Goal: Communication & Community: Answer question/provide support

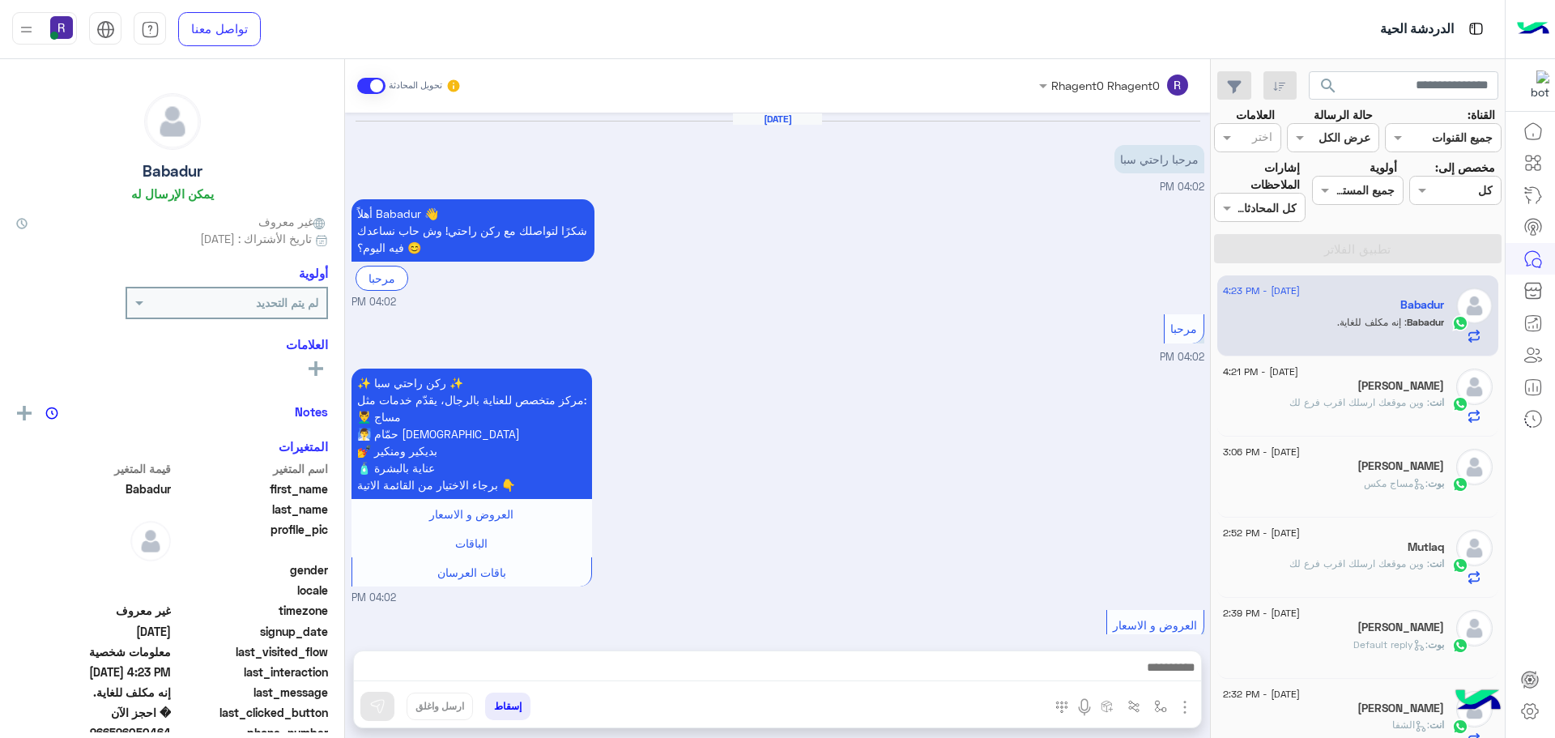
scroll to position [1540, 0]
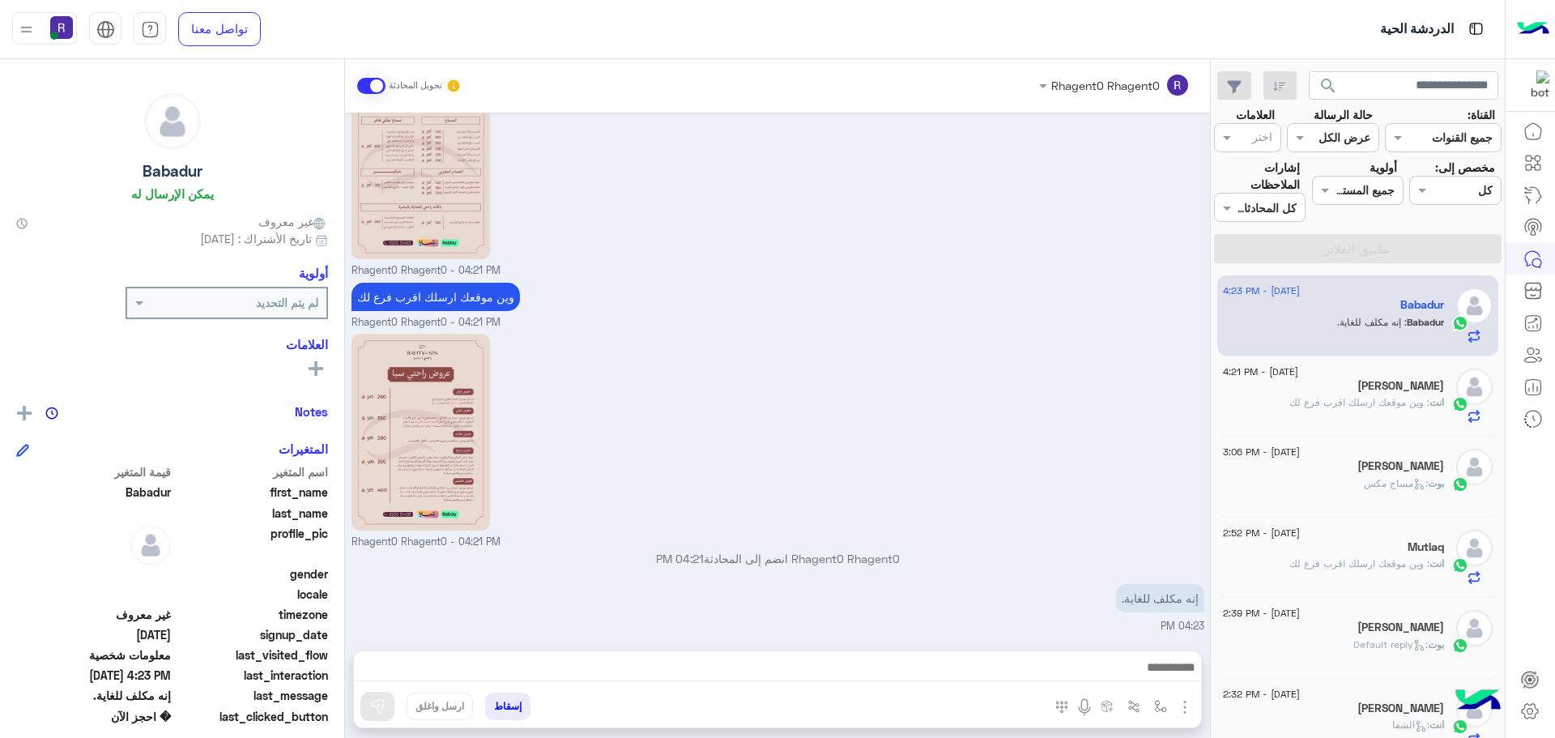
click at [1336, 381] on div "[PERSON_NAME]" at bounding box center [1333, 387] width 221 height 17
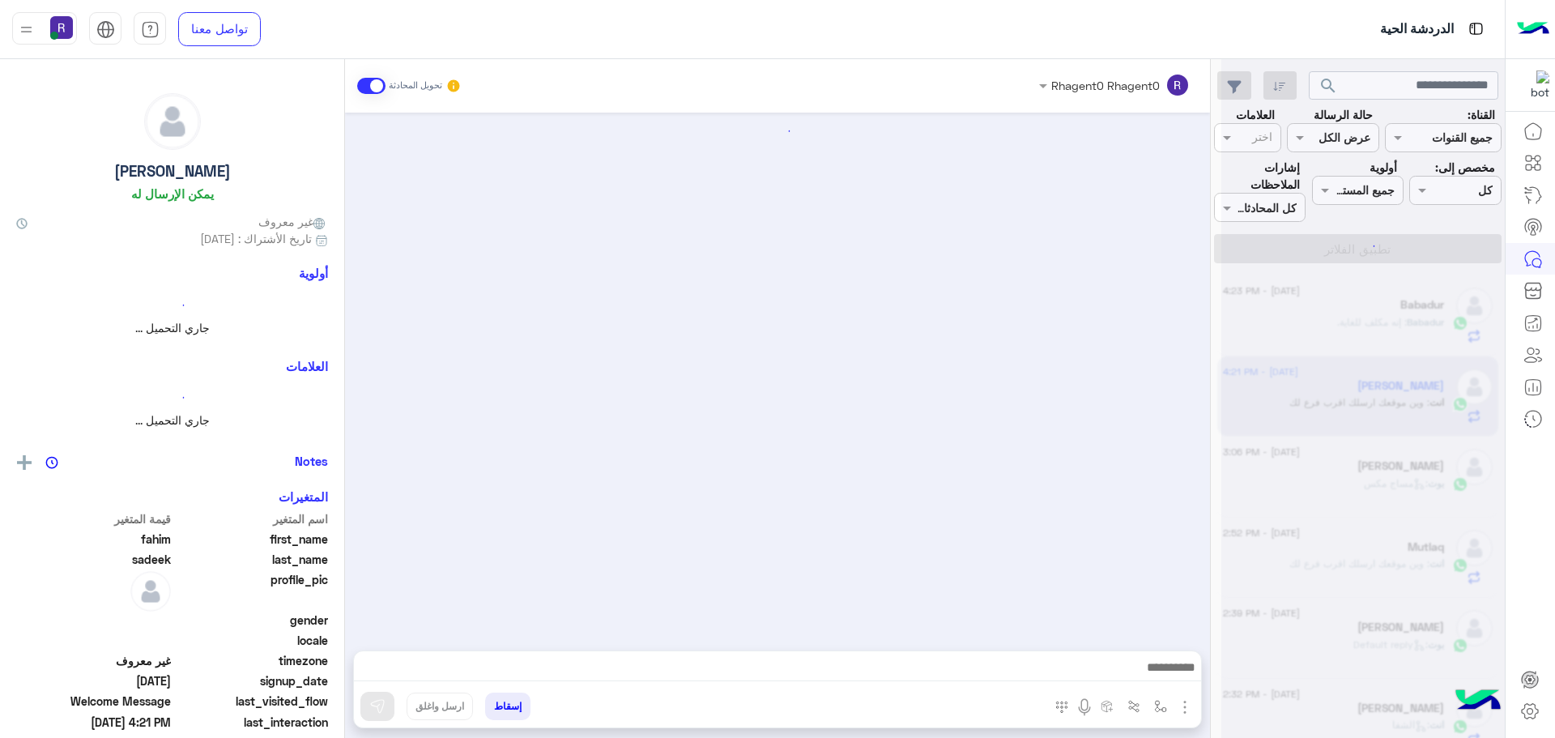
scroll to position [227, 0]
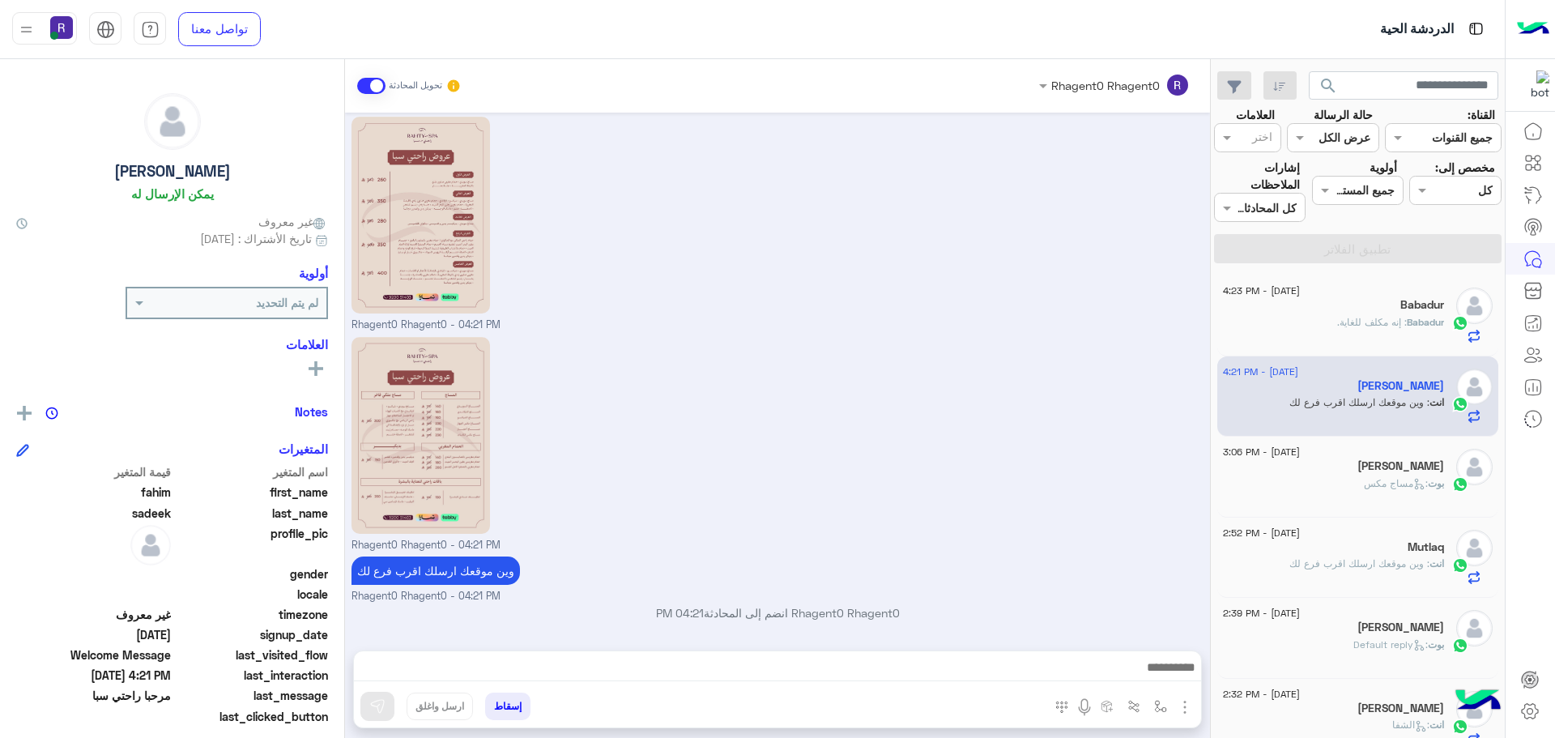
click at [1334, 308] on div "Babadur" at bounding box center [1333, 306] width 221 height 17
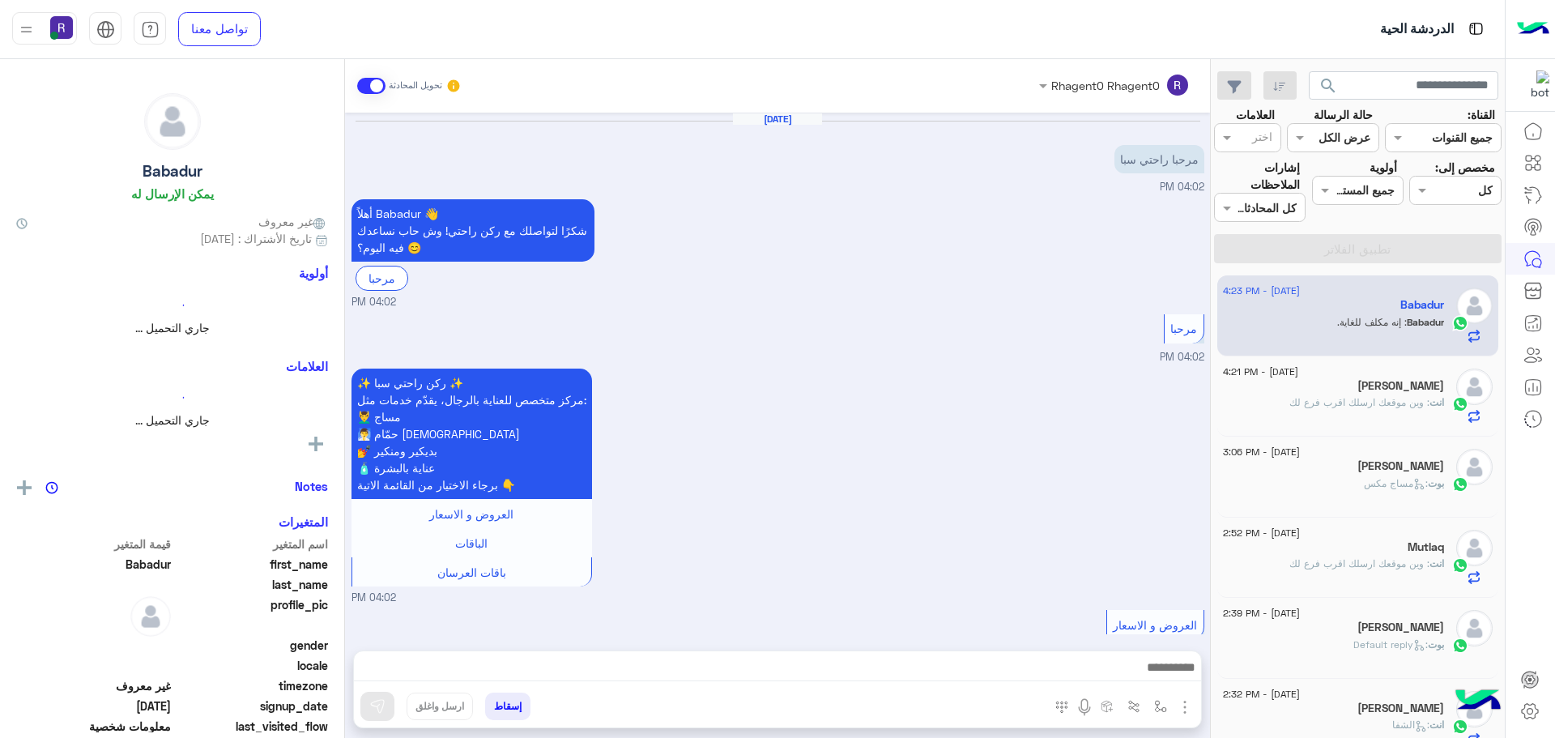
scroll to position [1540, 0]
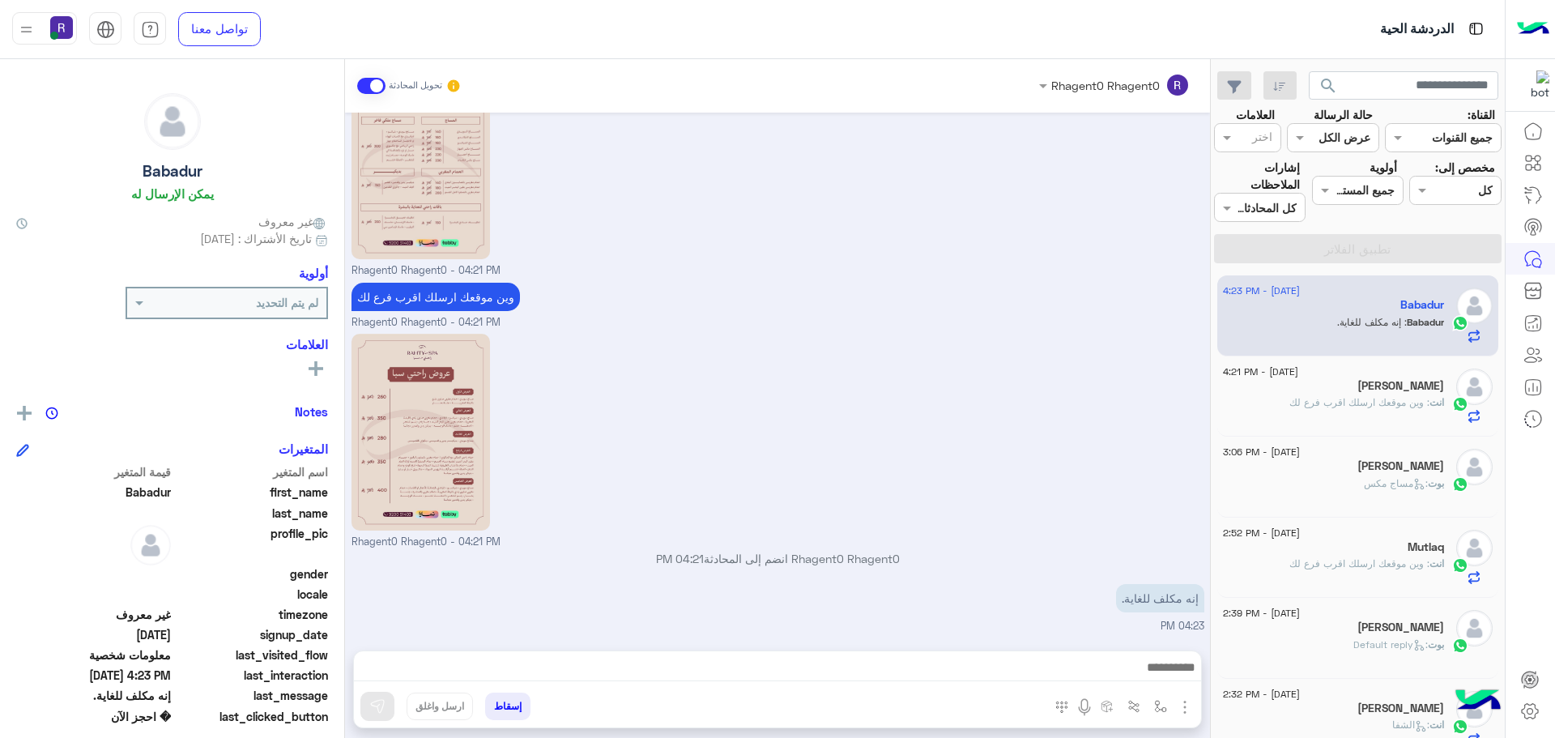
click at [489, 582] on div "إنه مكلف للغاية. 04:23 PM" at bounding box center [777, 607] width 853 height 54
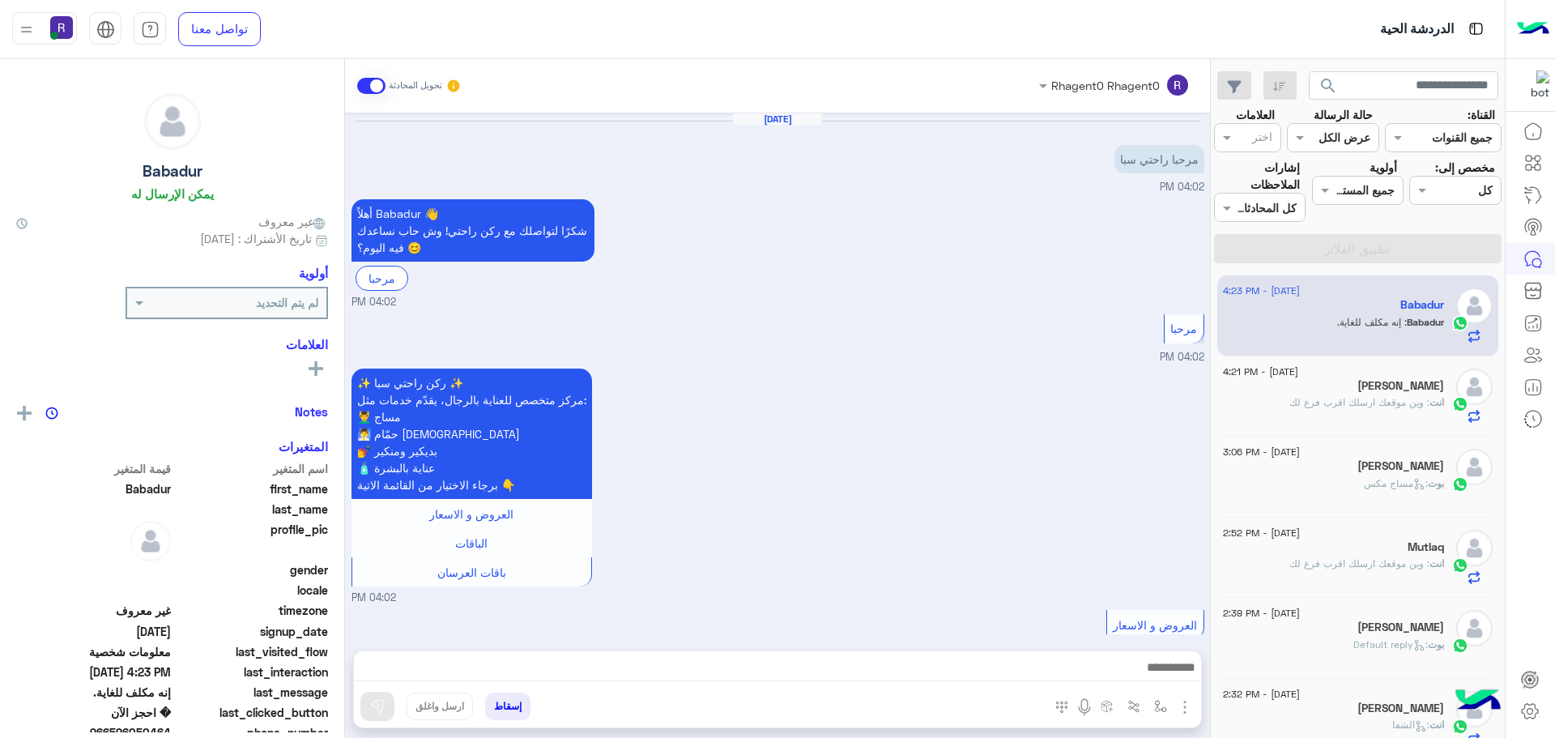
scroll to position [1540, 0]
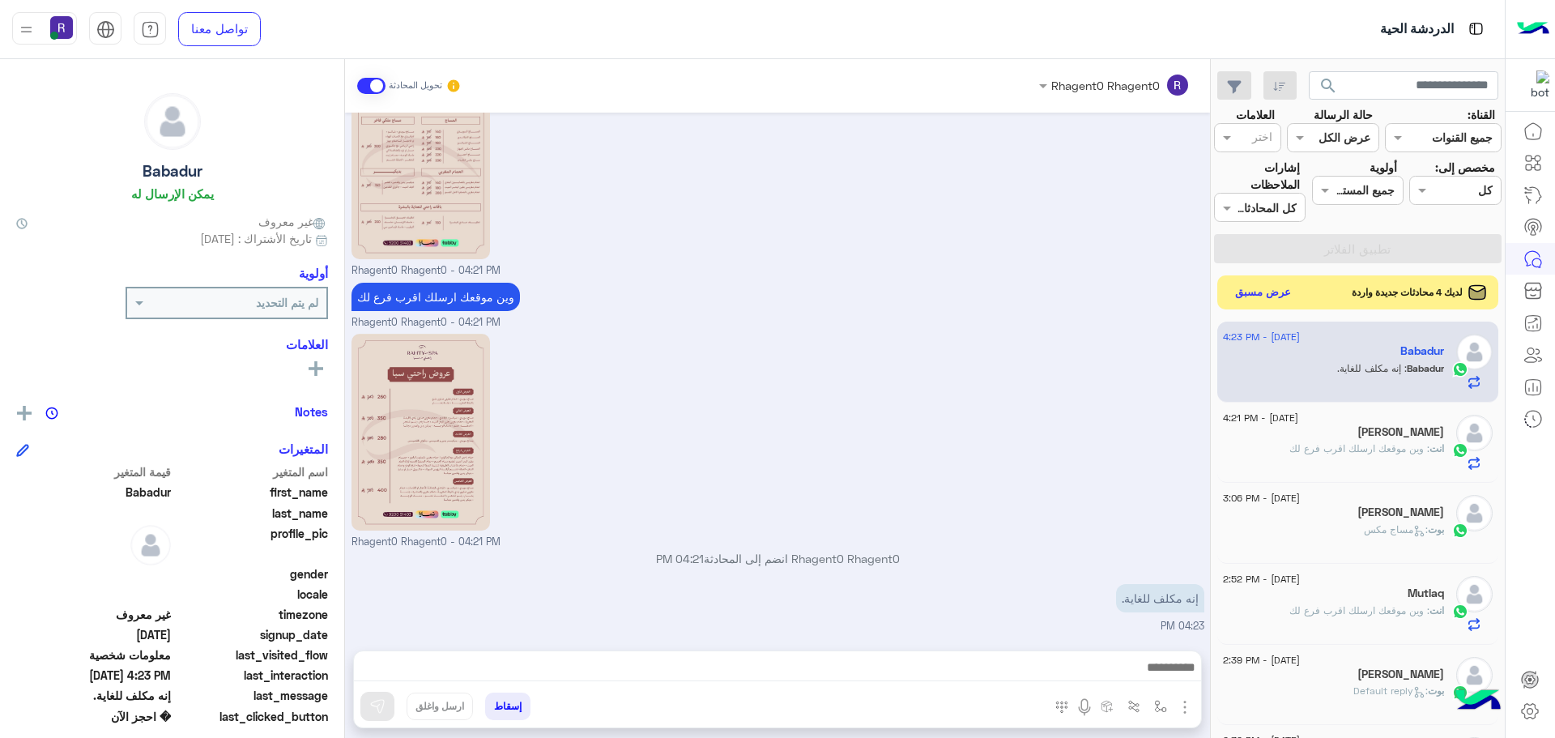
click at [1275, 289] on button "عرض مسبق" at bounding box center [1263, 293] width 68 height 22
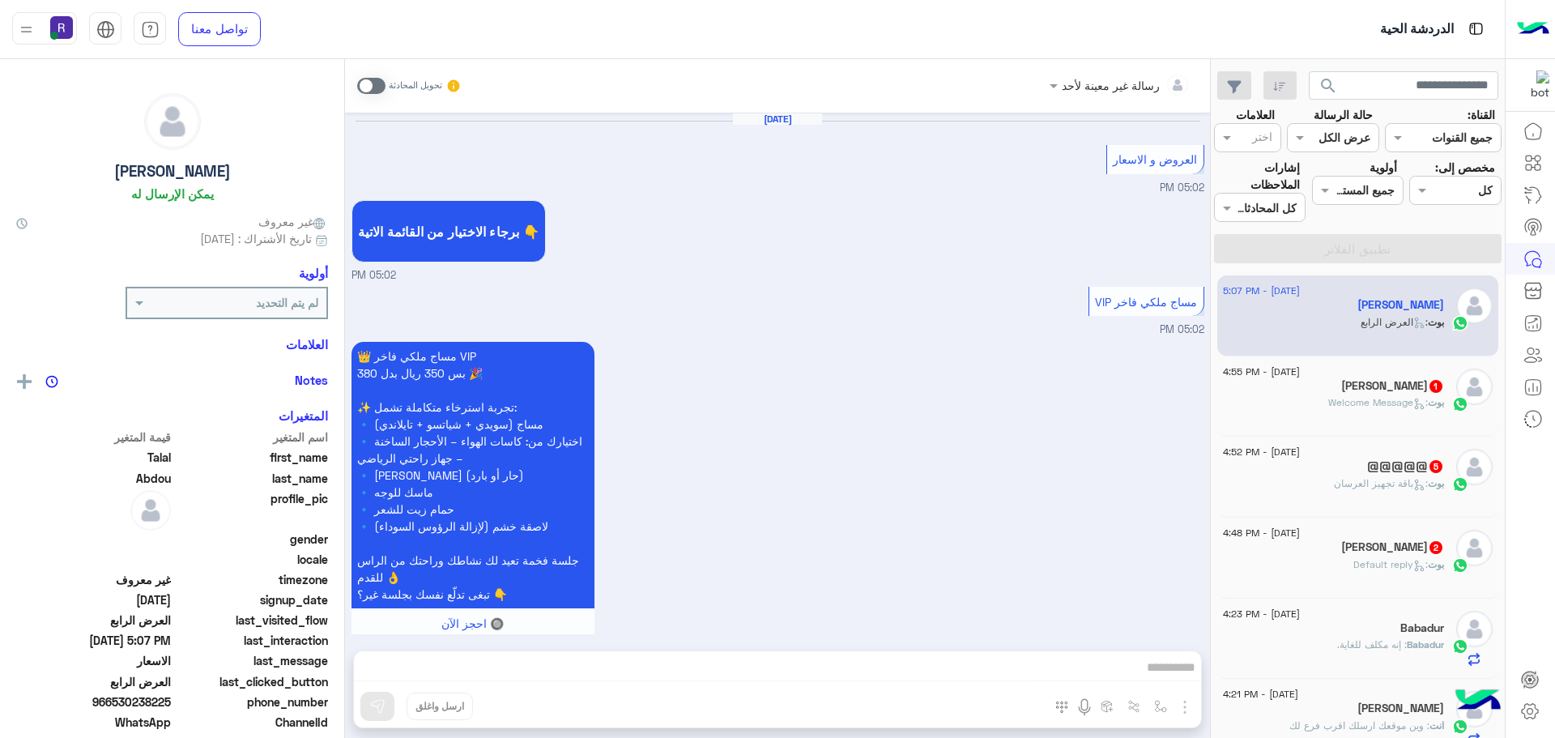
scroll to position [2933, 0]
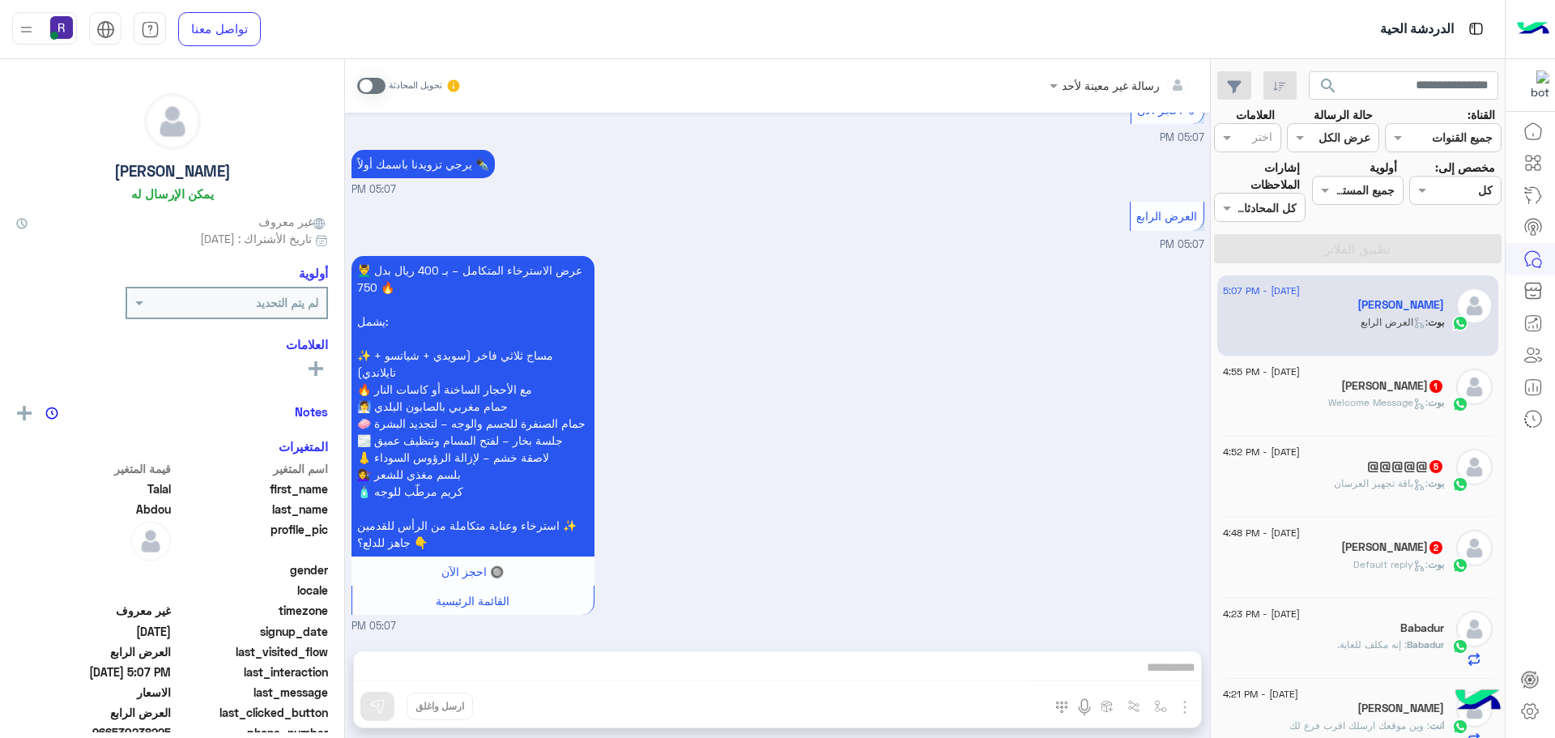
click at [1362, 562] on span ": Default reply" at bounding box center [1390, 564] width 75 height 12
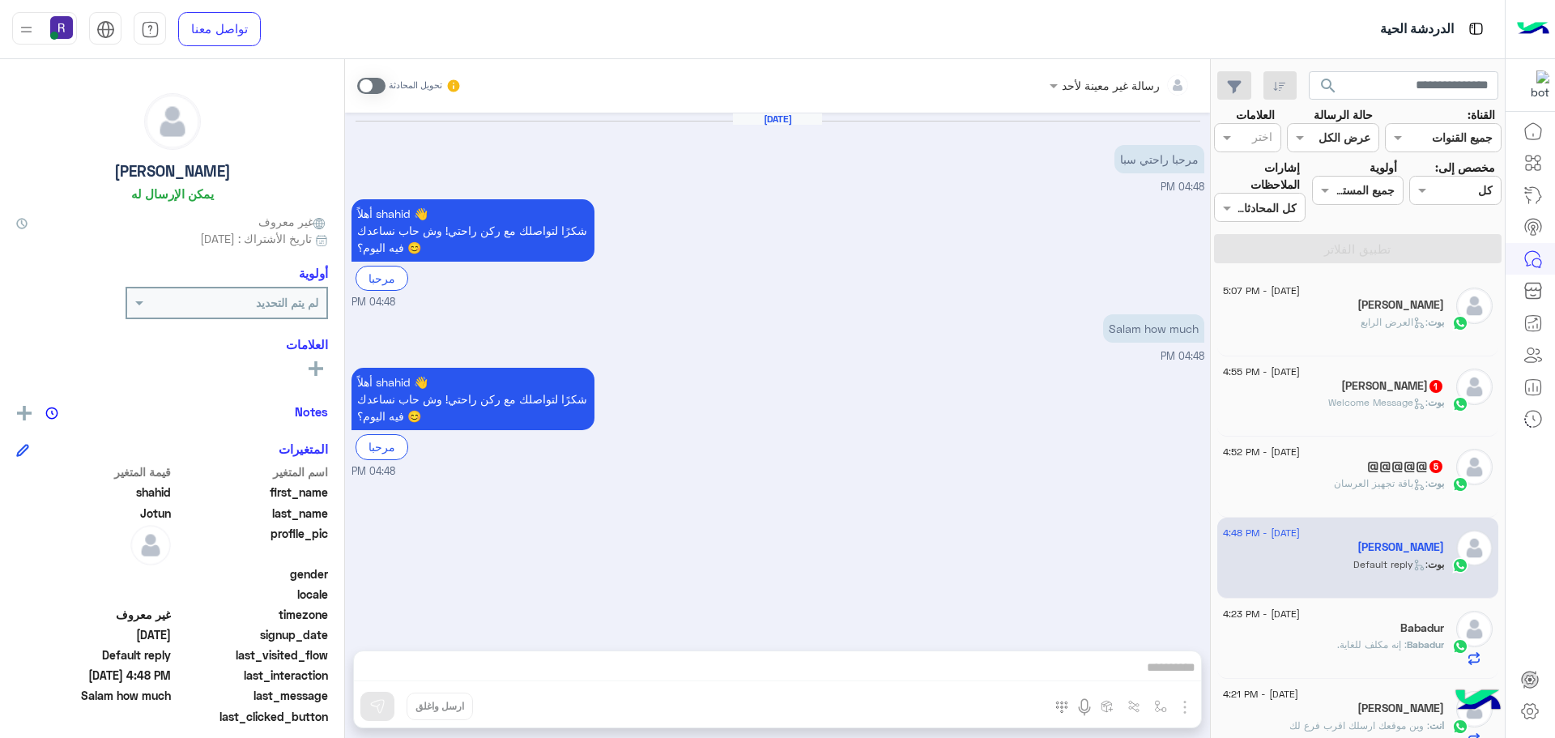
click at [1437, 487] on span "بوت" at bounding box center [1436, 483] width 16 height 12
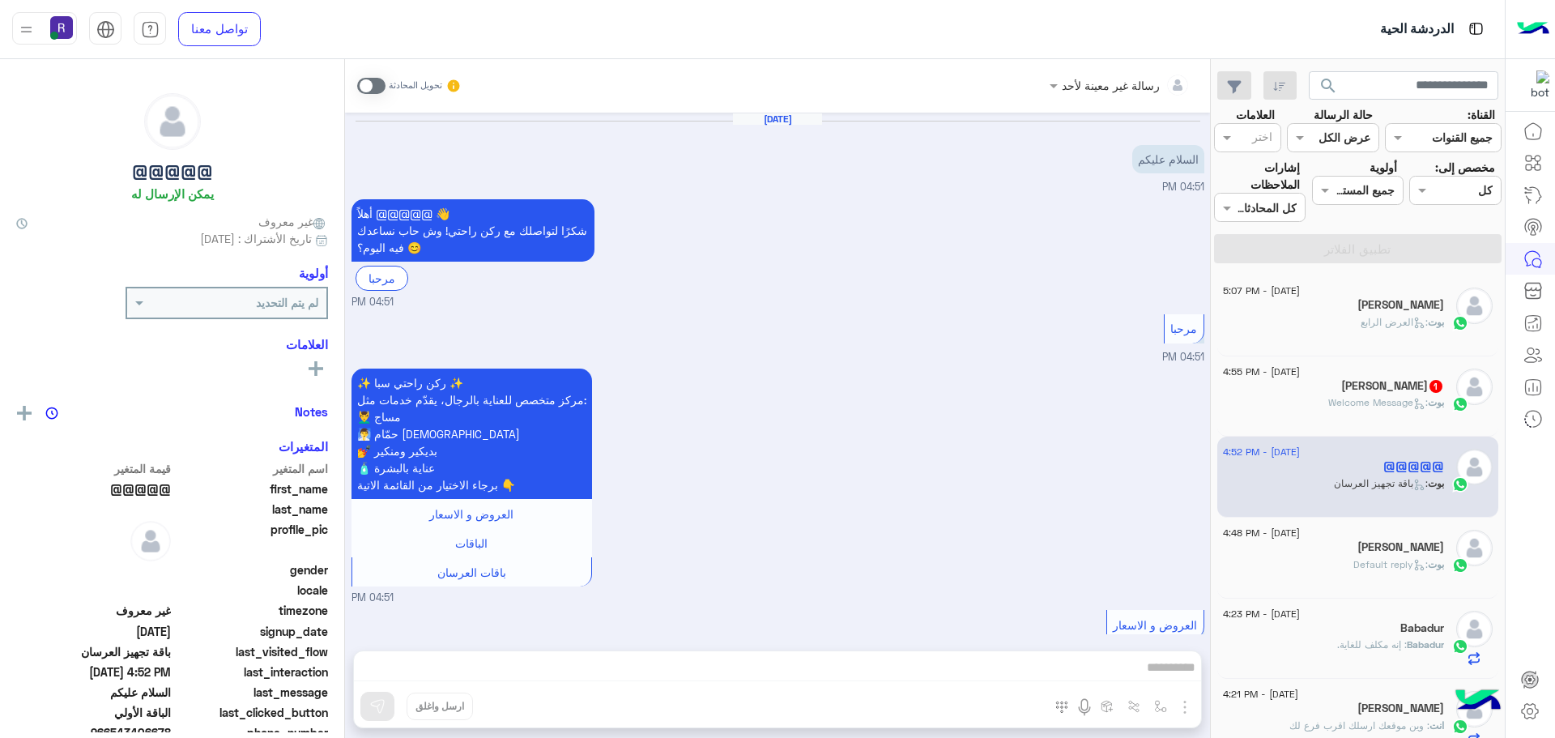
scroll to position [1078, 0]
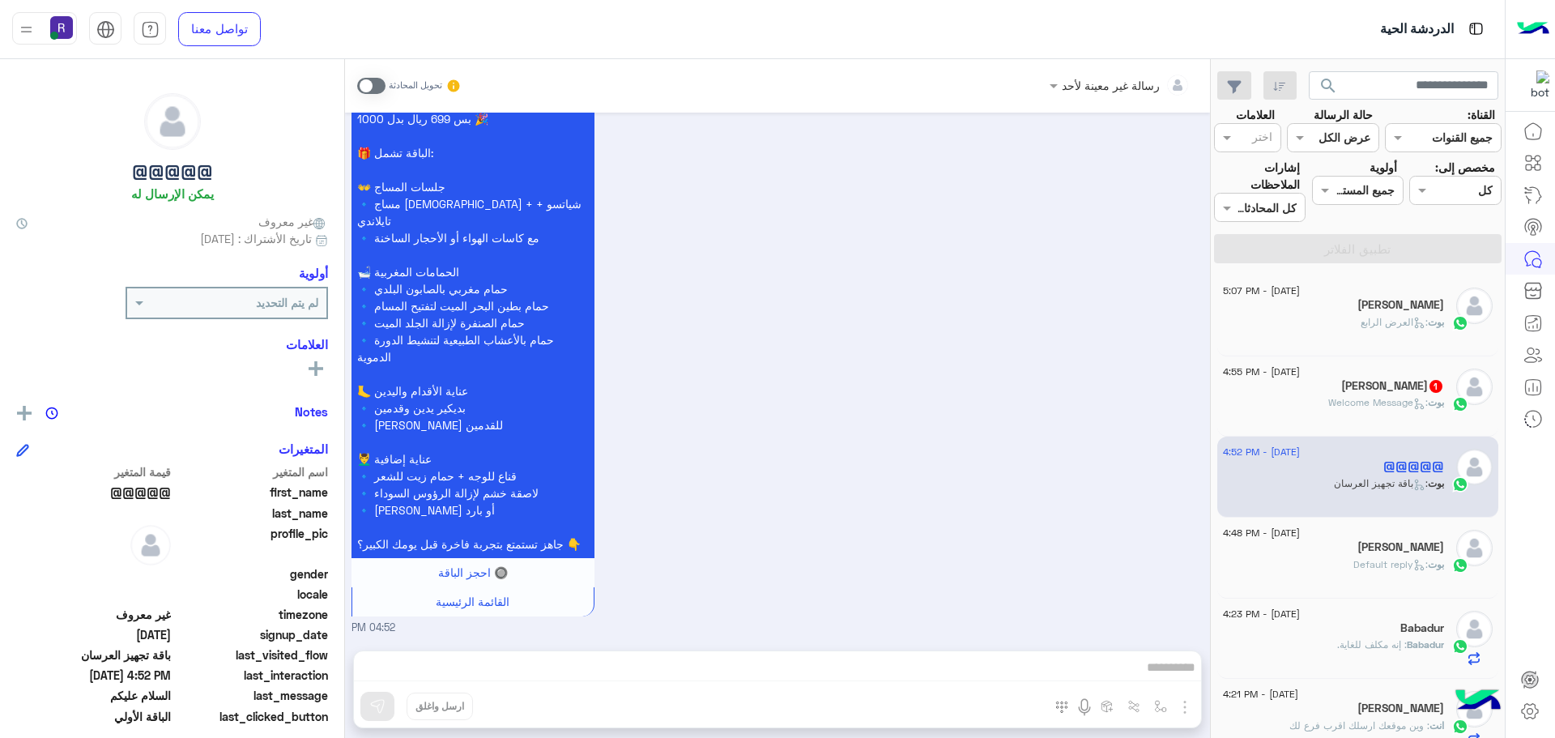
click at [380, 87] on span at bounding box center [371, 86] width 28 height 16
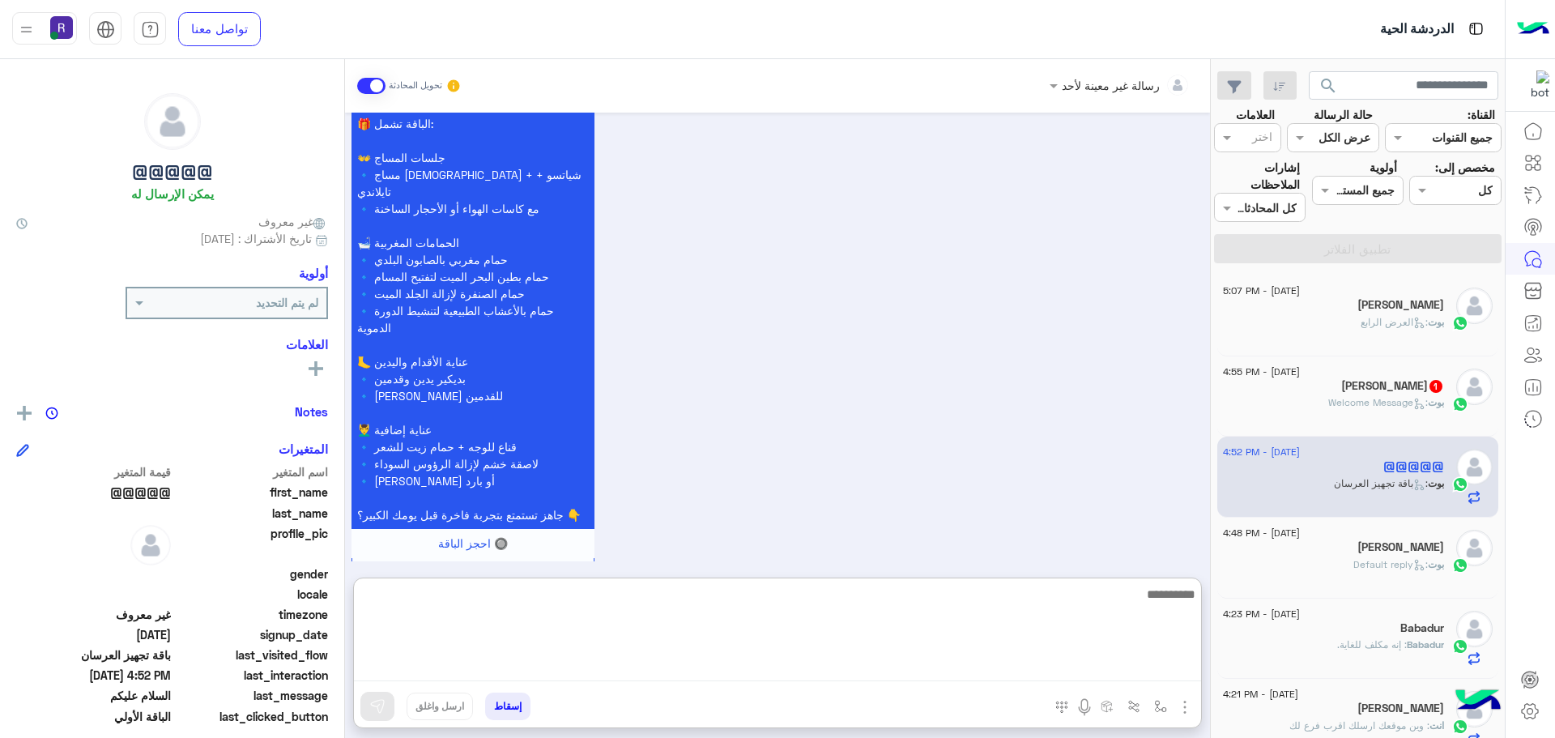
paste textarea "**********"
type textarea "**********"
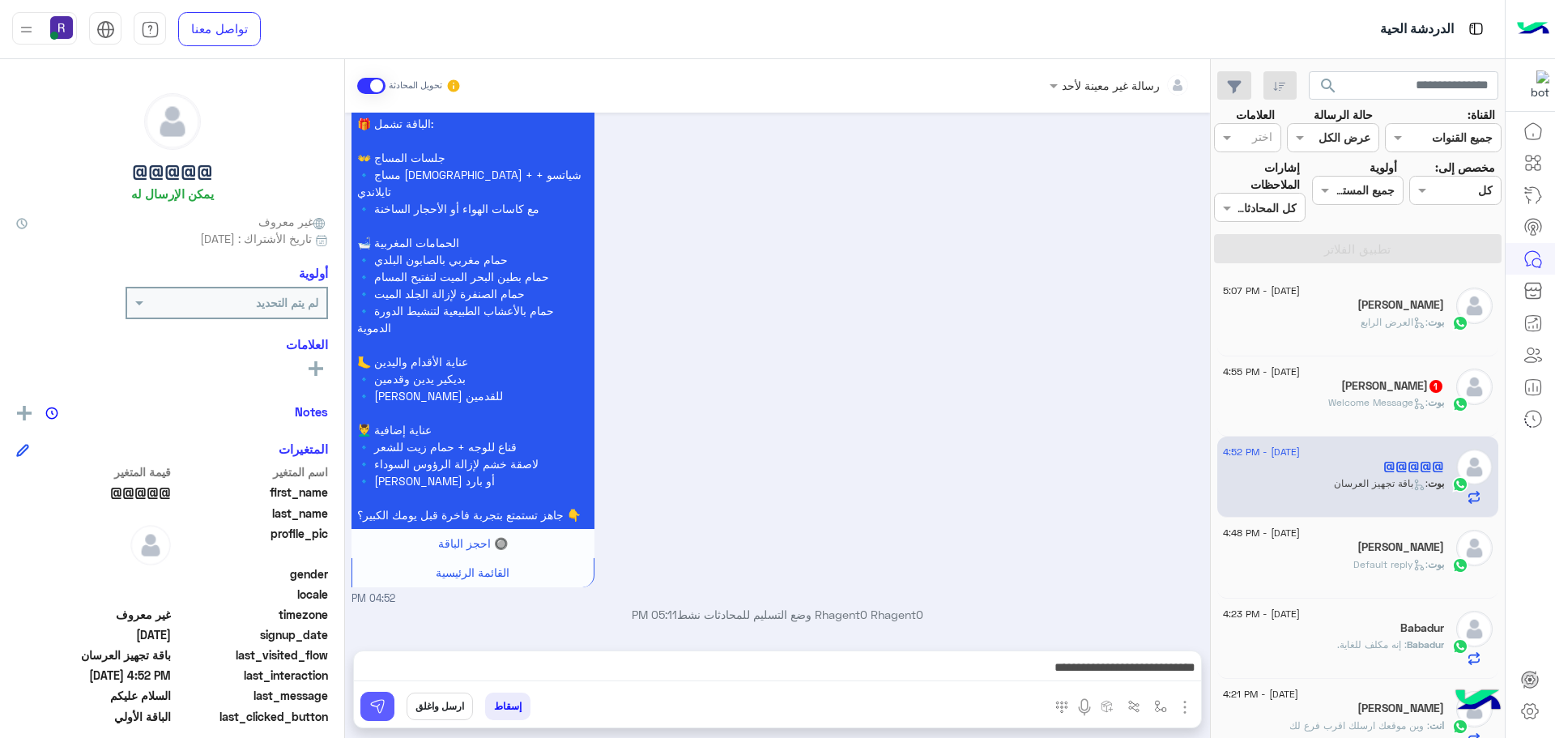
click at [381, 701] on img at bounding box center [377, 706] width 16 height 16
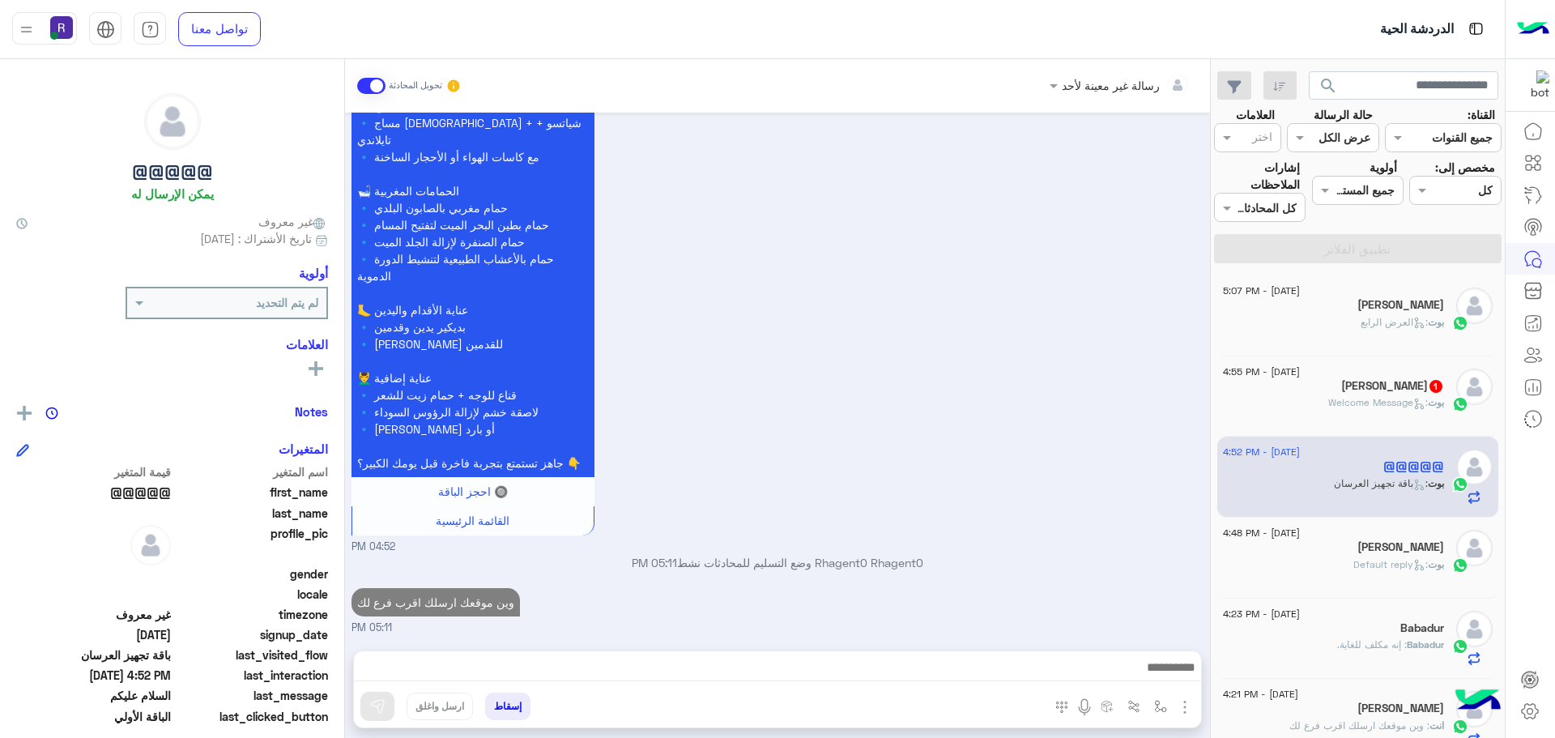
click at [1370, 375] on div "9 September - 4:55 PM" at bounding box center [1333, 373] width 221 height 11
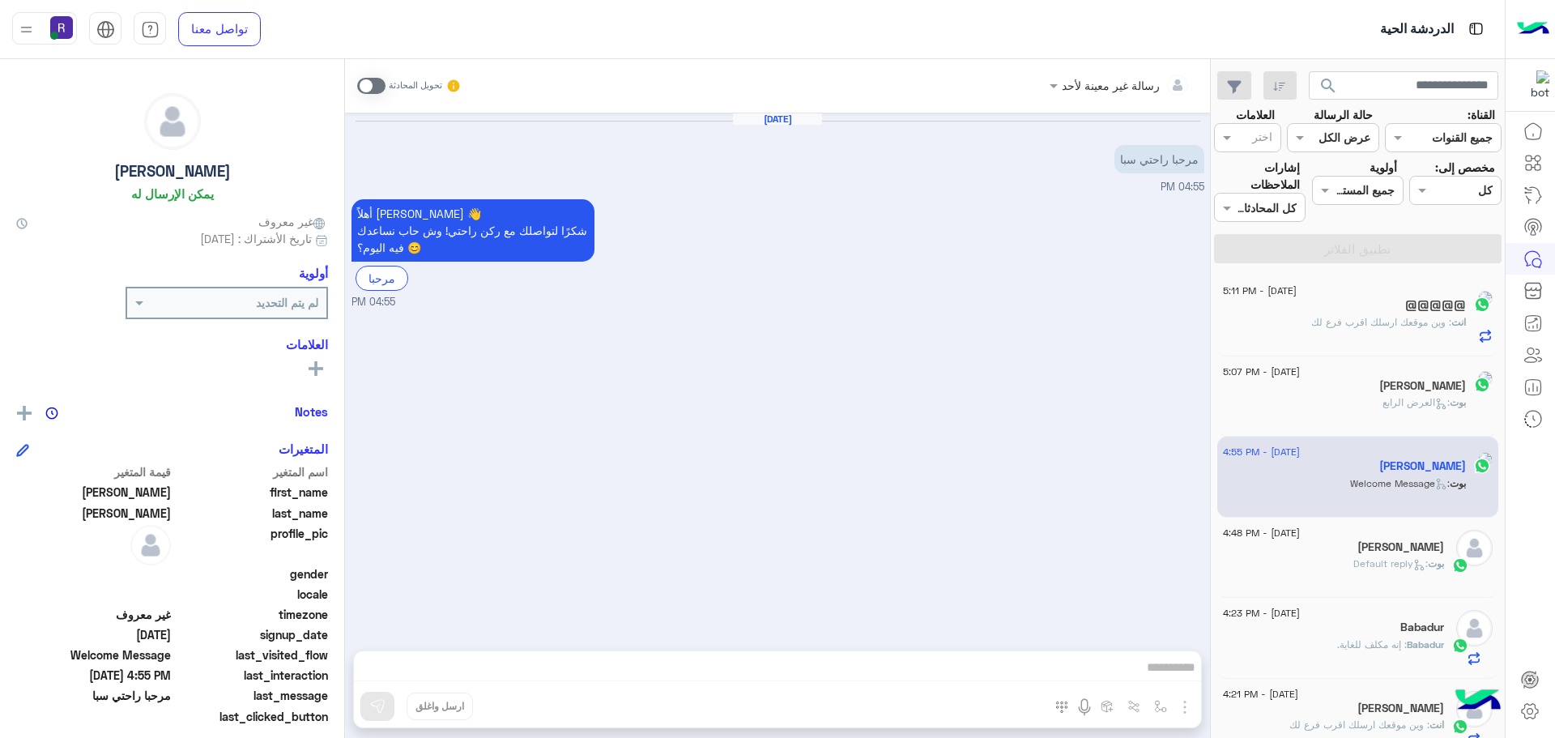
click at [382, 82] on span at bounding box center [371, 86] width 28 height 16
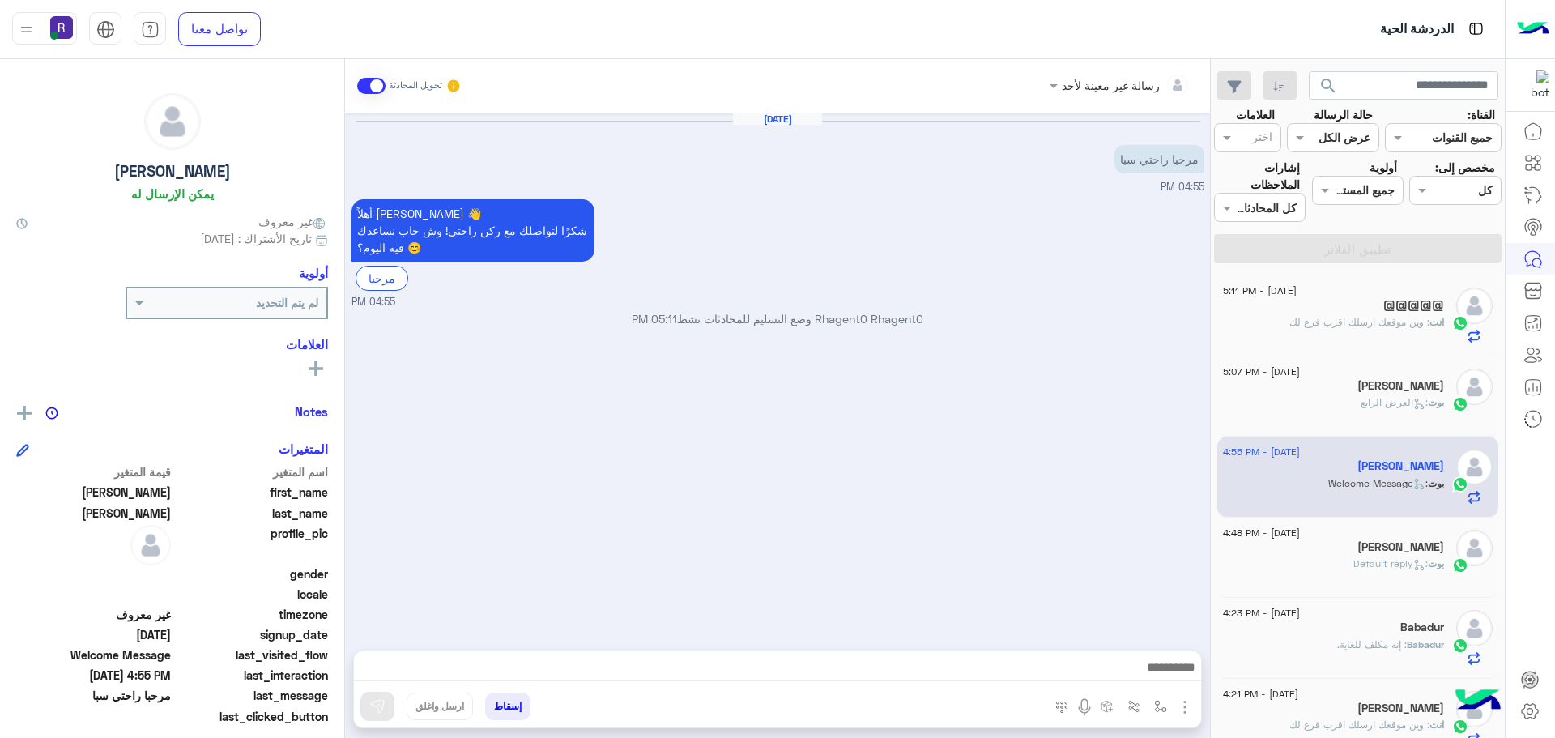
click at [1187, 709] on img "button" at bounding box center [1184, 706] width 19 height 19
click at [1167, 678] on span "الصور" at bounding box center [1154, 671] width 30 height 19
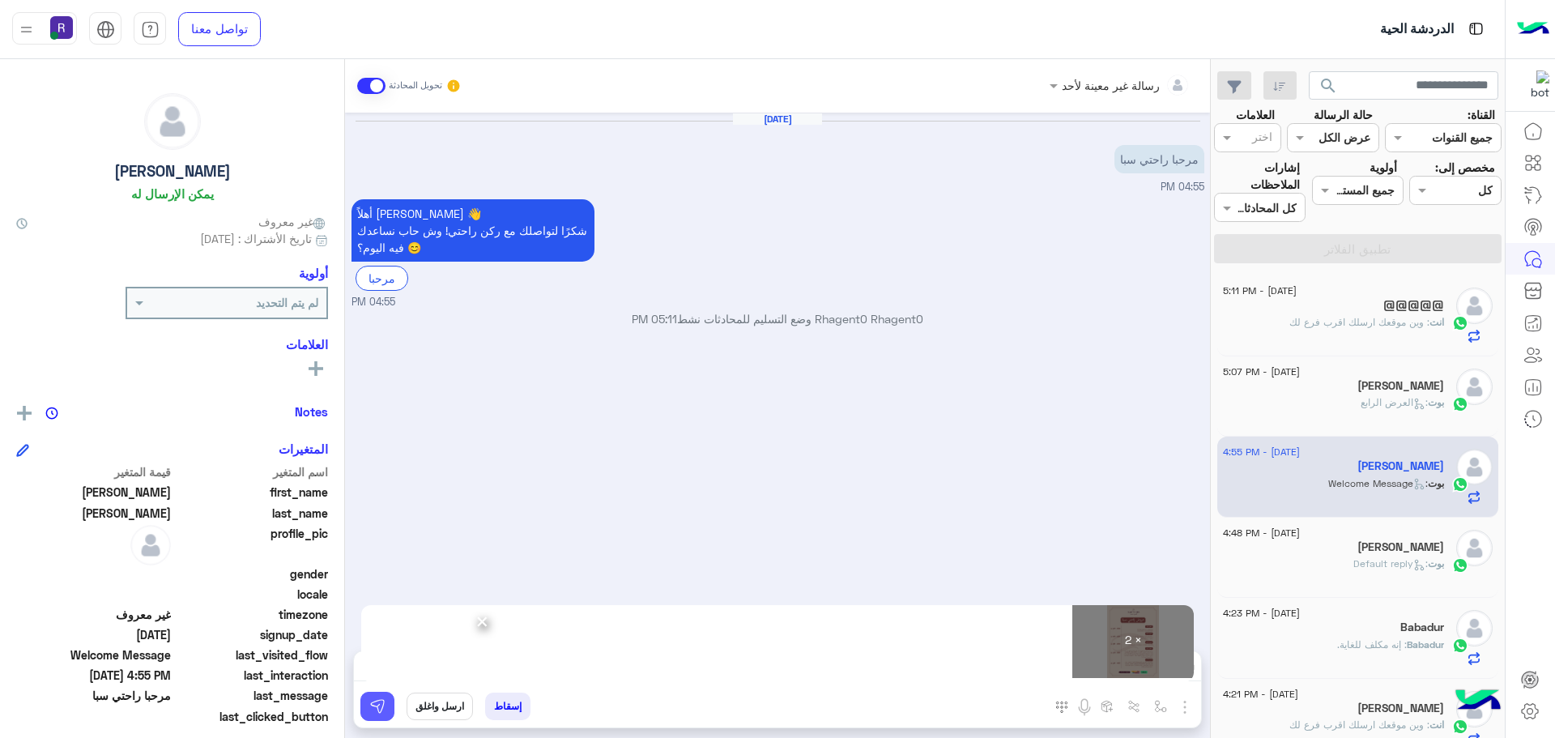
click at [374, 706] on img at bounding box center [377, 706] width 16 height 16
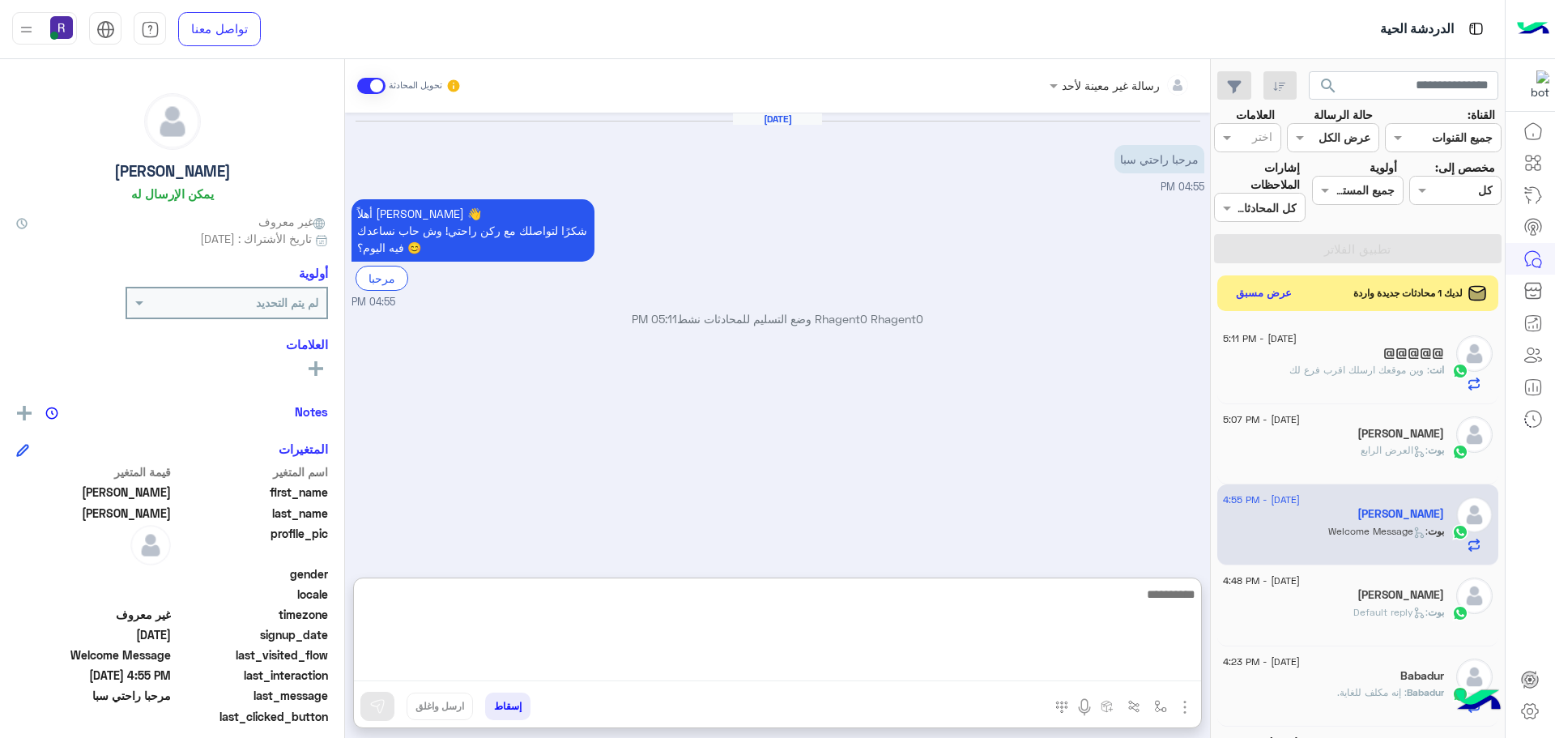
paste textarea "**********"
type textarea "**********"
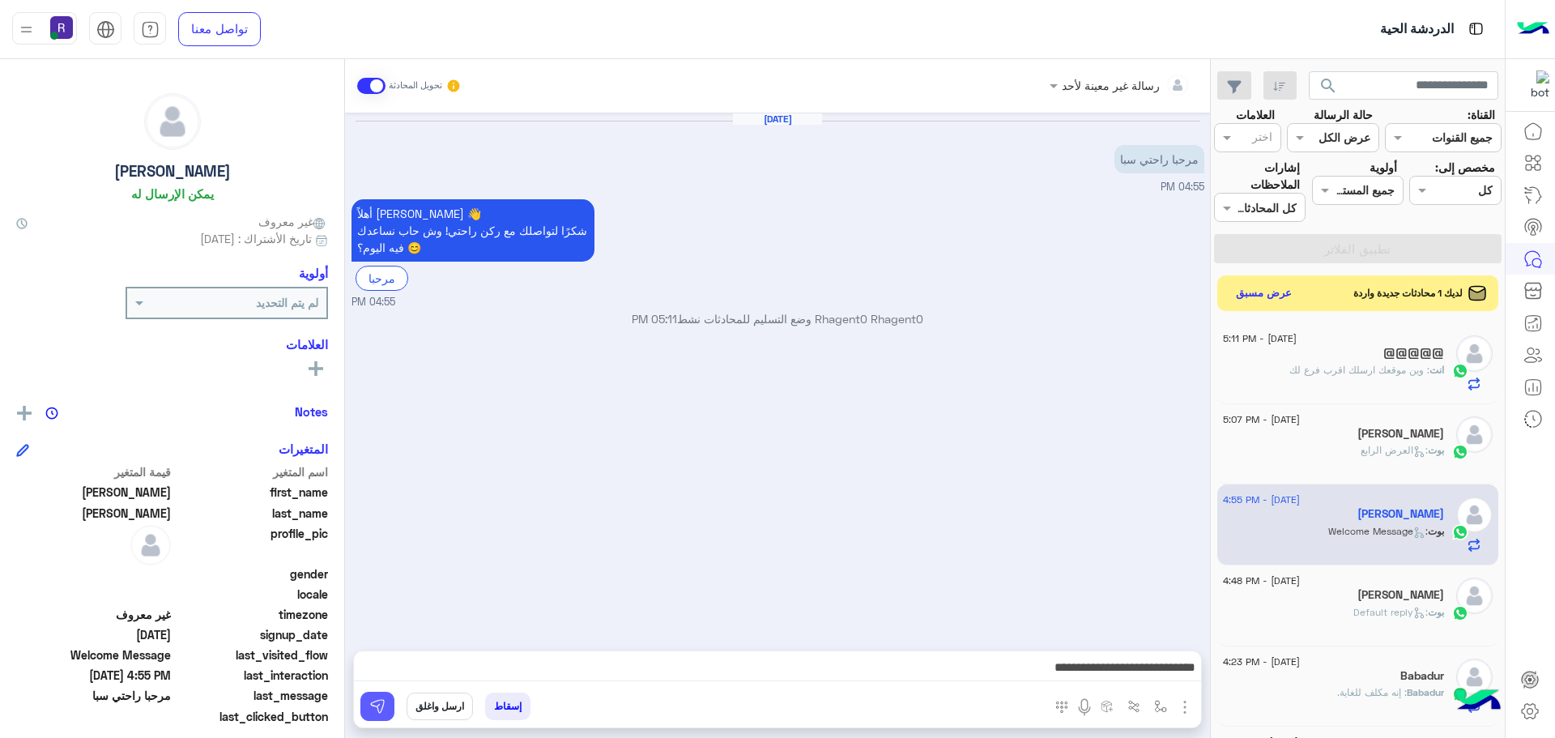
click at [371, 709] on img at bounding box center [377, 706] width 16 height 16
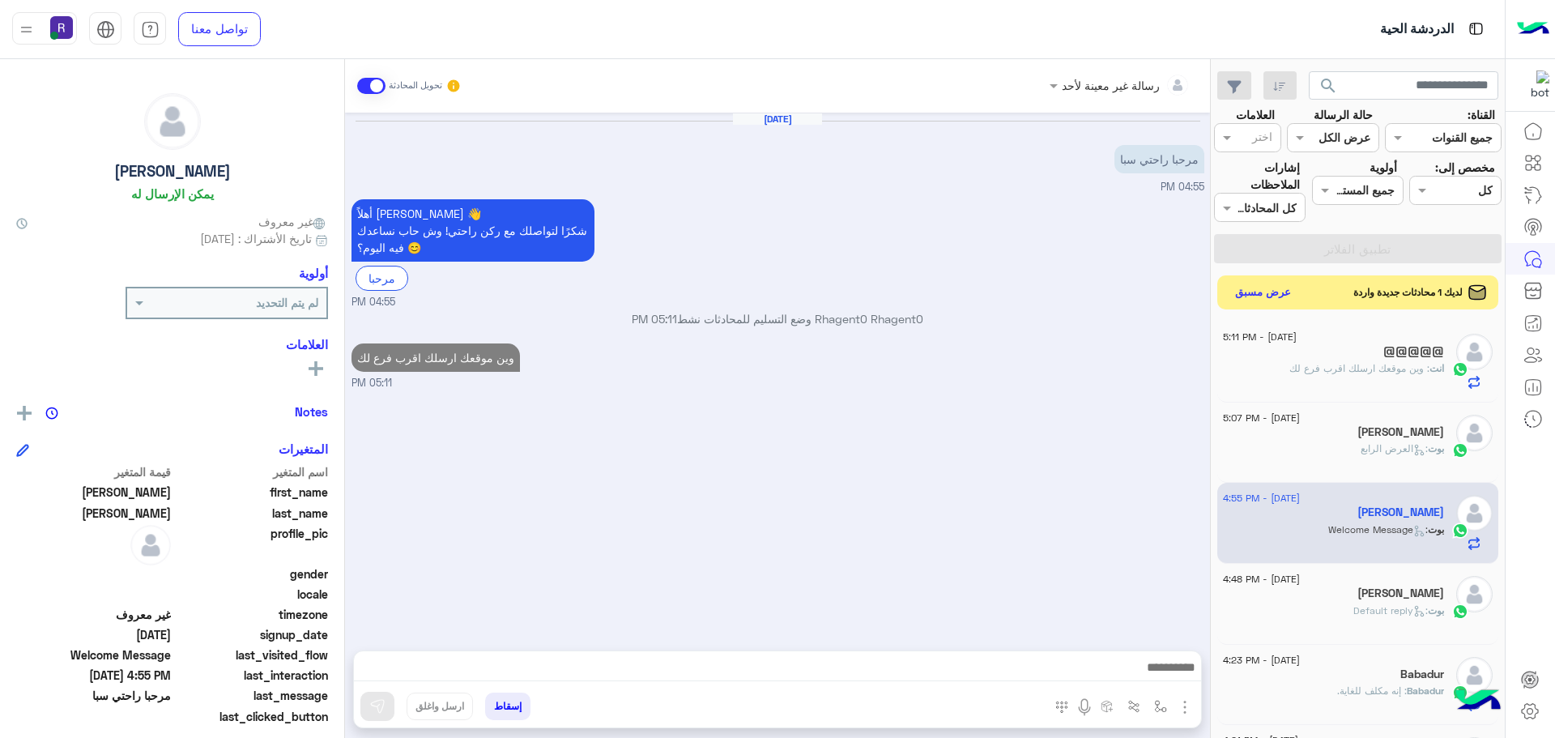
click at [1258, 292] on button "عرض مسبق" at bounding box center [1263, 293] width 68 height 22
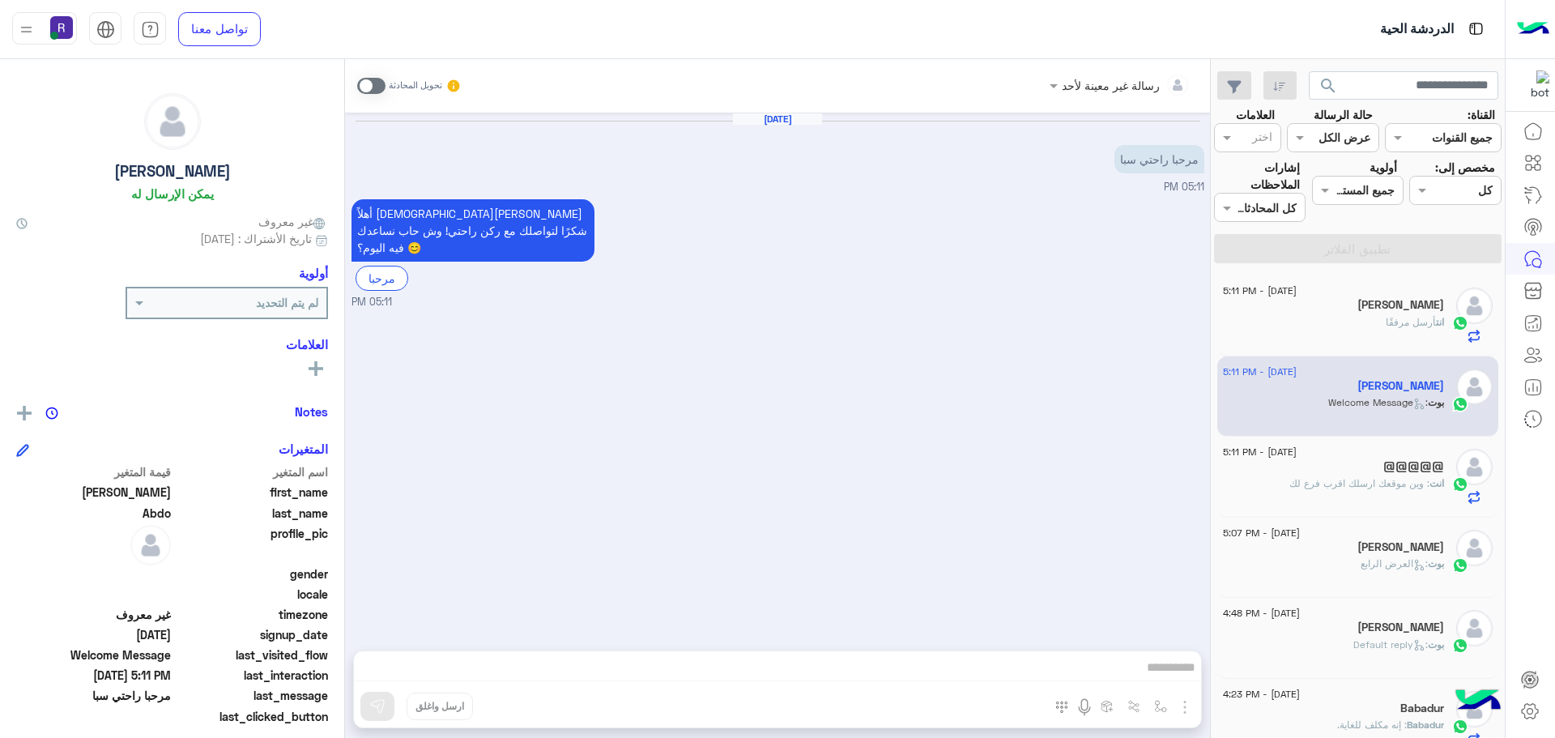
click at [380, 79] on span at bounding box center [371, 86] width 28 height 16
click at [1182, 701] on img "button" at bounding box center [1184, 706] width 19 height 19
click at [1167, 676] on span "الصور" at bounding box center [1154, 671] width 30 height 19
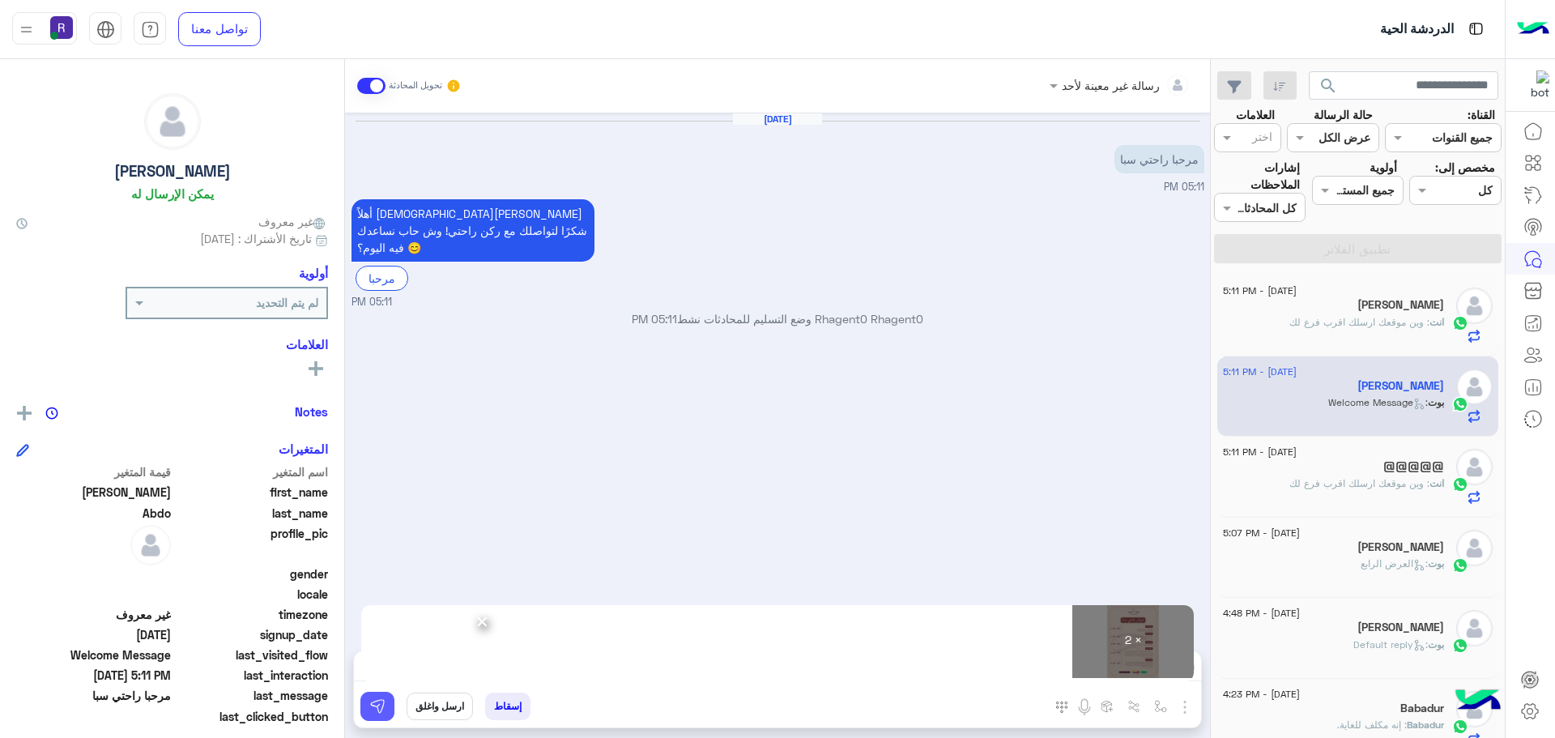
click at [378, 708] on img at bounding box center [377, 706] width 16 height 16
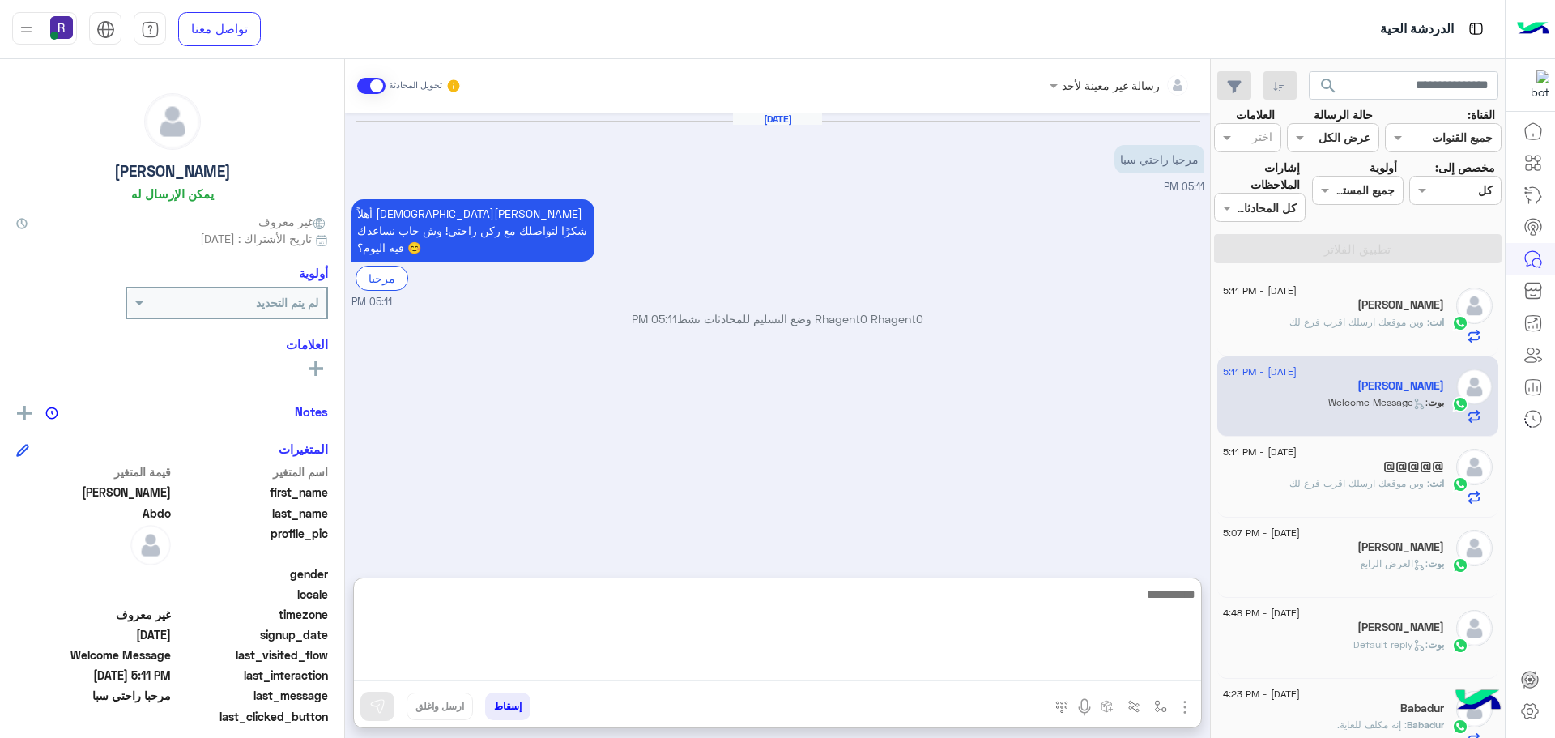
paste textarea "**********"
type textarea "**********"
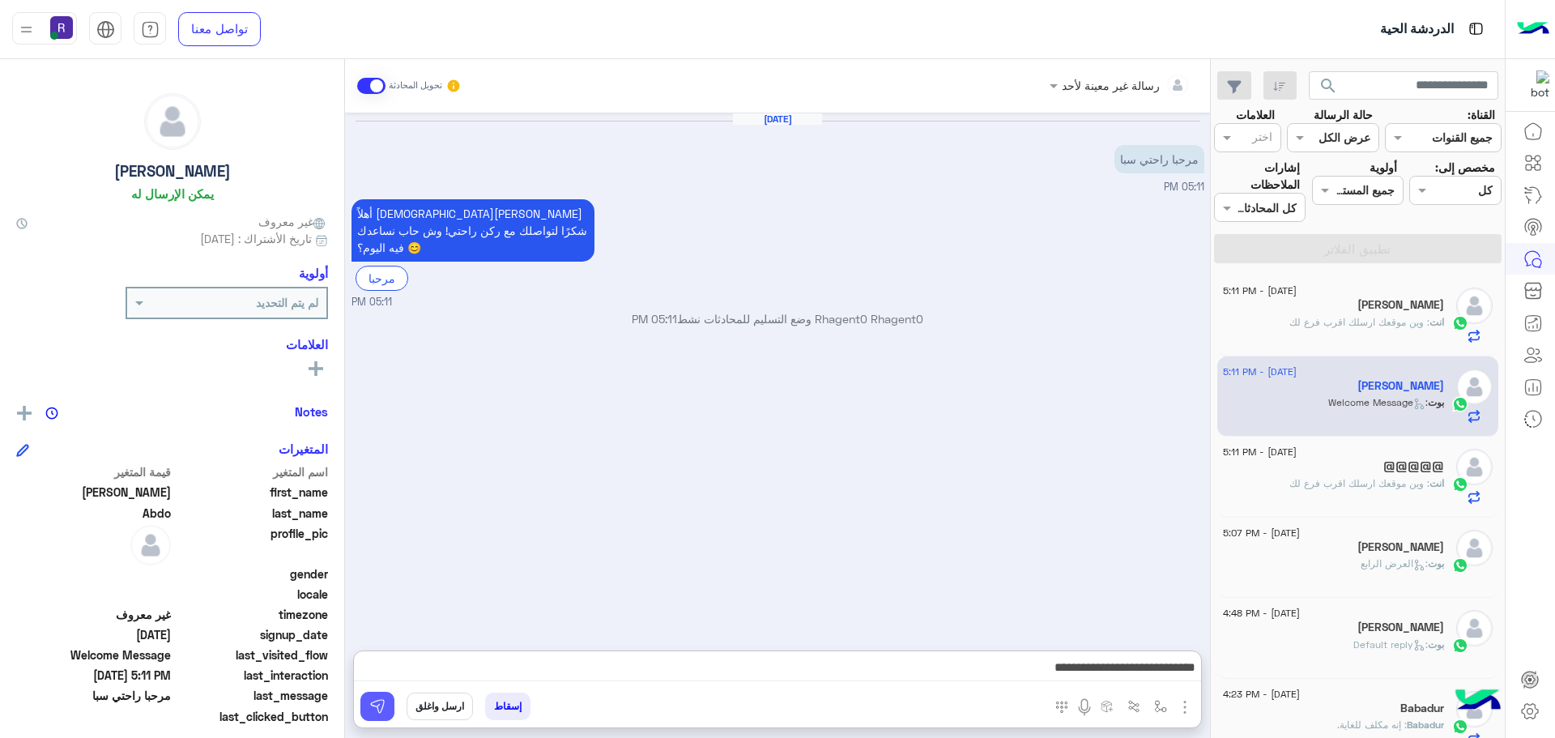
click at [372, 704] on img at bounding box center [377, 706] width 16 height 16
click at [1360, 326] on span ": وين موقعك ارسلك اقرب فرع لك" at bounding box center [1359, 322] width 140 height 12
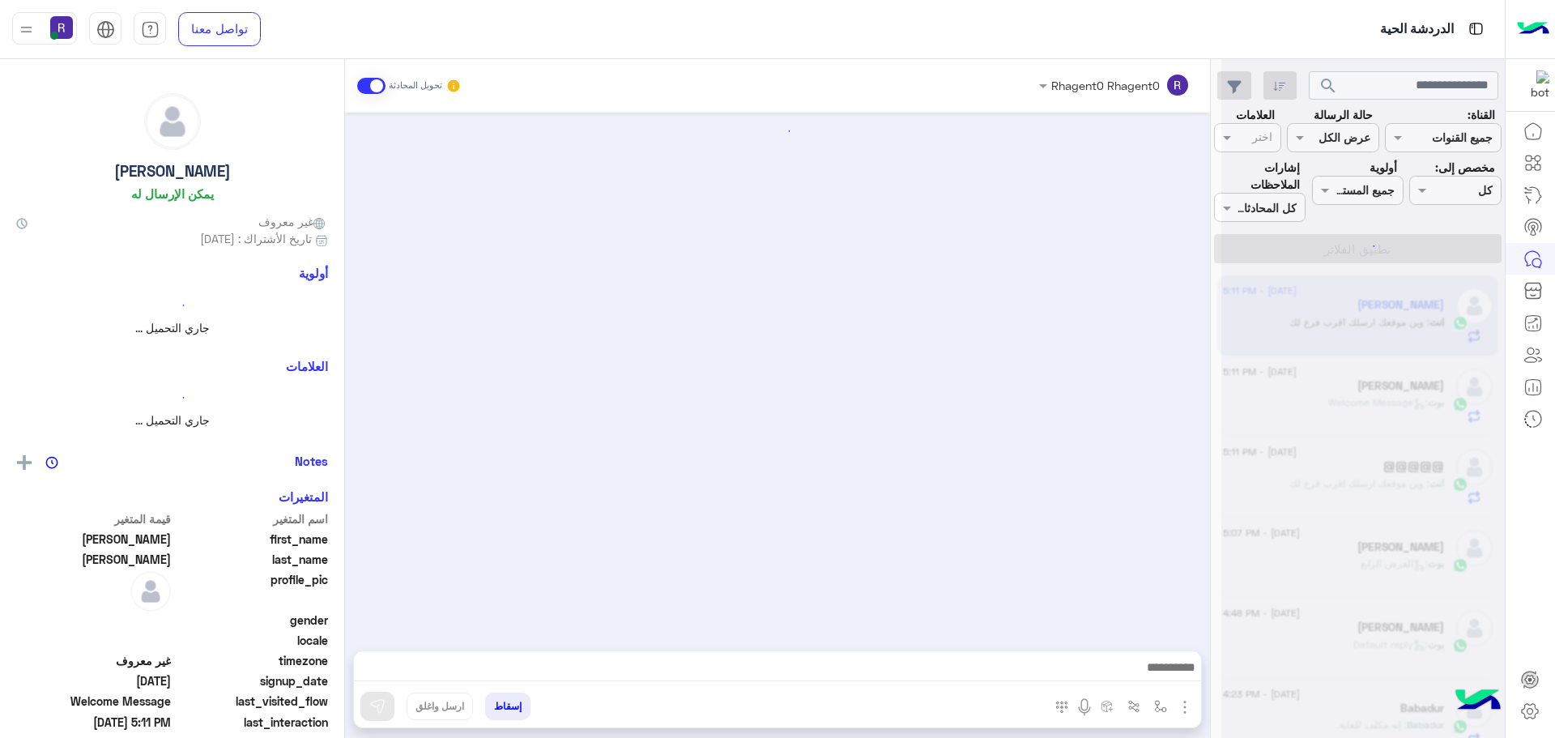
scroll to position [227, 0]
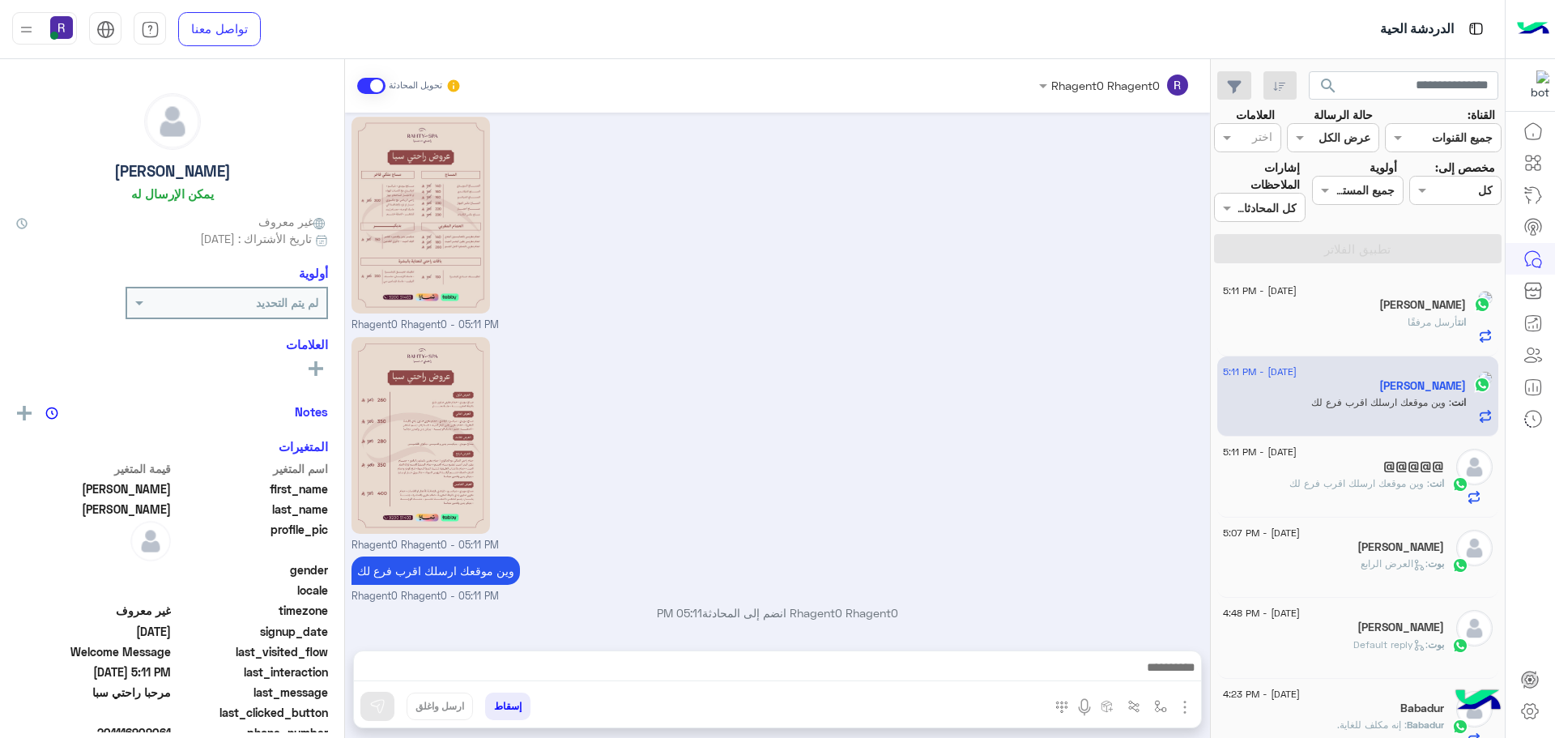
click at [1329, 398] on span ": وين موقعك ارسلك اقرب فرع لك" at bounding box center [1381, 402] width 140 height 12
click at [1360, 323] on div "انت أرسل مرفقًا" at bounding box center [1333, 329] width 221 height 28
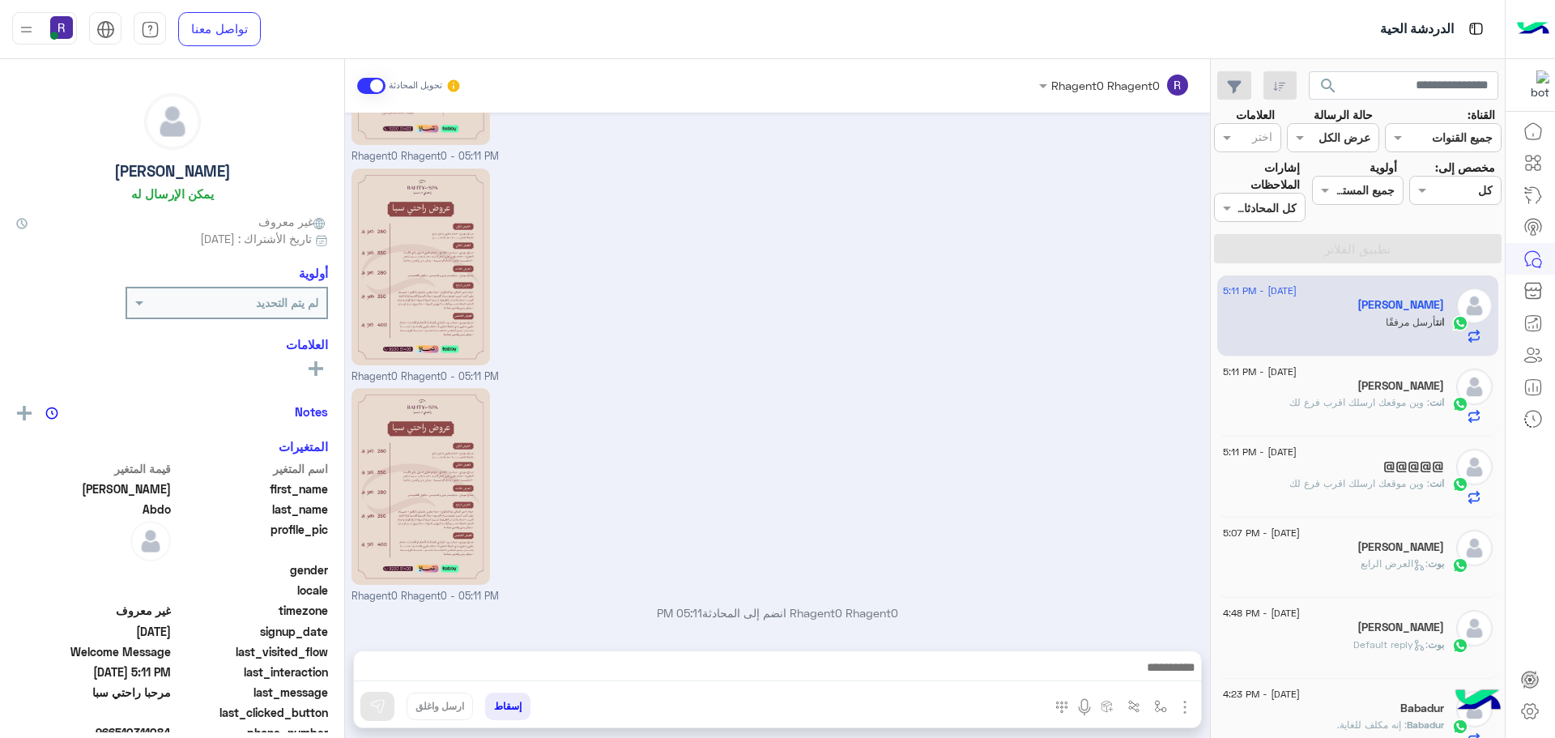
scroll to position [447, 0]
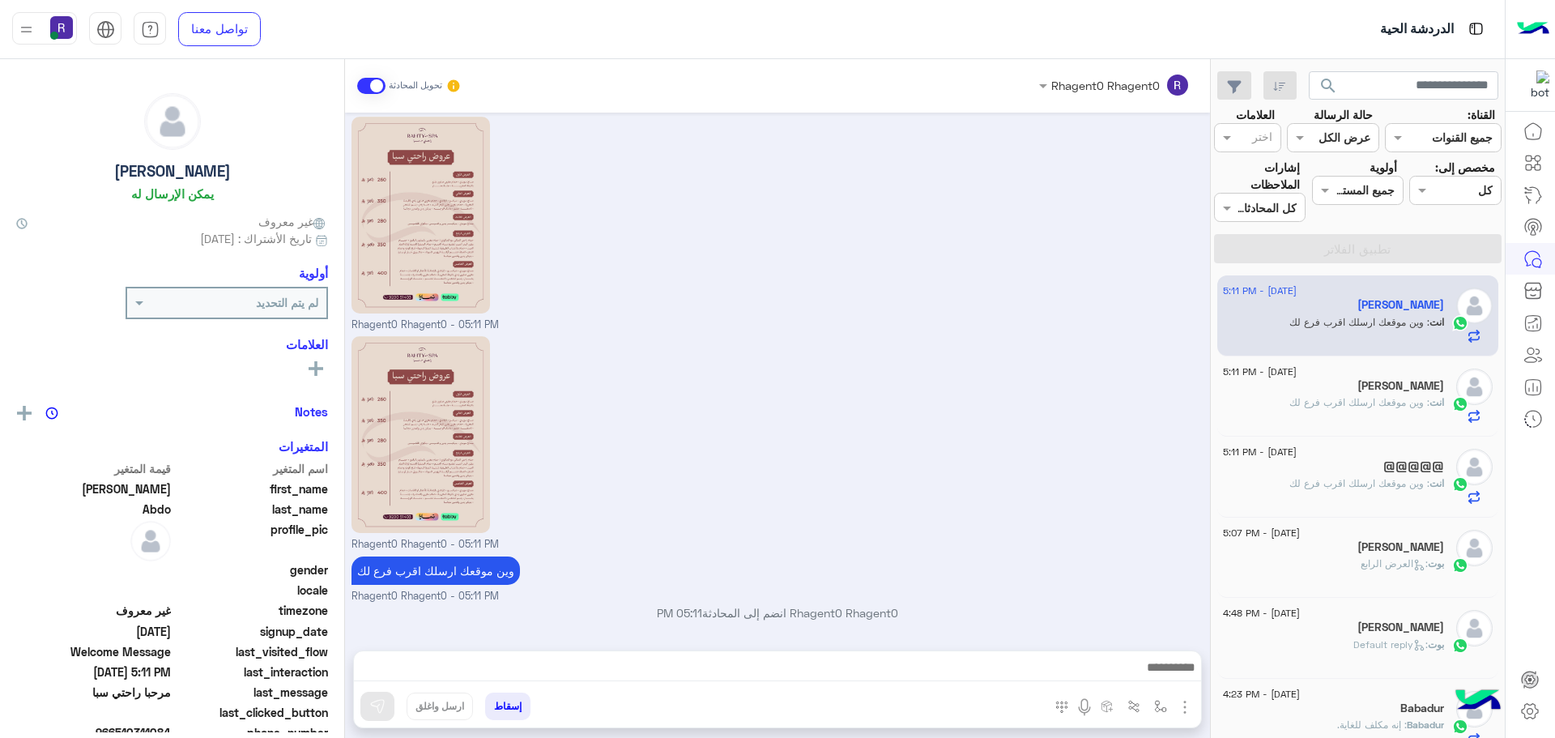
click at [1362, 396] on span ": وين موقعك ارسلك اقرب فرع لك" at bounding box center [1359, 402] width 140 height 12
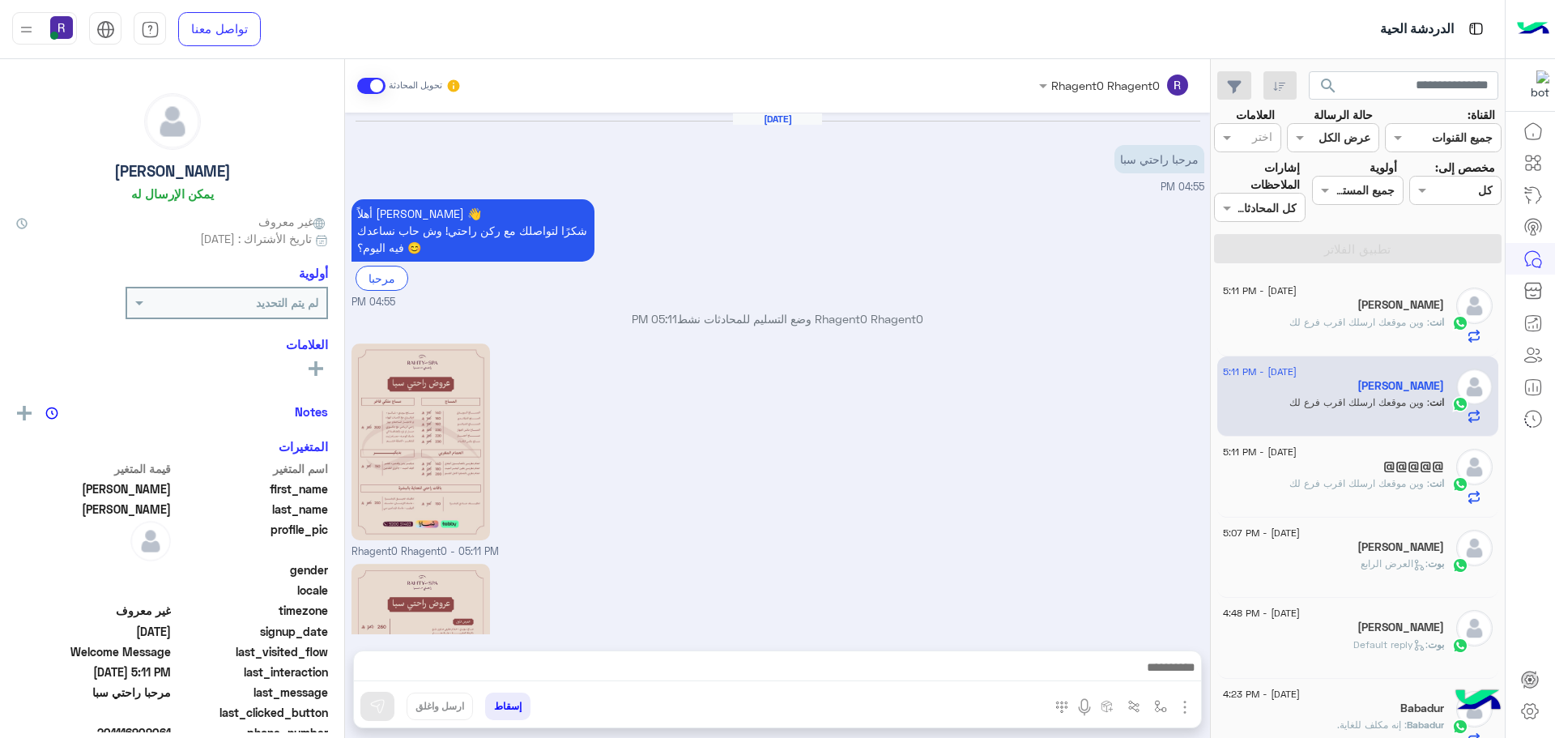
scroll to position [227, 0]
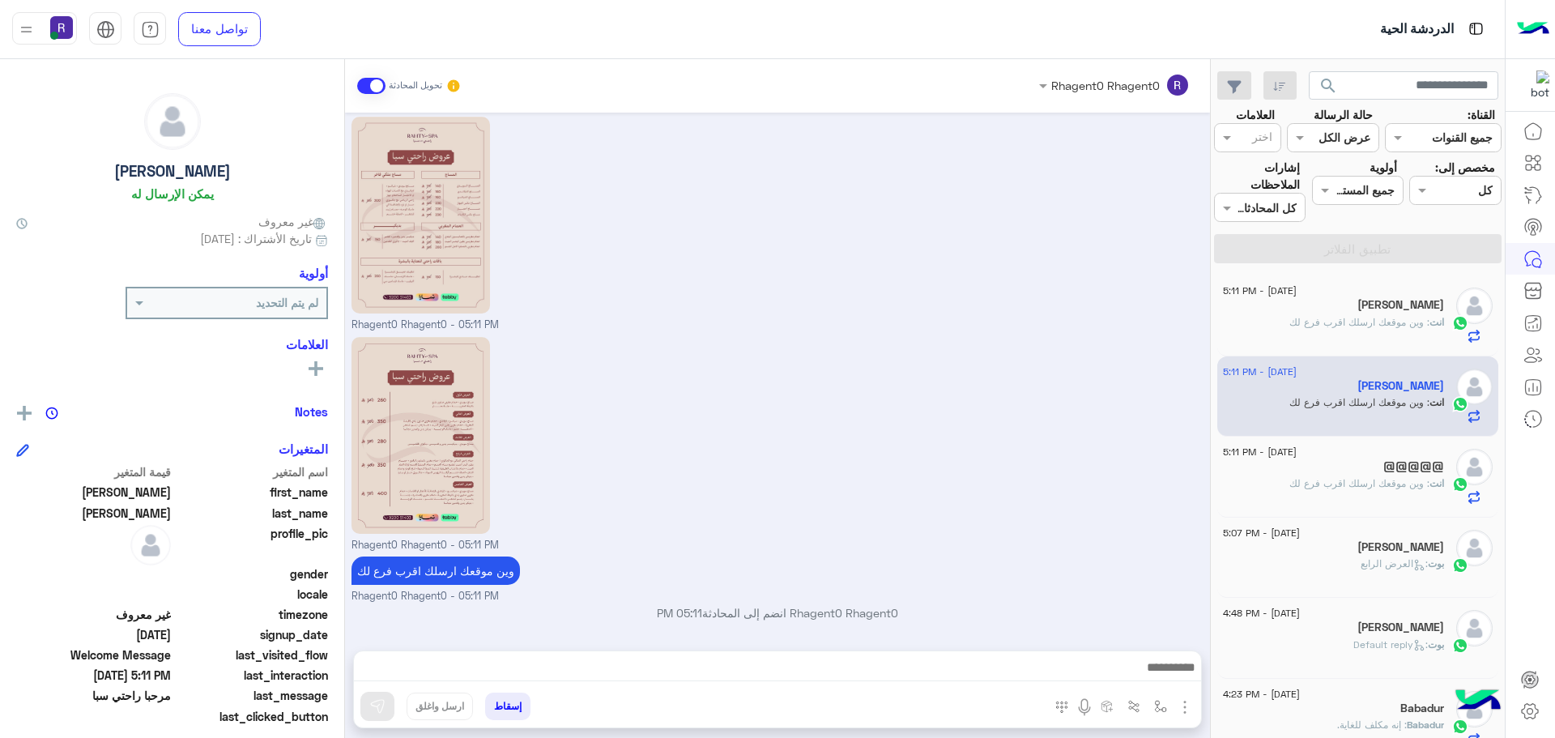
click at [1365, 330] on div "انت : وين موقعك ارسلك اقرب فرع لك" at bounding box center [1333, 329] width 221 height 28
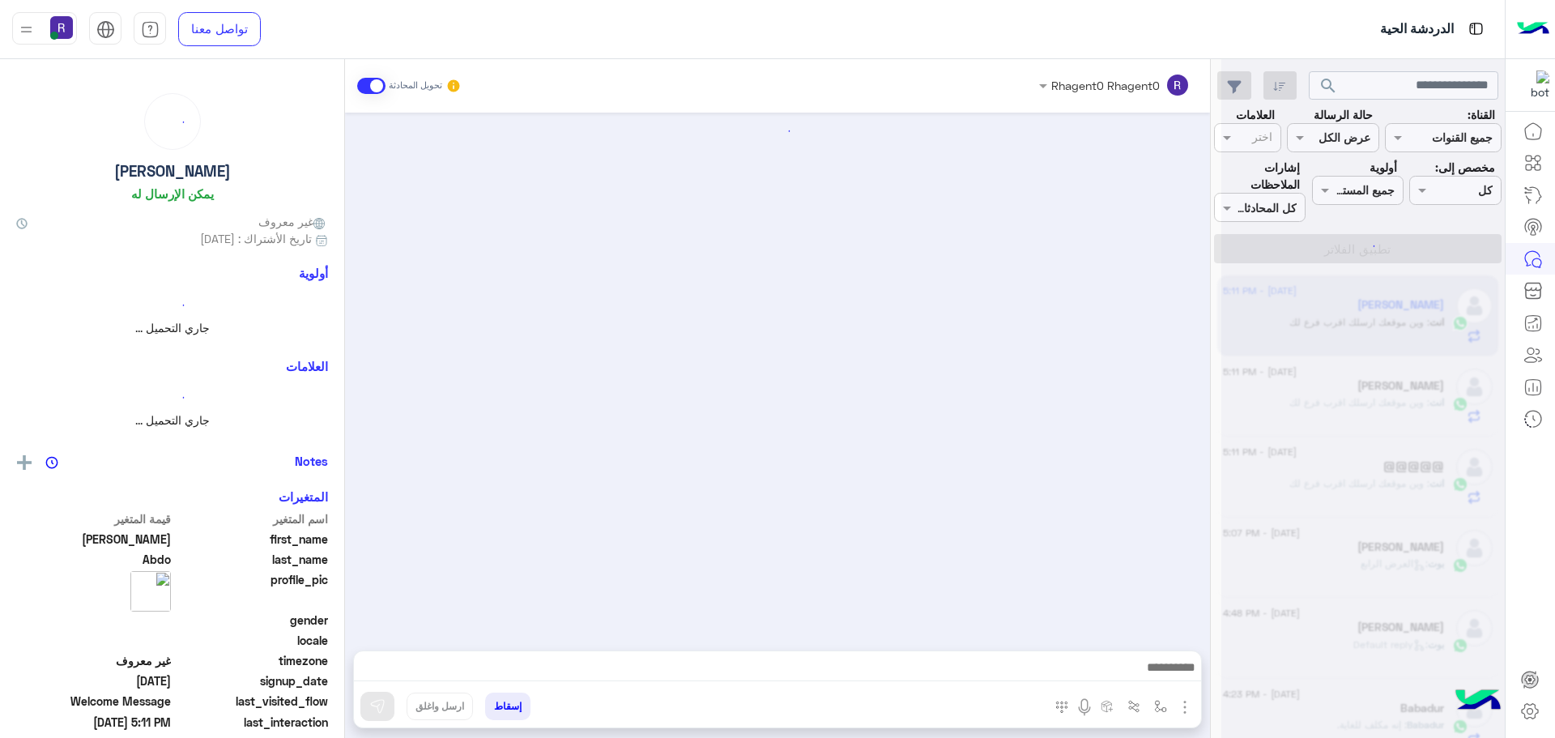
scroll to position [227, 0]
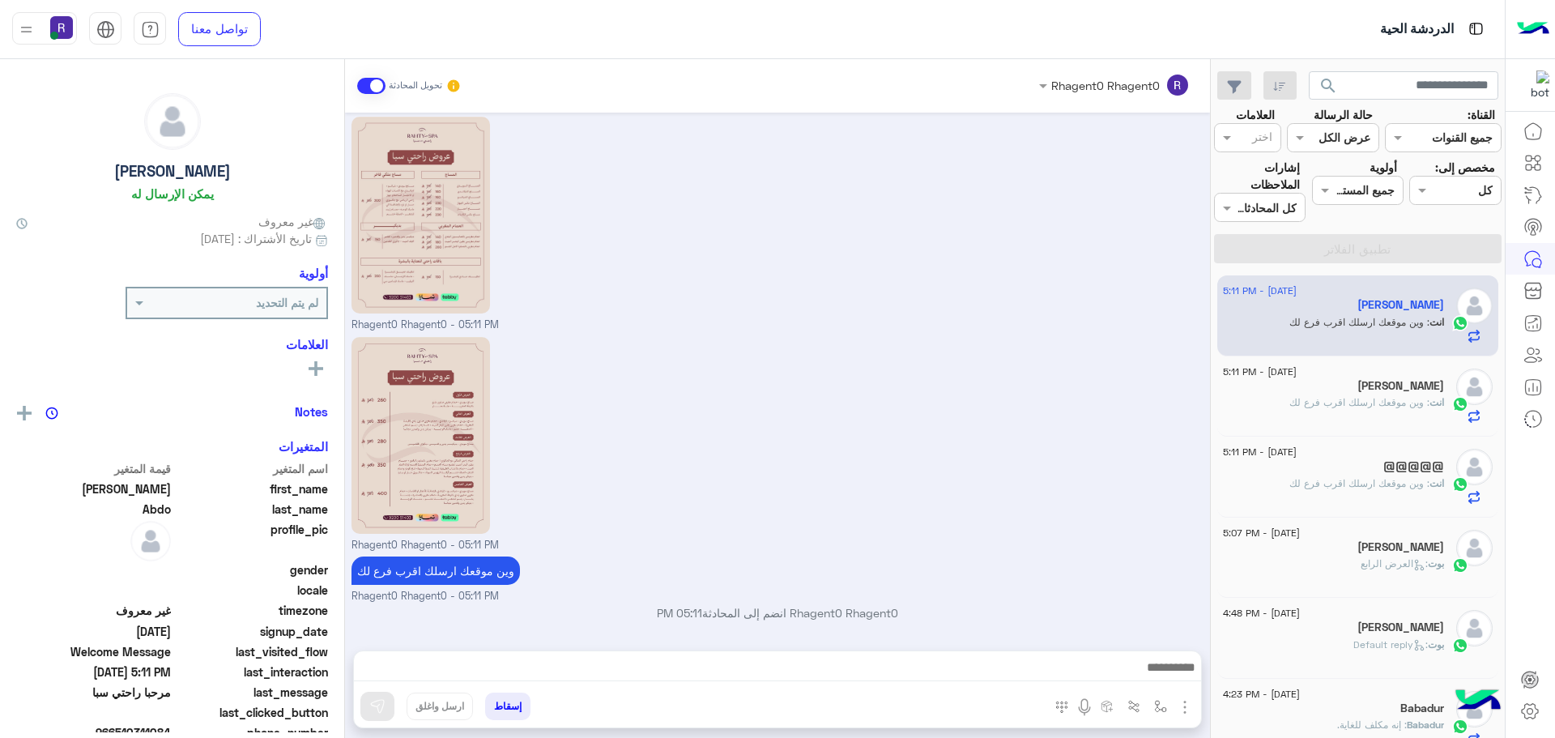
click at [1347, 481] on span ": وين موقعك ارسلك اقرب فرع لك" at bounding box center [1359, 483] width 140 height 12
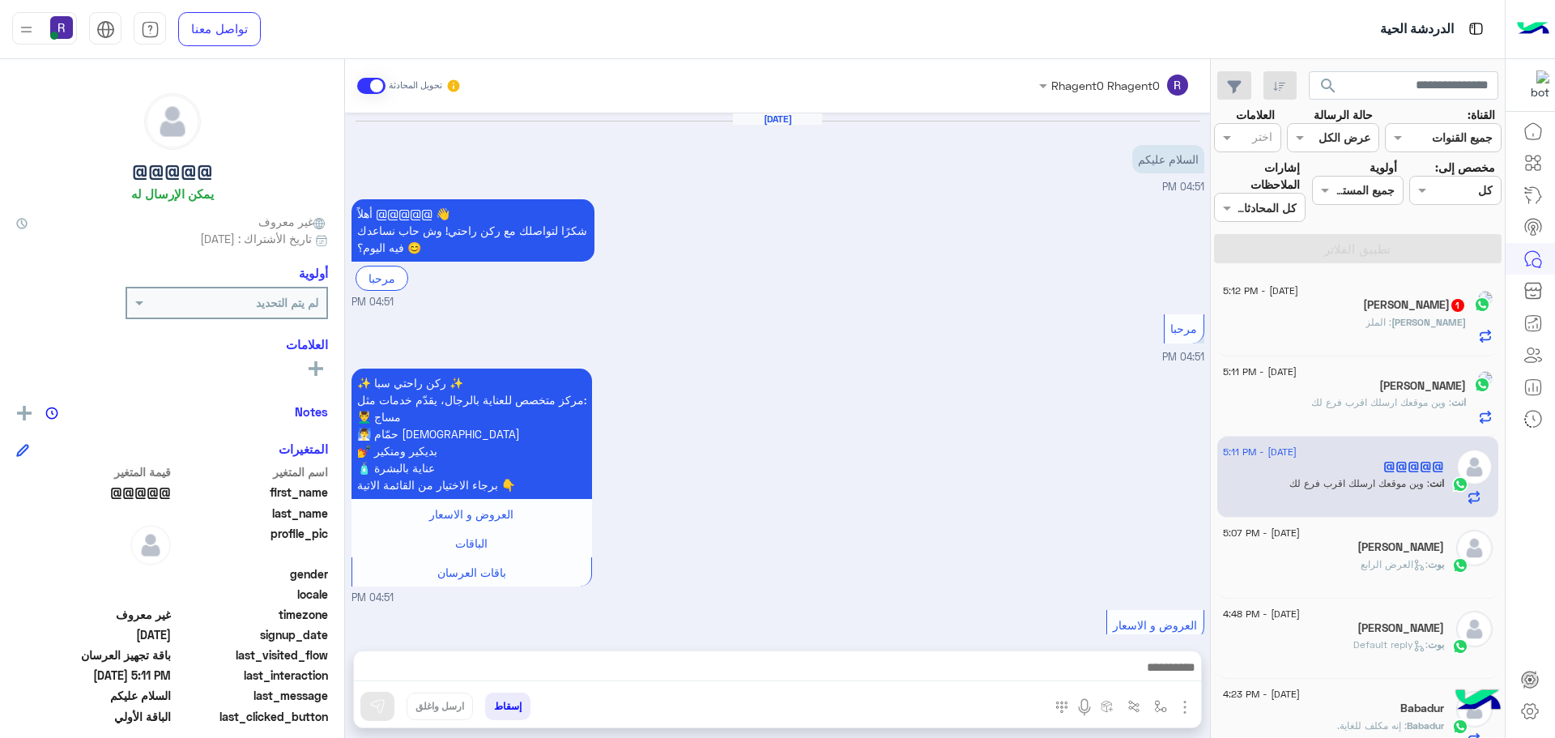
scroll to position [1188, 0]
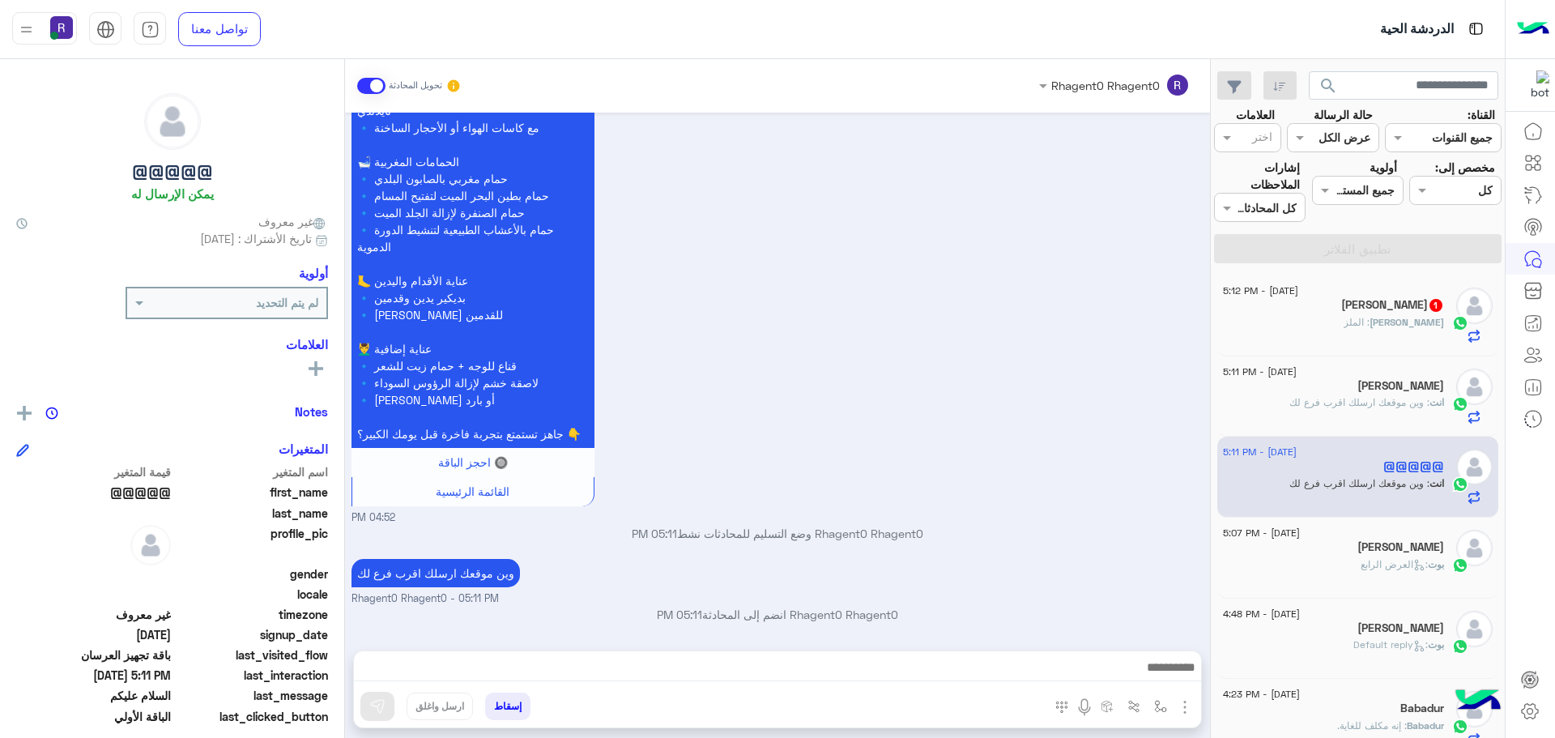
click at [1368, 319] on div "Mahmoud : الملز" at bounding box center [1333, 329] width 221 height 28
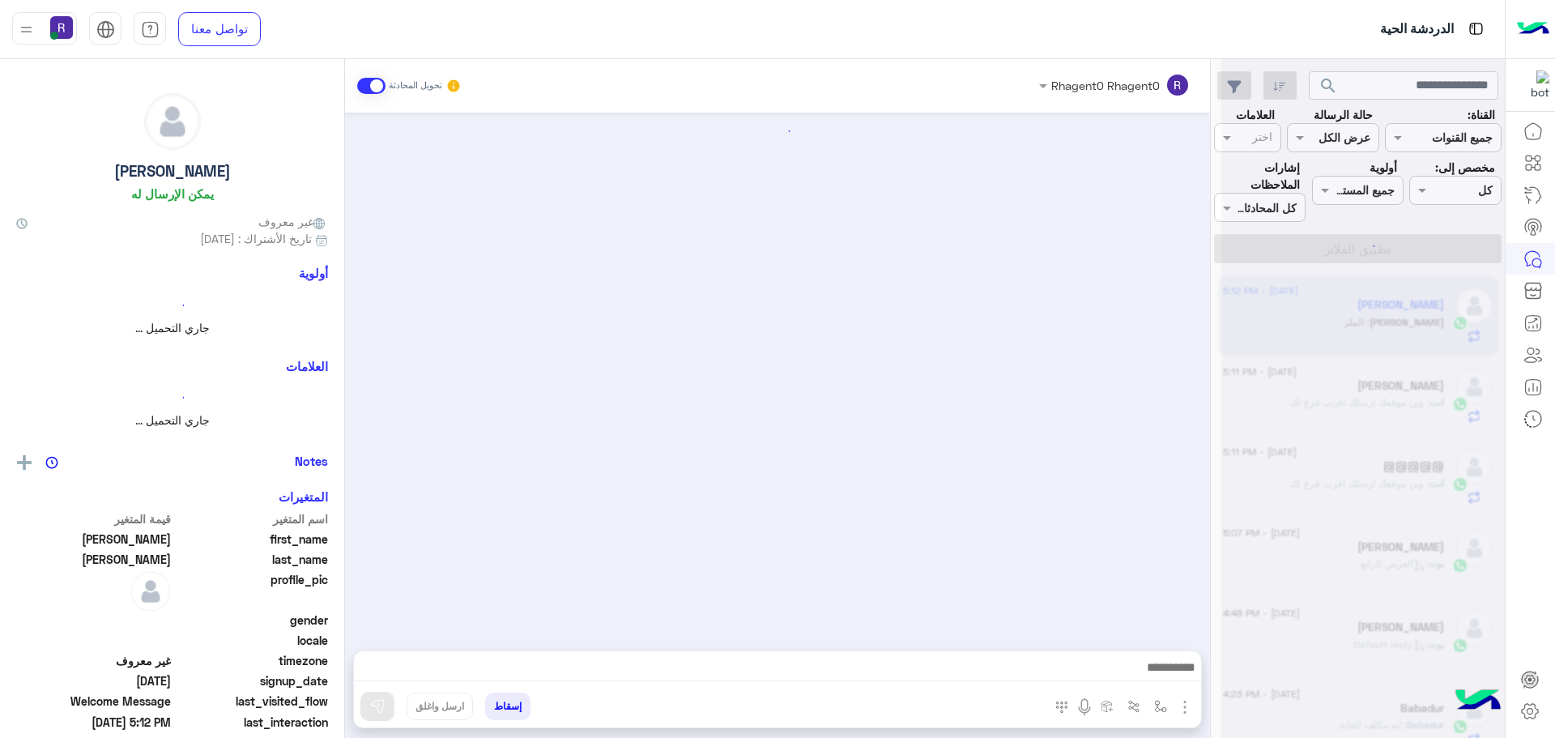
scroll to position [309, 0]
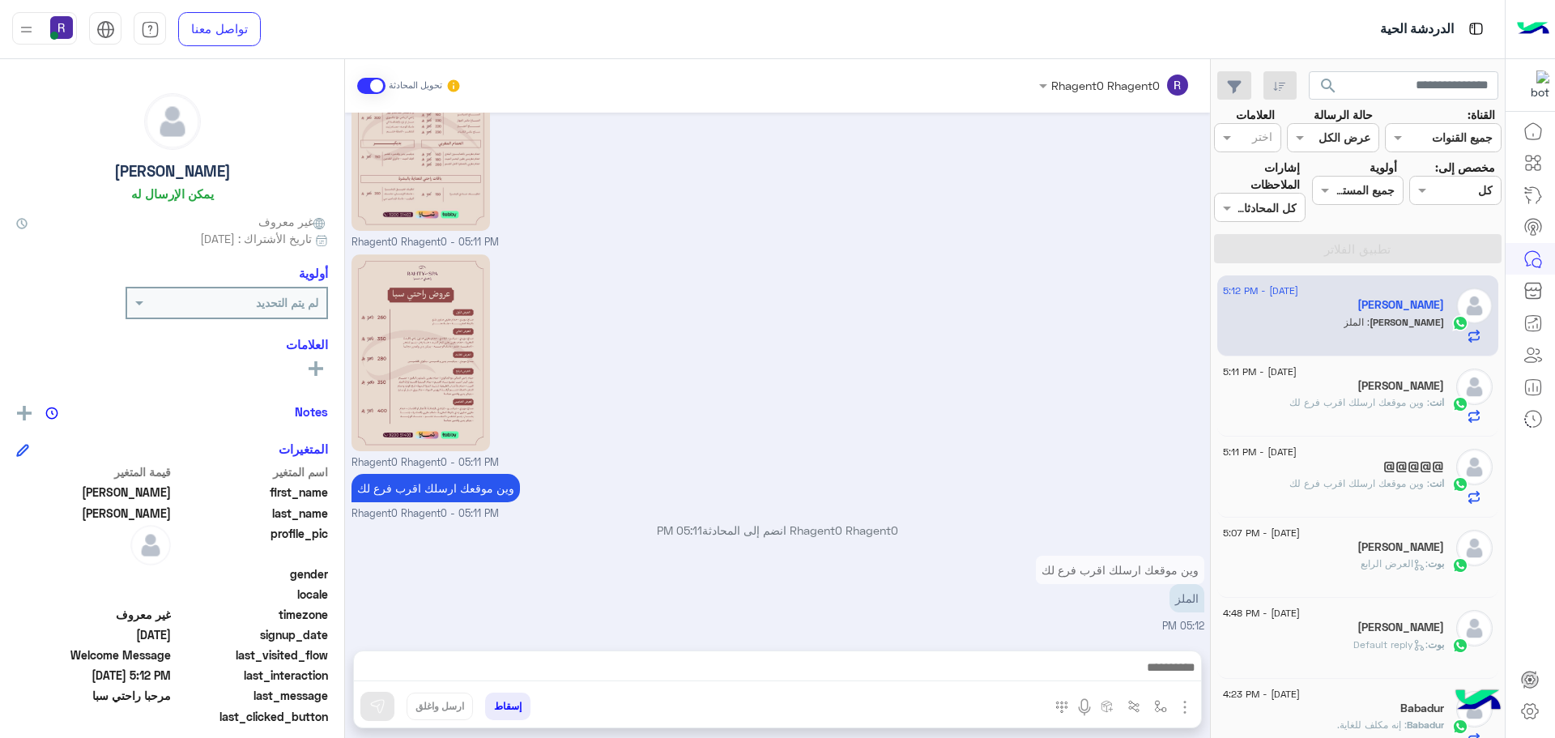
click at [1186, 708] on img "button" at bounding box center [1184, 706] width 19 height 19
click at [1169, 676] on button "الصور" at bounding box center [1160, 671] width 69 height 32
click at [1155, 710] on img "button" at bounding box center [1160, 706] width 13 height 13
click at [1127, 667] on input "text" at bounding box center [1110, 671] width 109 height 19
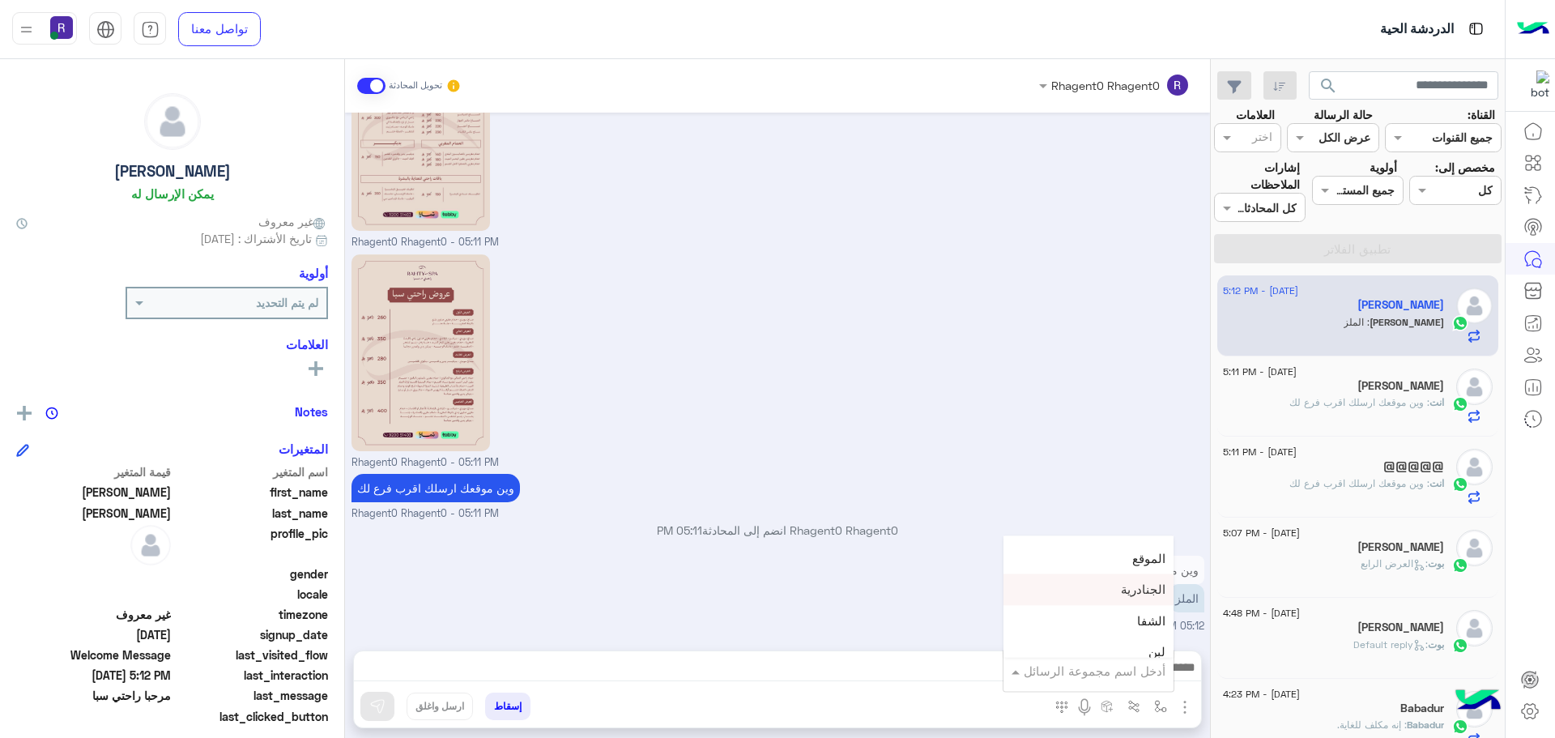
scroll to position [1134, 0]
click at [1119, 560] on div "لبن" at bounding box center [1088, 572] width 170 height 32
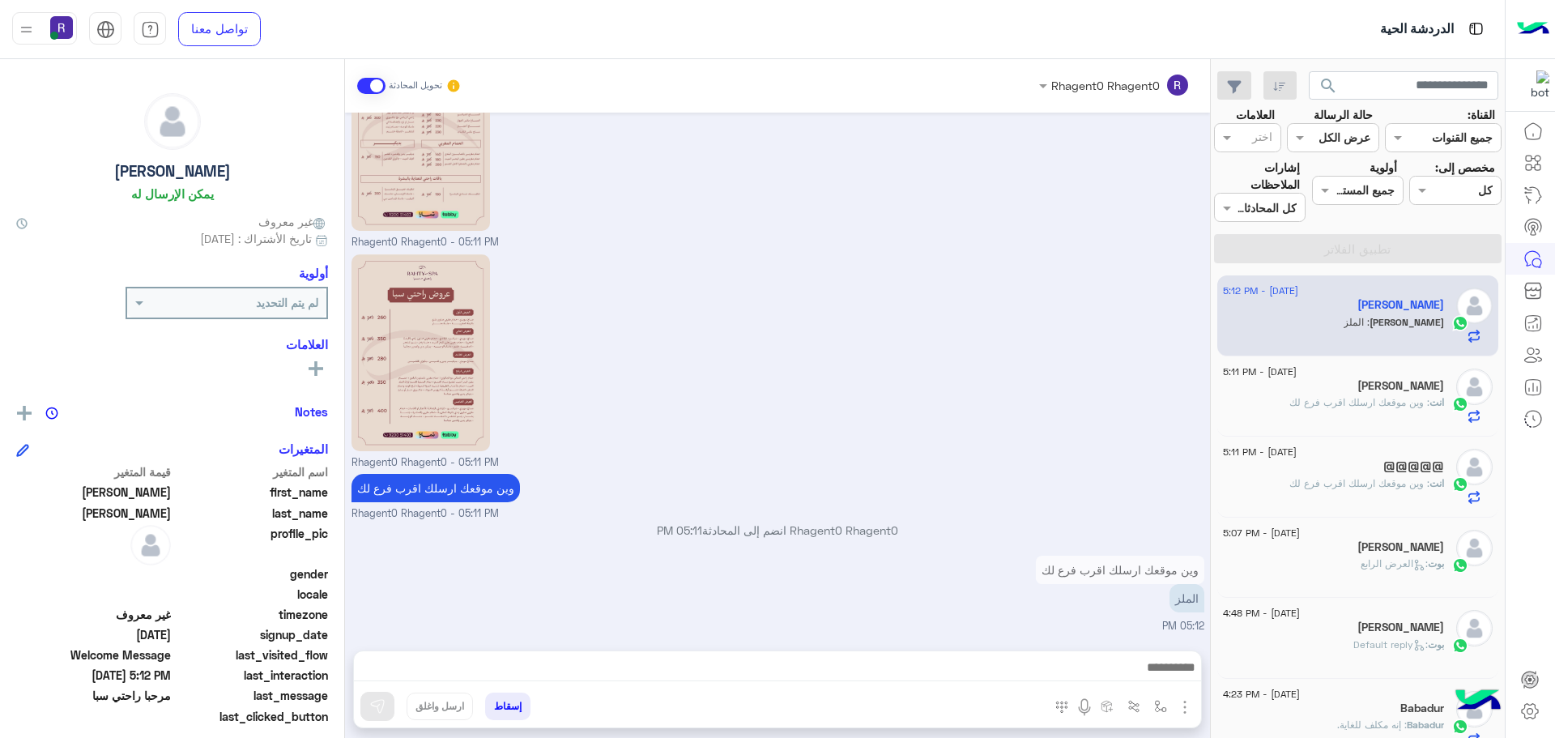
type textarea "***"
click at [386, 705] on button at bounding box center [377, 706] width 34 height 29
click at [1335, 415] on div "انت : وين موقعك ارسلك اقرب فرع لك" at bounding box center [1333, 409] width 221 height 28
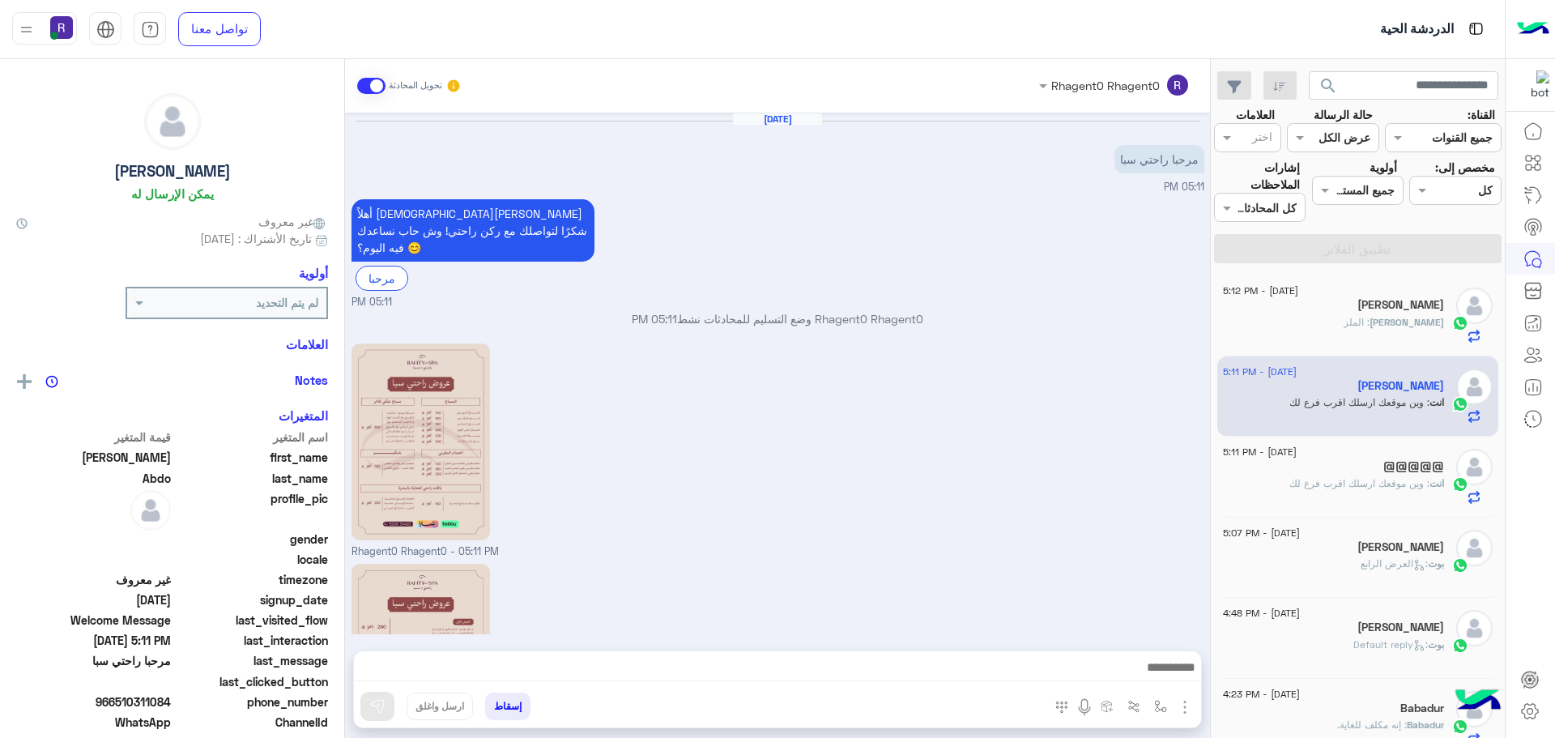
scroll to position [227, 0]
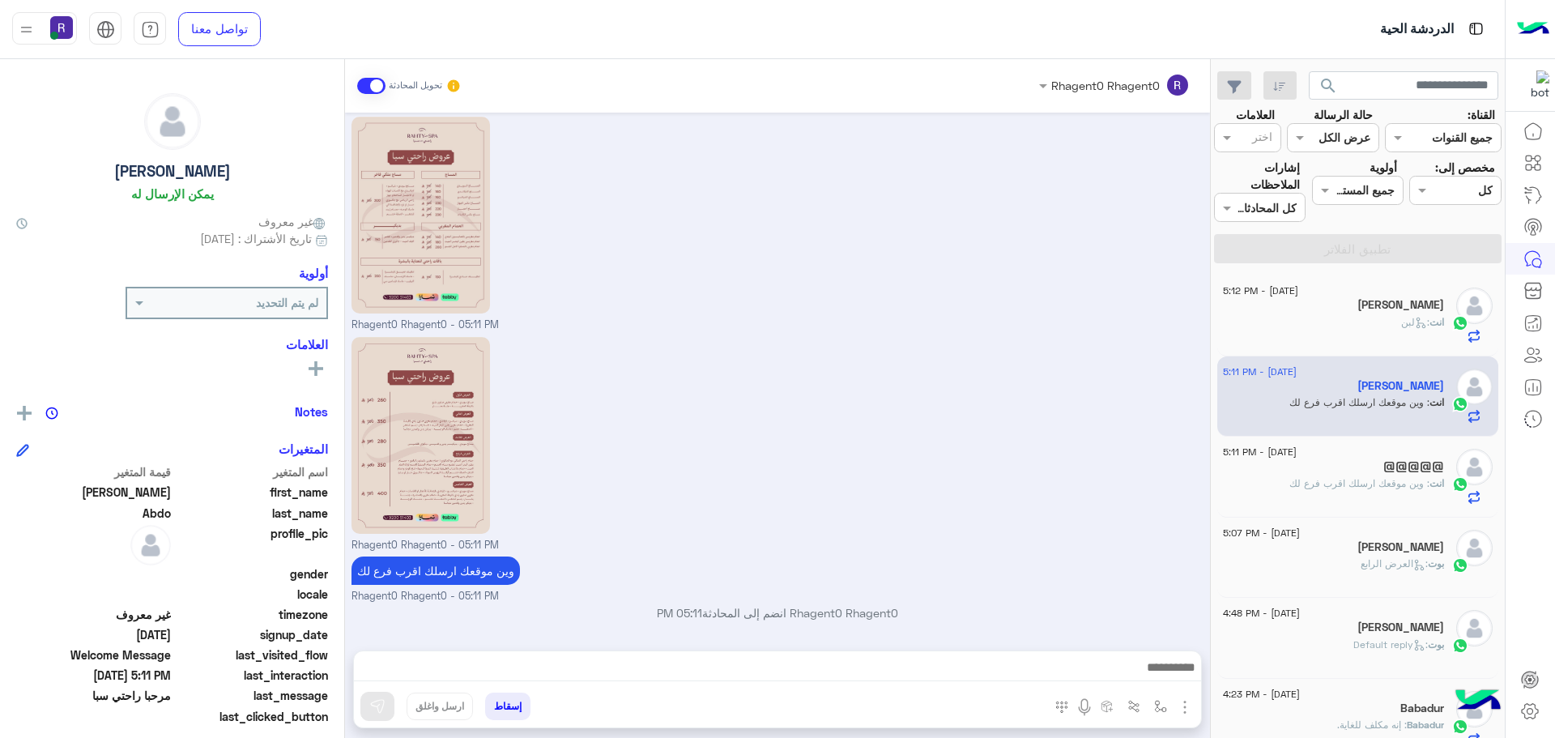
click at [1357, 305] on h5 "[PERSON_NAME]" at bounding box center [1400, 305] width 87 height 14
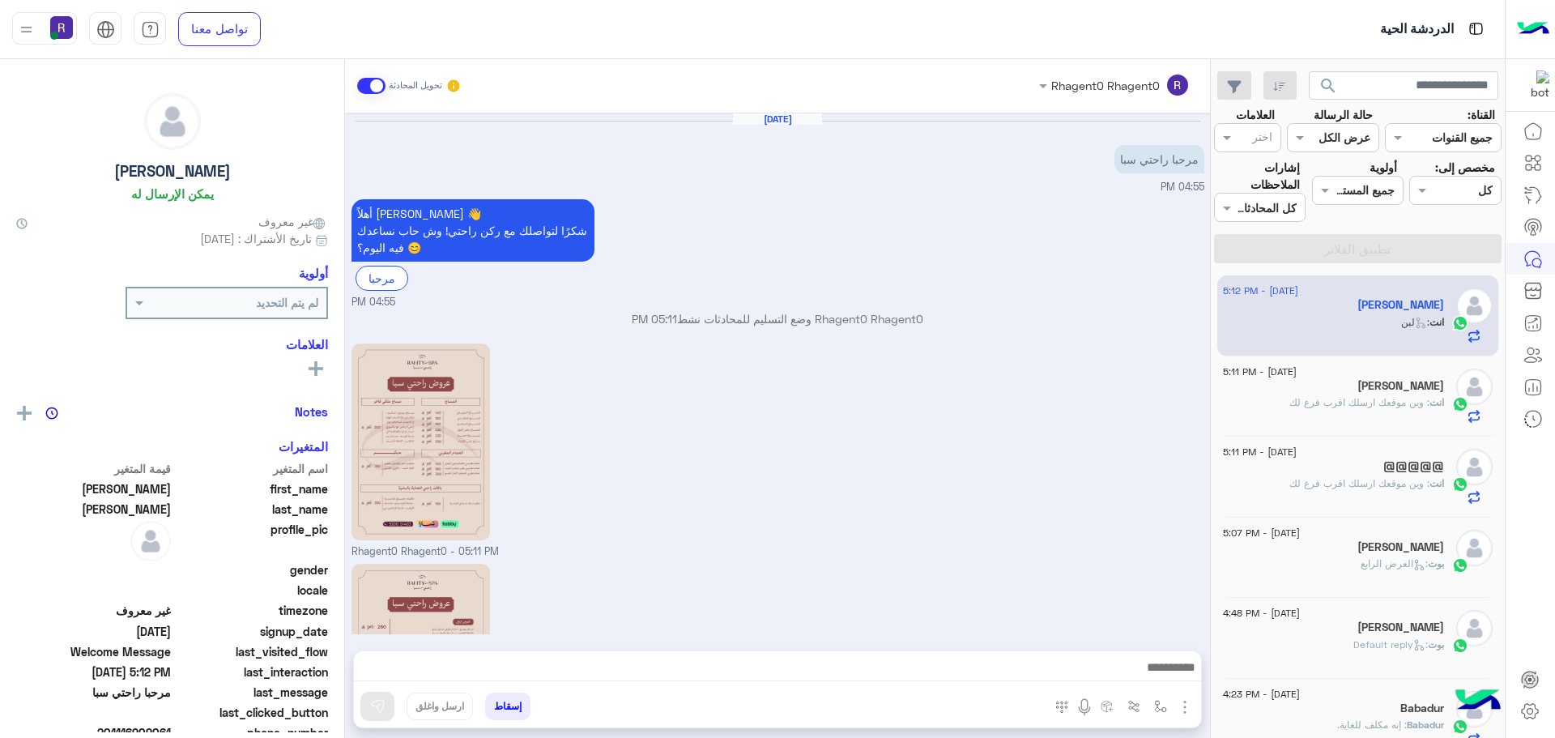
scroll to position [453, 0]
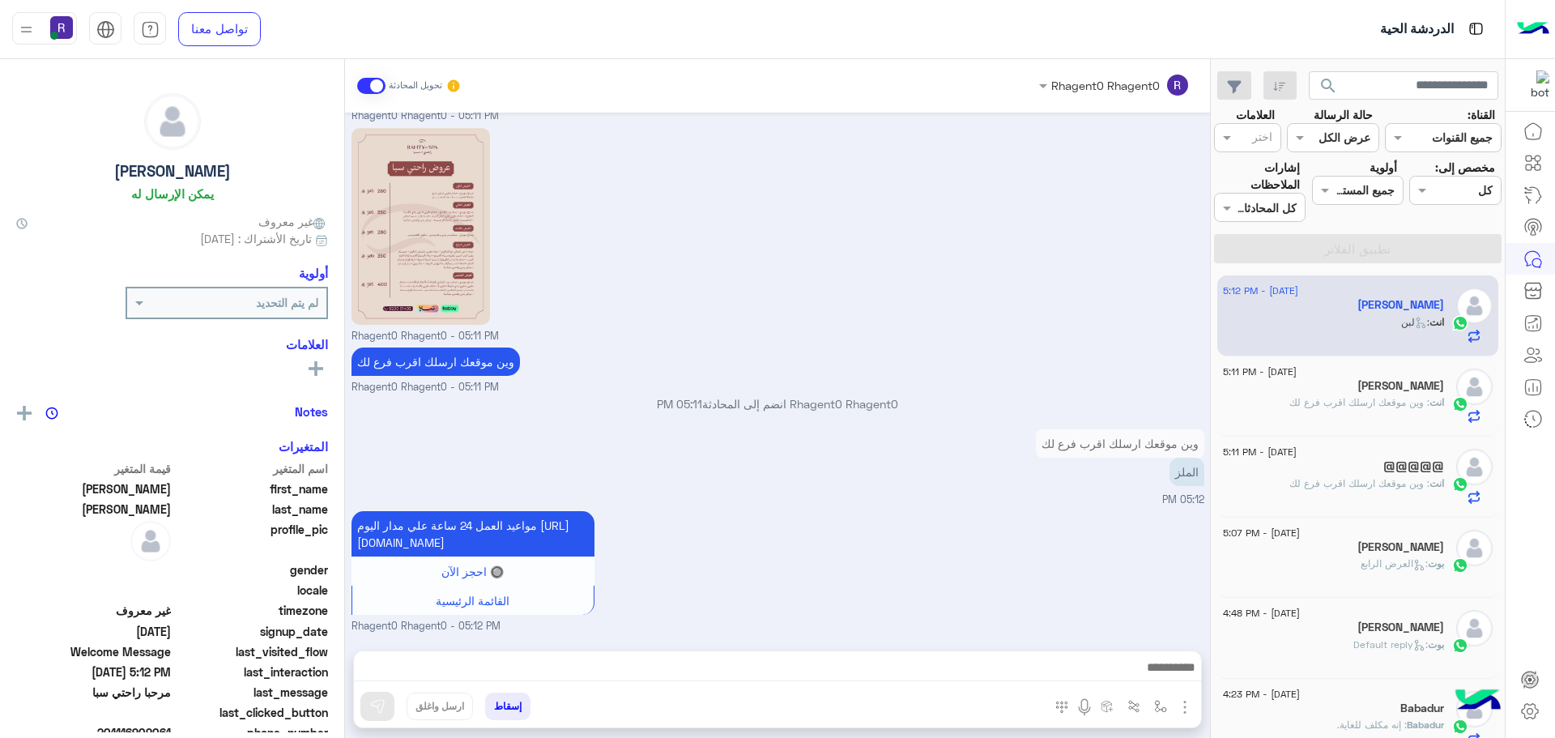
click at [1367, 399] on span ": وين موقعك ارسلك اقرب فرع لك" at bounding box center [1359, 402] width 140 height 12
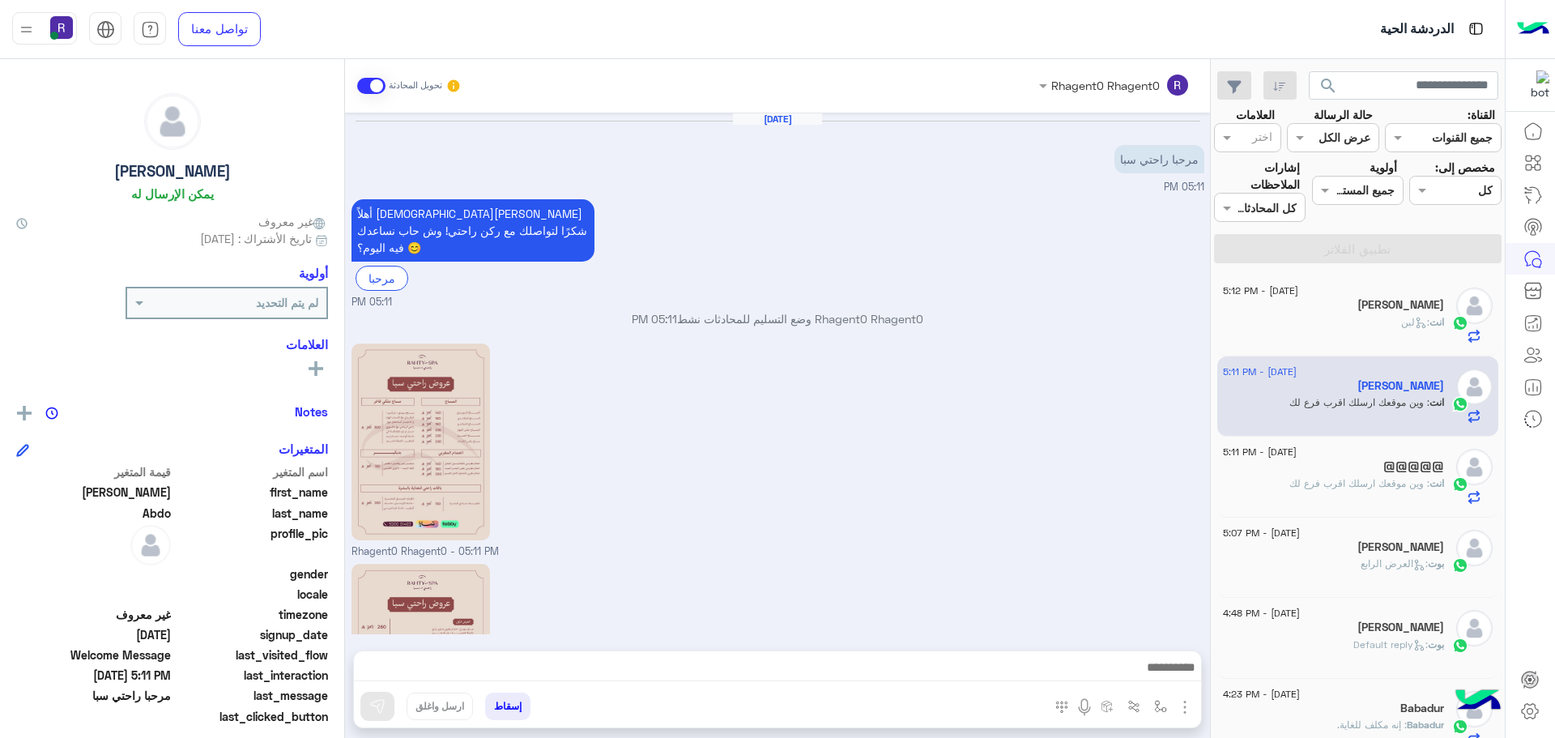
scroll to position [227, 0]
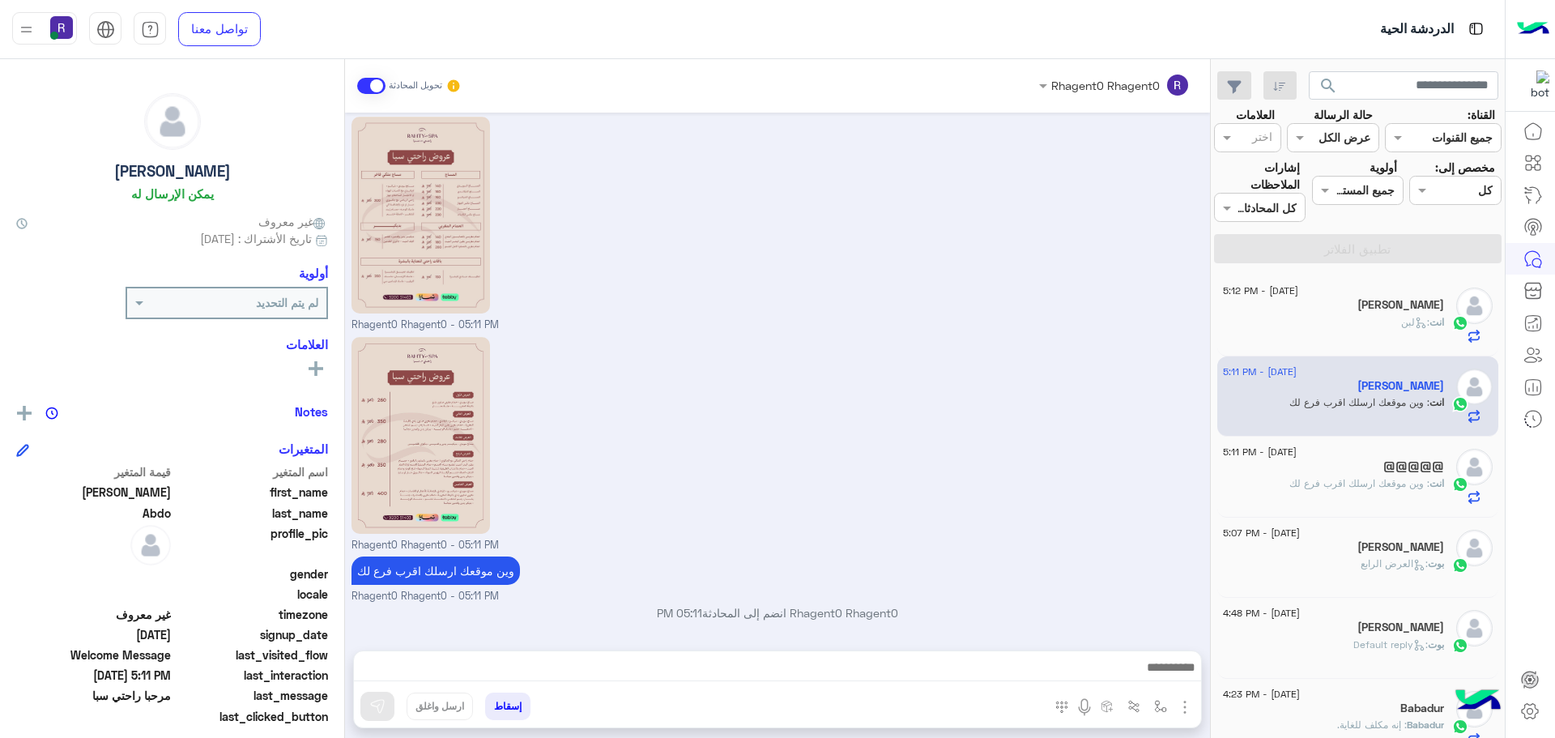
click at [1363, 322] on div "انت : لبن" at bounding box center [1333, 329] width 221 height 28
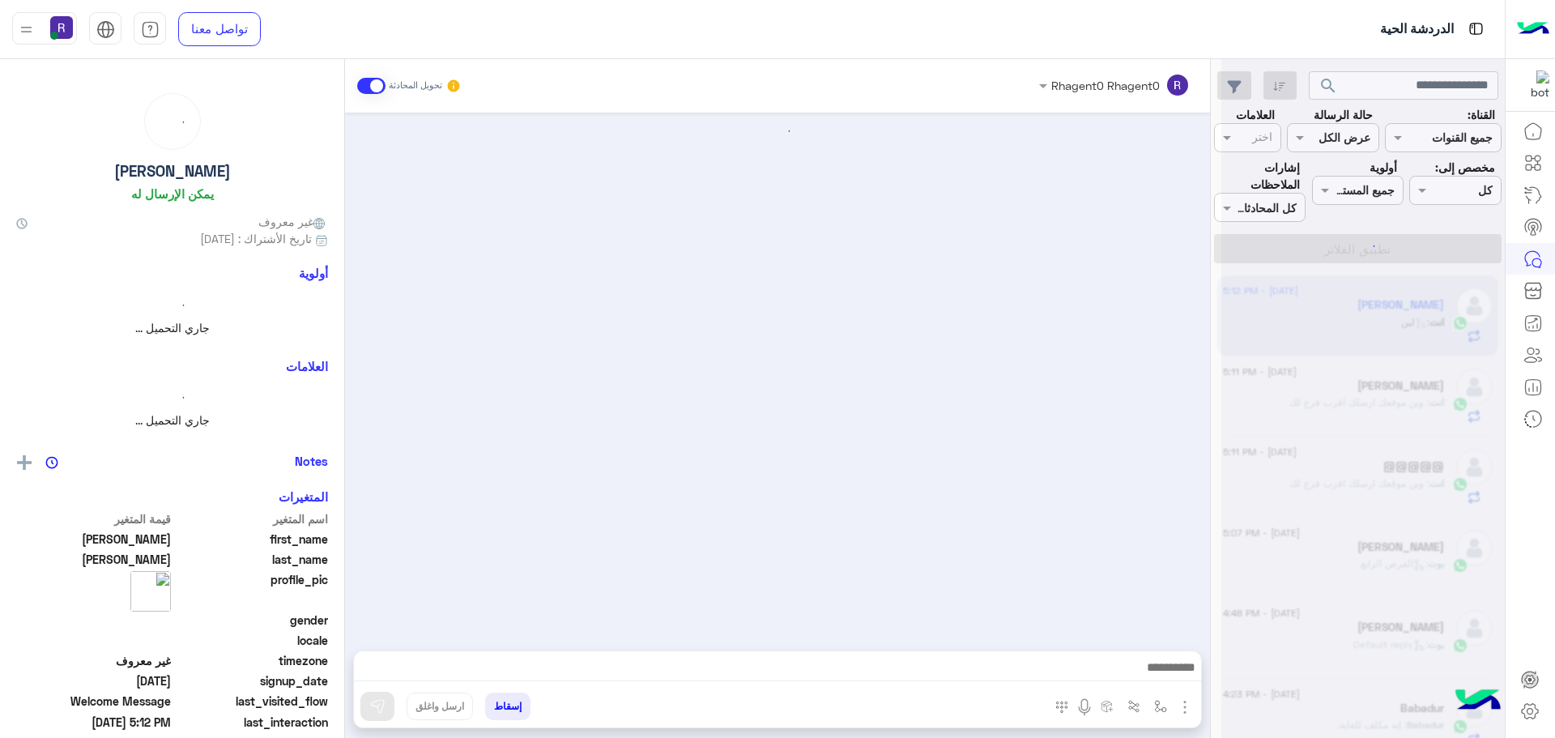
scroll to position [453, 0]
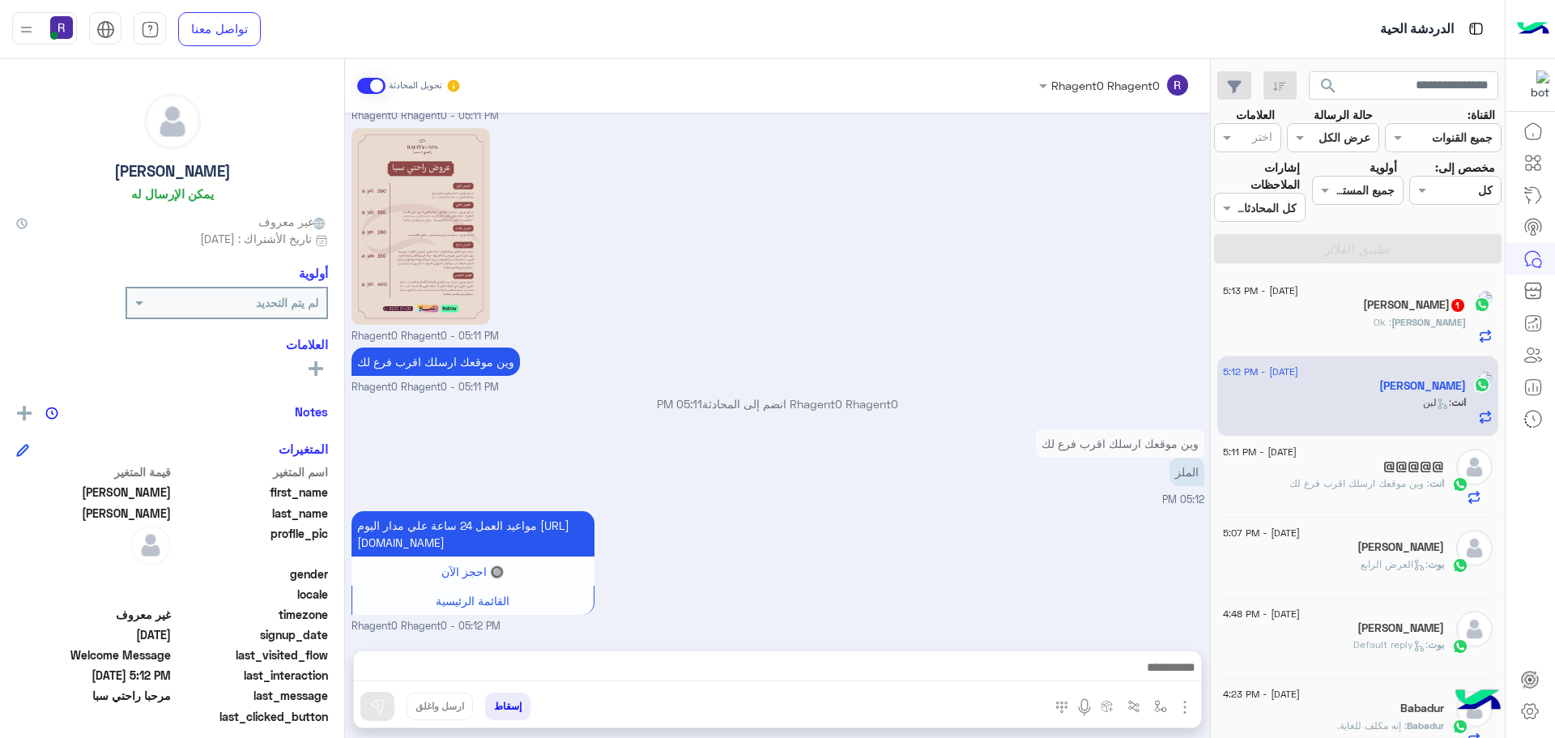
click at [1379, 385] on h5 "[PERSON_NAME]" at bounding box center [1422, 386] width 87 height 14
click at [1374, 313] on div "Mohammed Abdo 1" at bounding box center [1333, 306] width 221 height 17
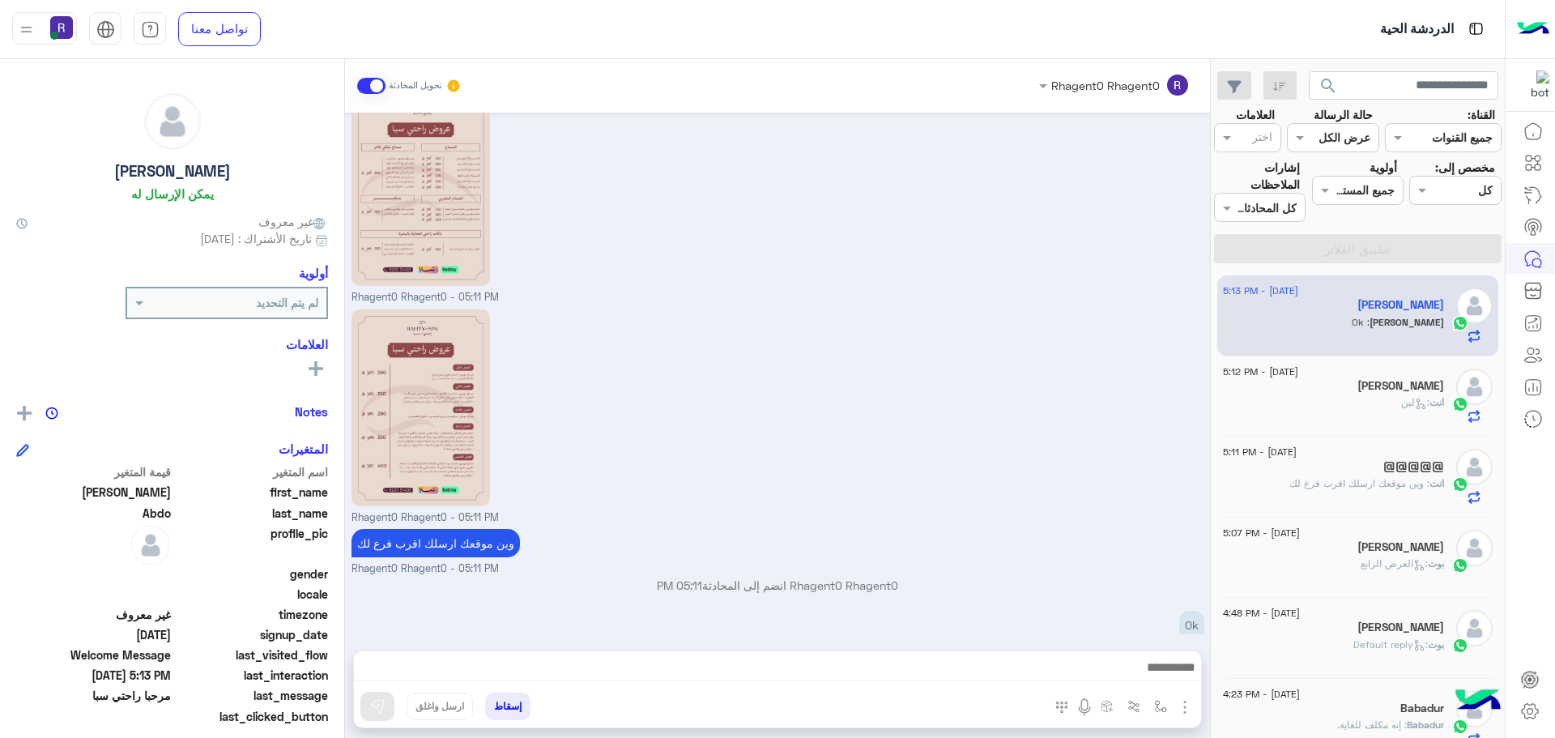
scroll to position [280, 0]
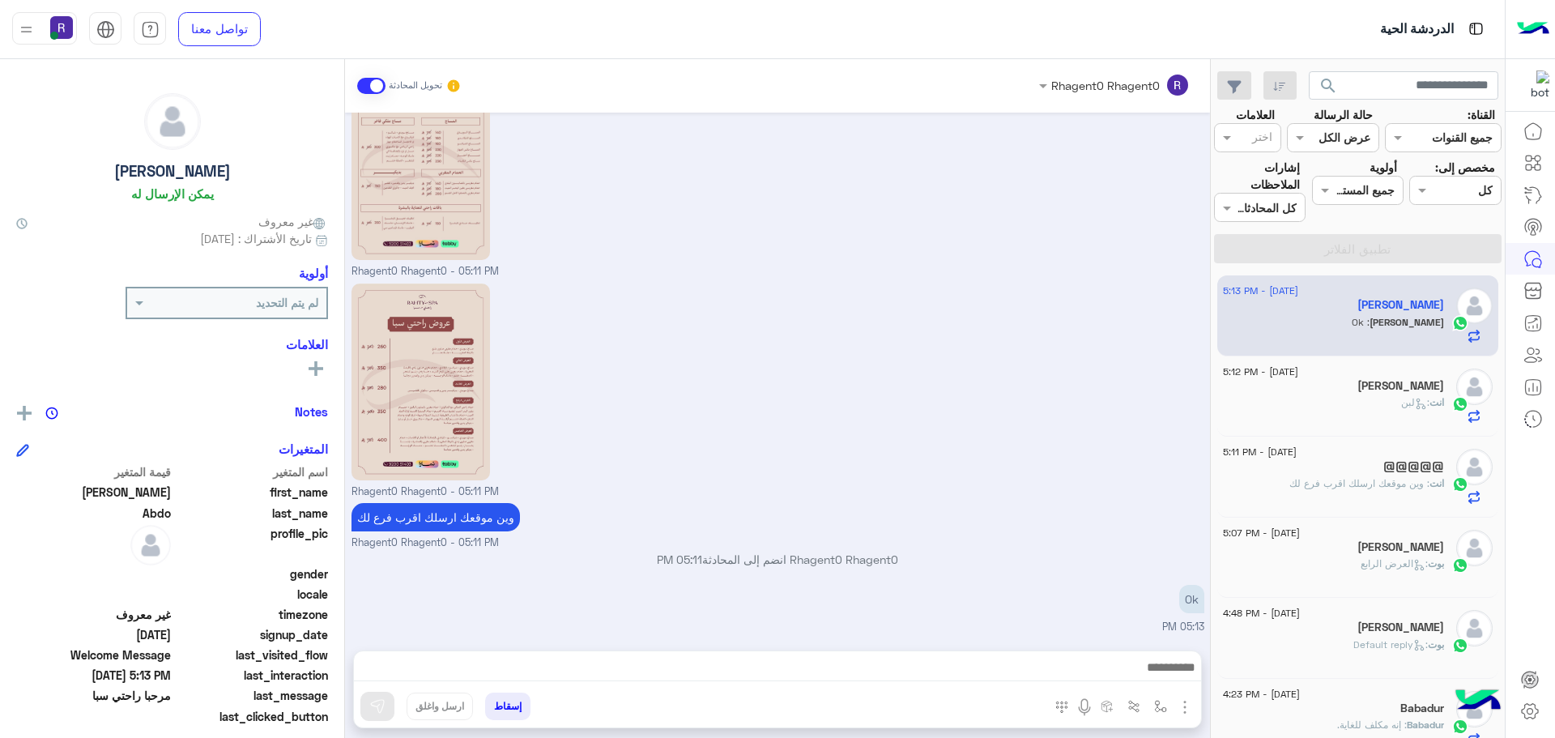
click at [1361, 407] on div "انت : لبن" at bounding box center [1333, 409] width 221 height 28
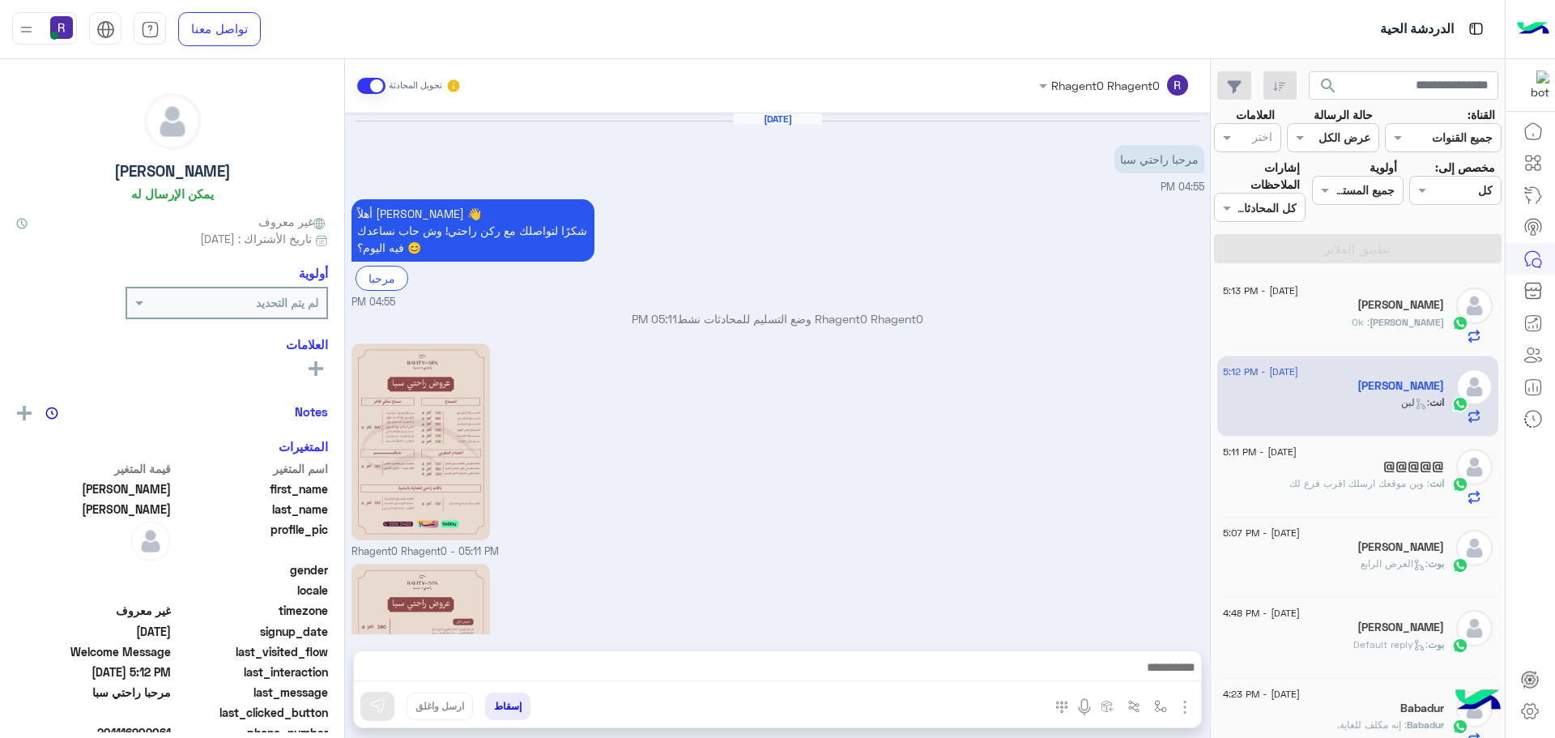
scroll to position [453, 0]
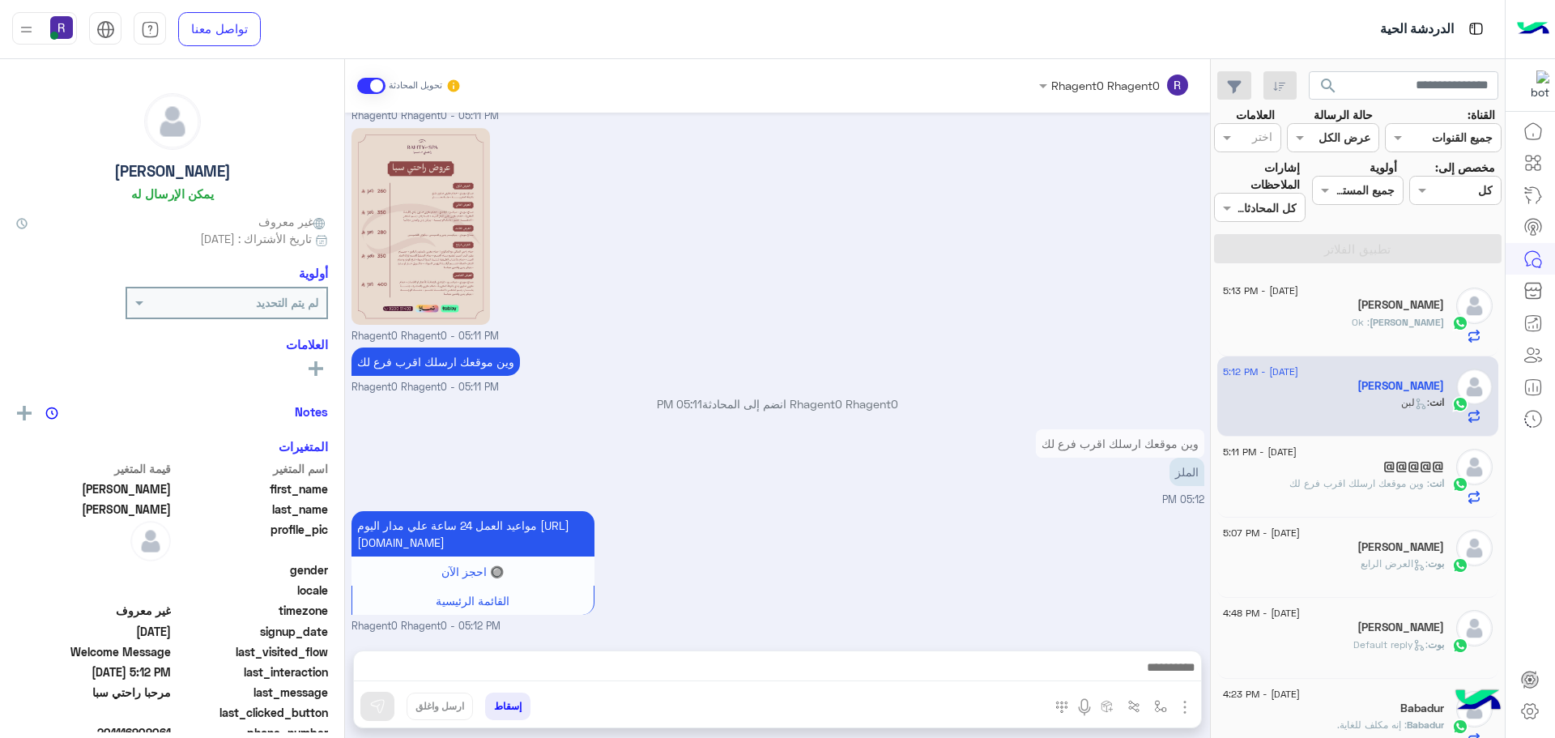
click at [1369, 475] on div "@@@@@" at bounding box center [1333, 467] width 221 height 17
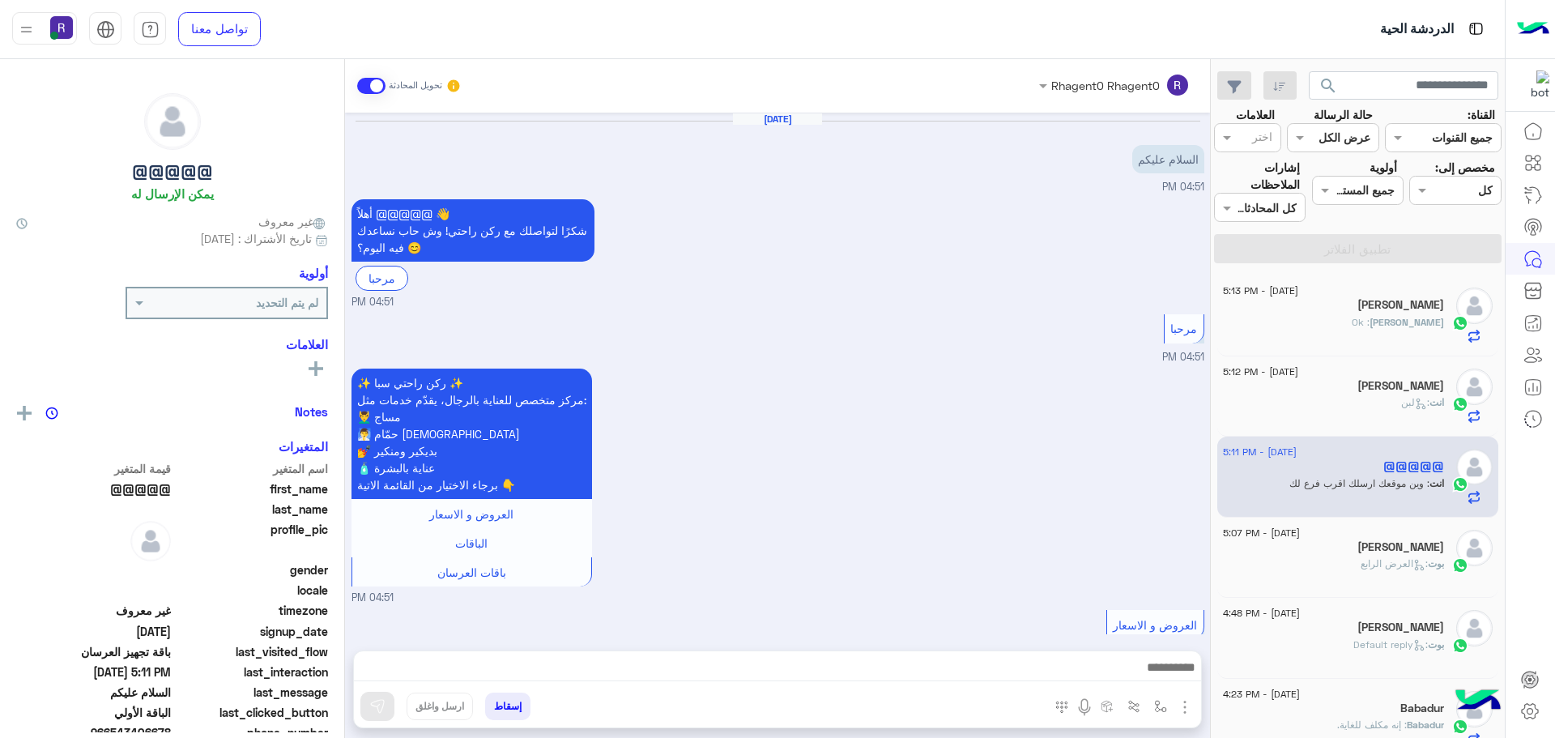
scroll to position [1188, 0]
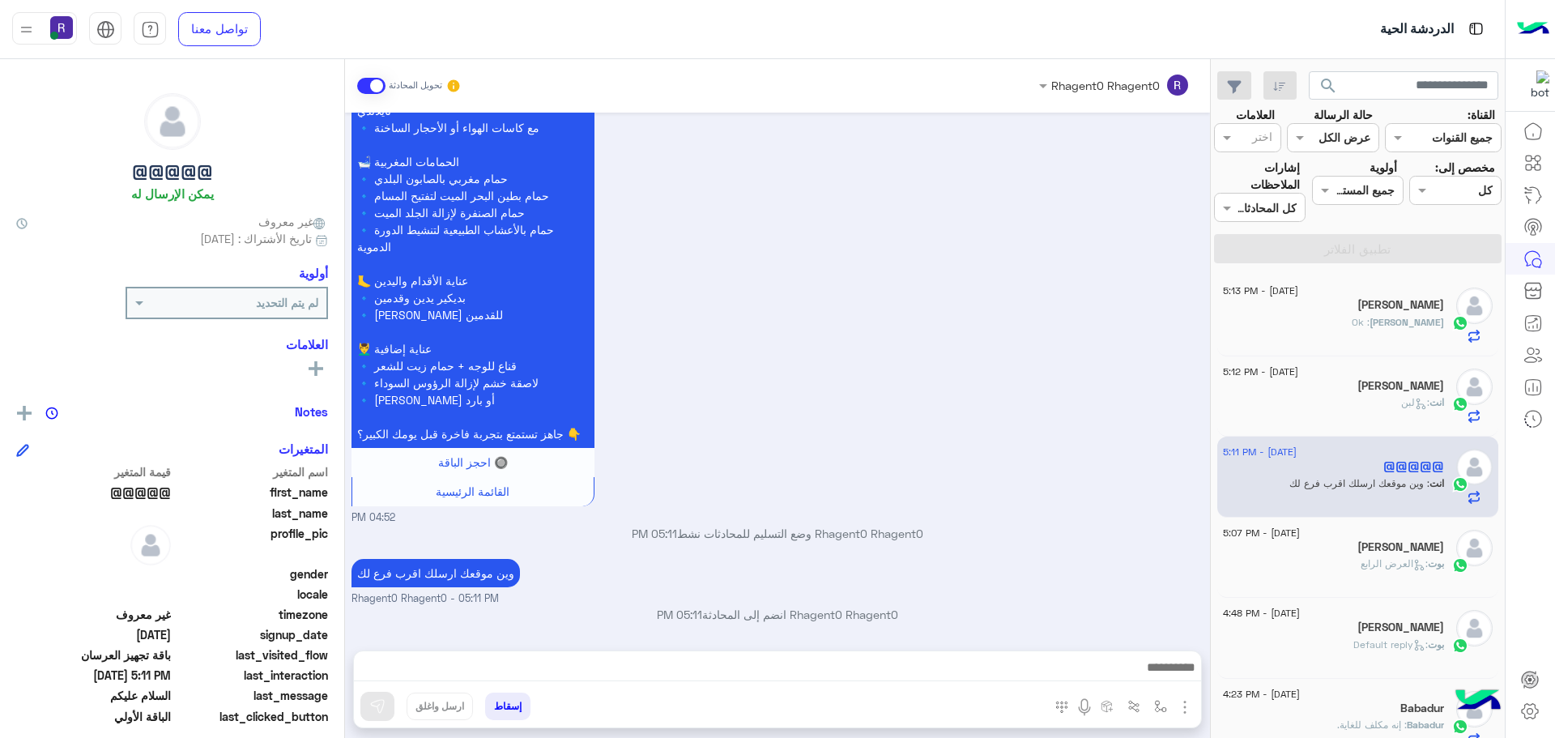
click at [1332, 322] on div "Mohammed : Ok" at bounding box center [1333, 329] width 221 height 28
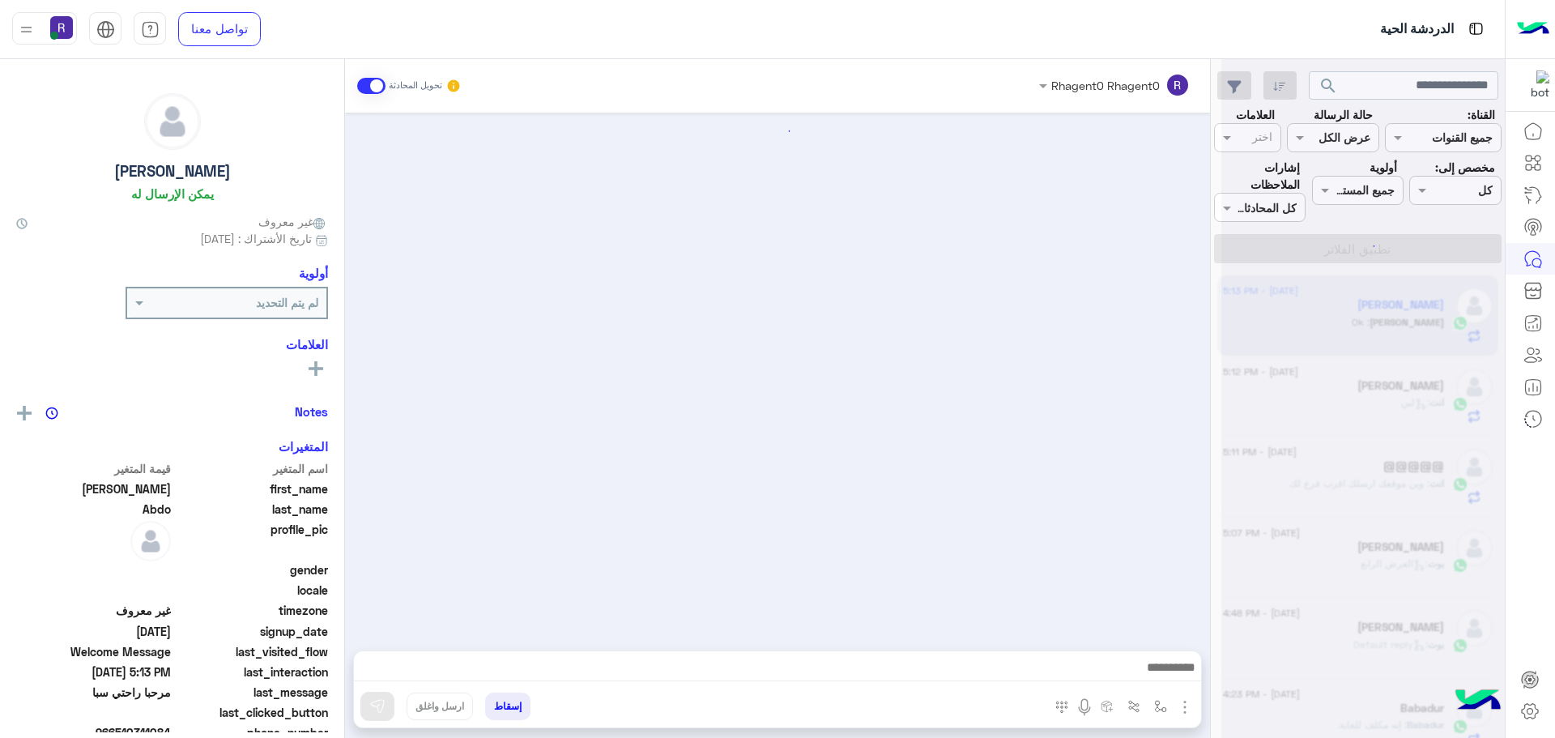
scroll to position [281, 0]
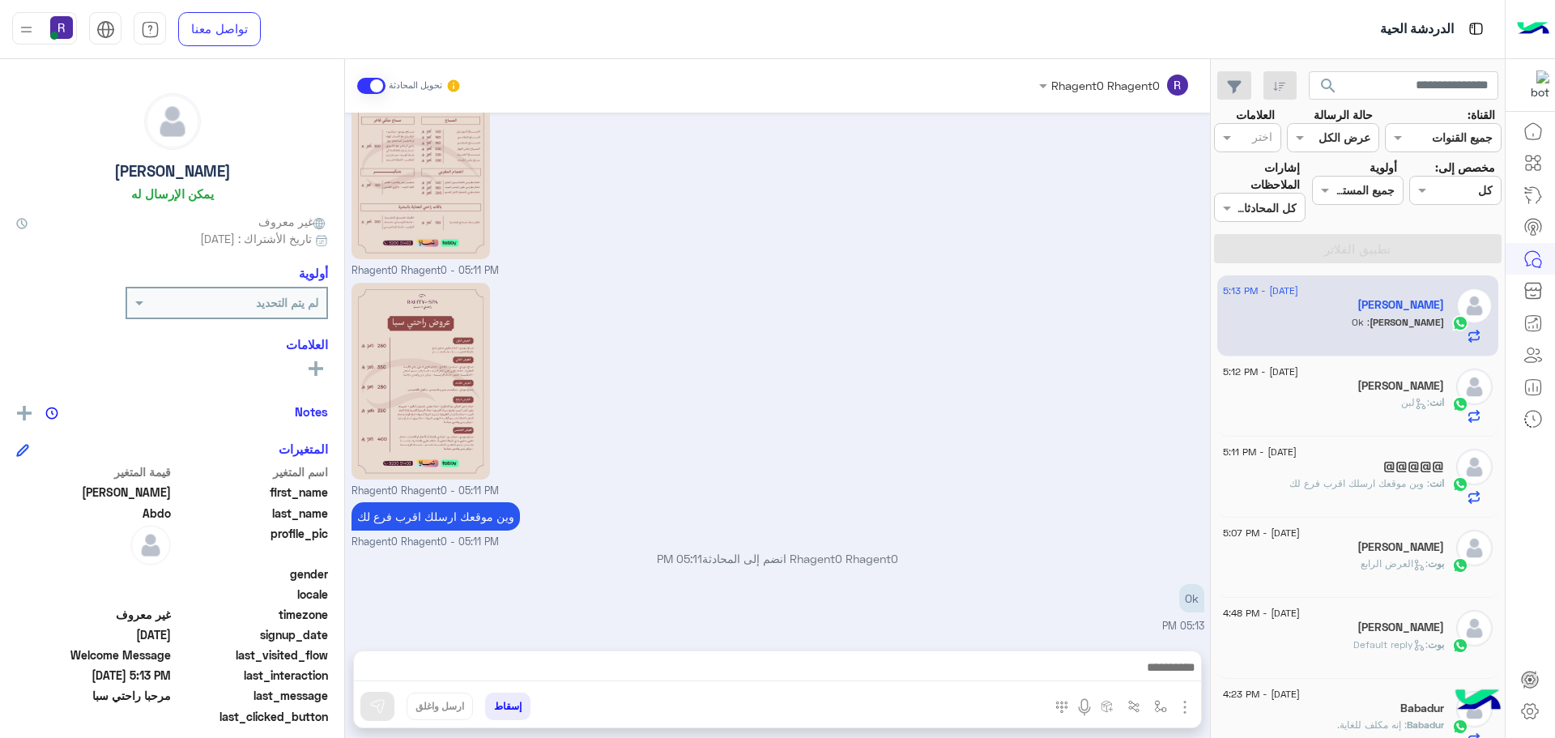
click at [1414, 383] on h5 "[PERSON_NAME]" at bounding box center [1400, 386] width 87 height 14
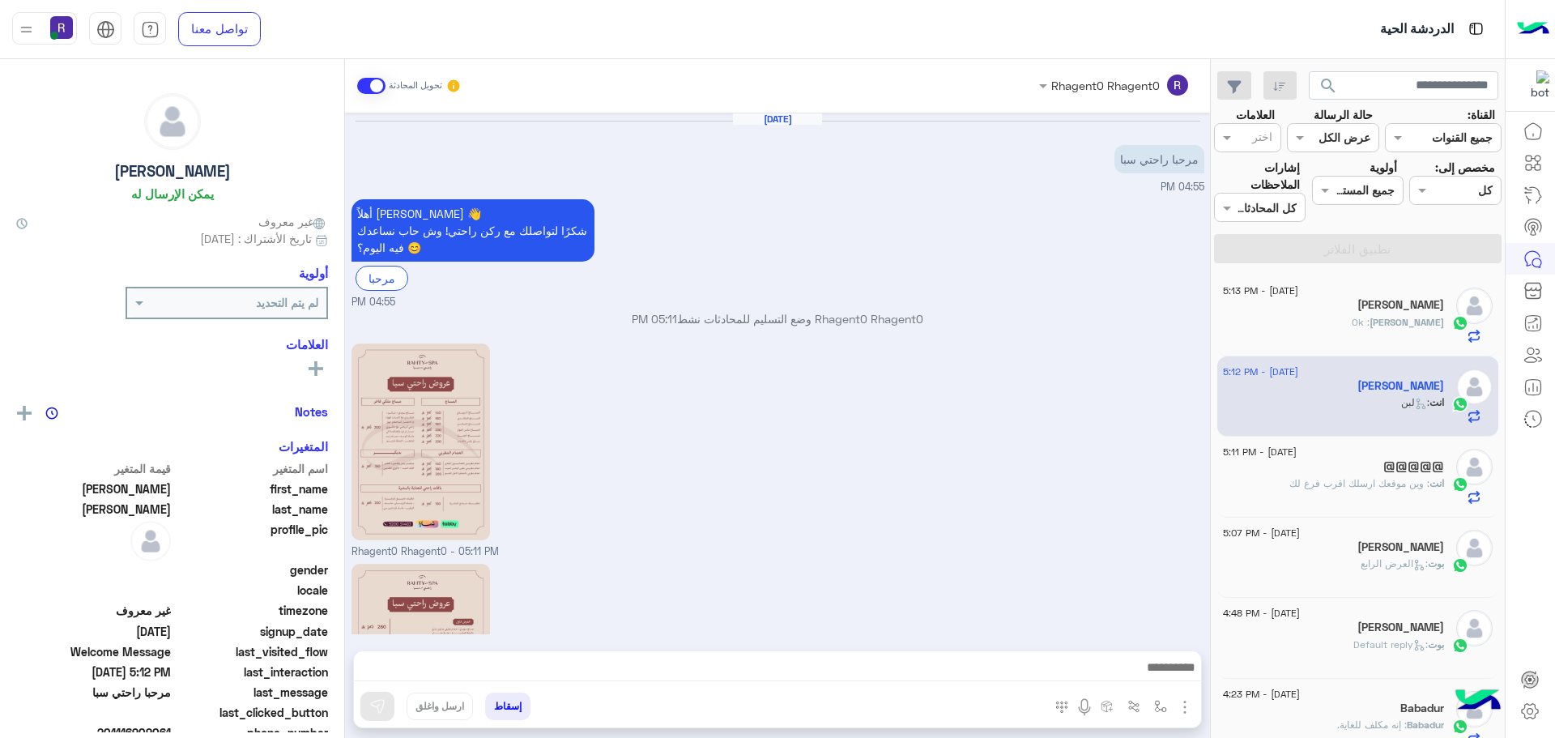
scroll to position [453, 0]
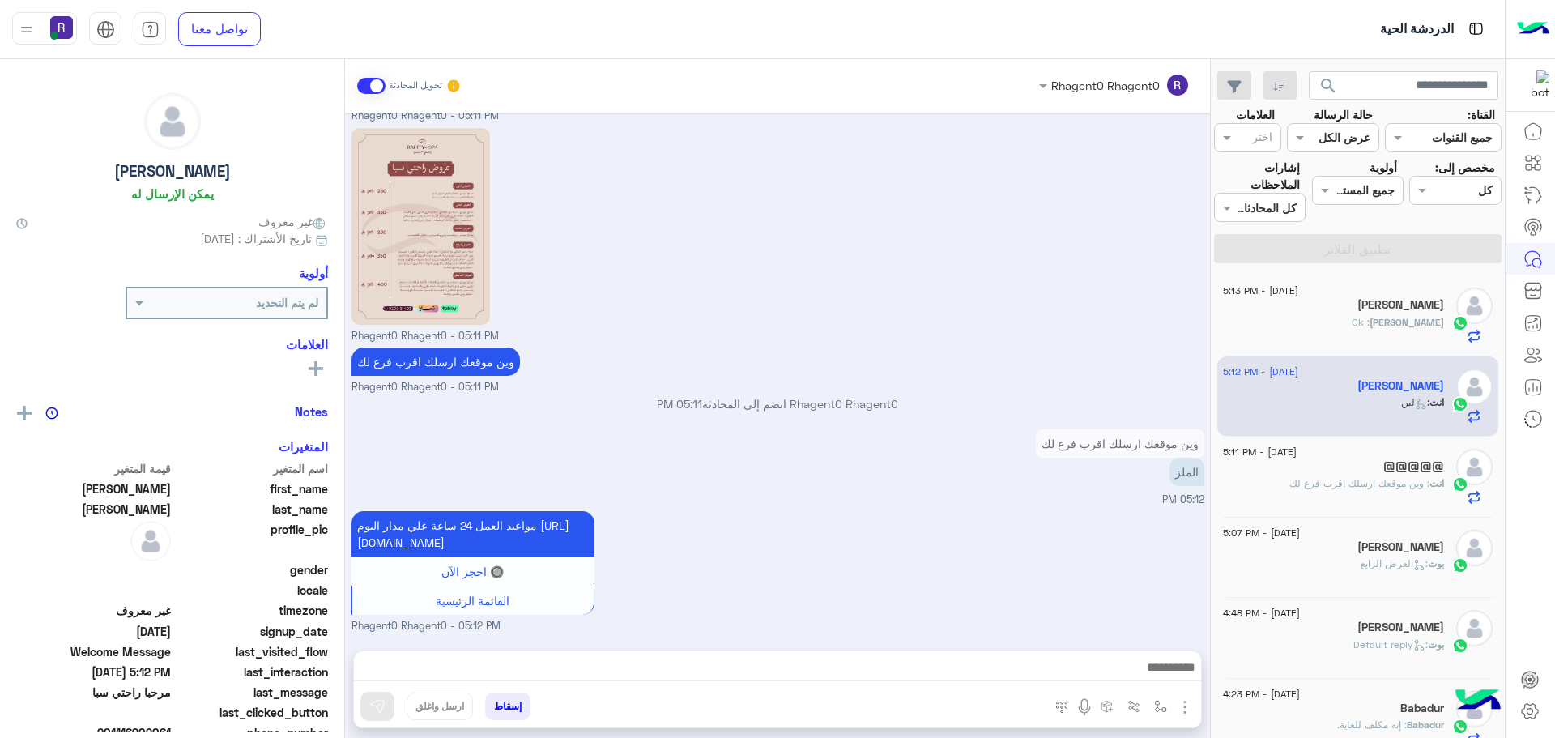
click at [1368, 334] on div "Mohammed : Ok" at bounding box center [1333, 329] width 221 height 28
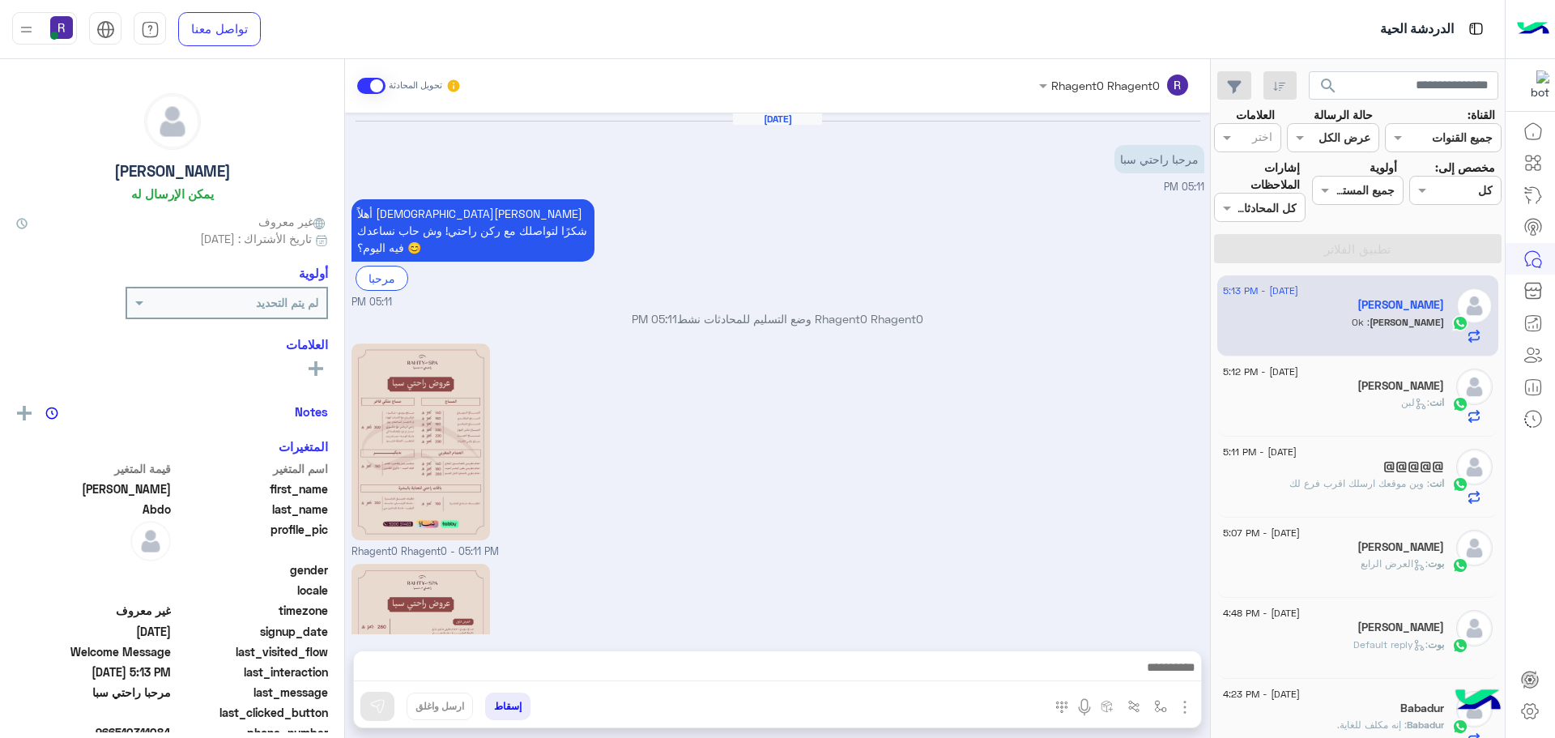
scroll to position [281, 0]
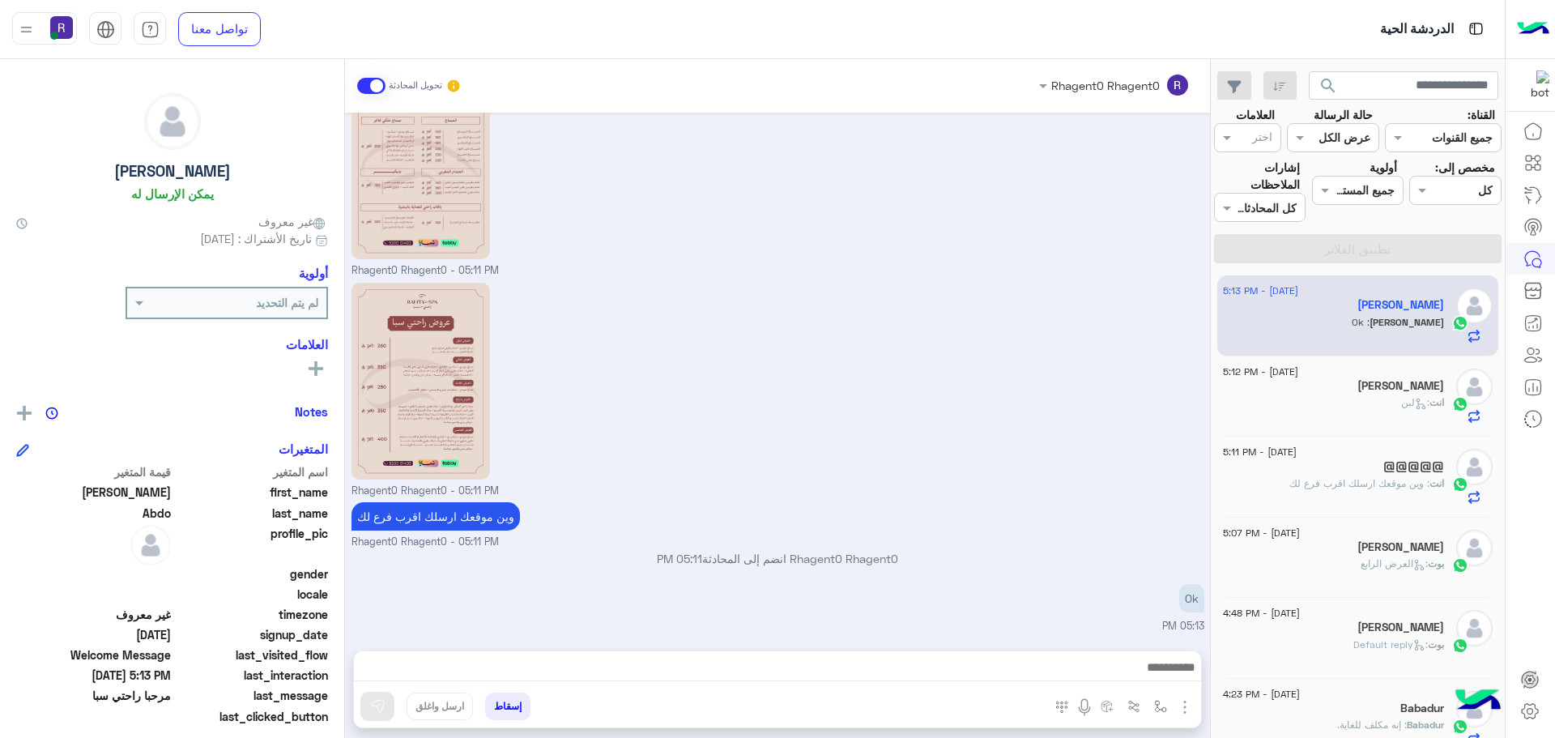
click at [1404, 399] on span ": لبن" at bounding box center [1415, 402] width 28 height 12
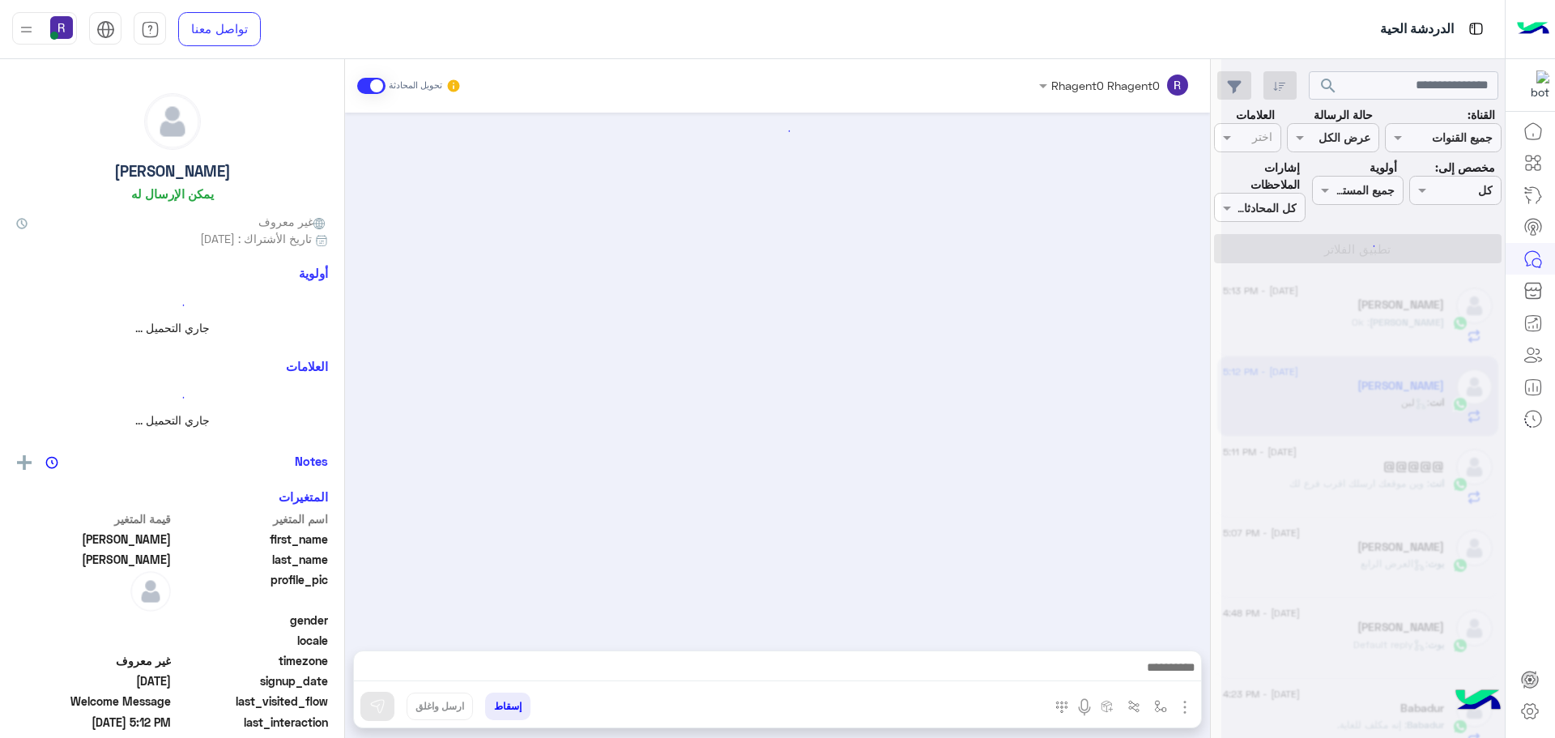
scroll to position [453, 0]
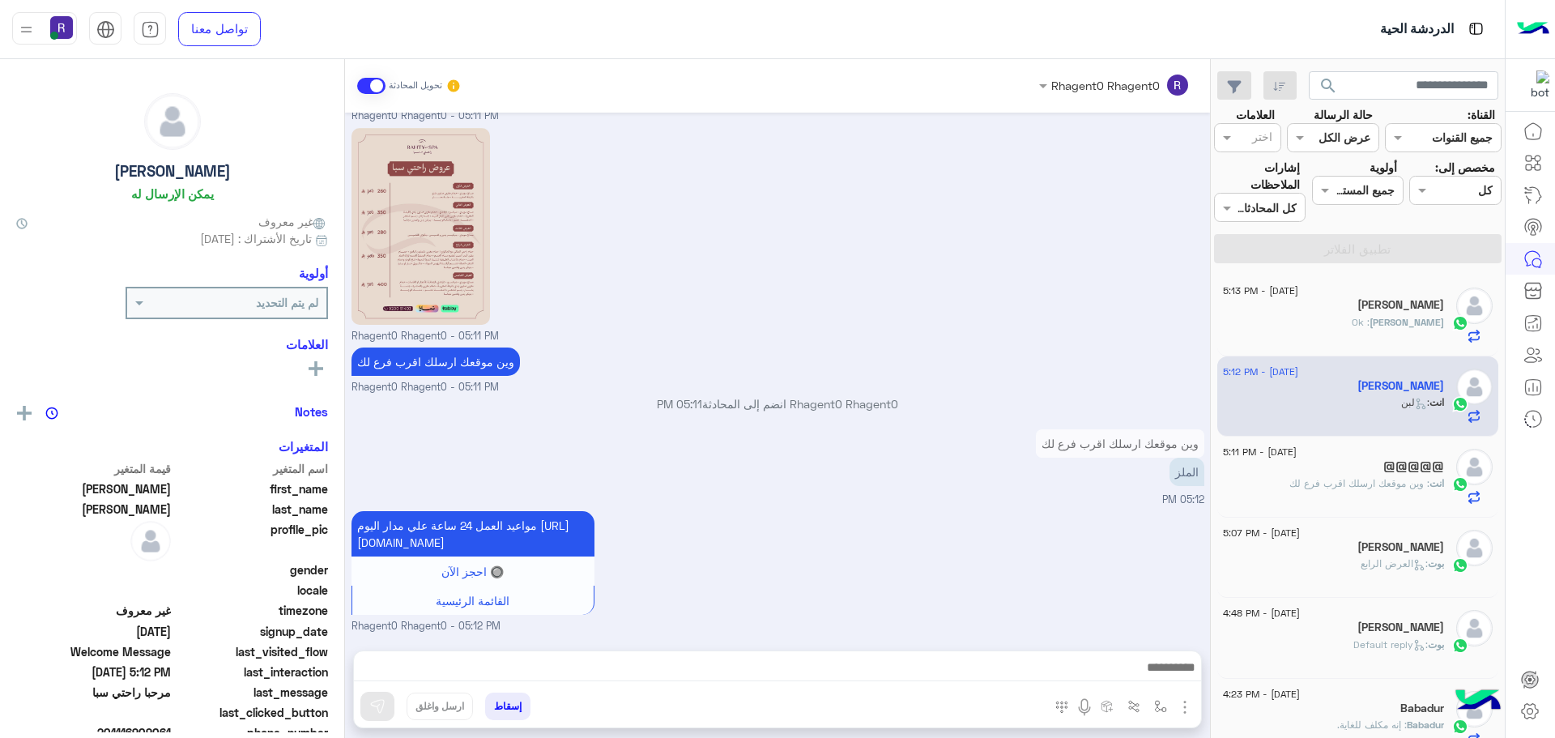
click at [1346, 483] on span ": وين موقعك ارسلك اقرب فرع لك" at bounding box center [1359, 483] width 140 height 12
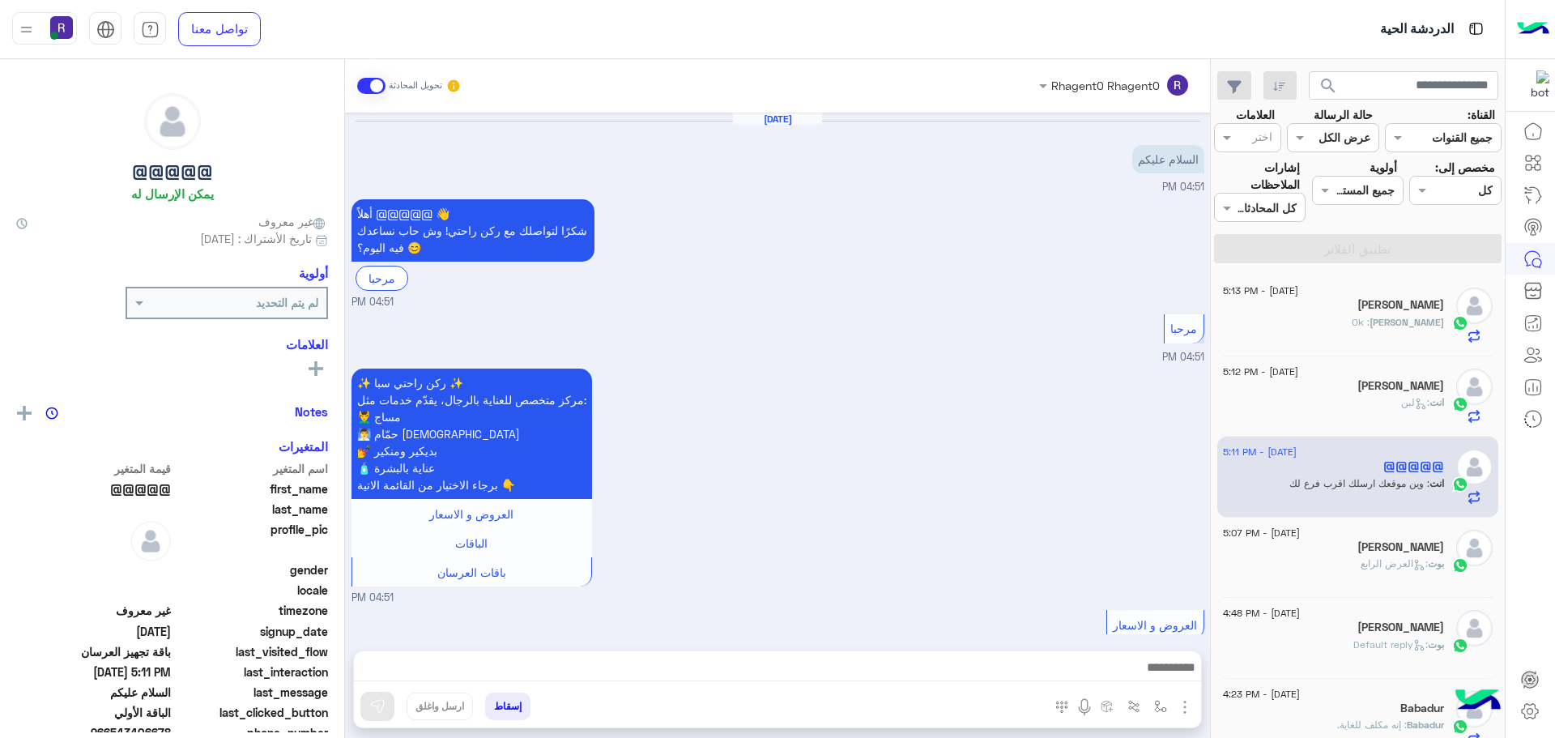
scroll to position [1188, 0]
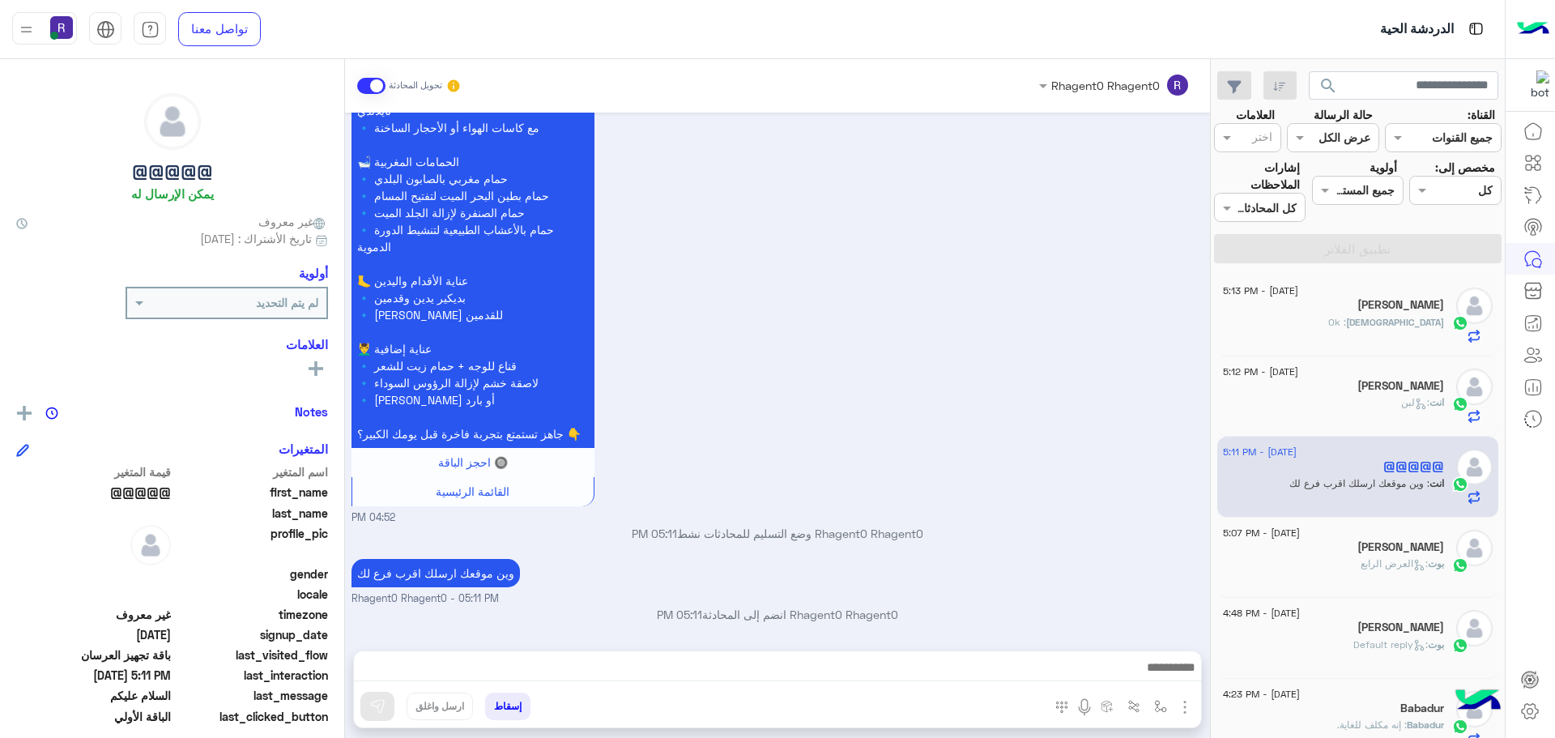
click at [1345, 315] on div "Mohammed : Ok" at bounding box center [1333, 329] width 221 height 28
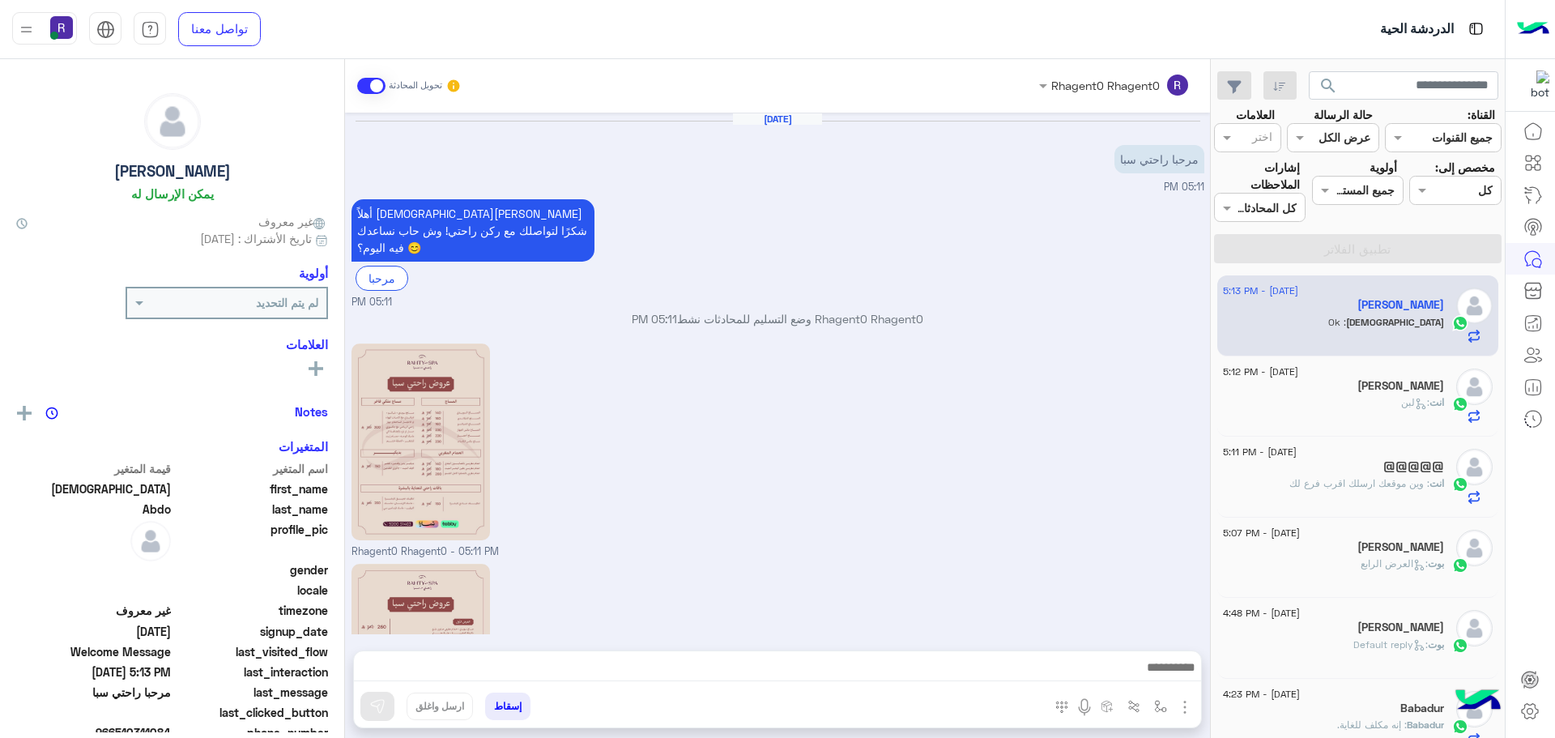
scroll to position [281, 0]
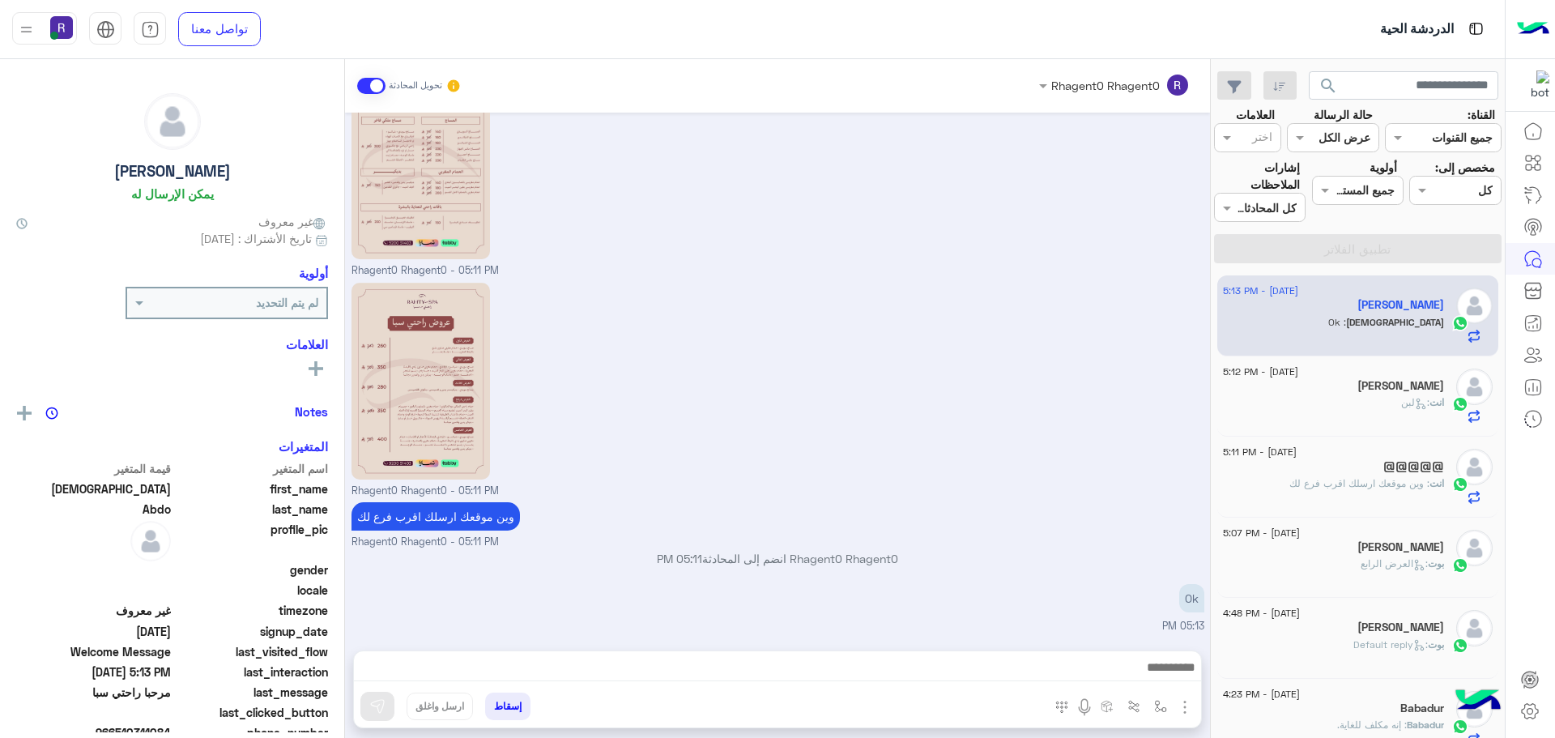
click at [1313, 384] on div "[PERSON_NAME]" at bounding box center [1333, 387] width 221 height 17
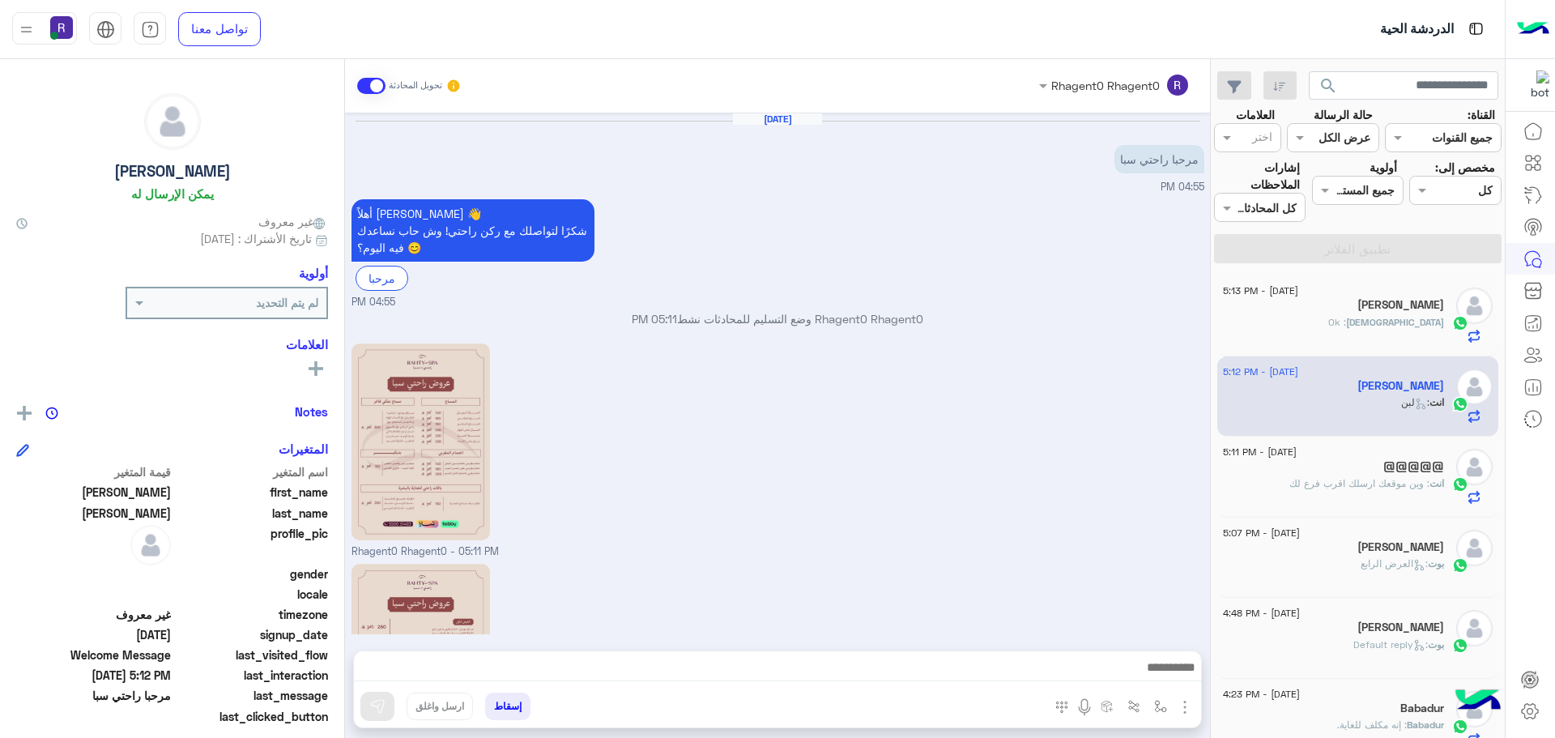
scroll to position [453, 0]
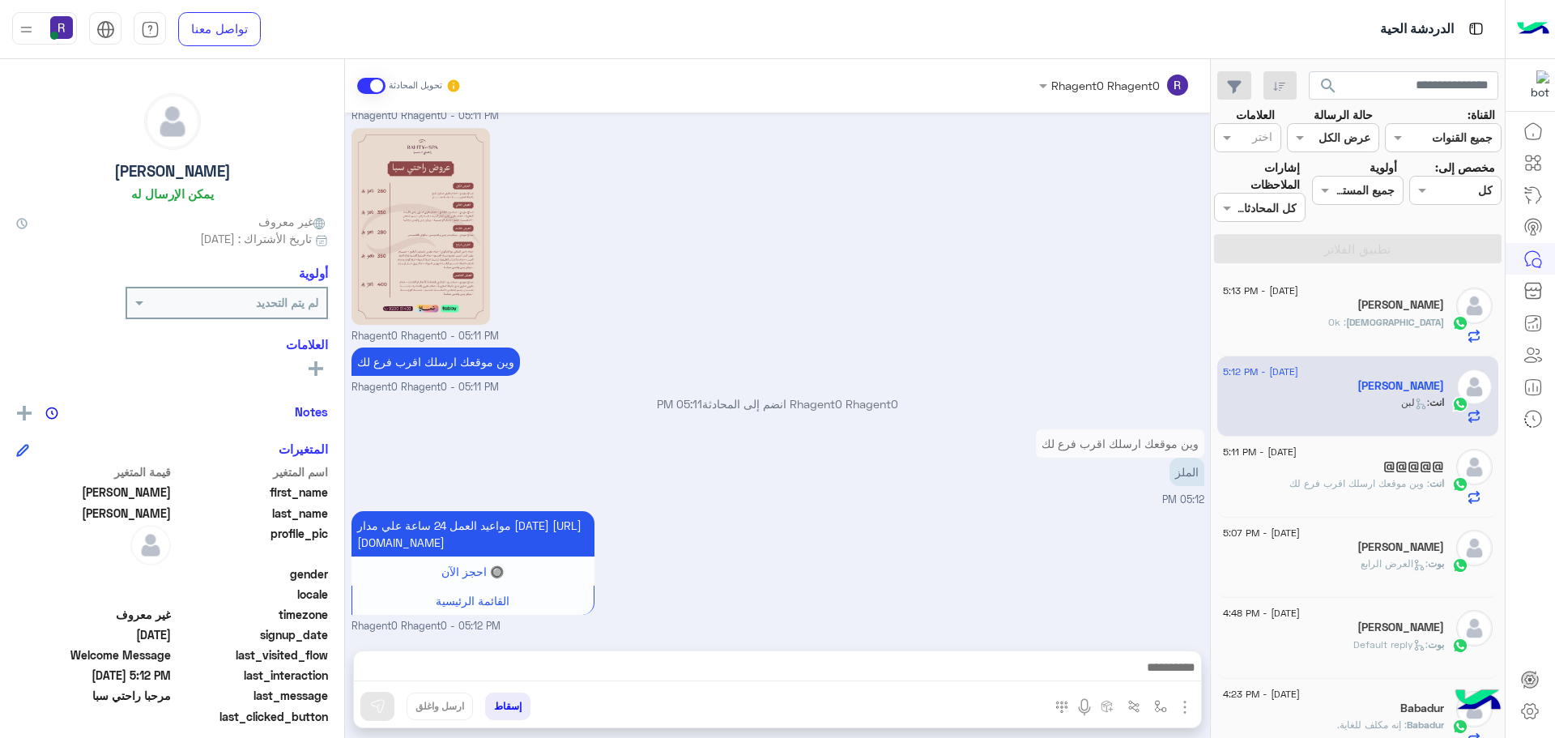
click at [1339, 326] on div "Mohammed : Ok" at bounding box center [1333, 329] width 221 height 28
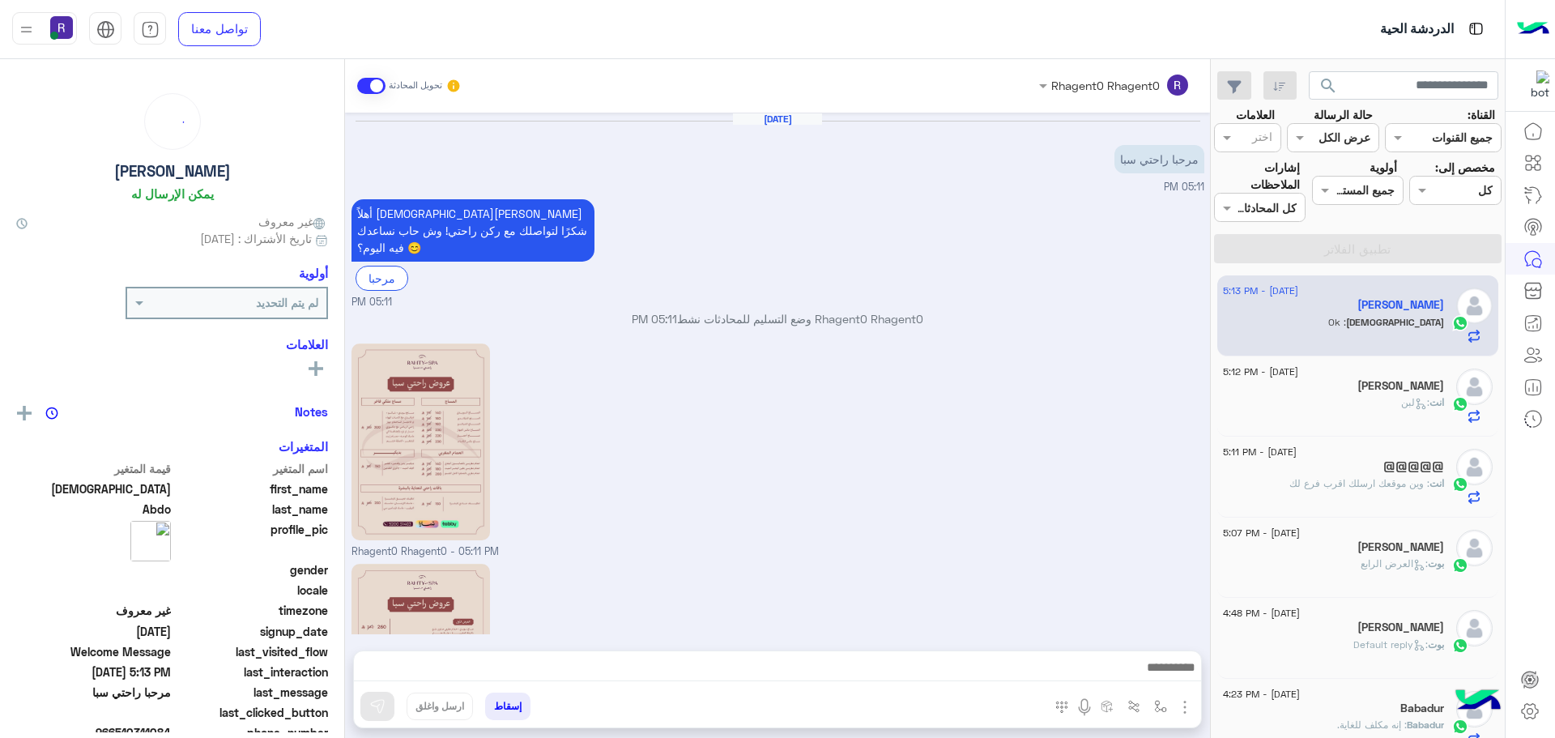
scroll to position [281, 0]
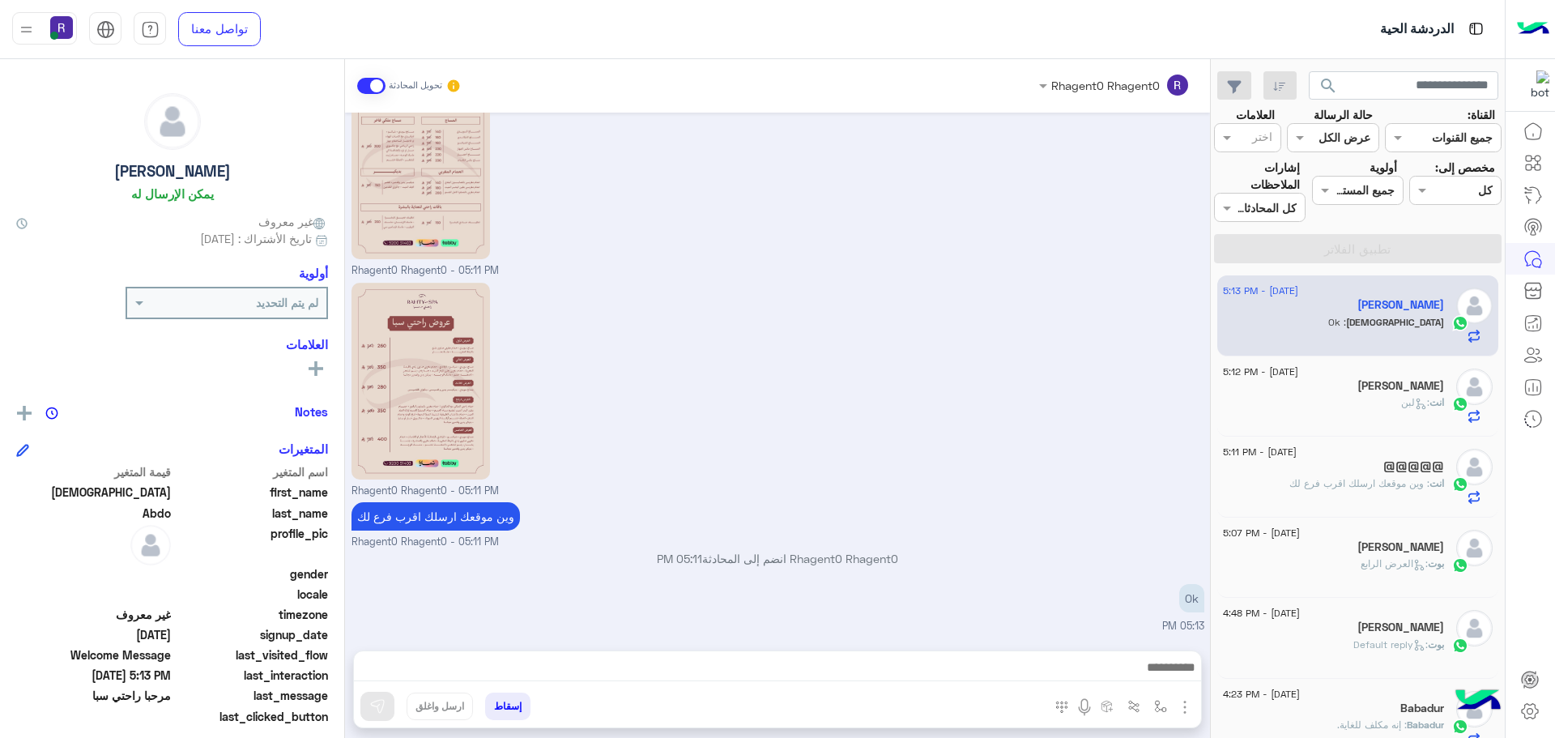
click at [1365, 402] on div "انت : لبن" at bounding box center [1333, 409] width 221 height 28
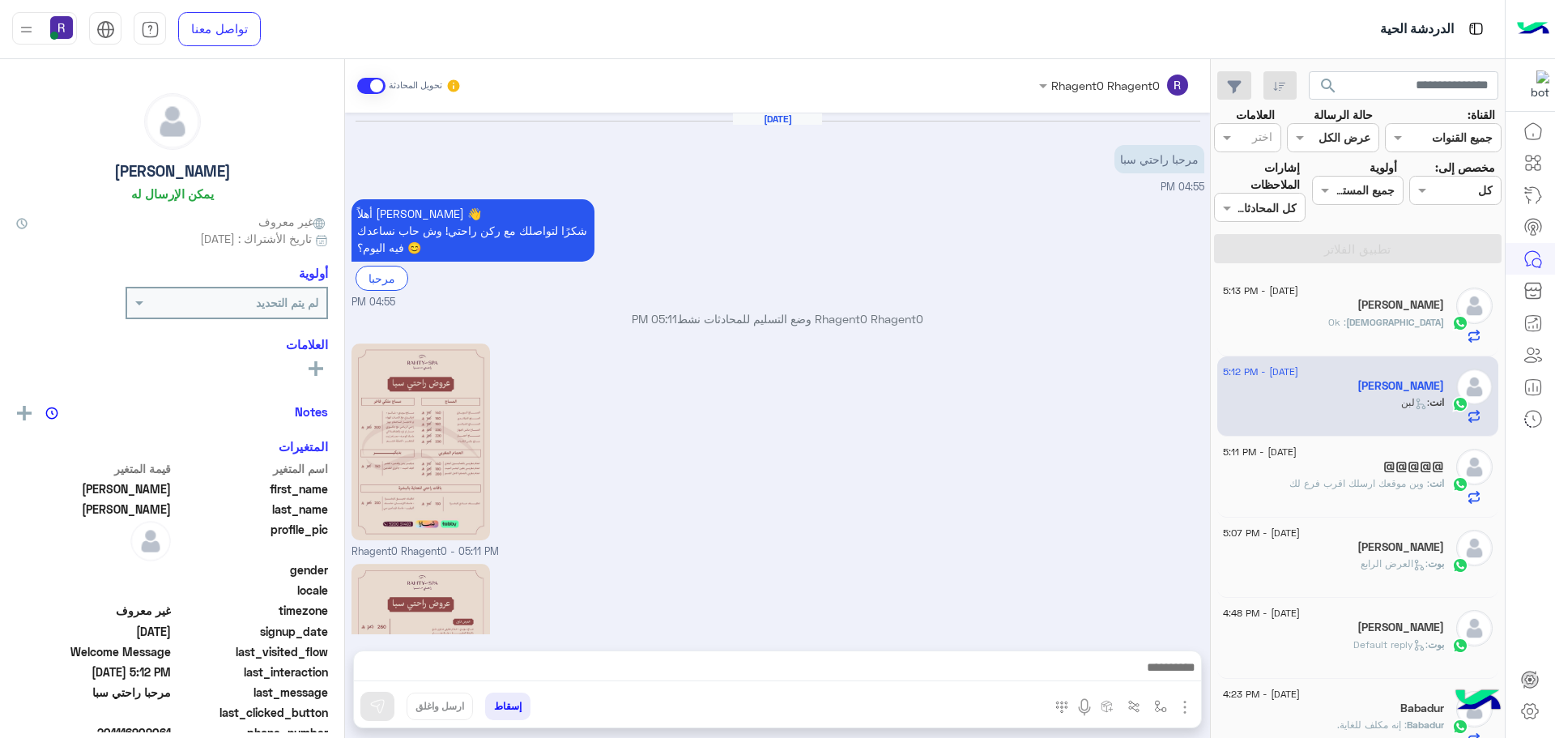
scroll to position [453, 0]
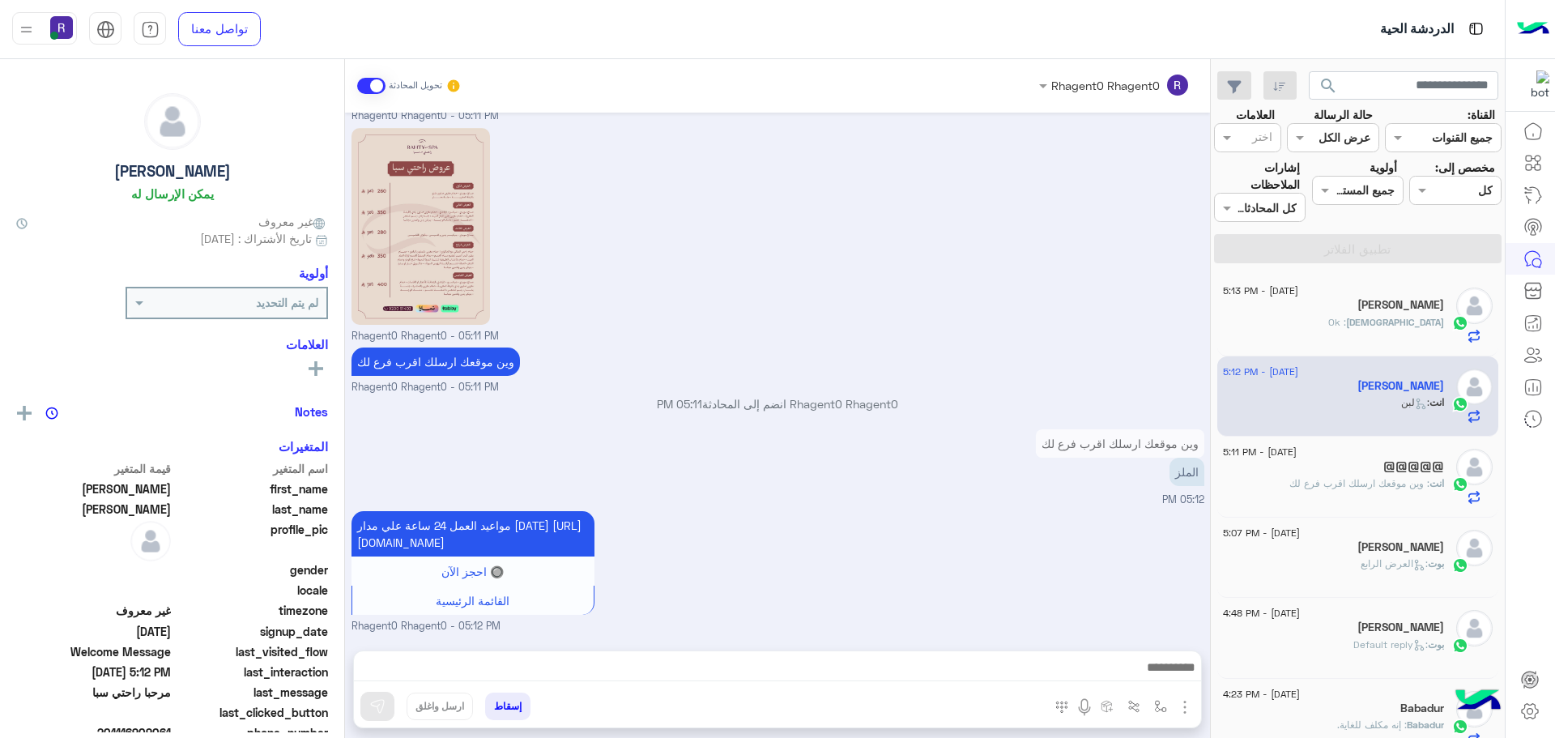
click at [1362, 483] on span ": وين موقعك ارسلك اقرب فرع لك" at bounding box center [1359, 483] width 140 height 12
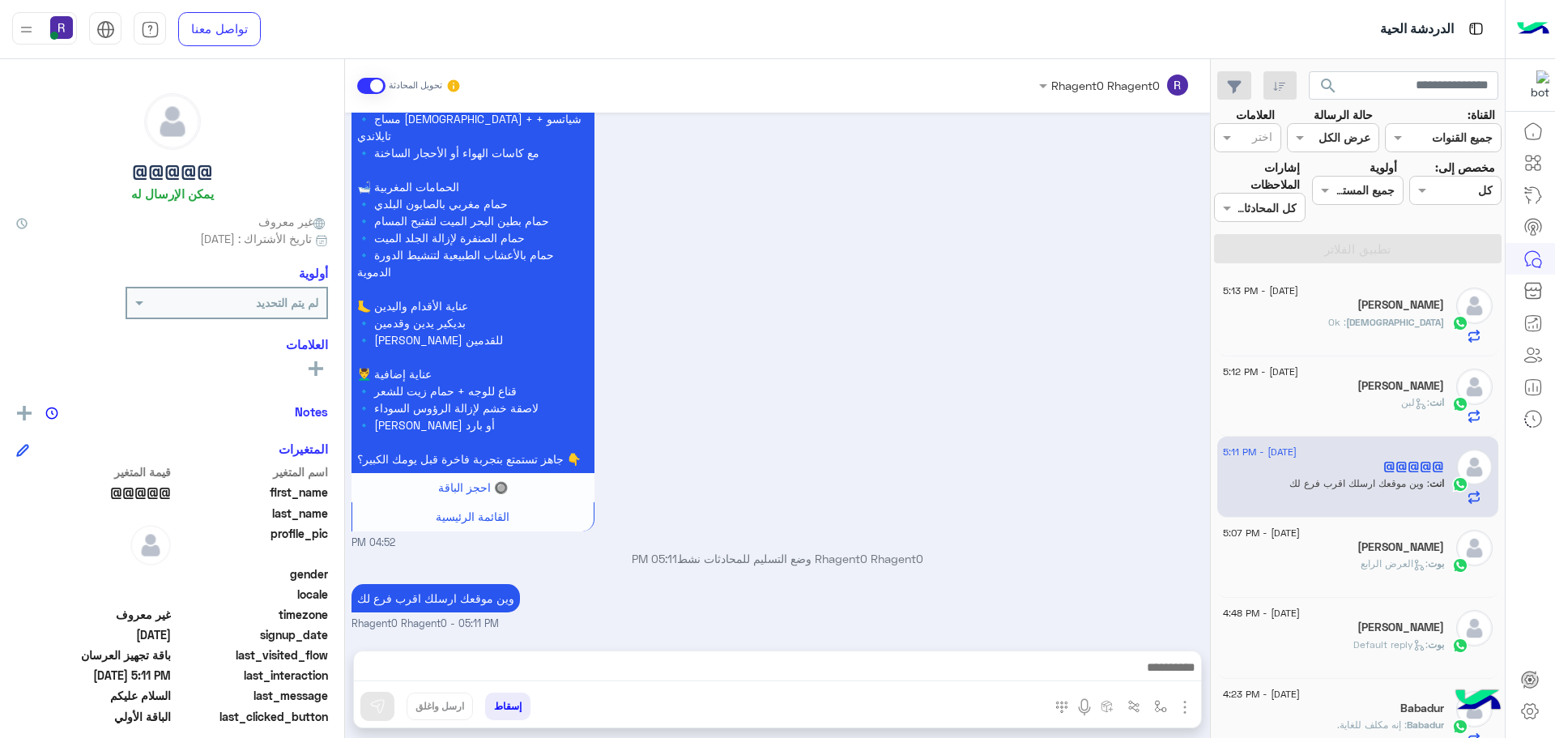
scroll to position [1188, 0]
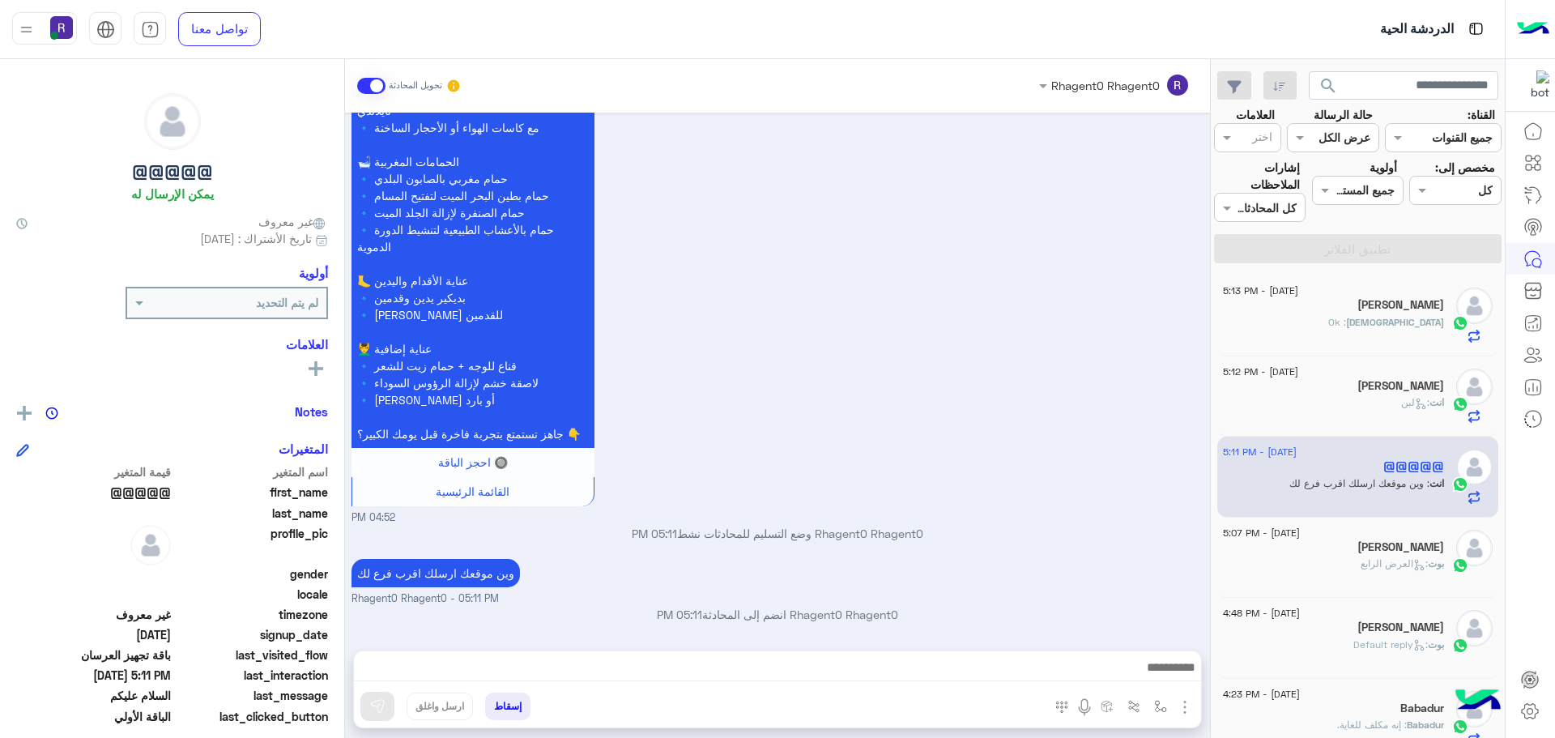
click at [1382, 330] on div "Mohammed : Ok" at bounding box center [1333, 329] width 221 height 28
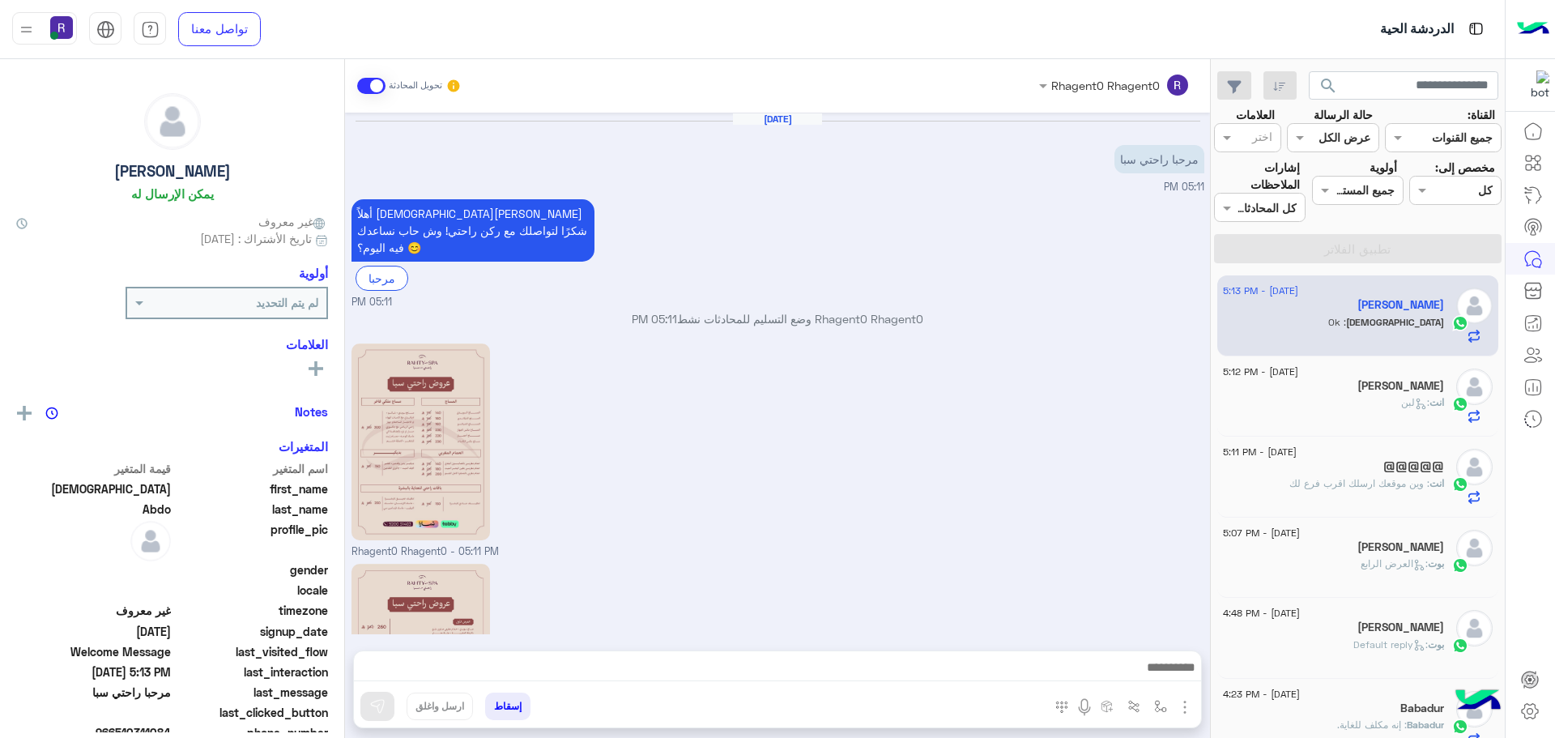
scroll to position [281, 0]
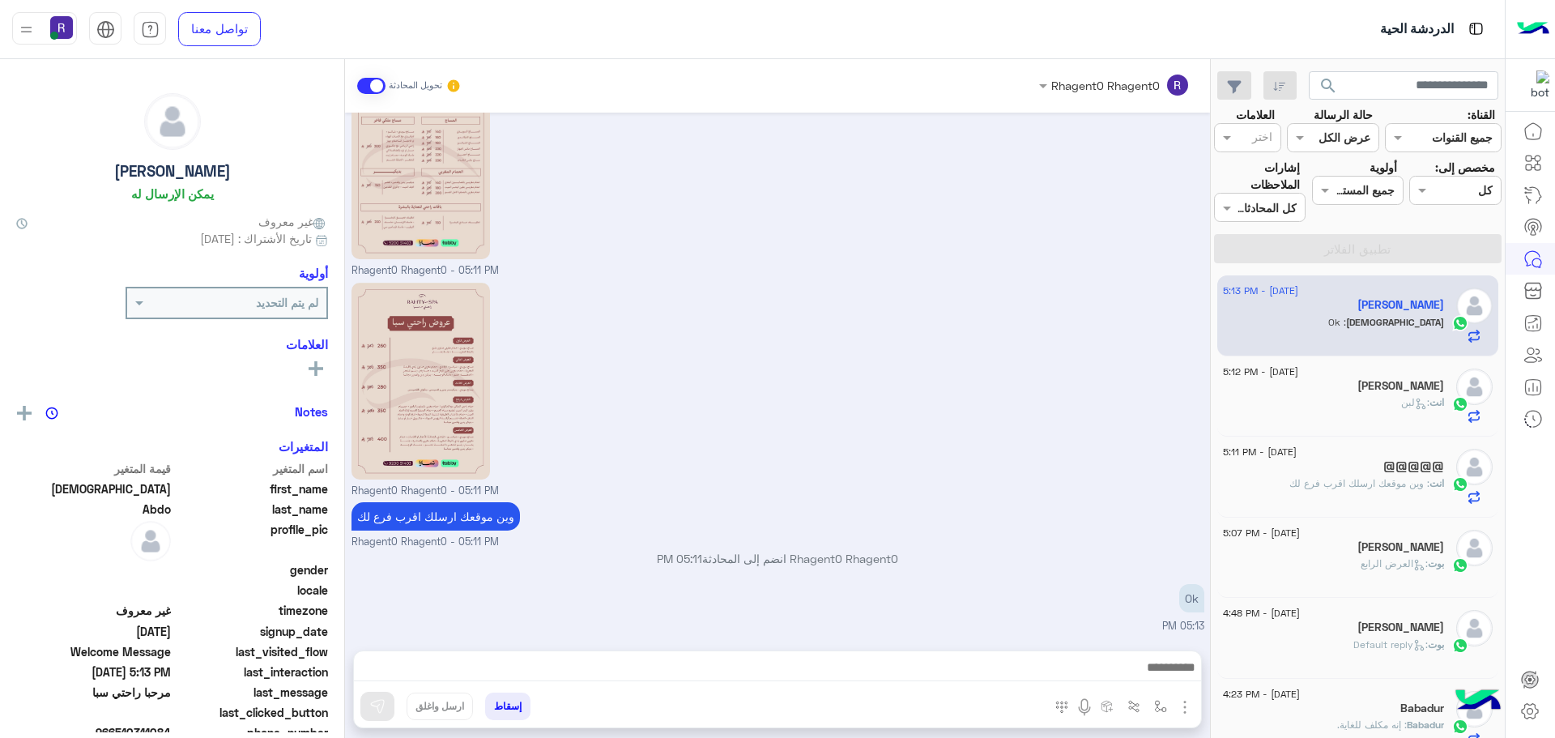
click at [1384, 385] on h5 "[PERSON_NAME]" at bounding box center [1400, 386] width 87 height 14
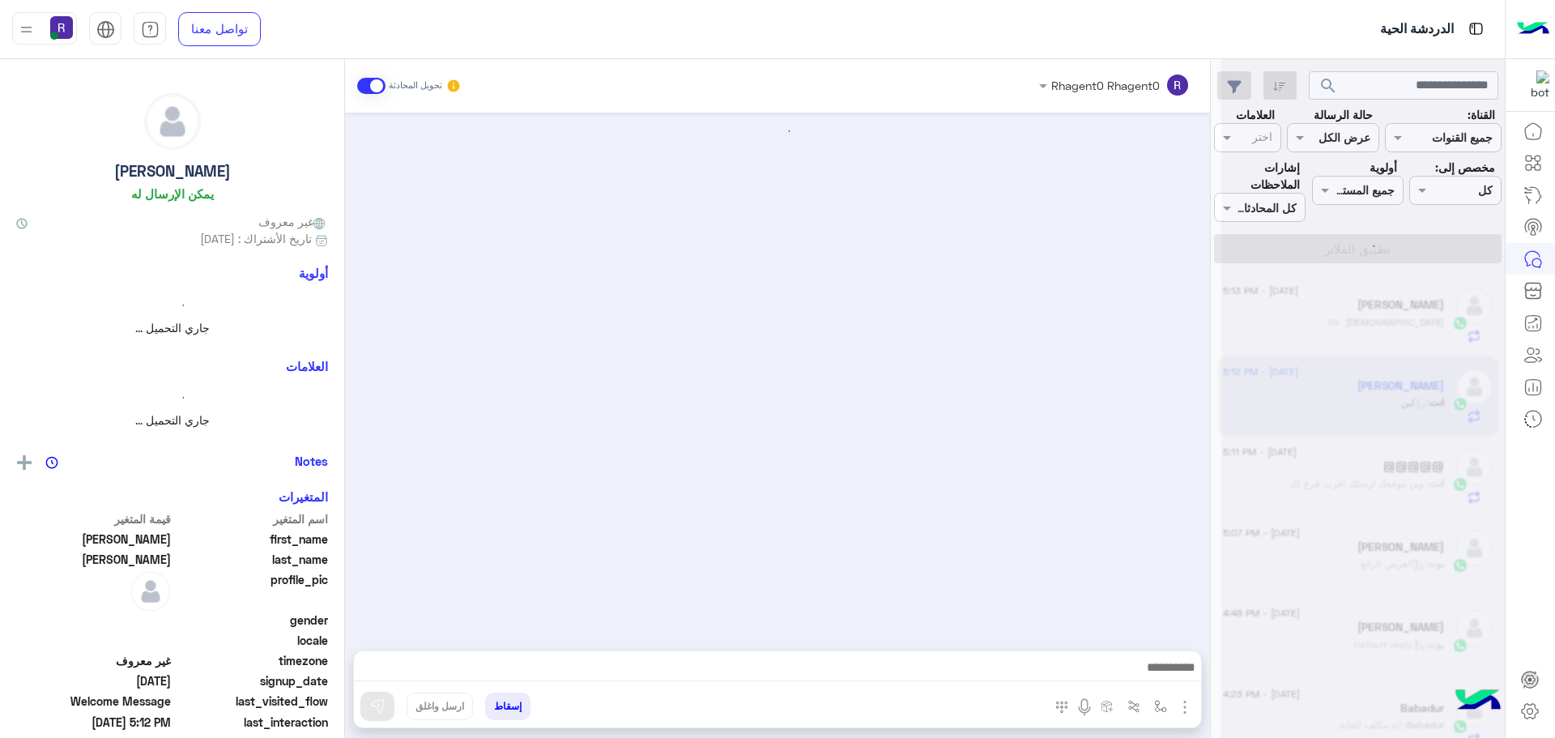
scroll to position [453, 0]
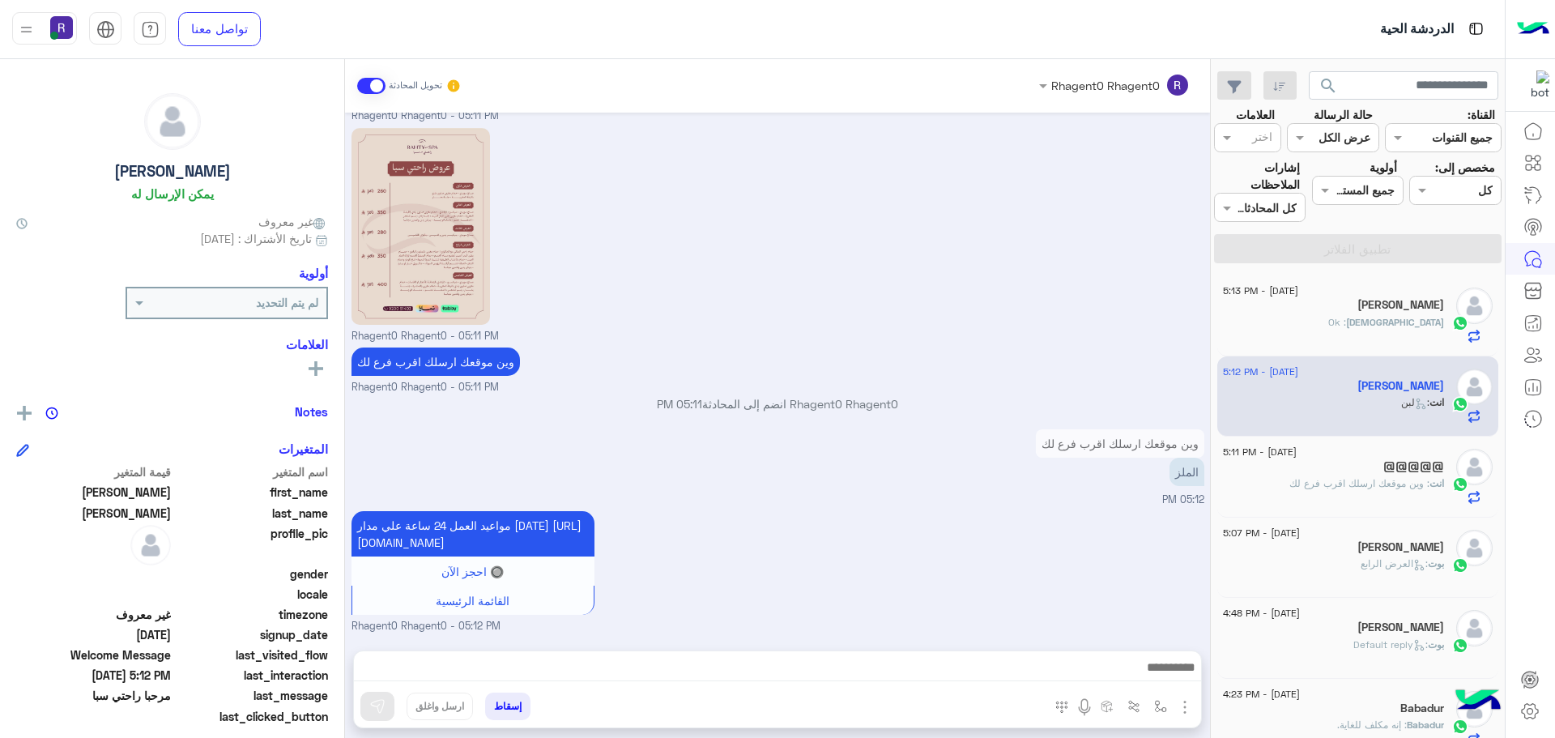
click at [1361, 479] on span ": وين موقعك ارسلك اقرب فرع لك" at bounding box center [1359, 483] width 140 height 12
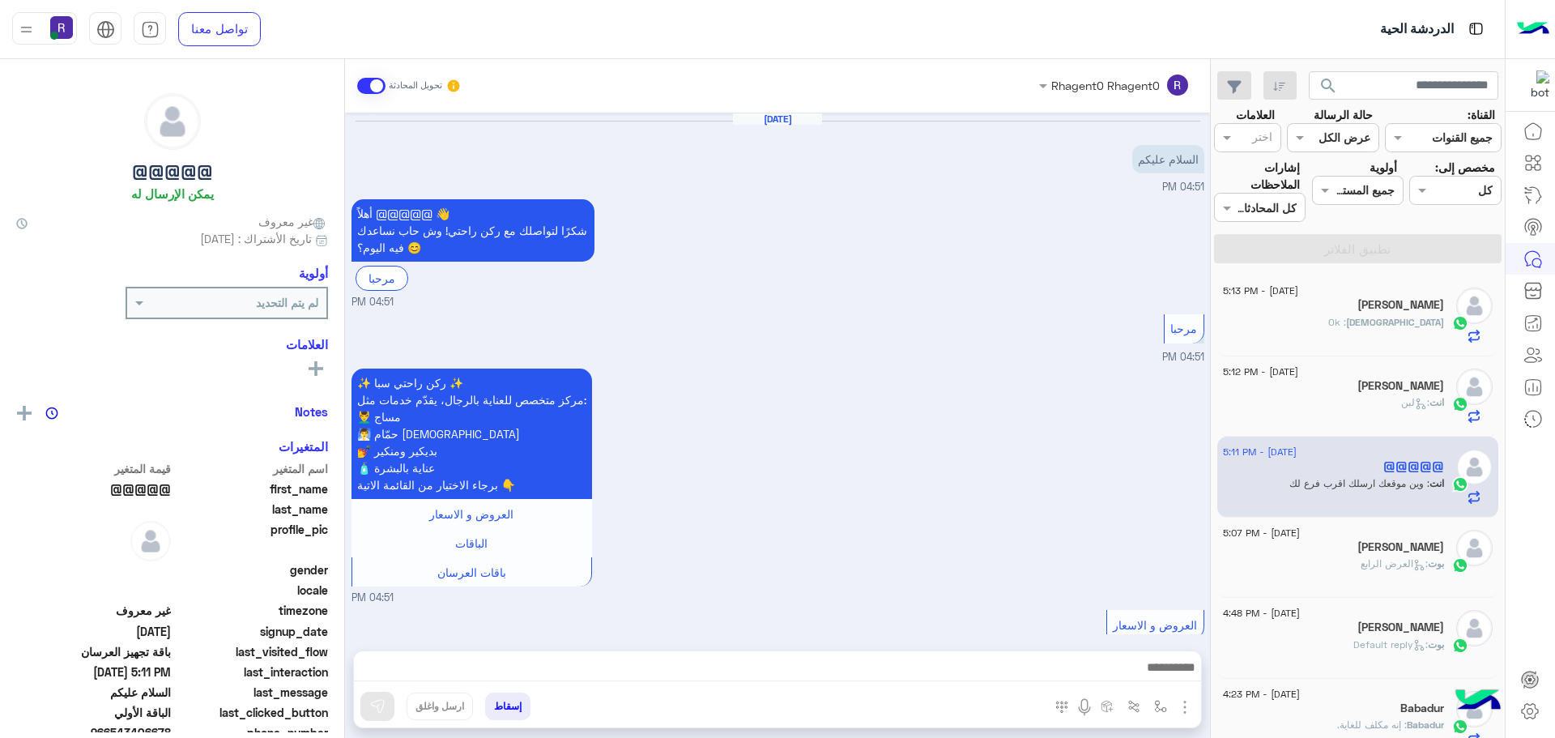
scroll to position [1188, 0]
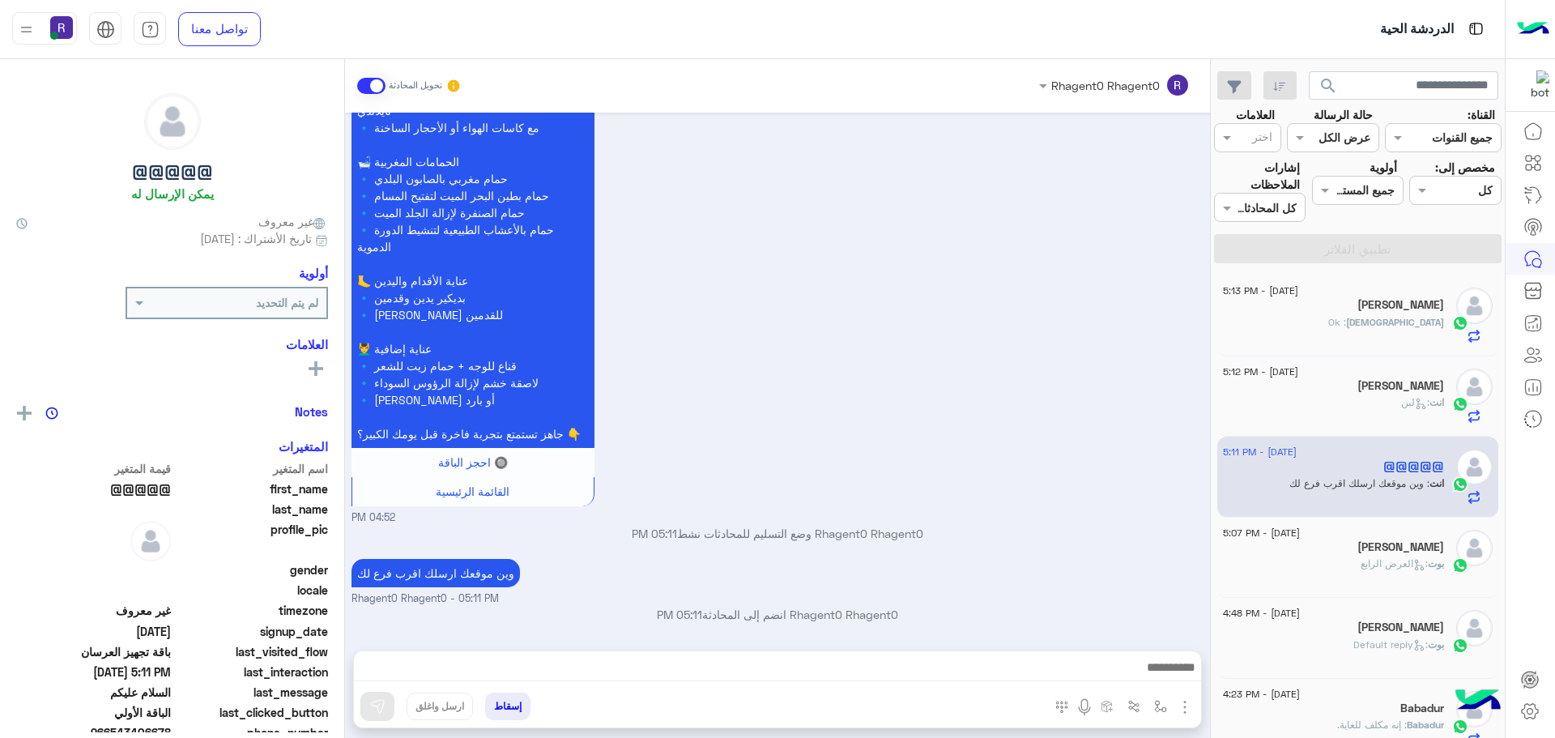
click at [1393, 549] on h5 "[PERSON_NAME]" at bounding box center [1400, 547] width 87 height 14
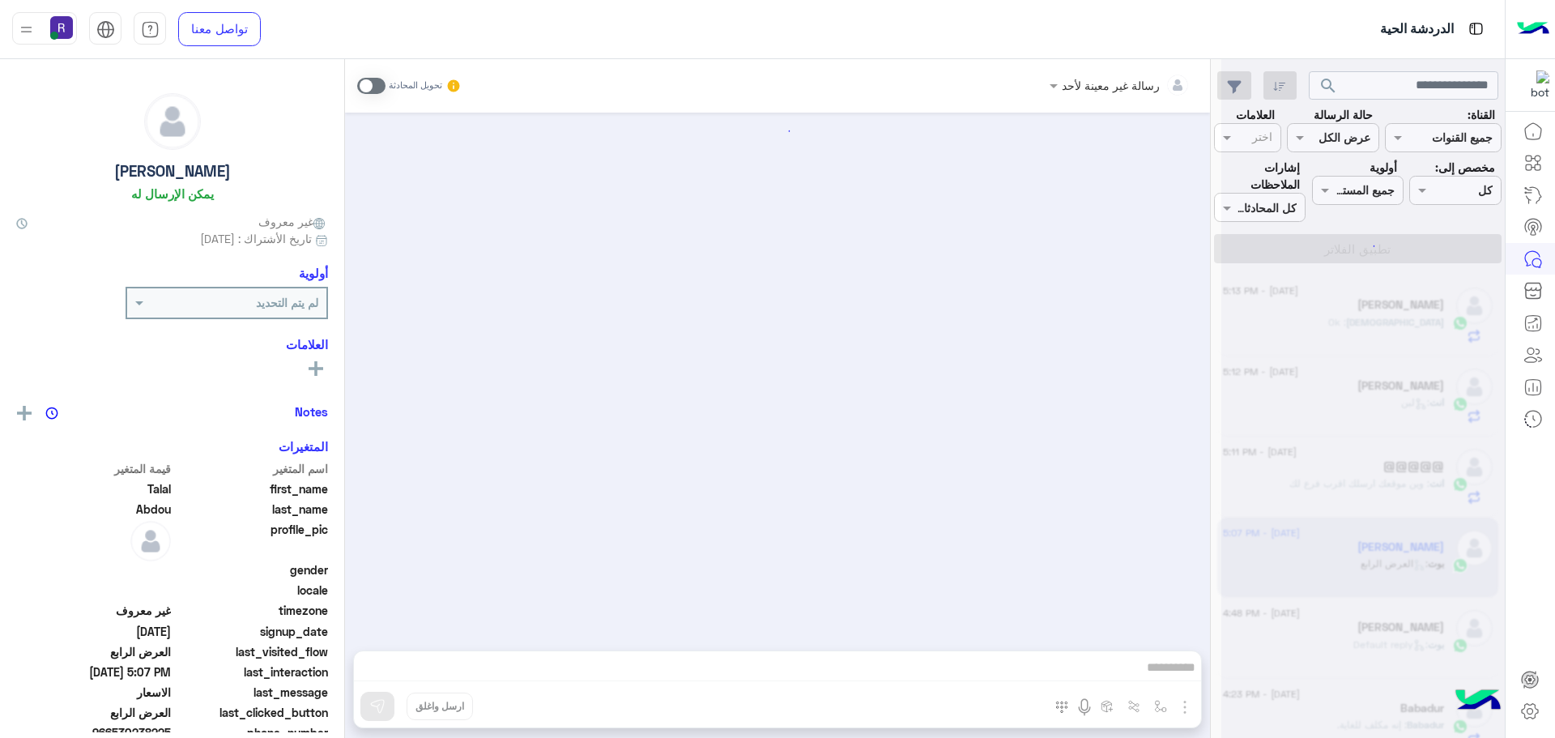
scroll to position [2933, 0]
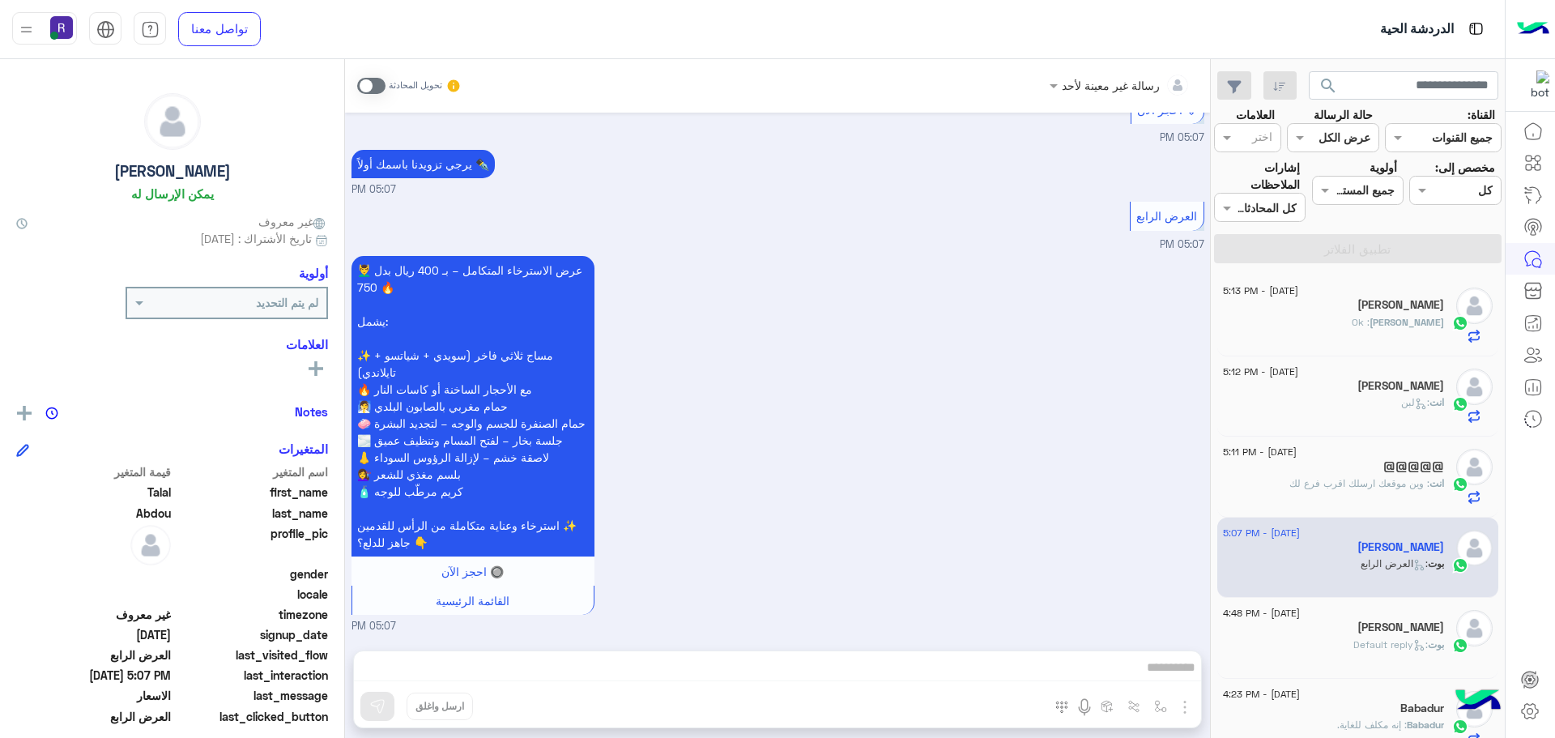
click at [1397, 626] on h5 "[PERSON_NAME]" at bounding box center [1400, 627] width 87 height 14
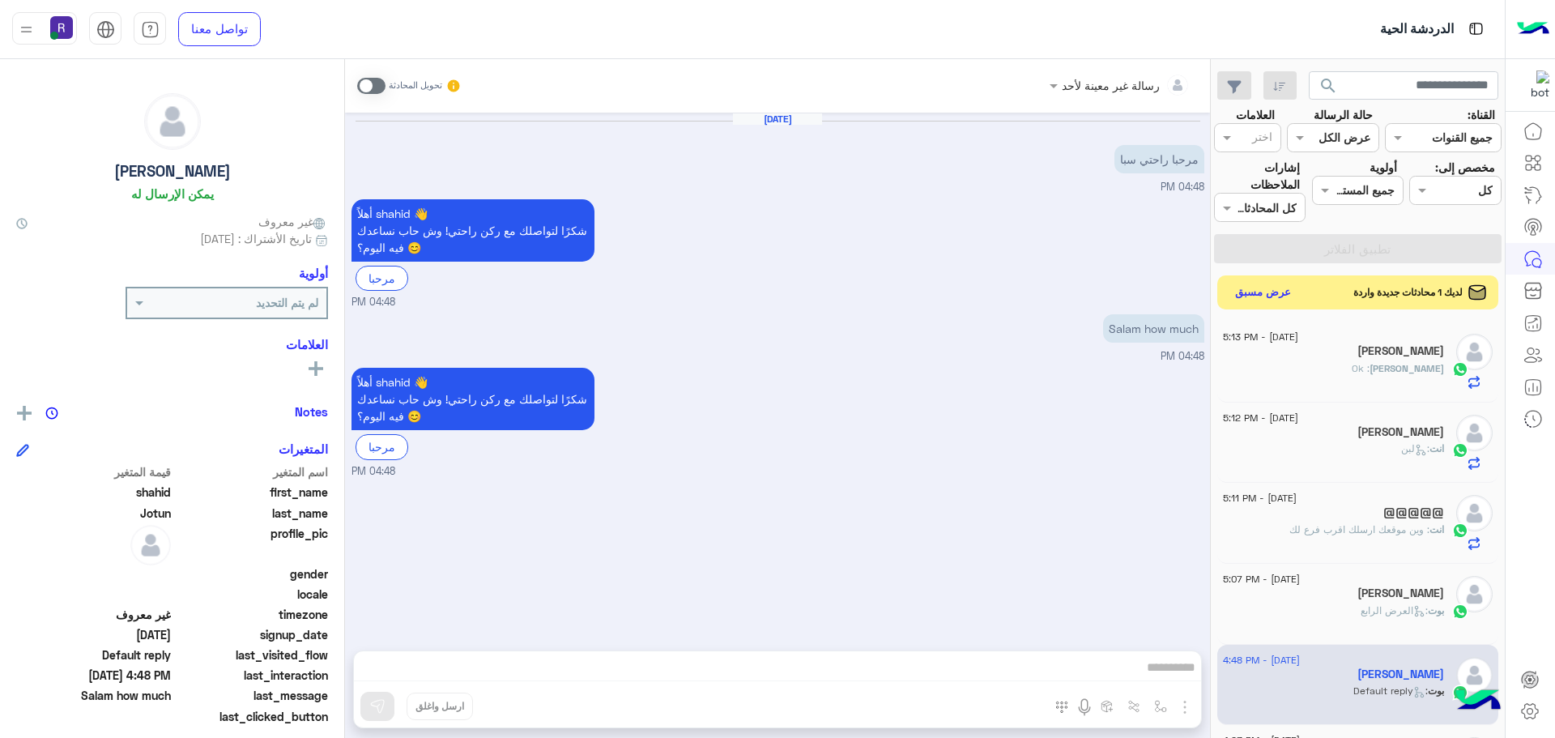
click at [1271, 291] on button "عرض مسبق" at bounding box center [1263, 293] width 68 height 22
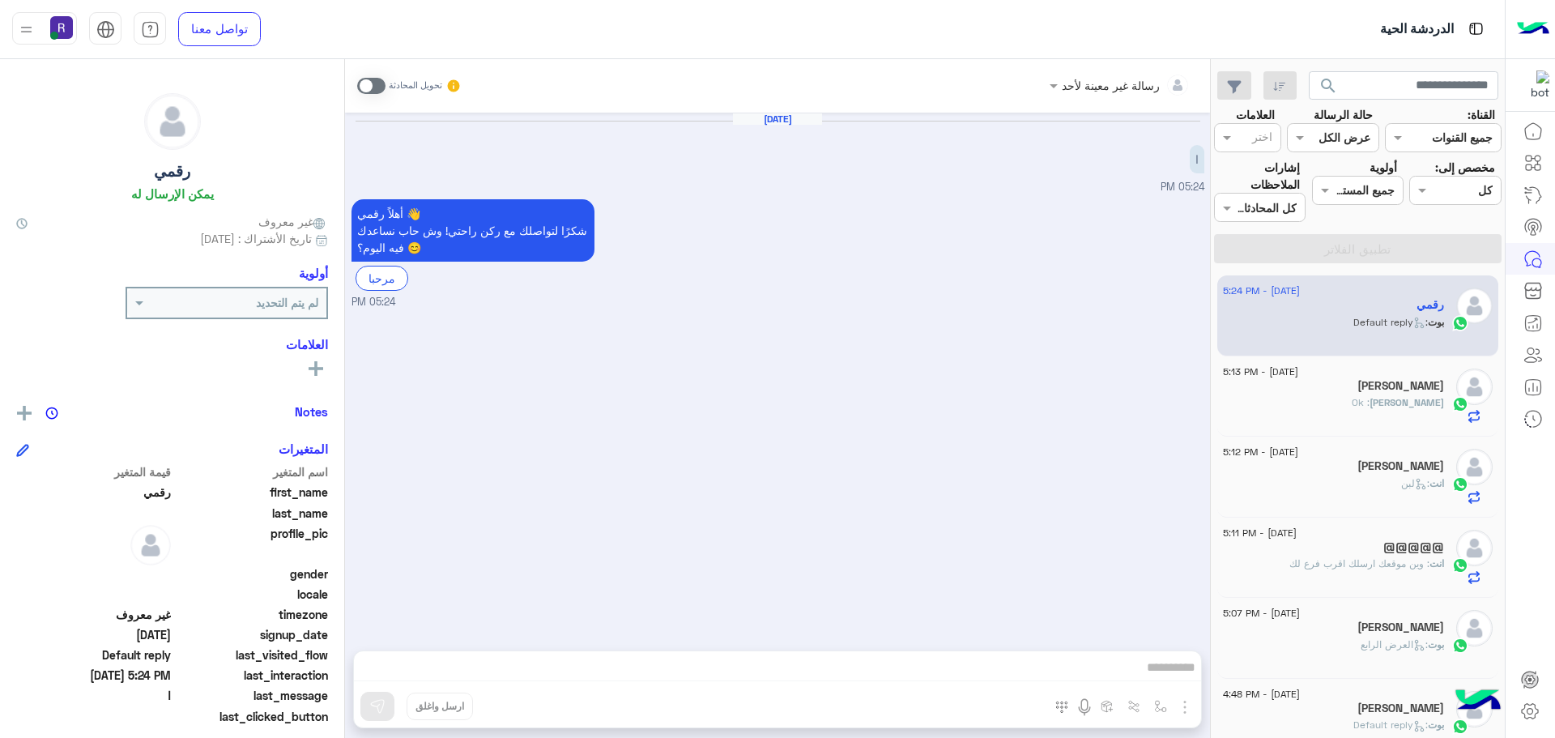
click at [377, 84] on span at bounding box center [371, 86] width 28 height 16
click at [1182, 701] on img "button" at bounding box center [1184, 706] width 19 height 19
click at [1161, 675] on span "الصور" at bounding box center [1154, 671] width 30 height 19
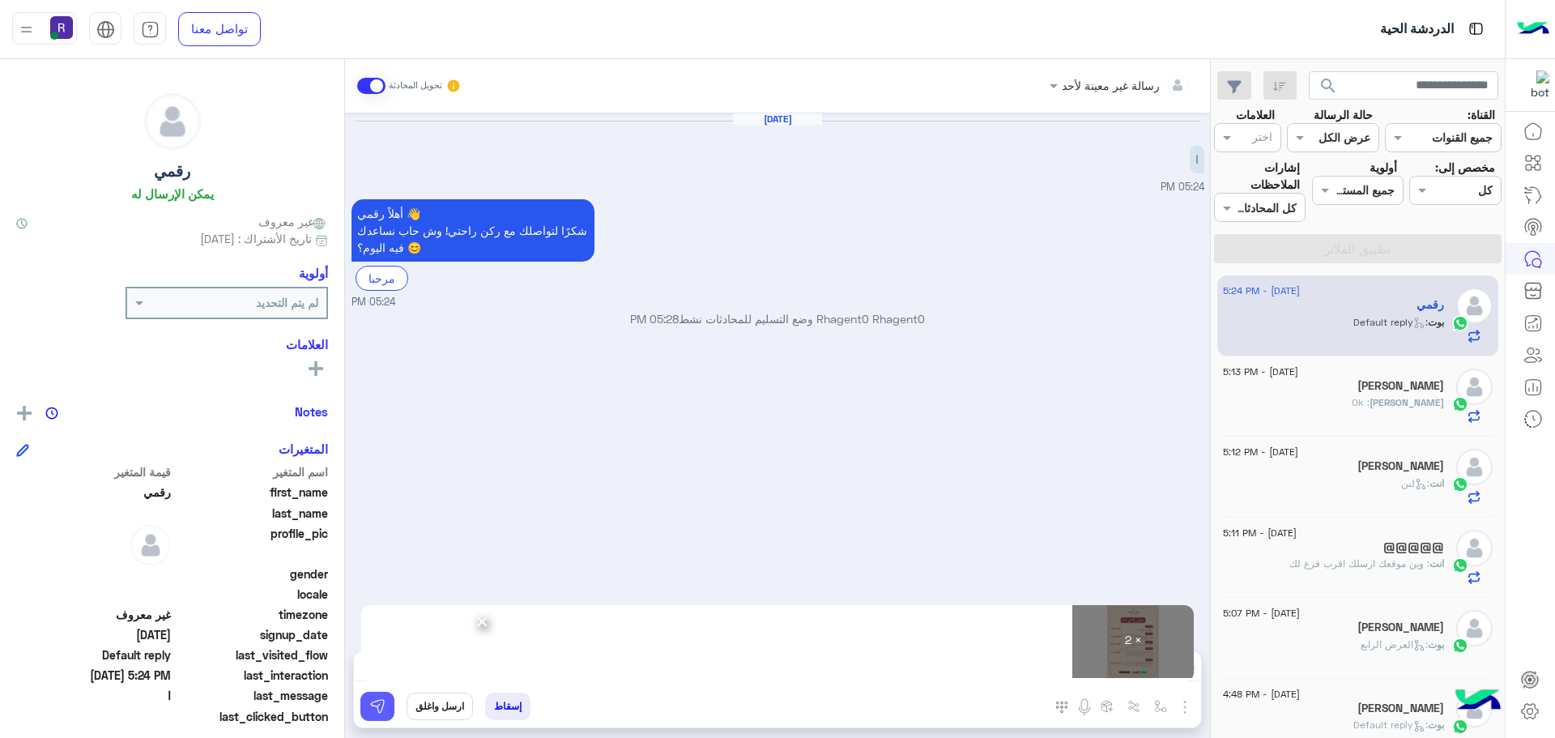
click at [381, 702] on img at bounding box center [377, 706] width 16 height 16
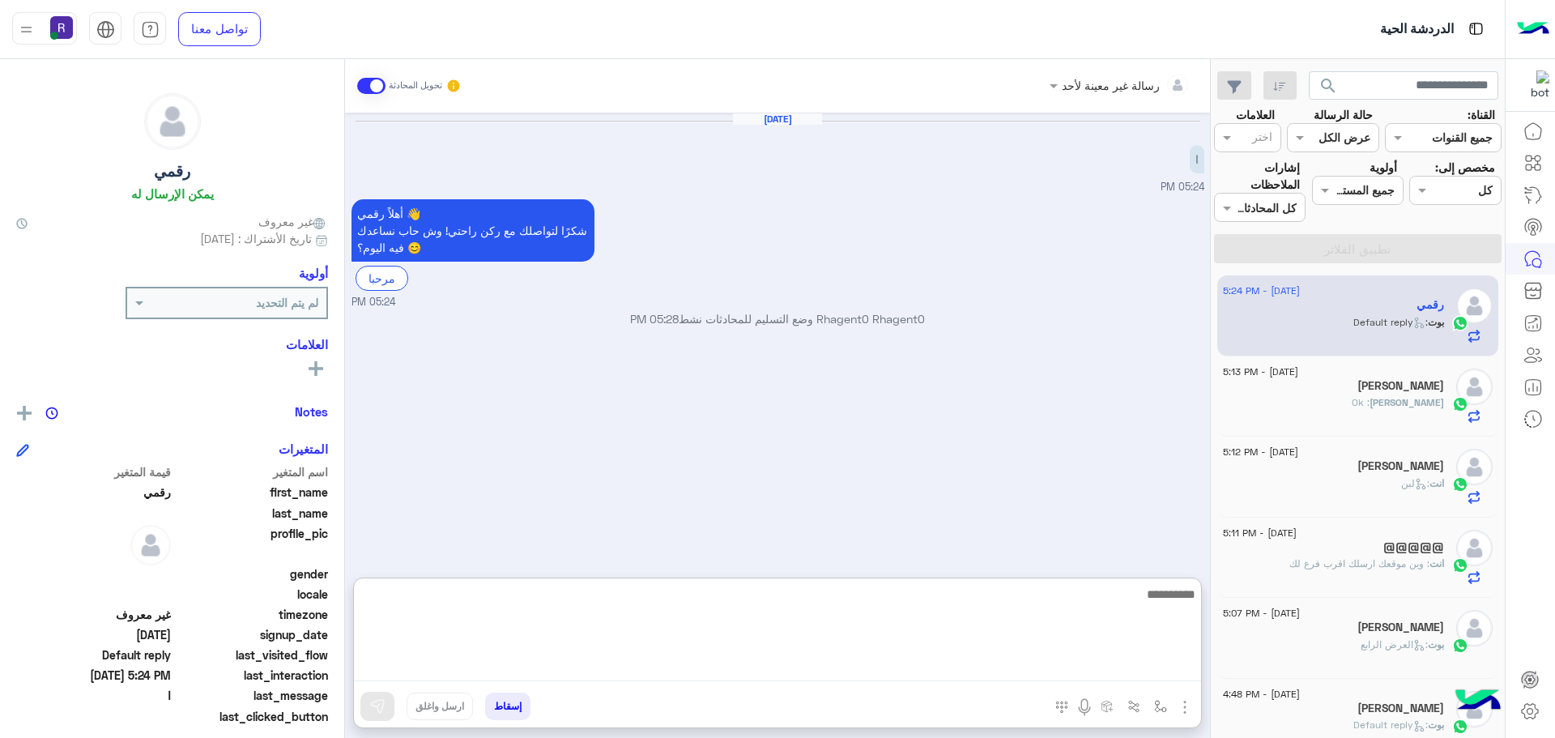
paste textarea "**********"
type textarea "**********"
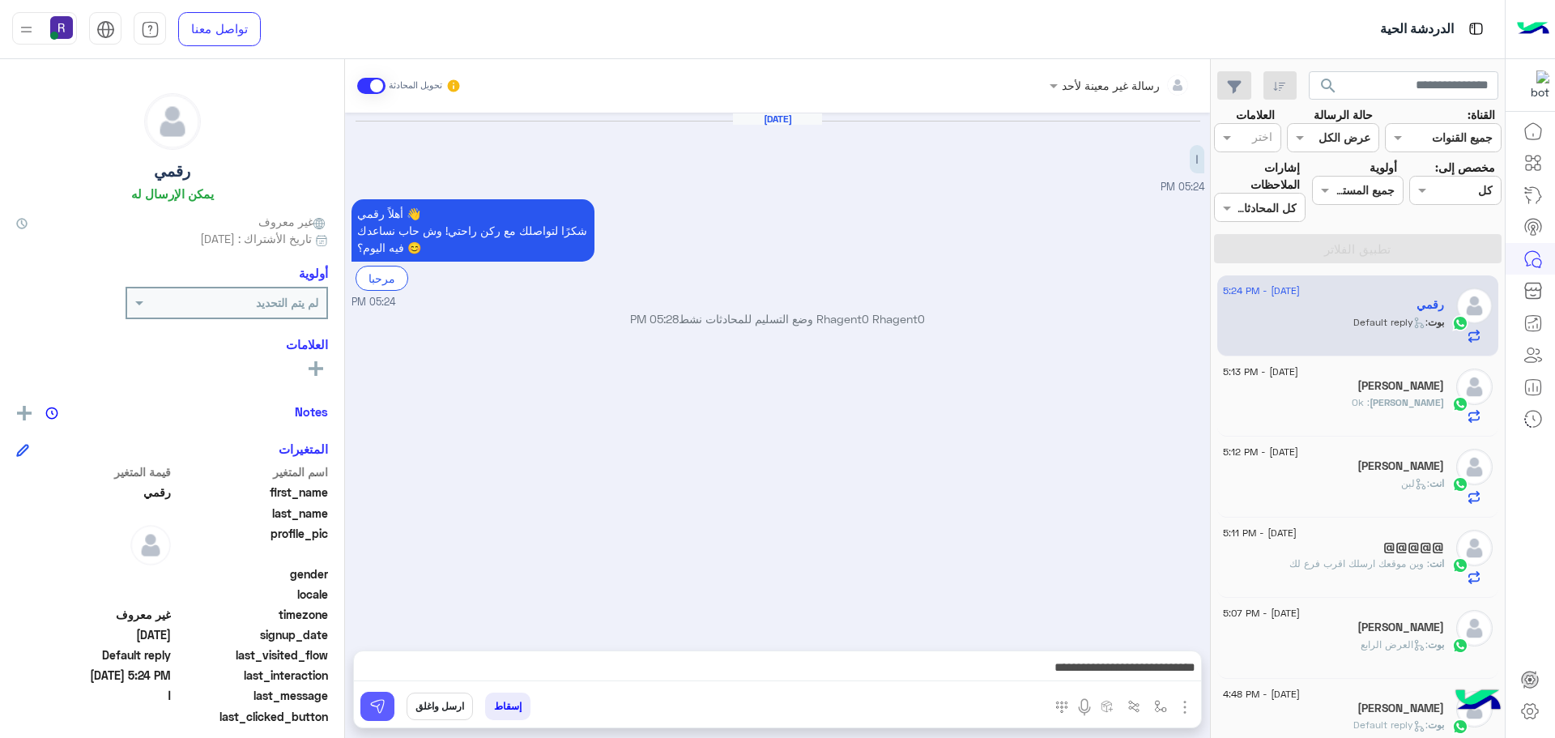
click at [376, 712] on img at bounding box center [377, 706] width 16 height 16
click at [1411, 400] on span "[PERSON_NAME]" at bounding box center [1406, 402] width 75 height 12
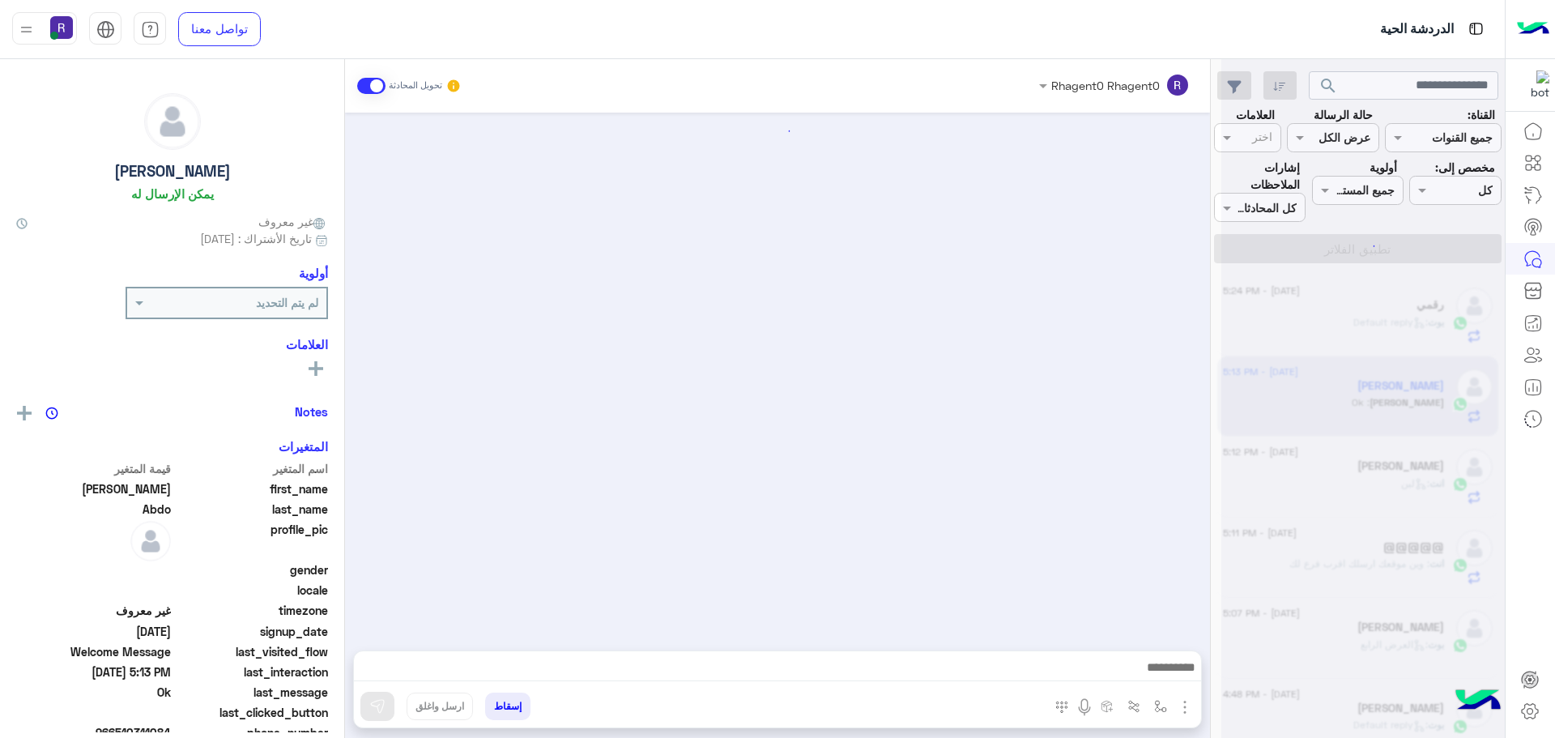
scroll to position [281, 0]
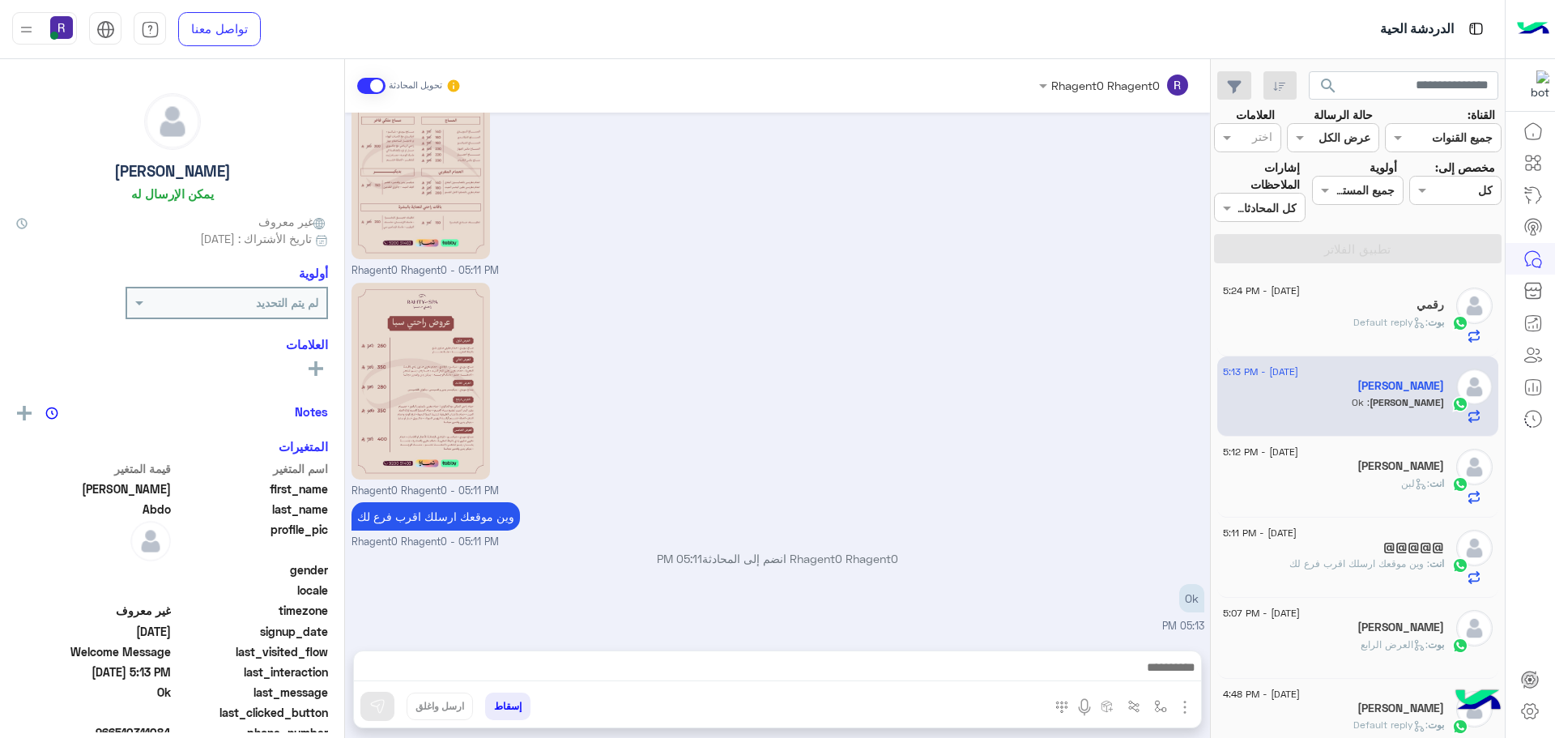
click at [1390, 458] on div "[DATE] - 5:12 PM" at bounding box center [1333, 454] width 221 height 11
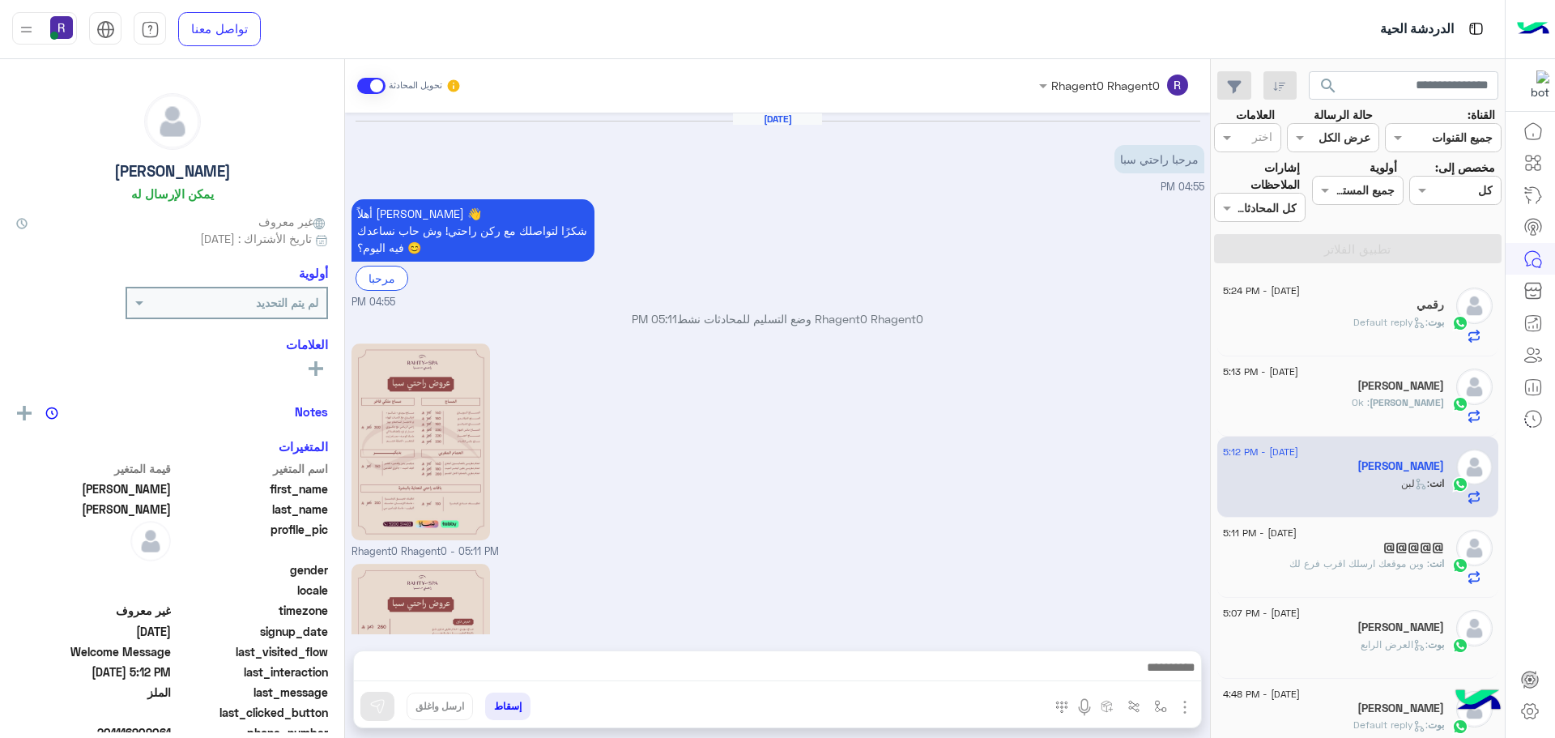
scroll to position [453, 0]
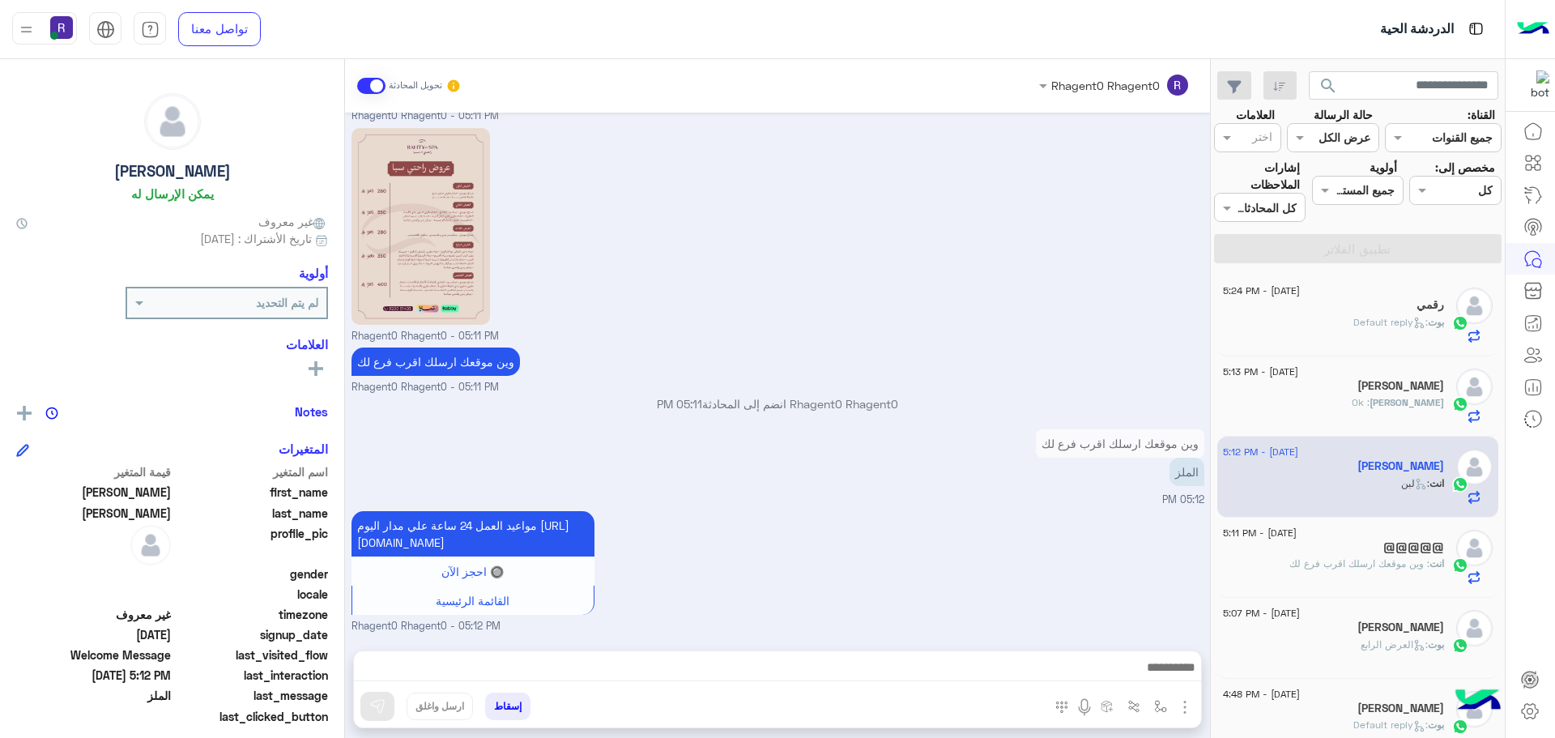
click at [1386, 399] on span "[PERSON_NAME]" at bounding box center [1406, 402] width 75 height 12
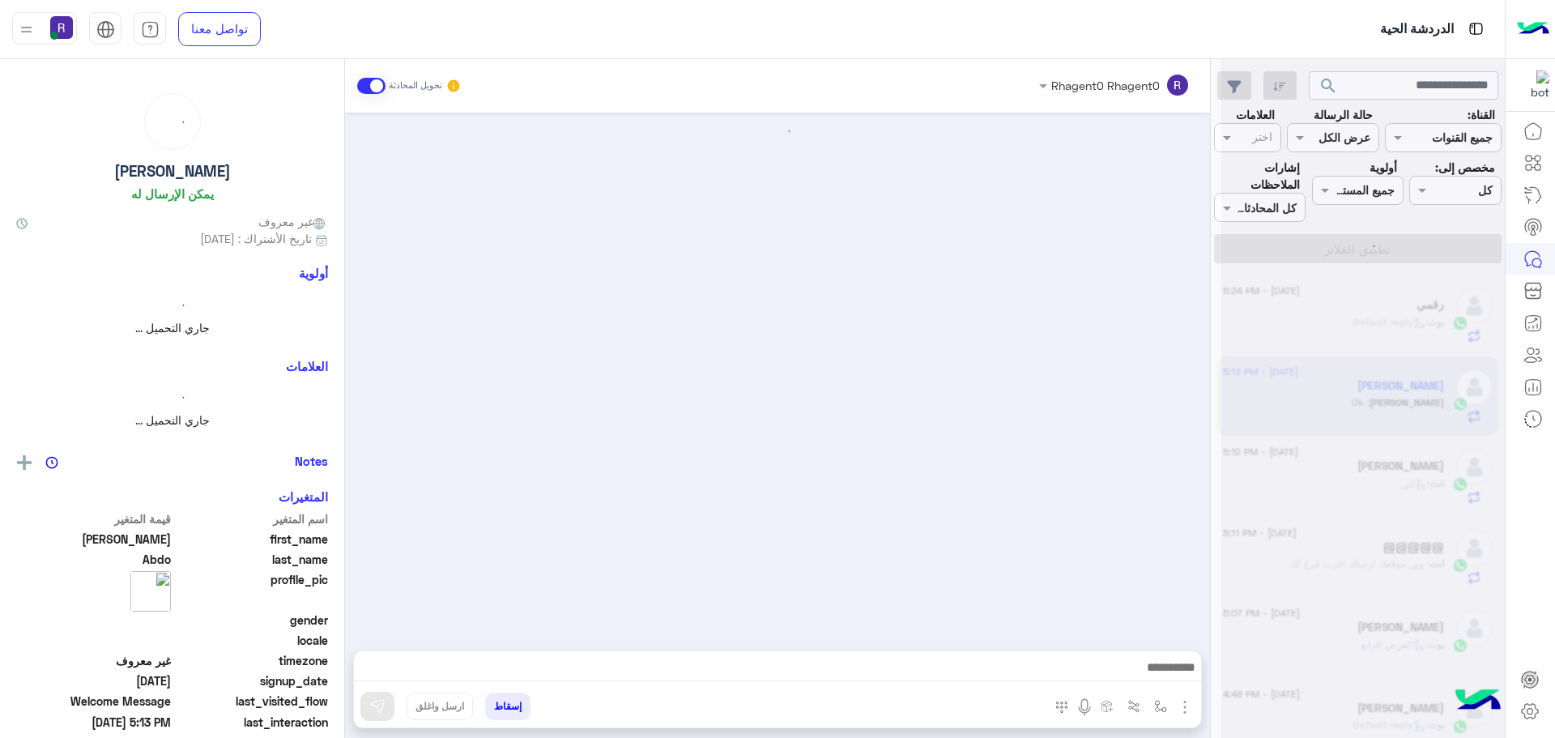
scroll to position [281, 0]
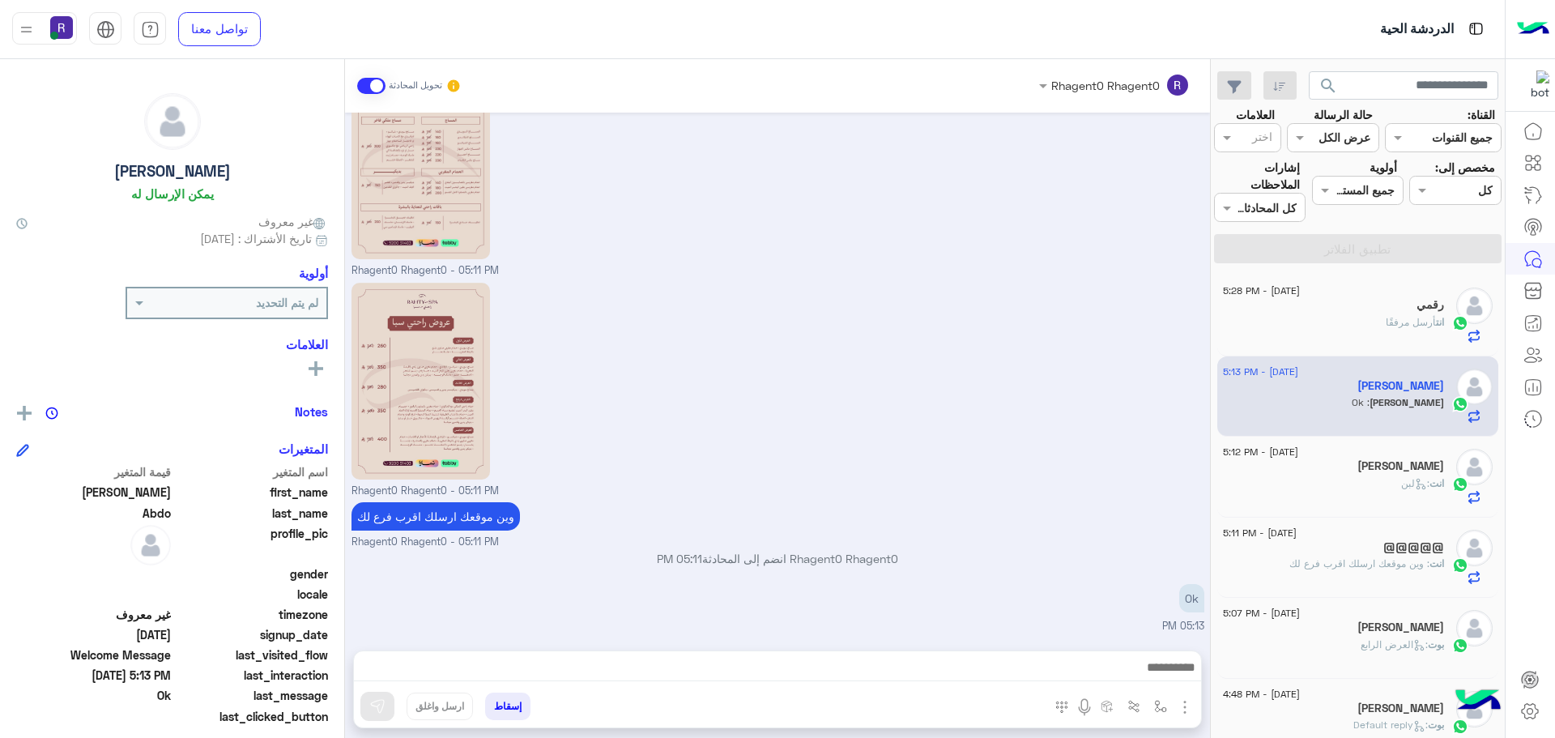
click at [1365, 317] on div "انت أرسل مرفقًا" at bounding box center [1333, 329] width 221 height 28
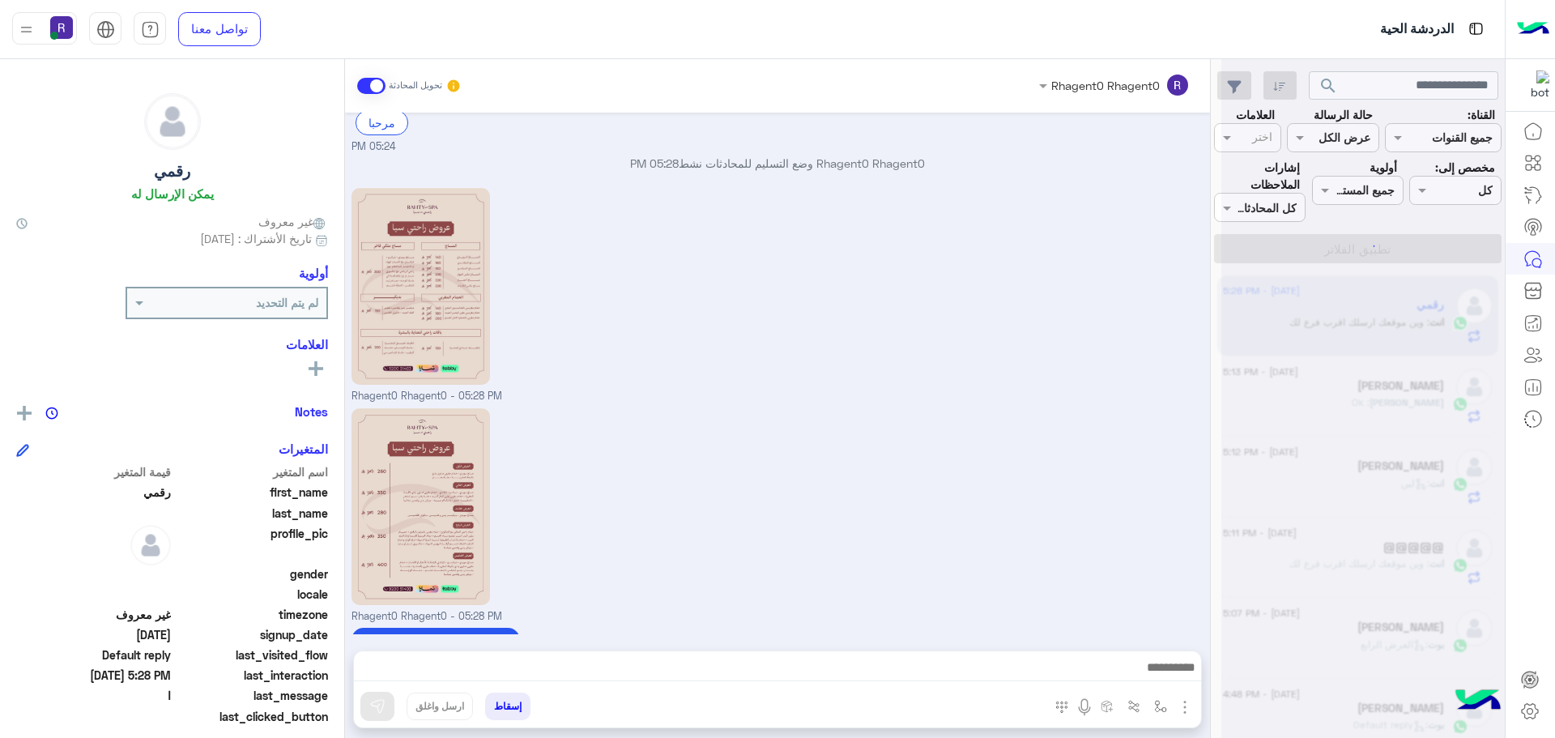
scroll to position [227, 0]
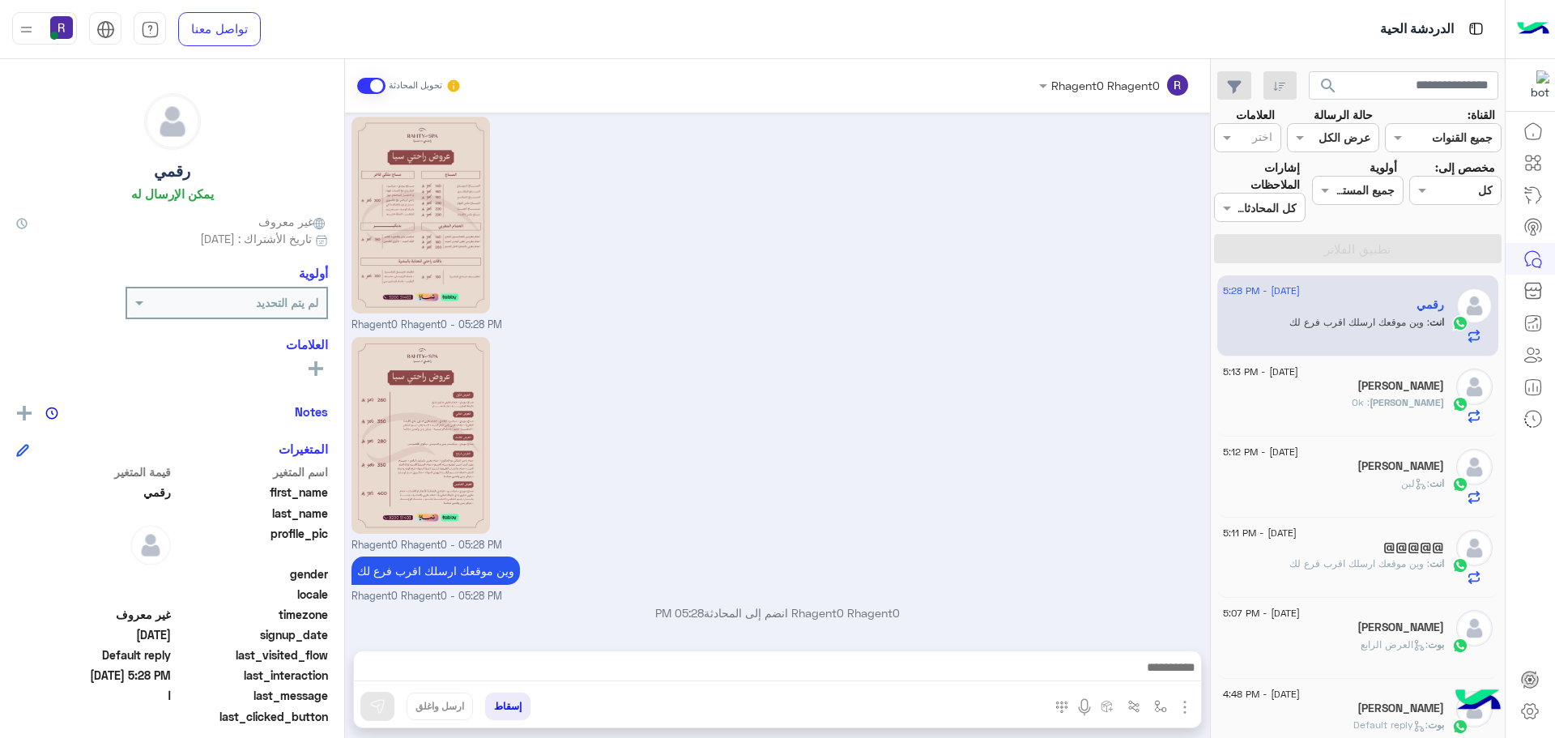
click at [1346, 394] on div "[PERSON_NAME]" at bounding box center [1333, 387] width 221 height 17
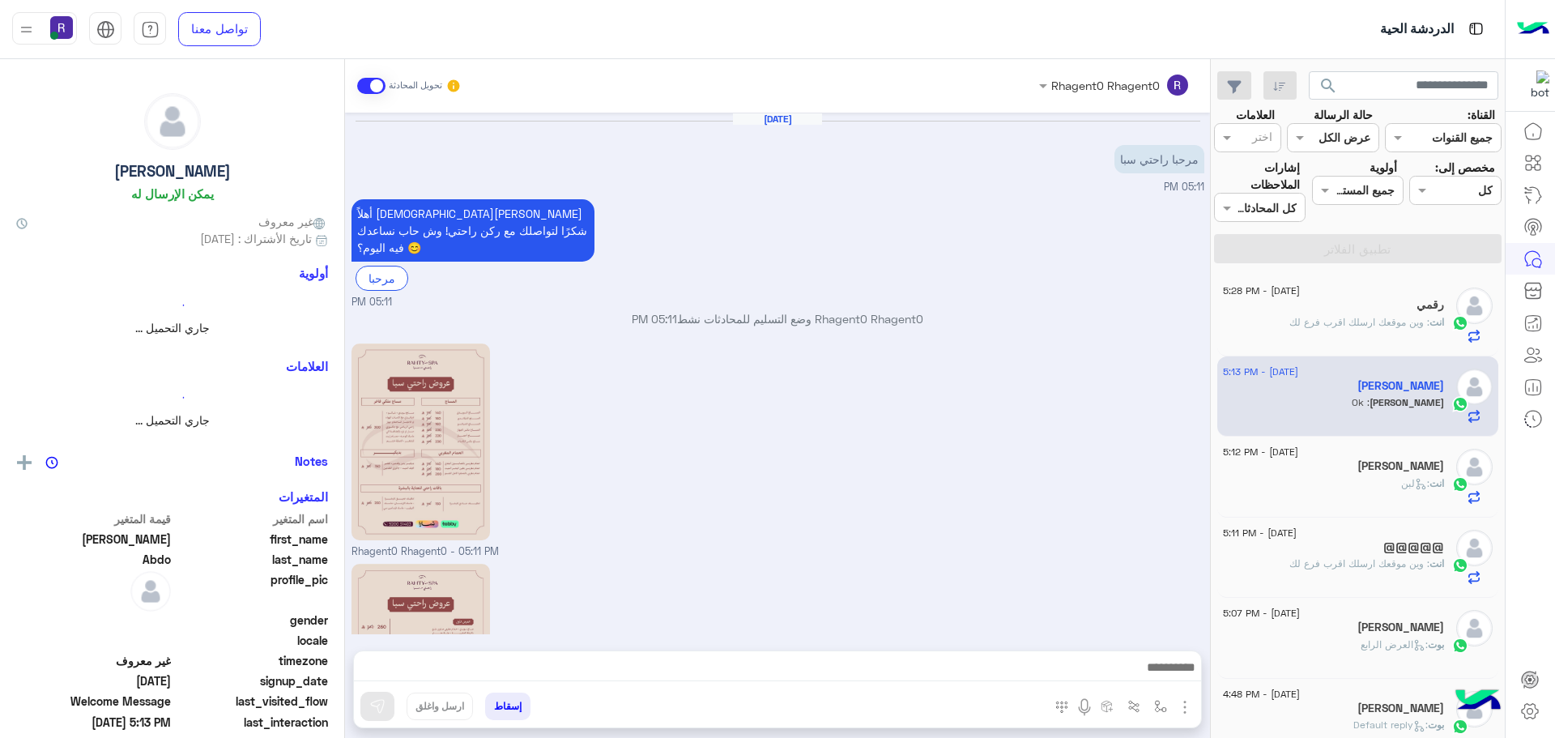
scroll to position [281, 0]
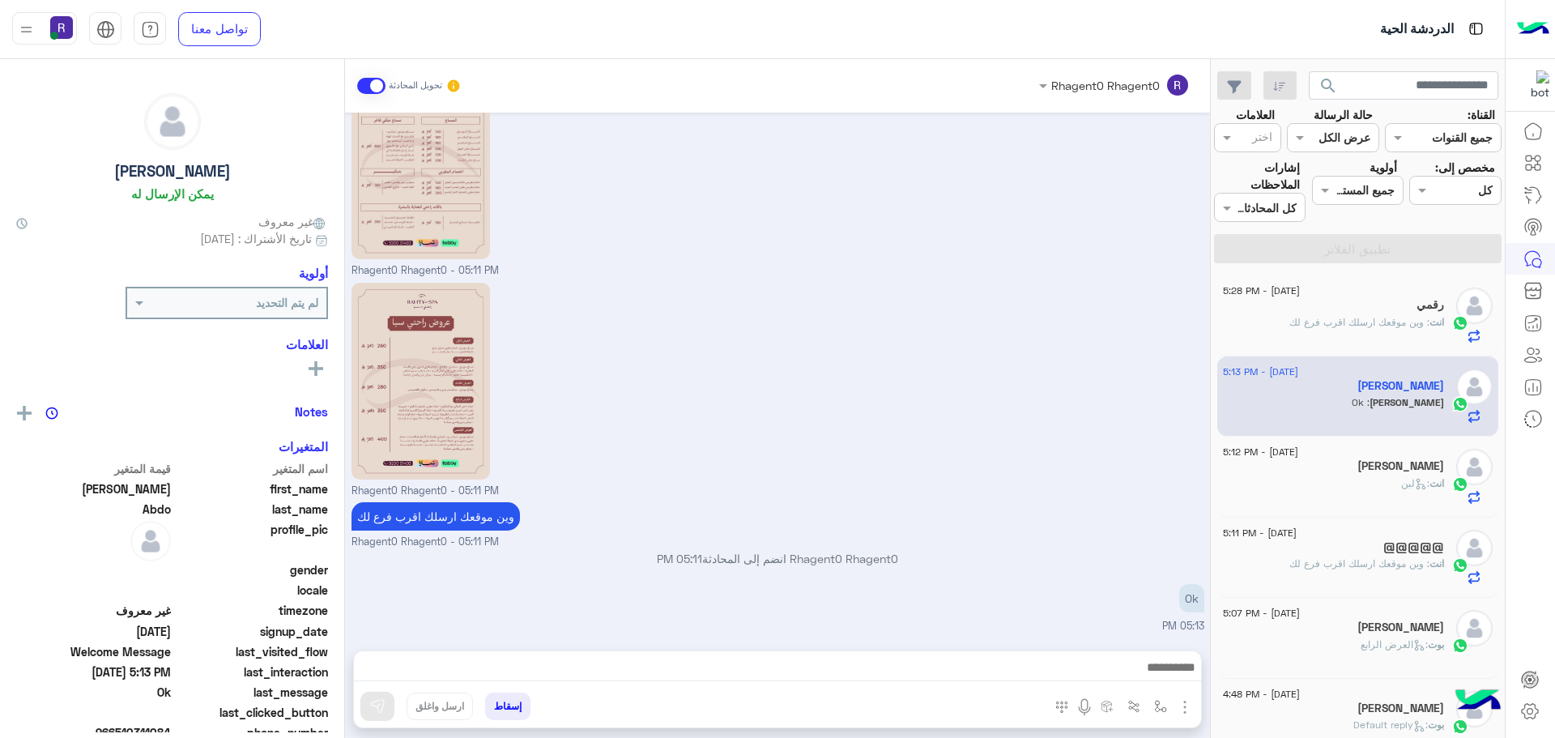
click at [1361, 325] on span ": وين موقعك ارسلك اقرب فرع لك" at bounding box center [1359, 322] width 140 height 12
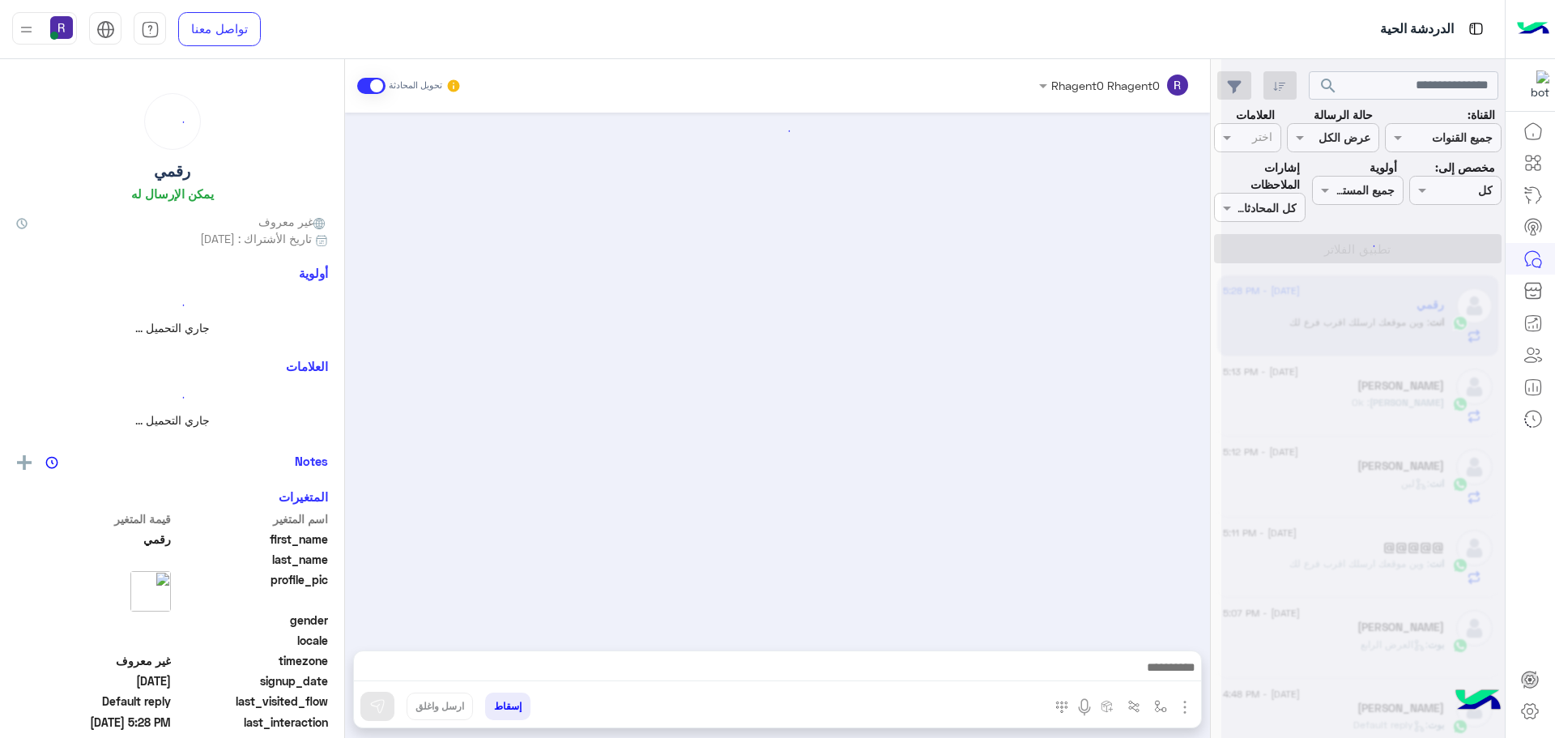
scroll to position [227, 0]
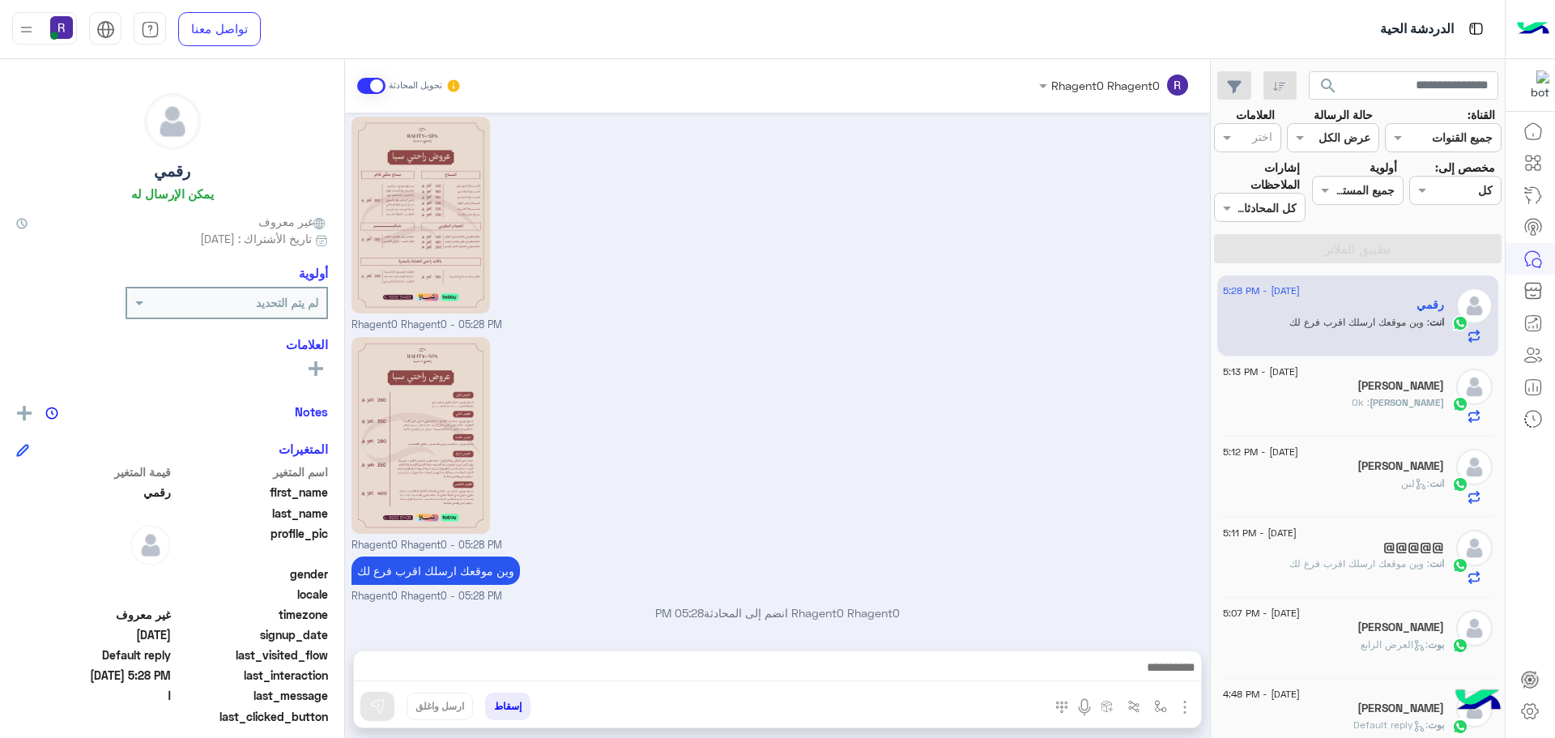
click at [1395, 567] on span ": وين موقعك ارسلك اقرب فرع لك" at bounding box center [1359, 563] width 140 height 12
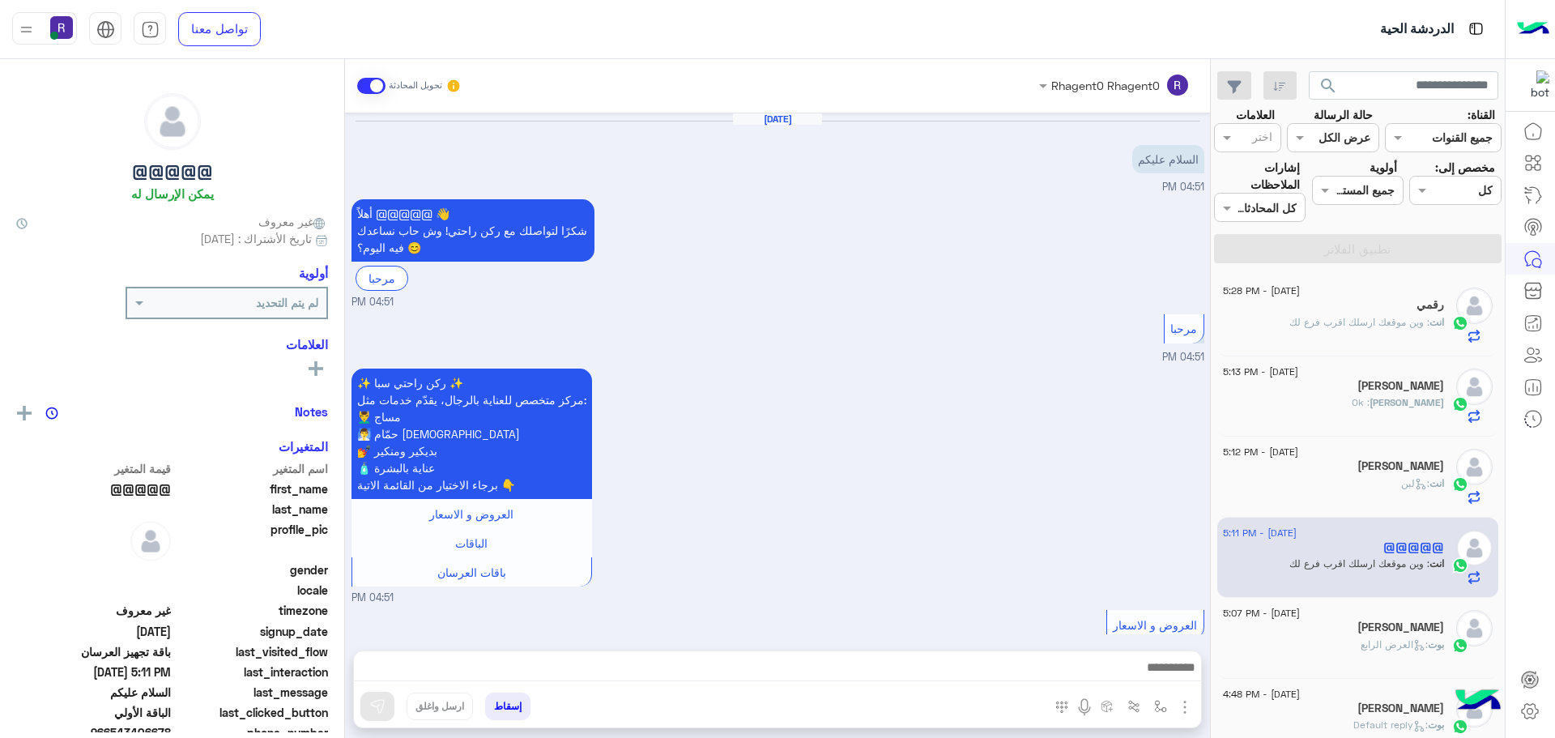
scroll to position [1188, 0]
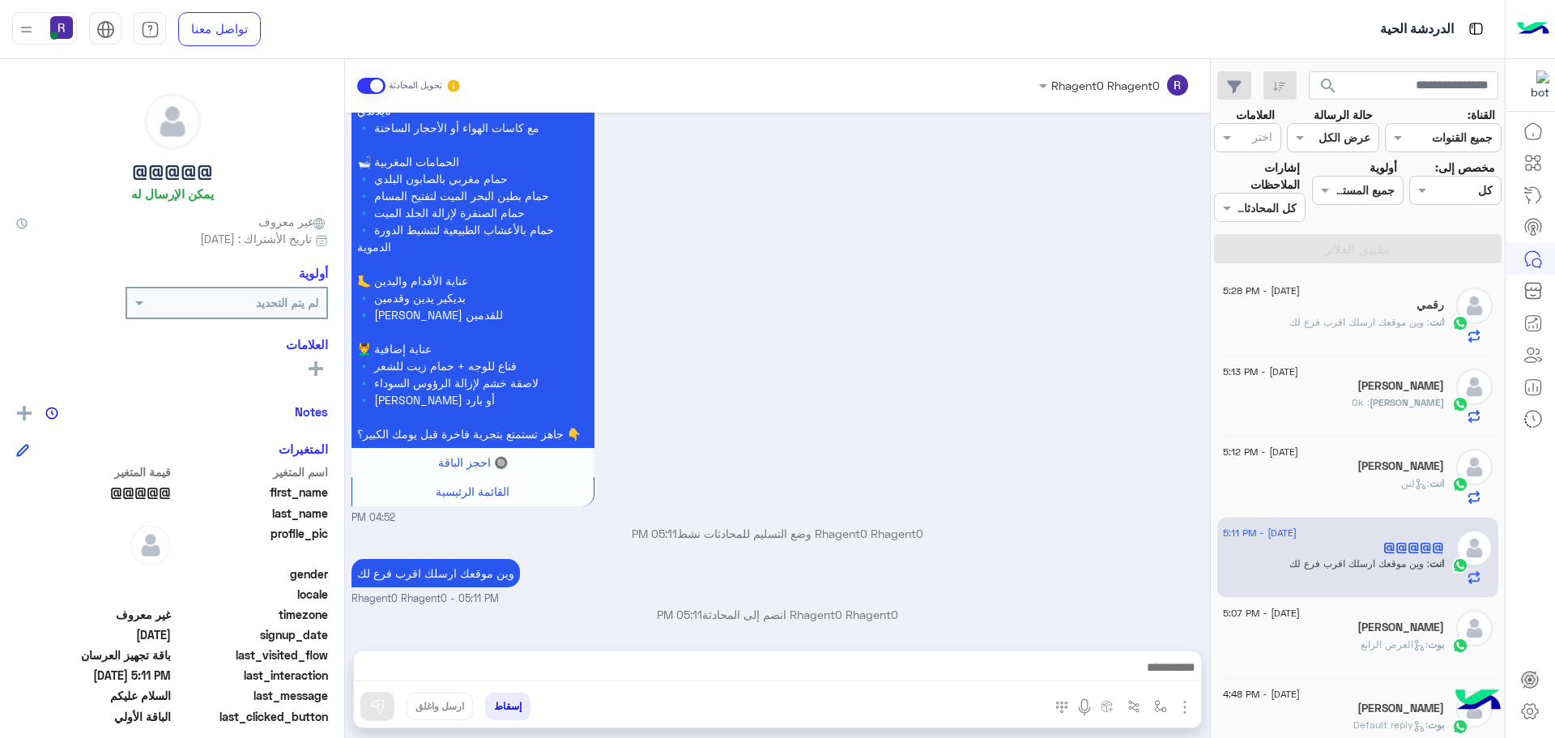
click at [1406, 326] on span ": وين موقعك ارسلك اقرب فرع لك" at bounding box center [1359, 322] width 140 height 12
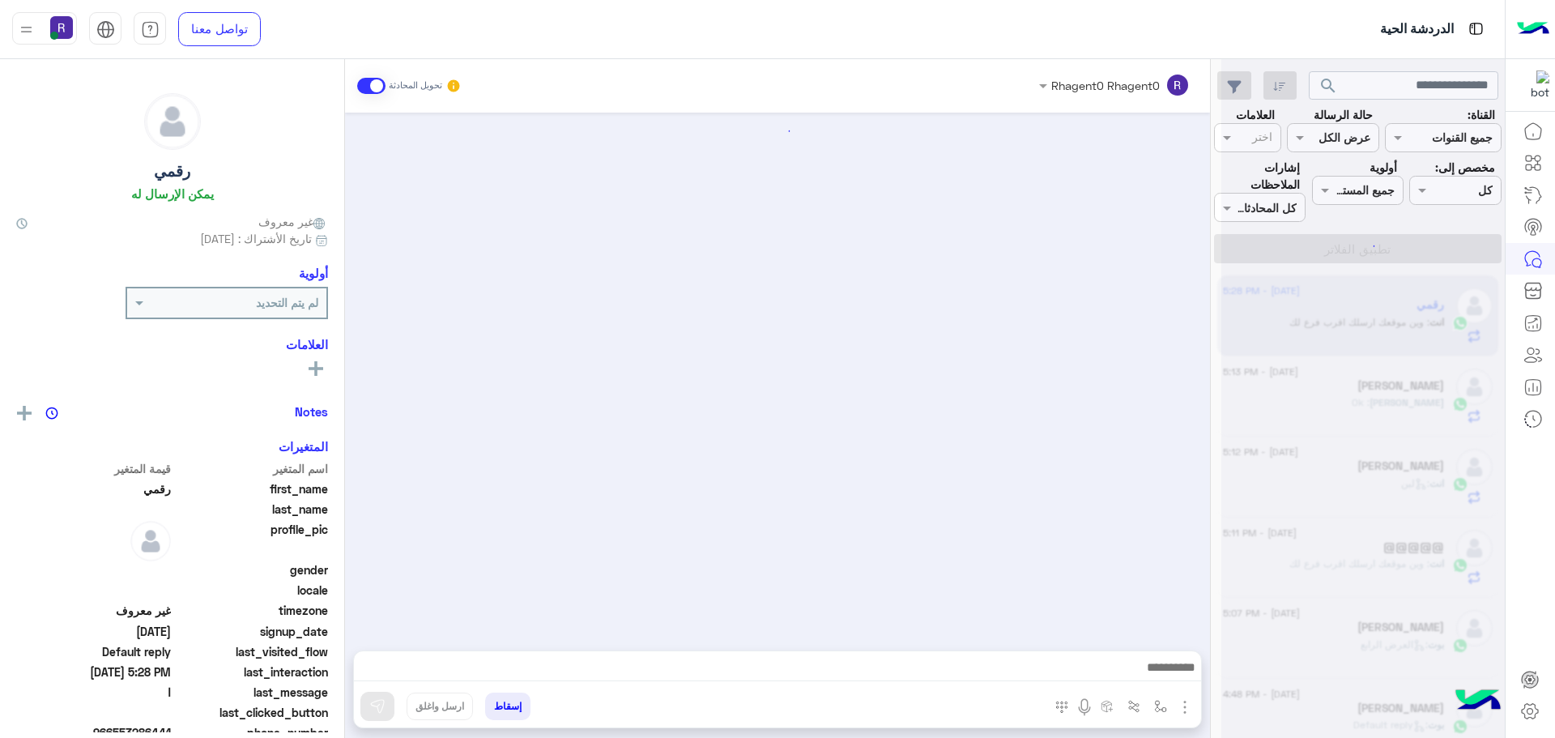
scroll to position [227, 0]
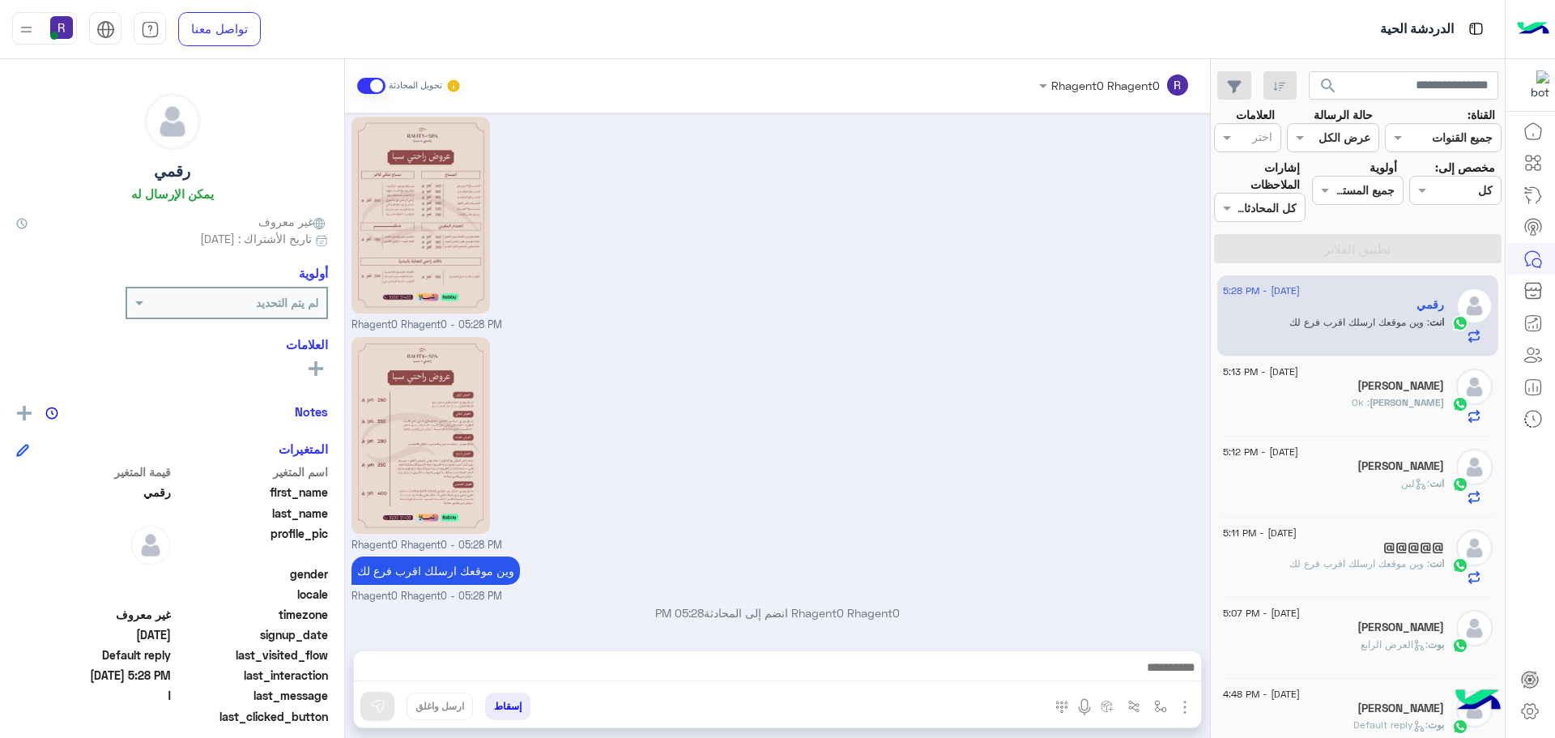
click at [1359, 404] on div "Mohammed : Ok" at bounding box center [1333, 409] width 221 height 28
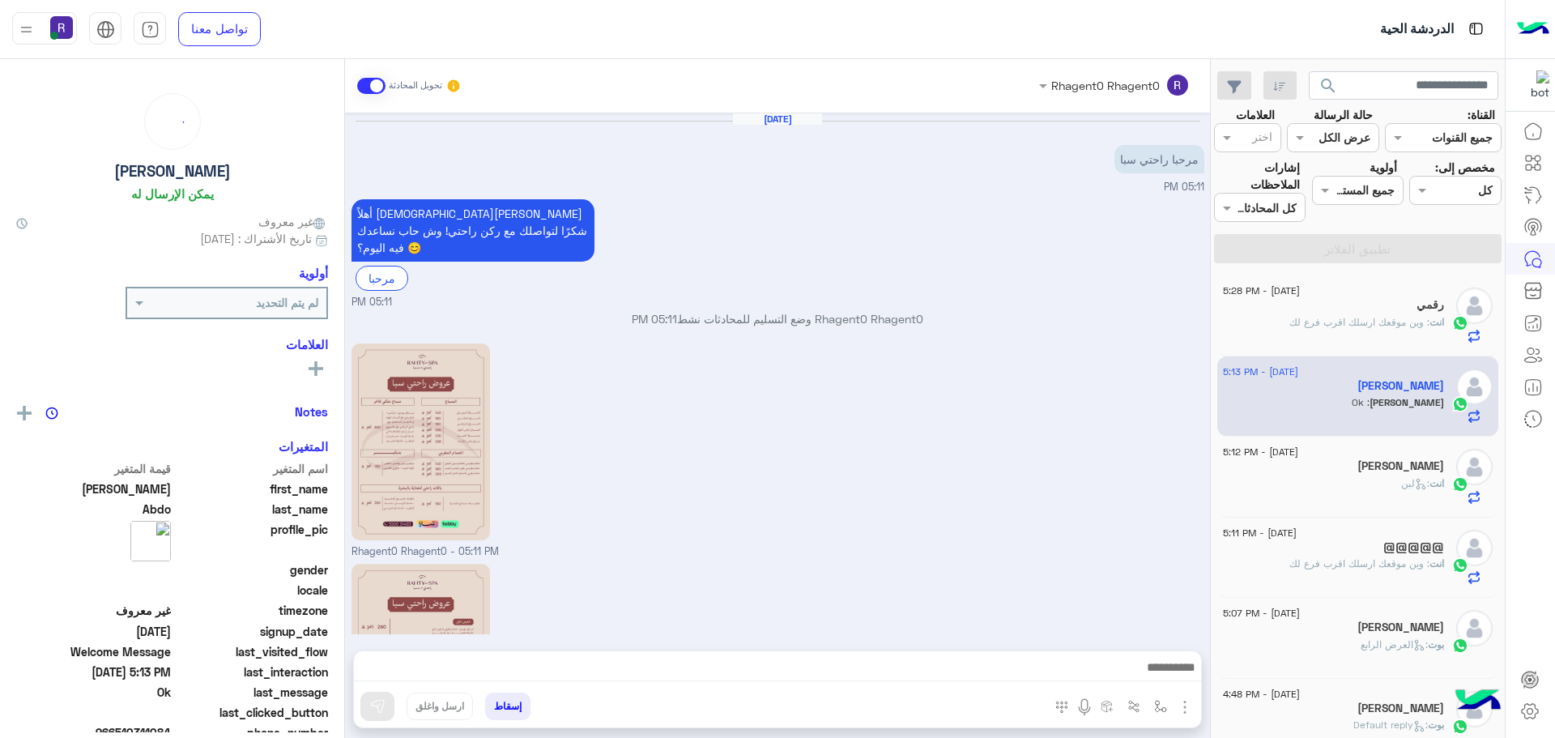
scroll to position [281, 0]
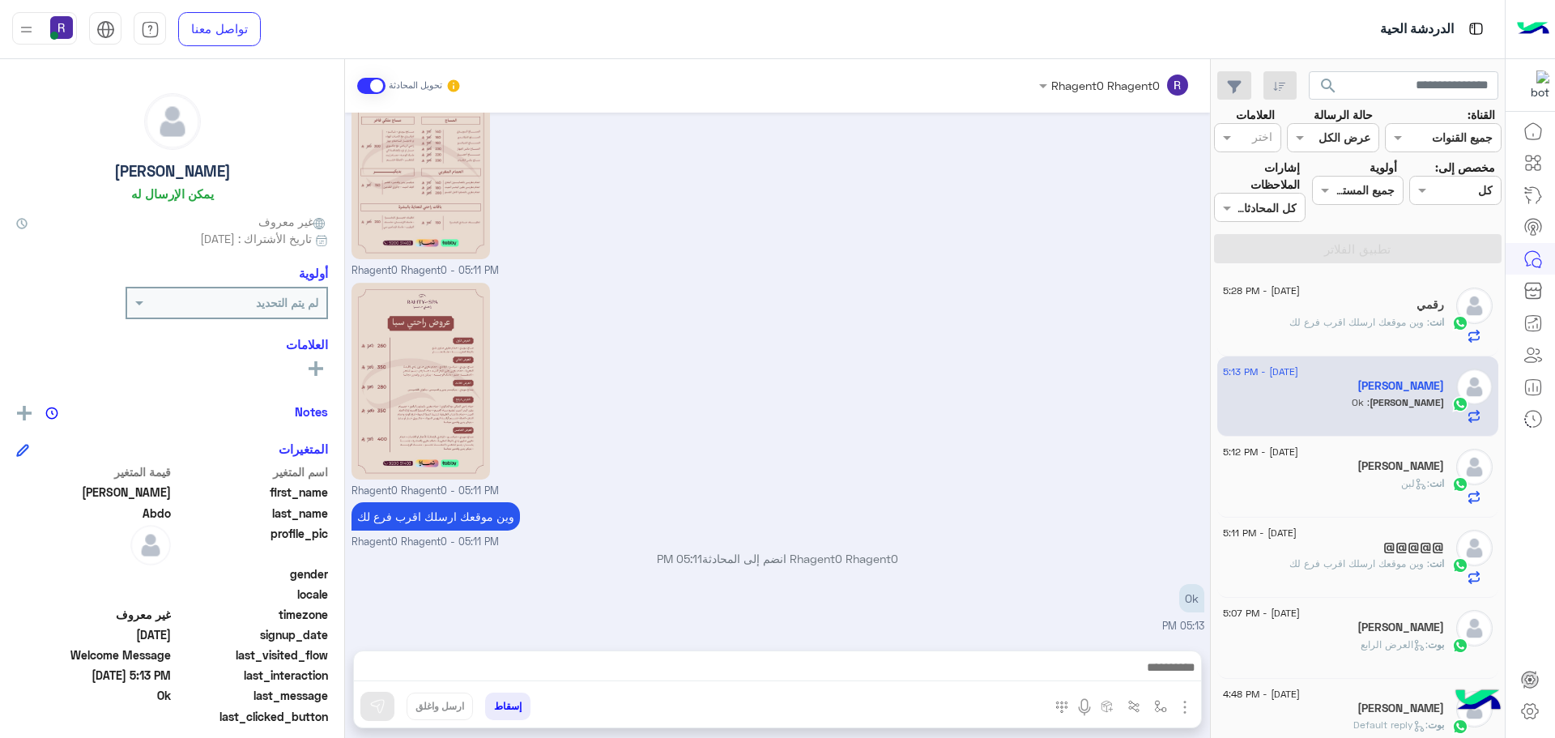
click at [1357, 302] on div "رقمي" at bounding box center [1333, 306] width 221 height 17
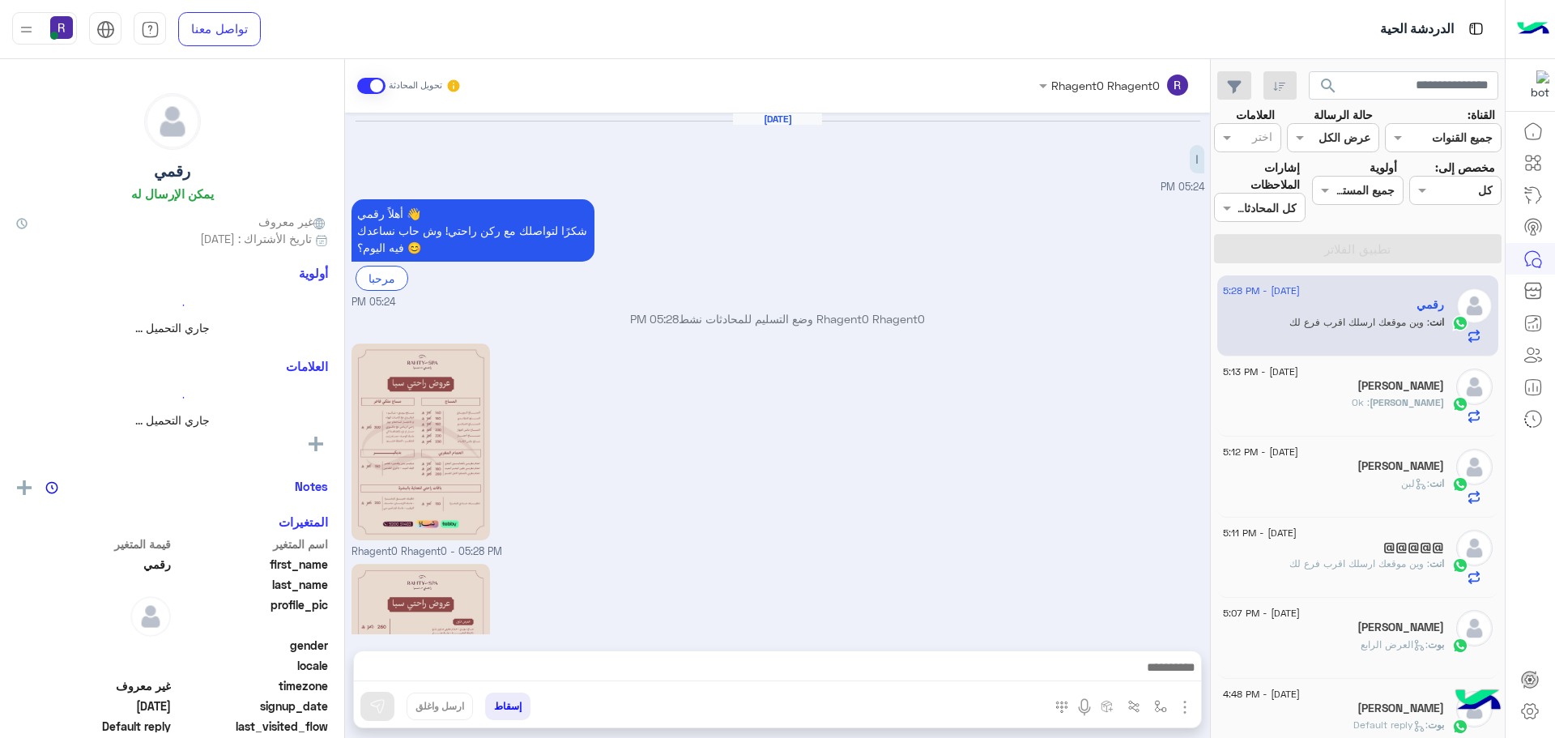
scroll to position [227, 0]
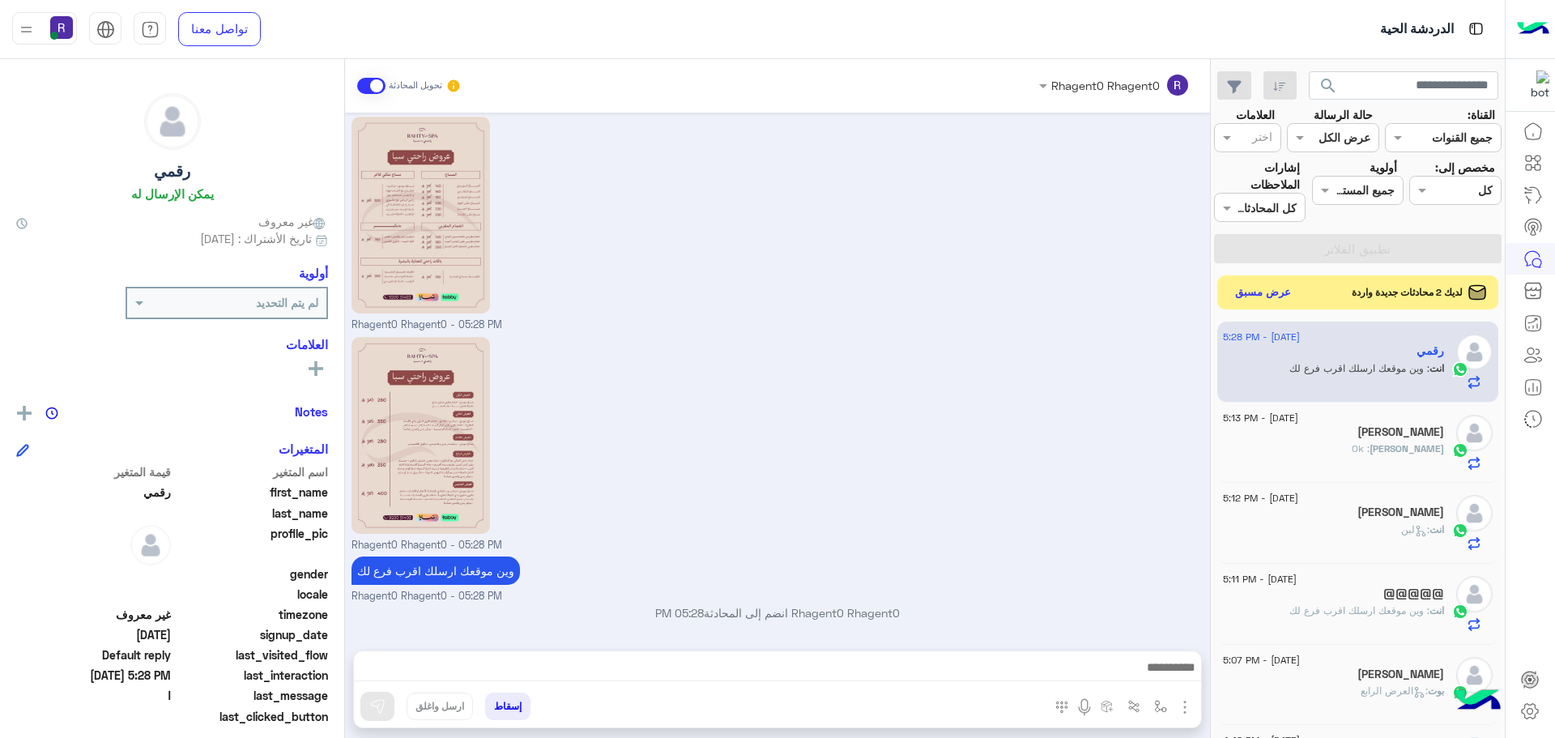
click at [1280, 294] on button "عرض مسبق" at bounding box center [1263, 293] width 68 height 22
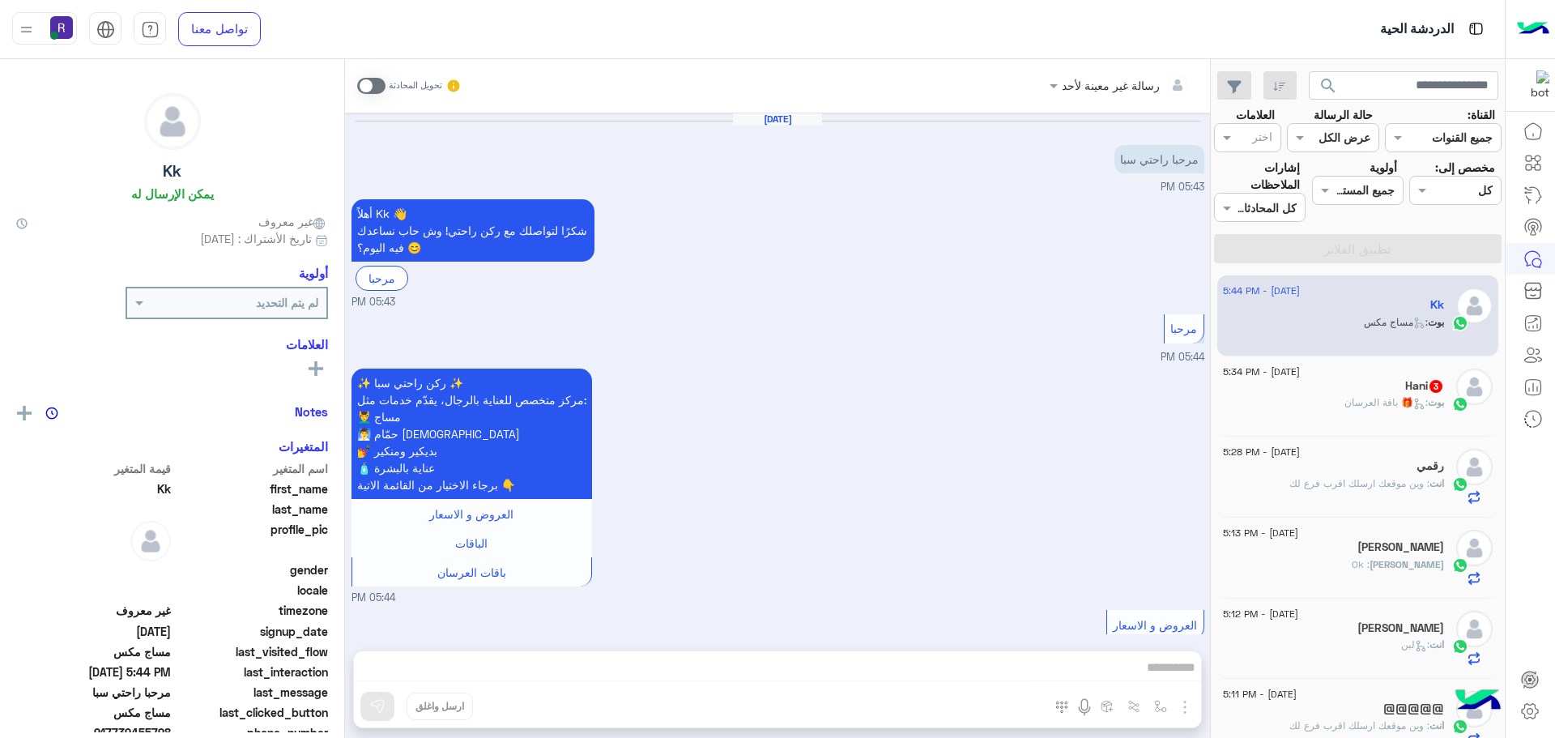
scroll to position [498, 0]
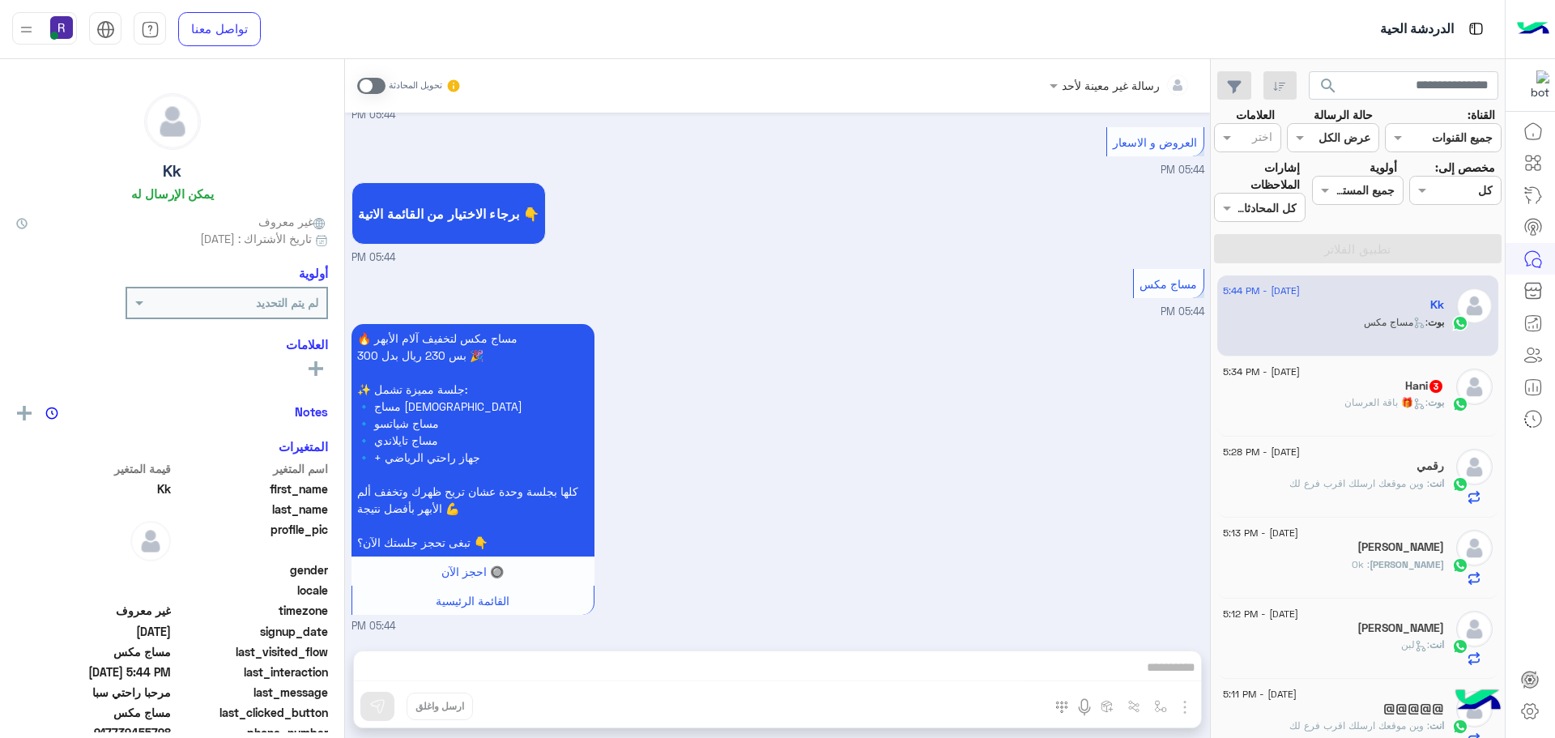
click at [1362, 401] on span ": 🎁 باقة العرسان" at bounding box center [1385, 402] width 83 height 12
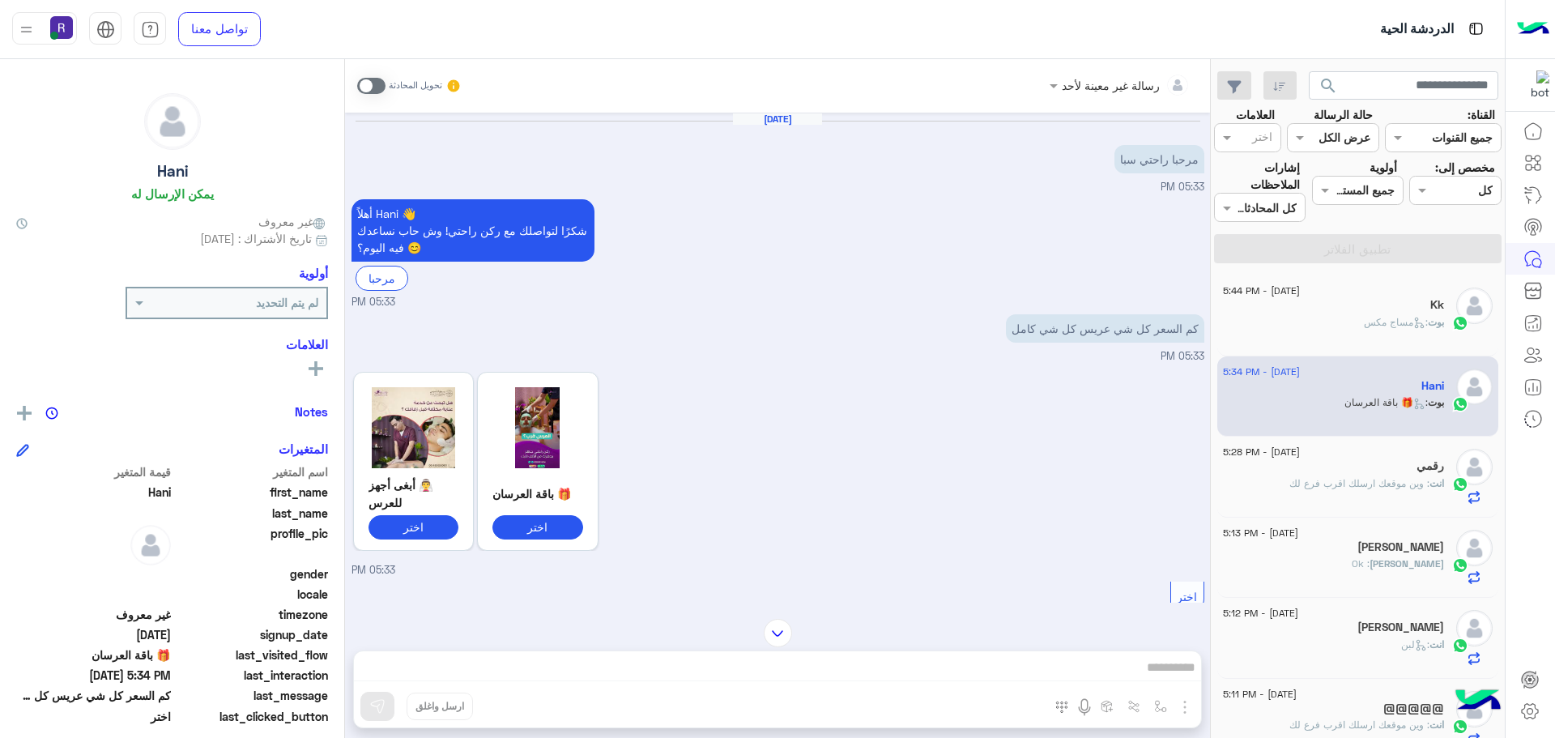
click at [374, 85] on span at bounding box center [371, 86] width 28 height 16
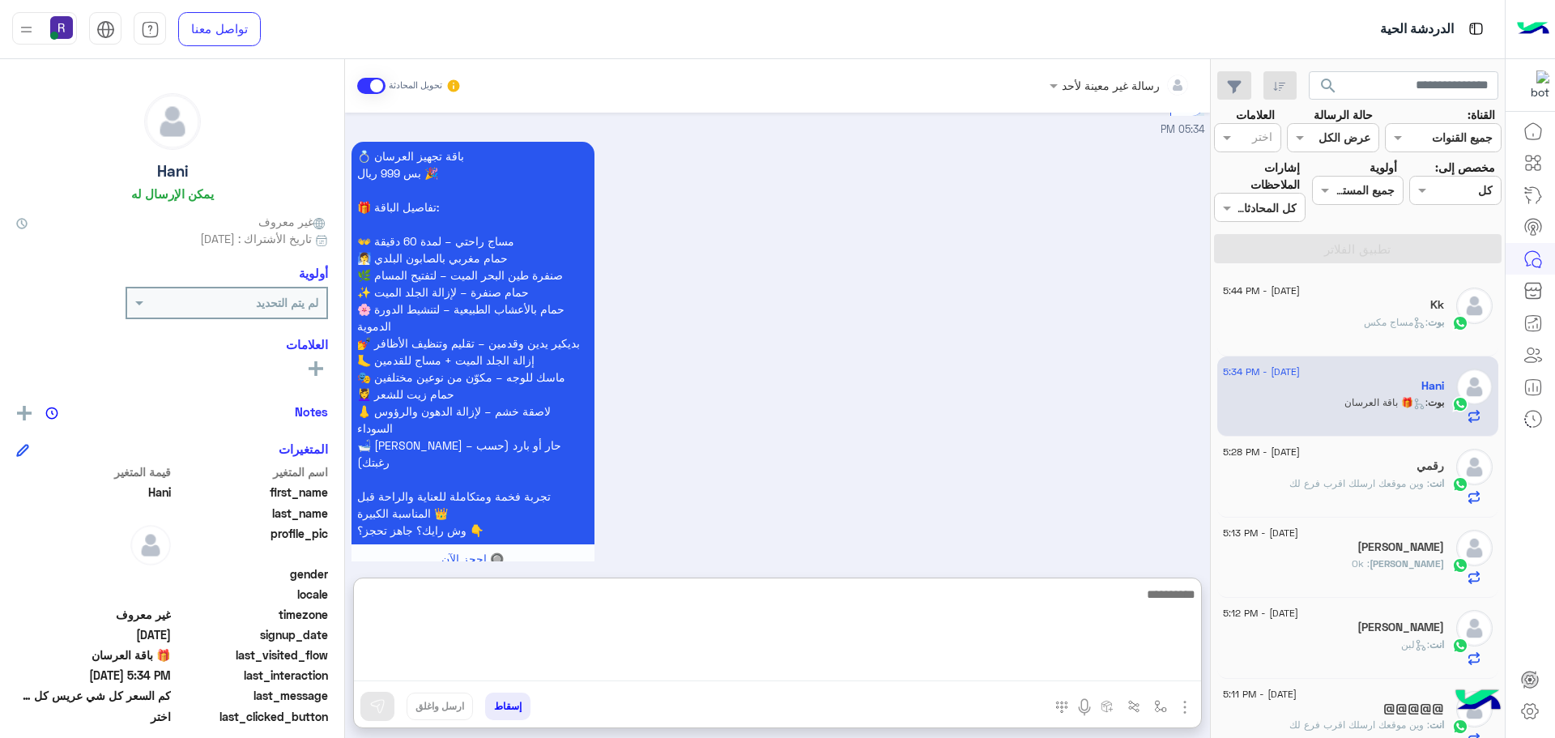
paste textarea "**********"
type textarea "**********"
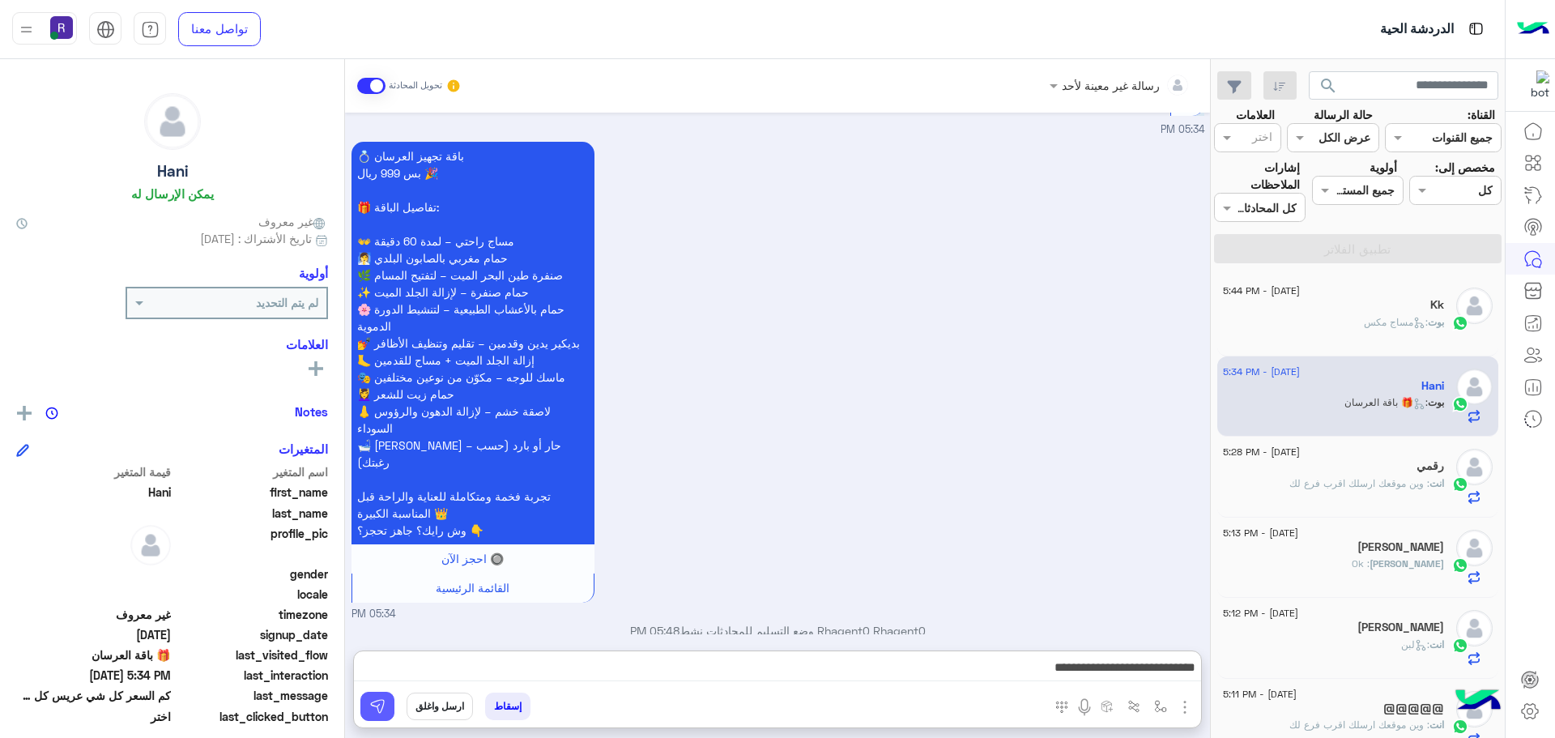
click at [387, 710] on button at bounding box center [377, 706] width 34 height 29
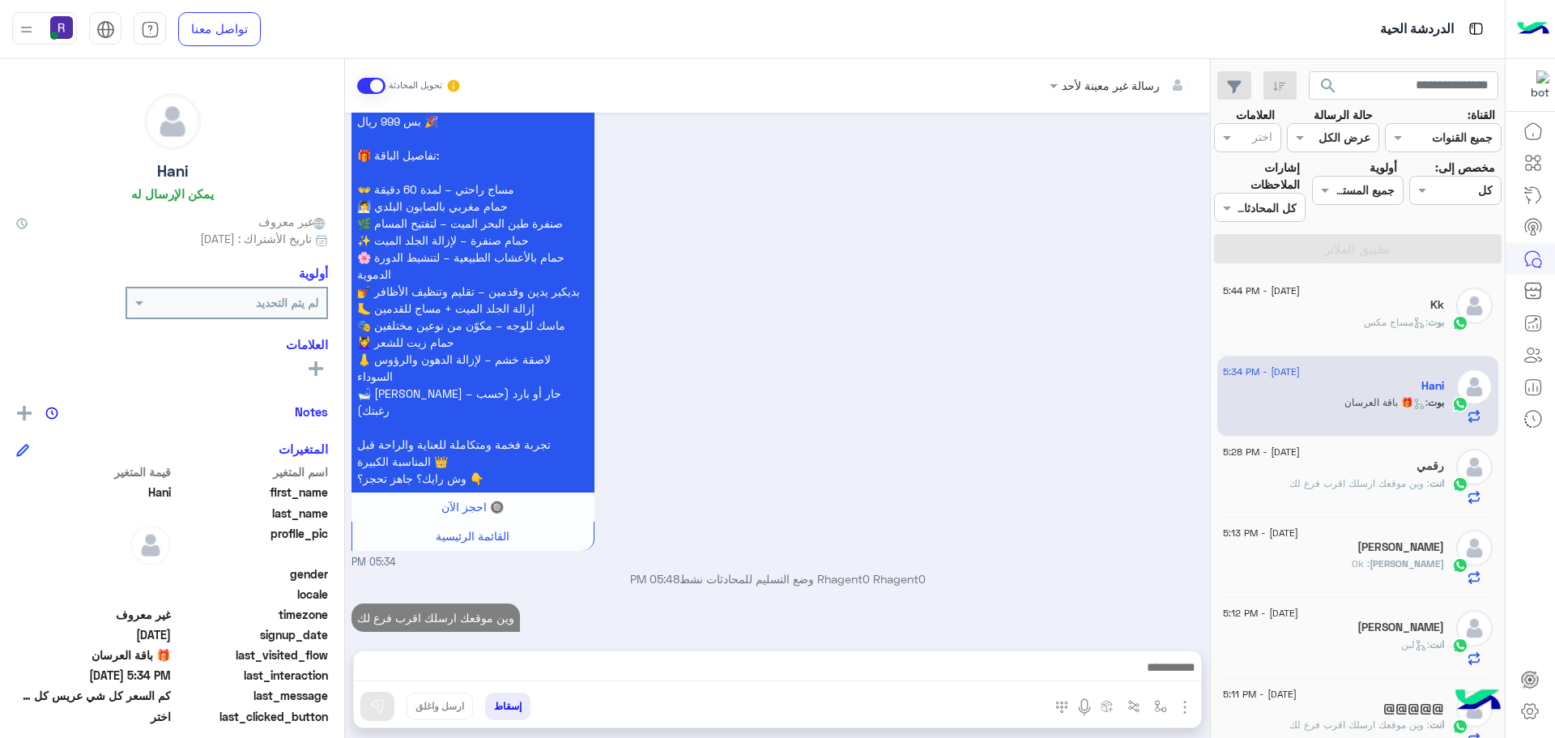
click at [1349, 324] on div "بوت : مساج مكس" at bounding box center [1333, 329] width 221 height 28
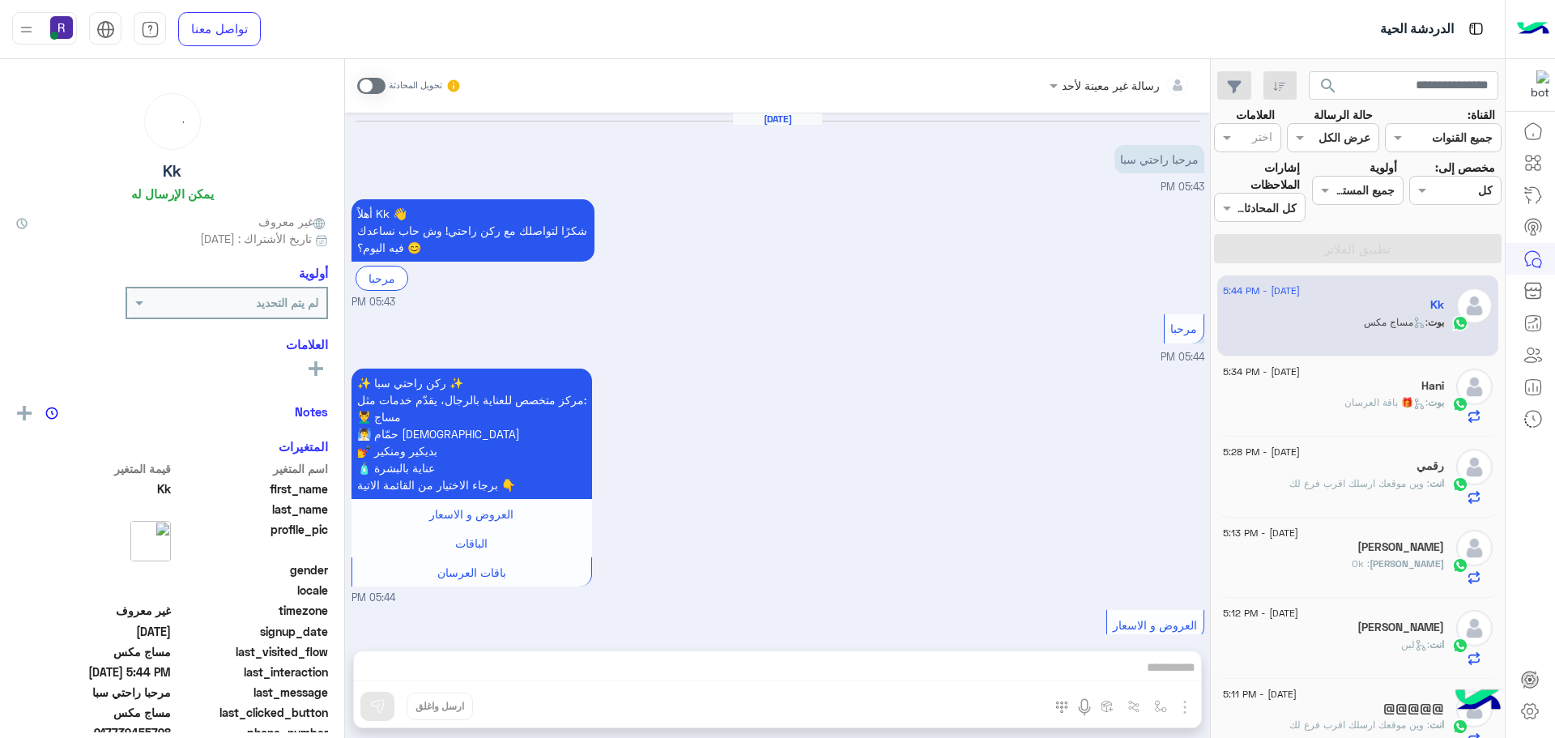
scroll to position [498, 0]
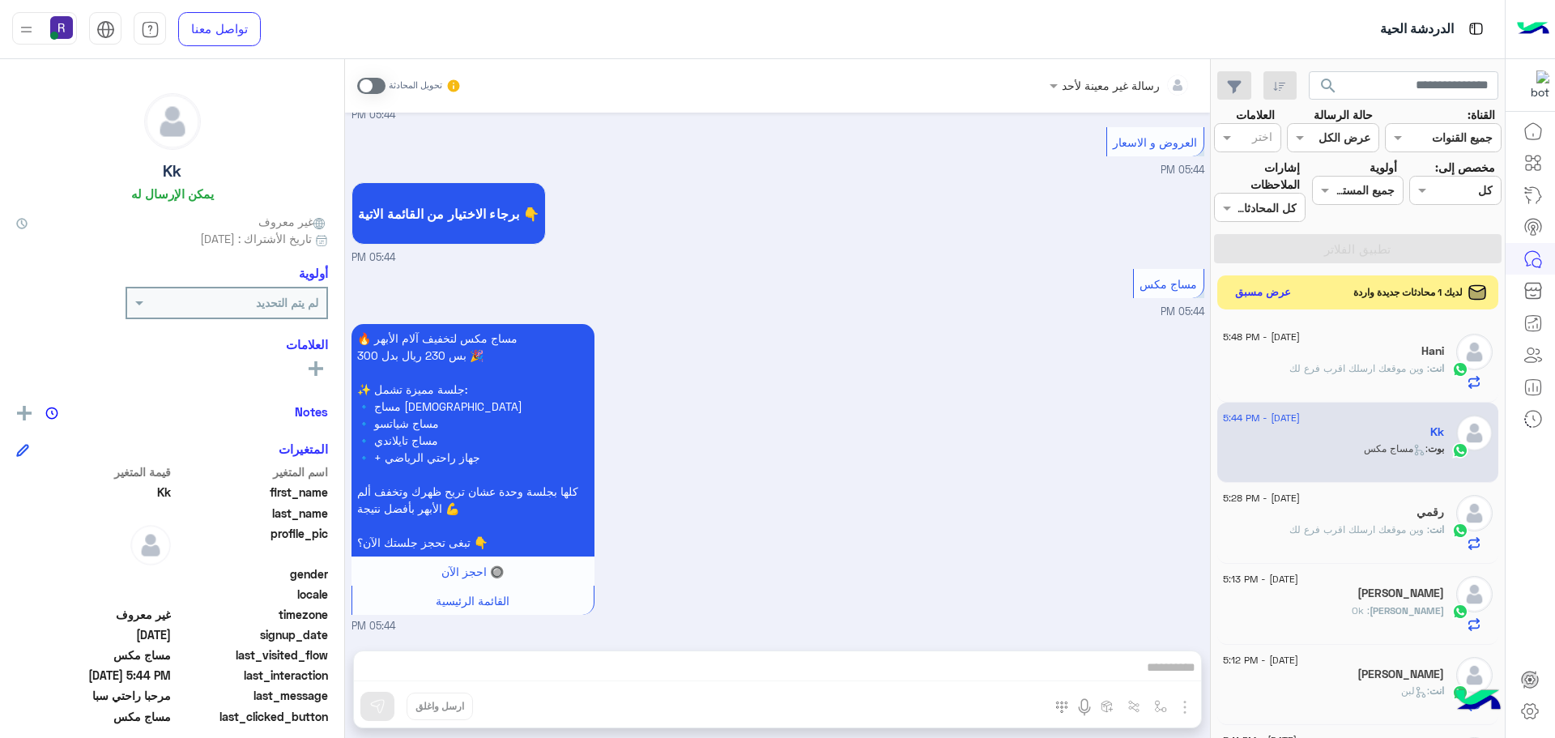
click at [1275, 289] on button "عرض مسبق" at bounding box center [1263, 293] width 68 height 22
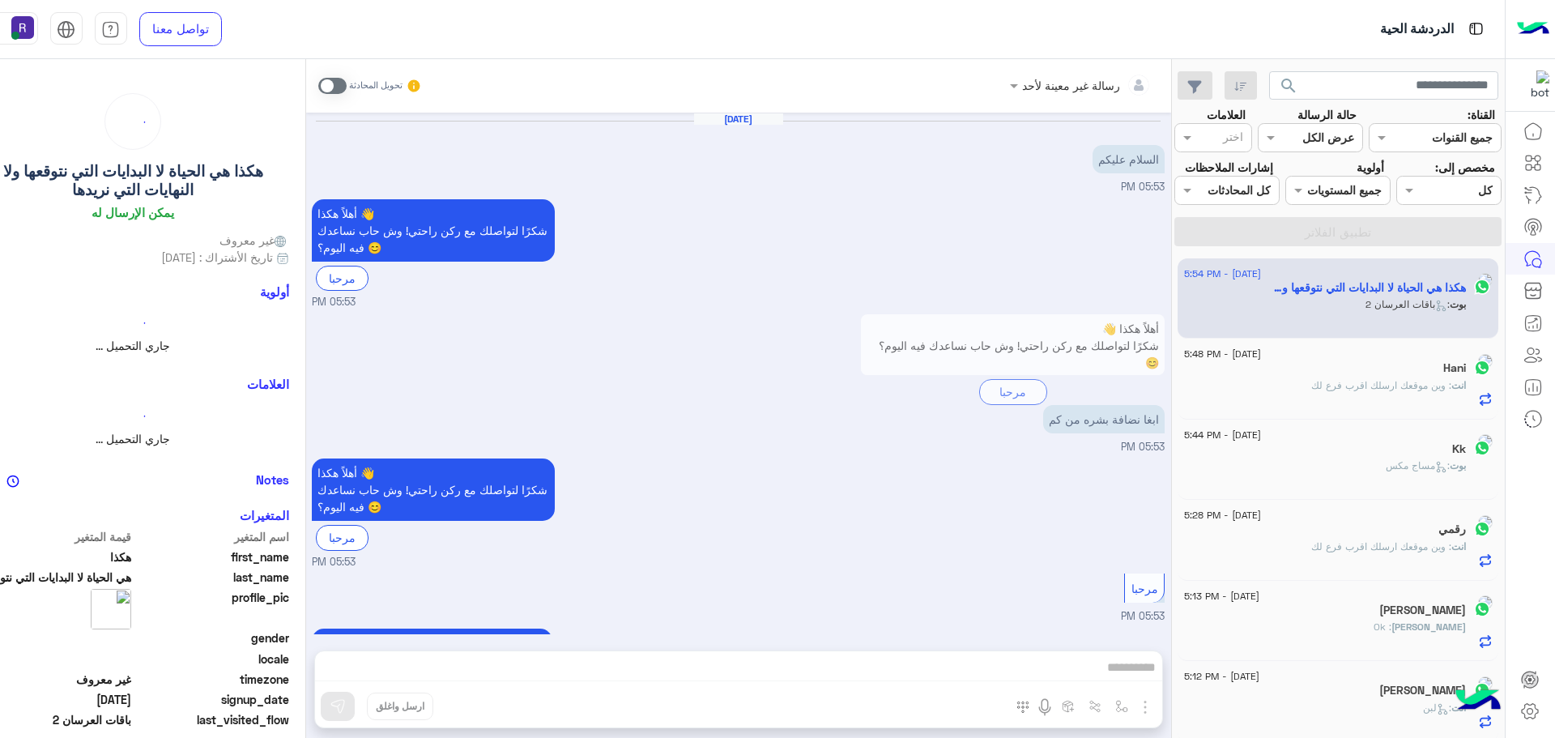
scroll to position [1106, 0]
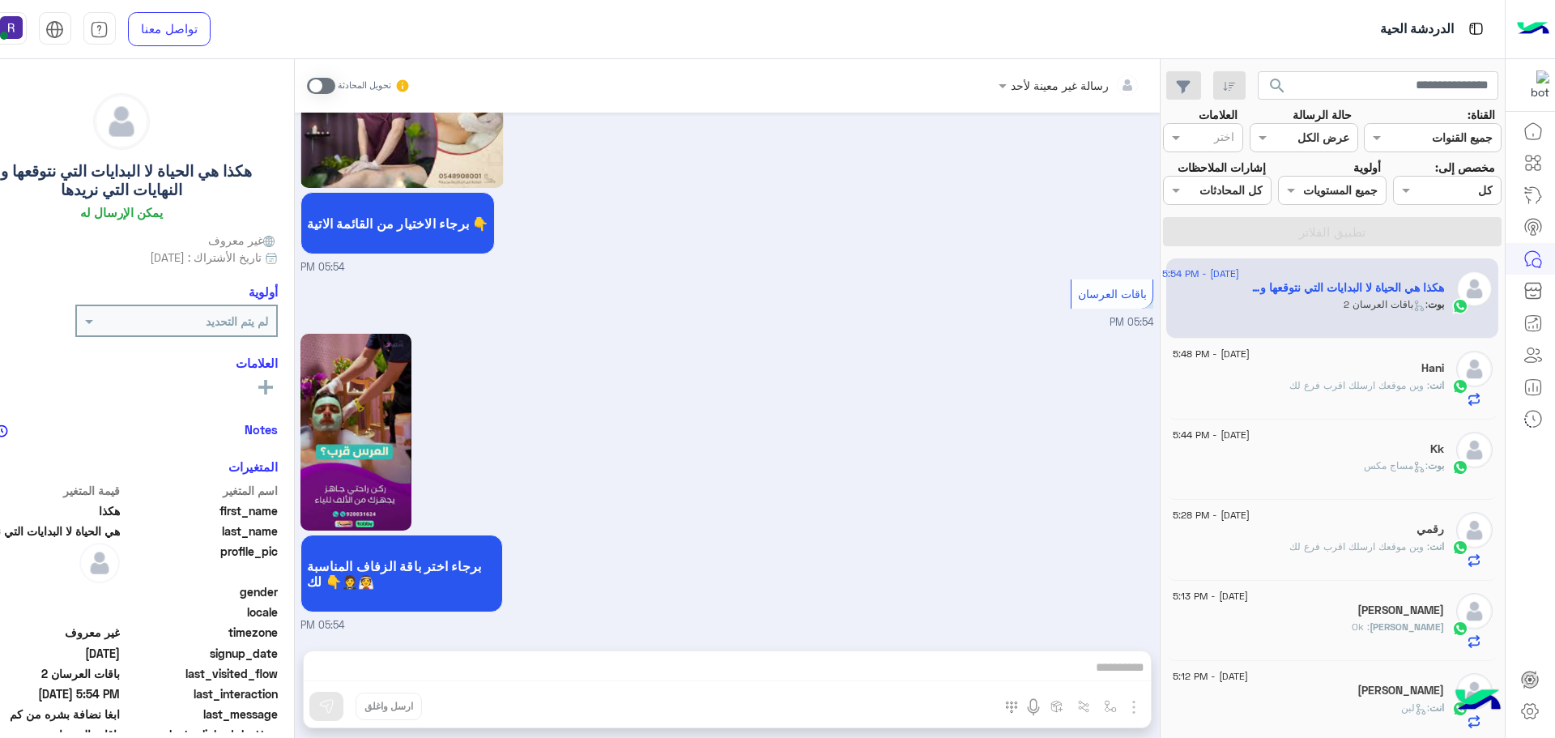
click at [330, 87] on span at bounding box center [321, 86] width 28 height 16
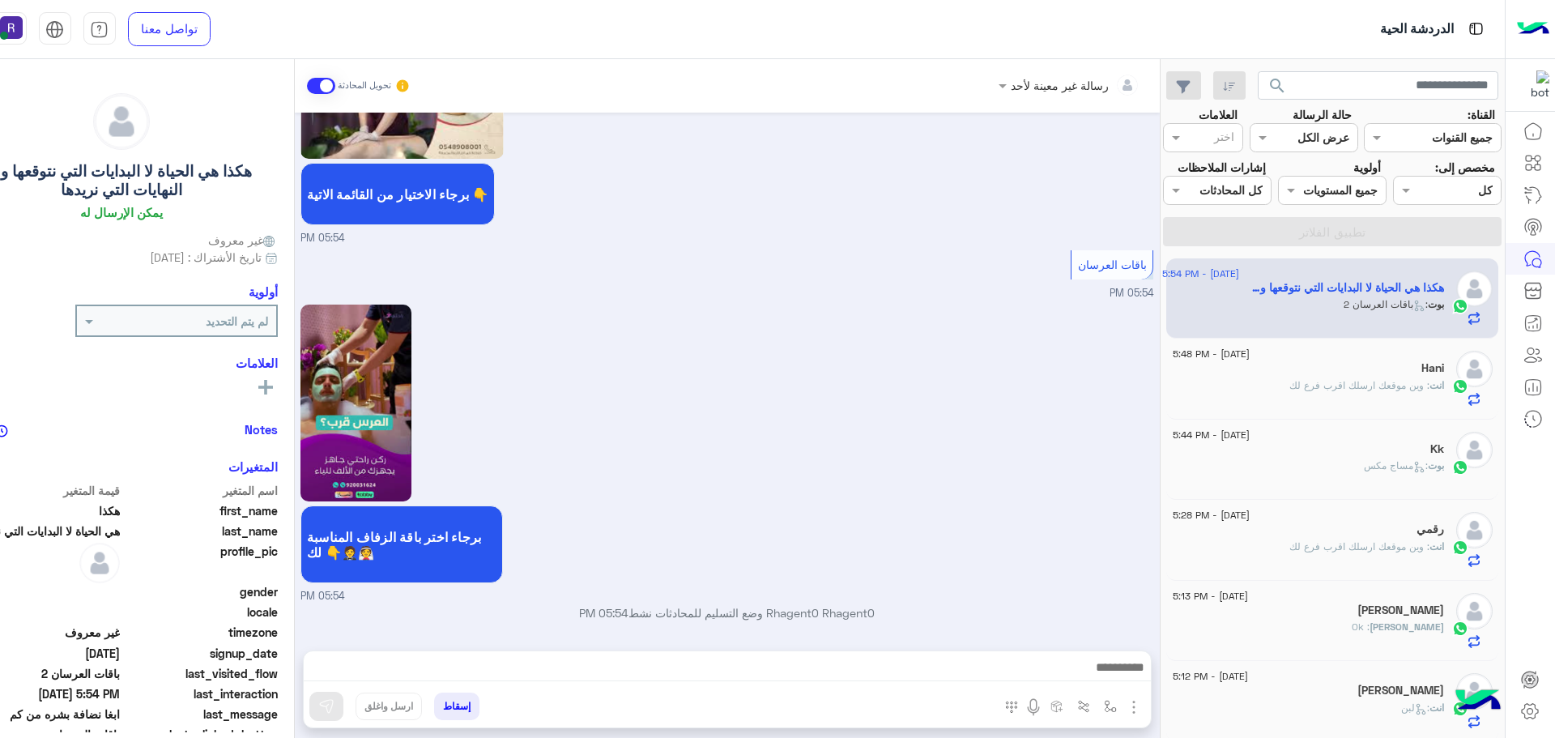
click at [1132, 703] on img "button" at bounding box center [1133, 706] width 19 height 19
click at [1097, 670] on span "الصور" at bounding box center [1103, 671] width 30 height 19
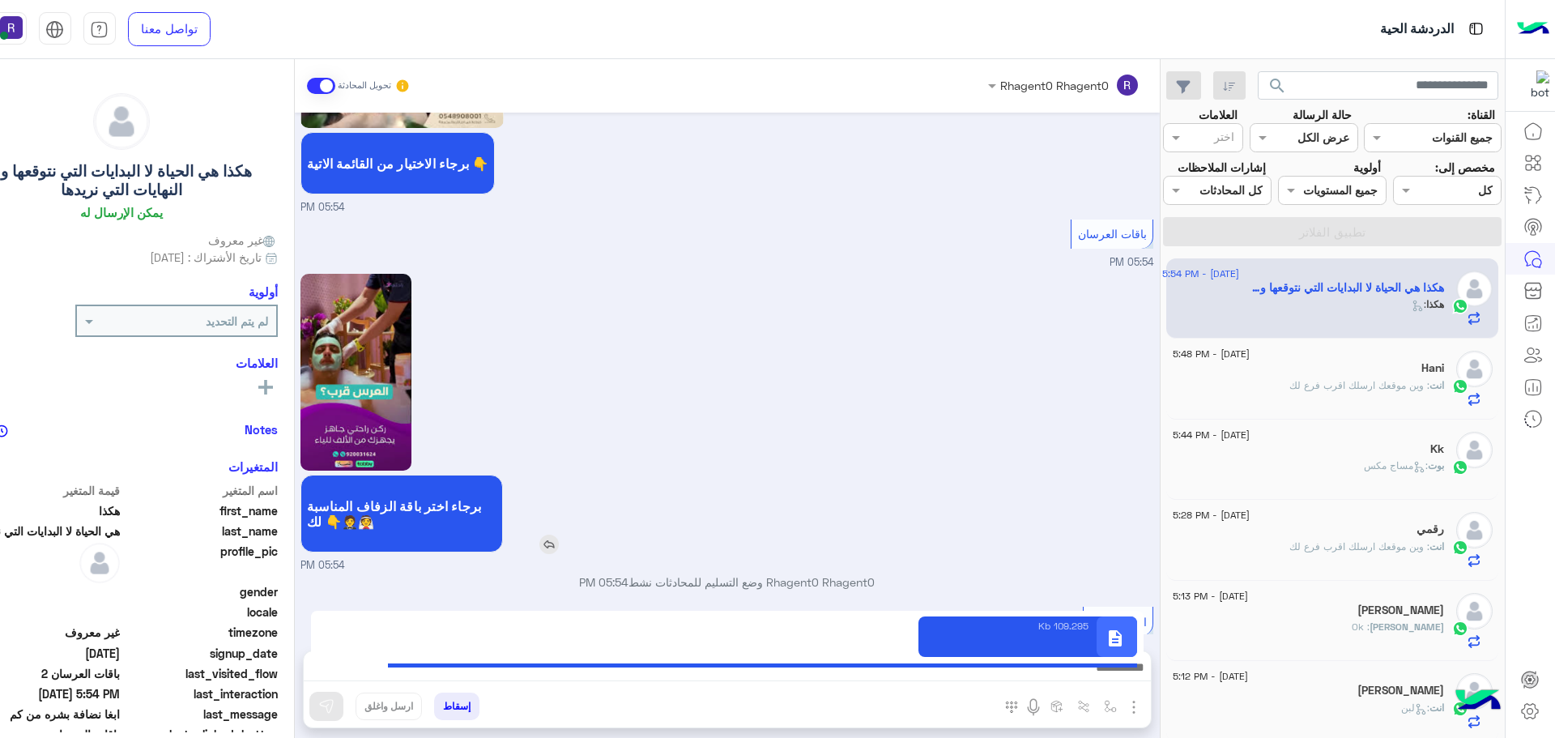
scroll to position [1190, 0]
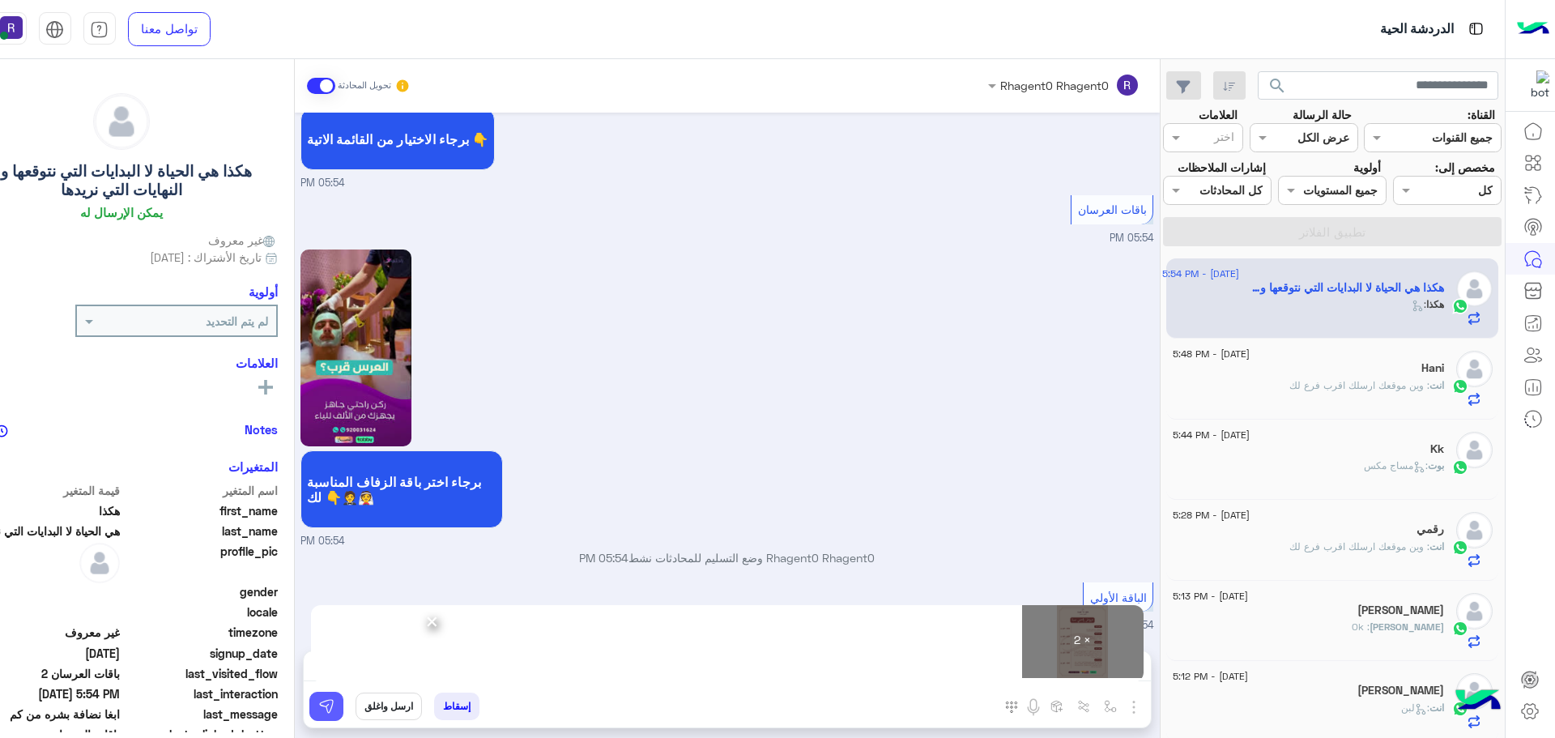
click at [332, 710] on img at bounding box center [326, 706] width 16 height 16
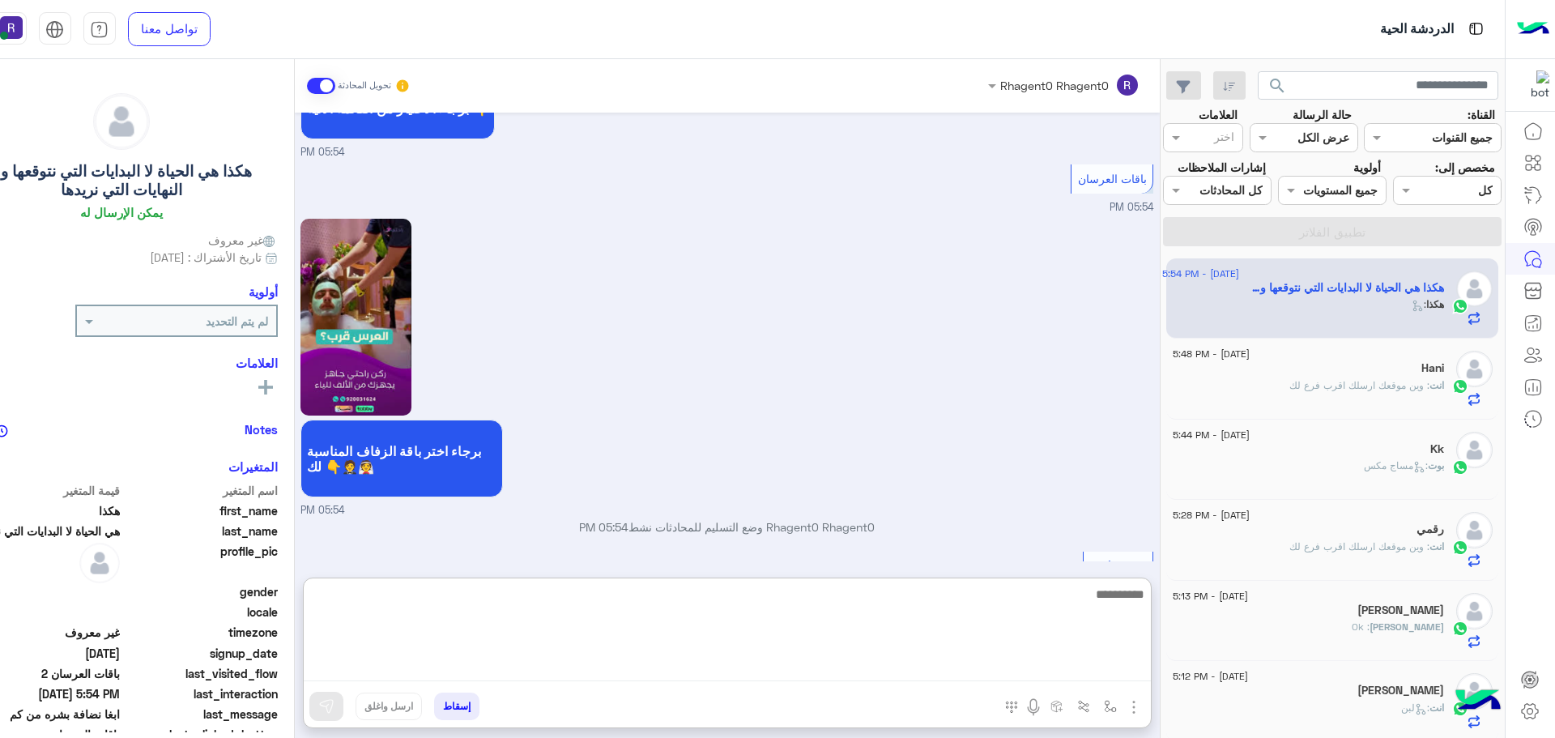
paste textarea "**********"
type textarea "**********"
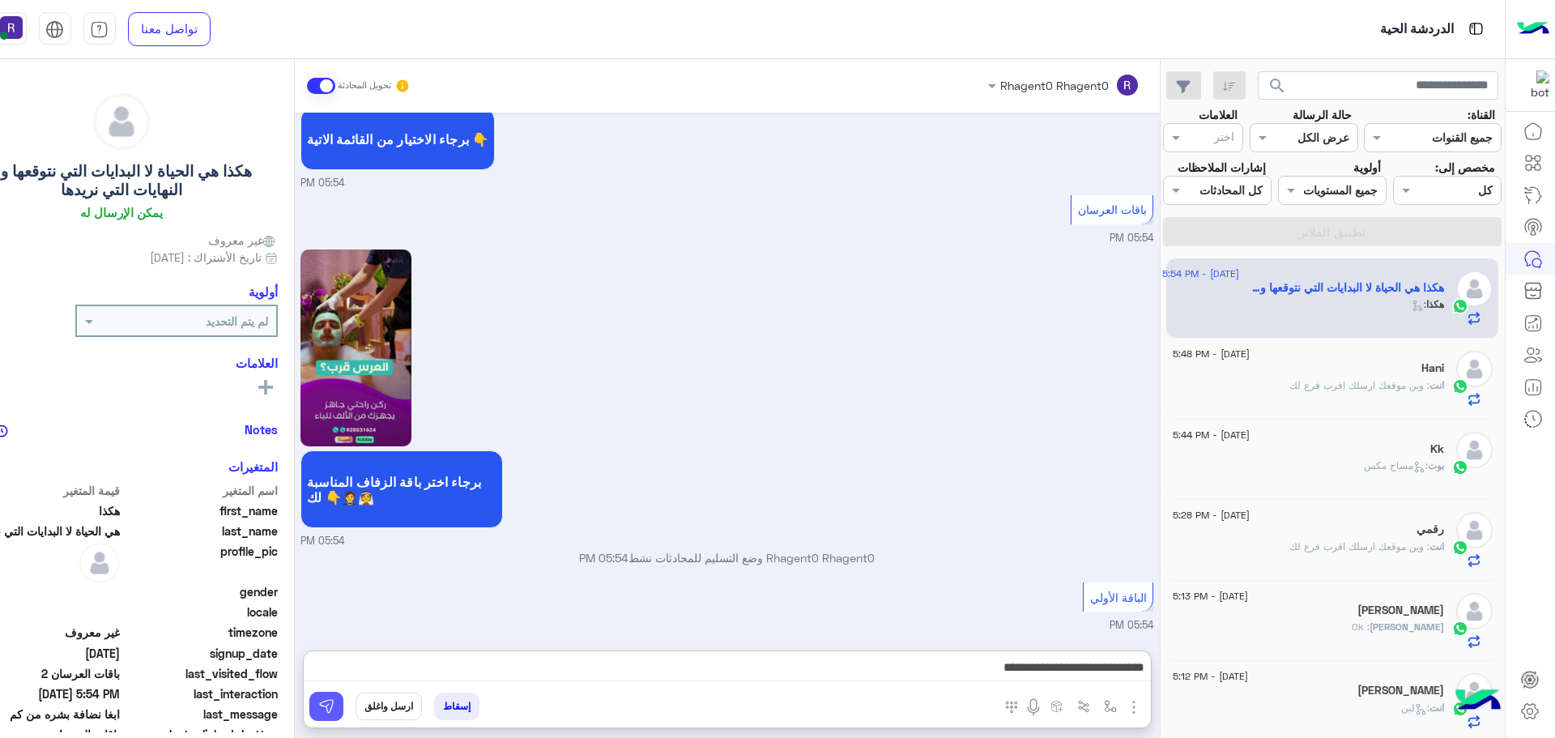
click at [330, 701] on img at bounding box center [326, 706] width 16 height 16
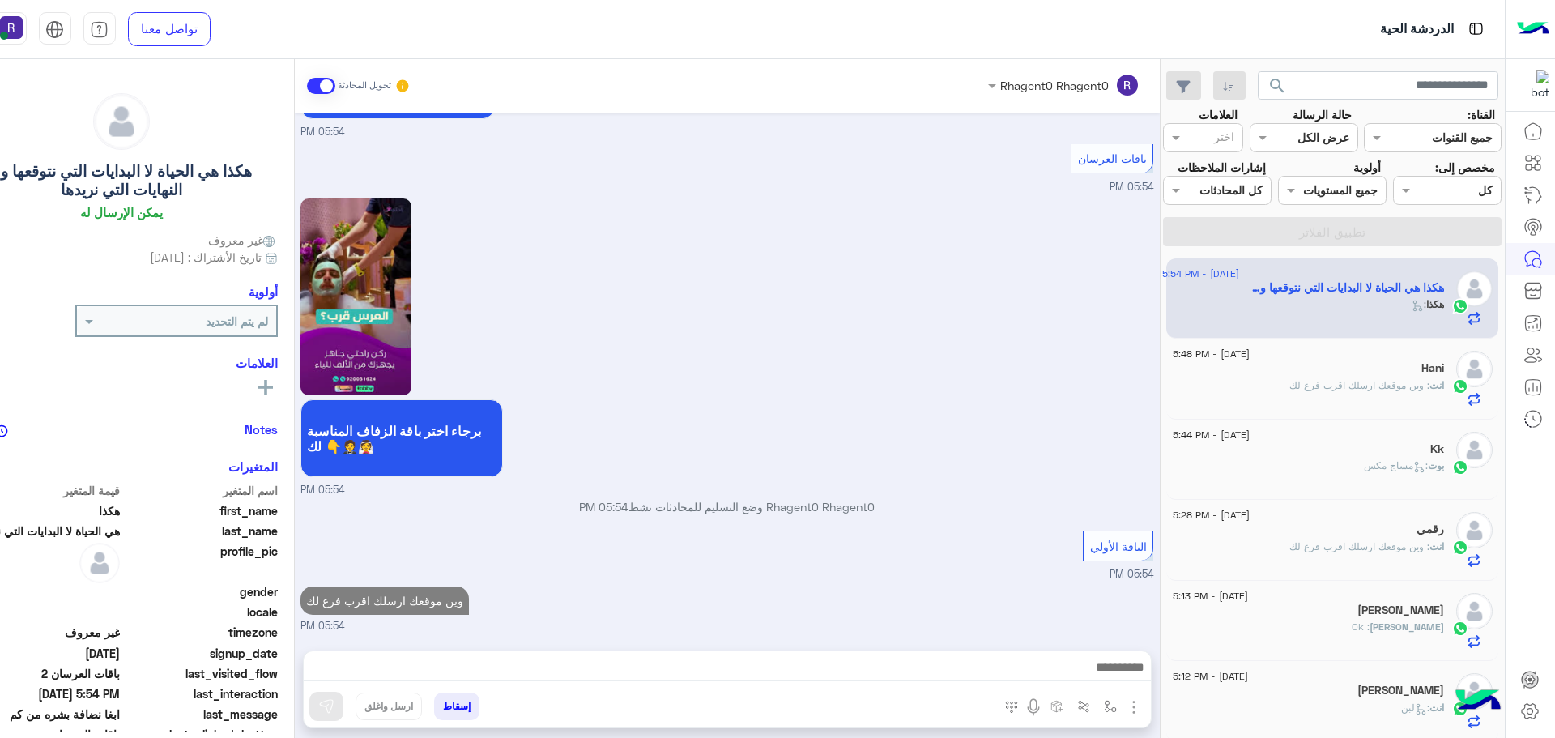
click at [1372, 380] on span ": وين موقعك ارسلك اقرب فرع لك" at bounding box center [1359, 385] width 140 height 12
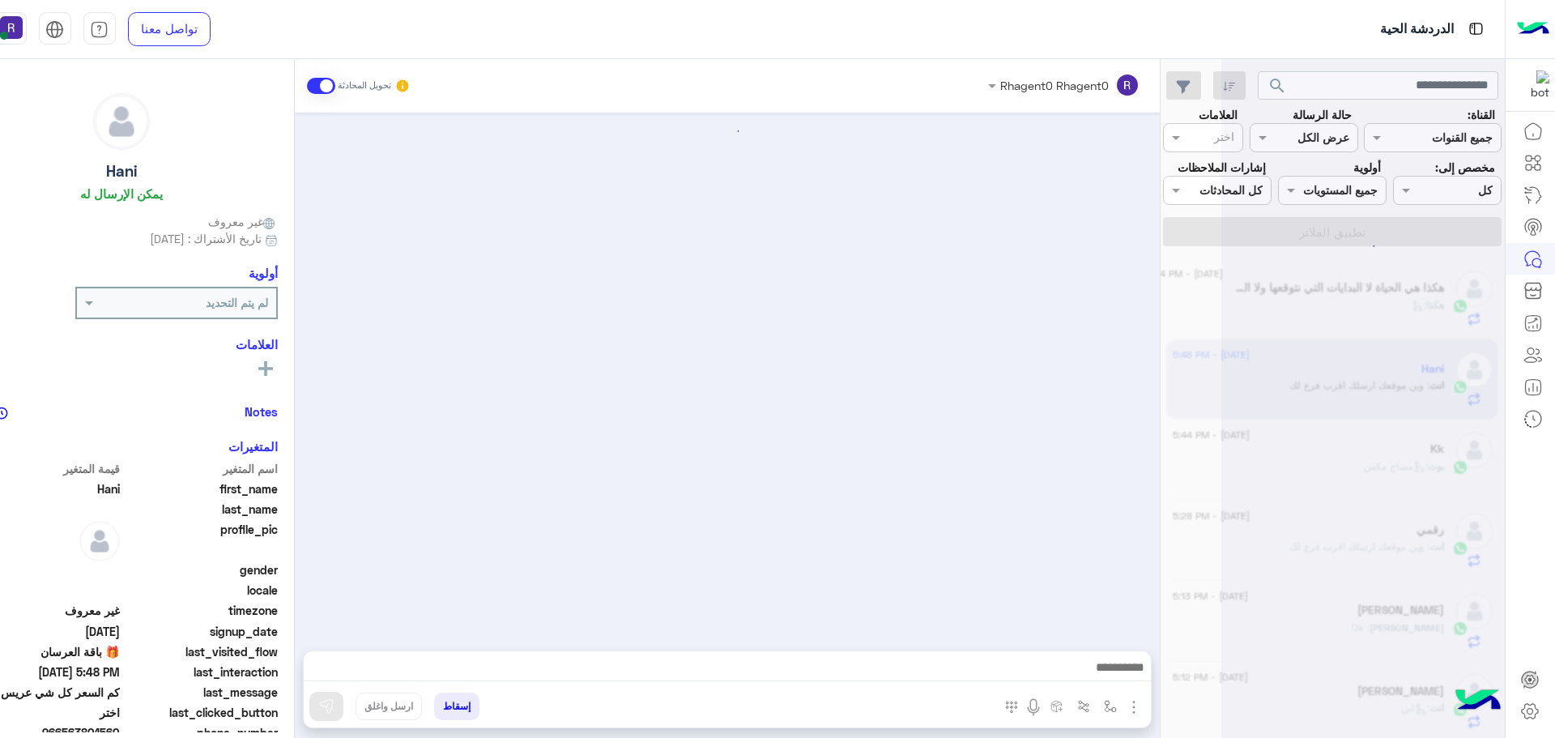
scroll to position [577, 0]
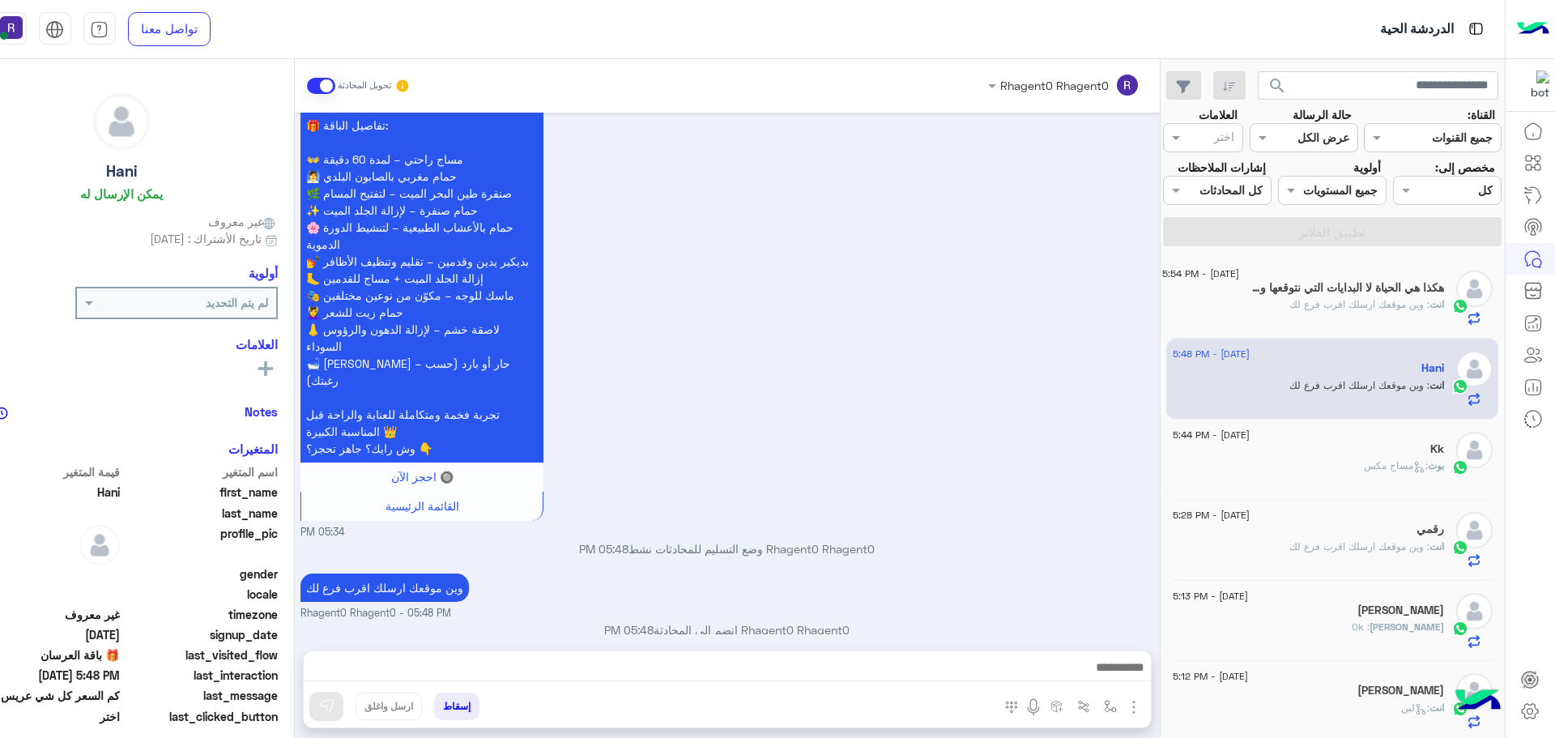
click at [1363, 285] on h5 "هكذا هي الحياة لا البدايات التي نتوقعها ولا النهايات التي نريدها" at bounding box center [1345, 288] width 198 height 14
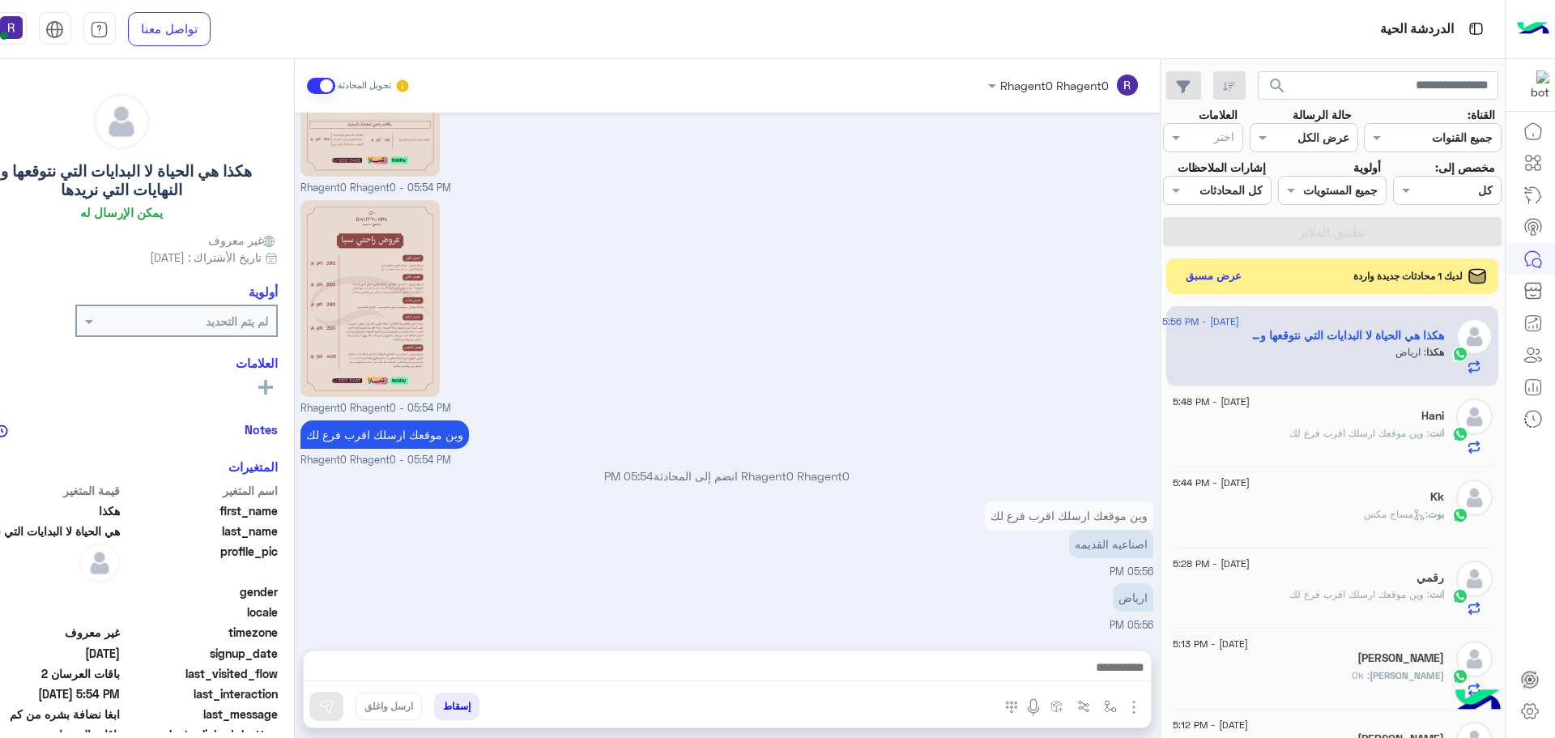
scroll to position [1902, 0]
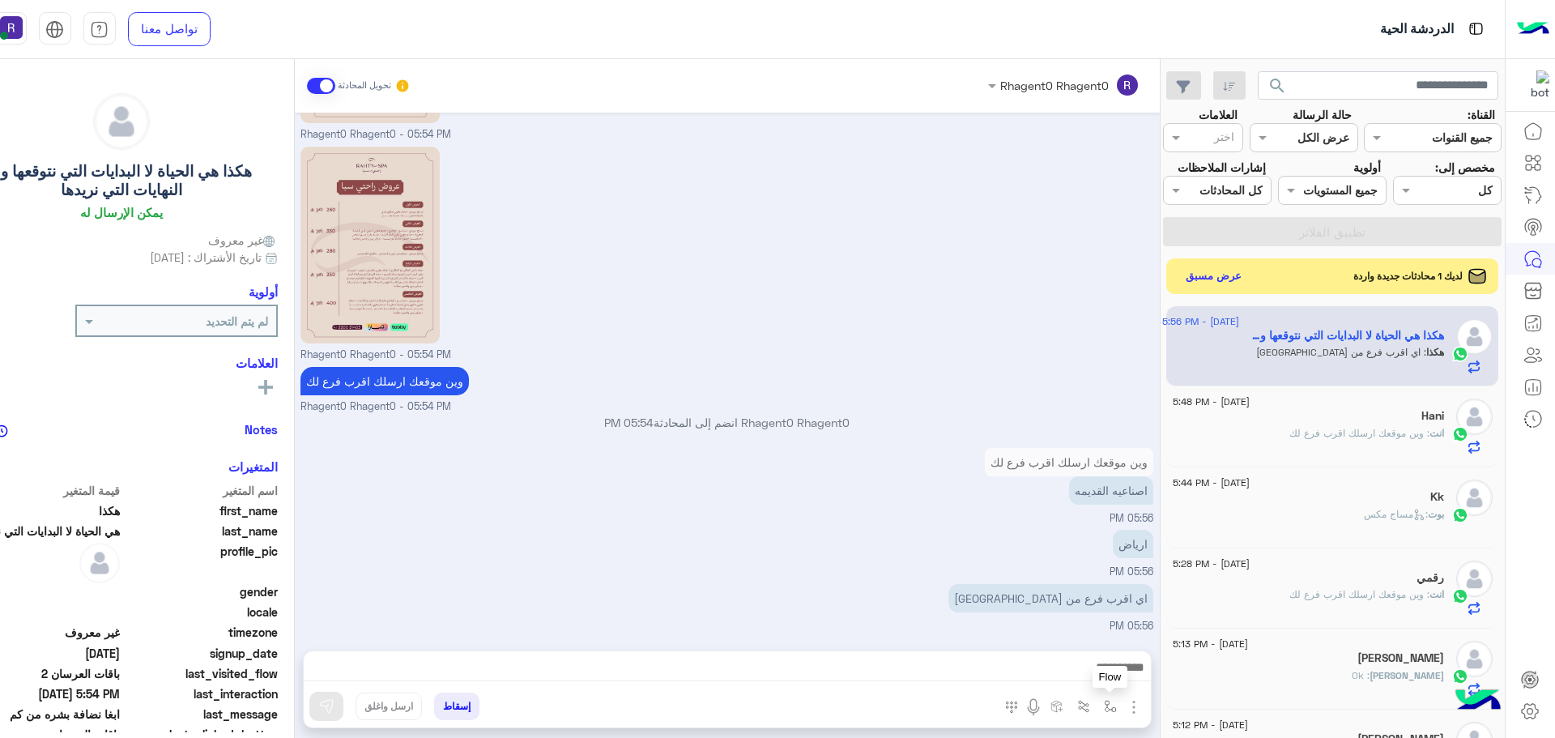
click at [1109, 712] on img "button" at bounding box center [1110, 706] width 13 height 13
click at [1096, 669] on input "text" at bounding box center [1059, 671] width 109 height 19
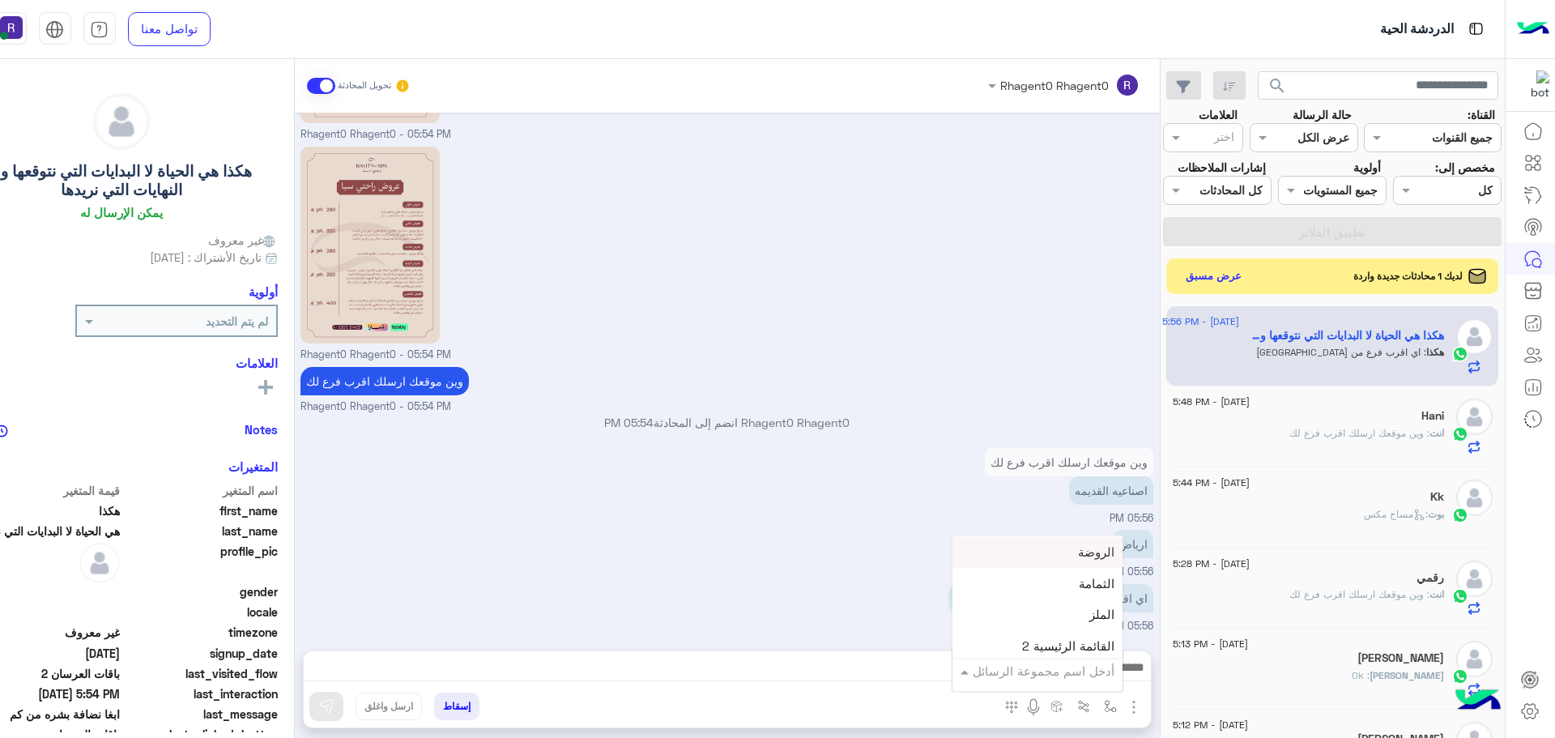
scroll to position [1134, 0]
click at [1082, 581] on div "لبن" at bounding box center [1037, 572] width 170 height 32
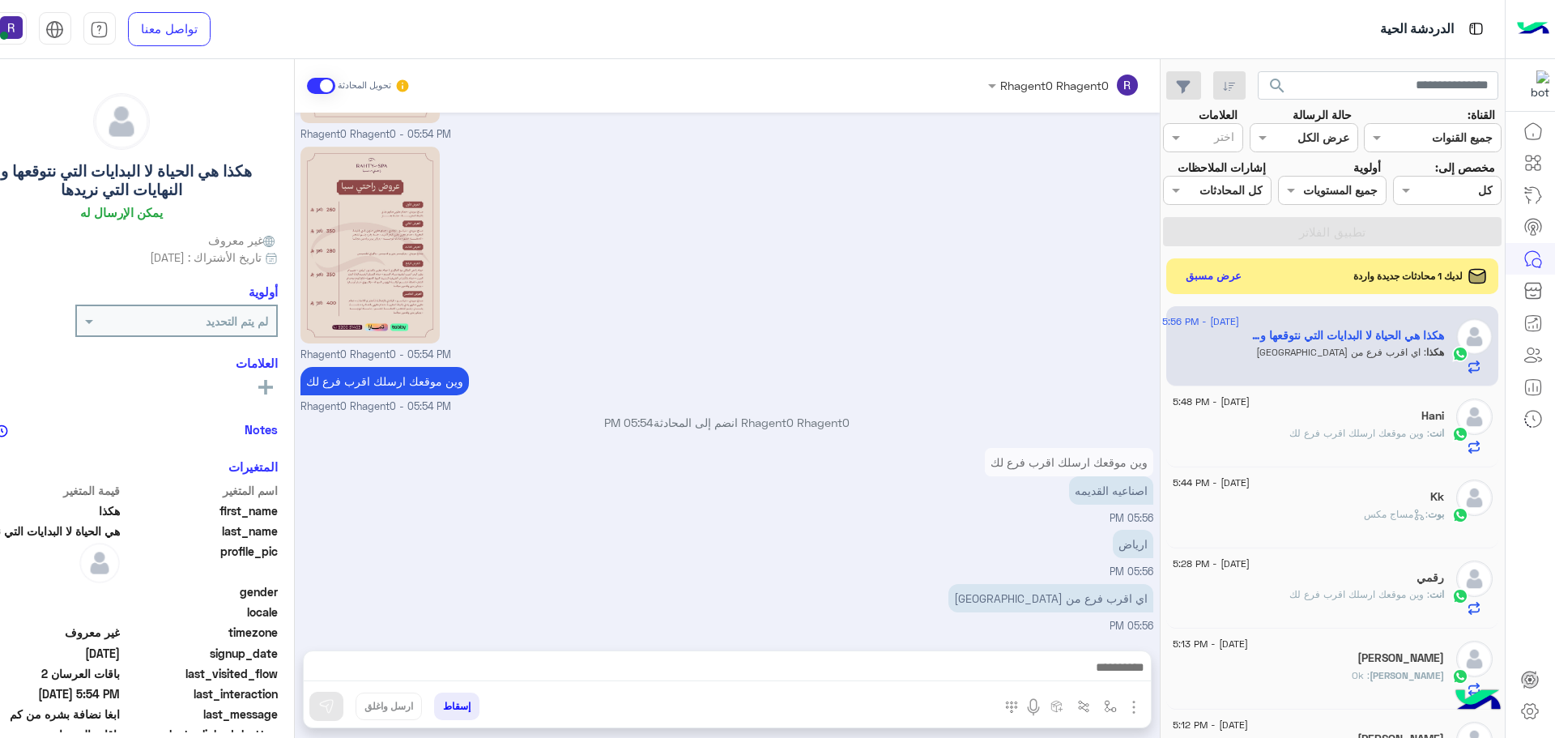
type textarea "***"
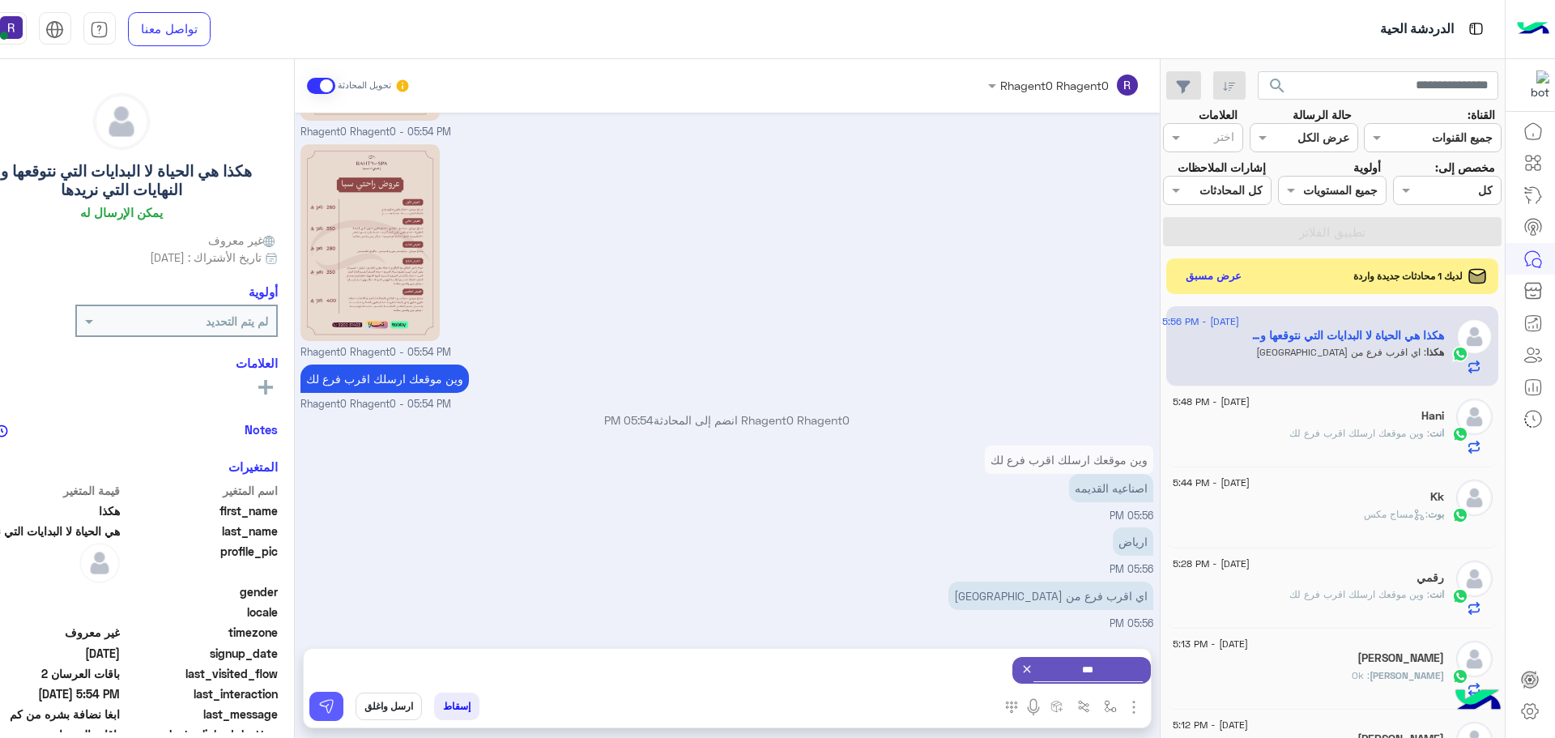
click at [328, 713] on img at bounding box center [326, 706] width 16 height 16
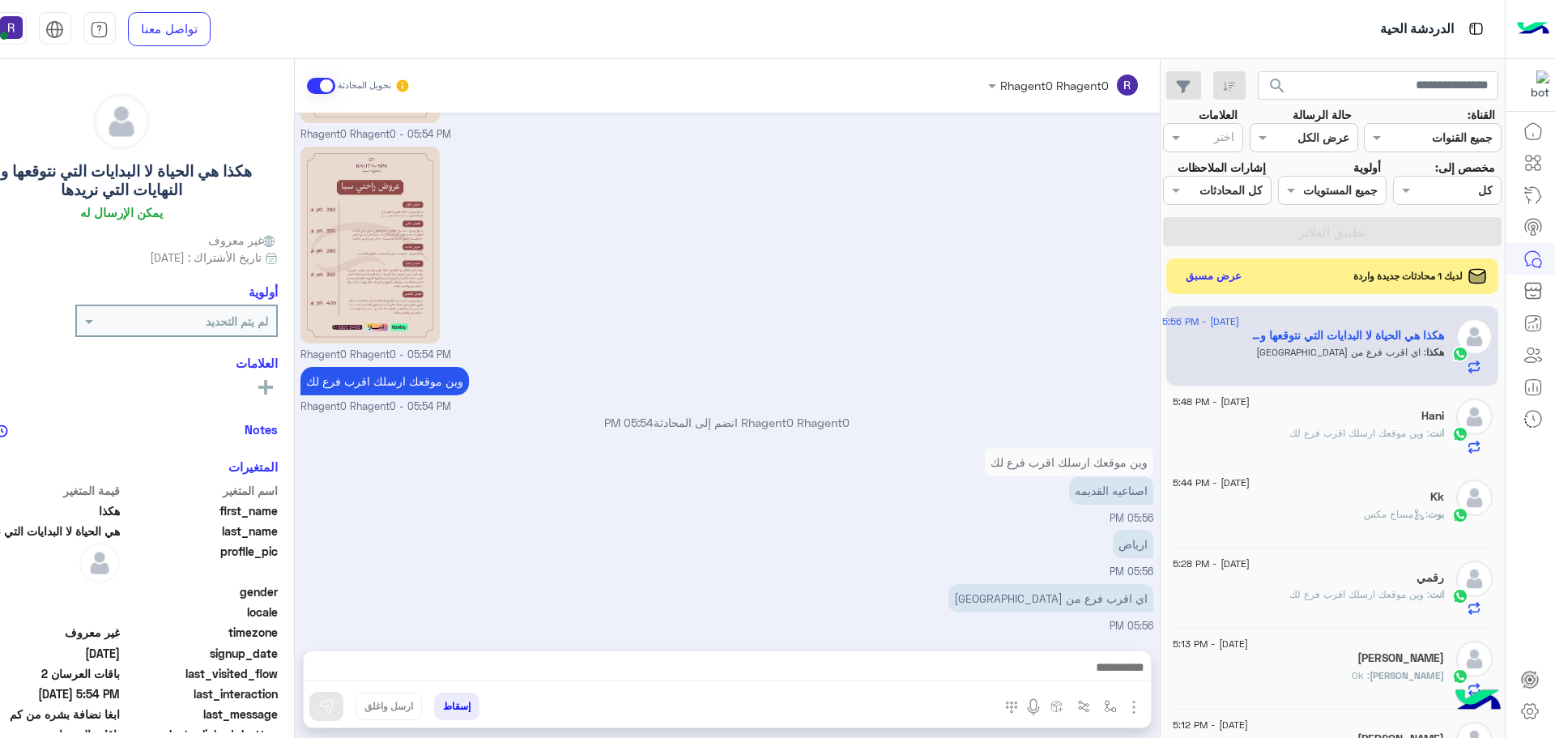
scroll to position [1902, 0]
click at [1107, 700] on img "button" at bounding box center [1110, 706] width 13 height 13
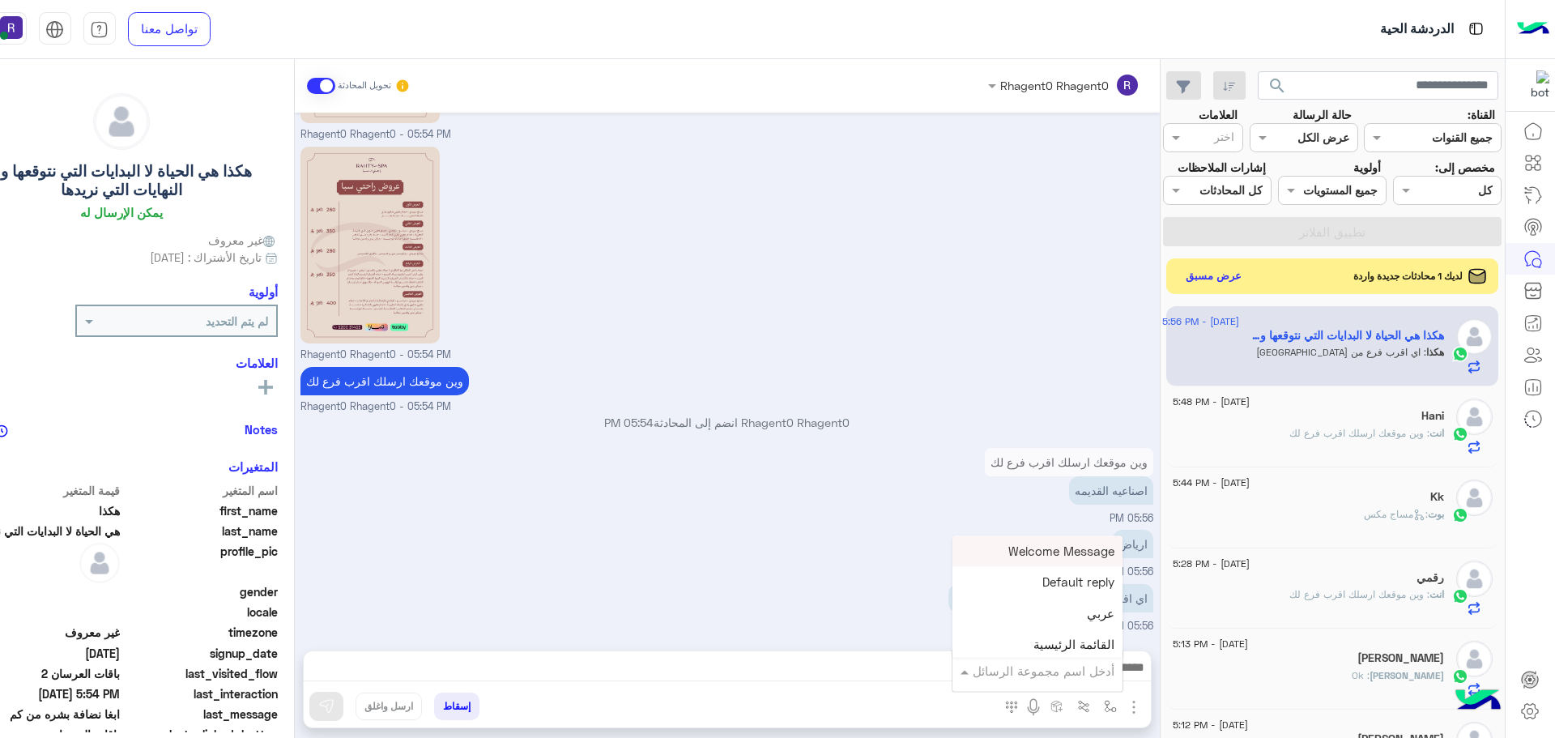
click at [1098, 673] on input "text" at bounding box center [1059, 671] width 109 height 19
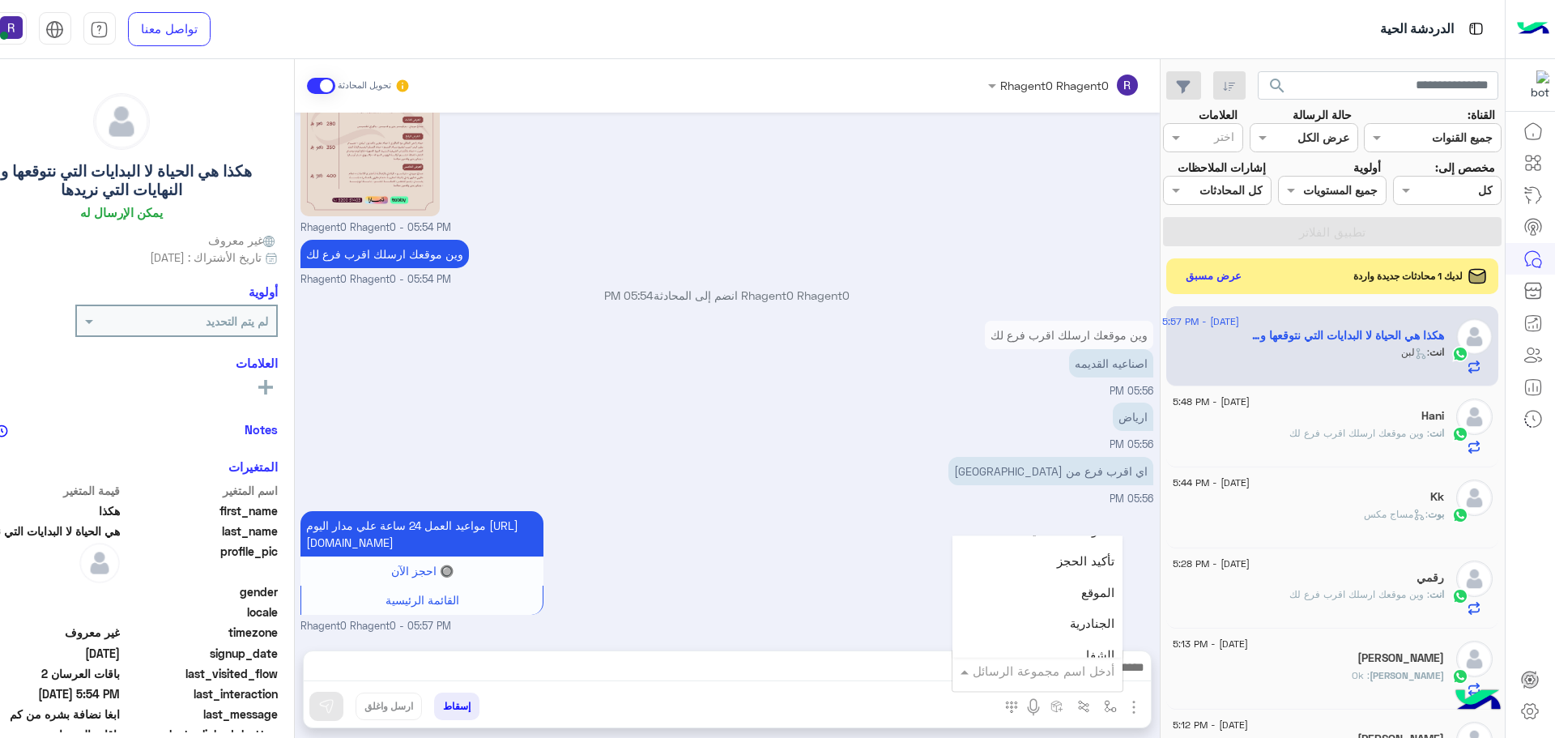
scroll to position [1053, 0]
click at [1067, 589] on div "الجنادرية" at bounding box center [1037, 590] width 170 height 32
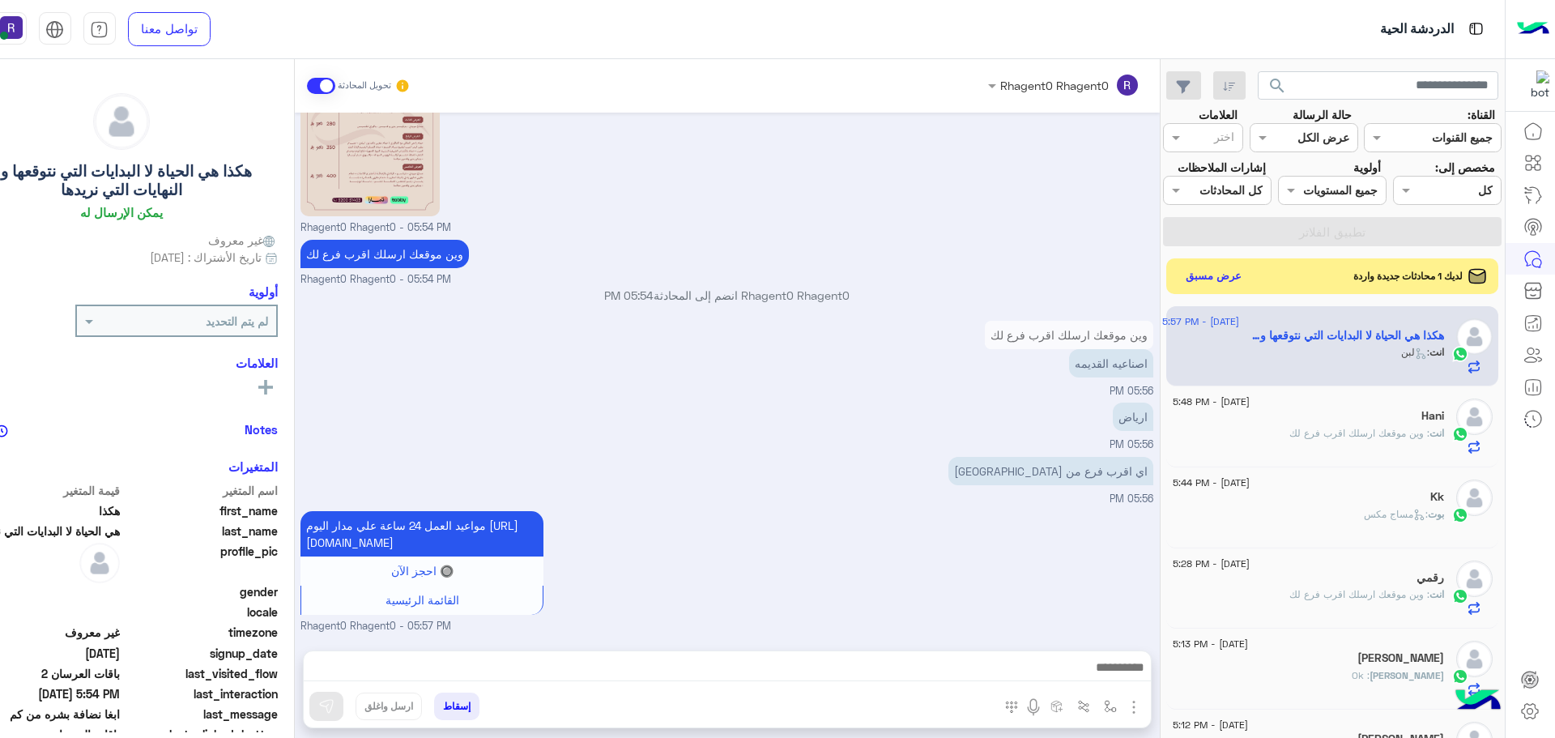
type textarea "*********"
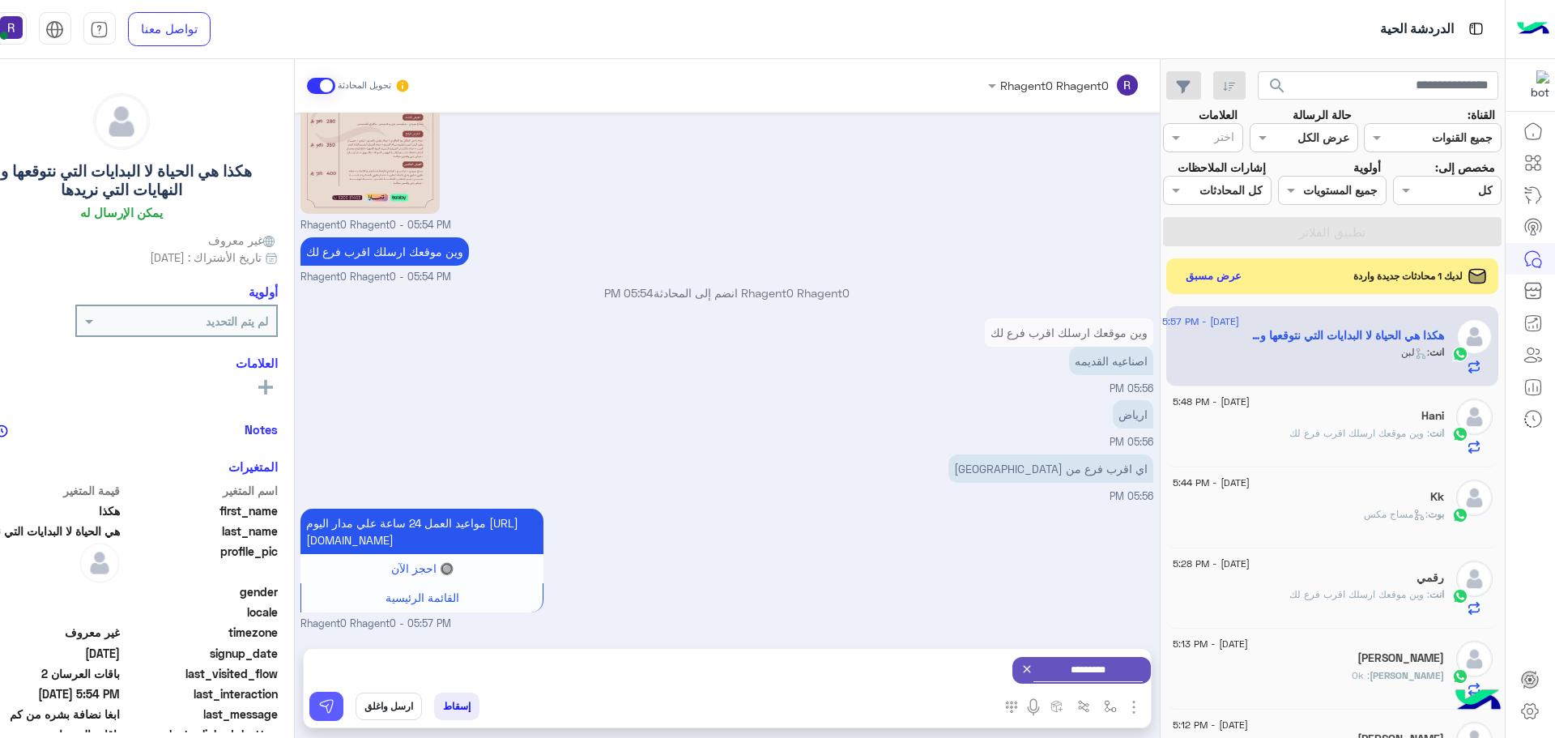
click at [332, 694] on button at bounding box center [326, 706] width 34 height 29
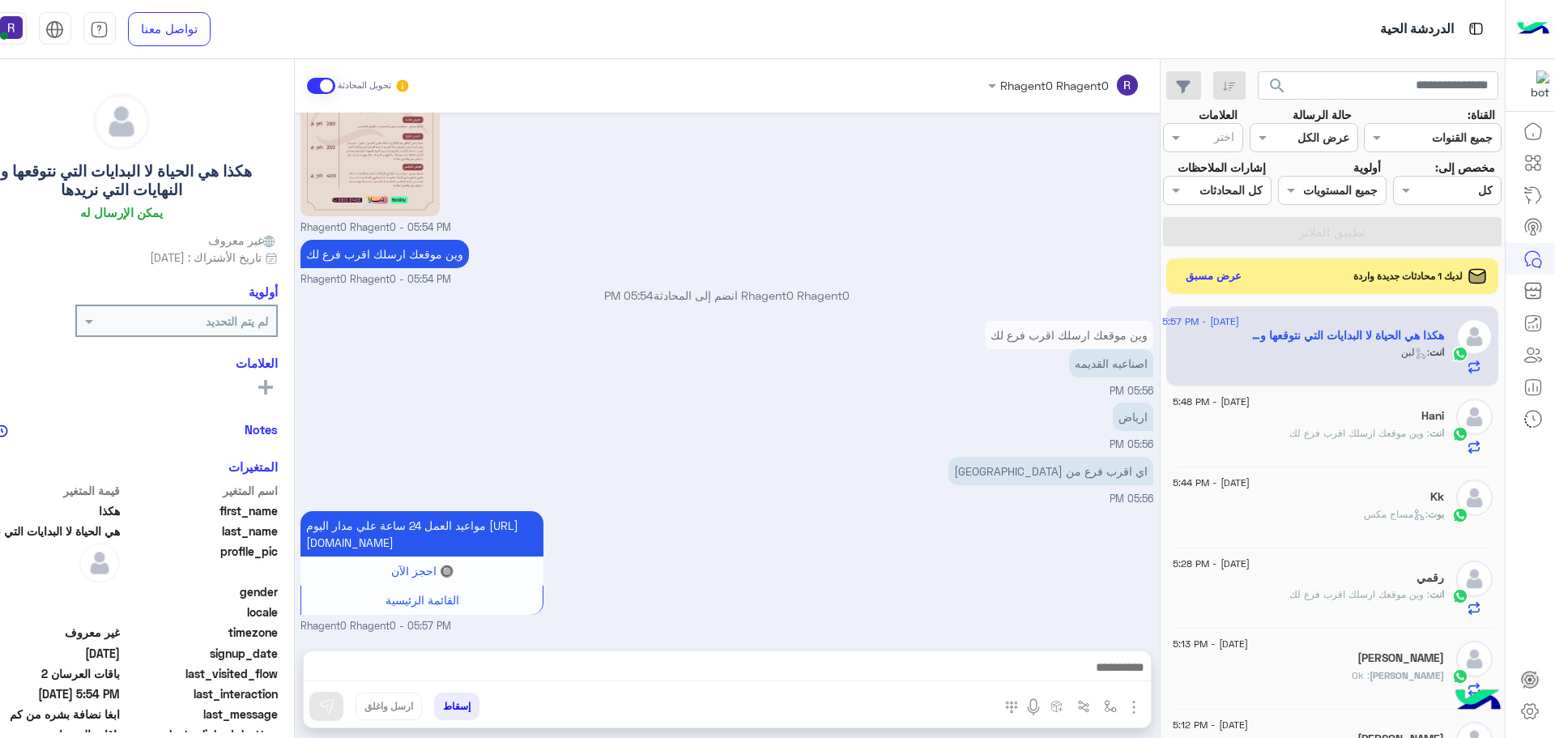
scroll to position [2046, 0]
click at [1221, 276] on button "عرض مسبق" at bounding box center [1212, 275] width 68 height 22
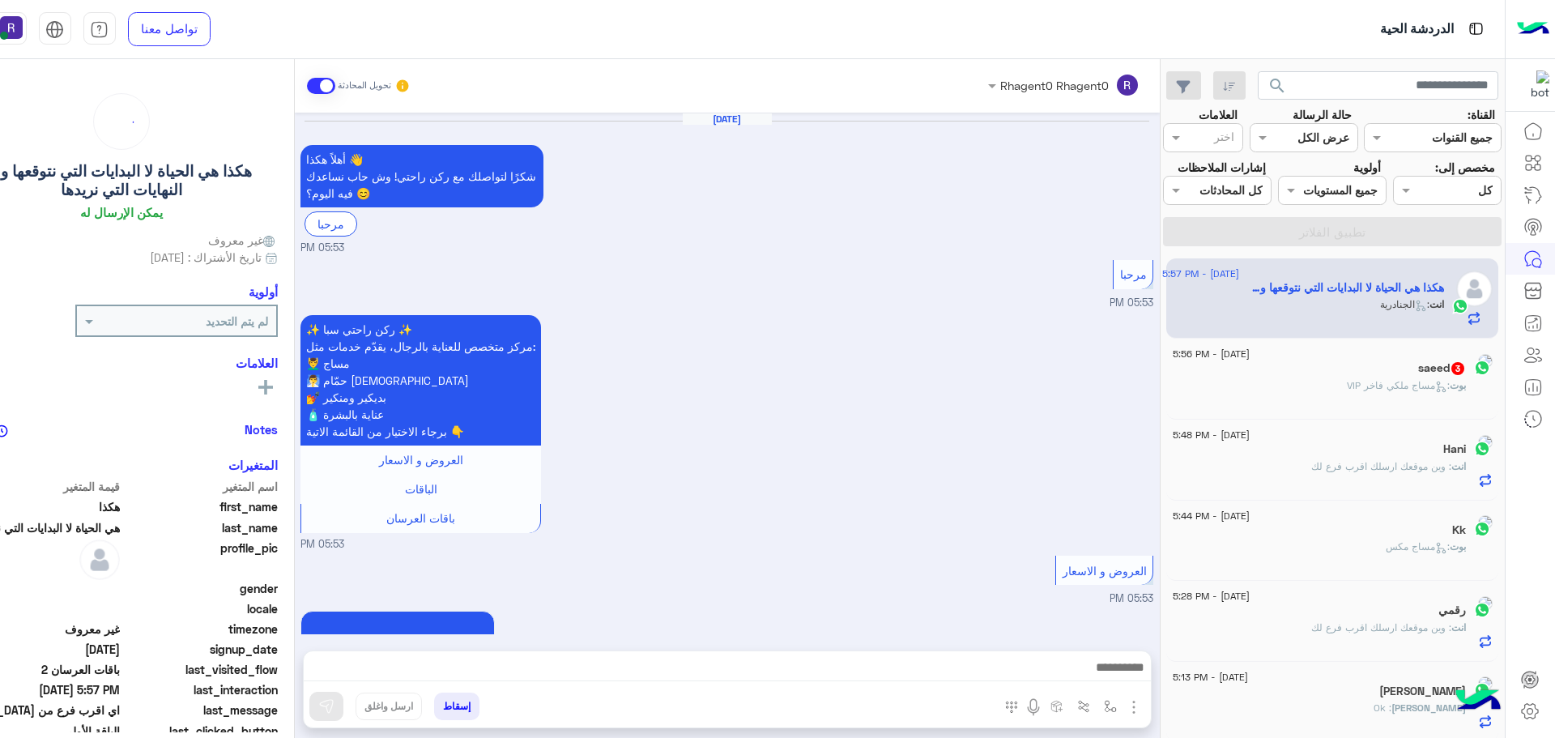
scroll to position [2020, 0]
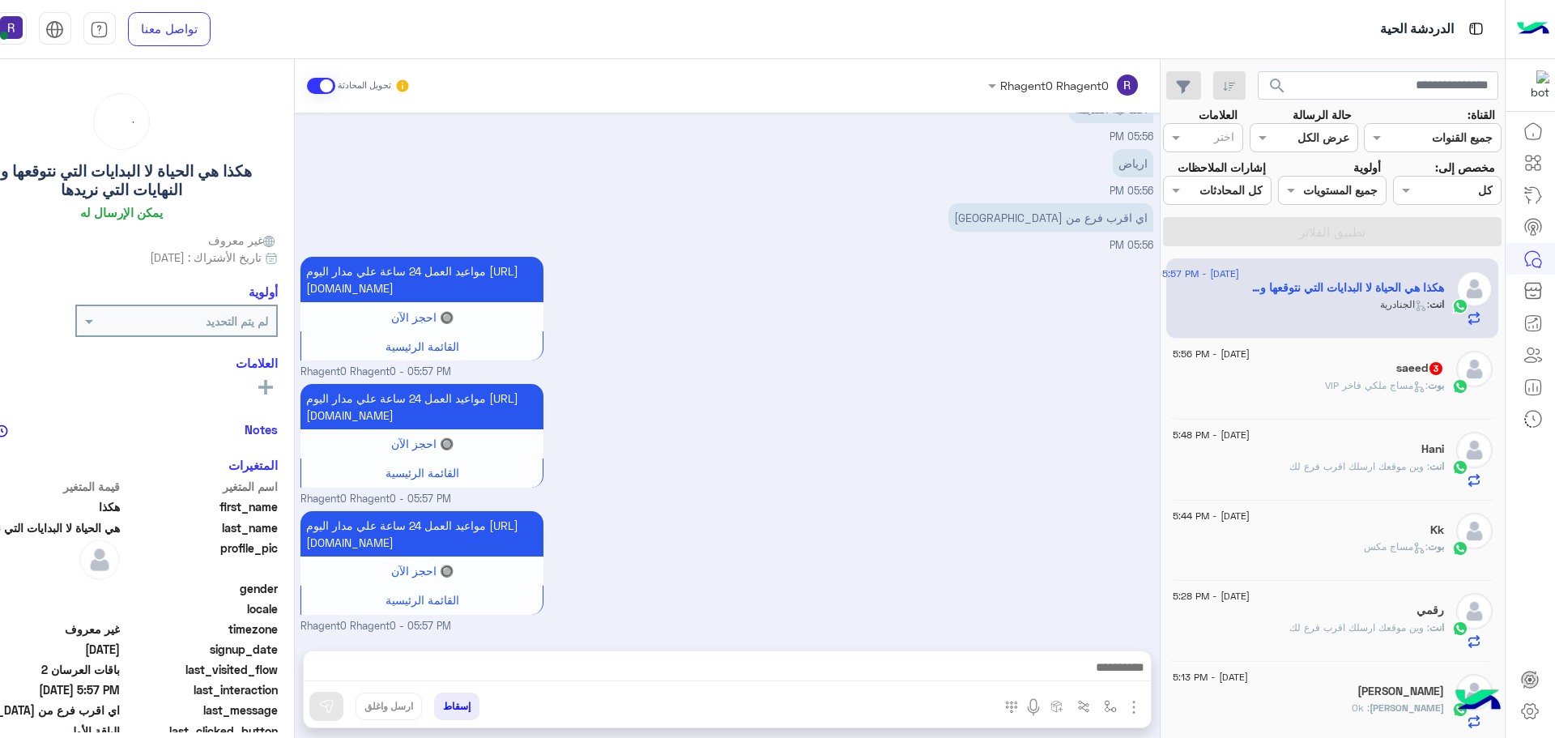
click at [1399, 394] on div "بوت : مساج ملكي فاخر VIP" at bounding box center [1308, 392] width 271 height 28
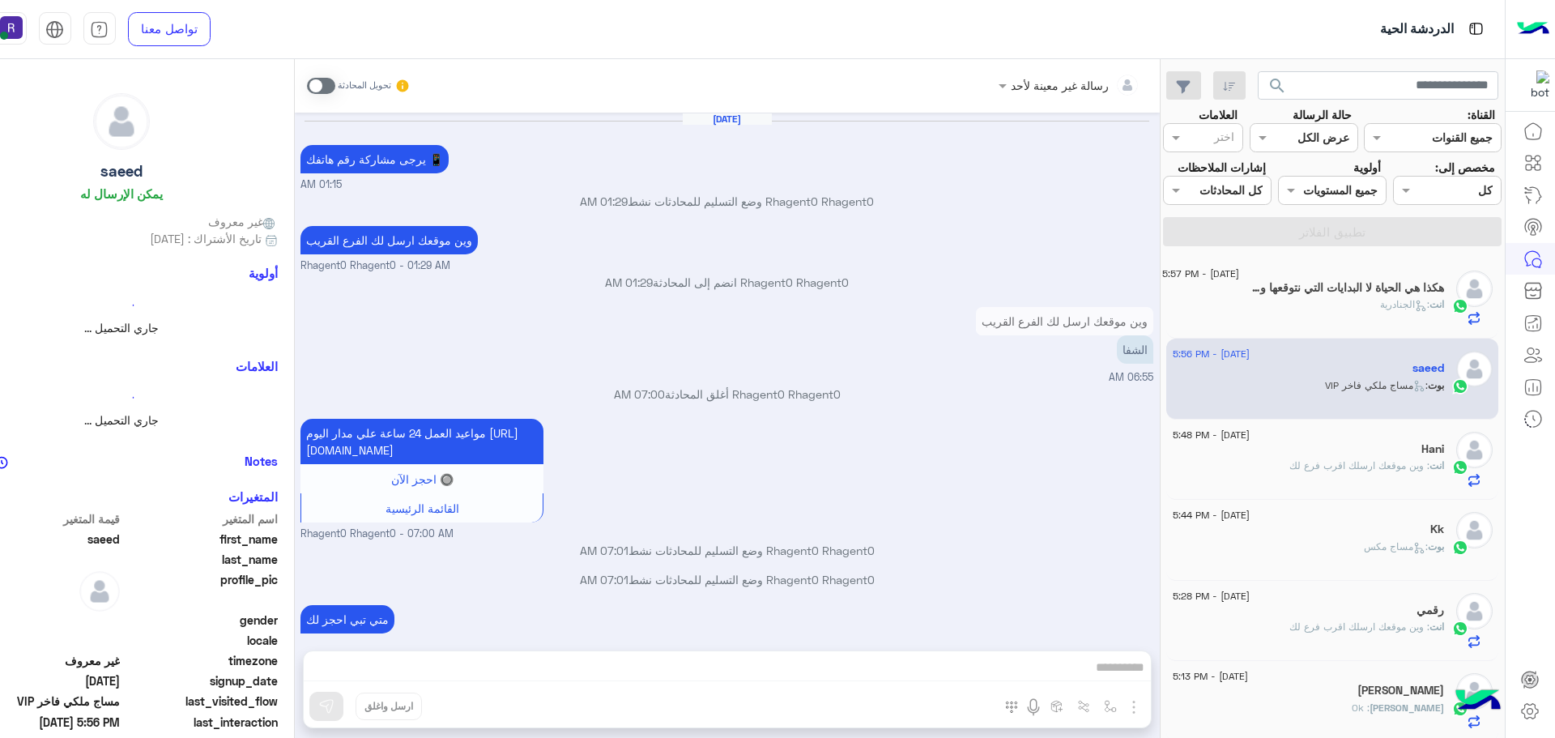
scroll to position [999, 0]
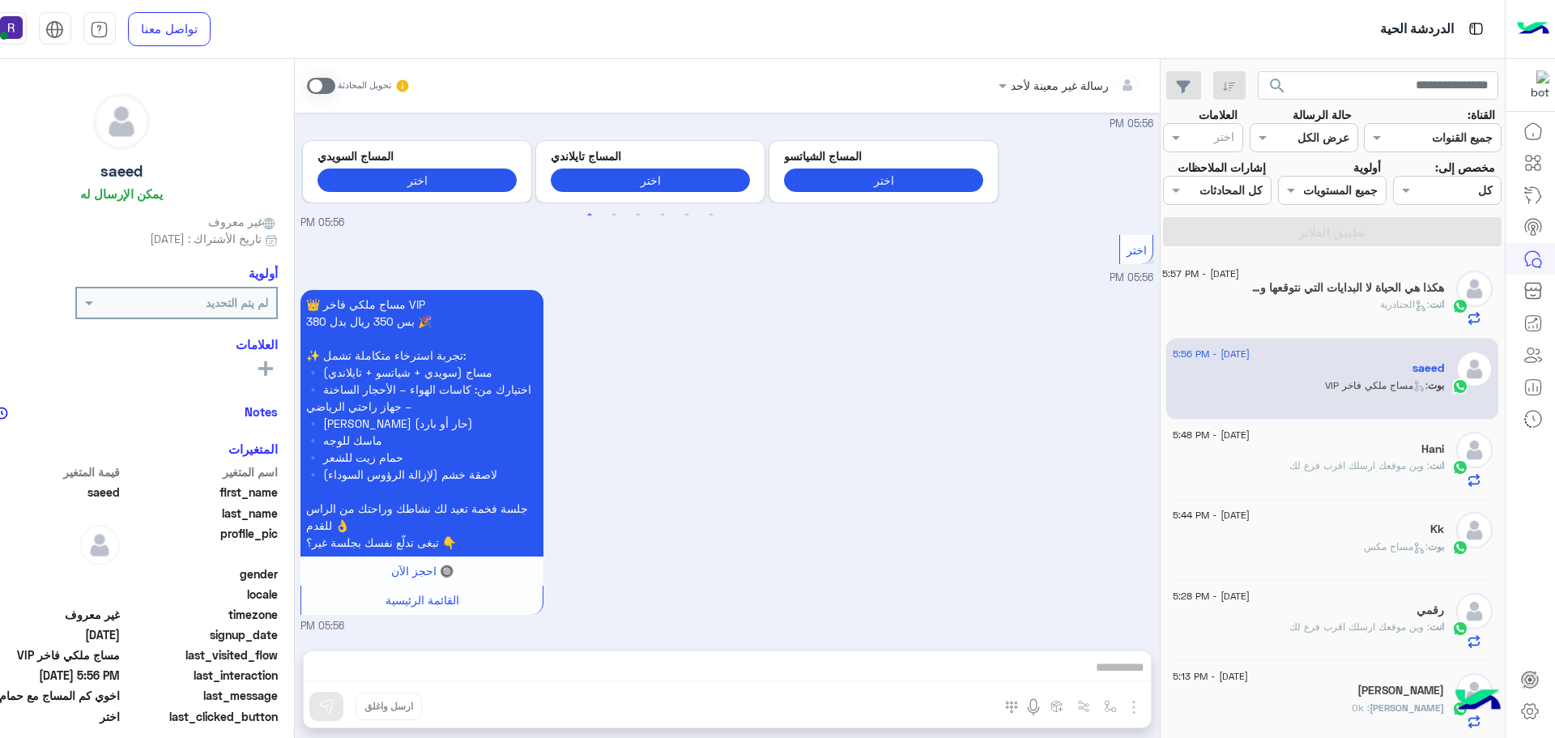
click at [328, 83] on span at bounding box center [321, 86] width 28 height 16
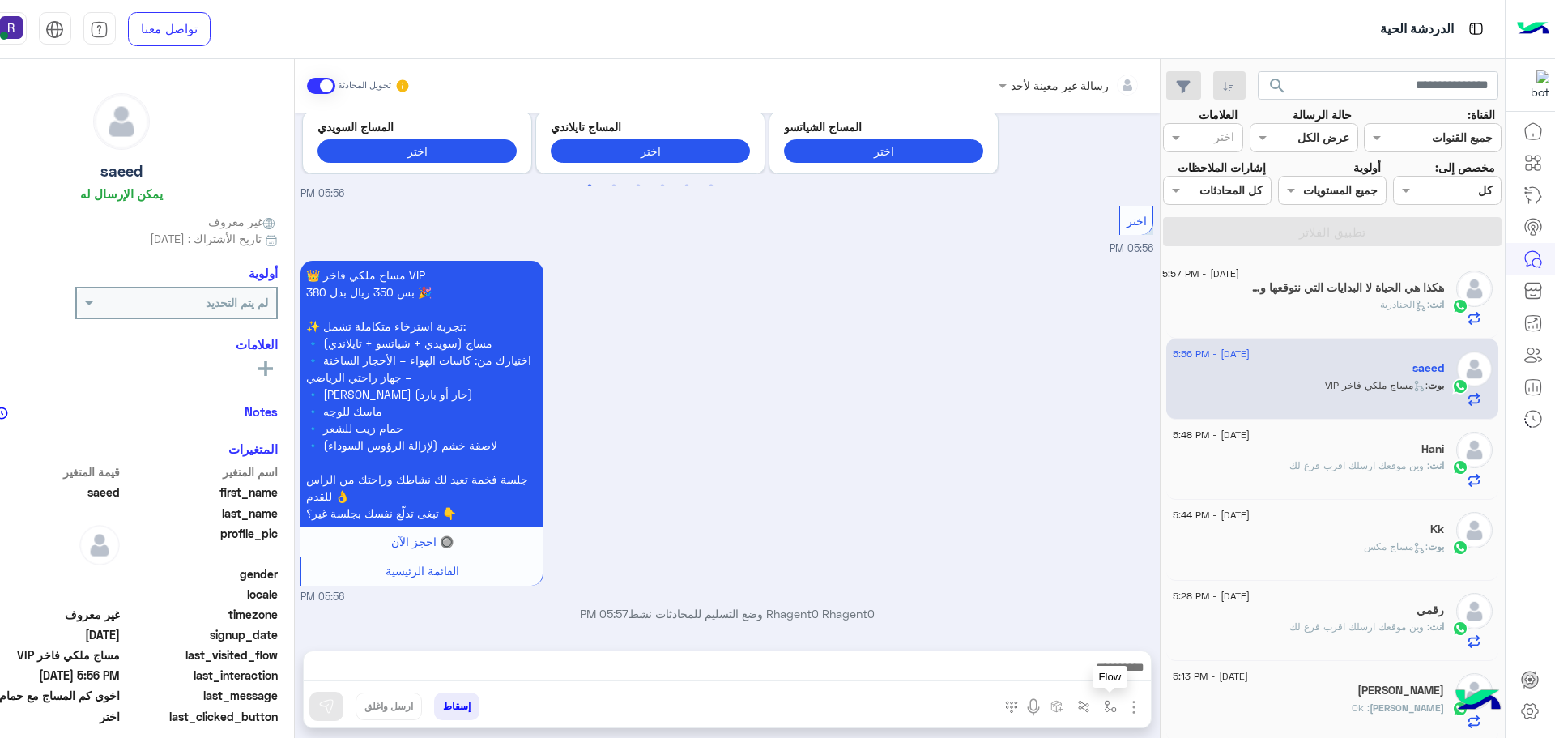
scroll to position [1029, 0]
click at [1135, 705] on img "button" at bounding box center [1133, 706] width 19 height 19
click at [1117, 675] on span "الصور" at bounding box center [1103, 671] width 30 height 19
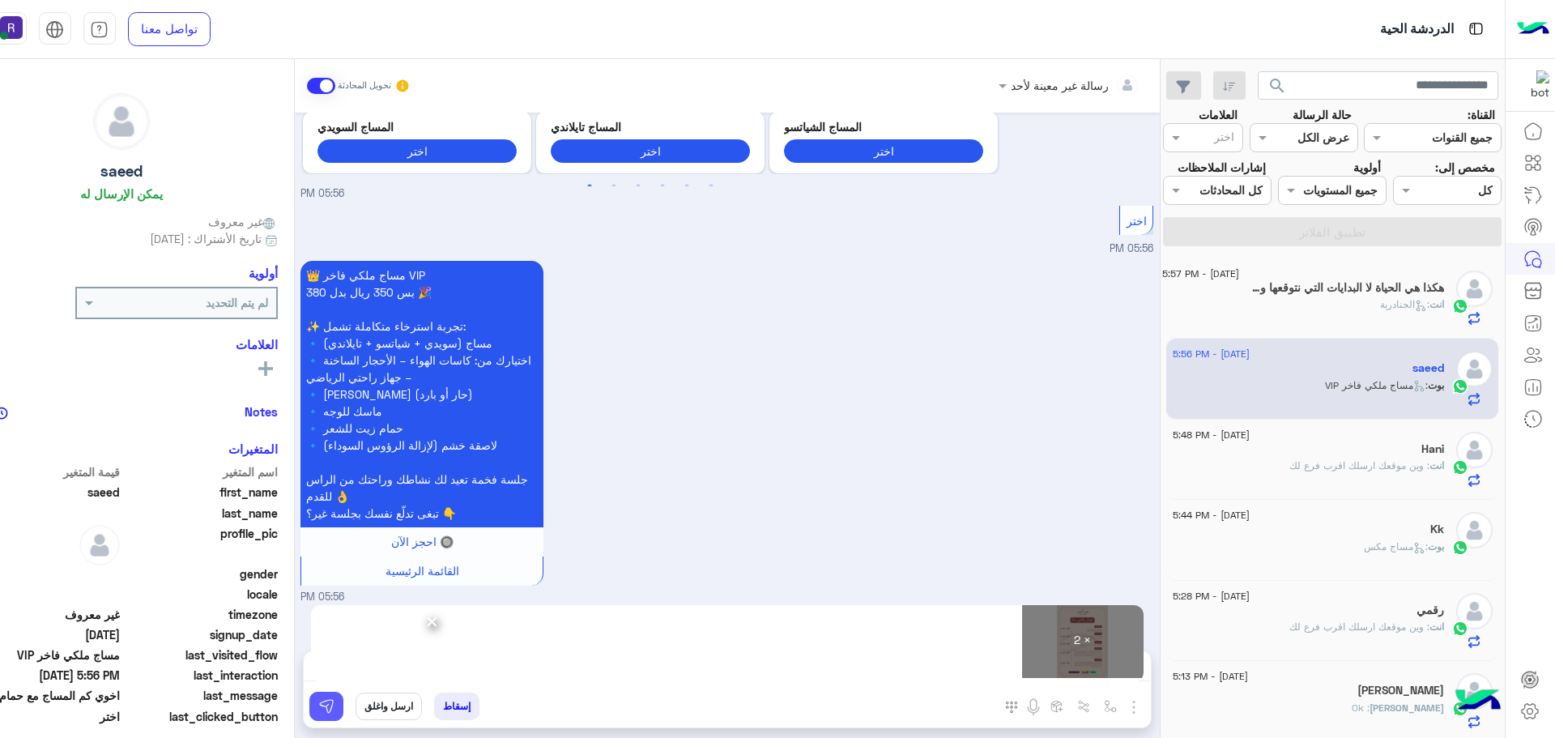
click at [330, 702] on img at bounding box center [326, 706] width 16 height 16
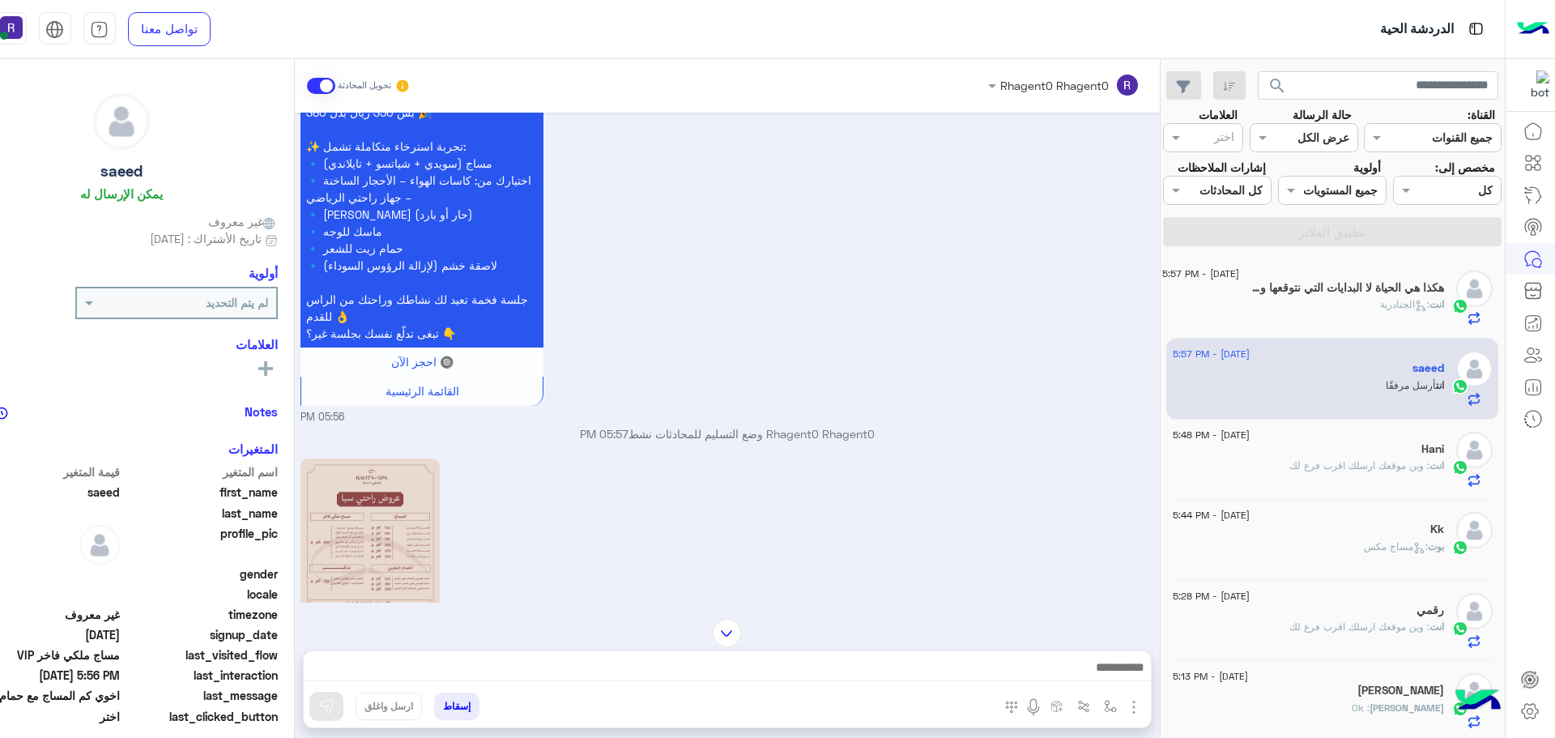
scroll to position [1498, 0]
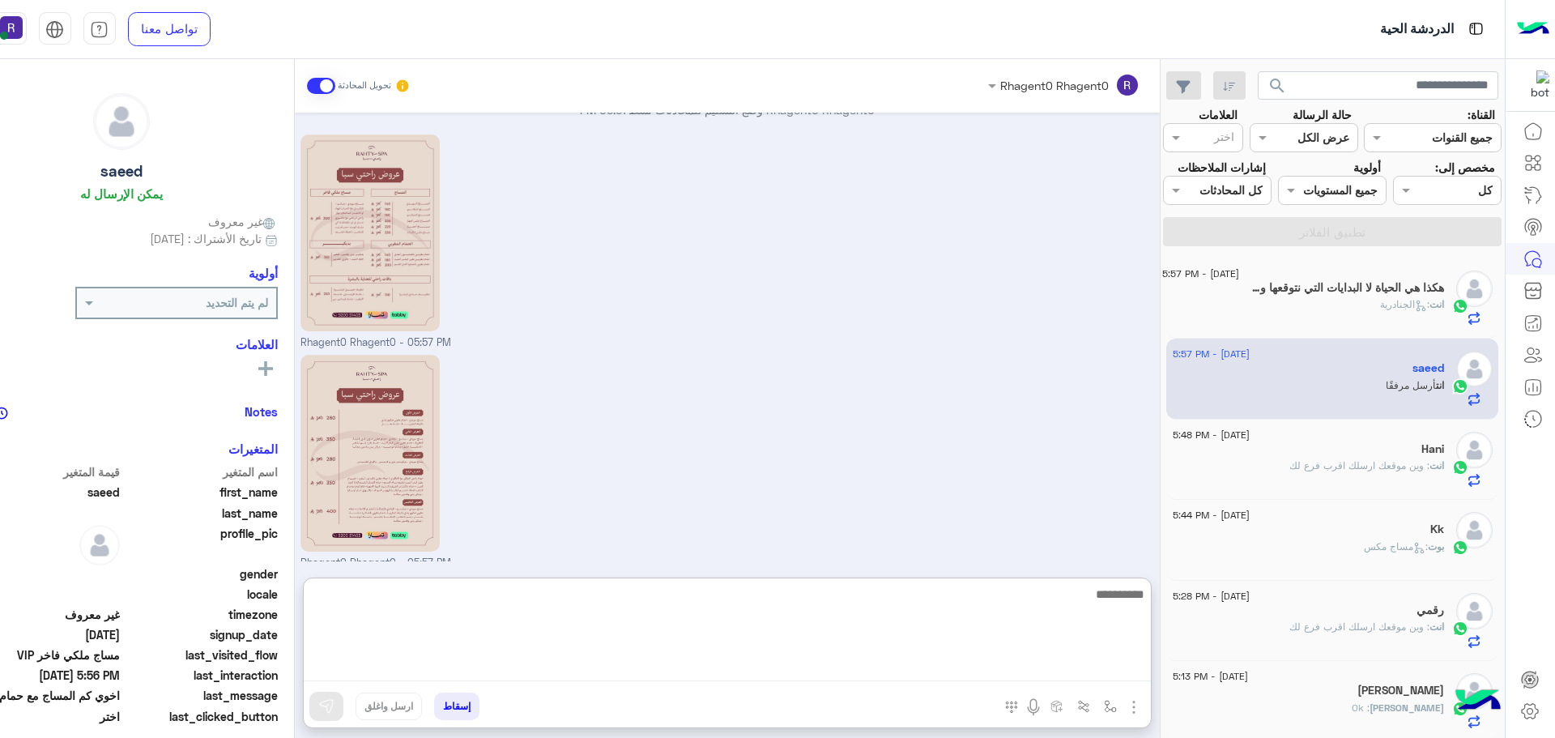
paste textarea "**********"
type textarea "**********"
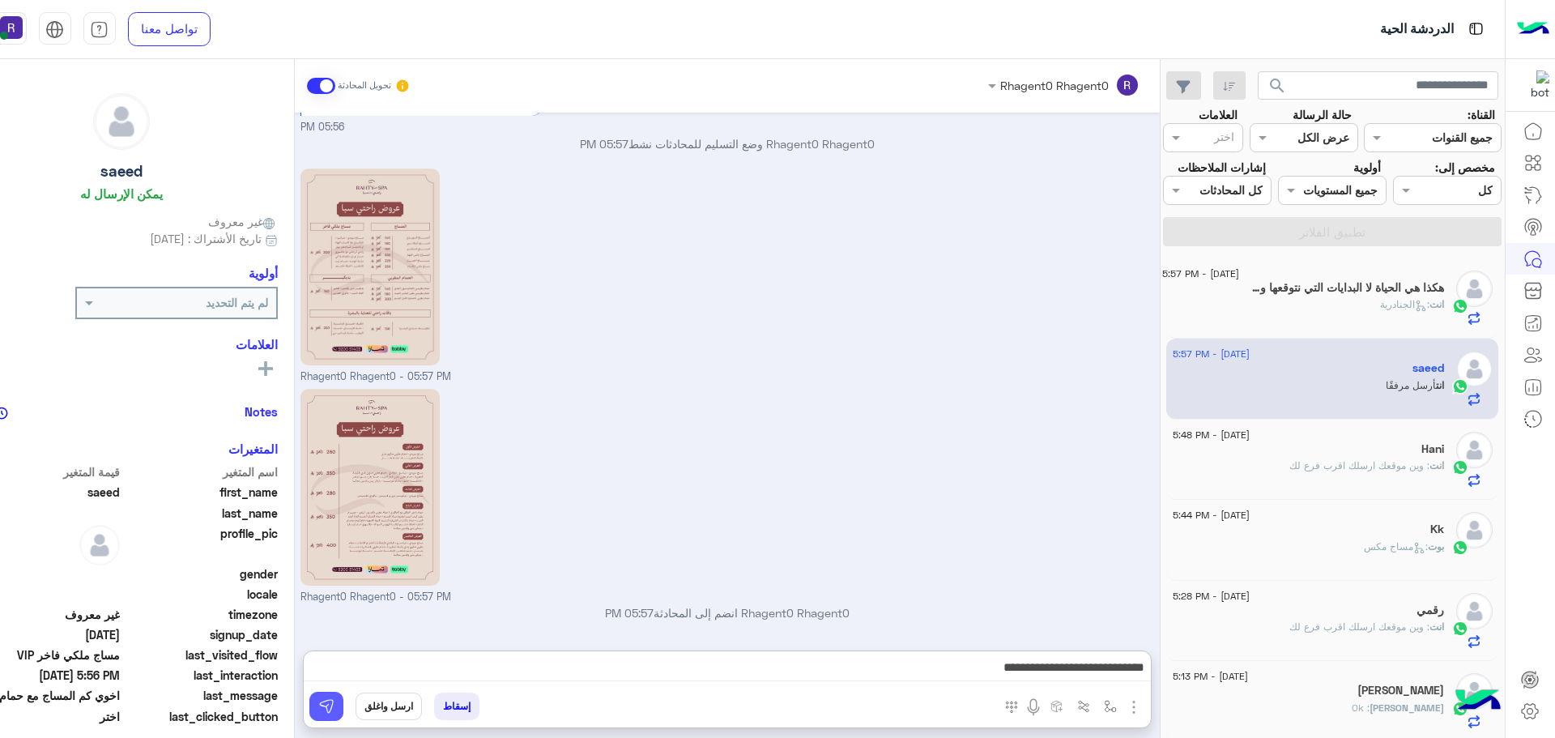
click at [322, 710] on img at bounding box center [326, 706] width 16 height 16
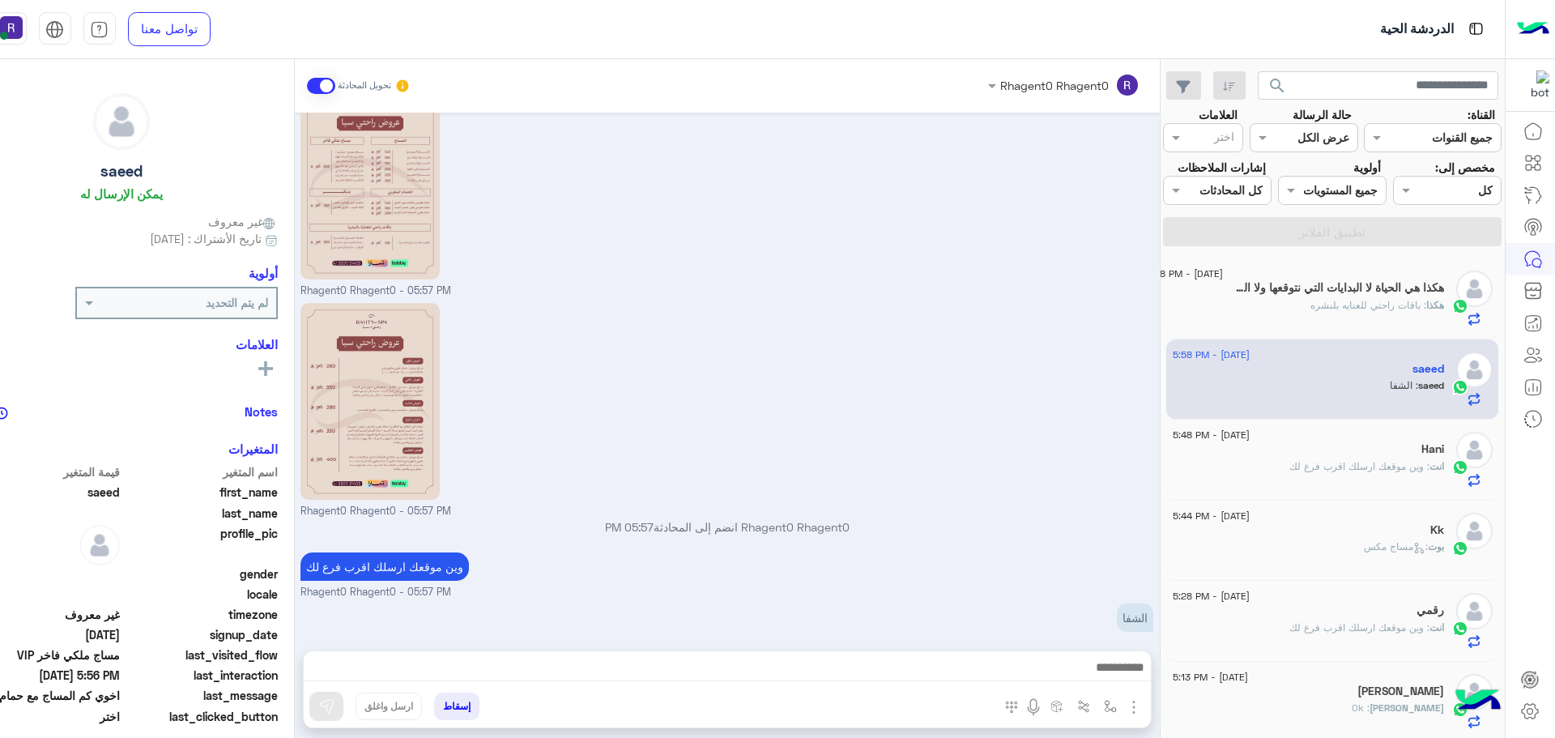
scroll to position [1604, 0]
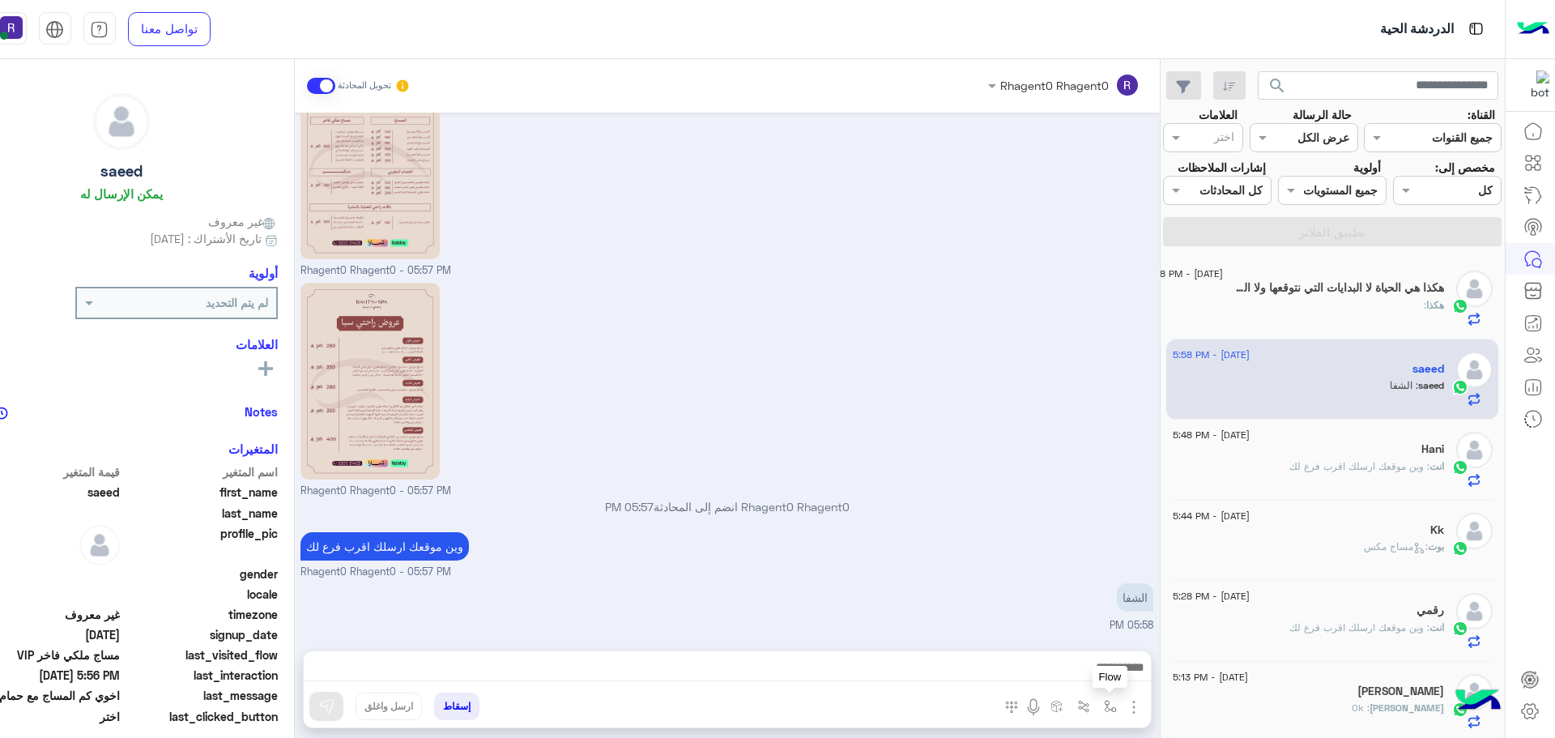
click at [1109, 705] on img "button" at bounding box center [1110, 706] width 13 height 13
click at [1084, 668] on input "text" at bounding box center [1059, 671] width 109 height 19
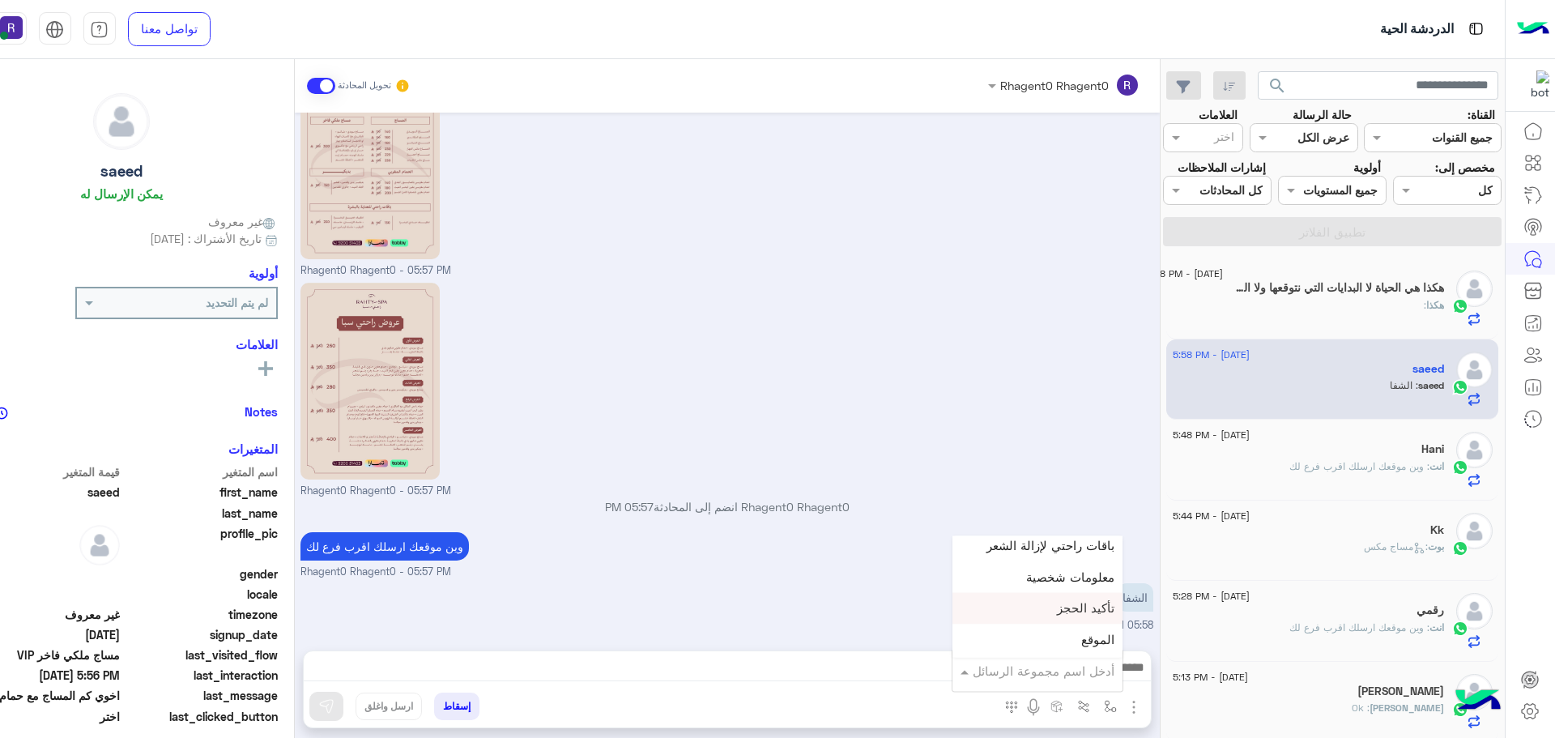
scroll to position [1053, 0]
click at [1078, 616] on div "الشفا" at bounding box center [1037, 621] width 170 height 32
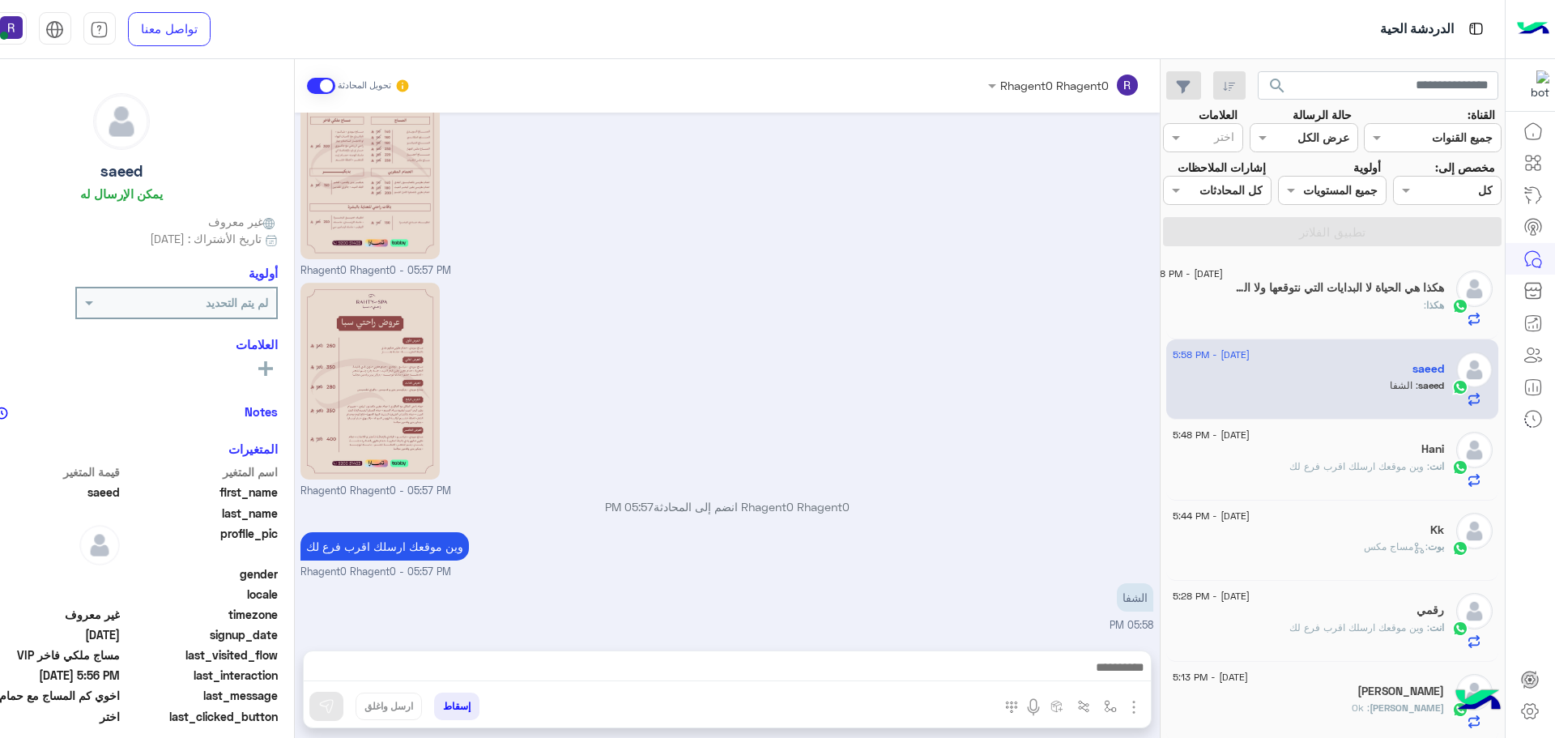
type textarea "*****"
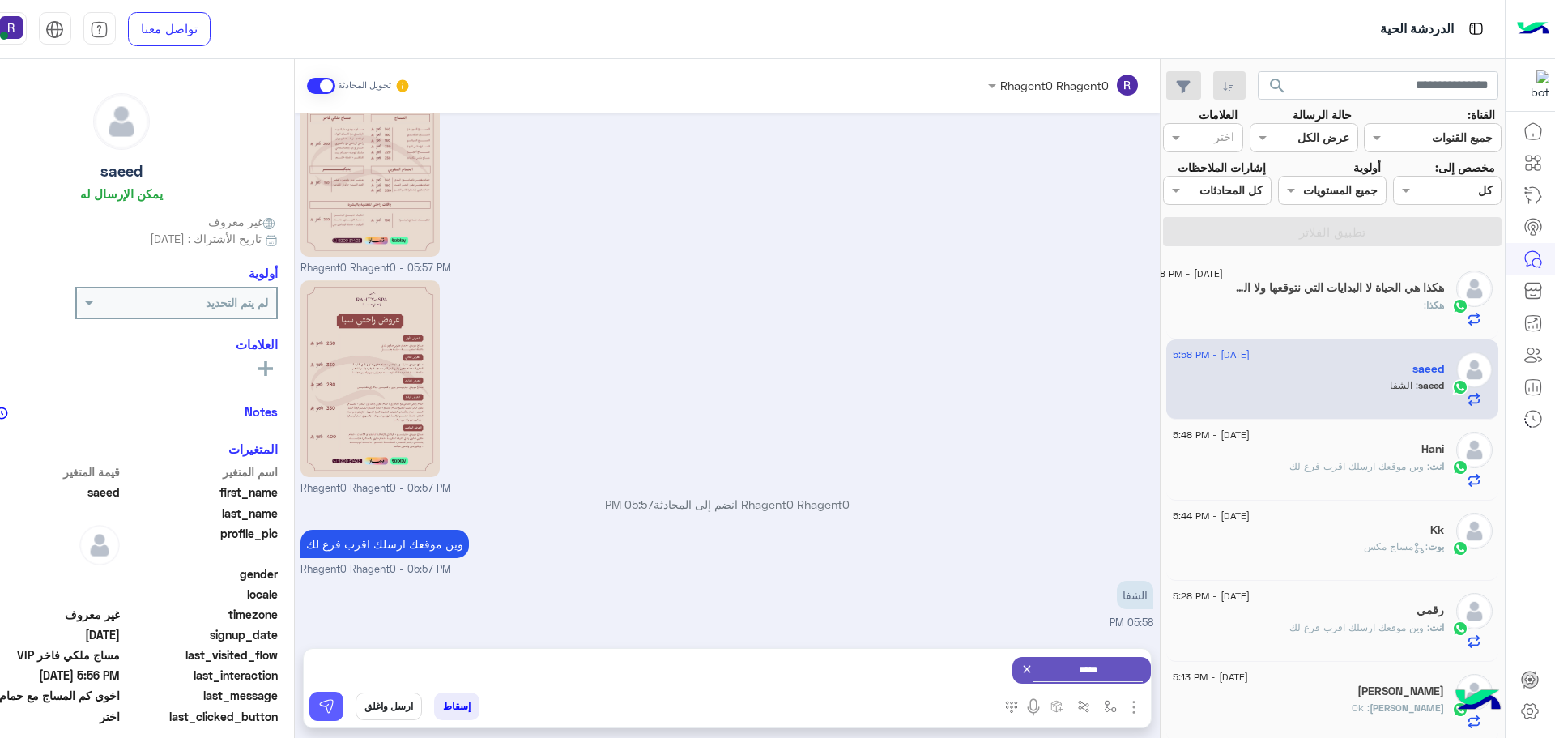
click at [328, 700] on img at bounding box center [326, 706] width 16 height 16
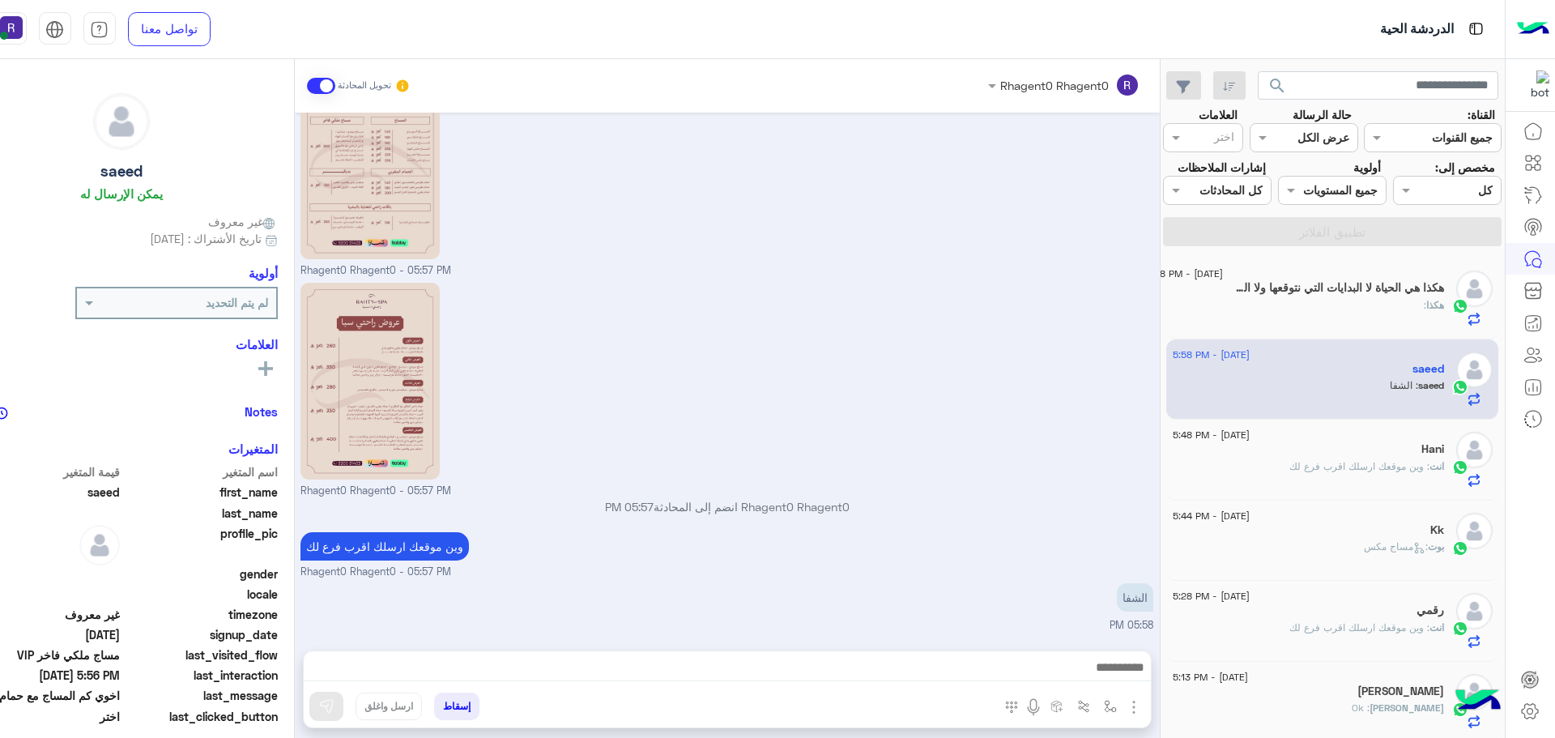
scroll to position [1604, 0]
click at [1345, 473] on p "انت : وين موقعك ارسلك اقرب فرع لك" at bounding box center [1366, 466] width 155 height 15
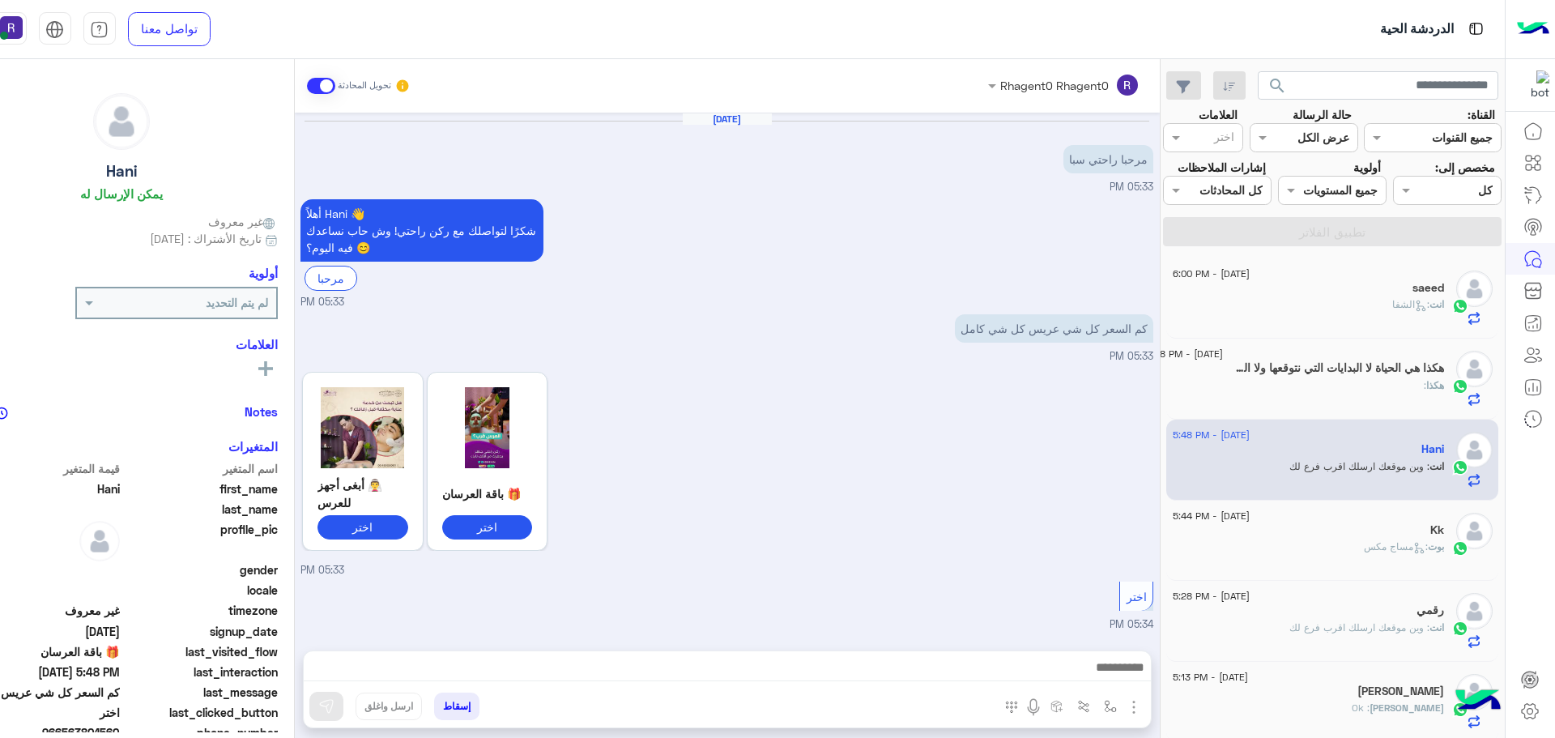
scroll to position [577, 0]
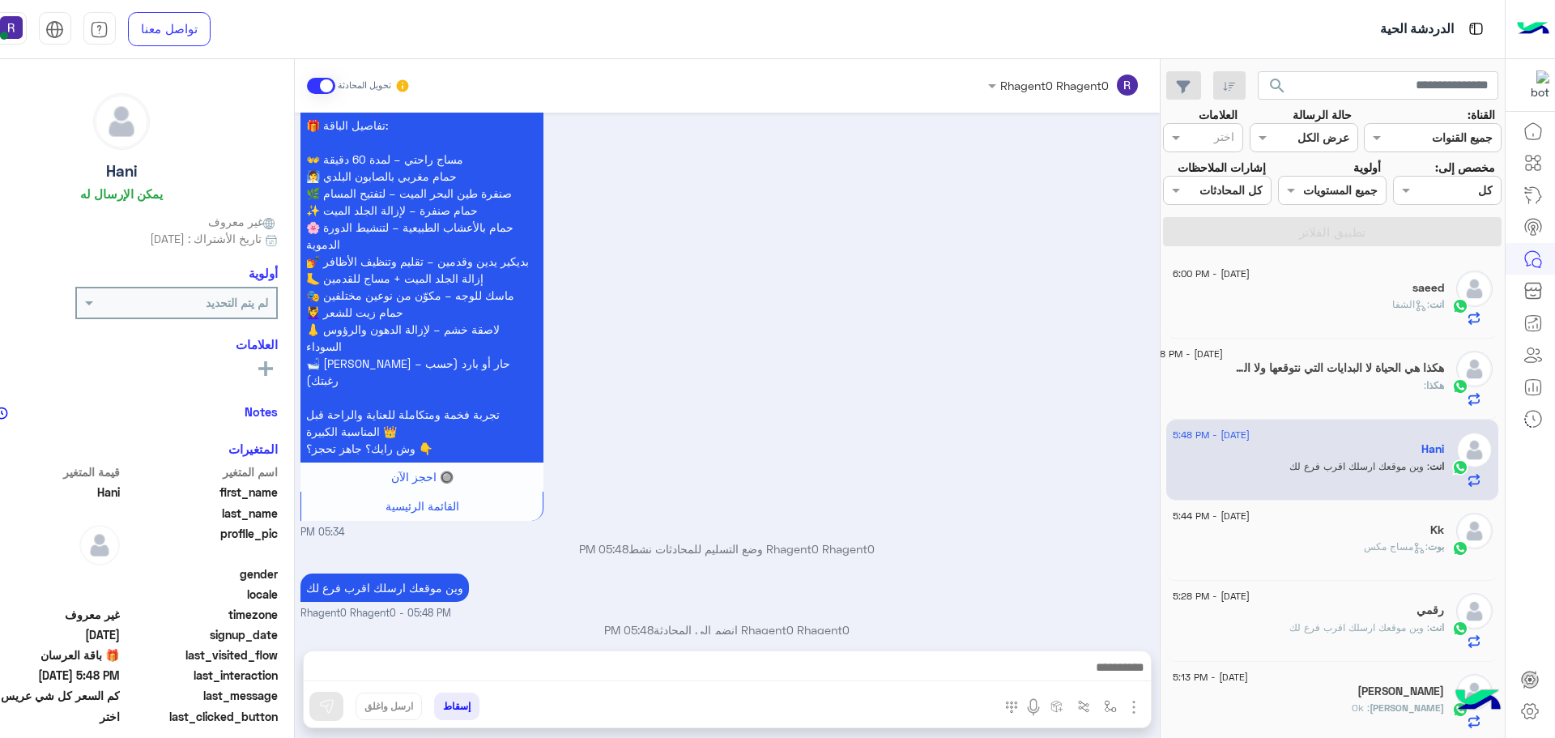
click at [1275, 310] on div "انت : الشفا" at bounding box center [1308, 311] width 271 height 28
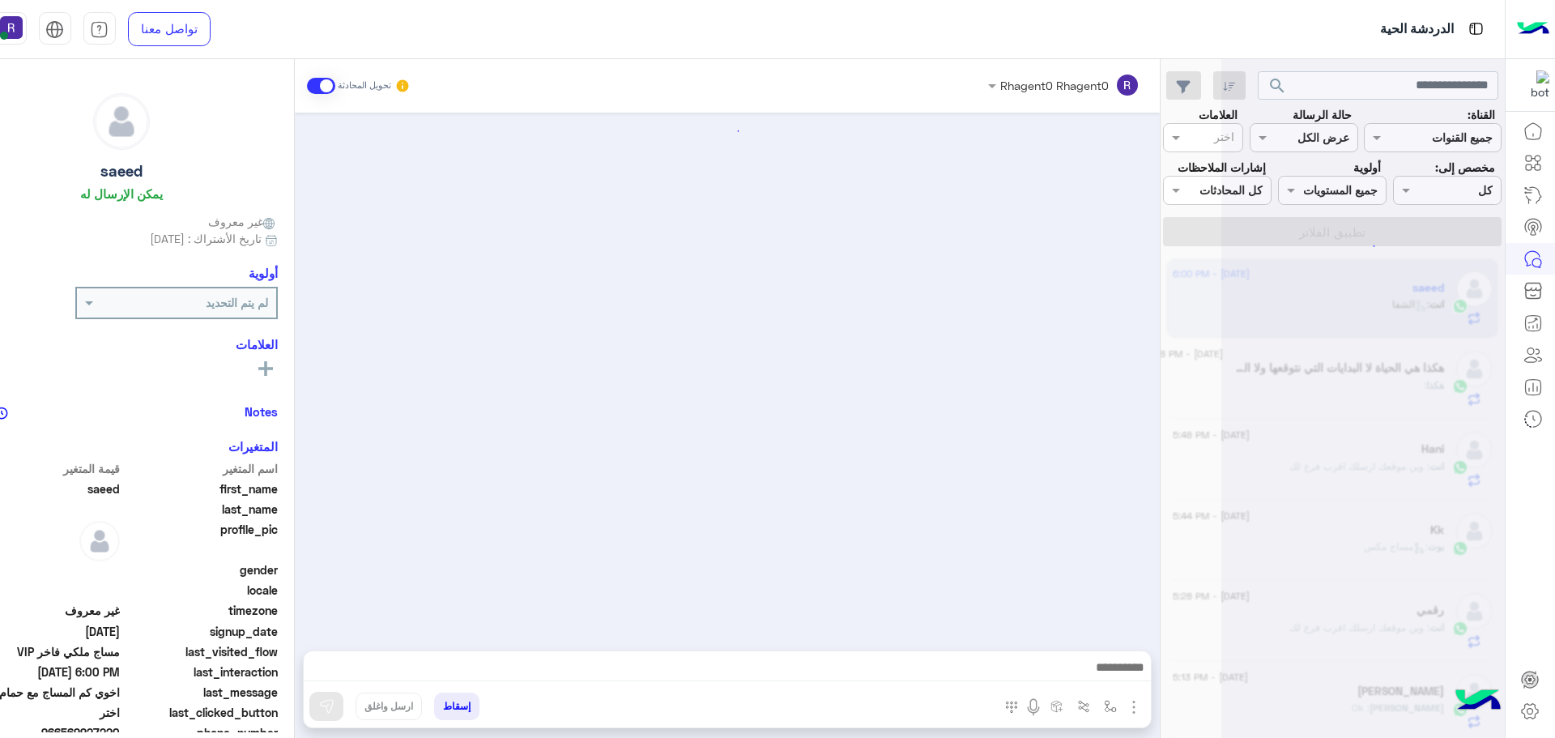
scroll to position [1330, 0]
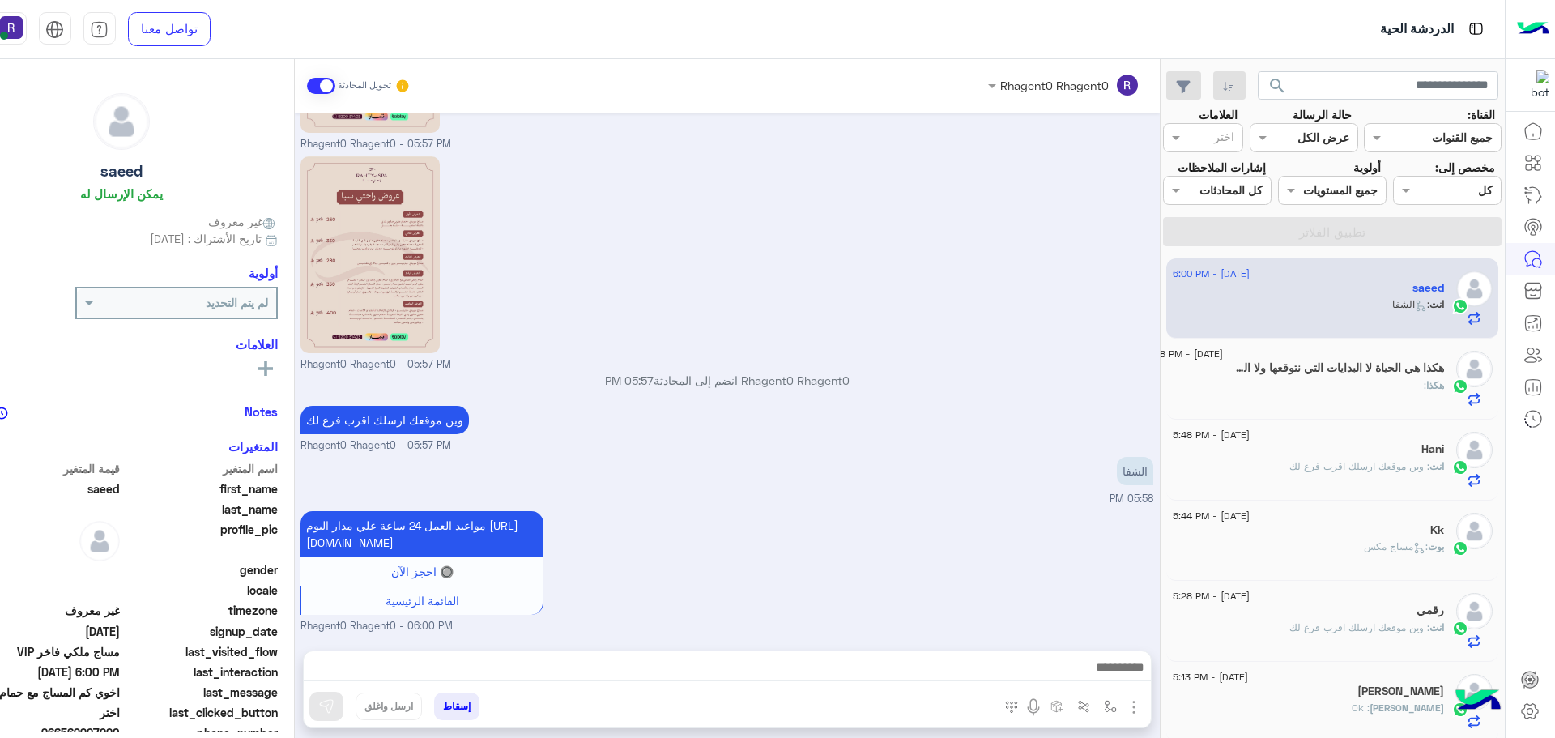
click at [1305, 372] on h5 "هكذا هي الحياة لا البدايات التي نتوقعها ولا النهايات التي نريدها 4" at bounding box center [1339, 368] width 209 height 14
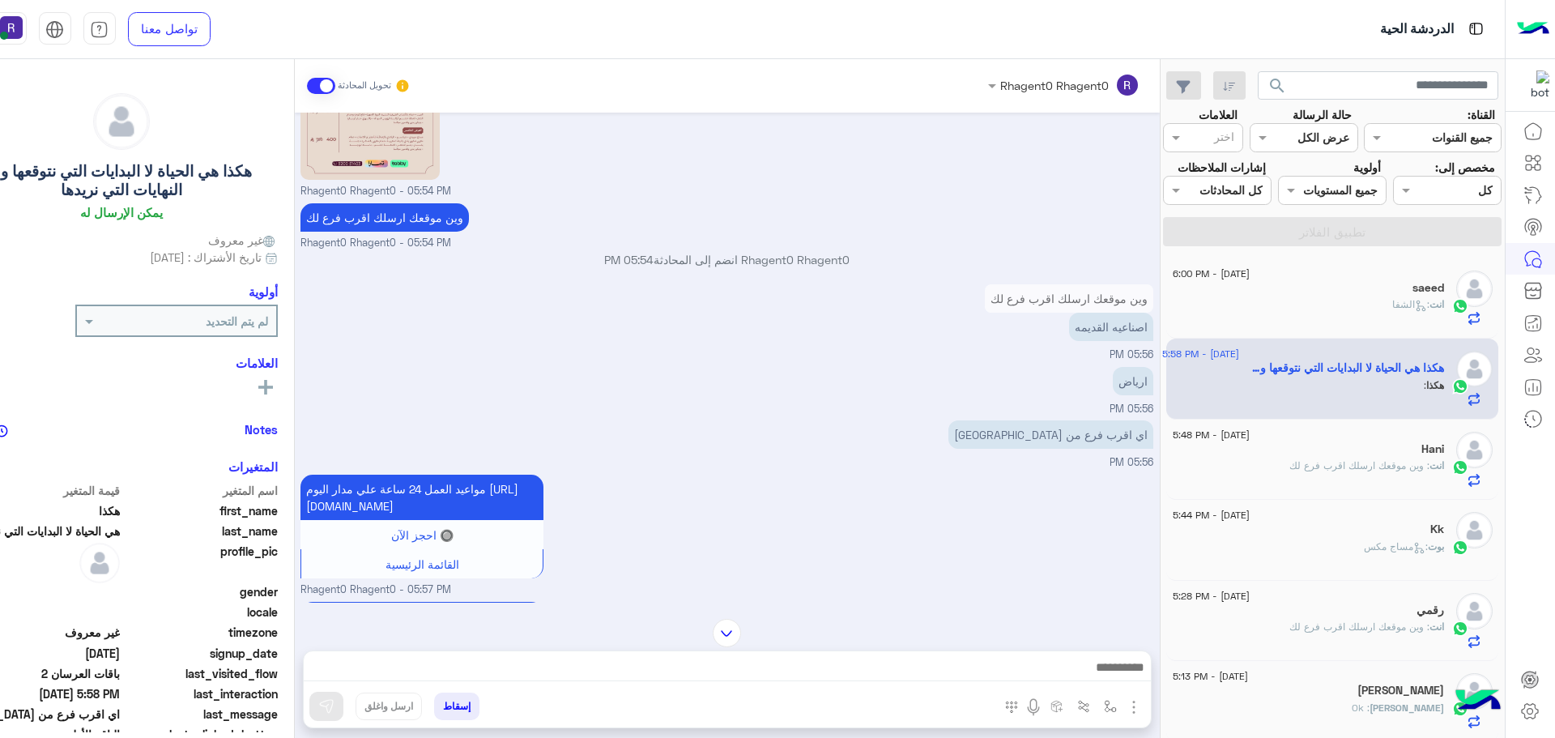
scroll to position [1628, 0]
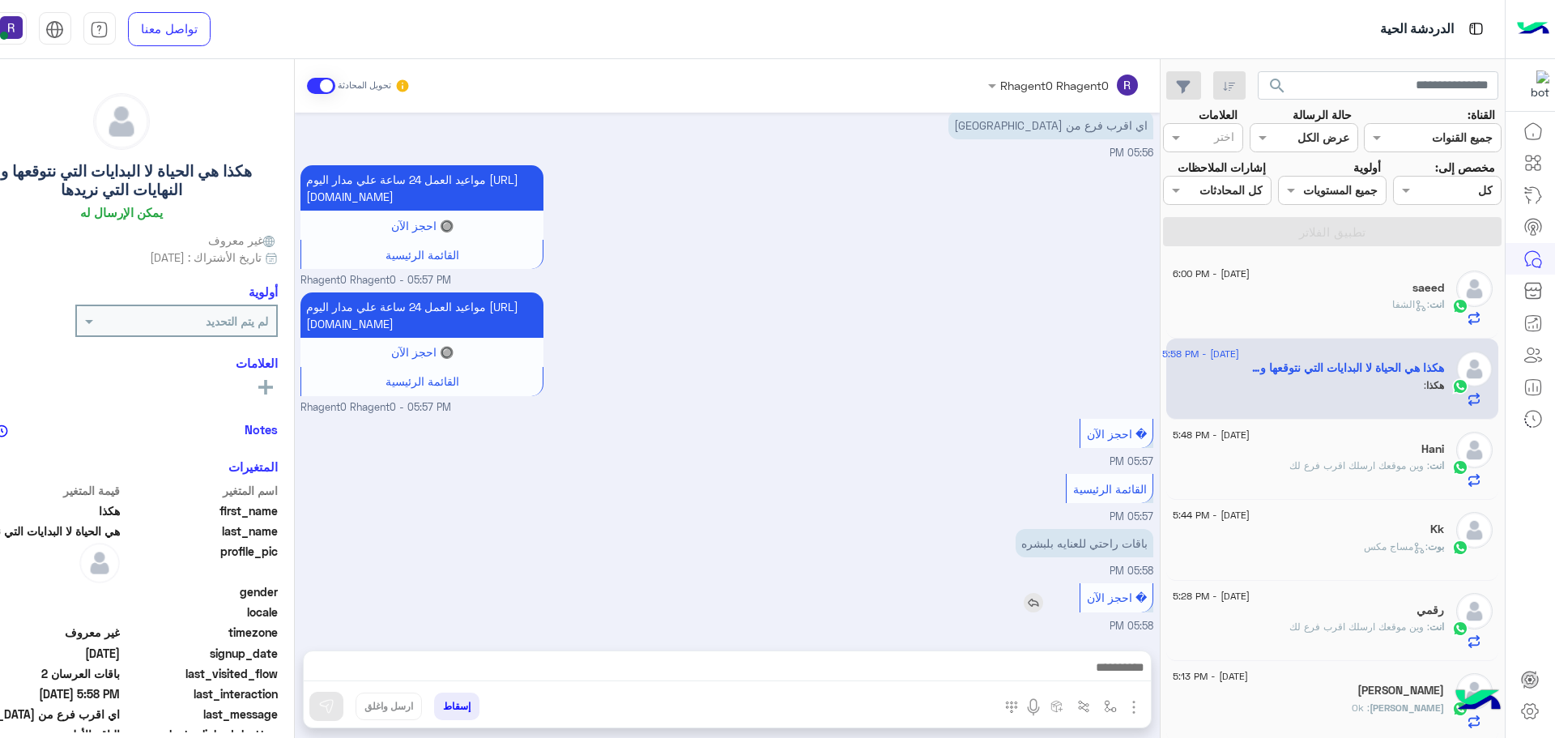
click at [1116, 607] on div "� احجز الآن" at bounding box center [1116, 597] width 72 height 29
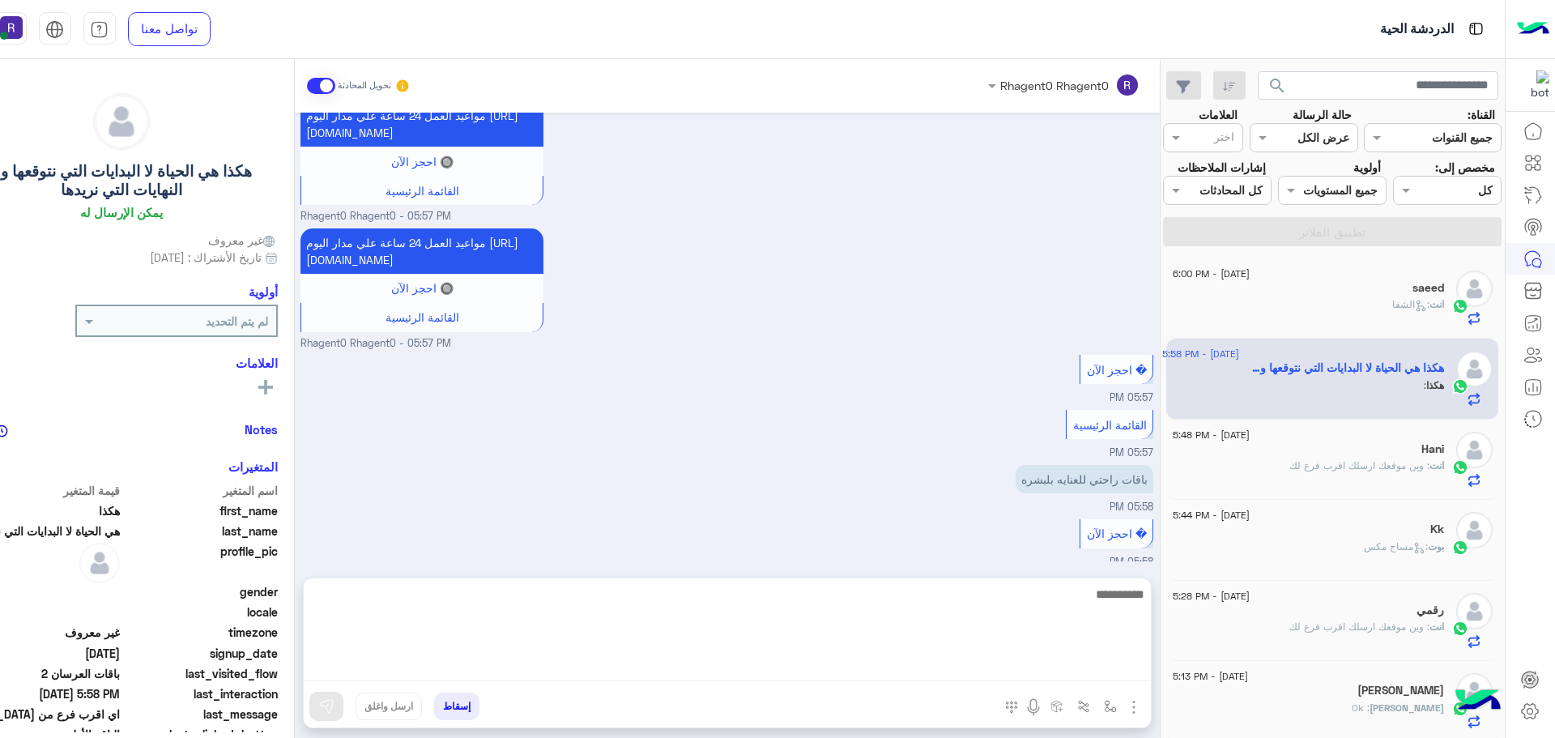
click at [766, 667] on textarea at bounding box center [727, 632] width 847 height 97
type textarea "**********"
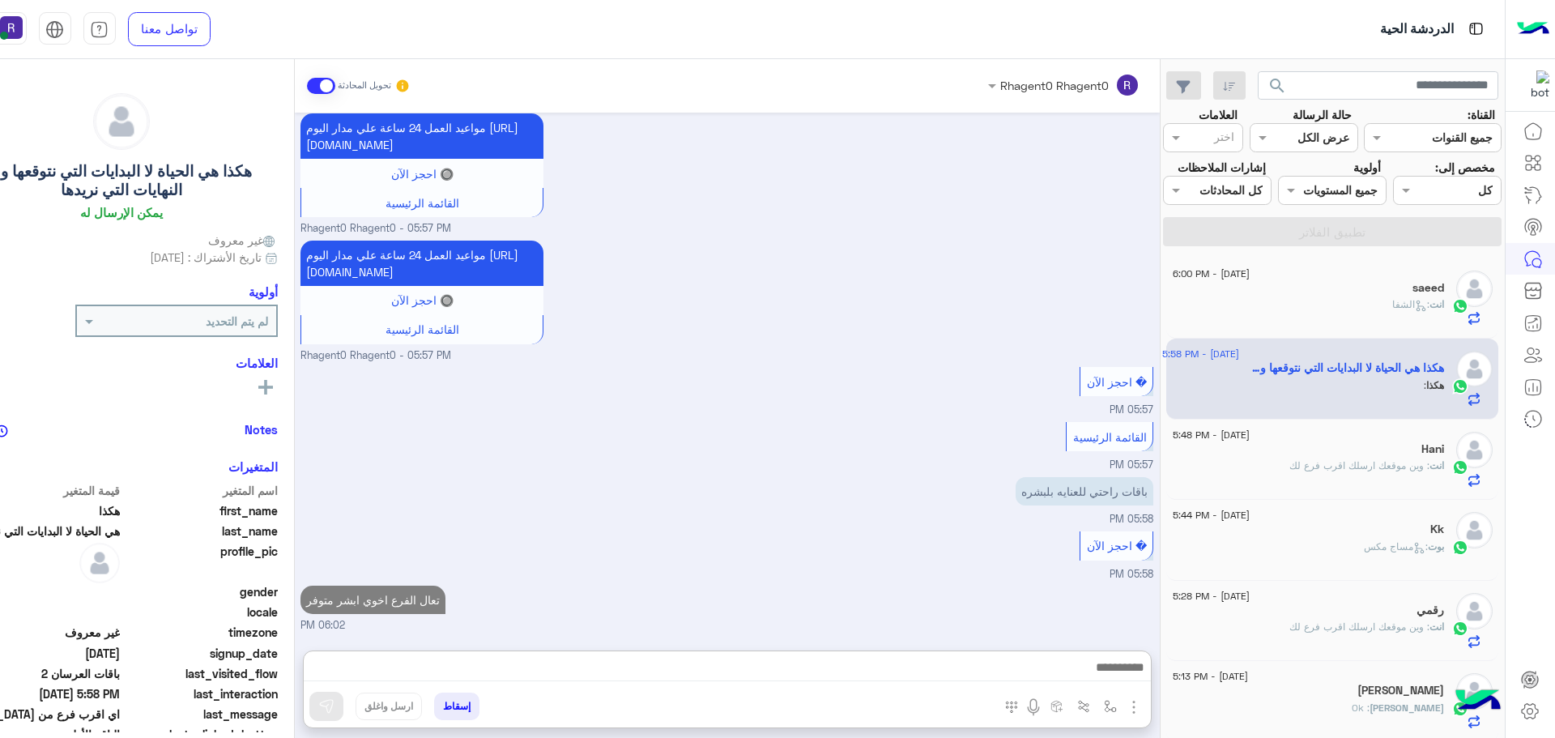
click at [1424, 471] on span ": وين موقعك ارسلك اقرب فرع لك" at bounding box center [1359, 465] width 140 height 12
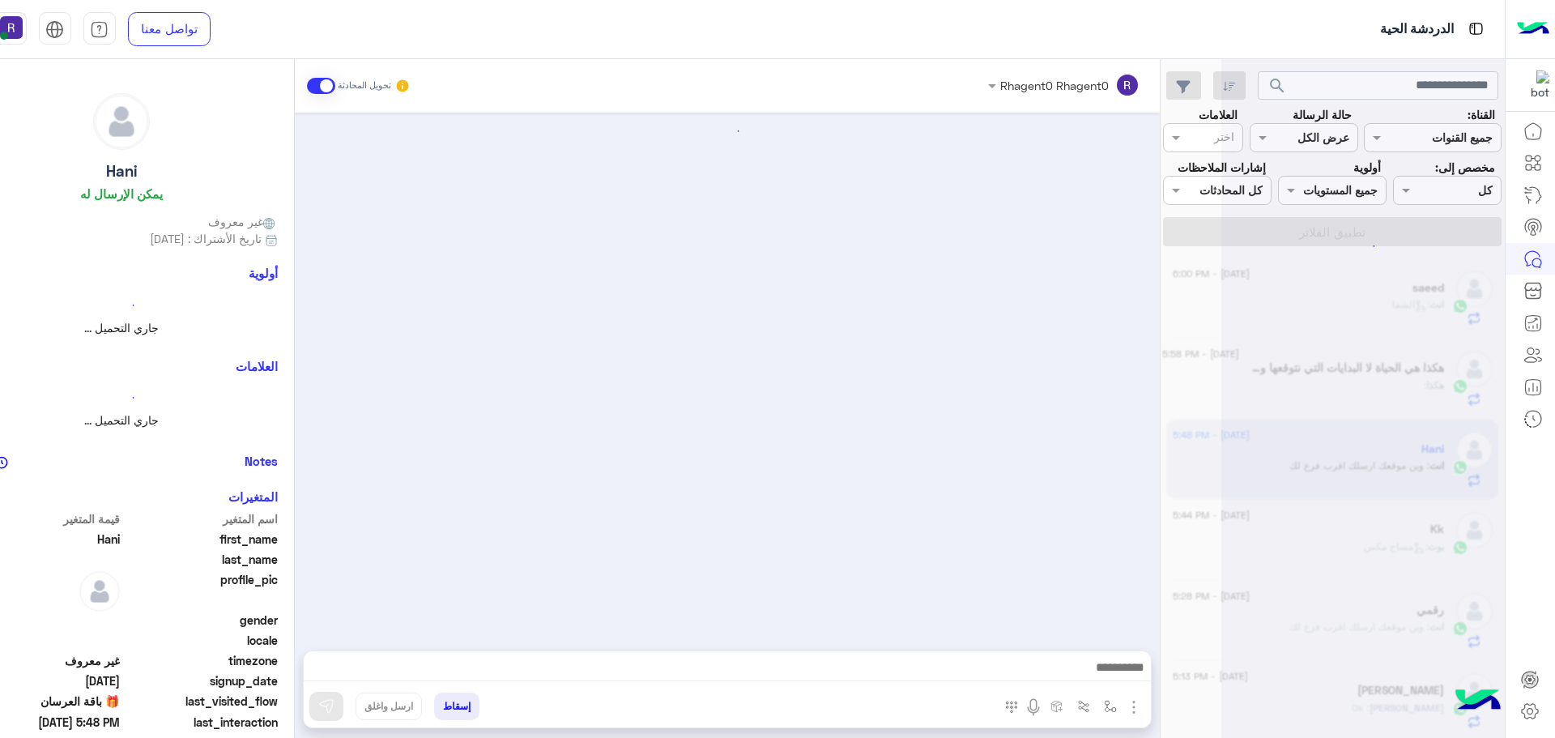
scroll to position [577, 0]
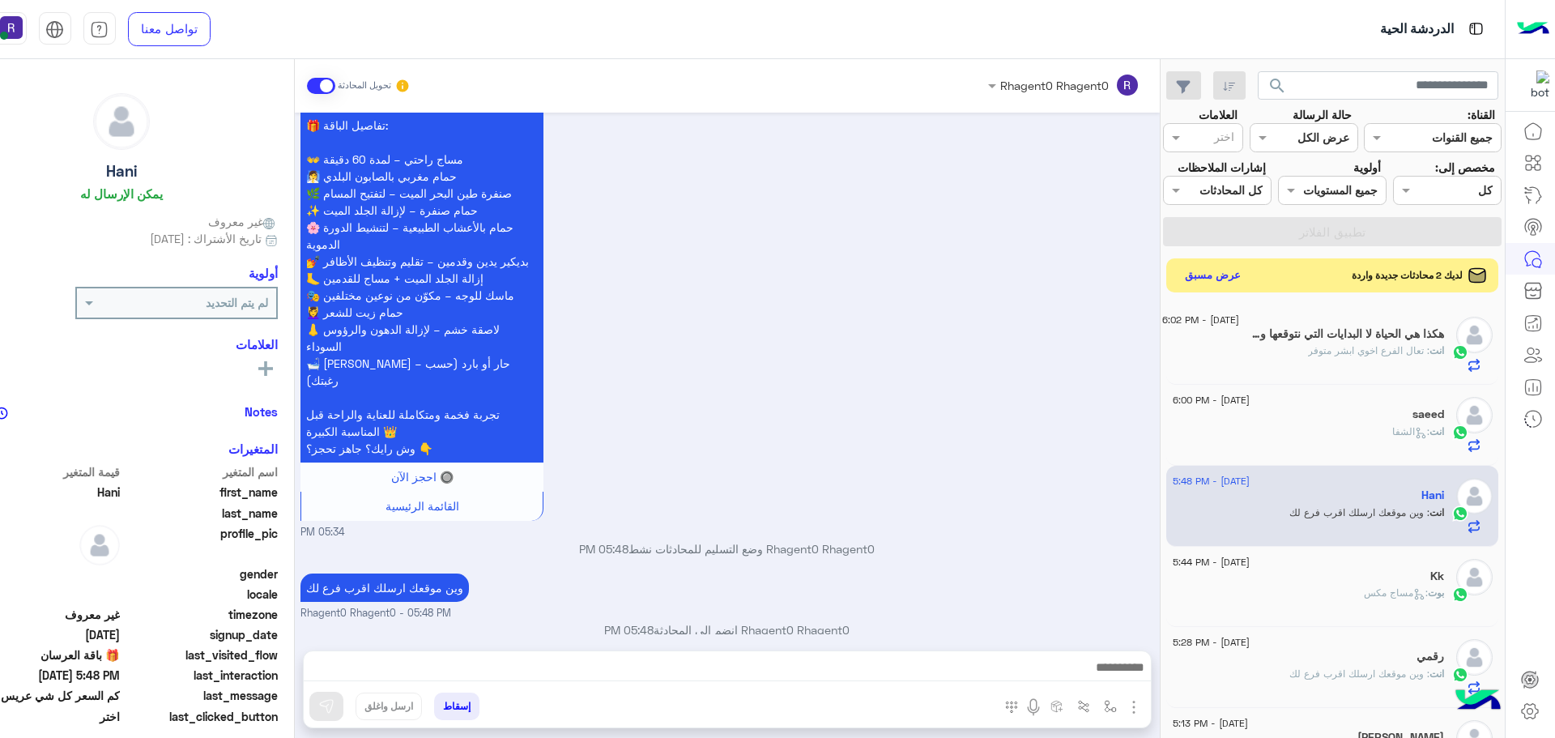
click at [1213, 275] on button "عرض مسبق" at bounding box center [1212, 275] width 68 height 22
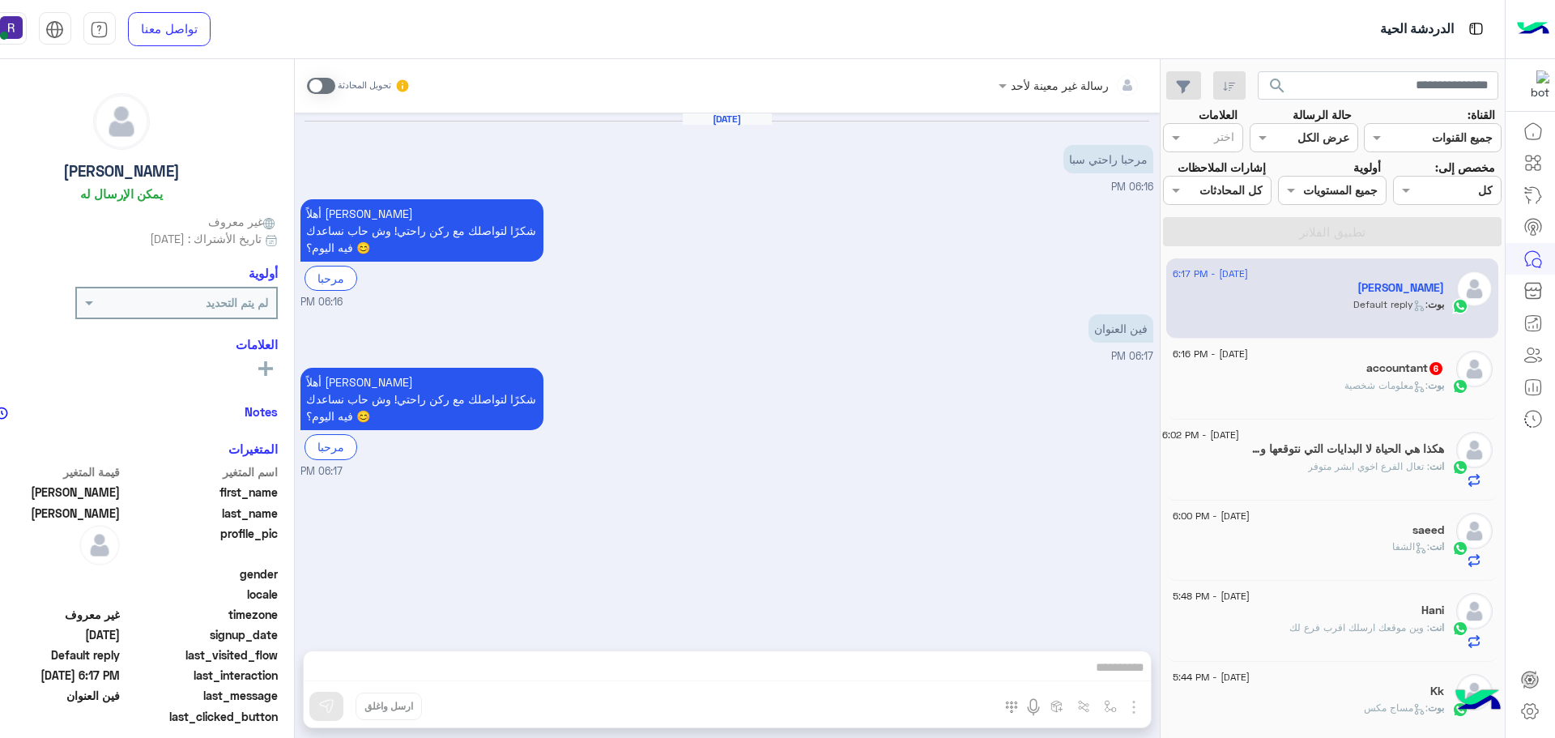
click at [331, 78] on label at bounding box center [321, 86] width 28 height 16
click at [1132, 706] on img "button" at bounding box center [1133, 706] width 19 height 19
click at [1100, 675] on span "الصور" at bounding box center [1103, 671] width 30 height 19
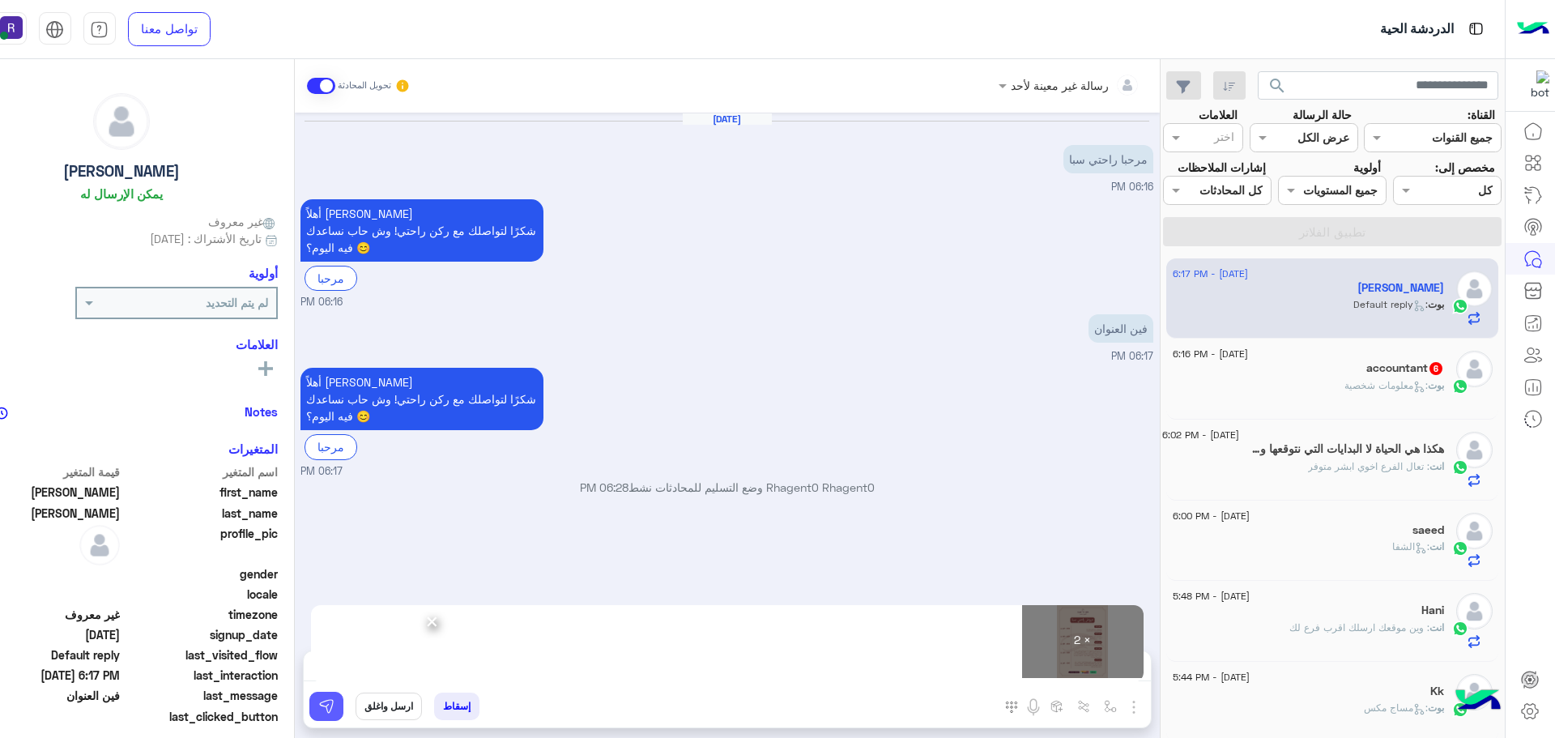
click at [324, 710] on img at bounding box center [326, 706] width 16 height 16
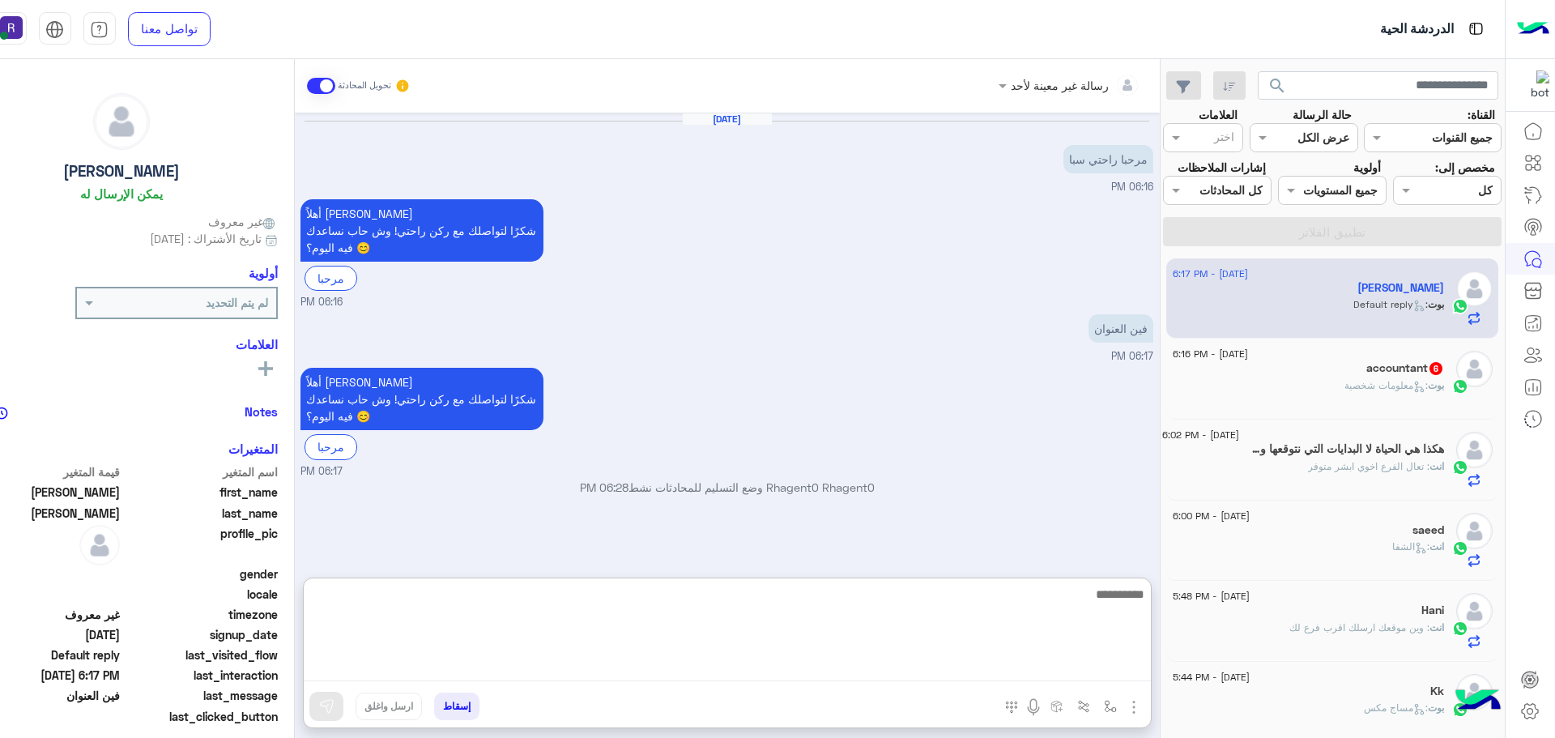
paste textarea "**********"
type textarea "**********"
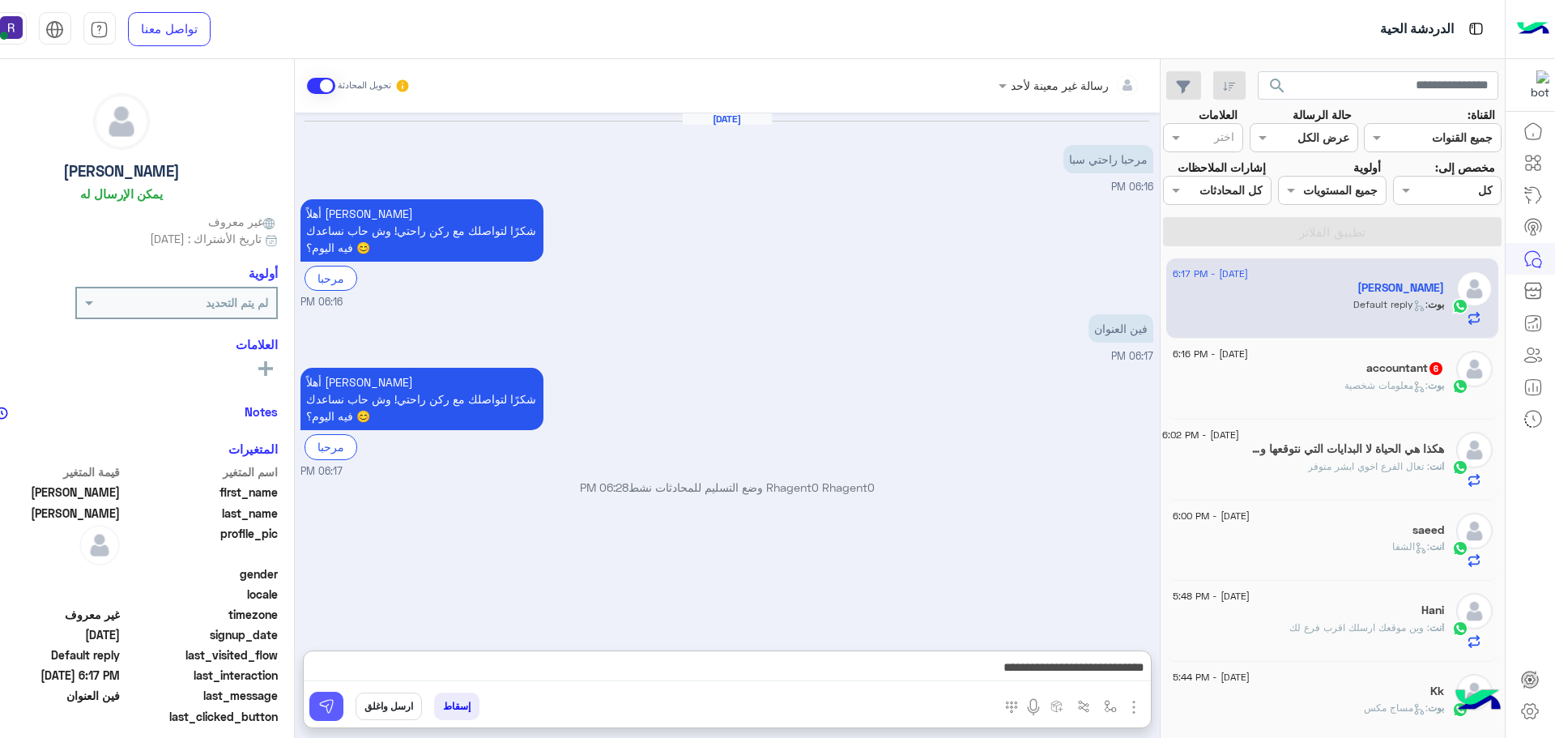
click at [320, 713] on img at bounding box center [326, 706] width 16 height 16
click at [1398, 356] on div "9 September - 6:16 PM" at bounding box center [1308, 356] width 271 height 11
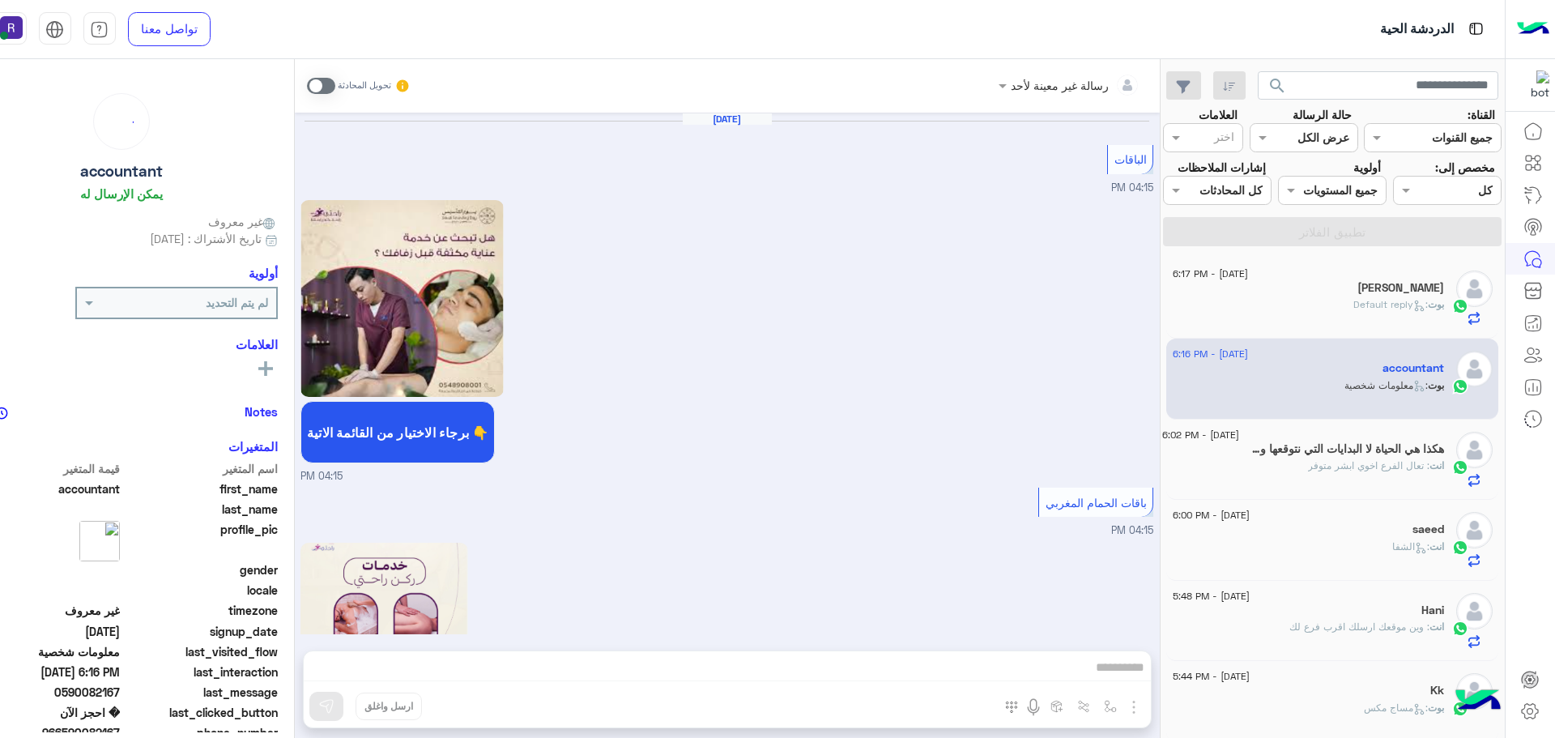
scroll to position [2012, 0]
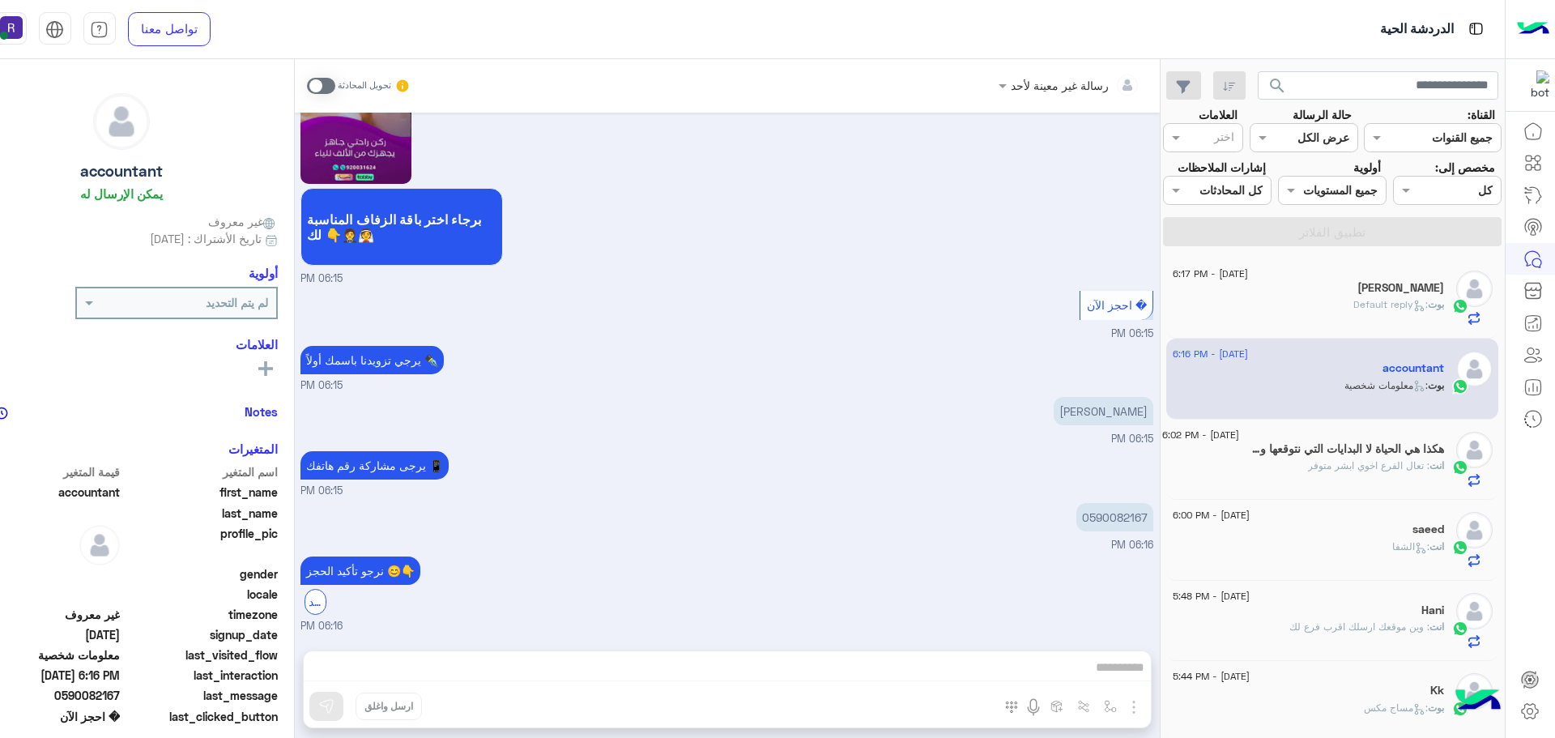
click at [326, 81] on span at bounding box center [321, 86] width 28 height 16
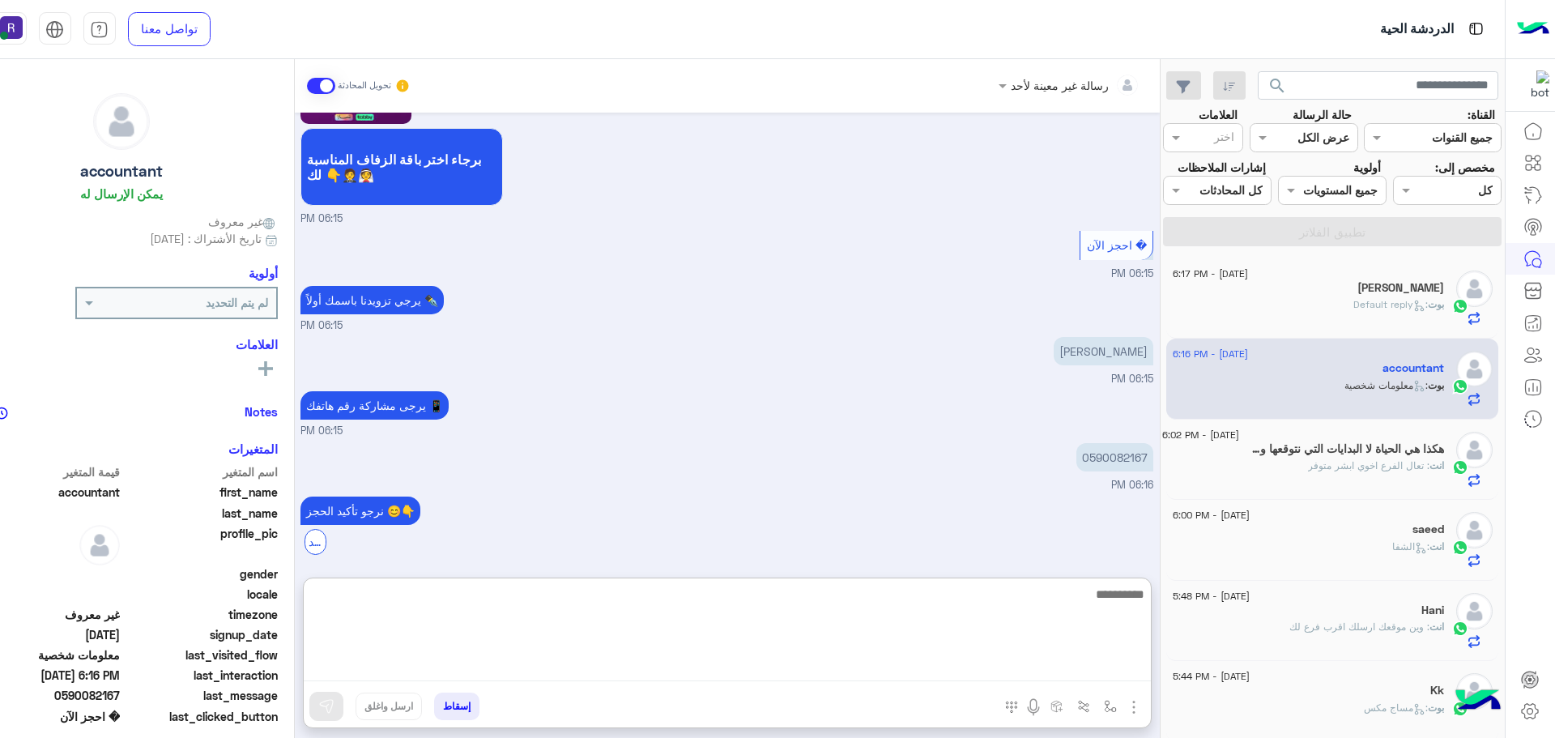
paste textarea "**********"
type textarea "**********"
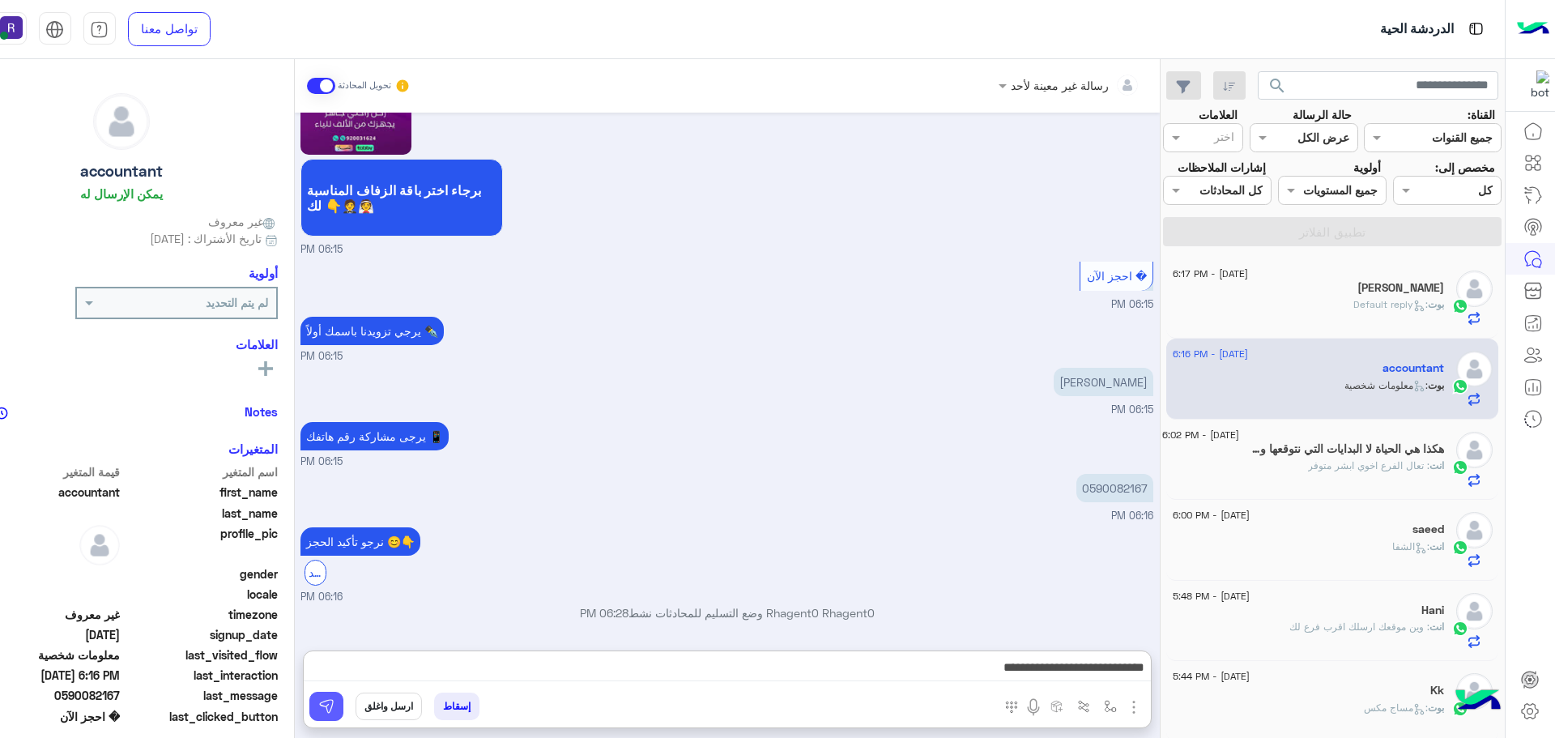
click at [341, 711] on button at bounding box center [326, 706] width 34 height 29
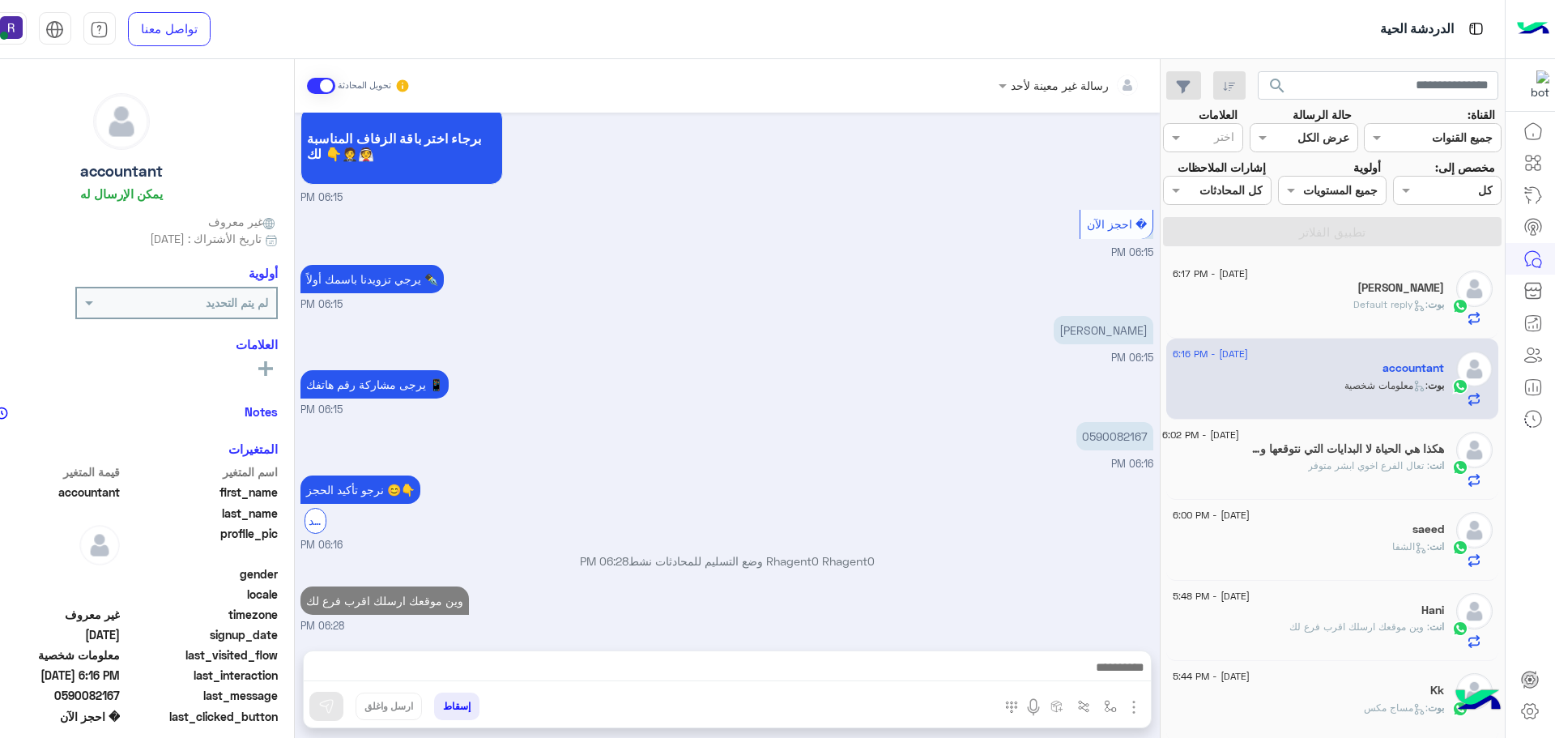
scroll to position [2093, 0]
click at [1406, 460] on span ": تعال الفرع اخوي ابشر متوفر" at bounding box center [1368, 465] width 121 height 12
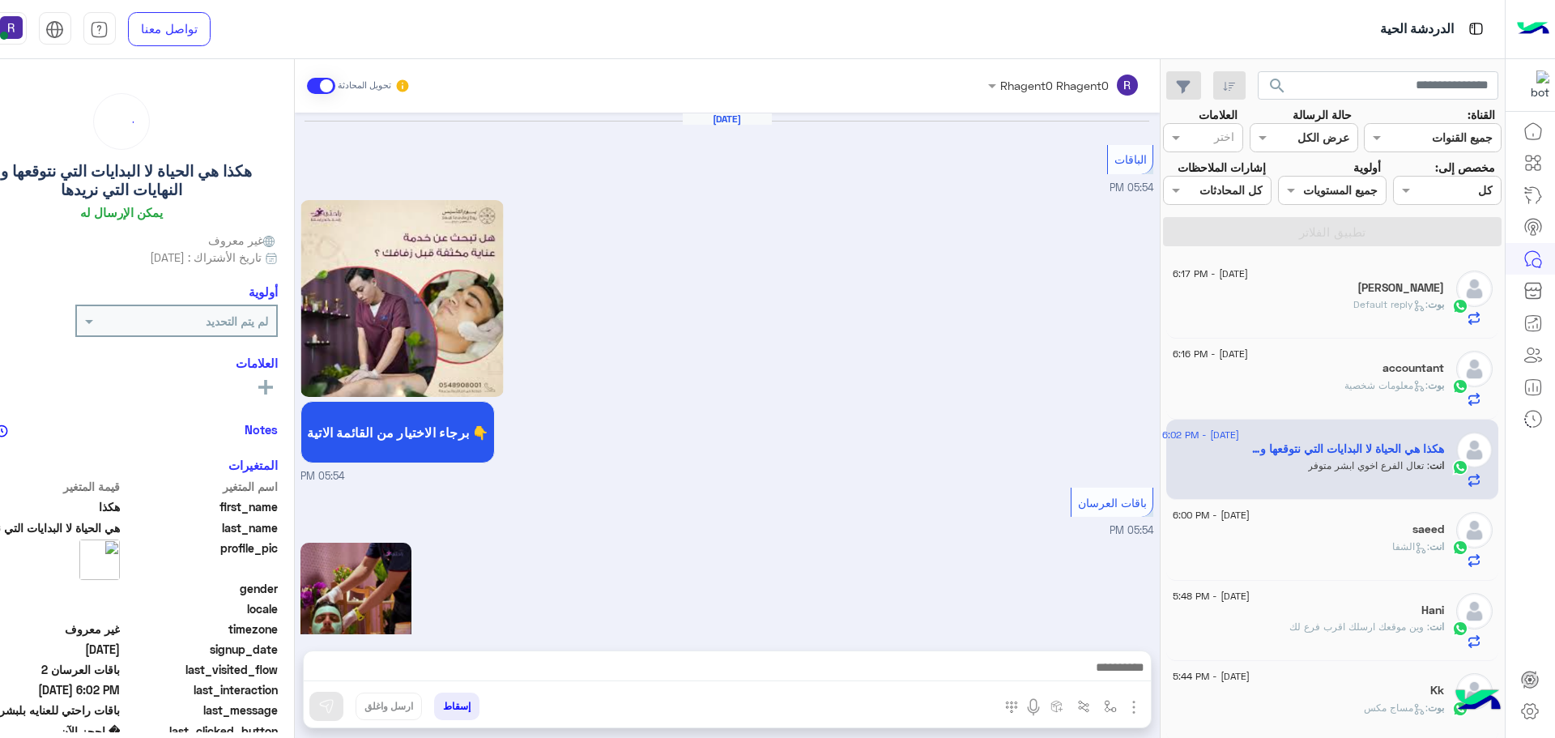
scroll to position [1578, 0]
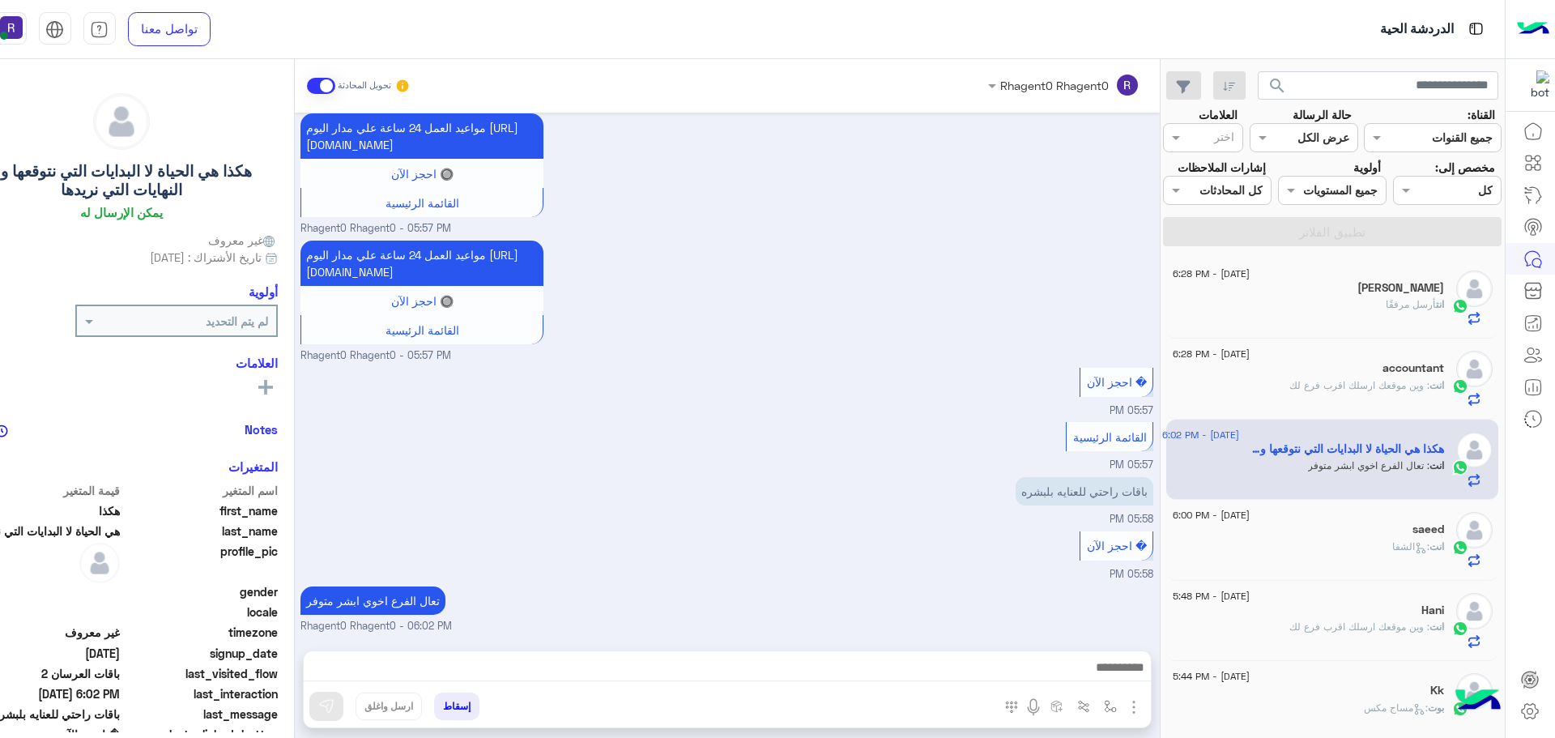
click at [1387, 313] on div "انت أرسل مرفقًا" at bounding box center [1308, 311] width 271 height 28
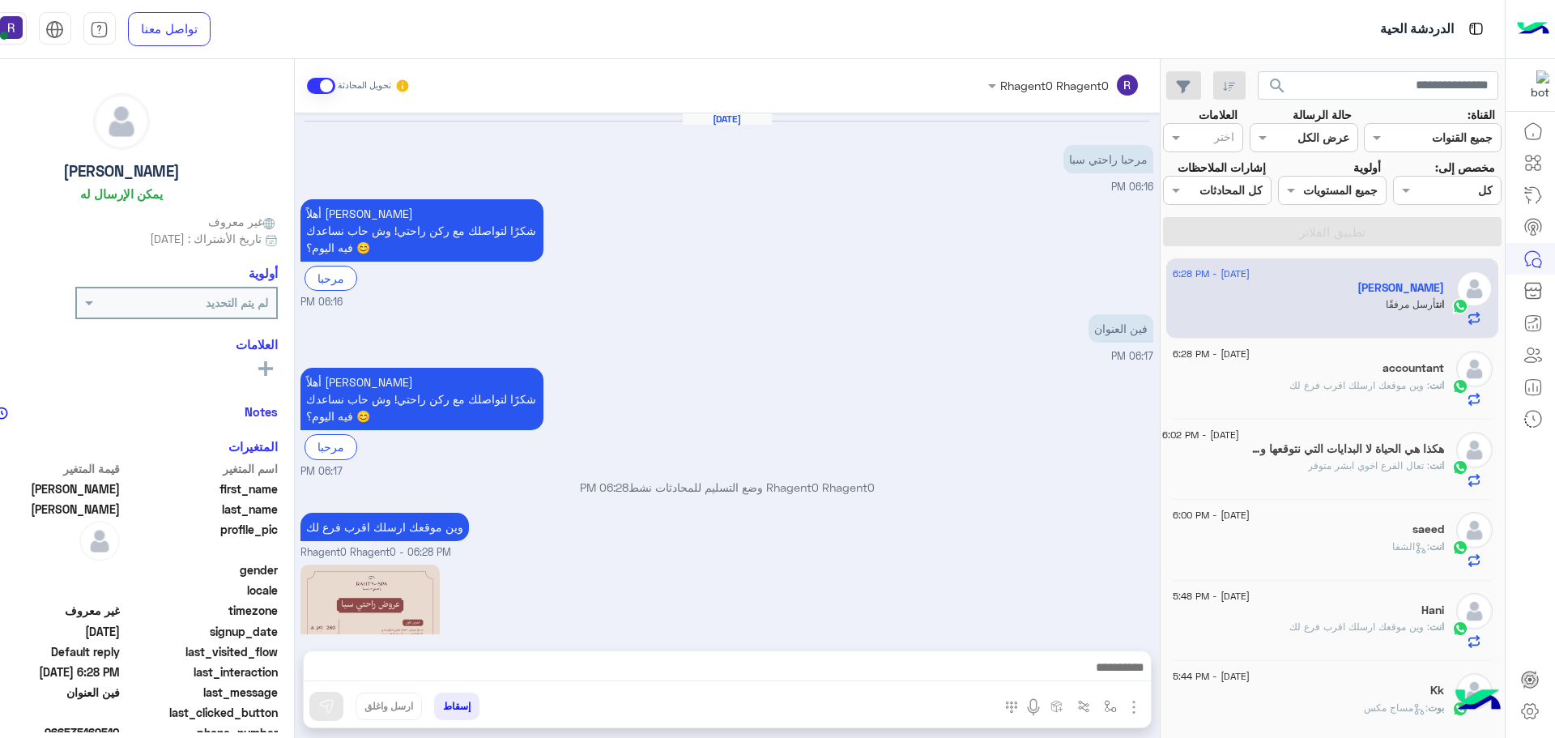
scroll to position [396, 0]
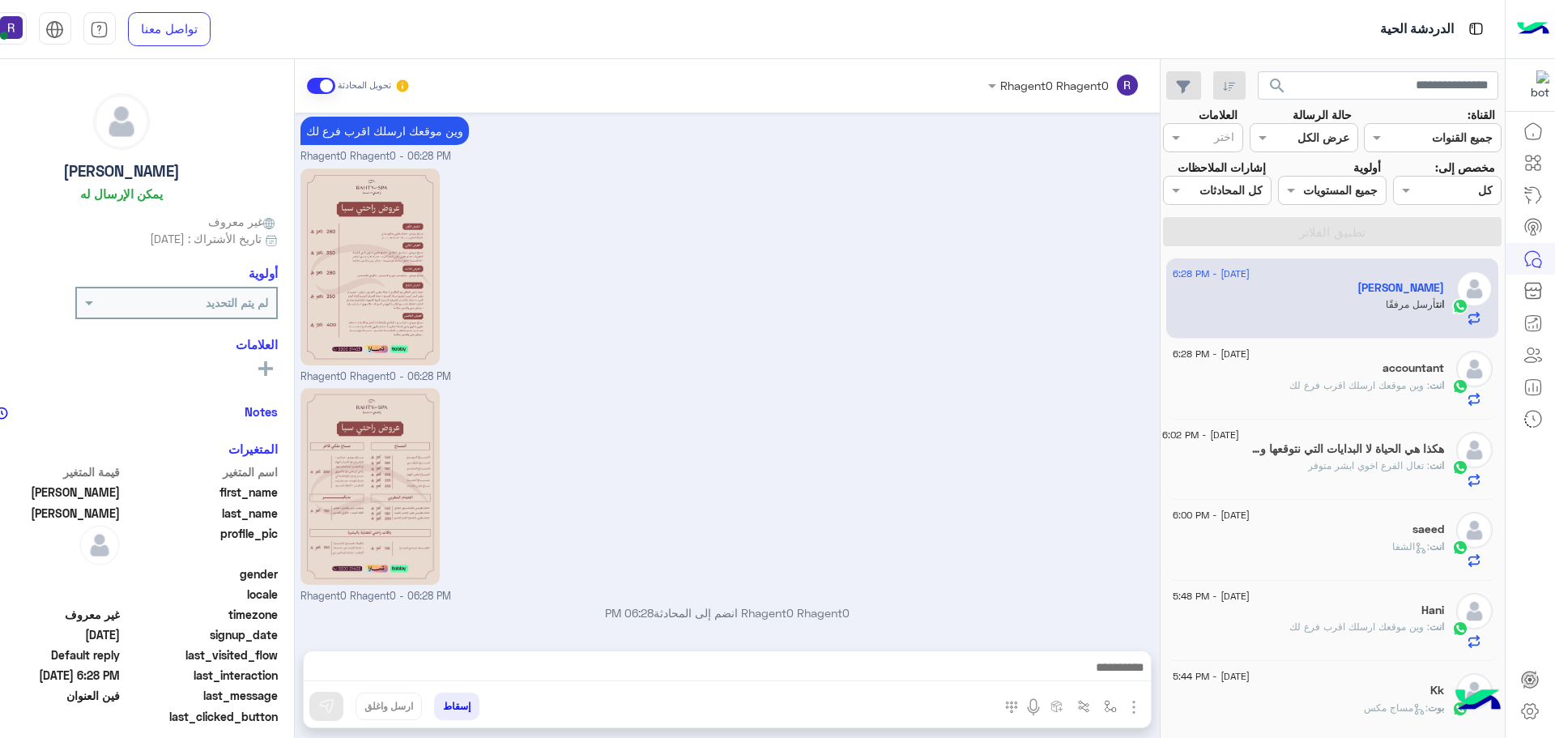
click at [1383, 366] on h5 "accountant" at bounding box center [1413, 368] width 62 height 14
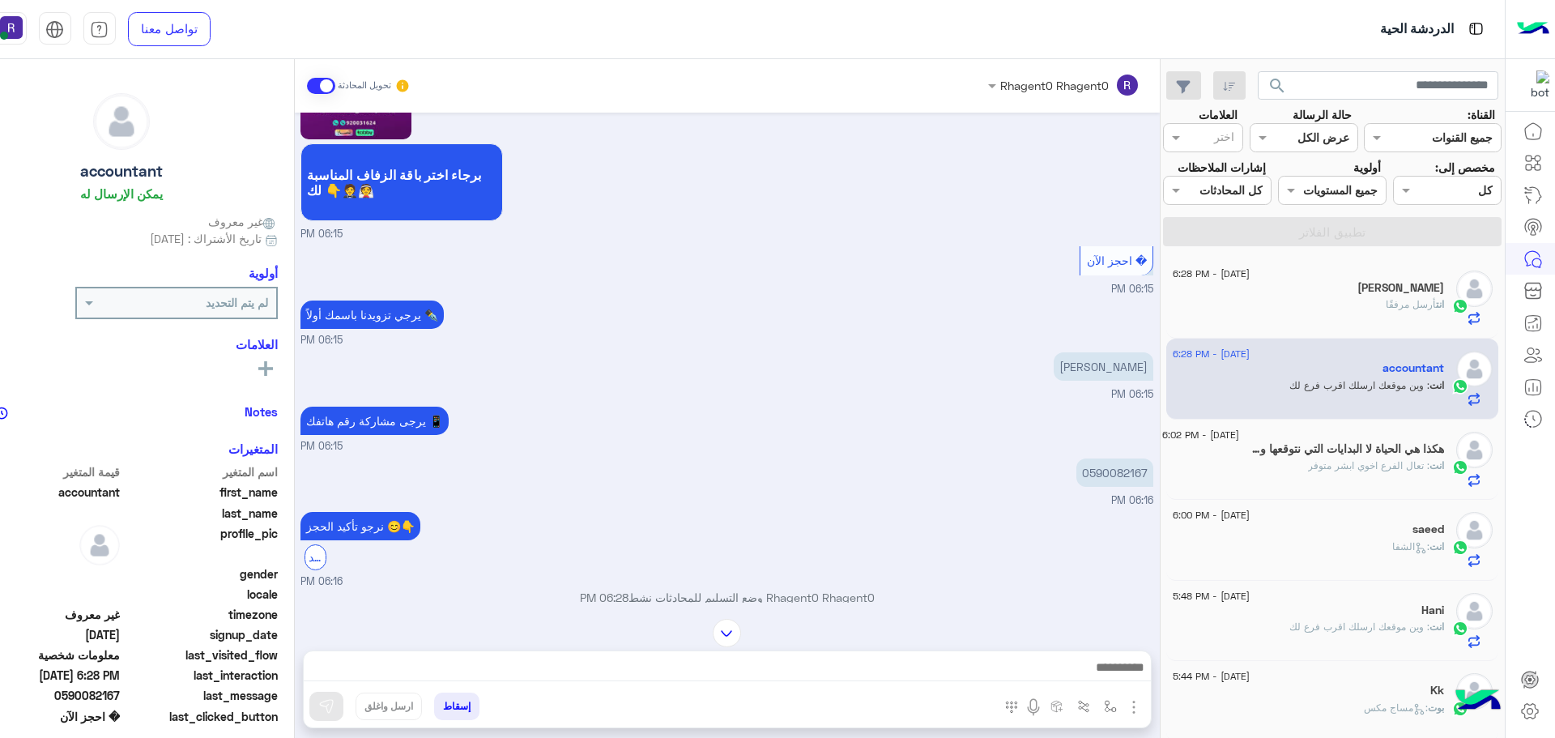
scroll to position [1709, 0]
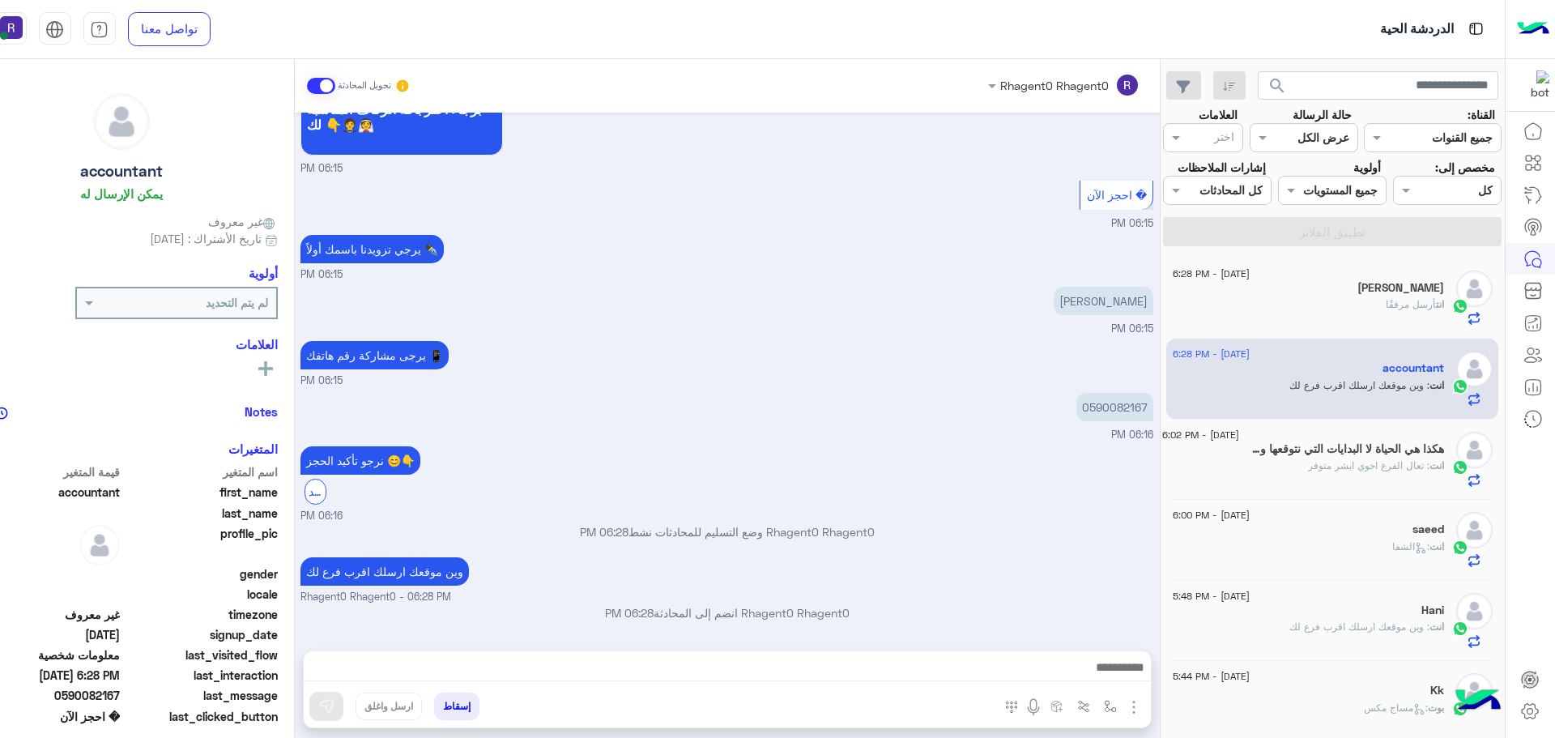
click at [1358, 449] on h5 "هكذا هي الحياة لا البدايات التي نتوقعها ولا النهايات التي نريدها" at bounding box center [1345, 449] width 198 height 14
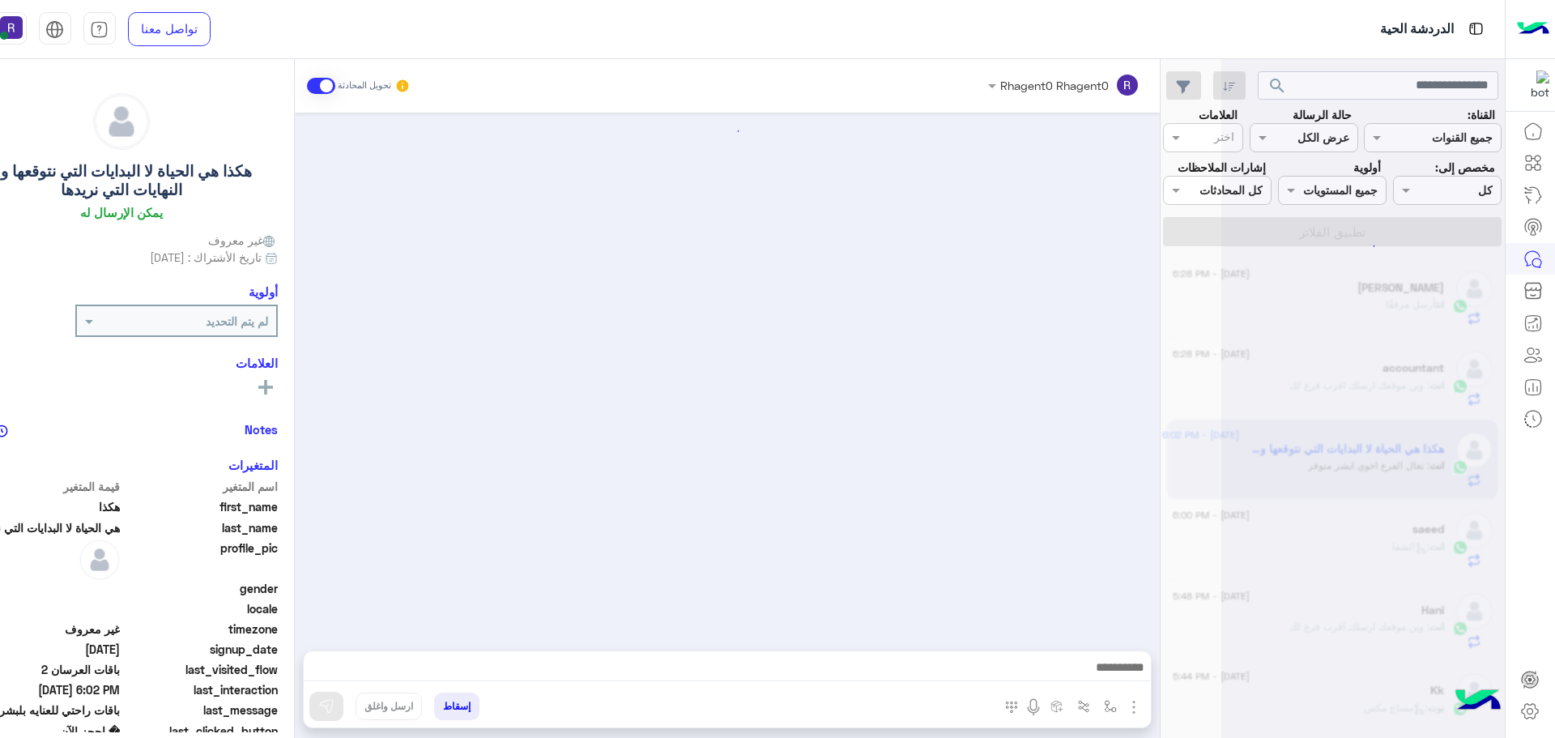
scroll to position [1578, 0]
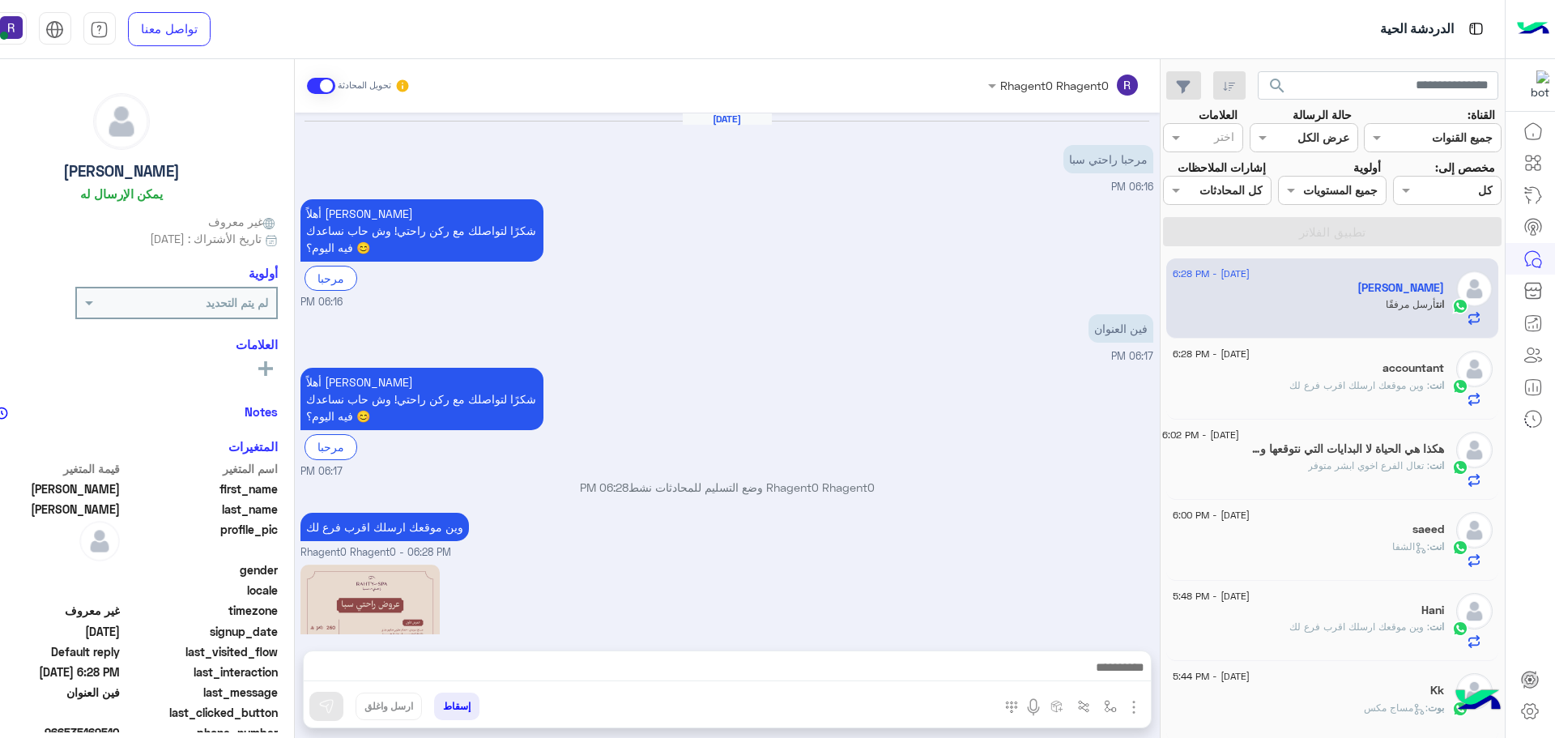
scroll to position [396, 0]
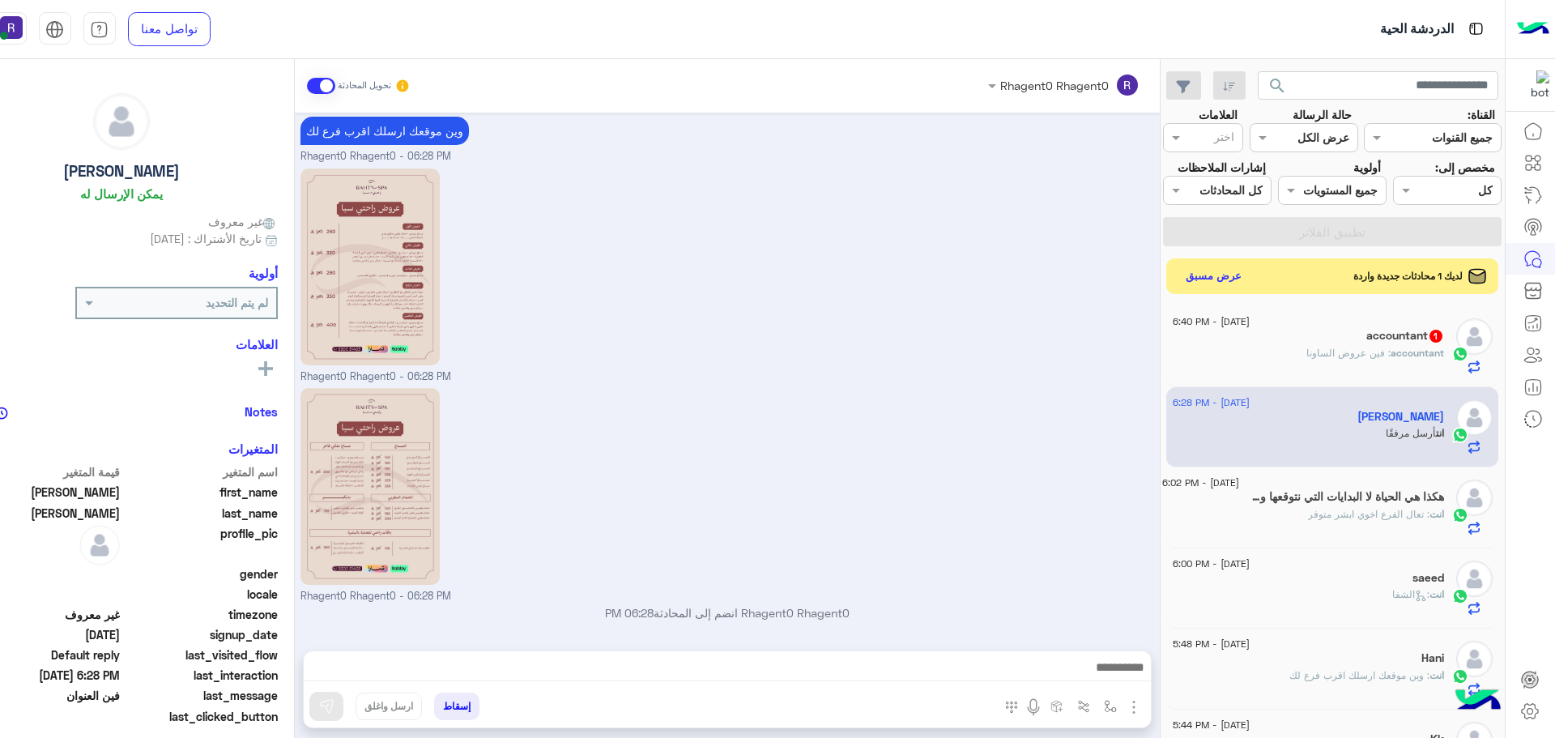
click at [1351, 341] on div "accountant 1" at bounding box center [1308, 337] width 271 height 17
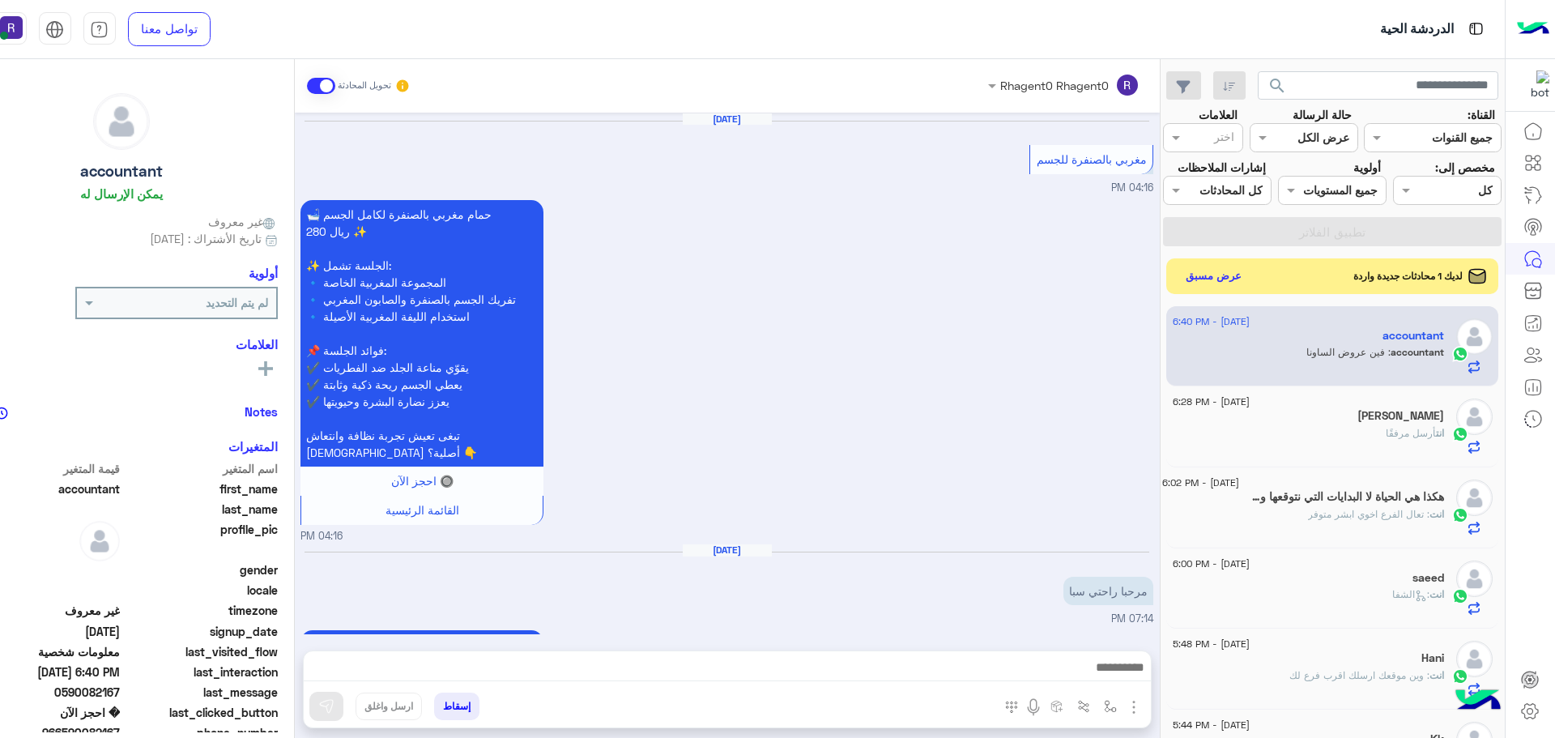
scroll to position [1459, 0]
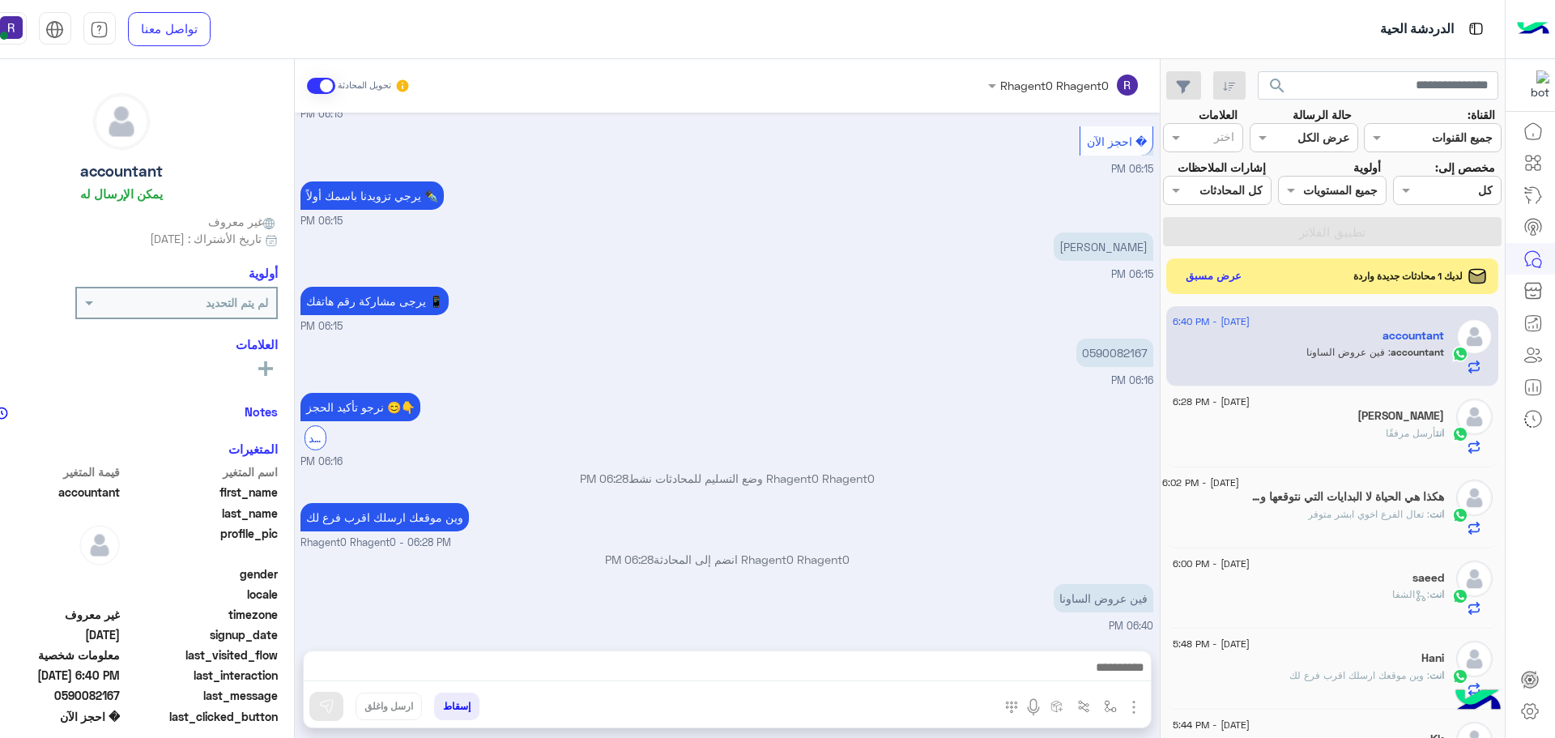
click at [1131, 705] on img "button" at bounding box center [1133, 706] width 19 height 19
click at [1105, 676] on span "الصور" at bounding box center [1103, 671] width 30 height 19
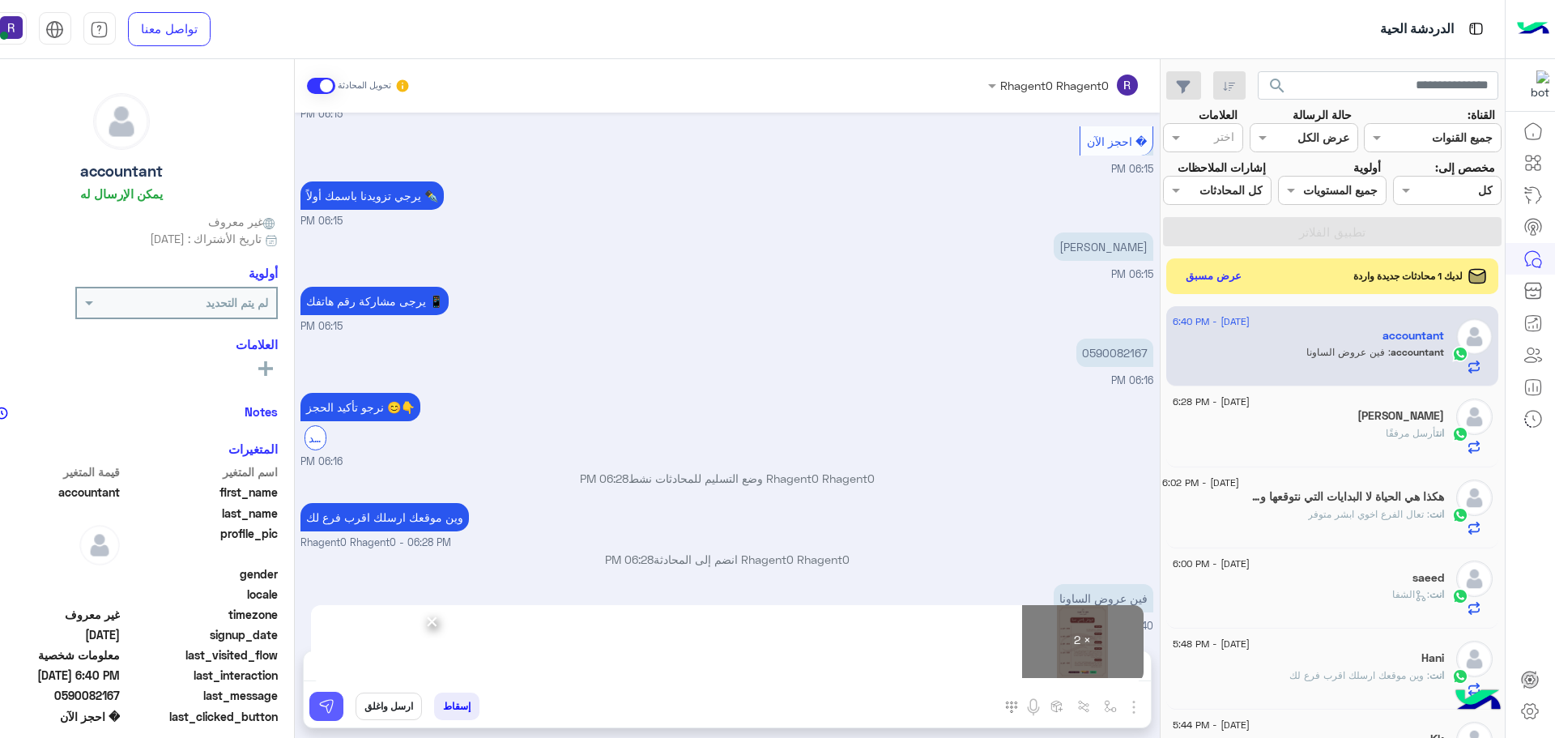
click at [332, 707] on img at bounding box center [326, 706] width 16 height 16
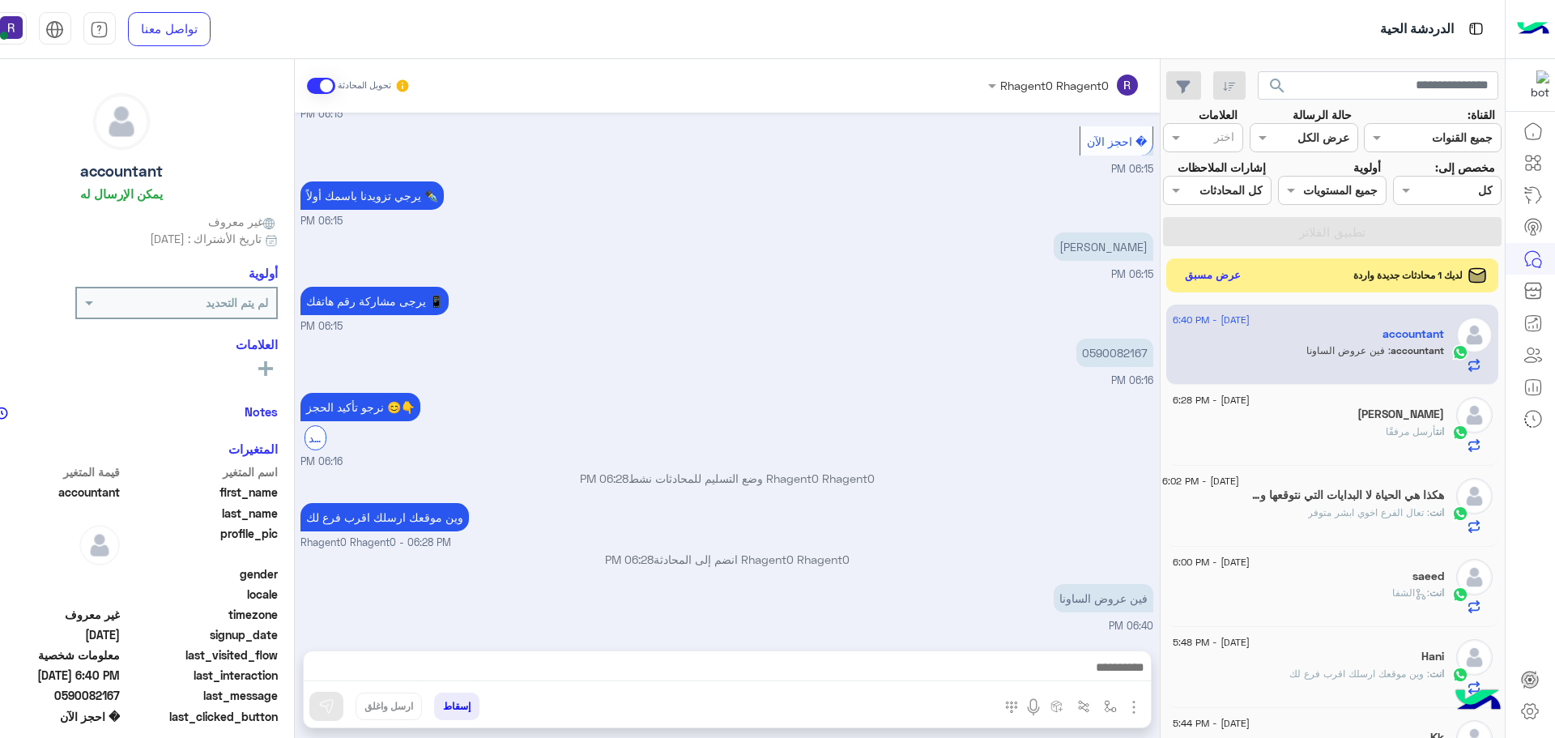
click at [1212, 272] on button "عرض مسبق" at bounding box center [1212, 275] width 68 height 22
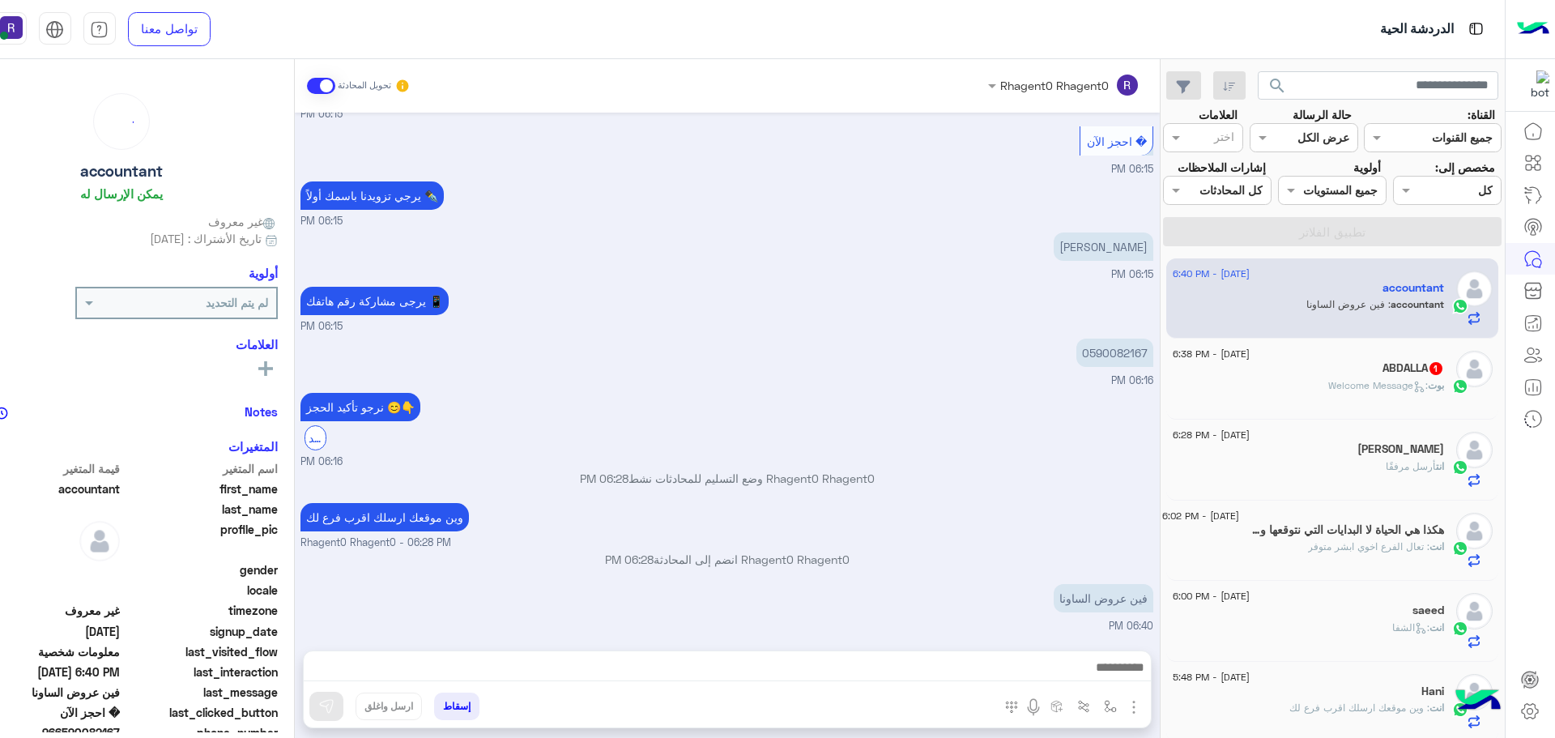
click at [1344, 392] on p "بوت : Welcome Message" at bounding box center [1386, 385] width 116 height 15
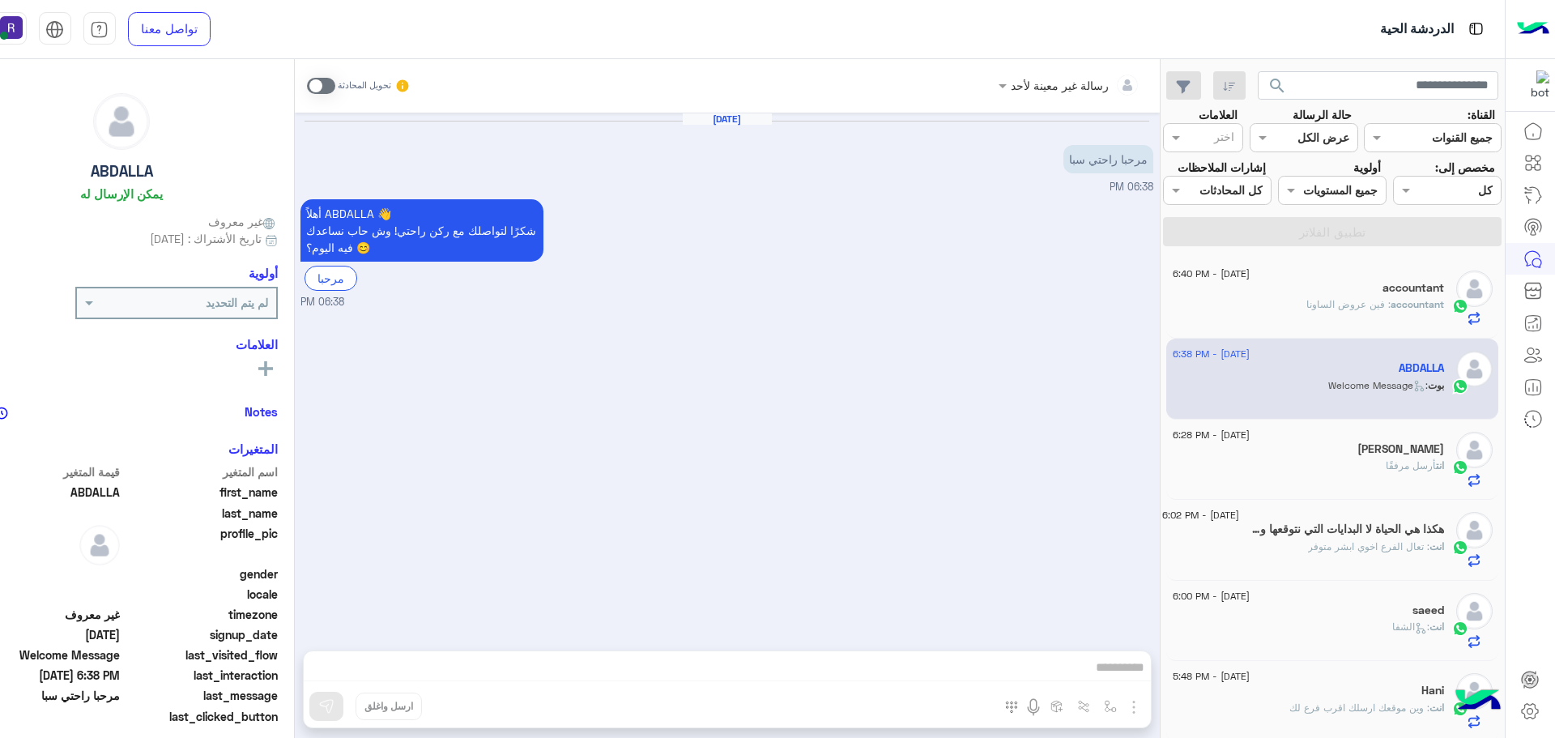
click at [327, 86] on span at bounding box center [321, 86] width 28 height 16
click at [1138, 710] on img "button" at bounding box center [1133, 706] width 19 height 19
click at [1120, 675] on button "الصور" at bounding box center [1109, 671] width 69 height 32
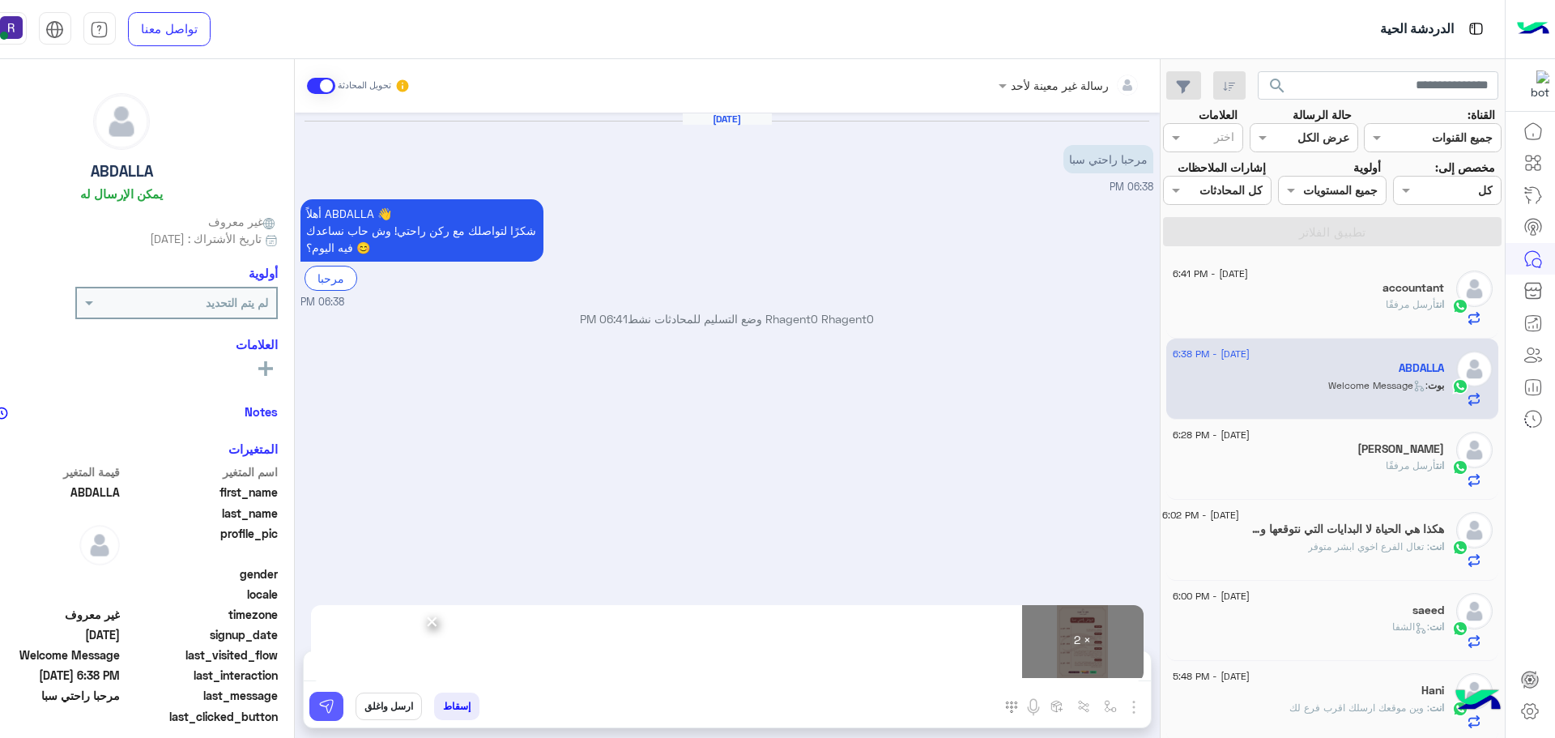
click at [323, 709] on img at bounding box center [326, 706] width 16 height 16
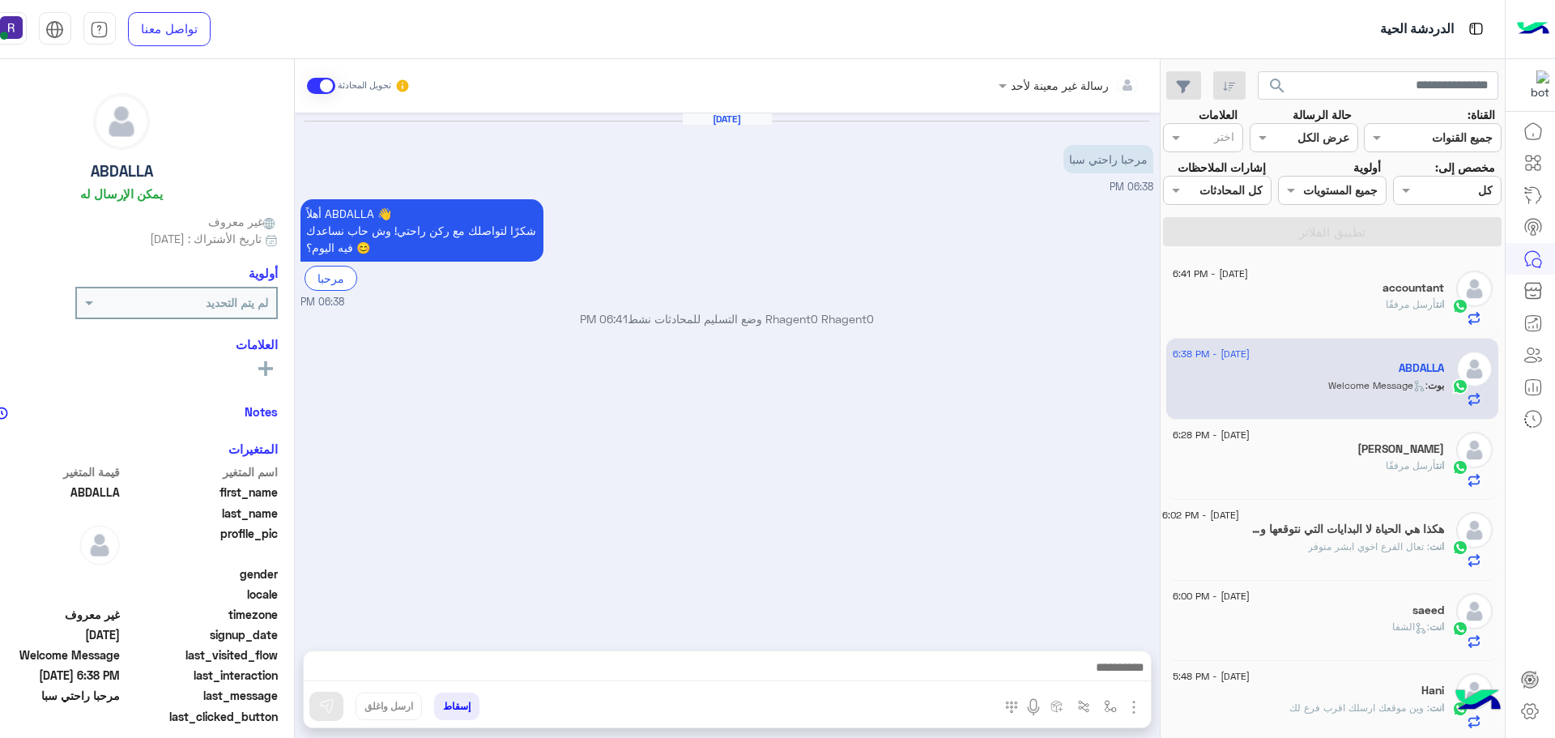
click at [1386, 461] on span "أرسل مرفقًا" at bounding box center [1411, 465] width 50 height 12
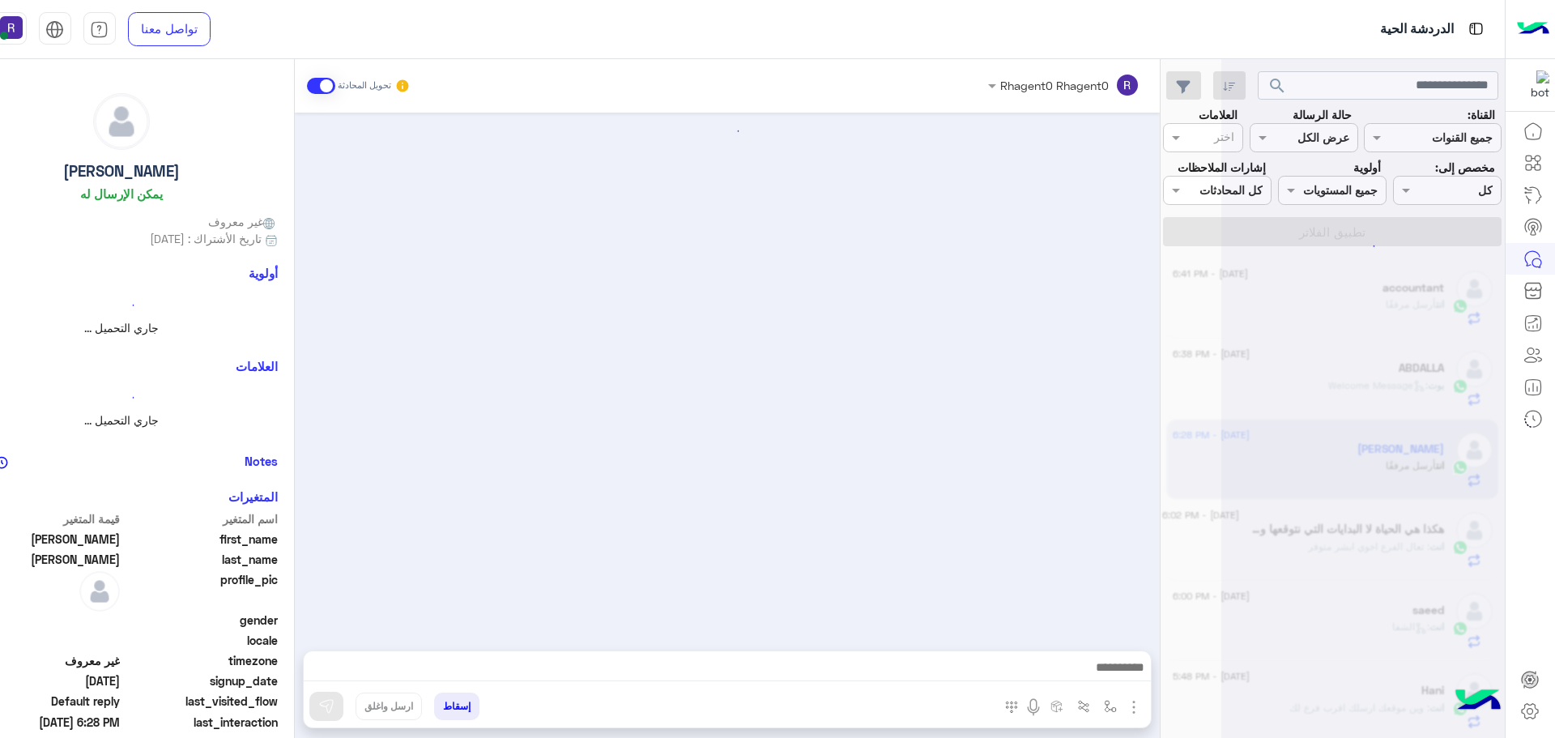
scroll to position [396, 0]
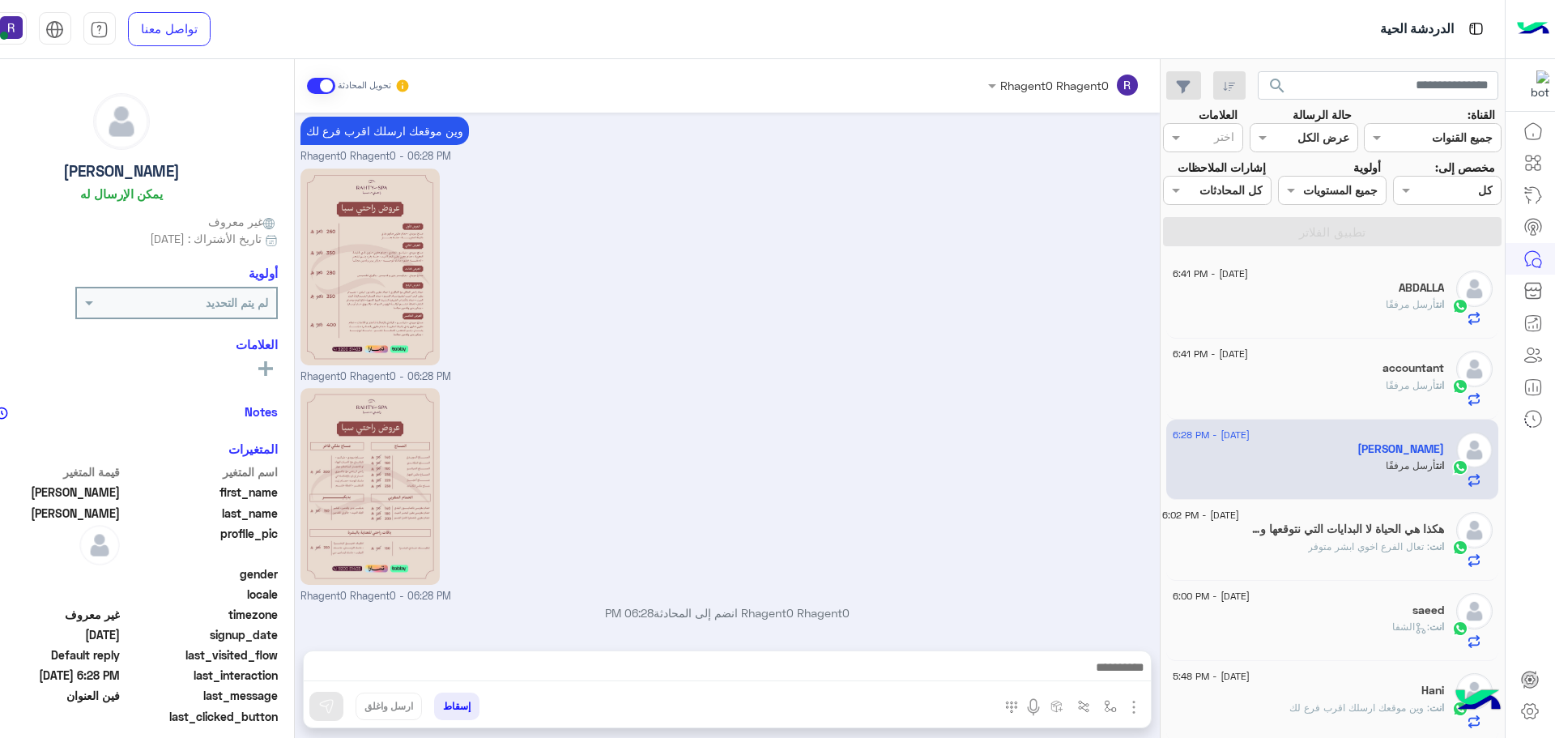
click at [1420, 305] on span "أرسل مرفقًا" at bounding box center [1411, 304] width 50 height 12
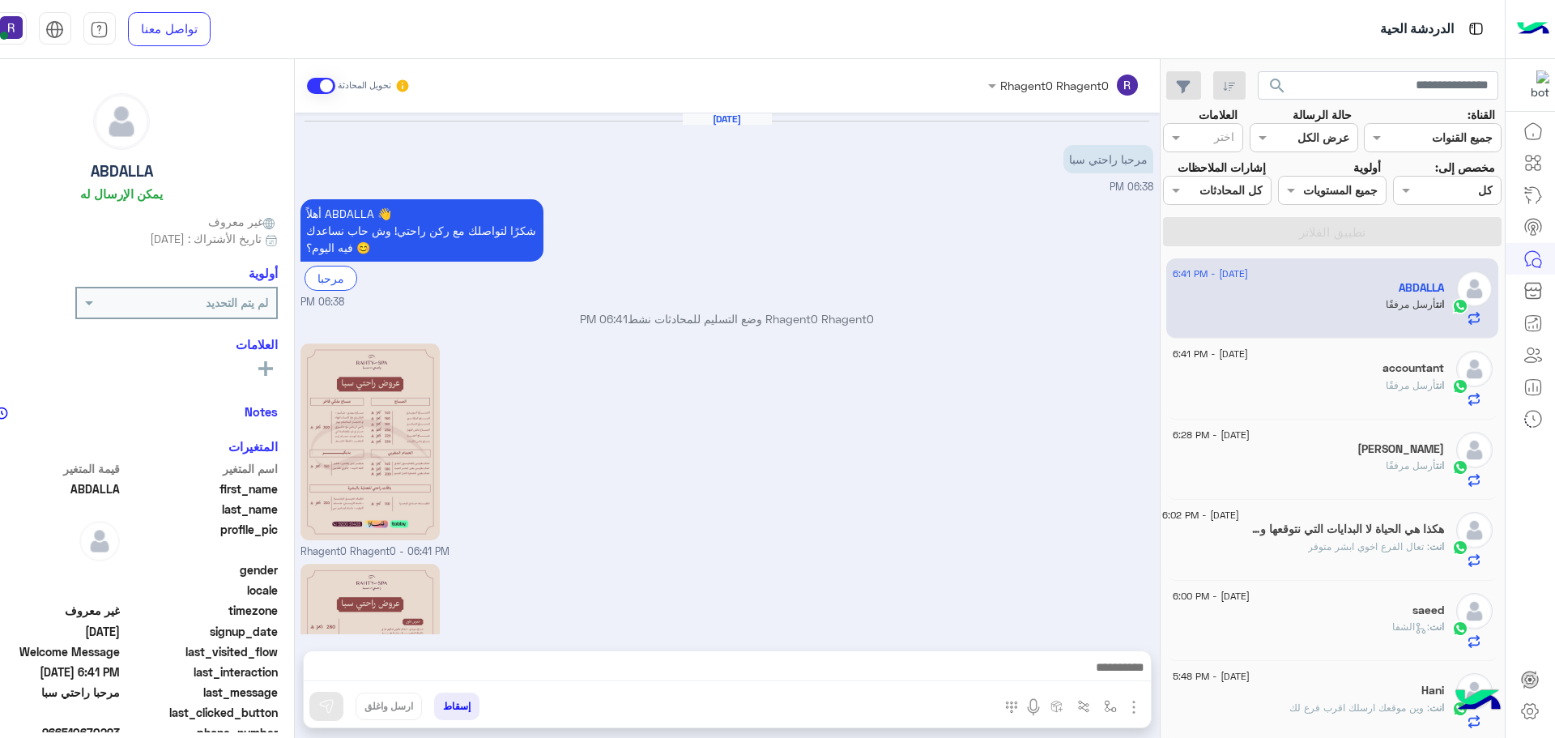
scroll to position [205, 0]
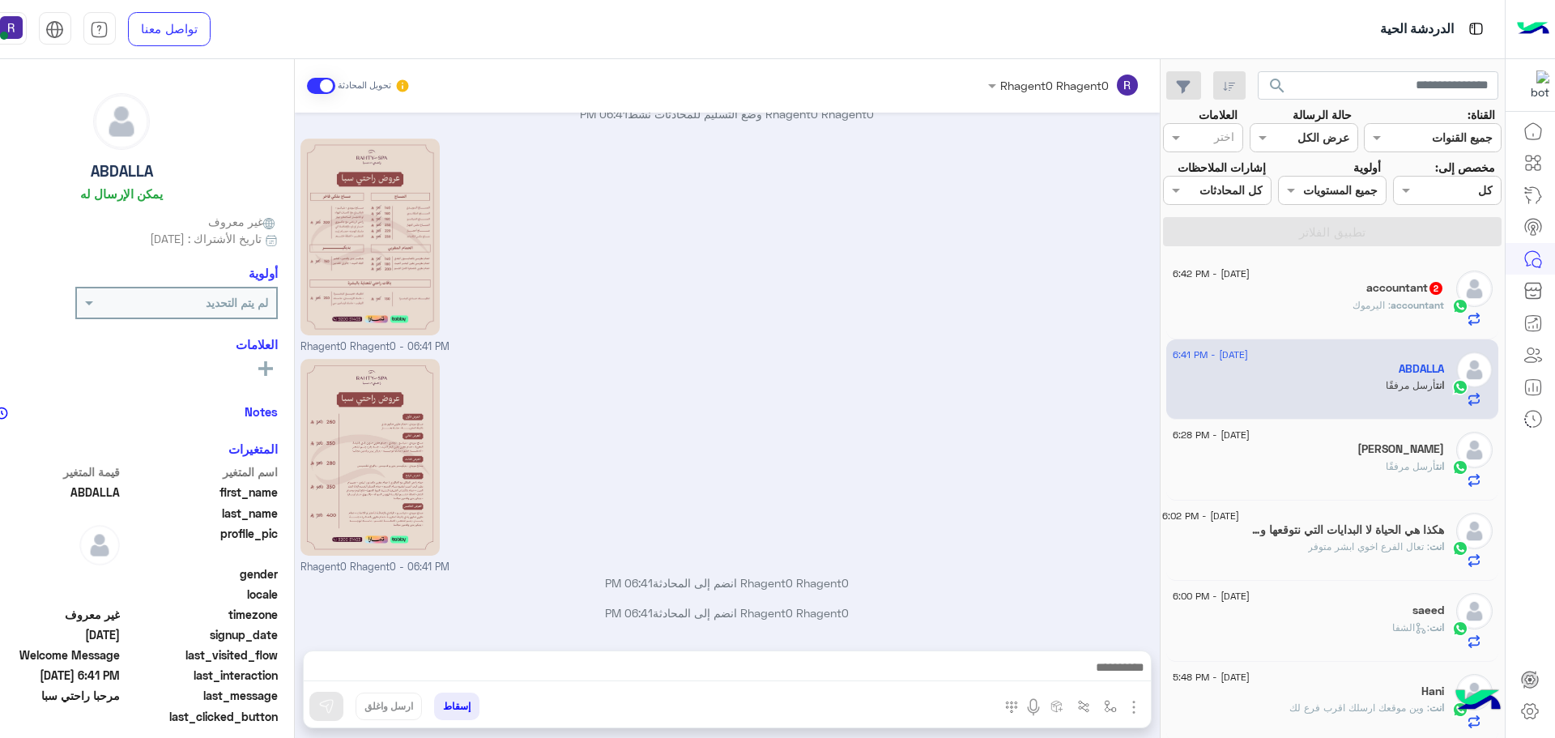
click at [1374, 296] on div "accountant 2" at bounding box center [1308, 289] width 271 height 17
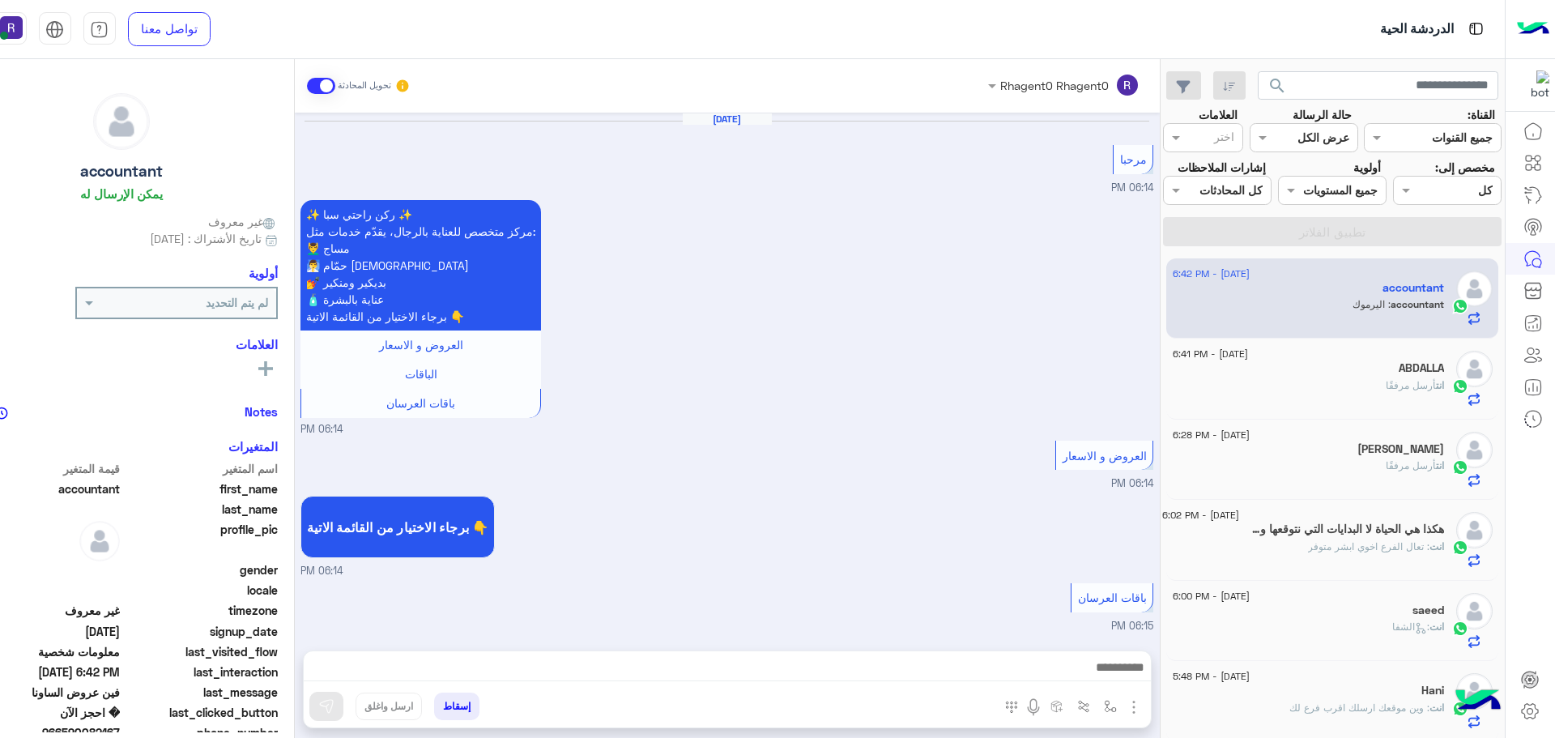
scroll to position [1583, 0]
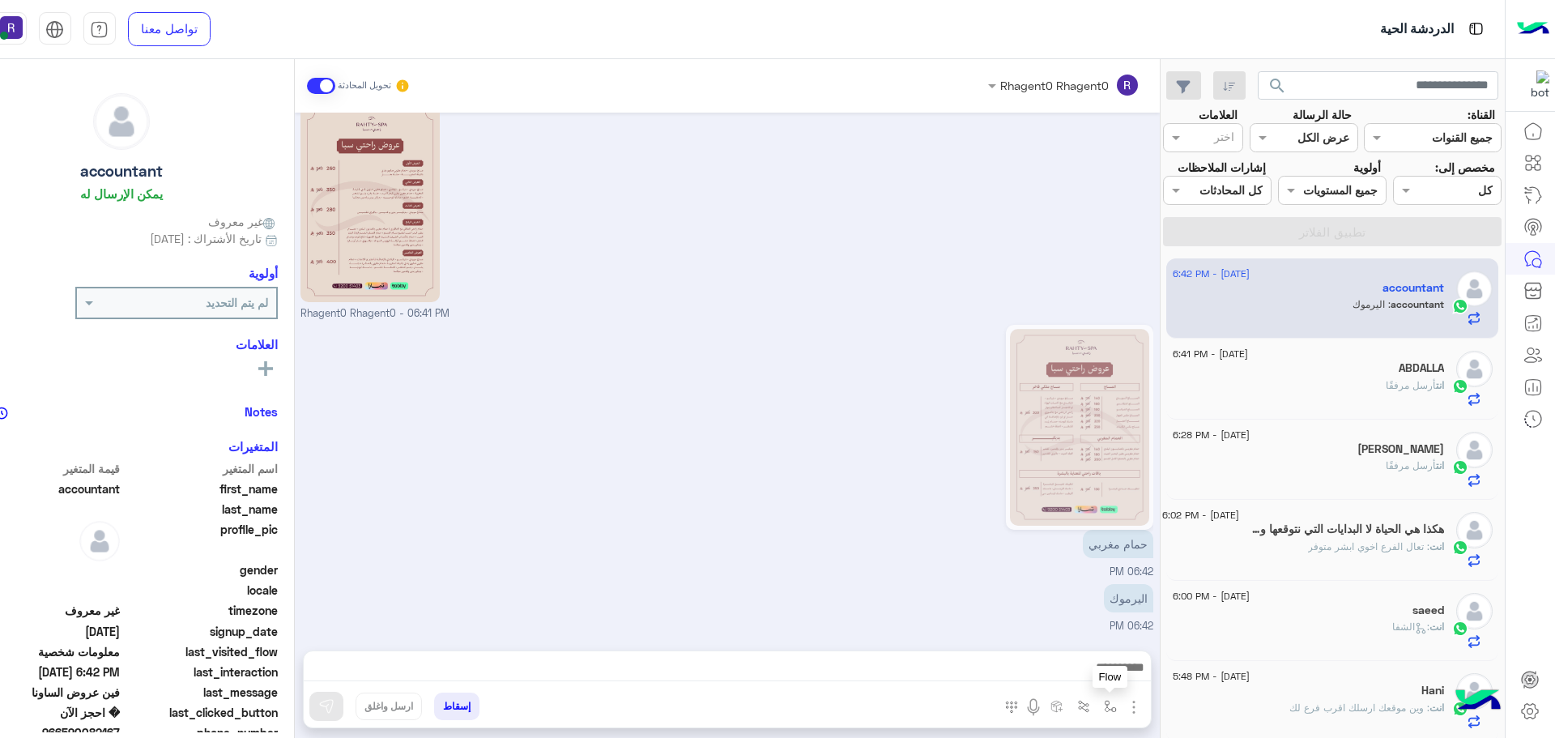
click at [1114, 705] on img "button" at bounding box center [1110, 706] width 13 height 13
click at [1098, 673] on input "text" at bounding box center [1059, 671] width 109 height 19
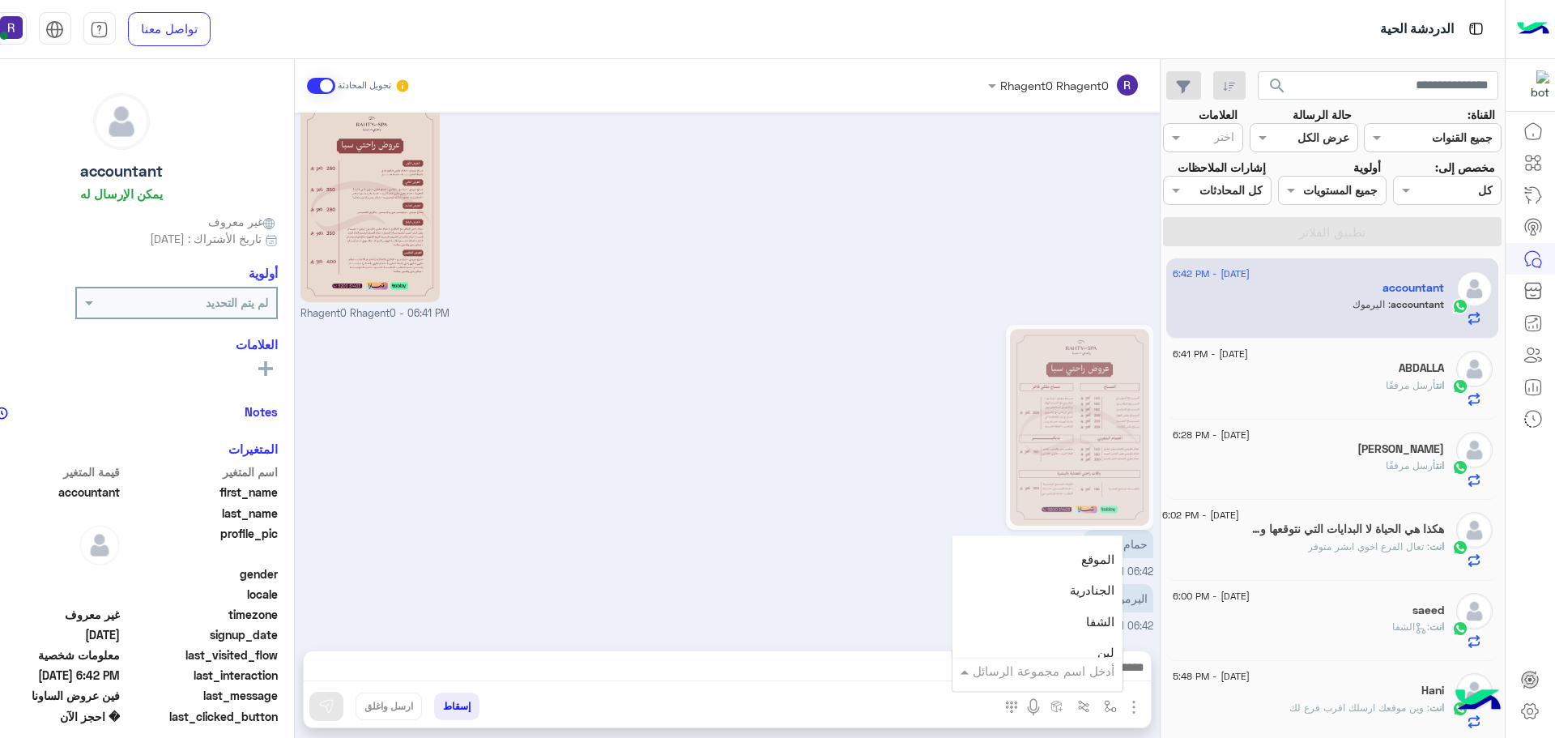
scroll to position [1053, 0]
click at [1064, 600] on div "الجنادرية" at bounding box center [1037, 590] width 170 height 32
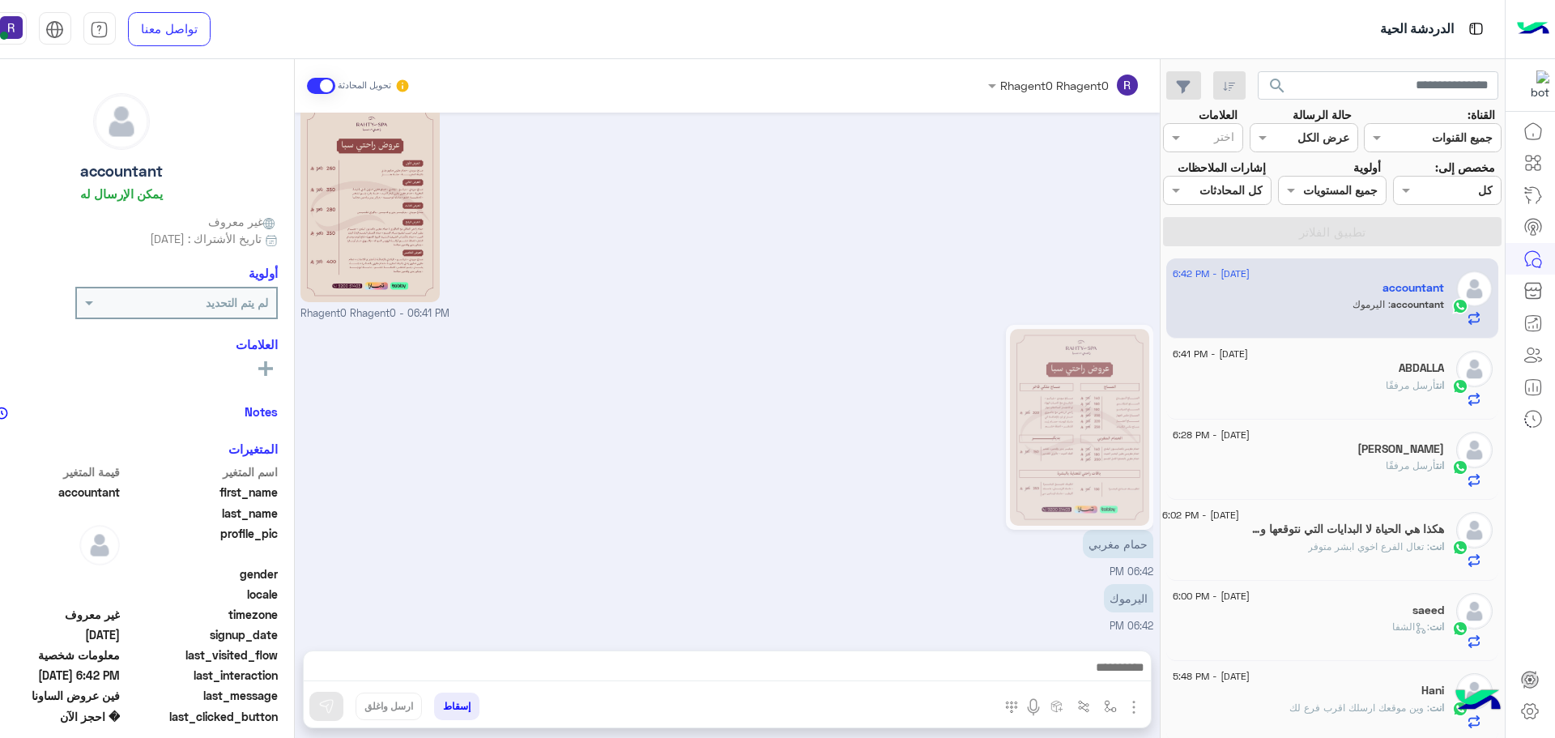
type textarea "*********"
click at [317, 701] on button at bounding box center [326, 706] width 34 height 29
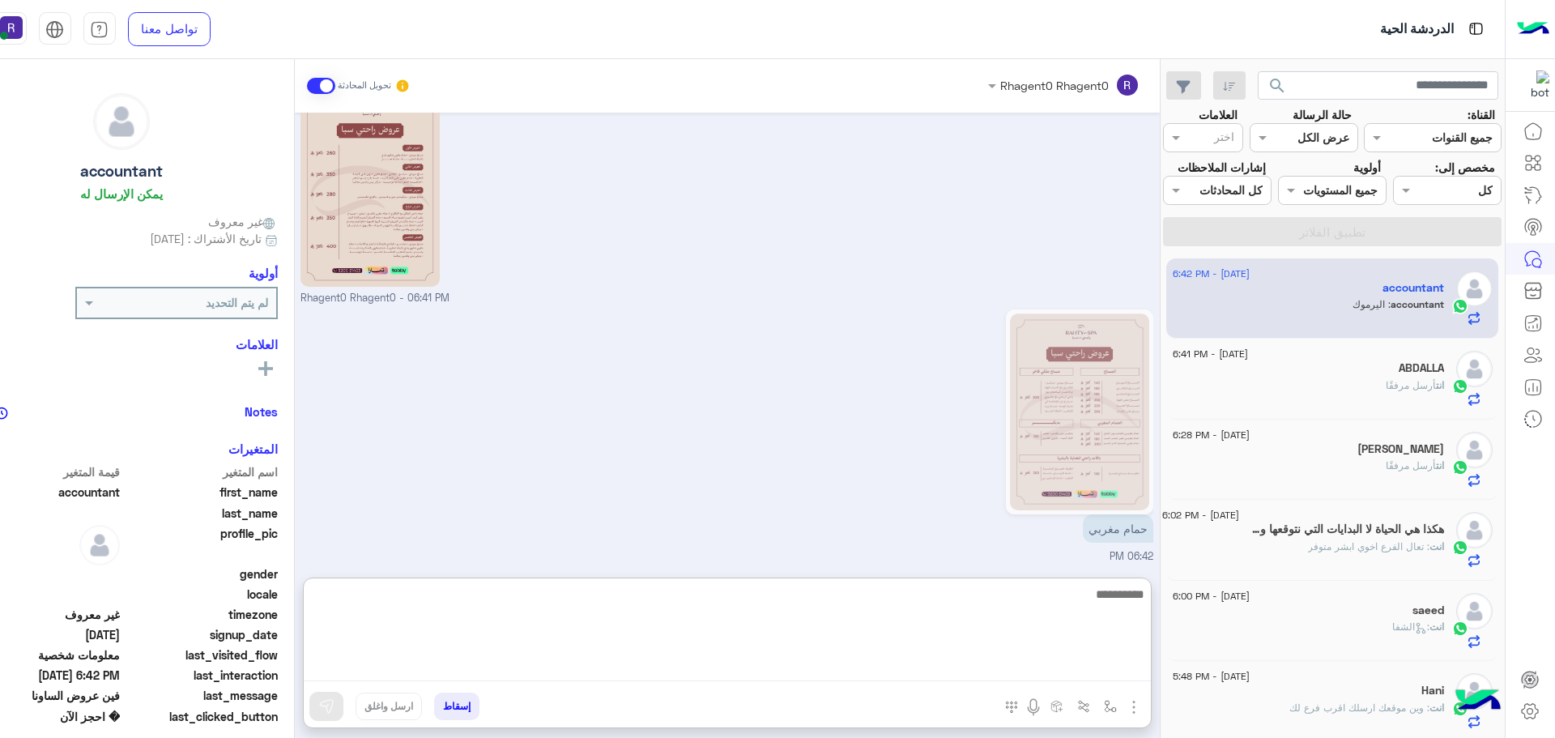
click at [477, 669] on textarea at bounding box center [727, 632] width 847 height 97
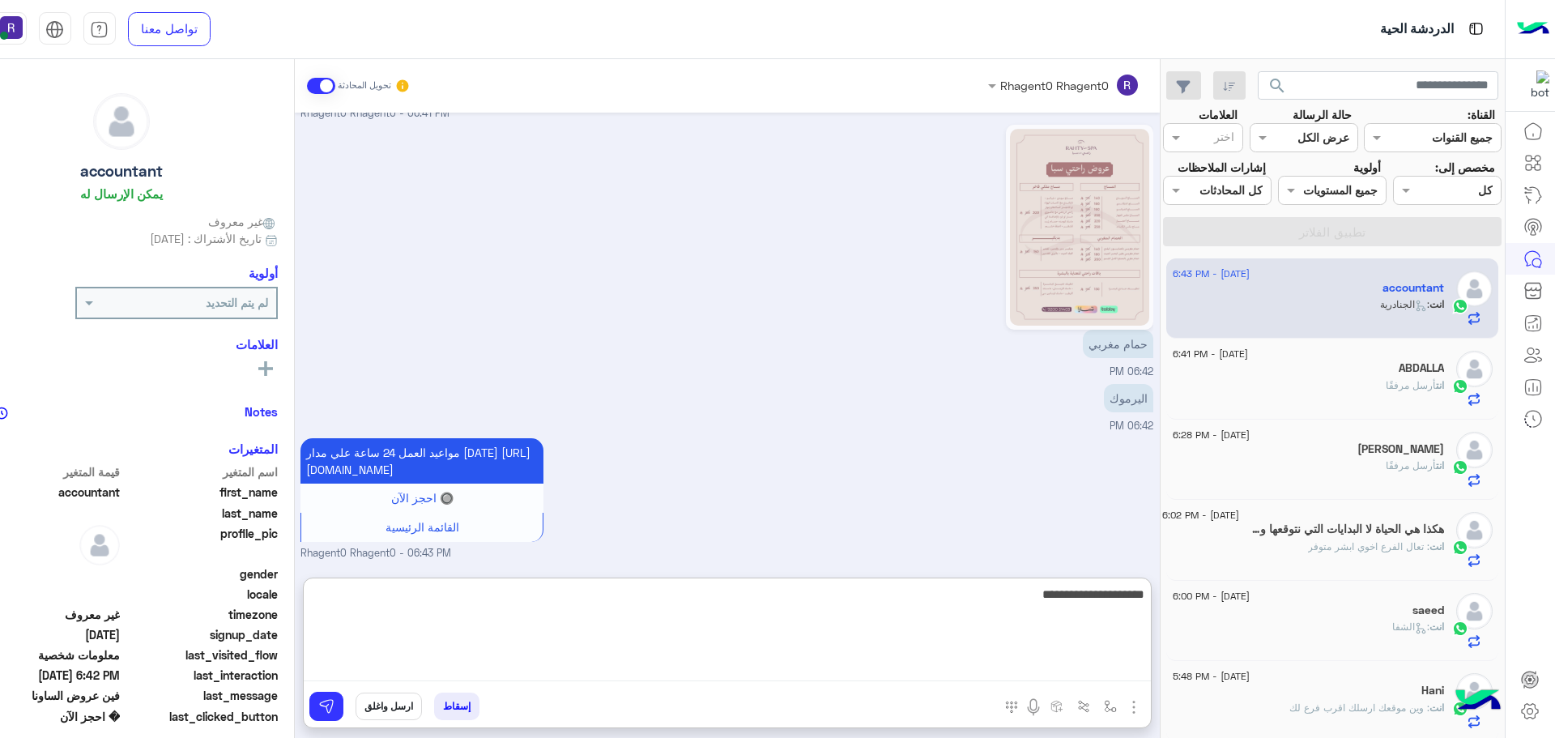
type textarea "**********"
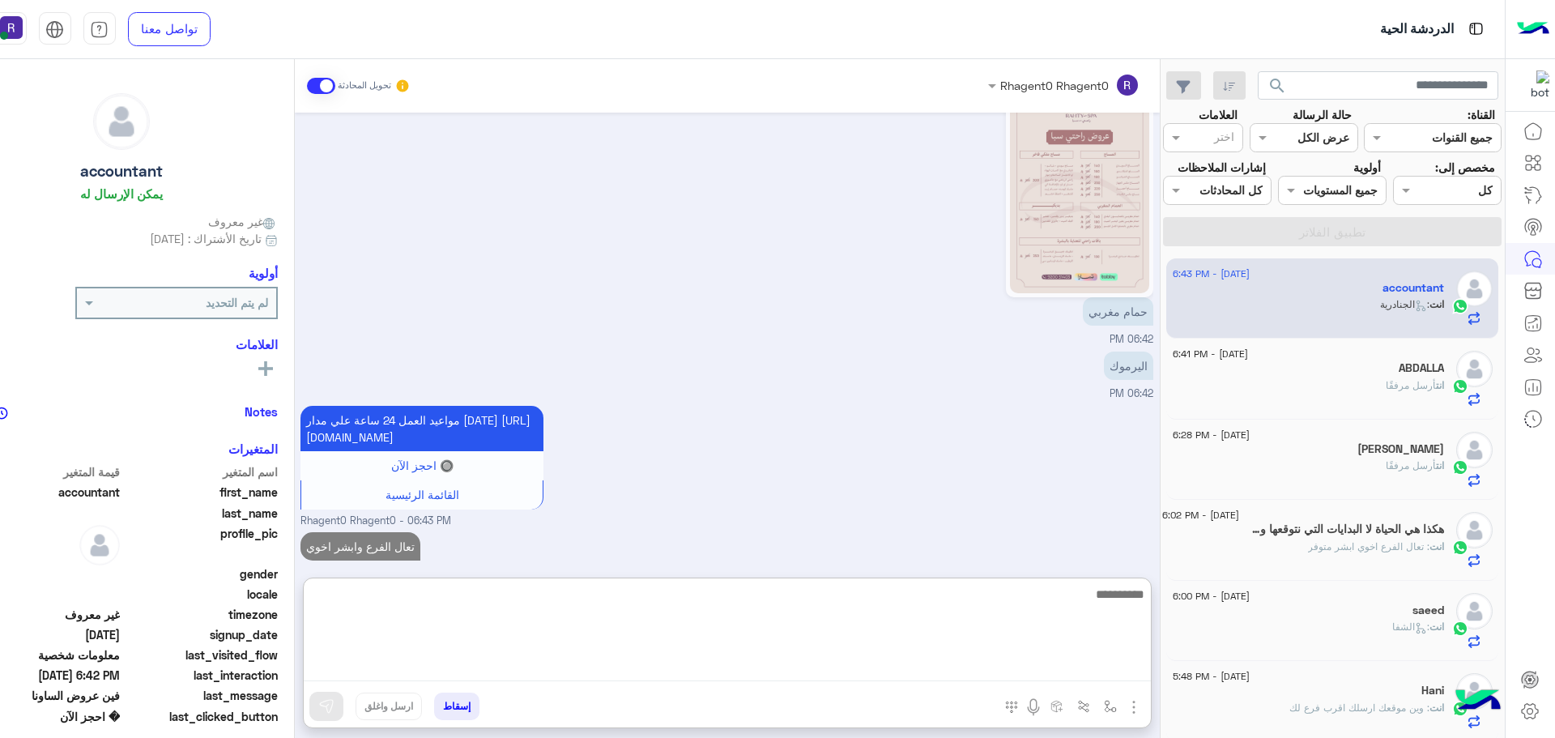
scroll to position [1852, 0]
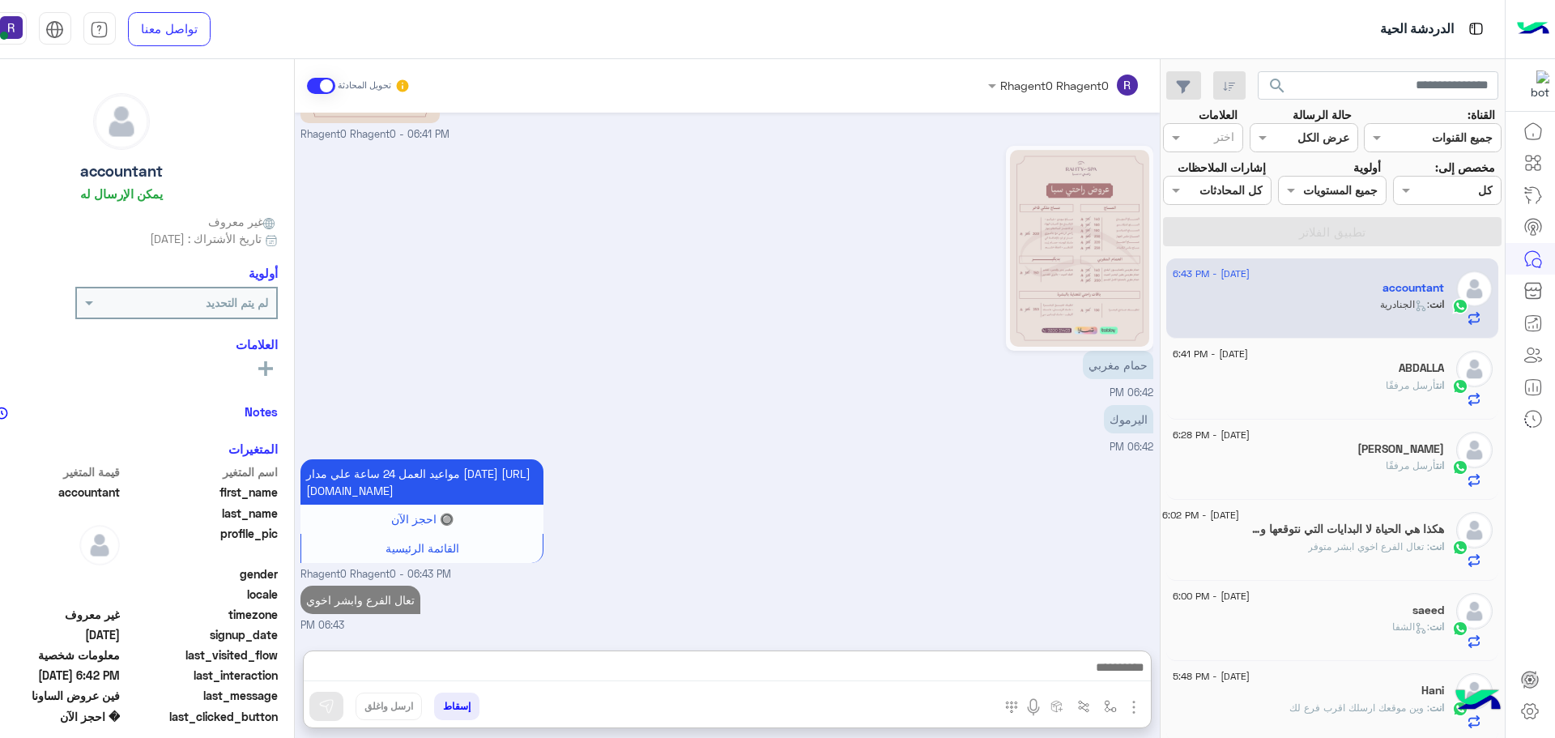
click at [1364, 379] on div "انت أرسل مرفقًا" at bounding box center [1308, 392] width 271 height 28
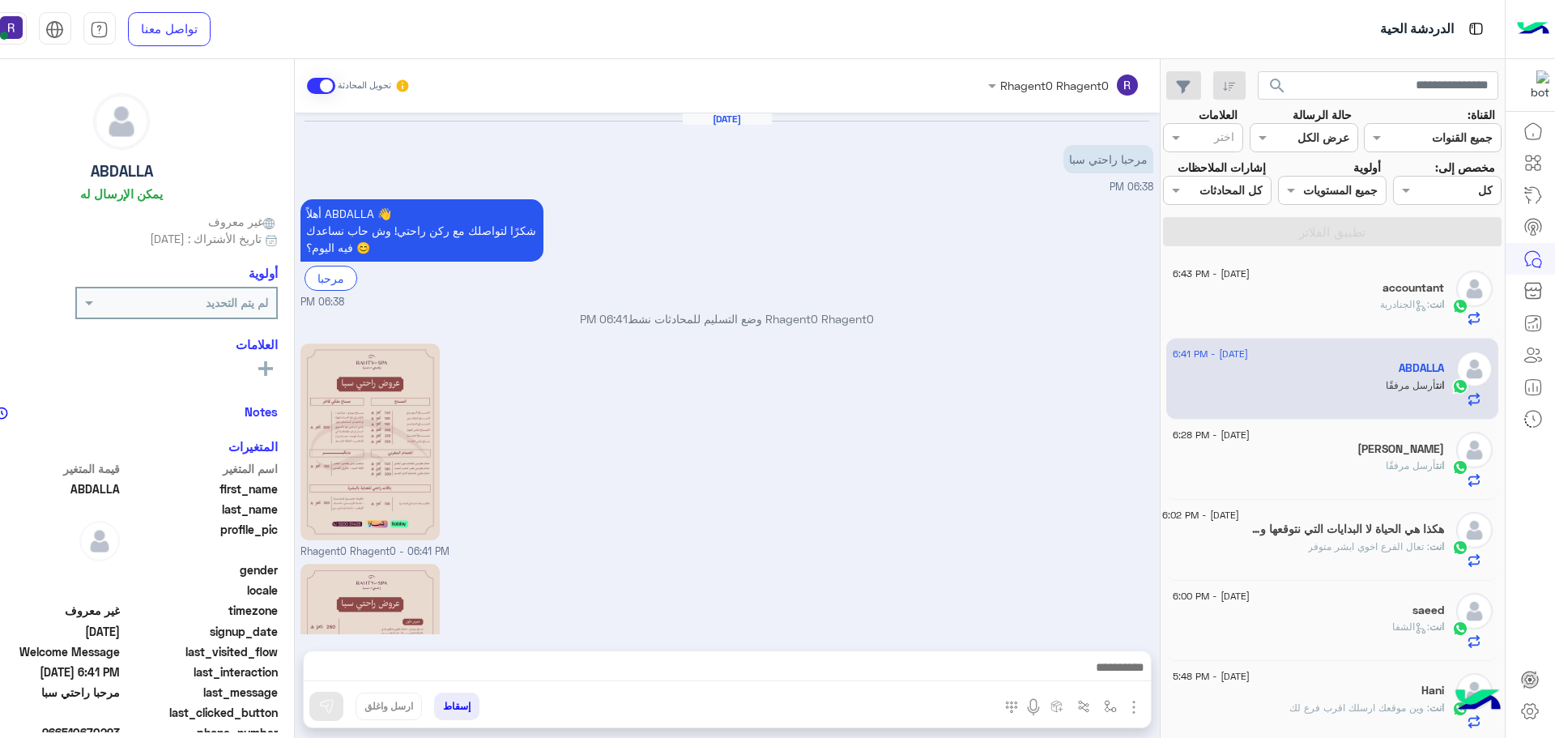
scroll to position [205, 0]
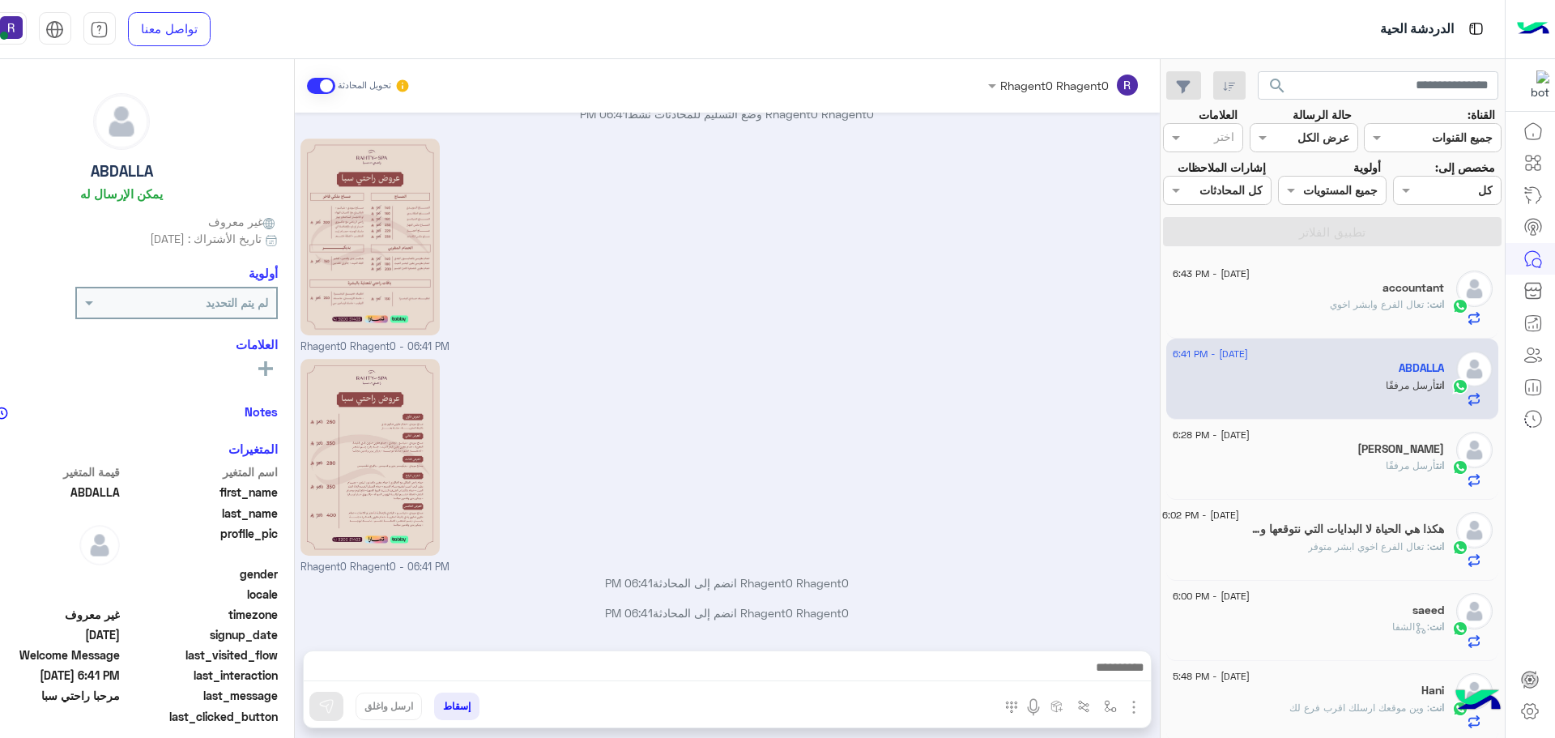
click at [1363, 300] on span ": تعال الفرع وابشر اخوي" at bounding box center [1380, 304] width 100 height 12
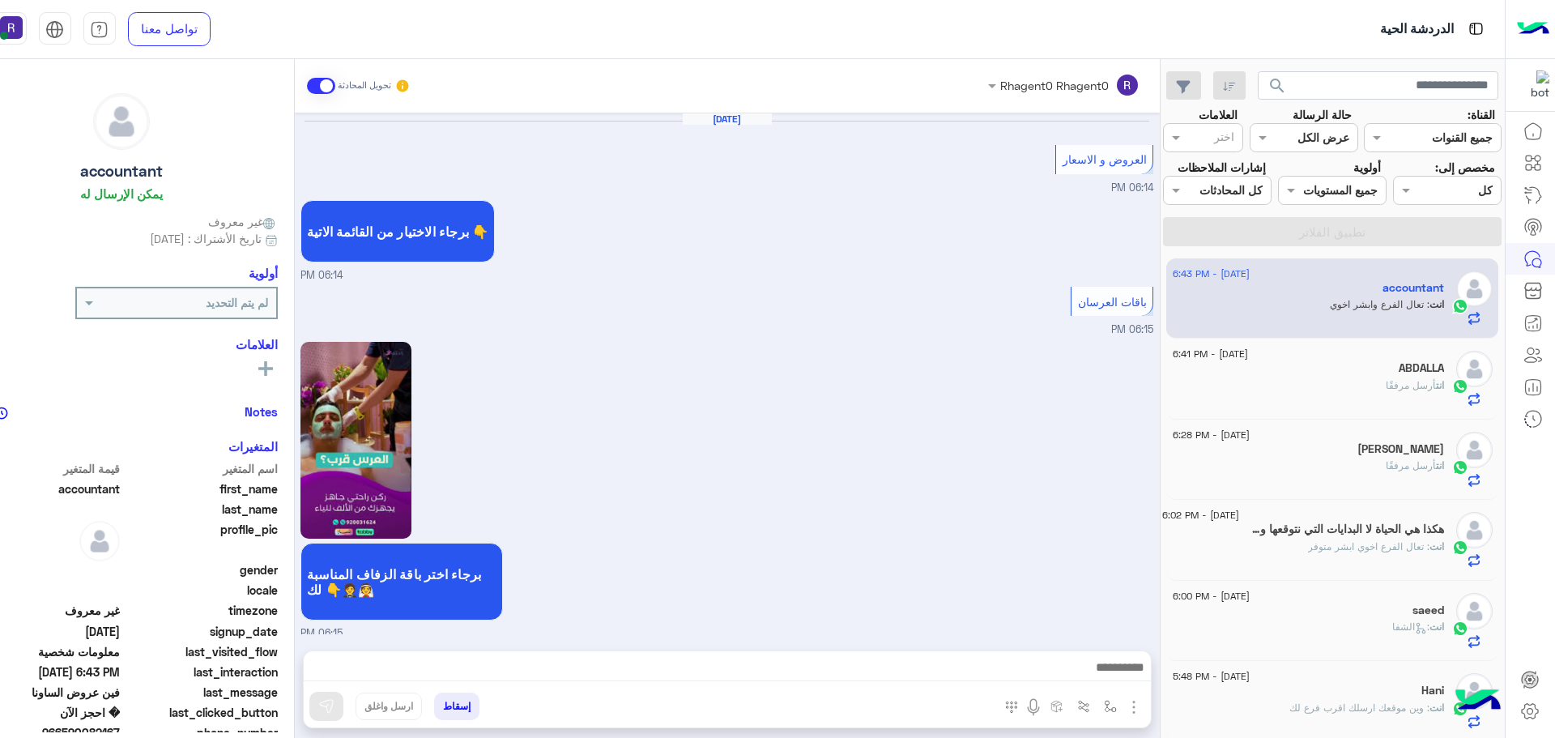
scroll to position [1483, 0]
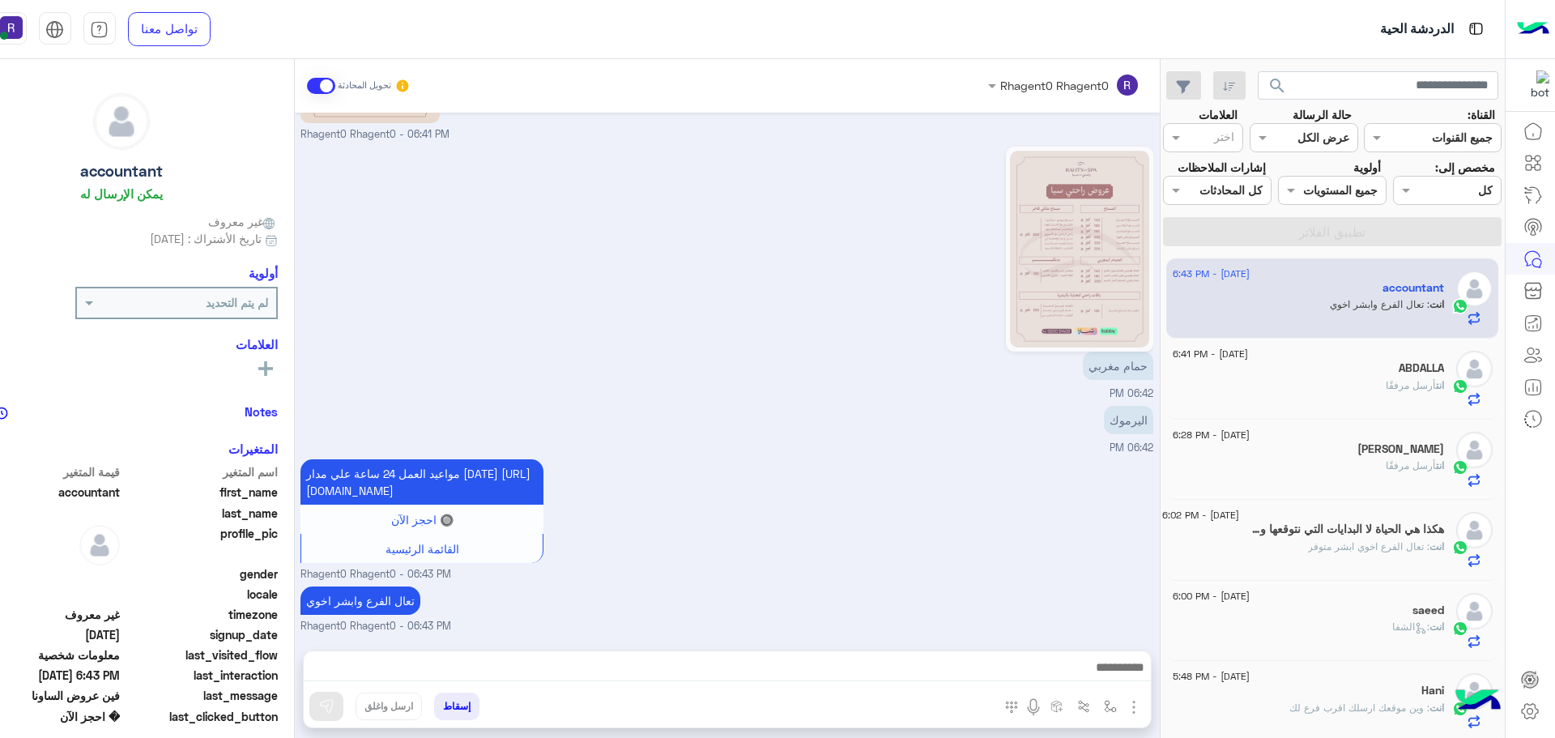
click at [1401, 370] on h5 "ABDALLA" at bounding box center [1421, 368] width 45 height 14
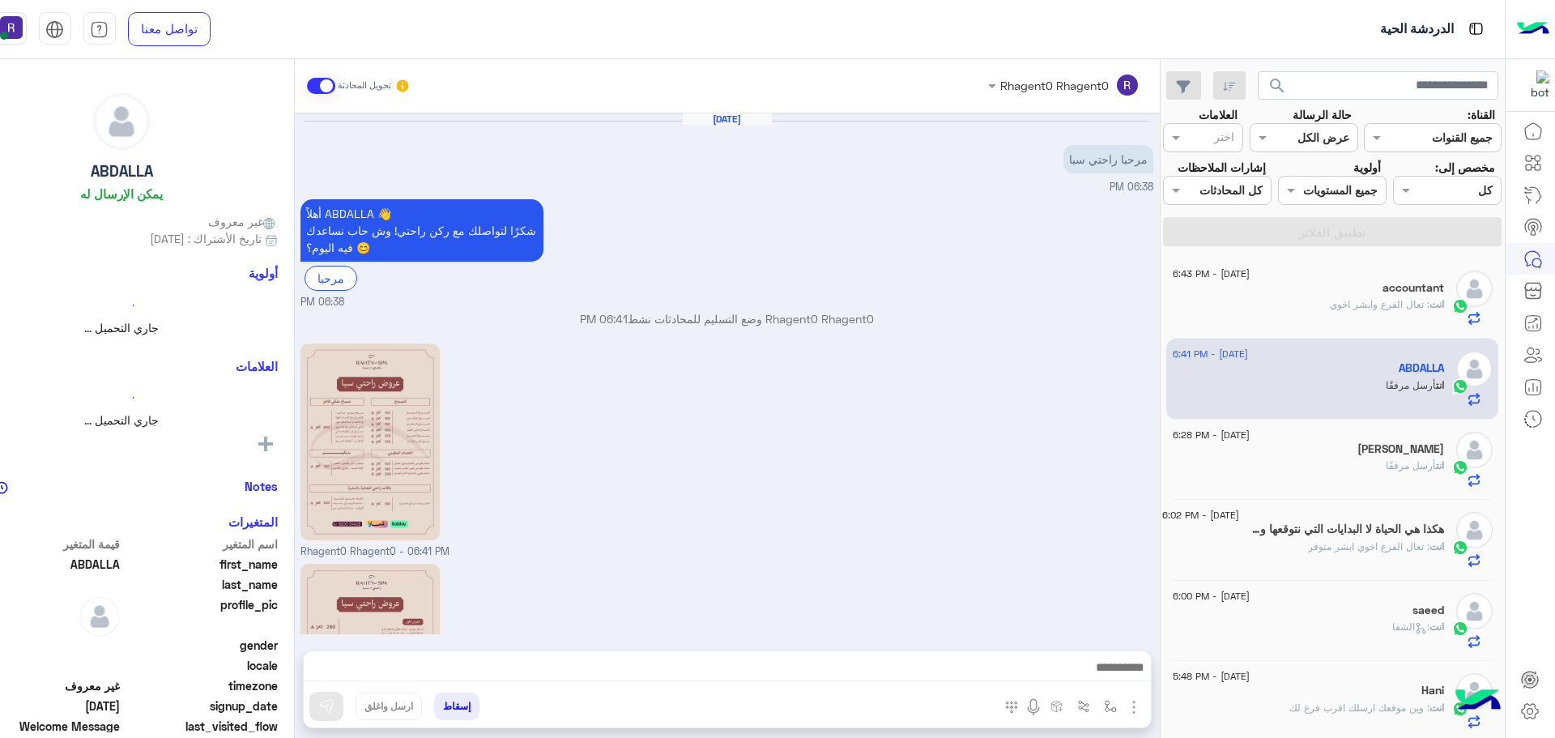
scroll to position [205, 0]
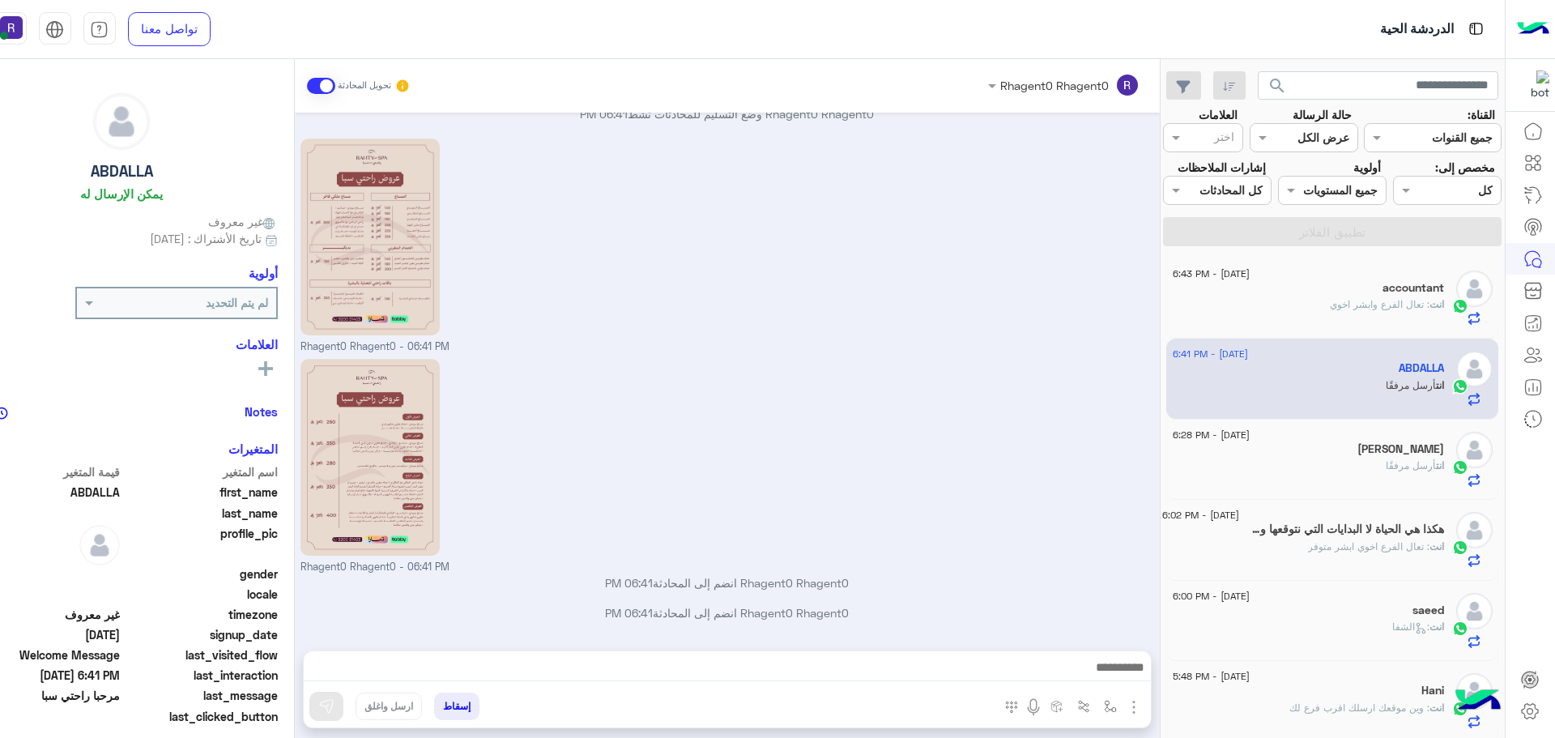
click at [1419, 311] on p "انت : تعال الفرع وابشر اخوي" at bounding box center [1387, 304] width 114 height 15
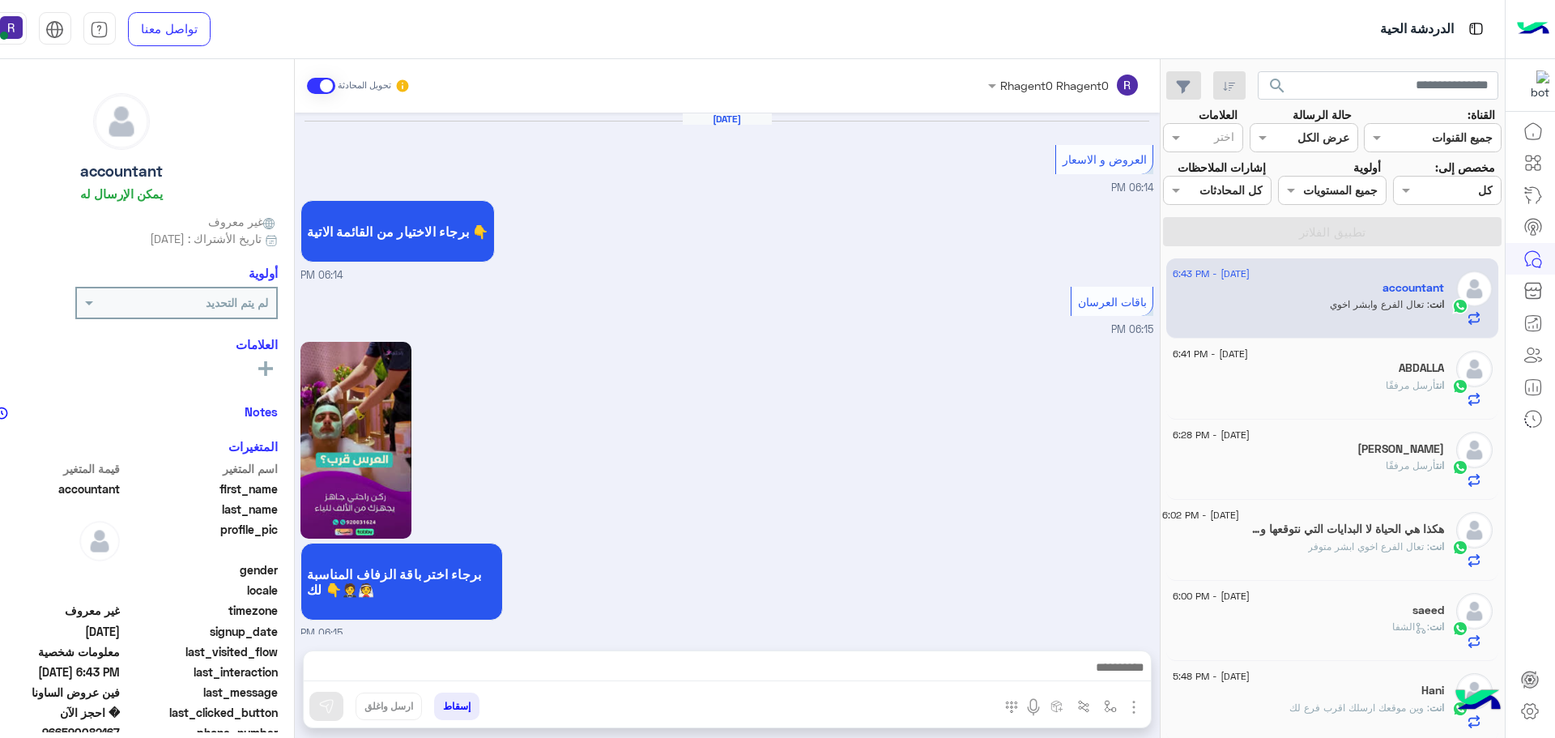
scroll to position [1483, 0]
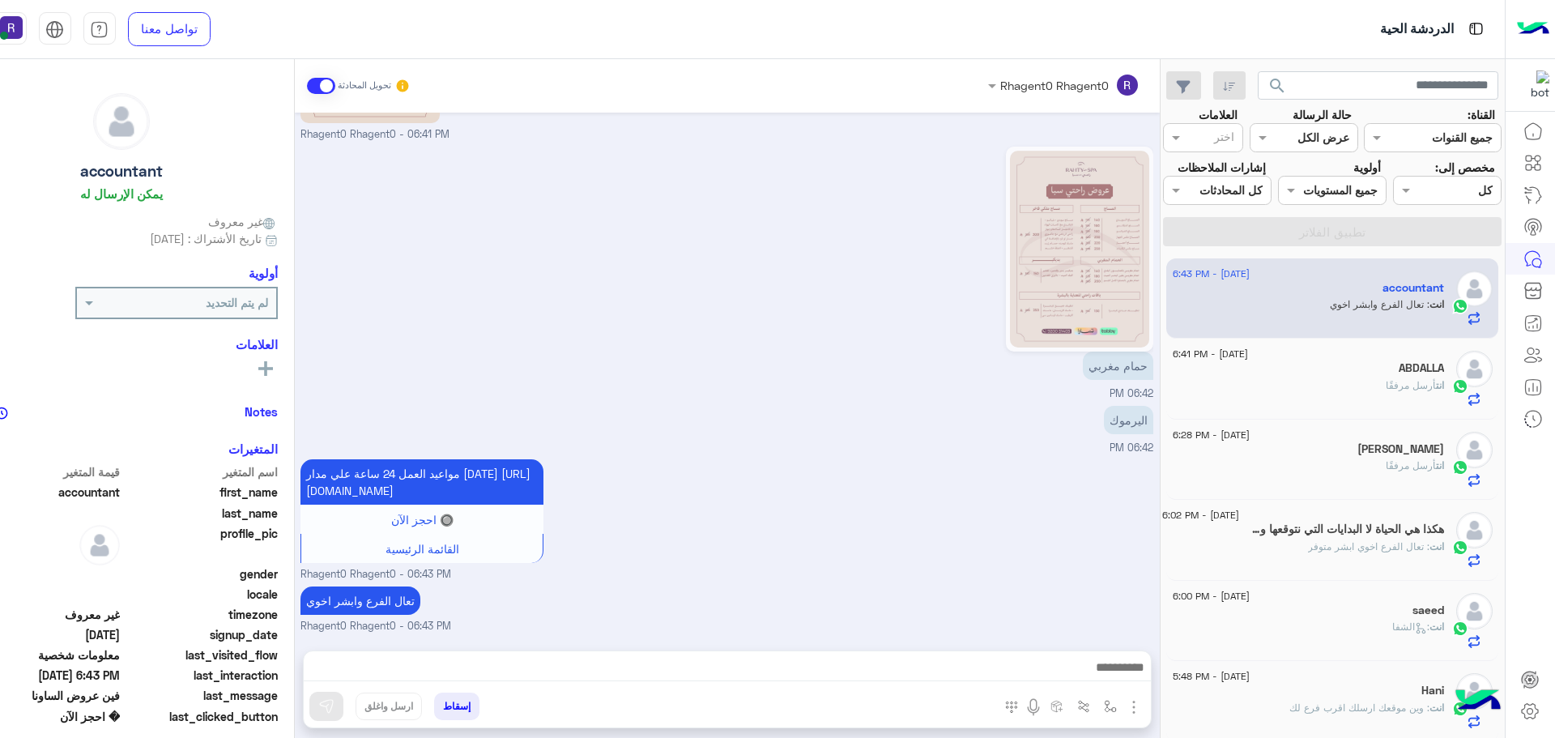
click at [1341, 386] on div "انت أرسل مرفقًا" at bounding box center [1308, 392] width 271 height 28
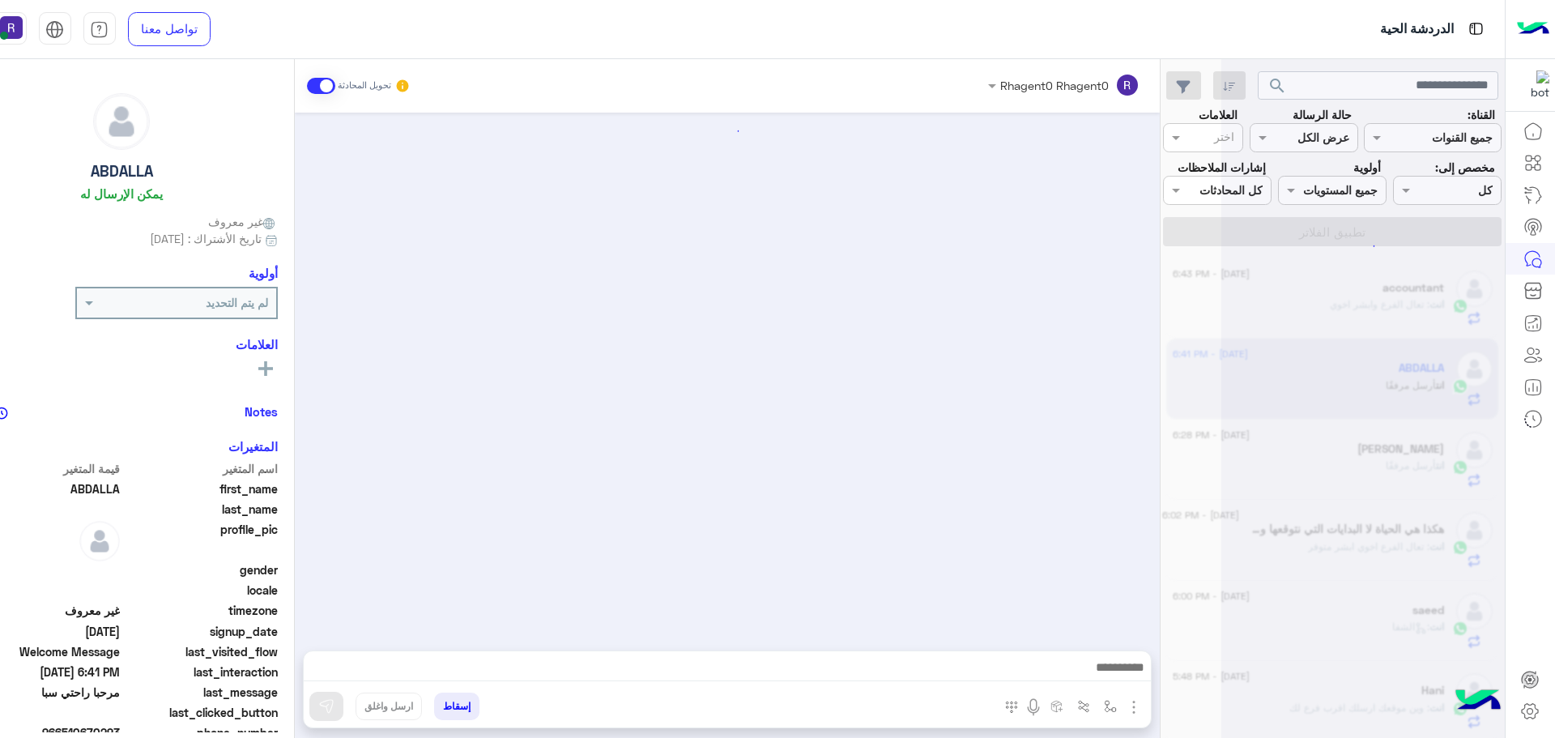
scroll to position [205, 0]
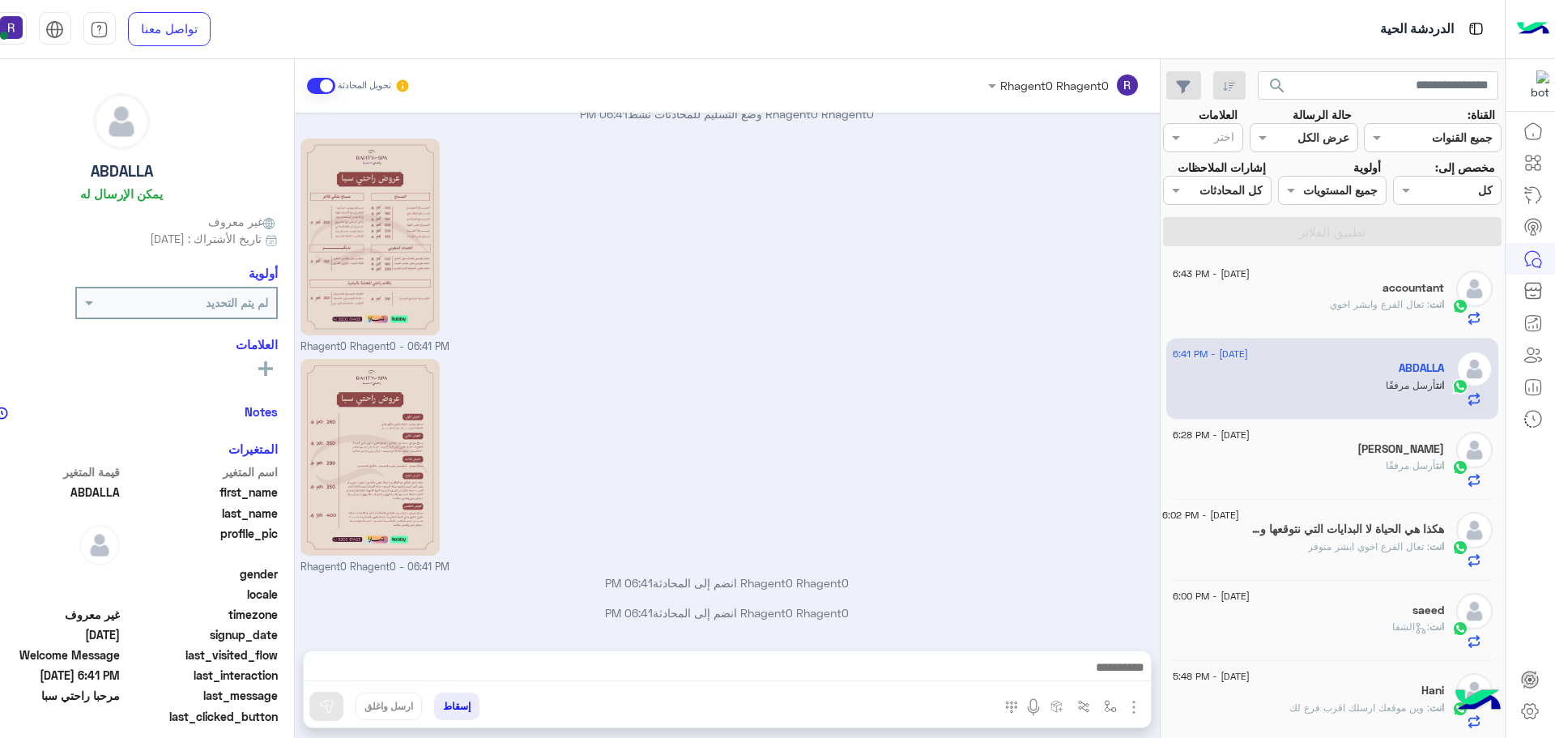
click at [1390, 310] on span ": تعال الفرع وابشر اخوي" at bounding box center [1380, 304] width 100 height 12
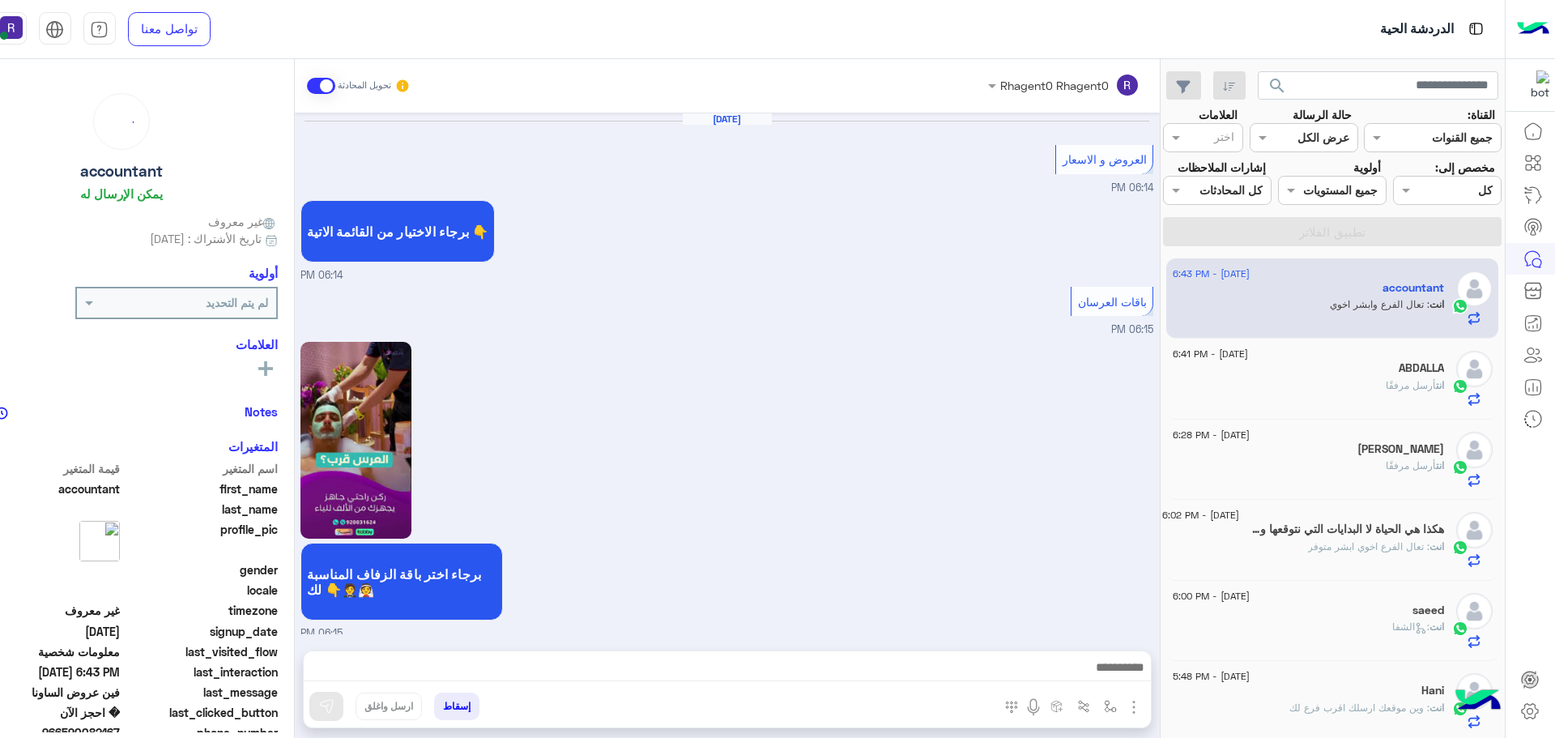
scroll to position [1483, 0]
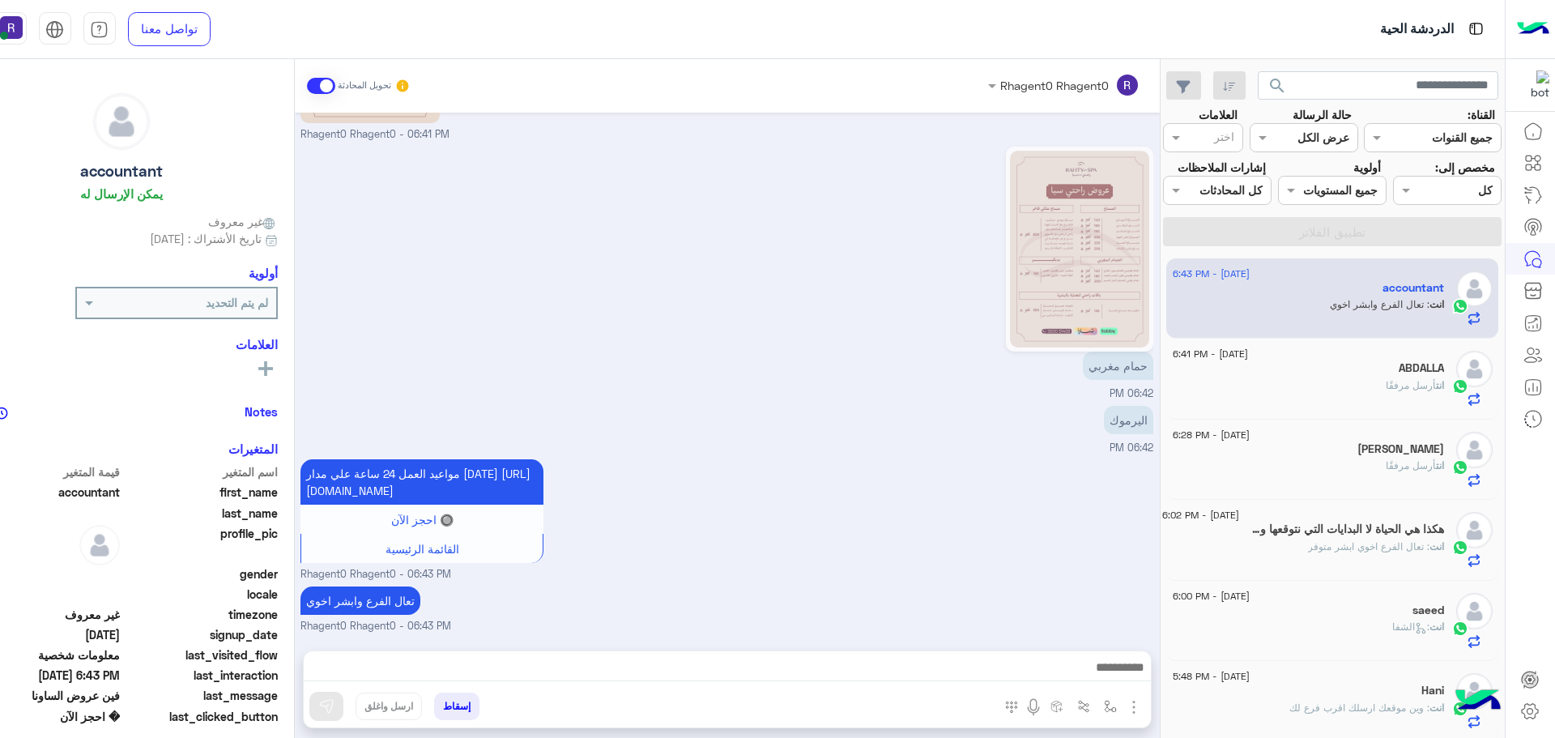
click at [1314, 381] on div "انت أرسل مرفقًا" at bounding box center [1308, 392] width 271 height 28
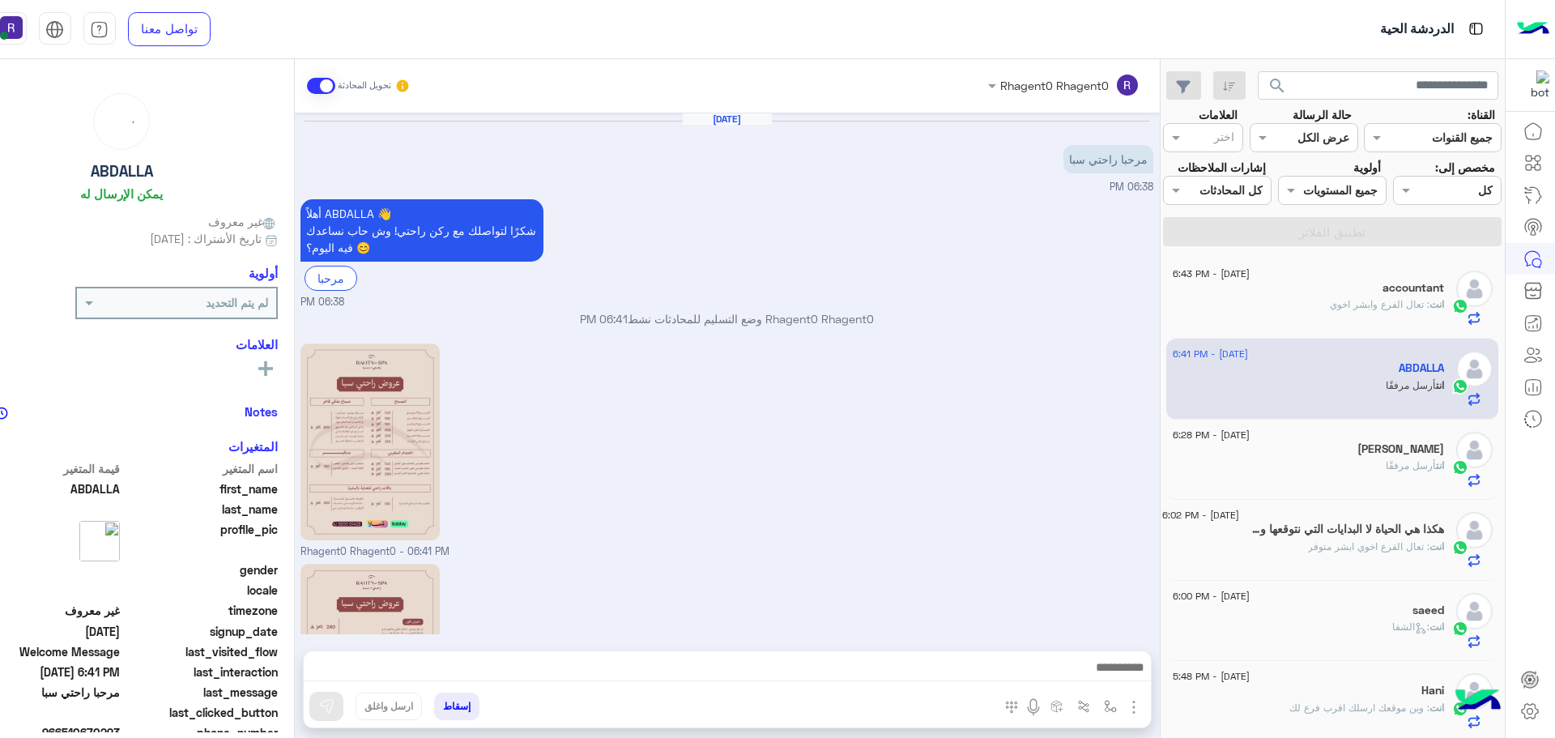
scroll to position [205, 0]
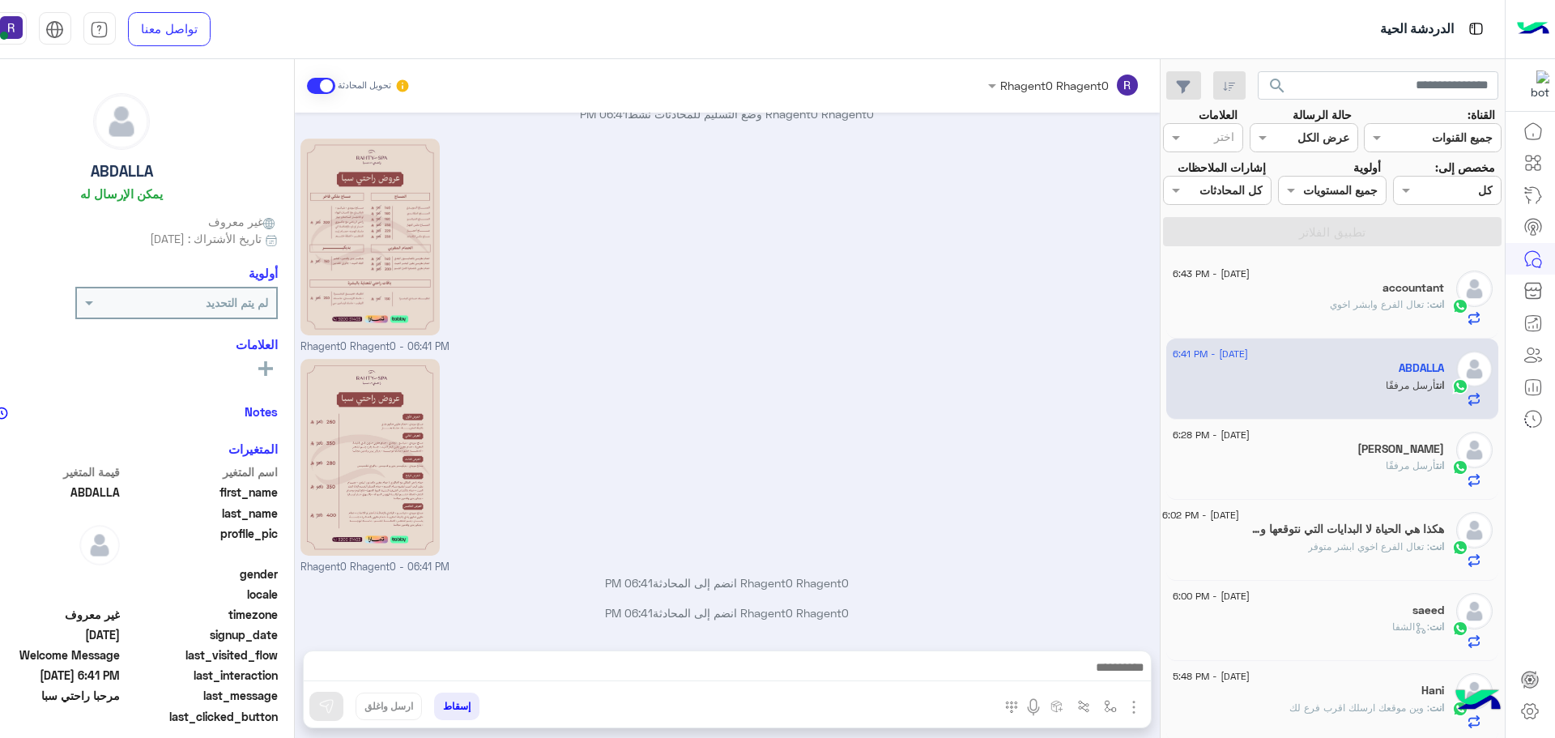
click at [1361, 301] on span ": تعال الفرع وابشر اخوي" at bounding box center [1380, 304] width 100 height 12
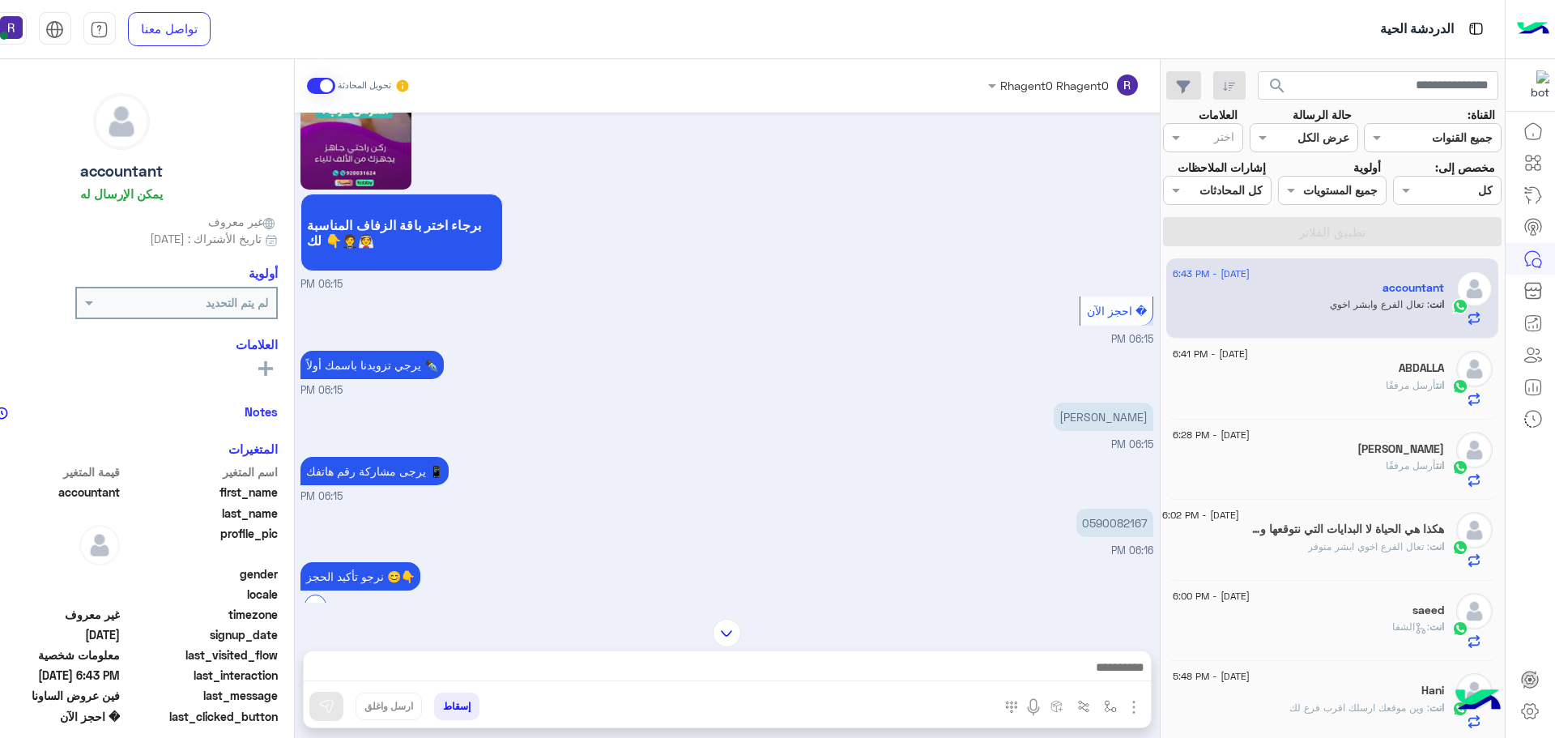
scroll to position [25, 0]
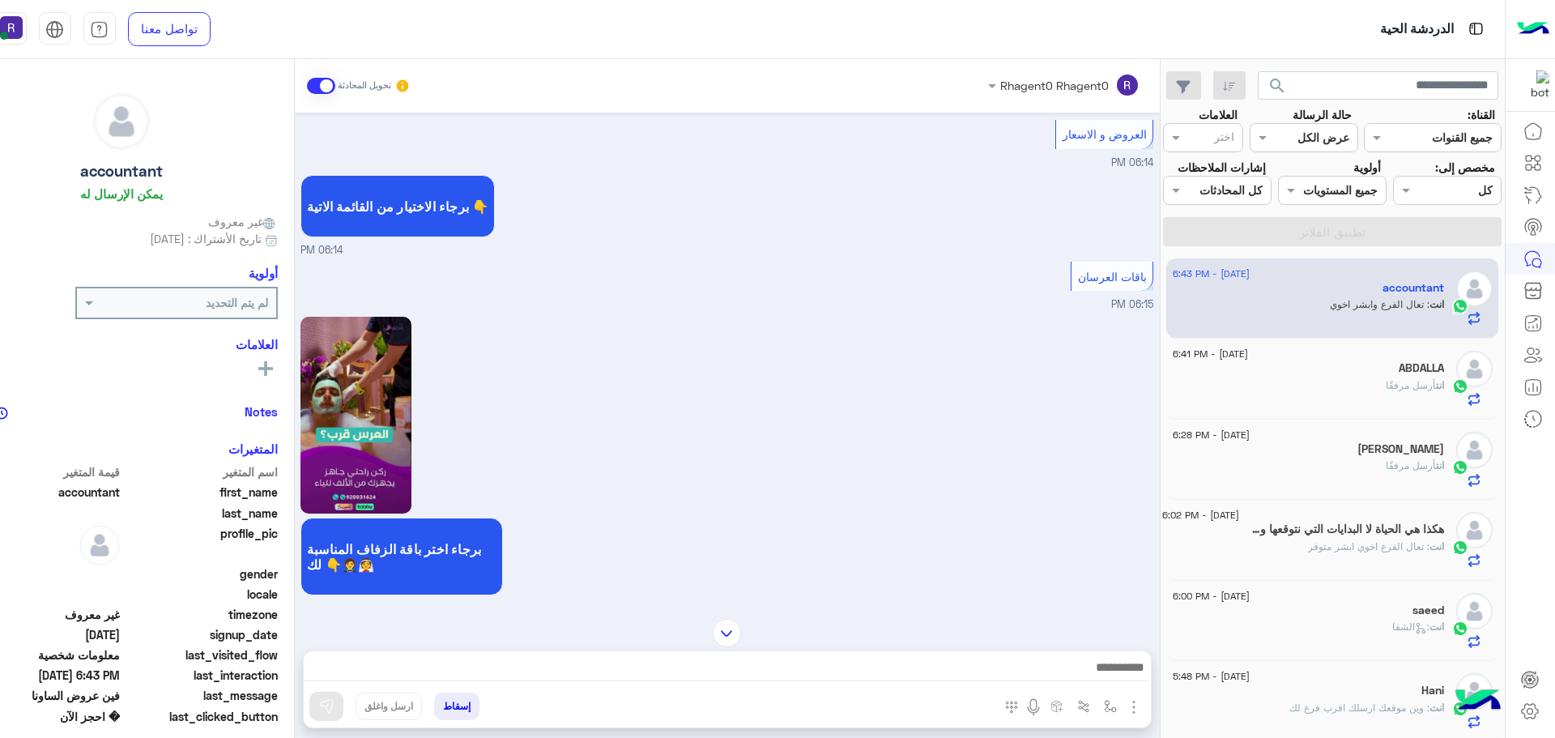
click at [1280, 385] on div "انت أرسل مرفقًا" at bounding box center [1308, 392] width 271 height 28
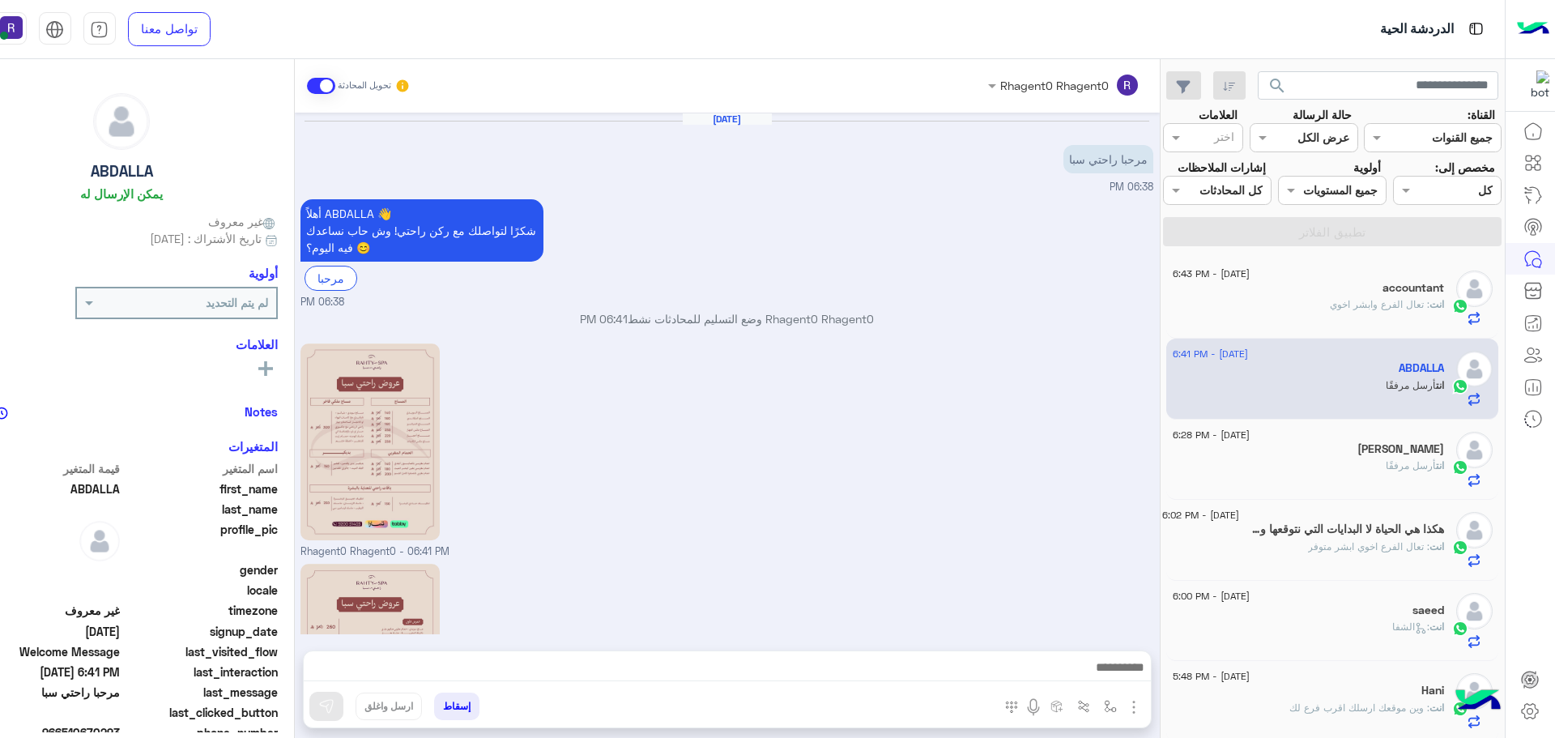
scroll to position [205, 0]
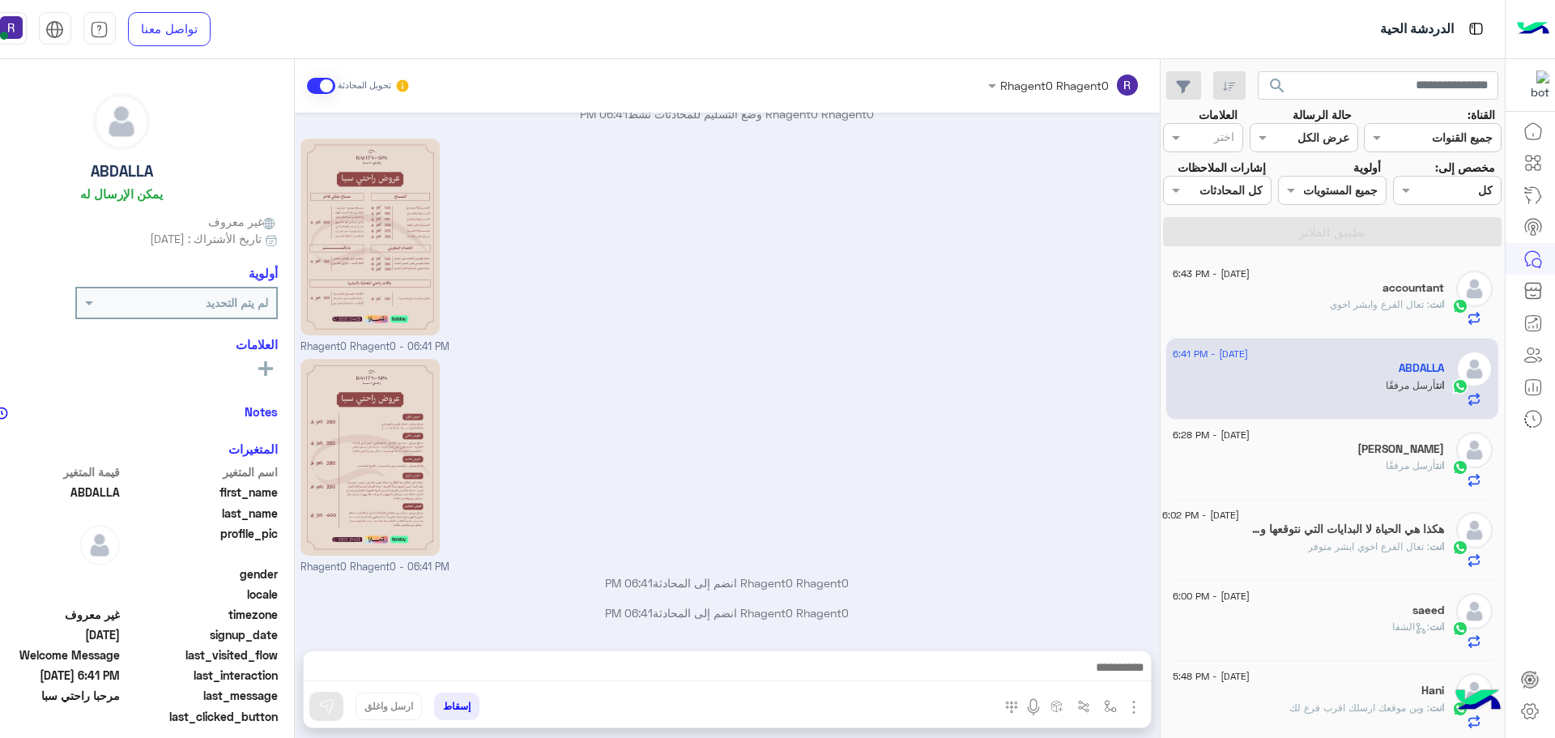
click at [1357, 307] on span ": تعال الفرع وابشر اخوي" at bounding box center [1380, 304] width 100 height 12
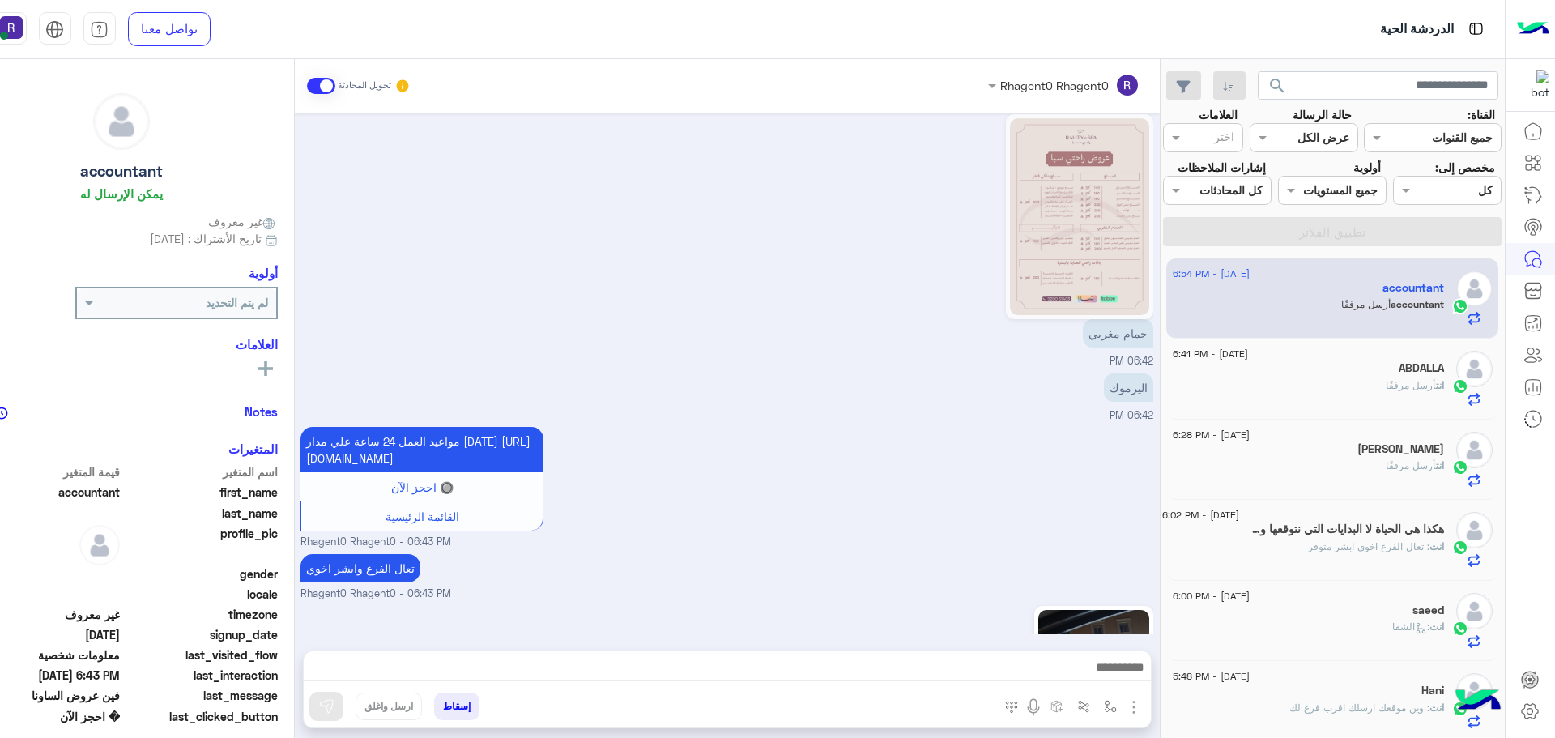
scroll to position [1714, 0]
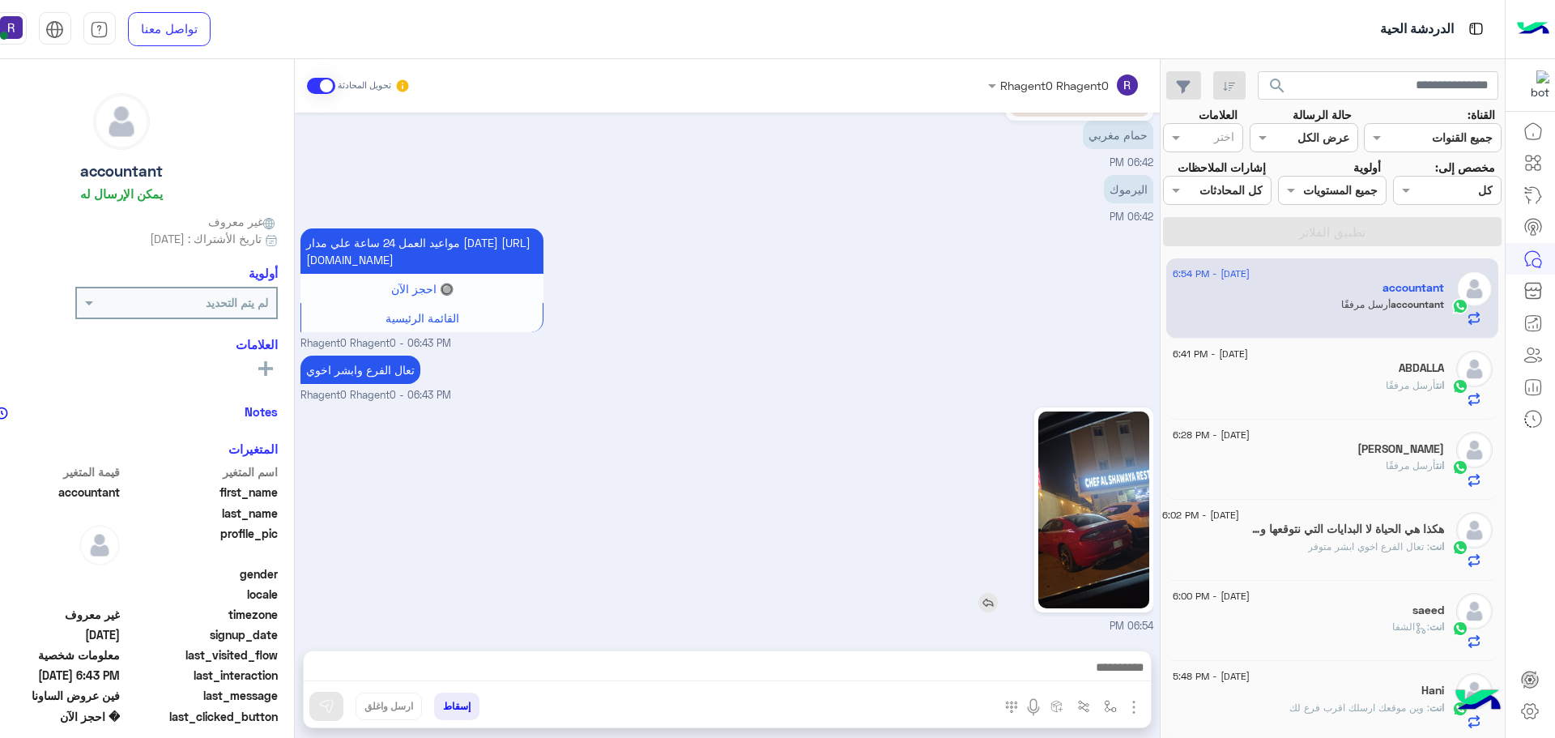
click at [1130, 478] on img at bounding box center [1093, 509] width 111 height 197
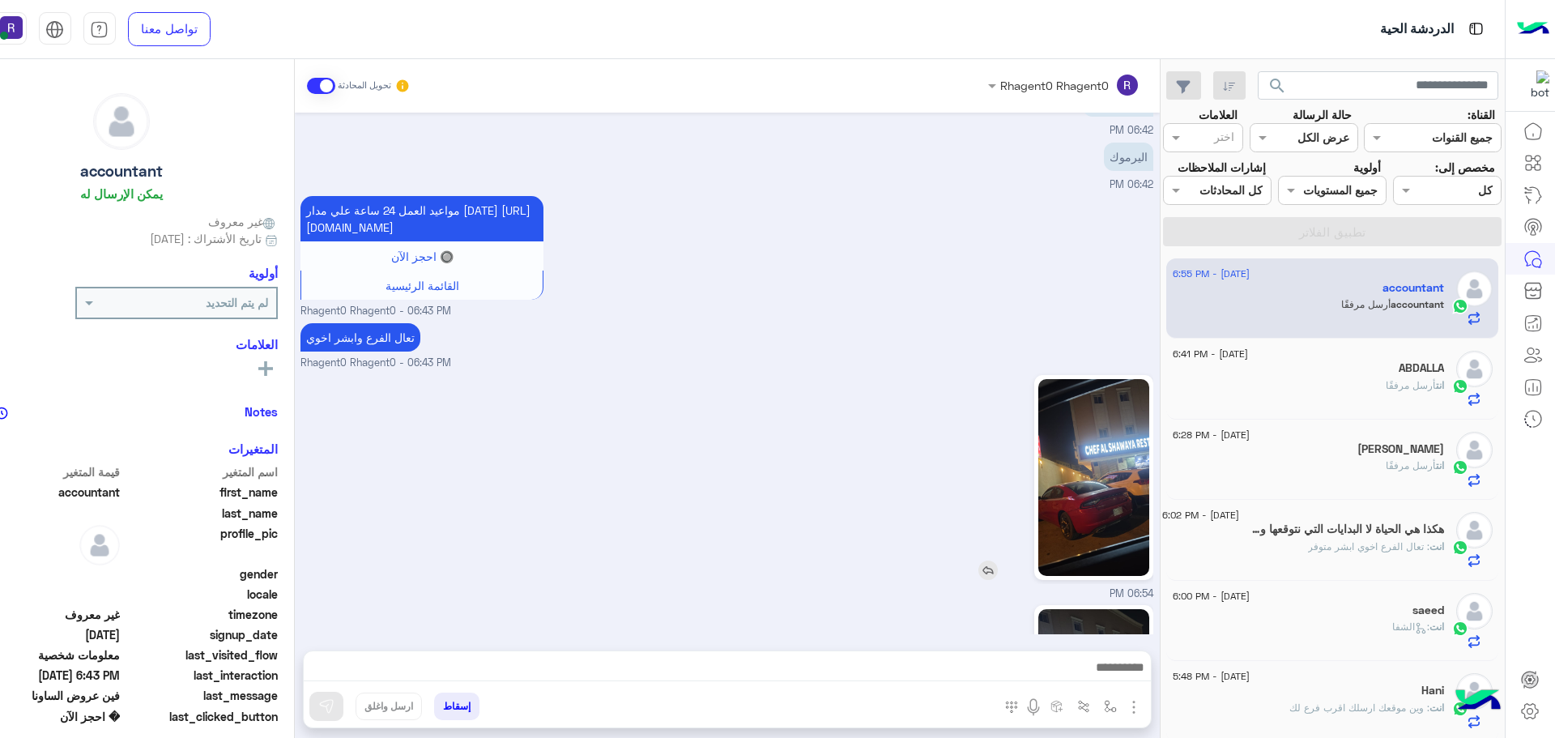
scroll to position [1944, 0]
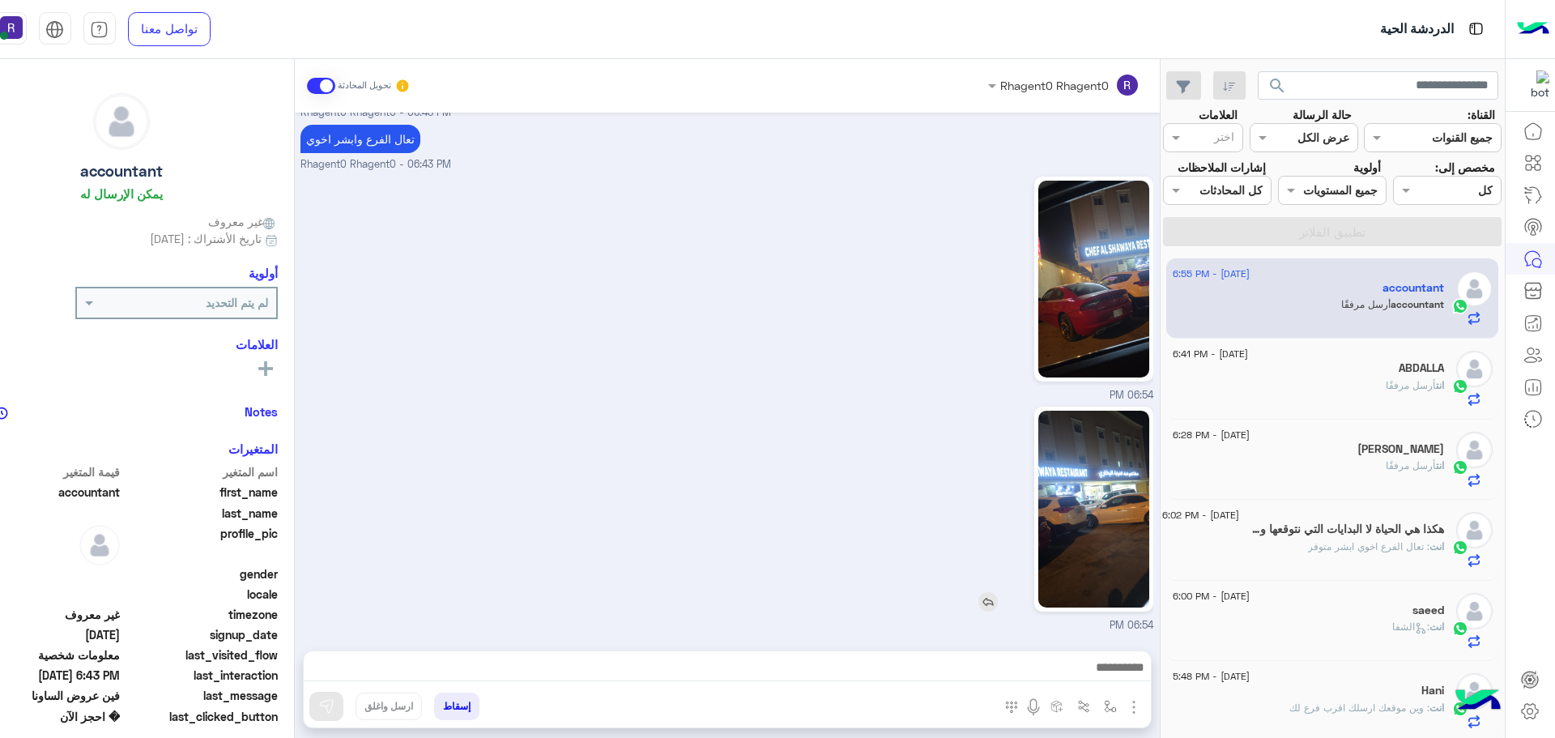
click at [1108, 492] on img at bounding box center [1093, 509] width 111 height 197
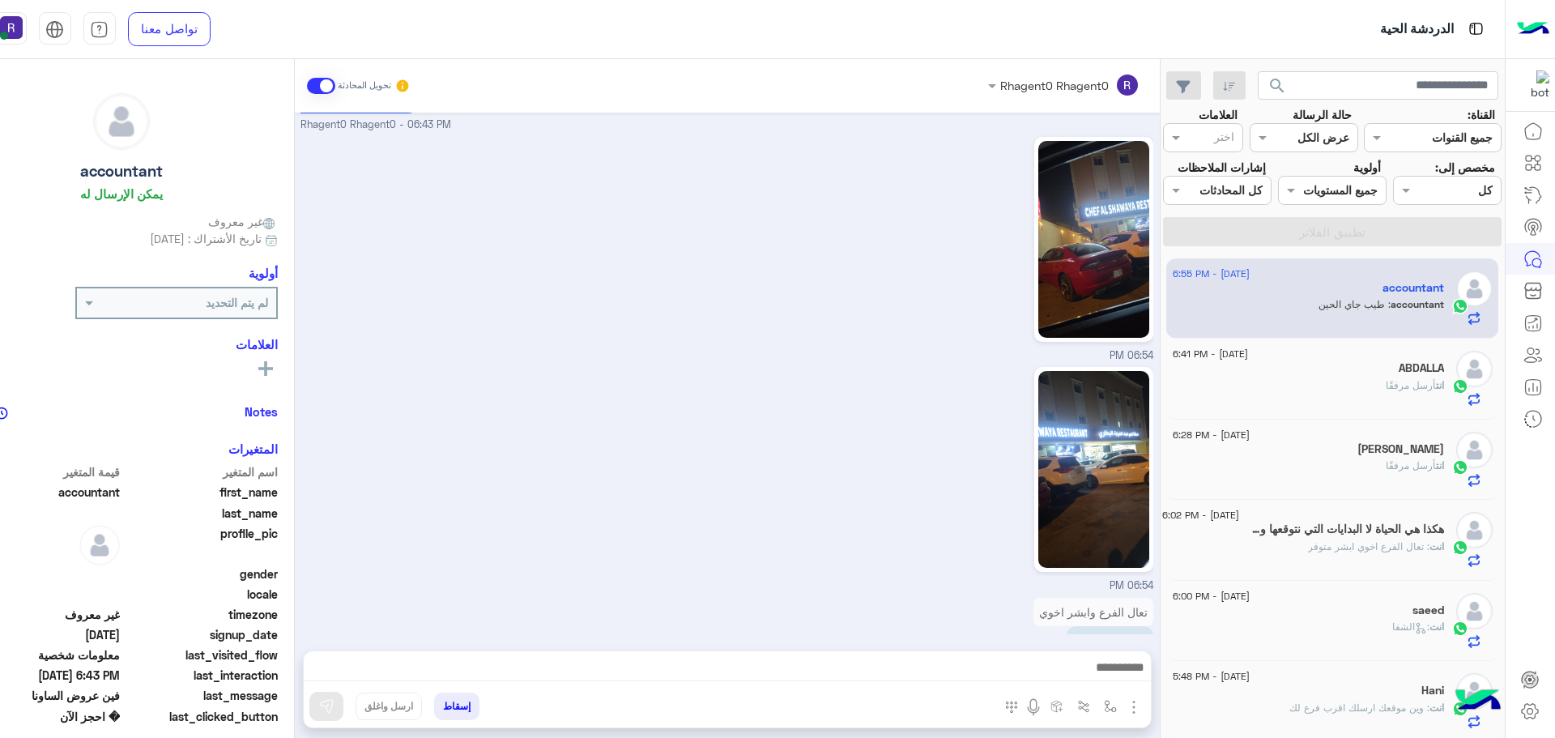
scroll to position [2026, 0]
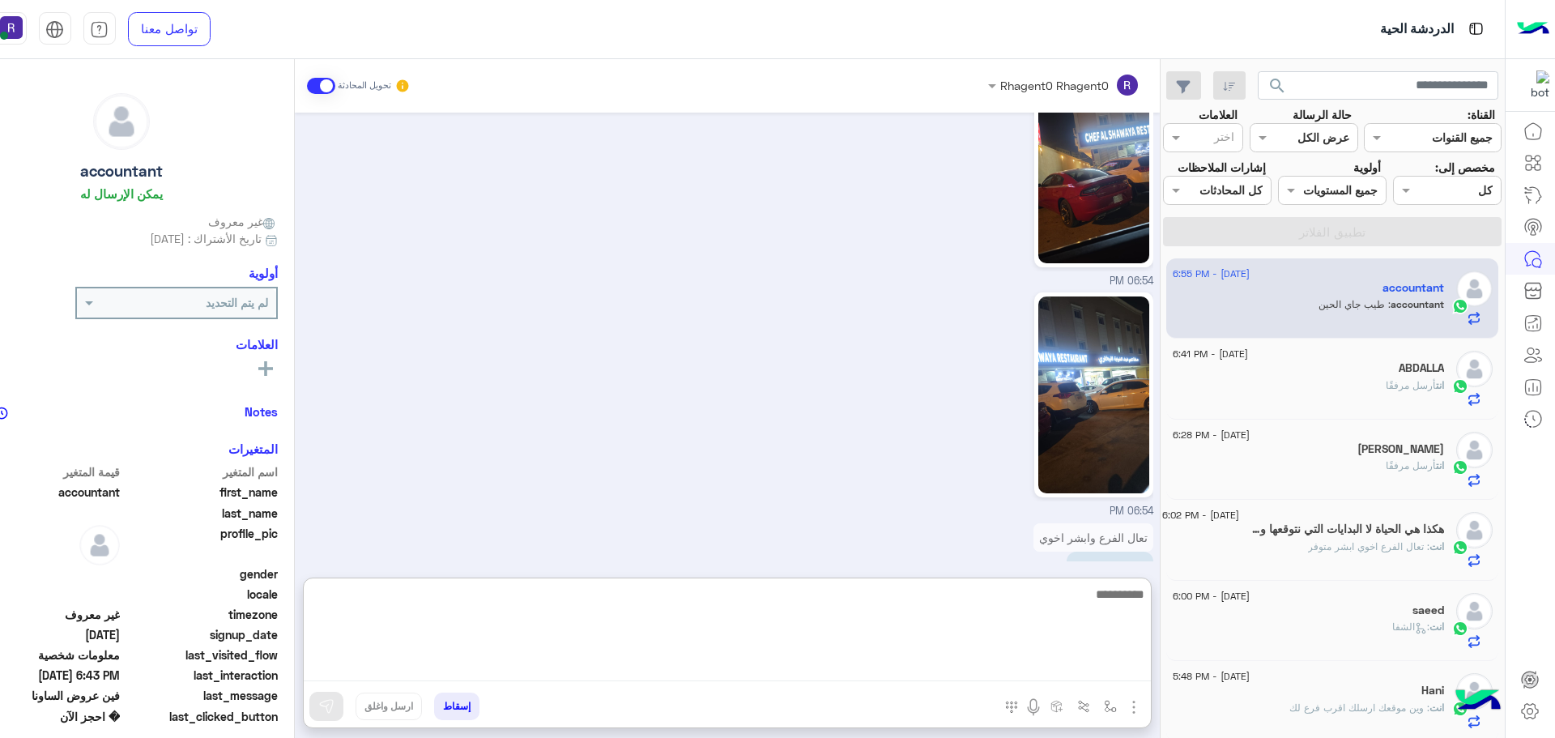
click at [701, 672] on textarea at bounding box center [727, 632] width 847 height 97
type textarea "*********"
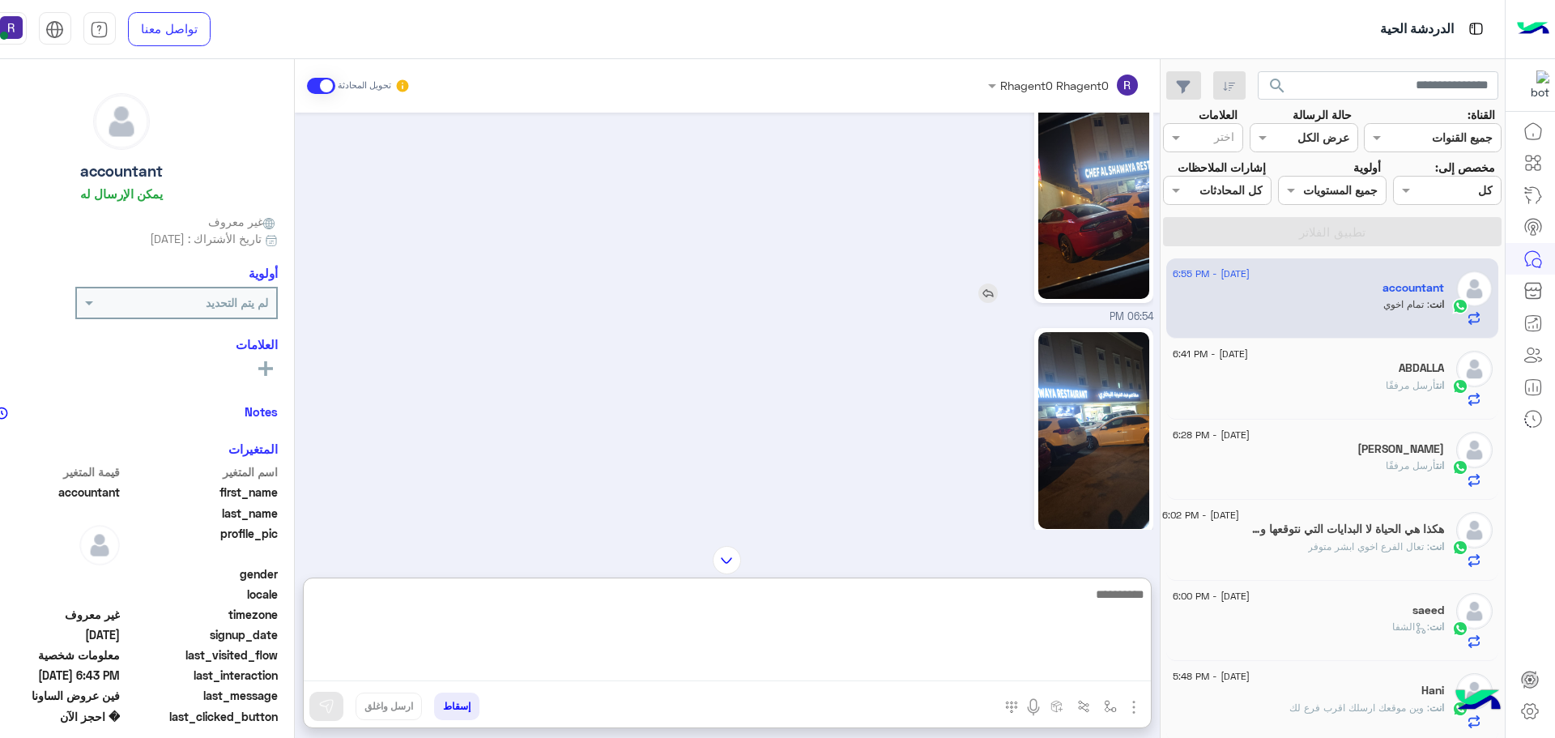
scroll to position [2150, 0]
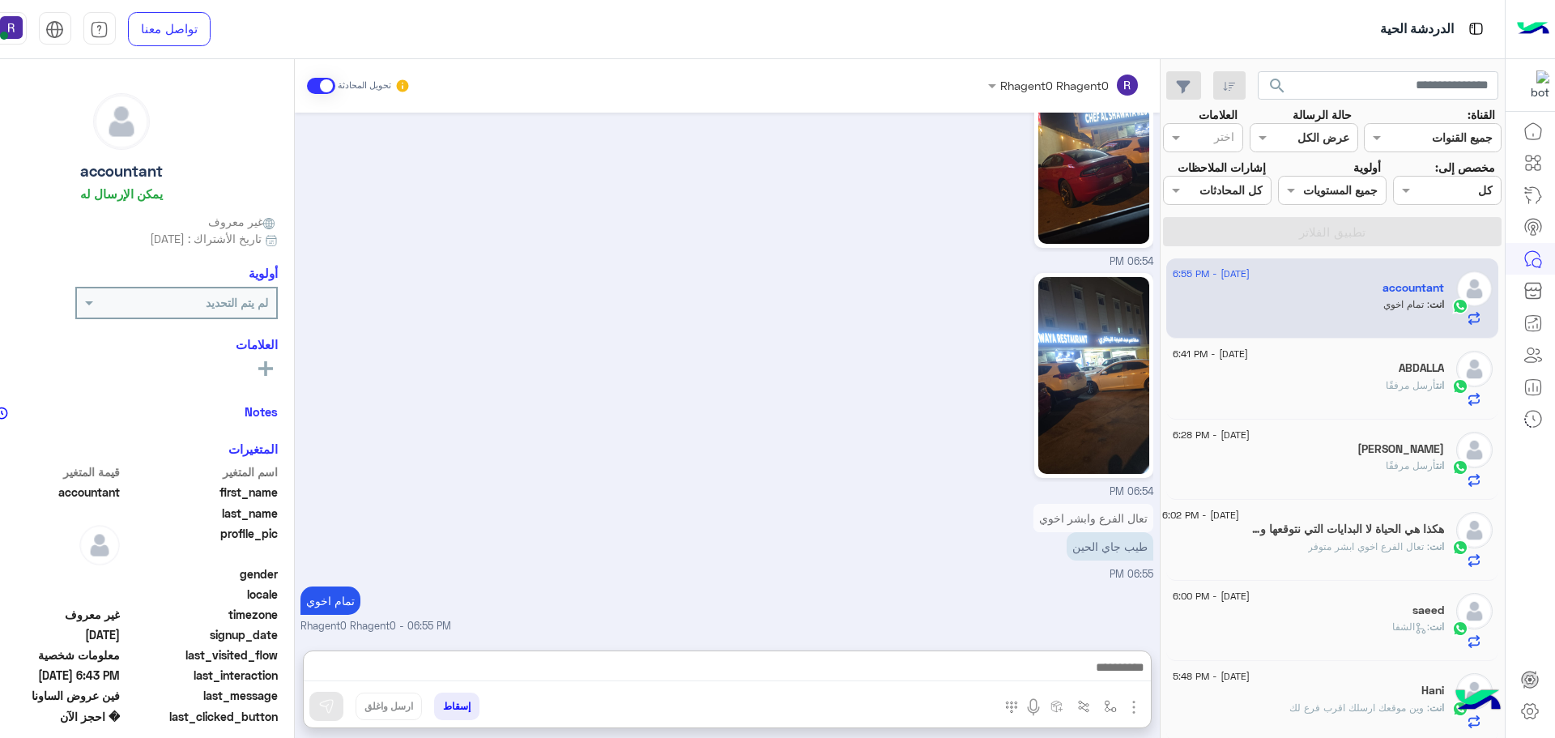
click at [858, 500] on div "تعال الفرع وابشر اخوي طيب جاي الحين 06:55 PM" at bounding box center [726, 541] width 853 height 83
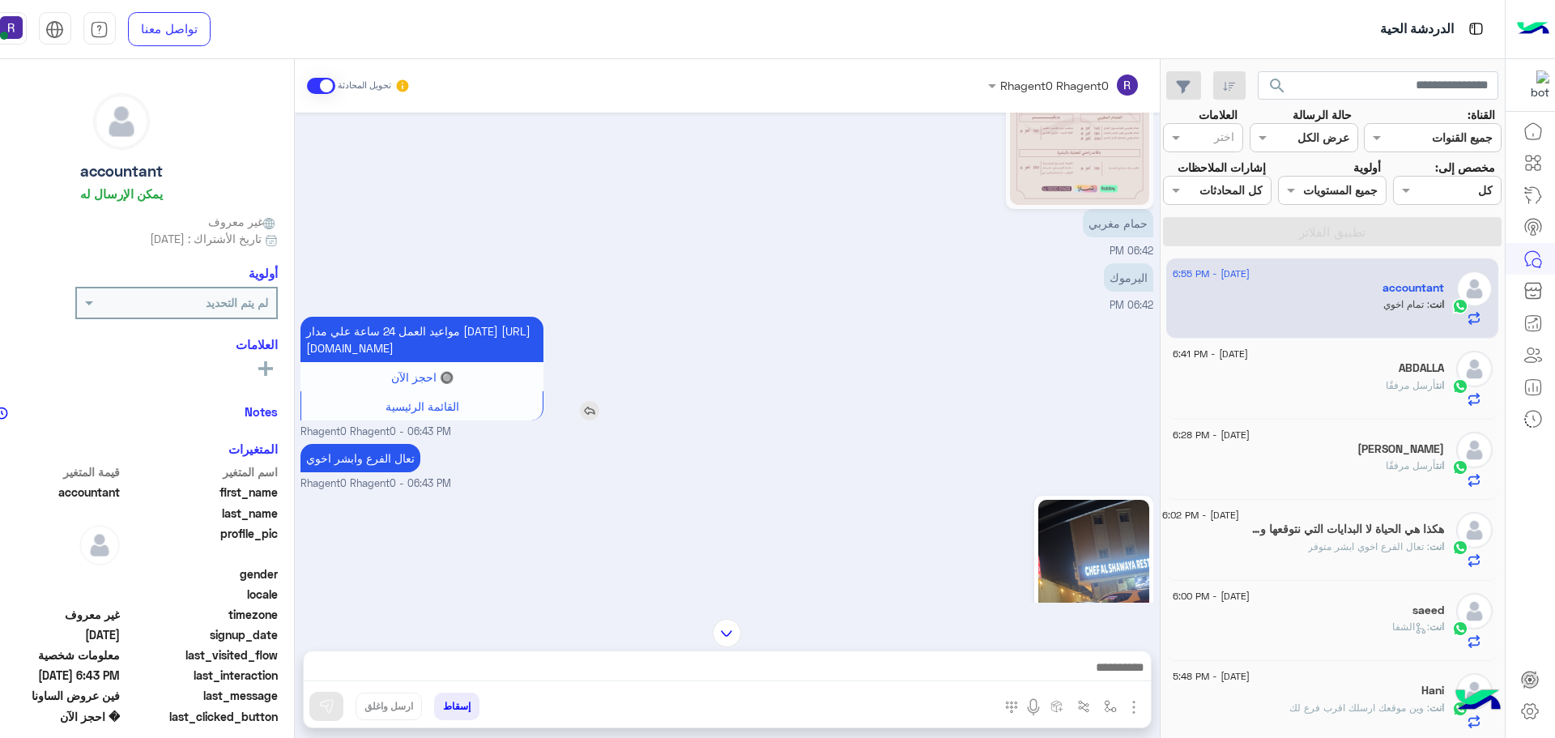
scroll to position [1592, 0]
click at [594, 421] on img at bounding box center [589, 411] width 19 height 19
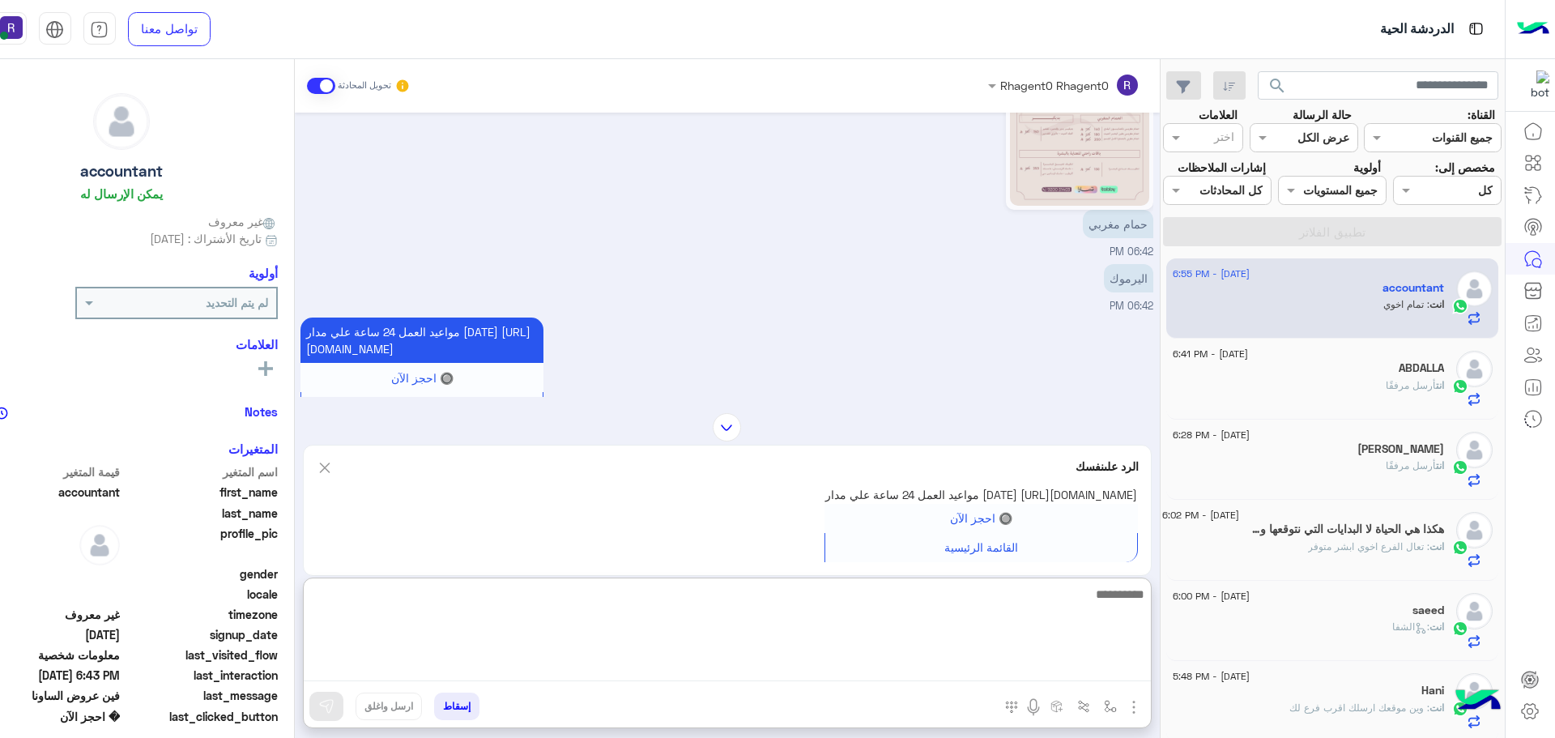
click at [607, 671] on textarea at bounding box center [727, 632] width 847 height 97
type textarea "*********"
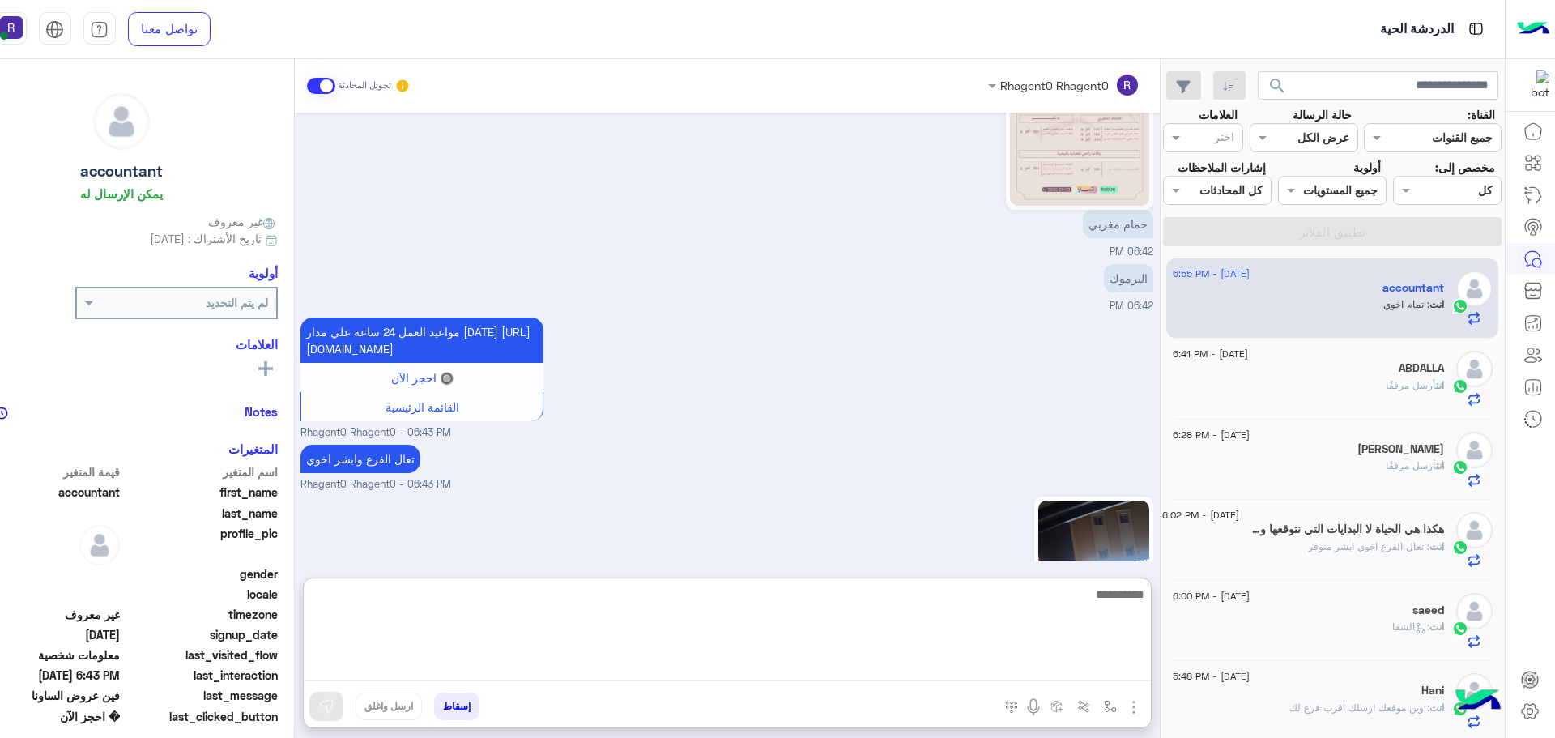
scroll to position [2264, 0]
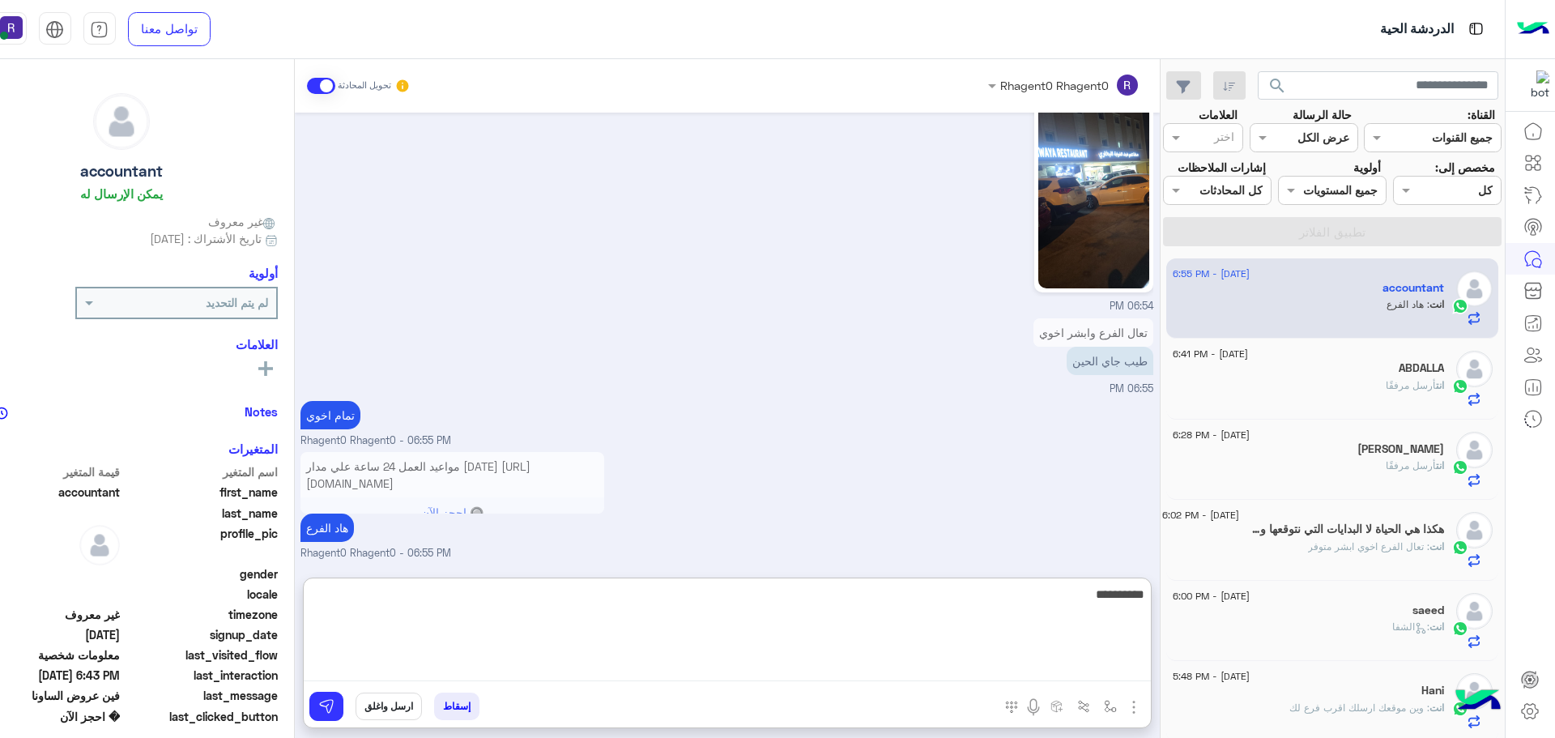
type textarea "**********"
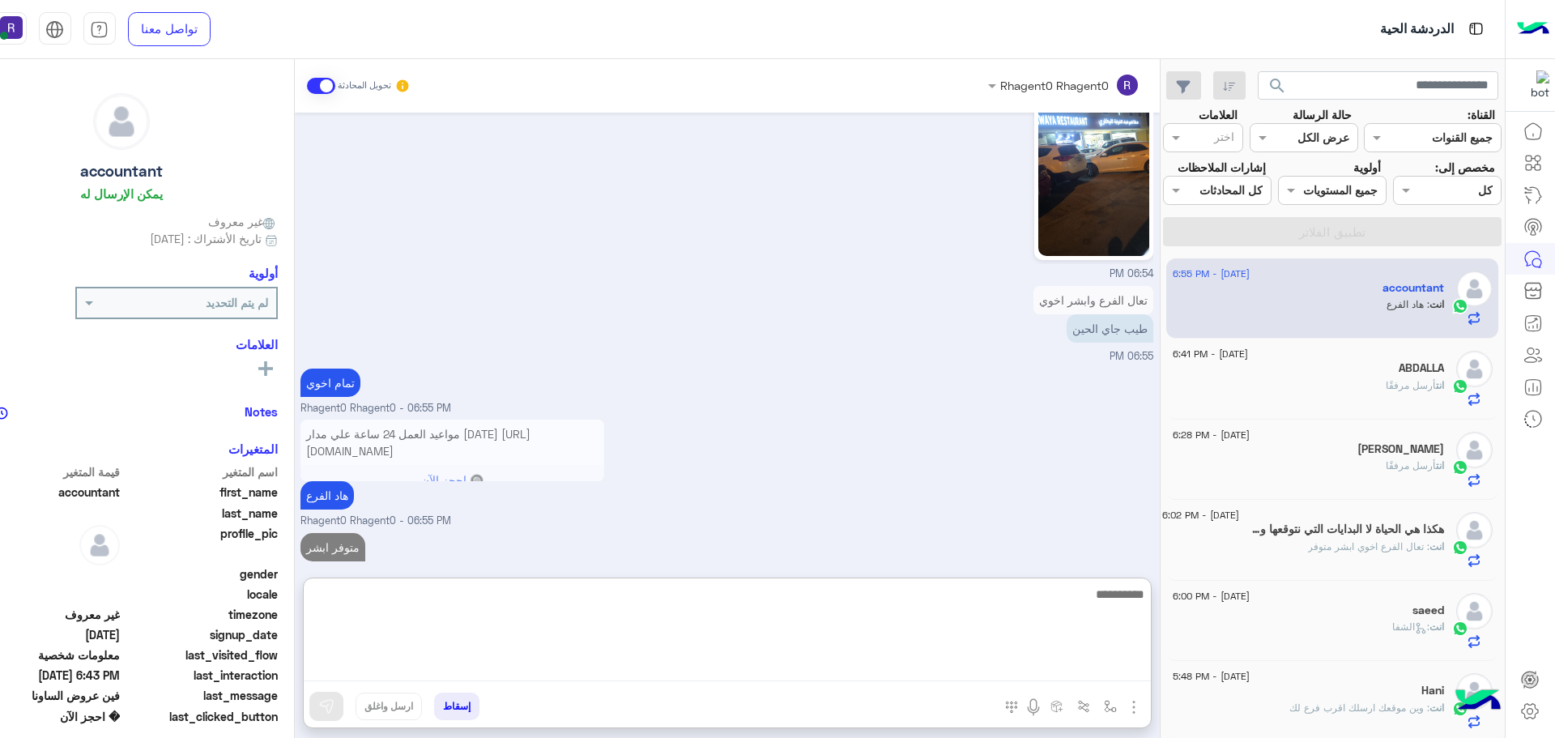
scroll to position [2315, 0]
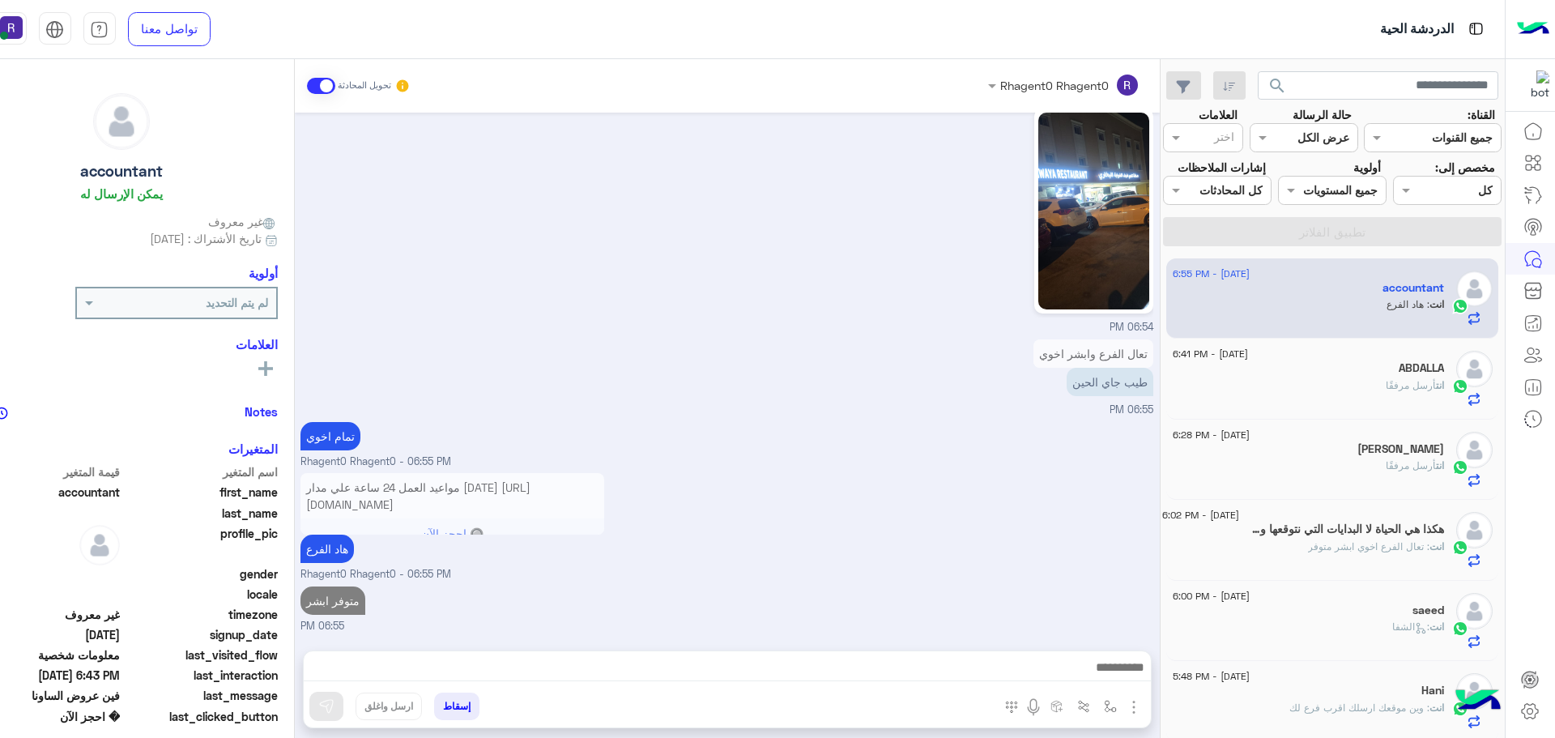
click at [1312, 375] on div "ABDALLA" at bounding box center [1308, 369] width 271 height 17
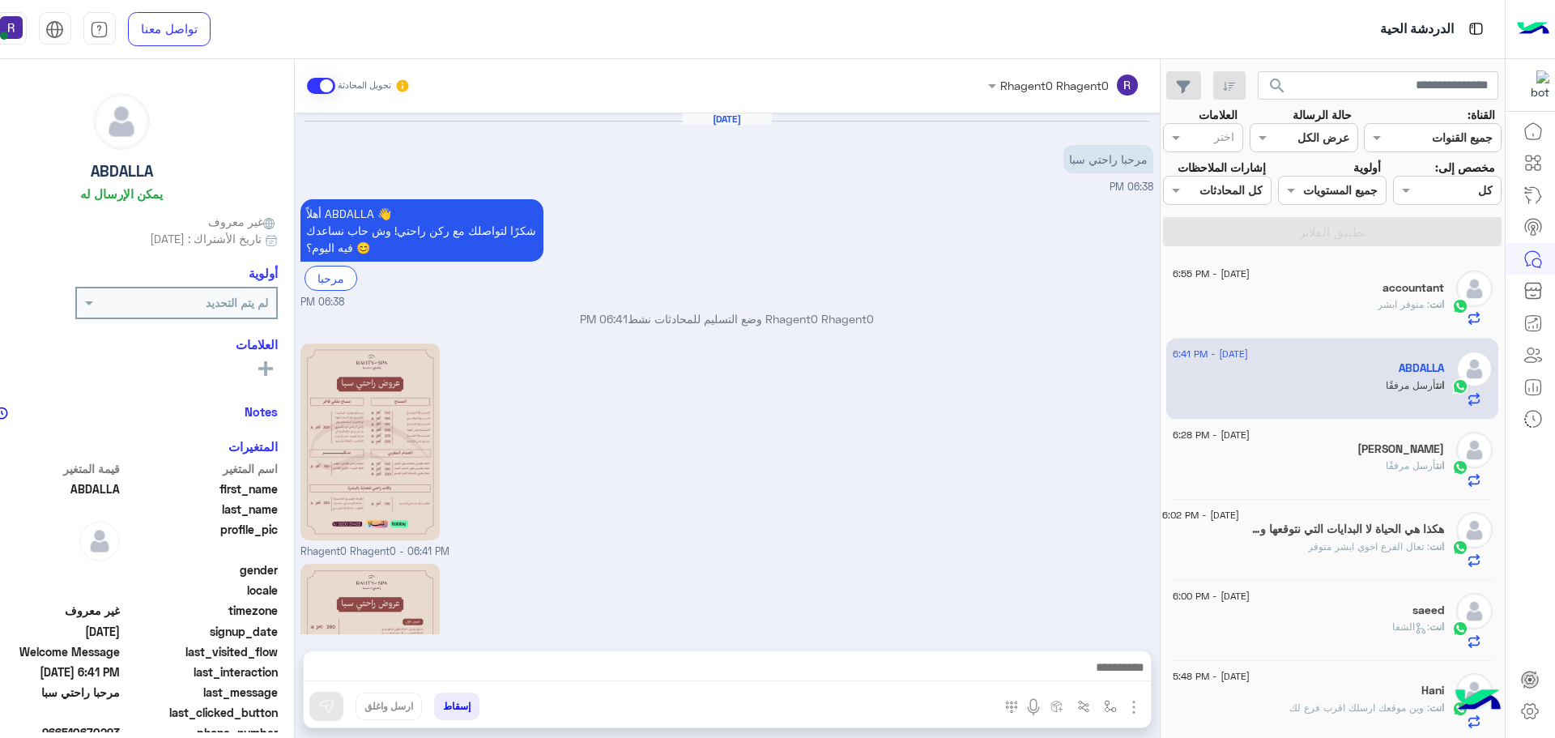
scroll to position [205, 0]
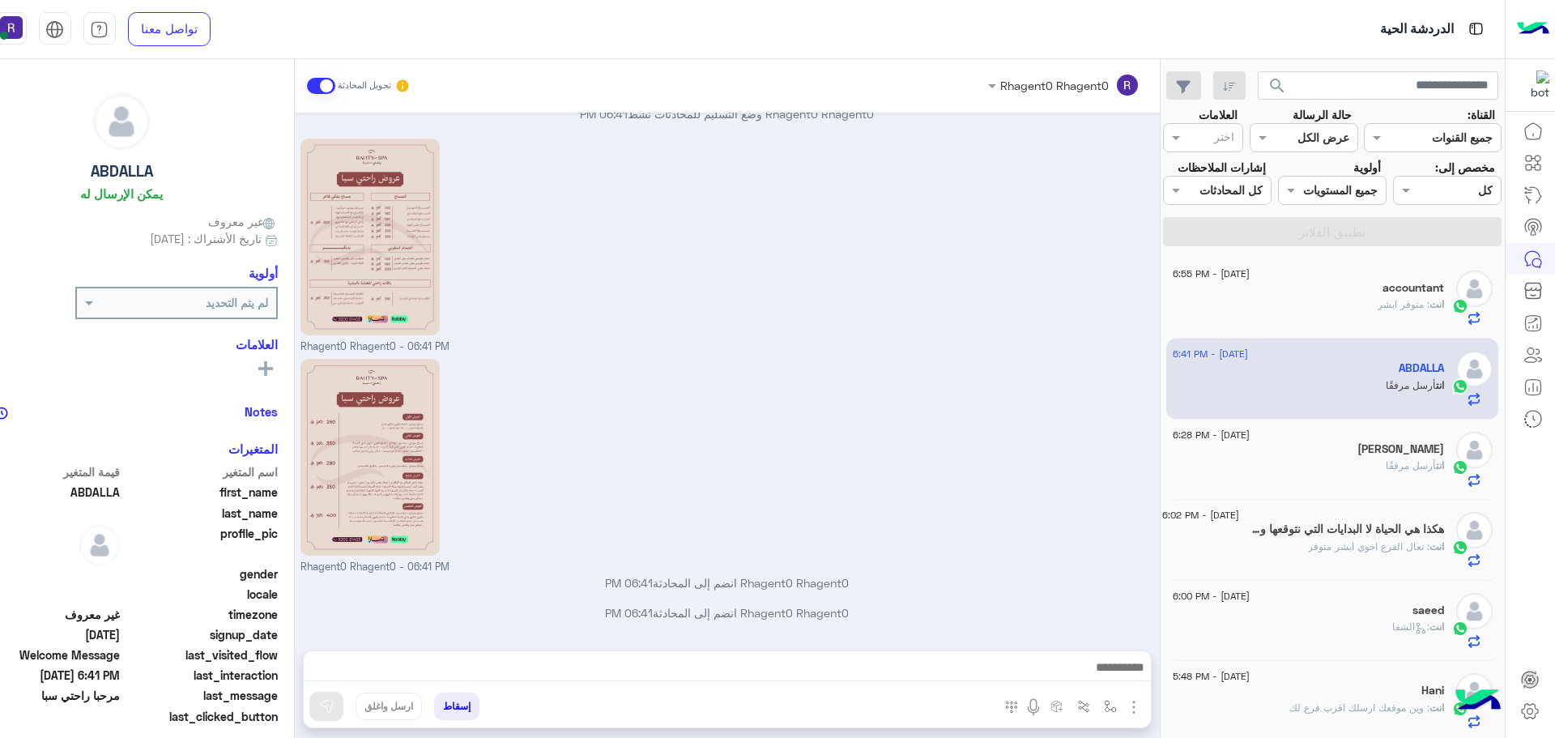
click at [1378, 456] on div "[PERSON_NAME]" at bounding box center [1308, 450] width 271 height 17
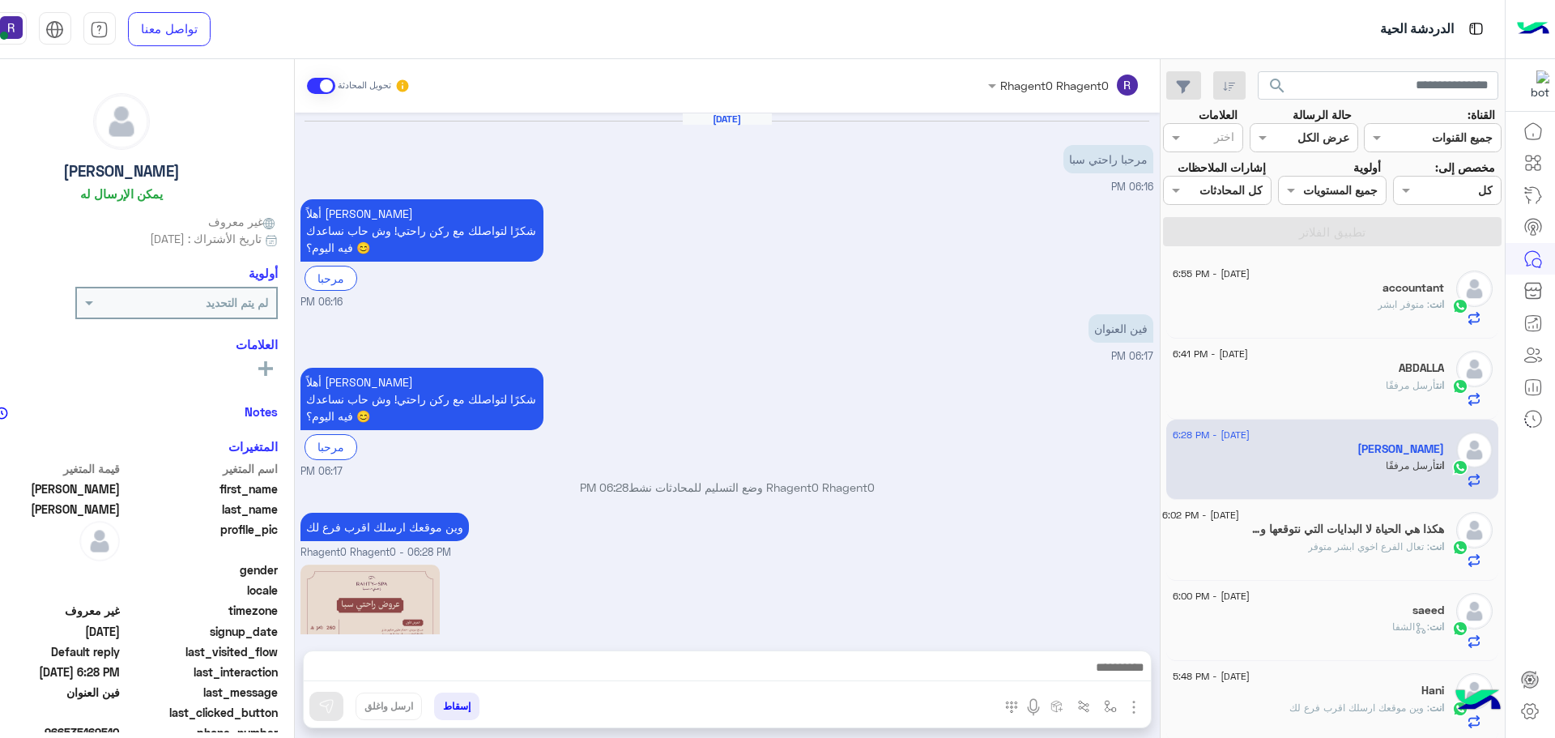
scroll to position [396, 0]
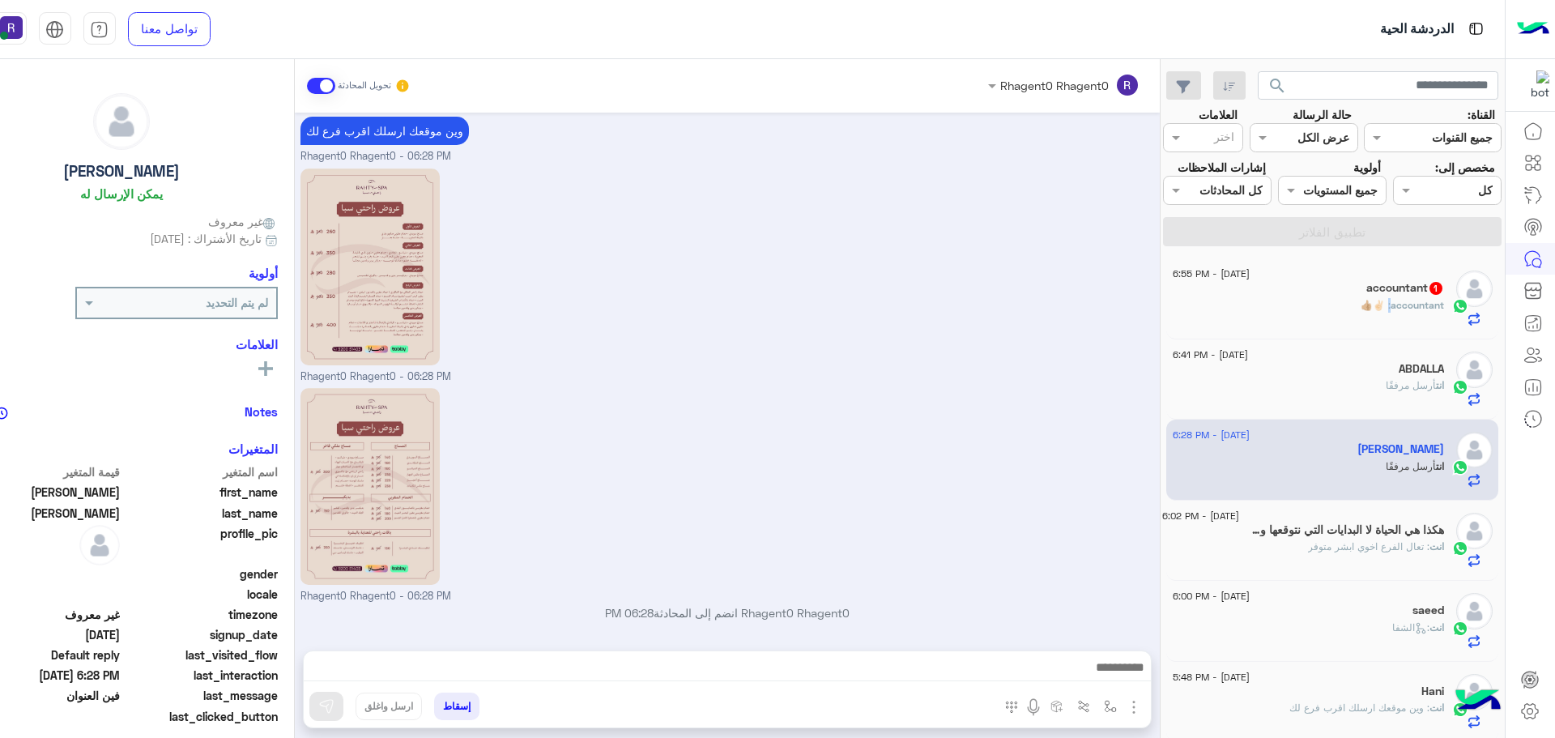
click at [1391, 309] on span "accountant : ✌🏻👍🏼" at bounding box center [1402, 305] width 83 height 12
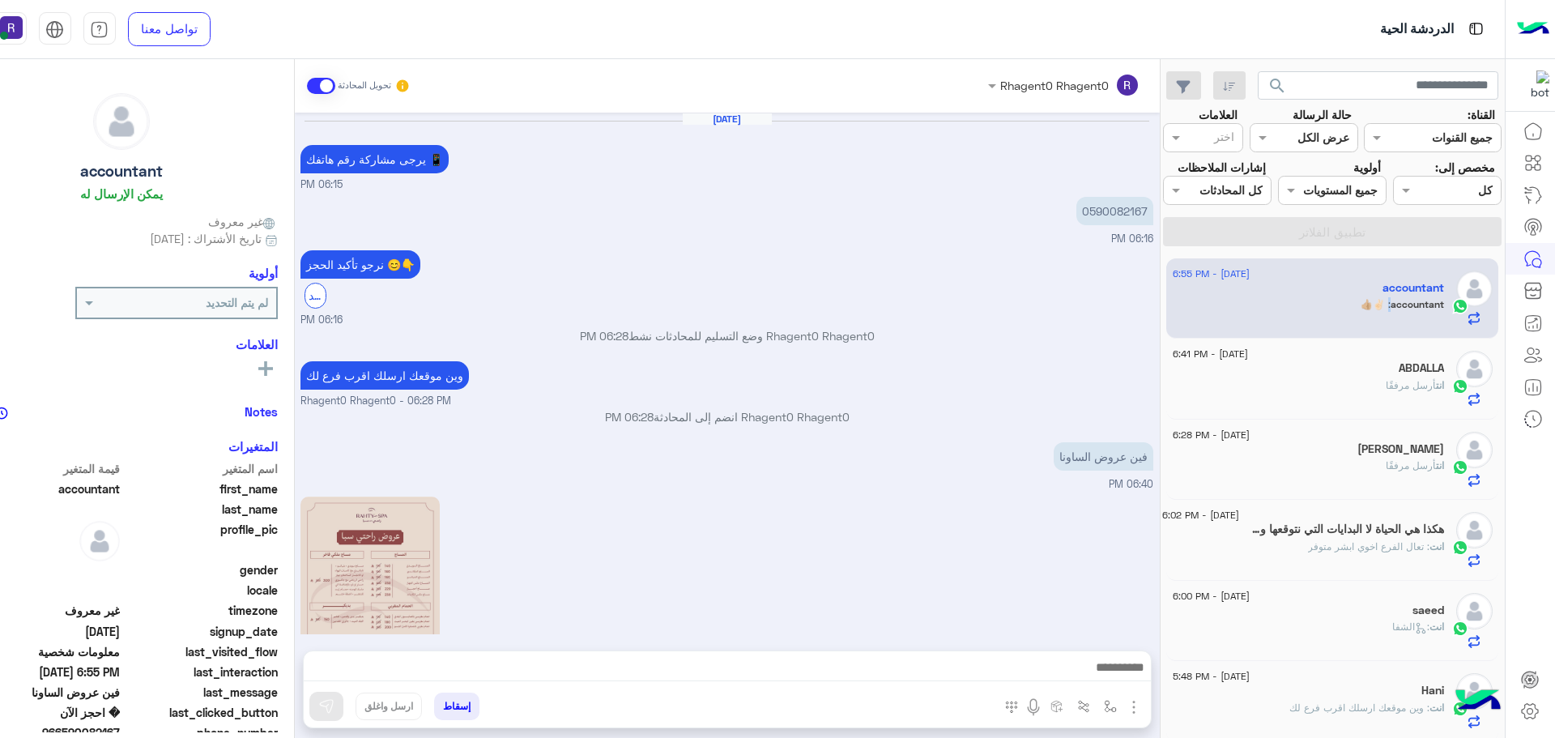
scroll to position [1621, 0]
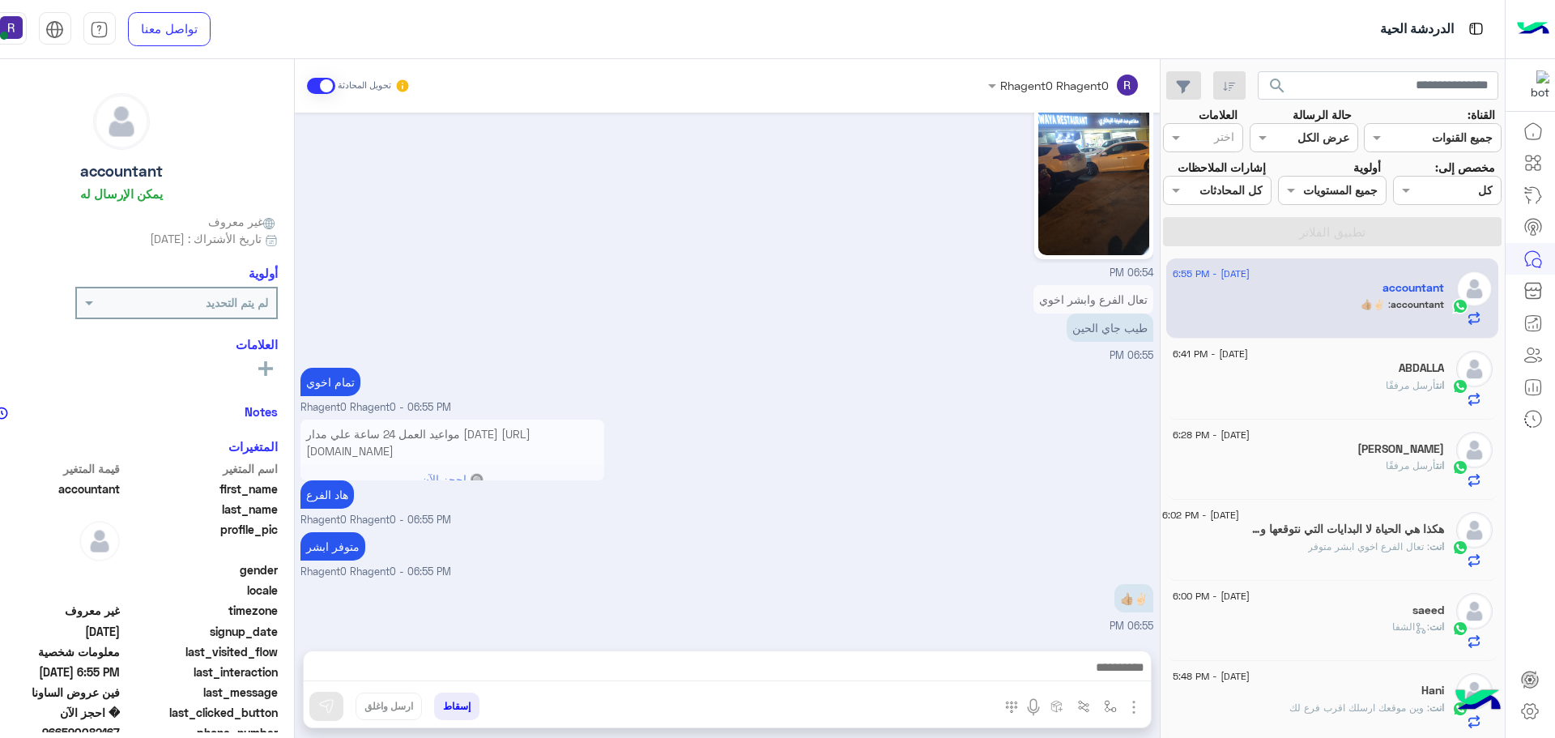
click at [943, 500] on div "مواعيد العمل 24 ساعة علي مدار اليوم https://maps.google.com/?q=24.806667,46.864…" at bounding box center [726, 471] width 853 height 113
click at [1419, 378] on p "انت أرسل مرفقًا" at bounding box center [1415, 385] width 58 height 15
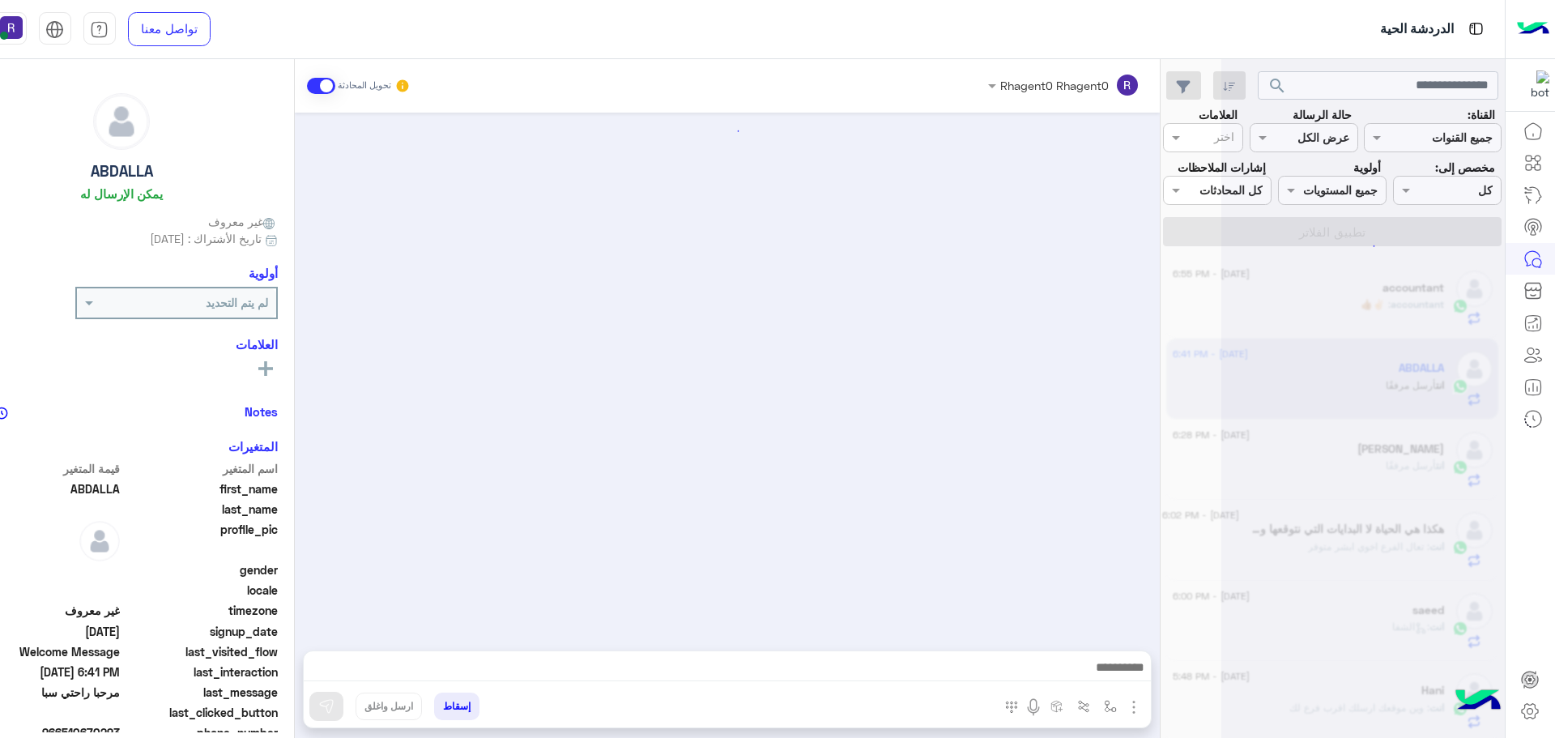
scroll to position [205, 0]
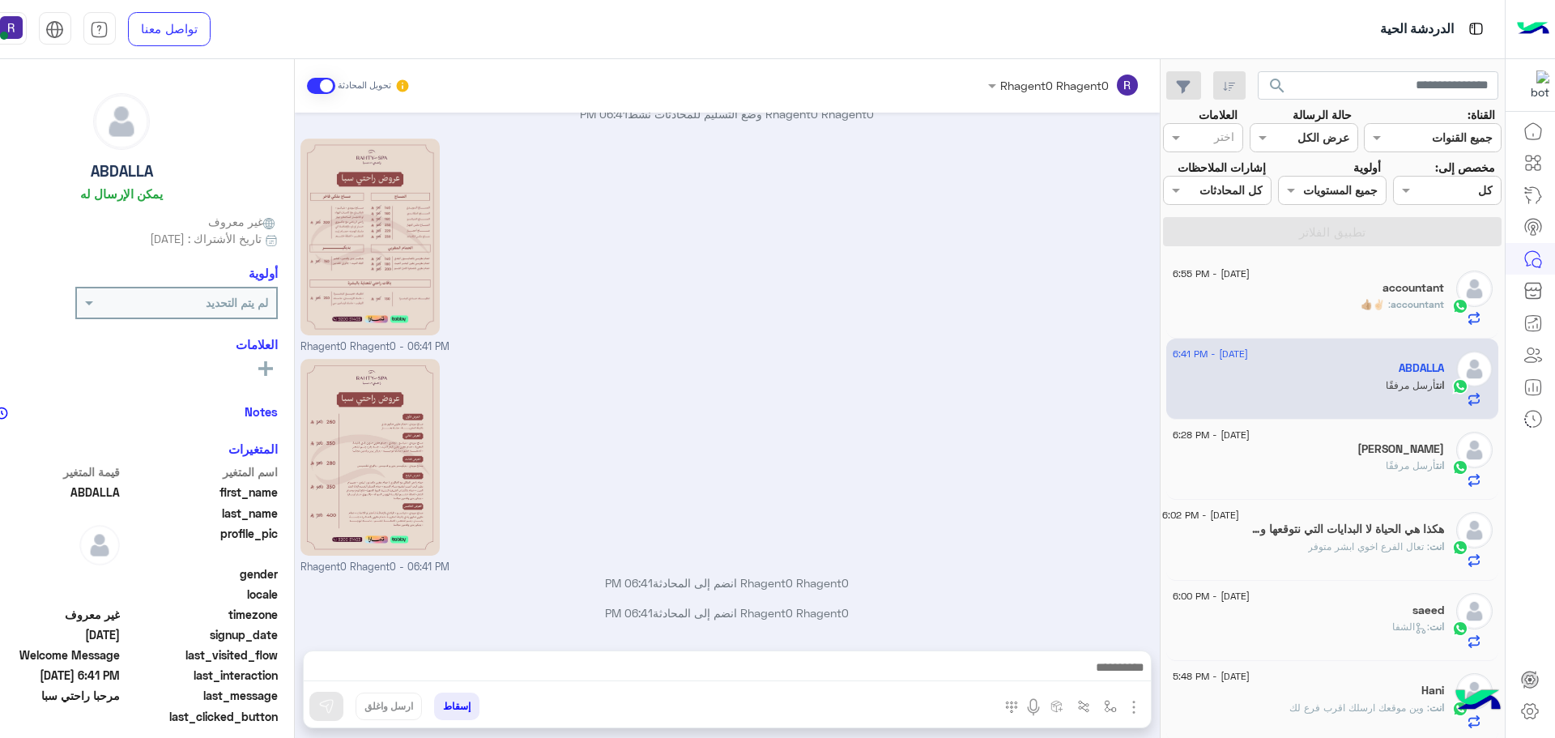
click at [1376, 285] on div "accountant" at bounding box center [1308, 289] width 271 height 17
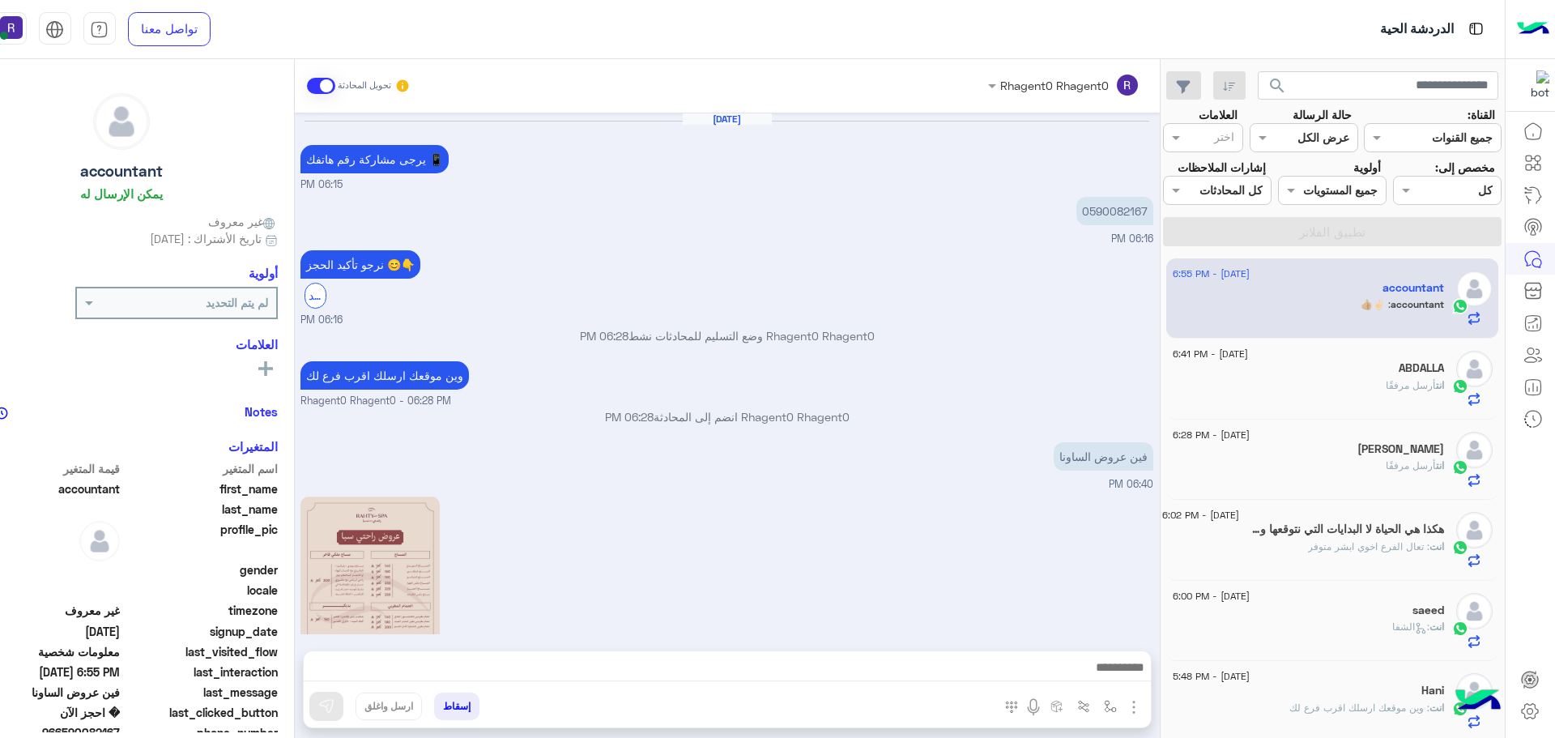
scroll to position [1621, 0]
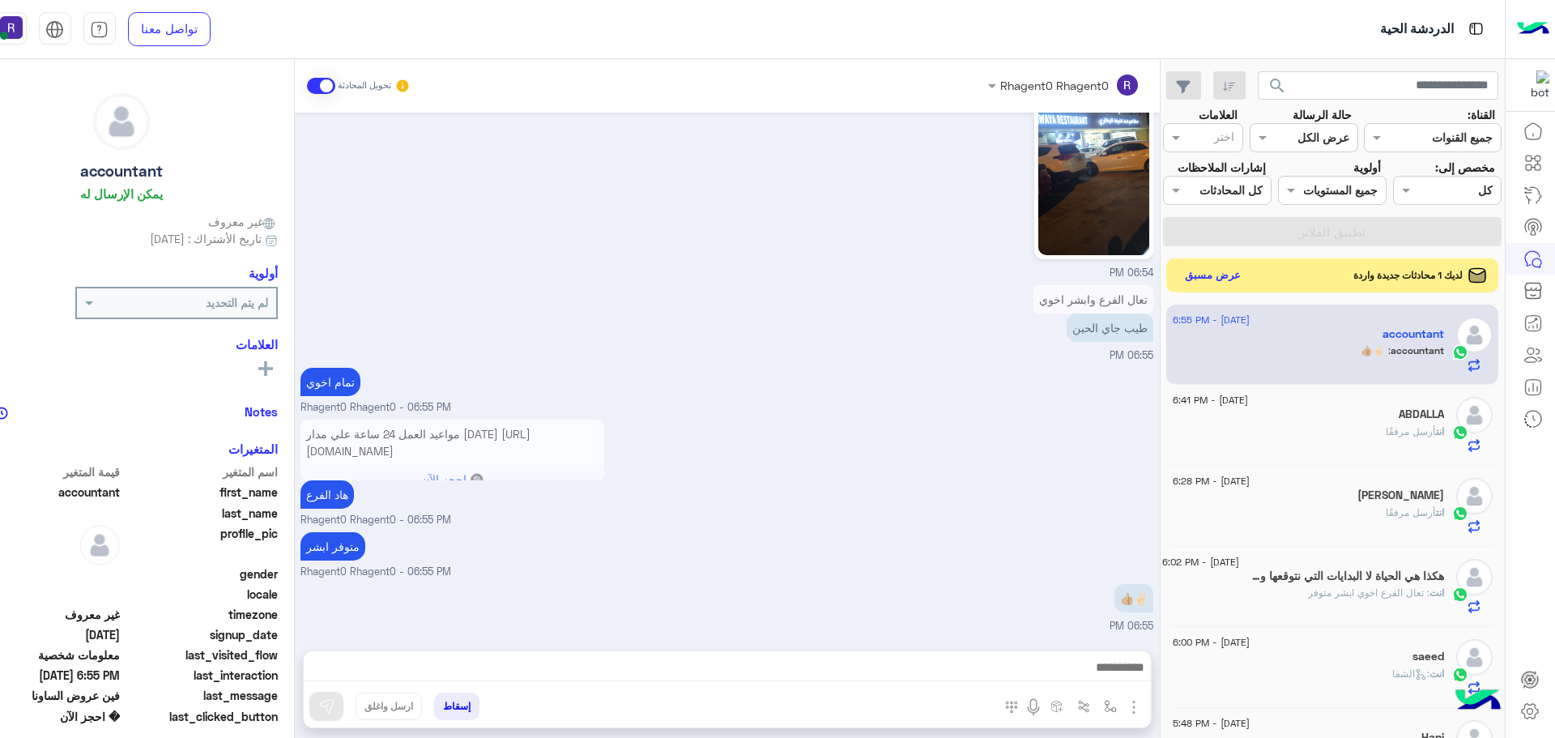
click at [1201, 271] on button "عرض مسبق" at bounding box center [1212, 275] width 68 height 22
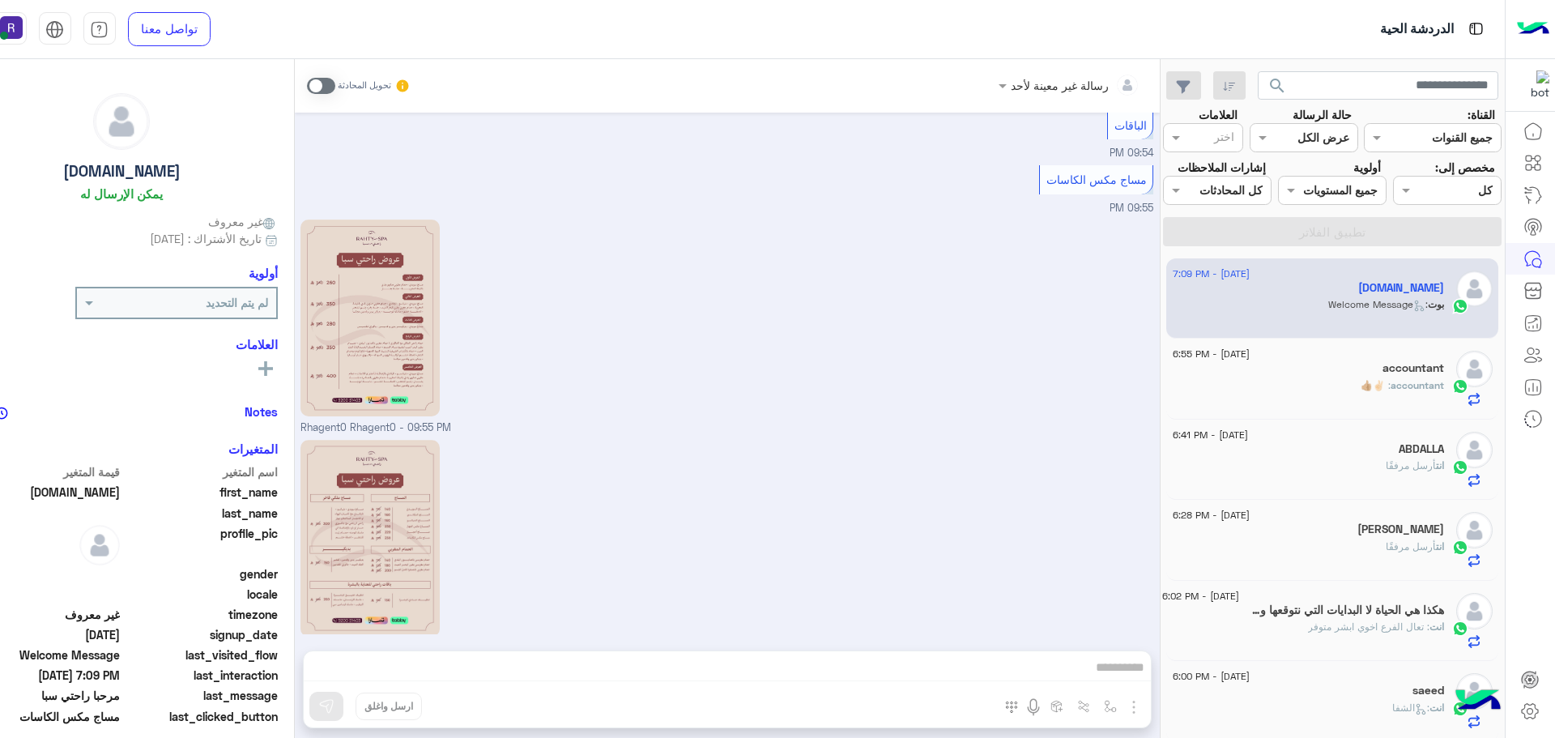
scroll to position [1467, 0]
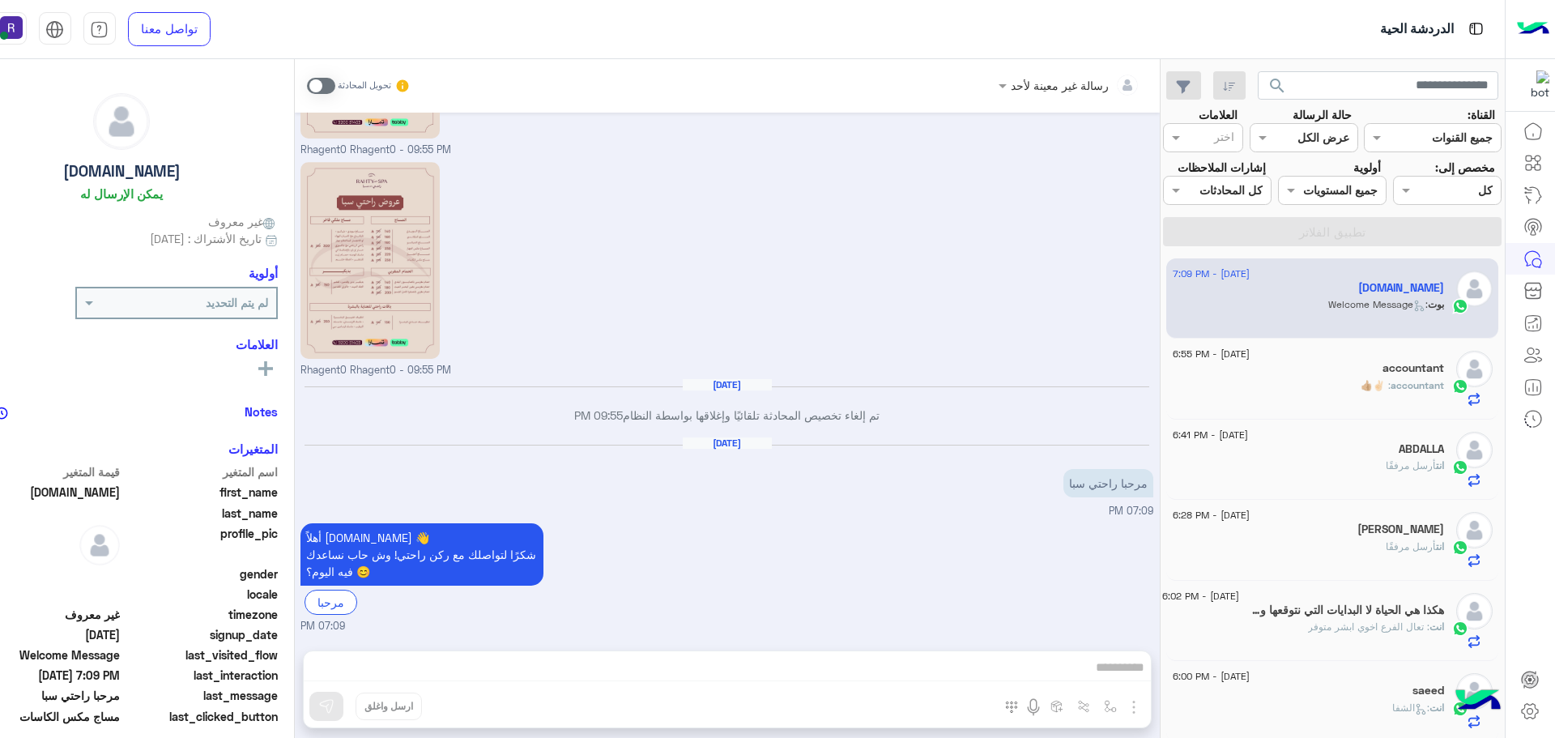
click at [323, 79] on span at bounding box center [321, 86] width 28 height 16
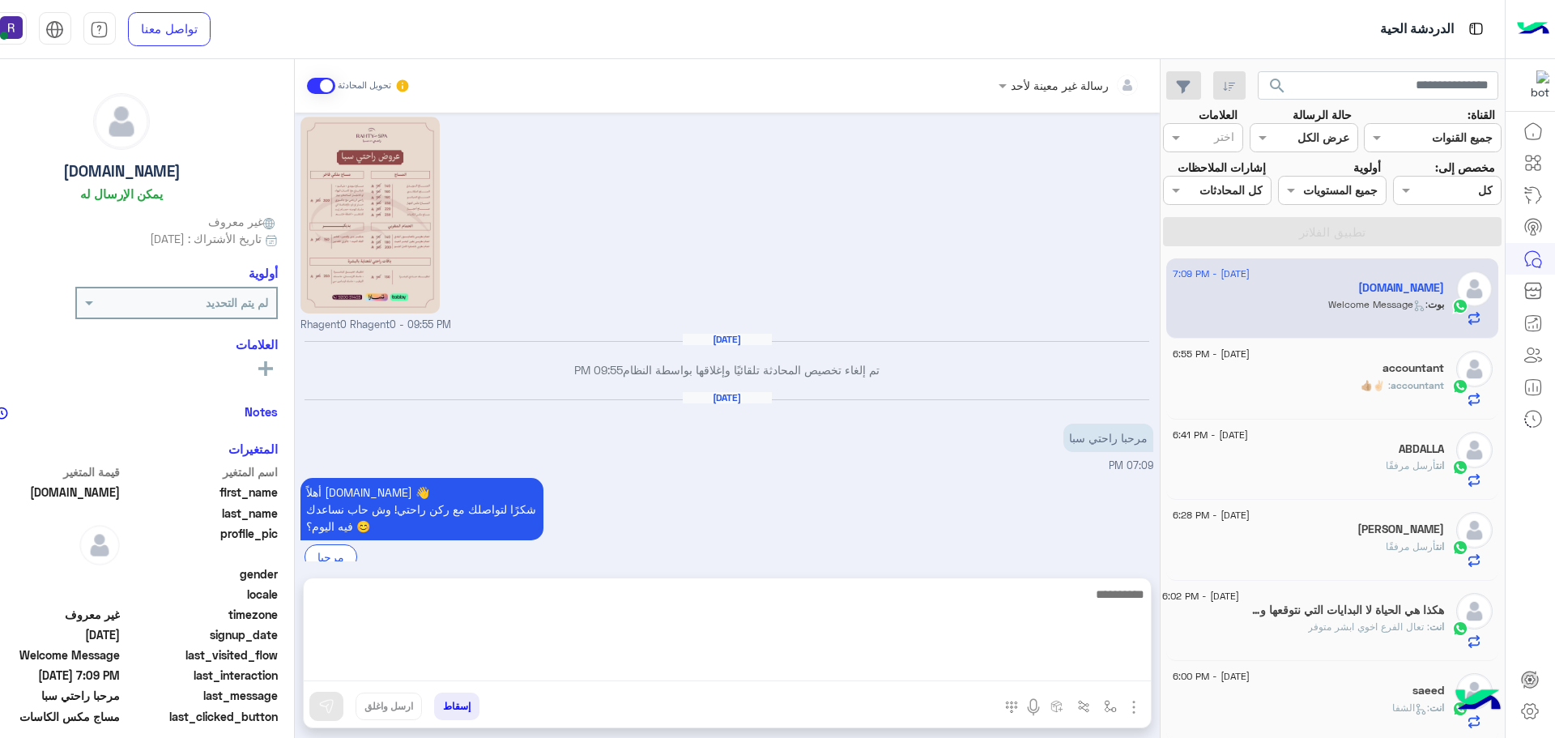
click at [922, 665] on textarea at bounding box center [727, 632] width 847 height 97
type textarea "**********"
click at [997, 601] on textarea "**********" at bounding box center [727, 632] width 847 height 97
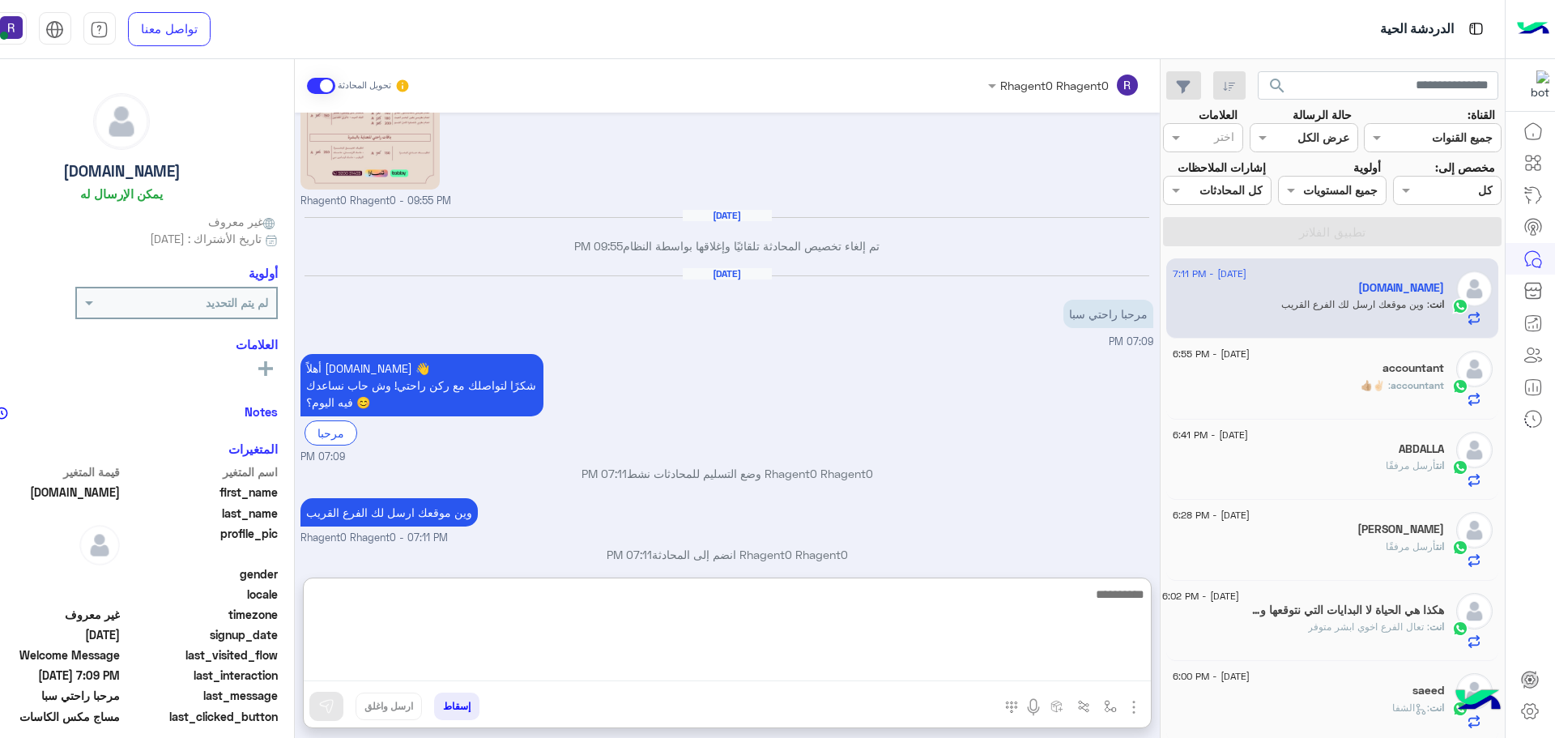
scroll to position [1621, 0]
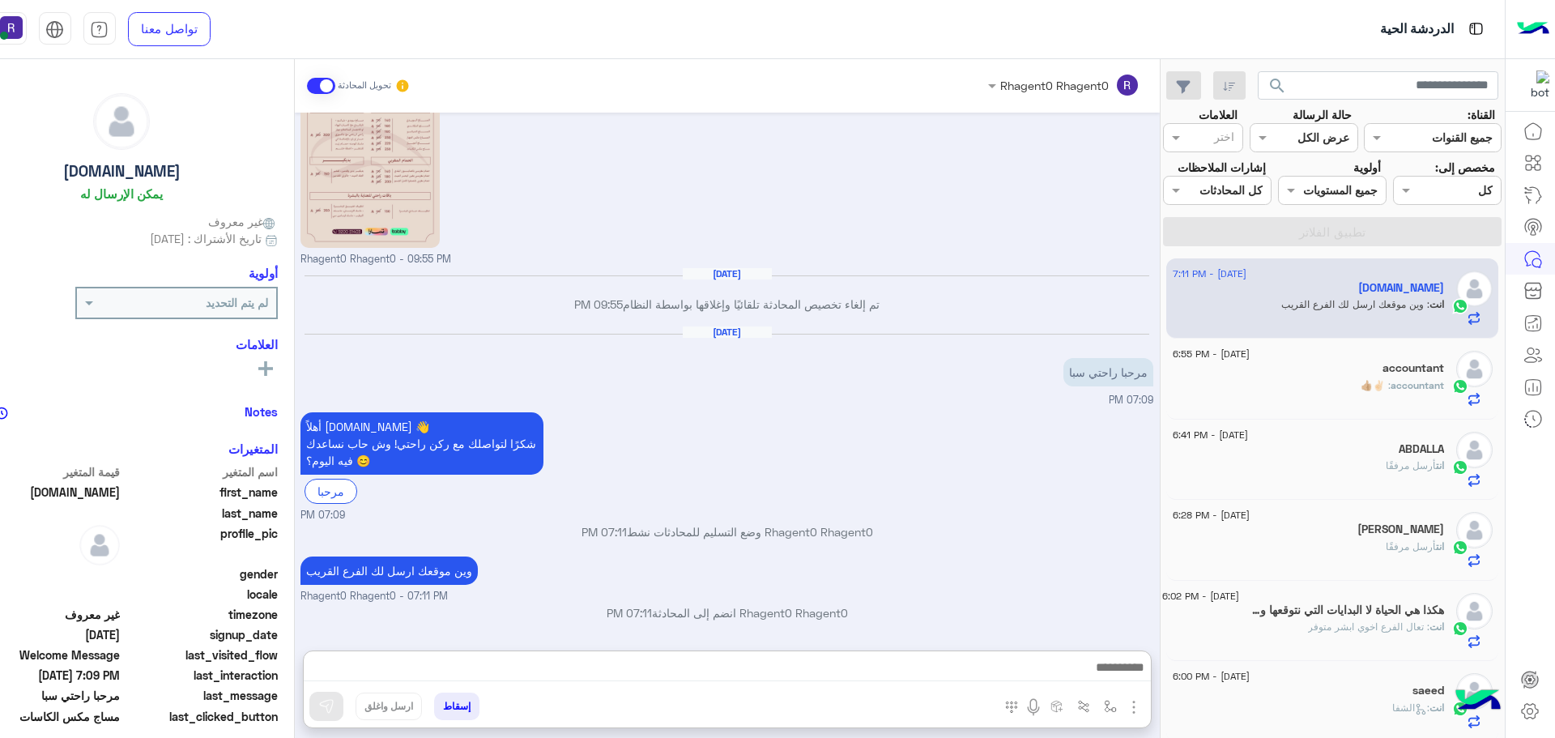
click at [806, 523] on div "Rhagent0 Rhagent0 وضع التسليم للمحادثات نشط 07:11 PM" at bounding box center [726, 537] width 853 height 29
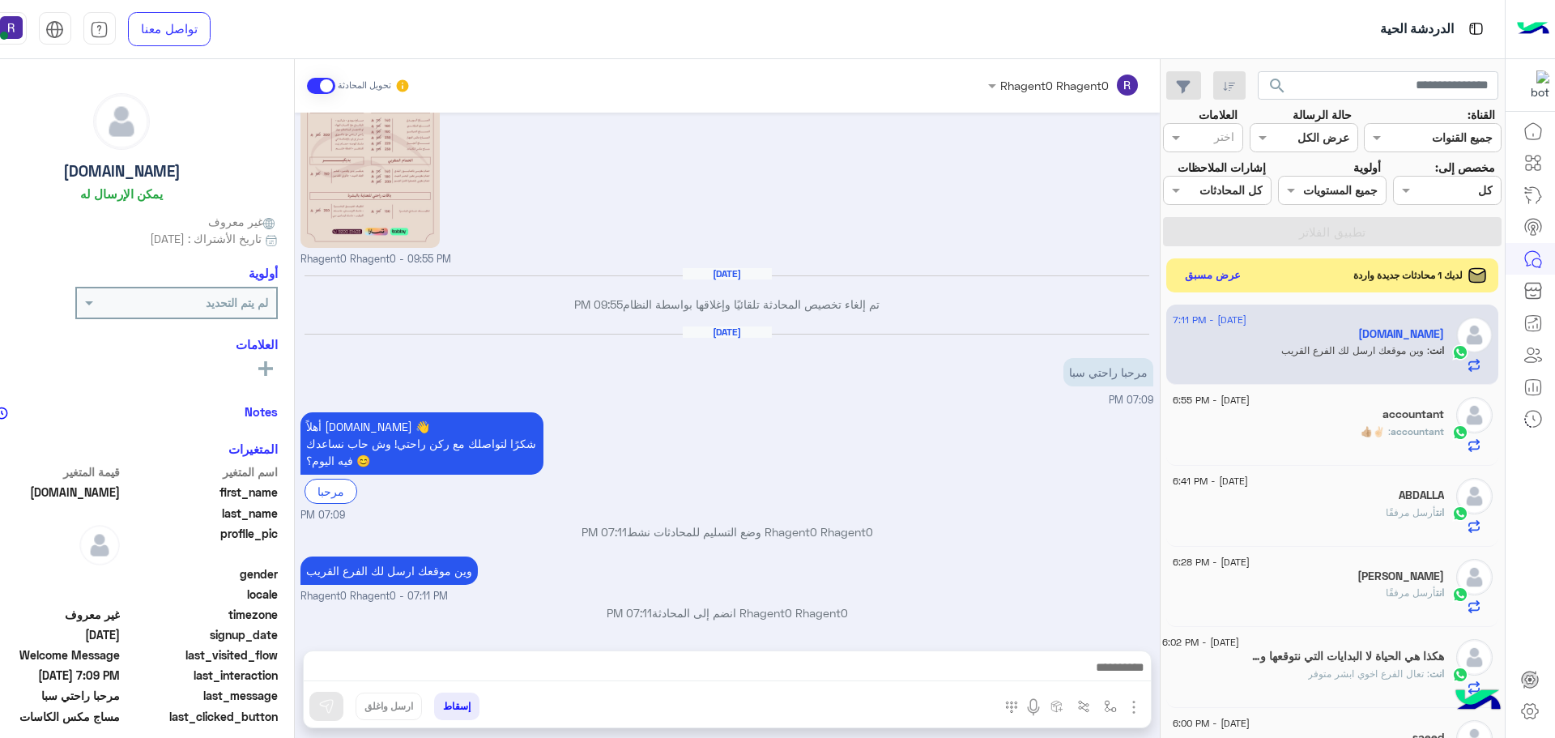
click at [1198, 270] on button "عرض مسبق" at bounding box center [1212, 275] width 68 height 22
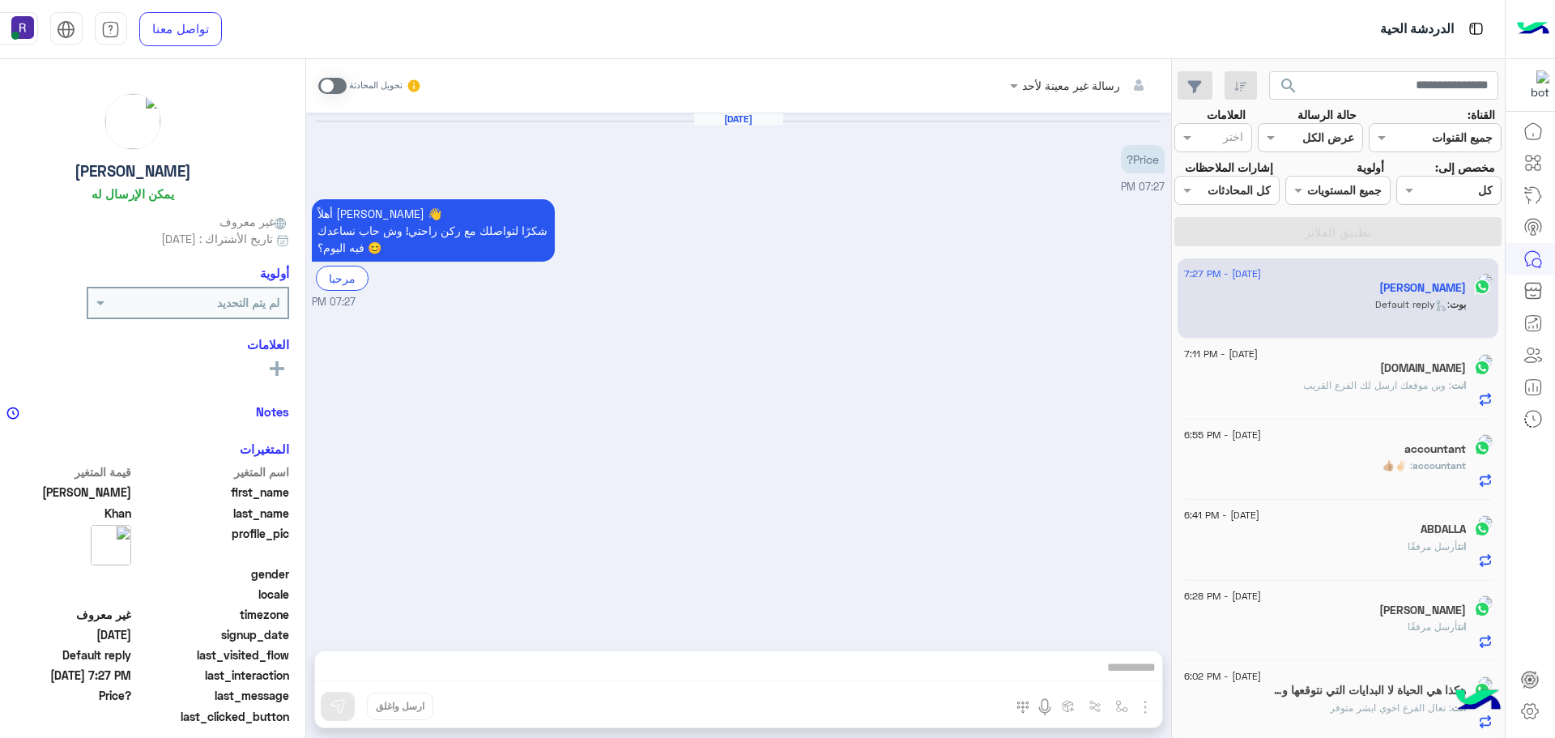
click at [318, 85] on span at bounding box center [332, 86] width 28 height 16
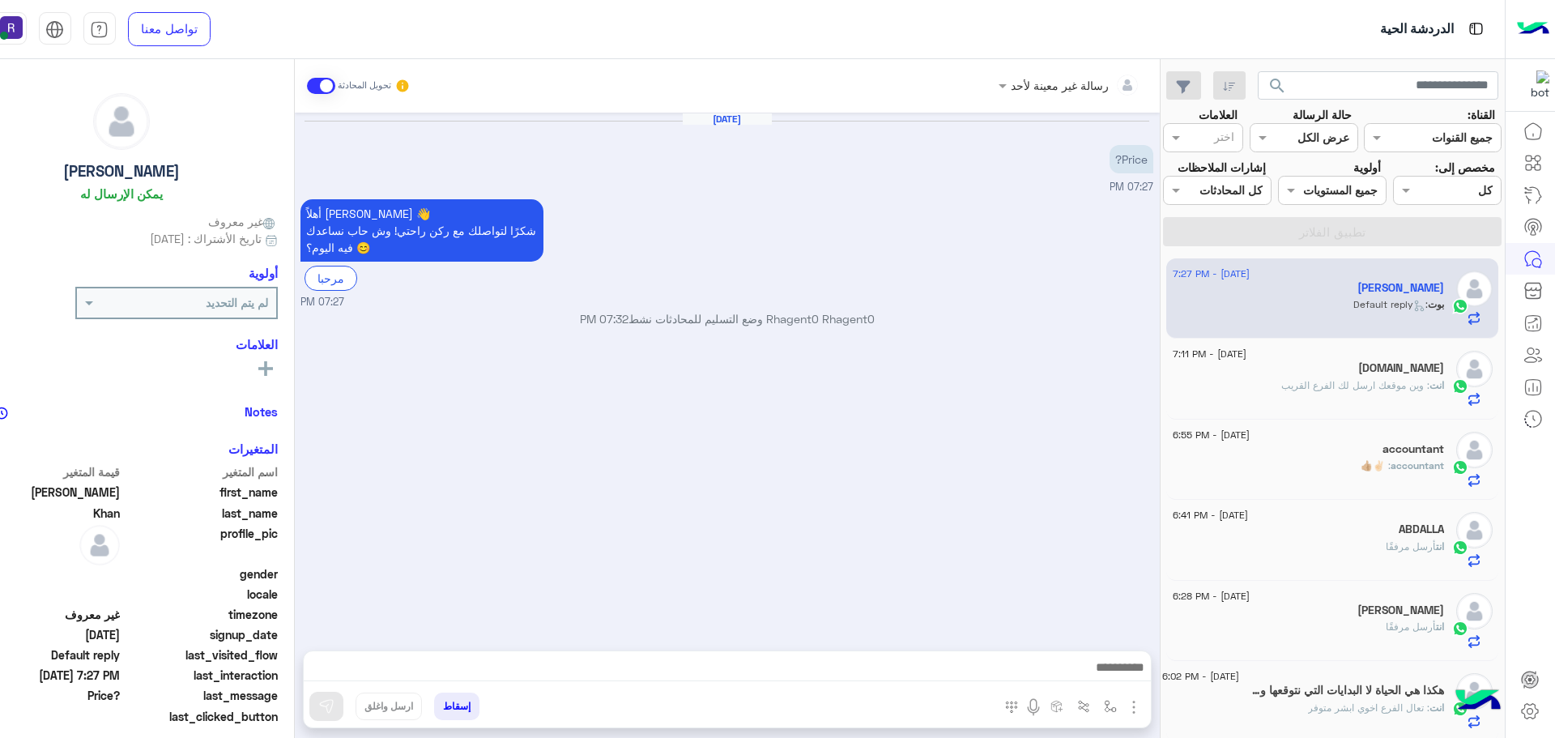
click at [1136, 697] on img "button" at bounding box center [1133, 706] width 19 height 19
click at [1110, 670] on span "الصور" at bounding box center [1103, 671] width 30 height 19
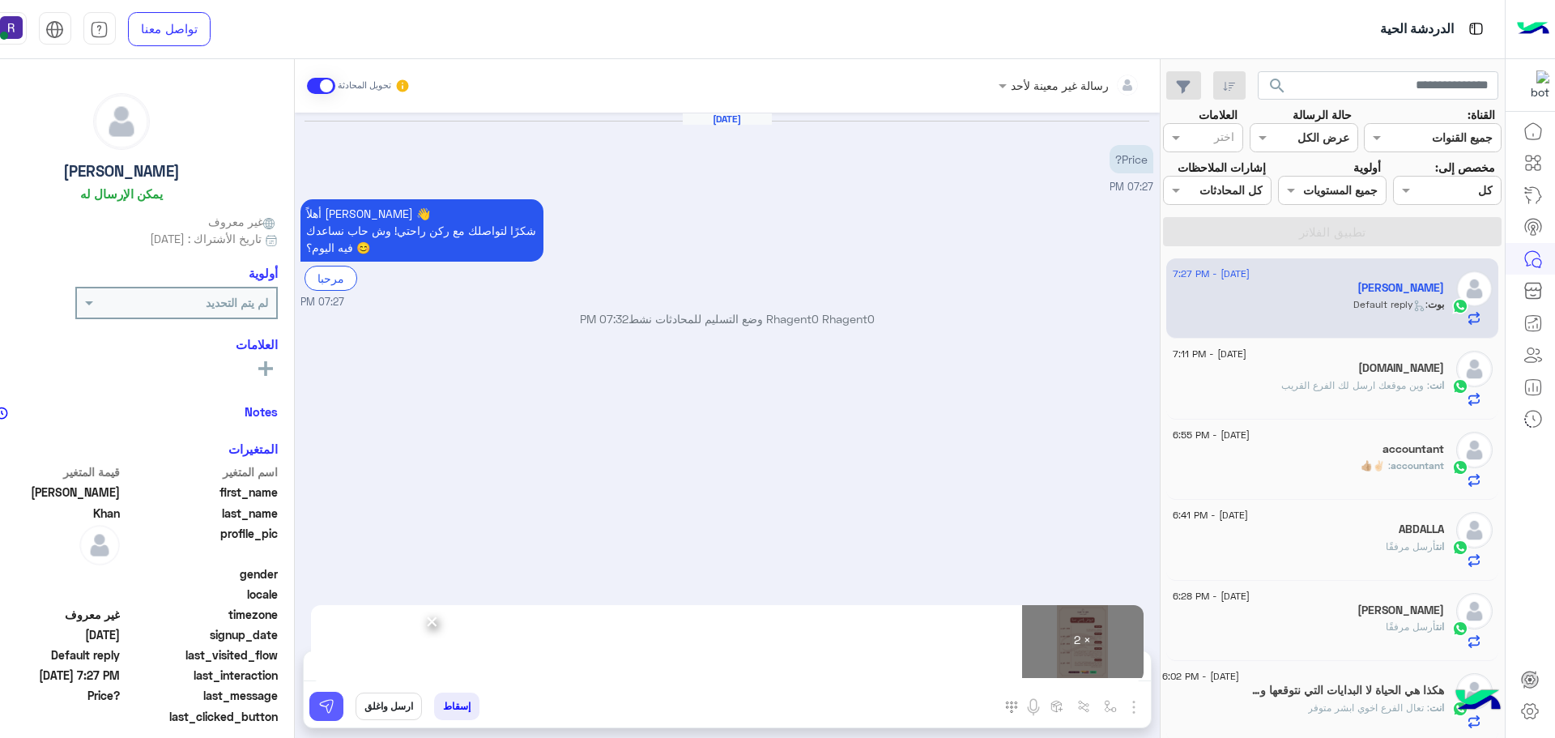
click at [322, 713] on img at bounding box center [326, 706] width 16 height 16
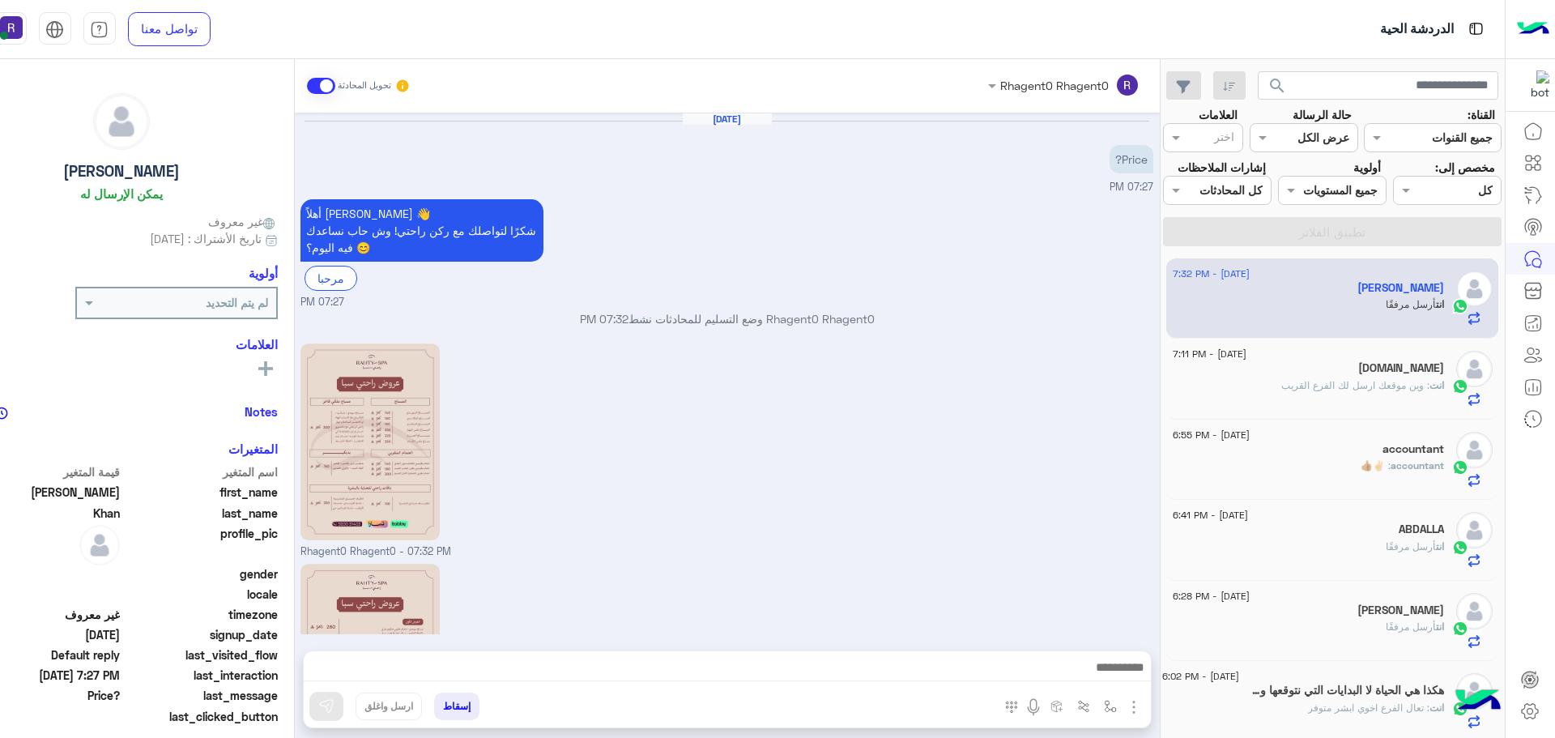
scroll to position [175, 0]
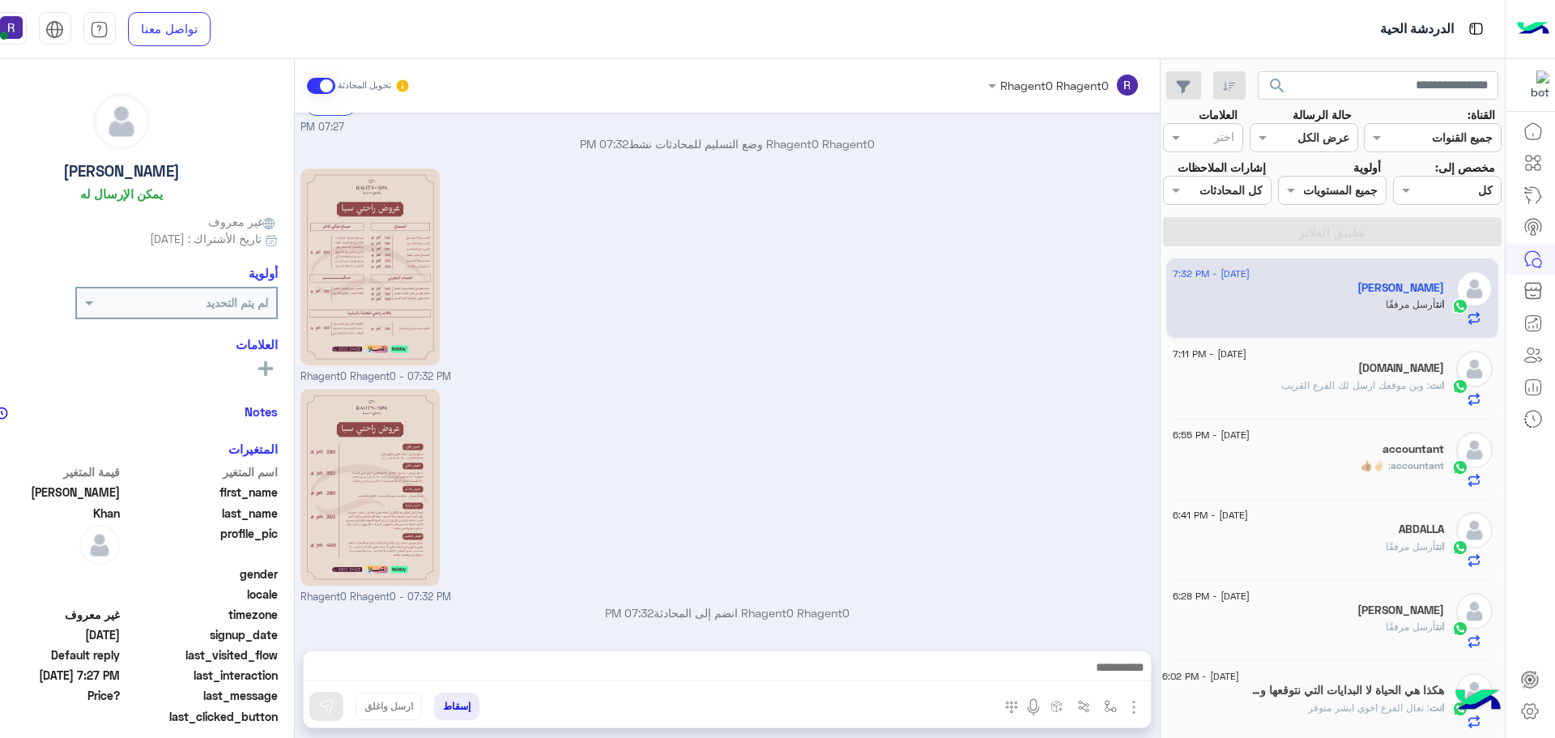
click at [1004, 239] on div "Rhagent0 Rhagent0 - 07:32 PM" at bounding box center [726, 274] width 853 height 220
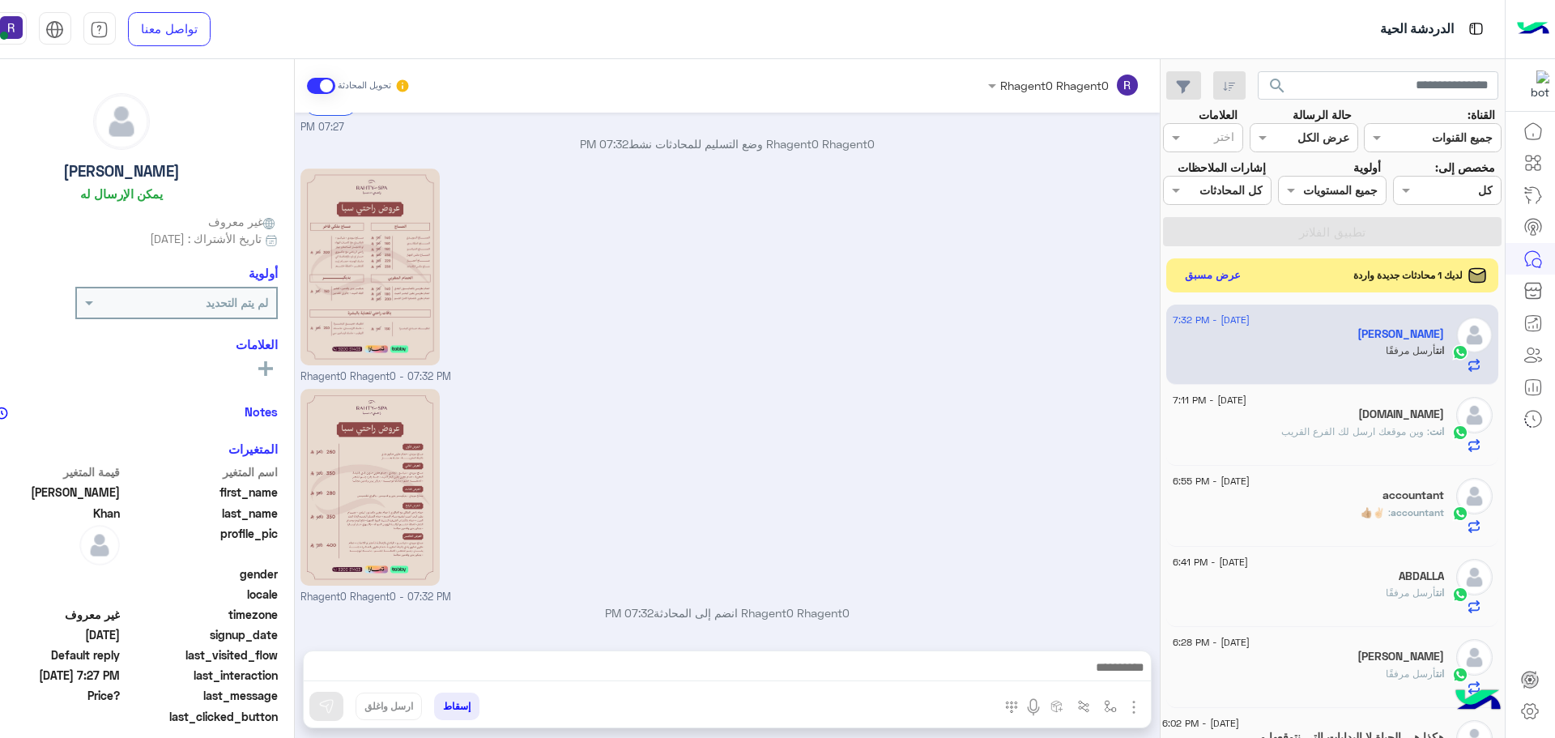
click at [1207, 286] on button "عرض مسبق" at bounding box center [1212, 275] width 68 height 22
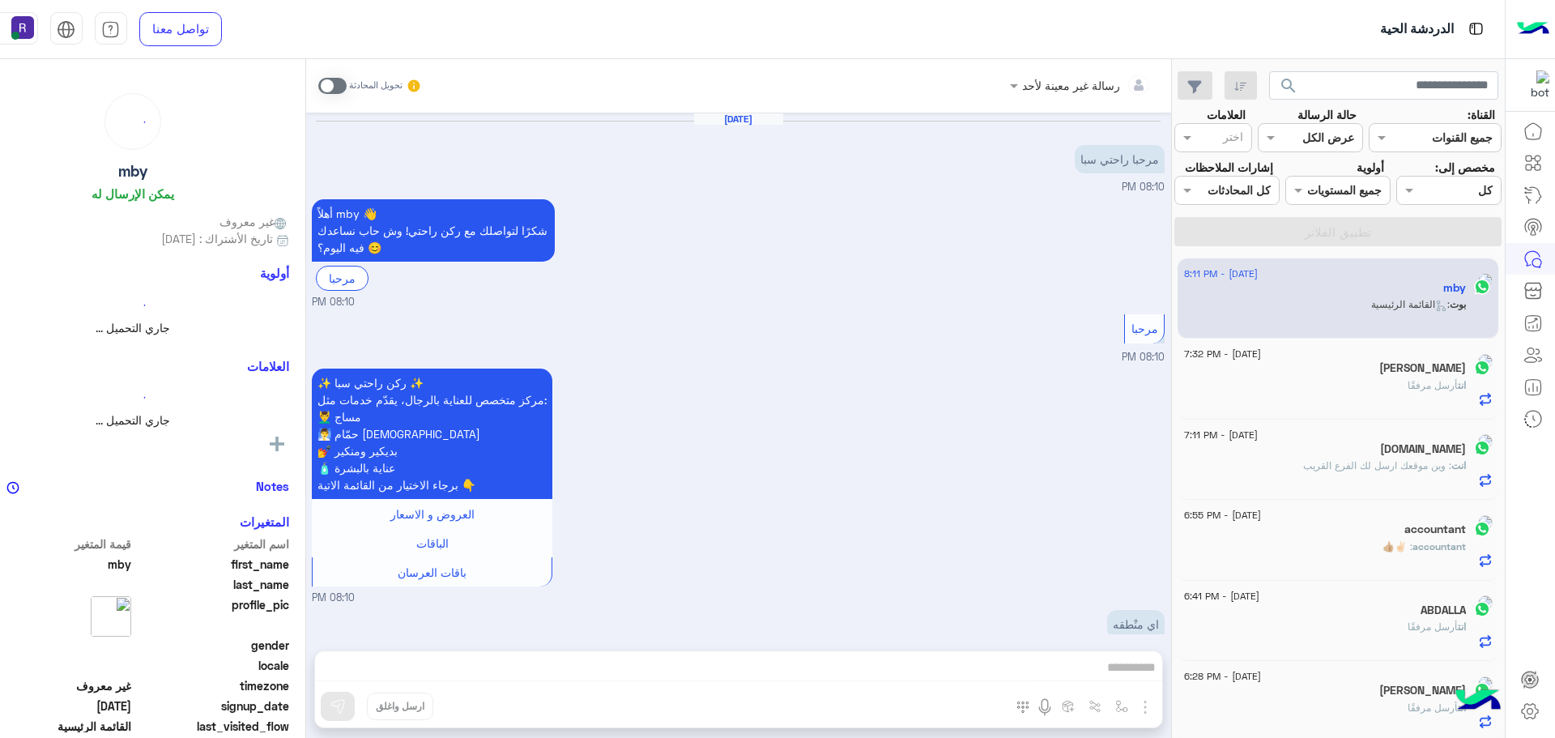
scroll to position [437, 0]
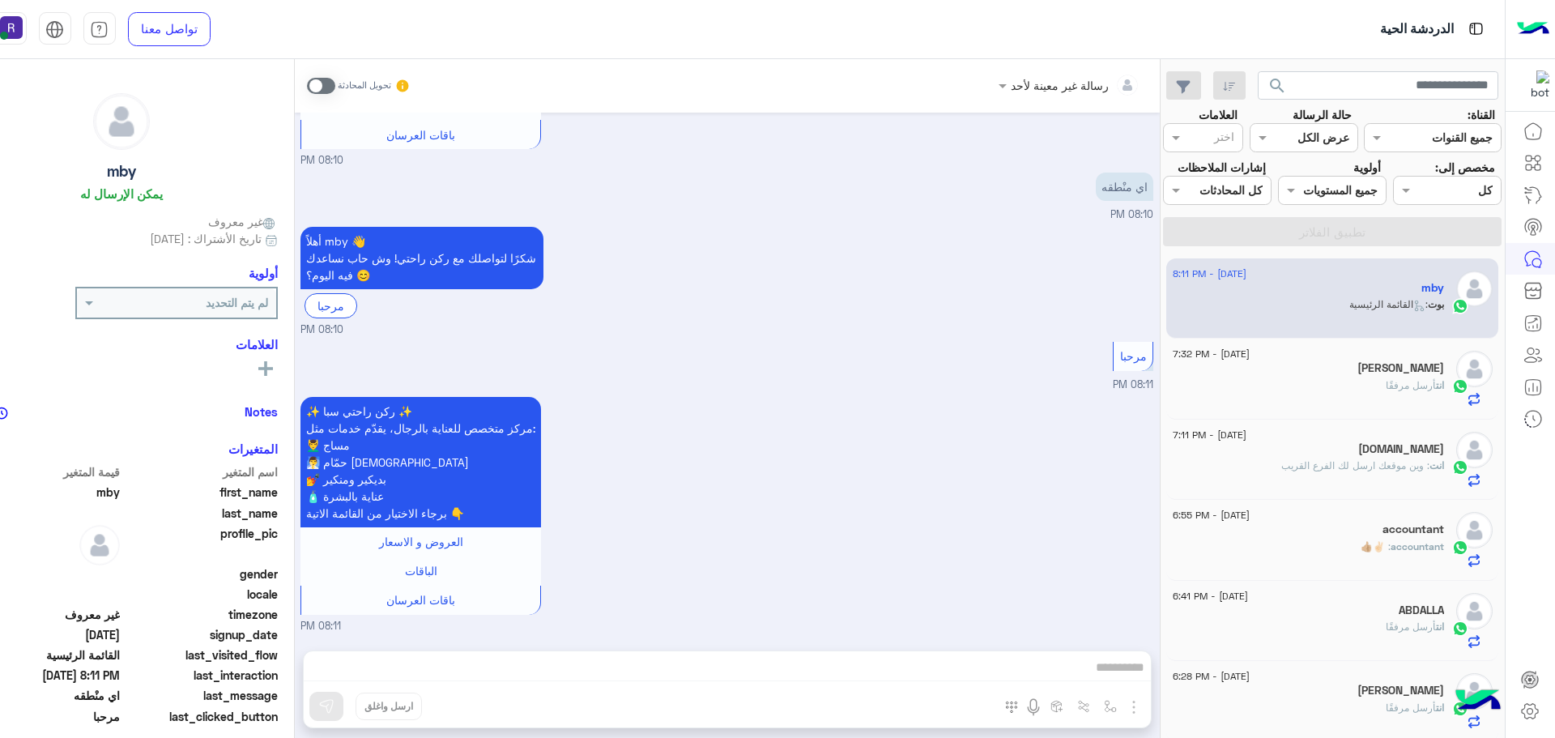
click at [317, 83] on span at bounding box center [321, 86] width 28 height 16
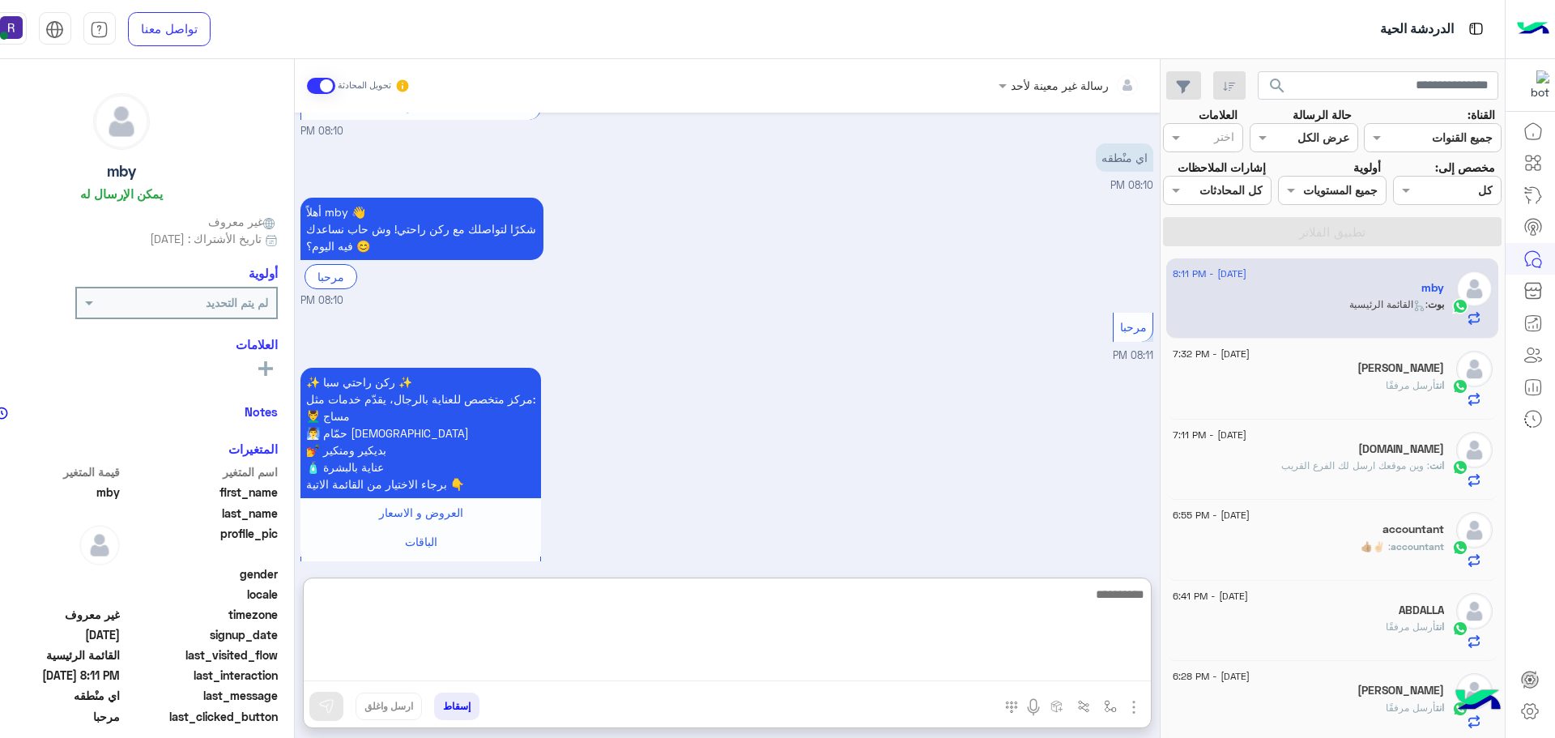
click at [1000, 660] on textarea at bounding box center [727, 632] width 847 height 97
paste textarea "**********"
type textarea "**********"
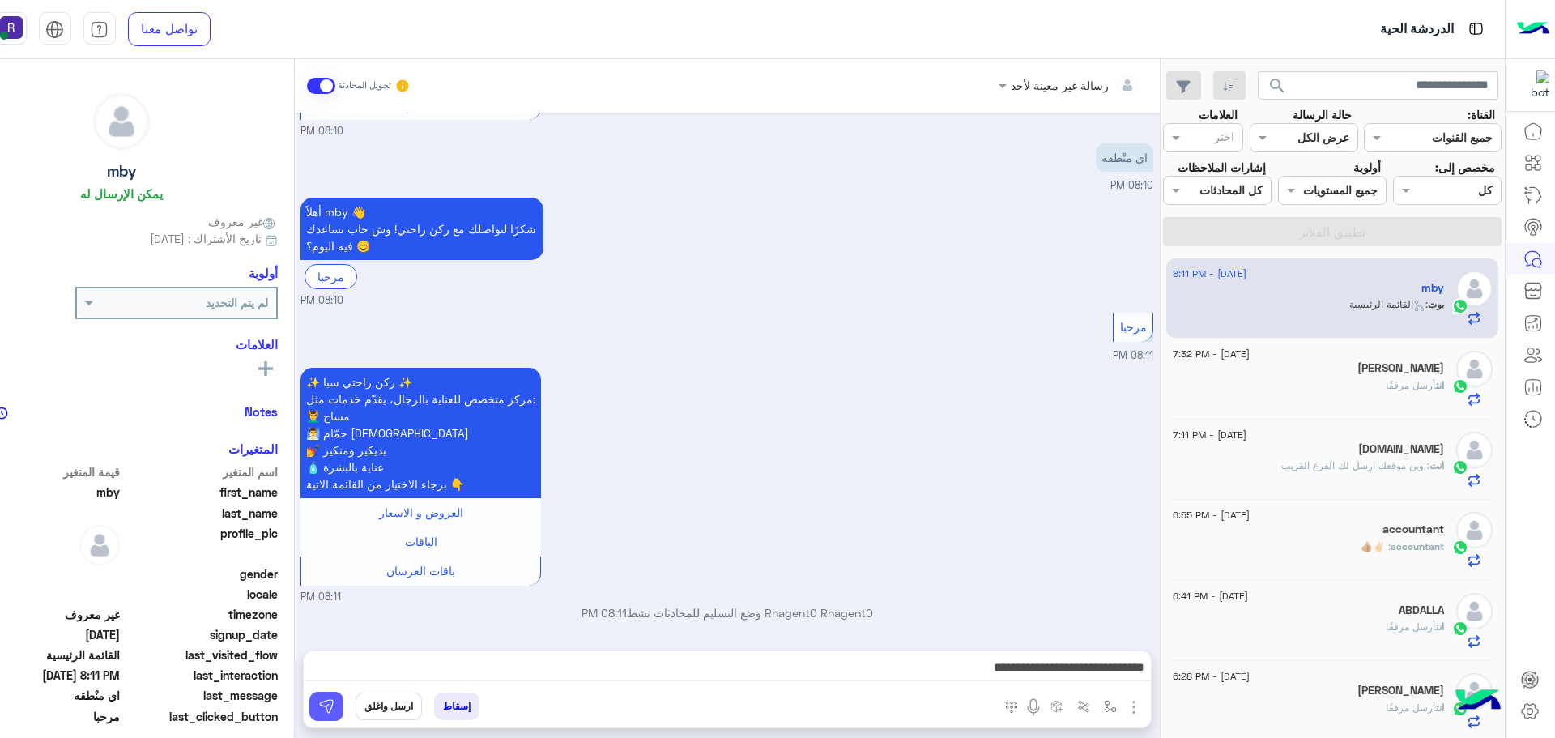
click at [340, 709] on button at bounding box center [326, 706] width 34 height 29
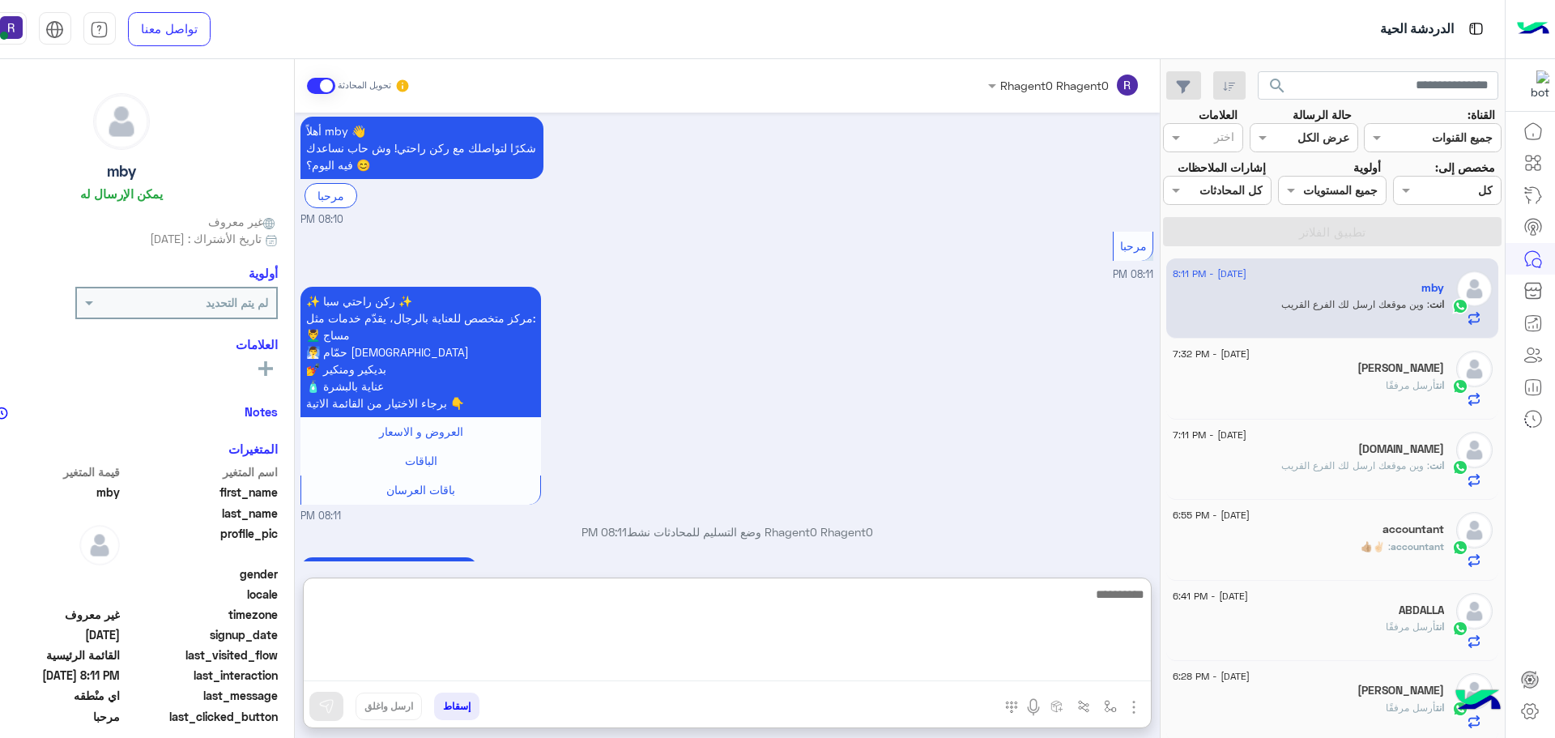
click at [894, 668] on textarea at bounding box center [727, 632] width 847 height 97
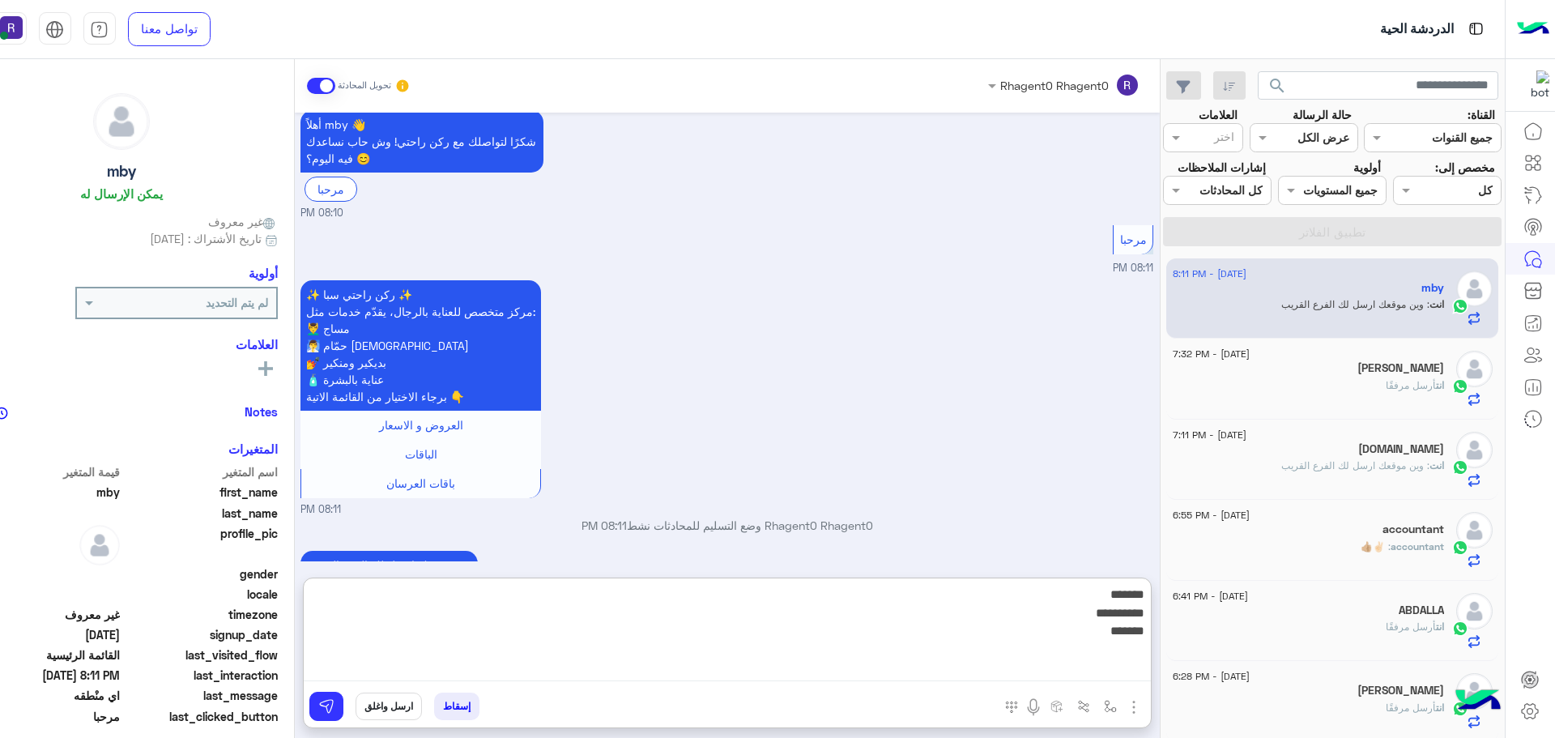
type textarea "**********"
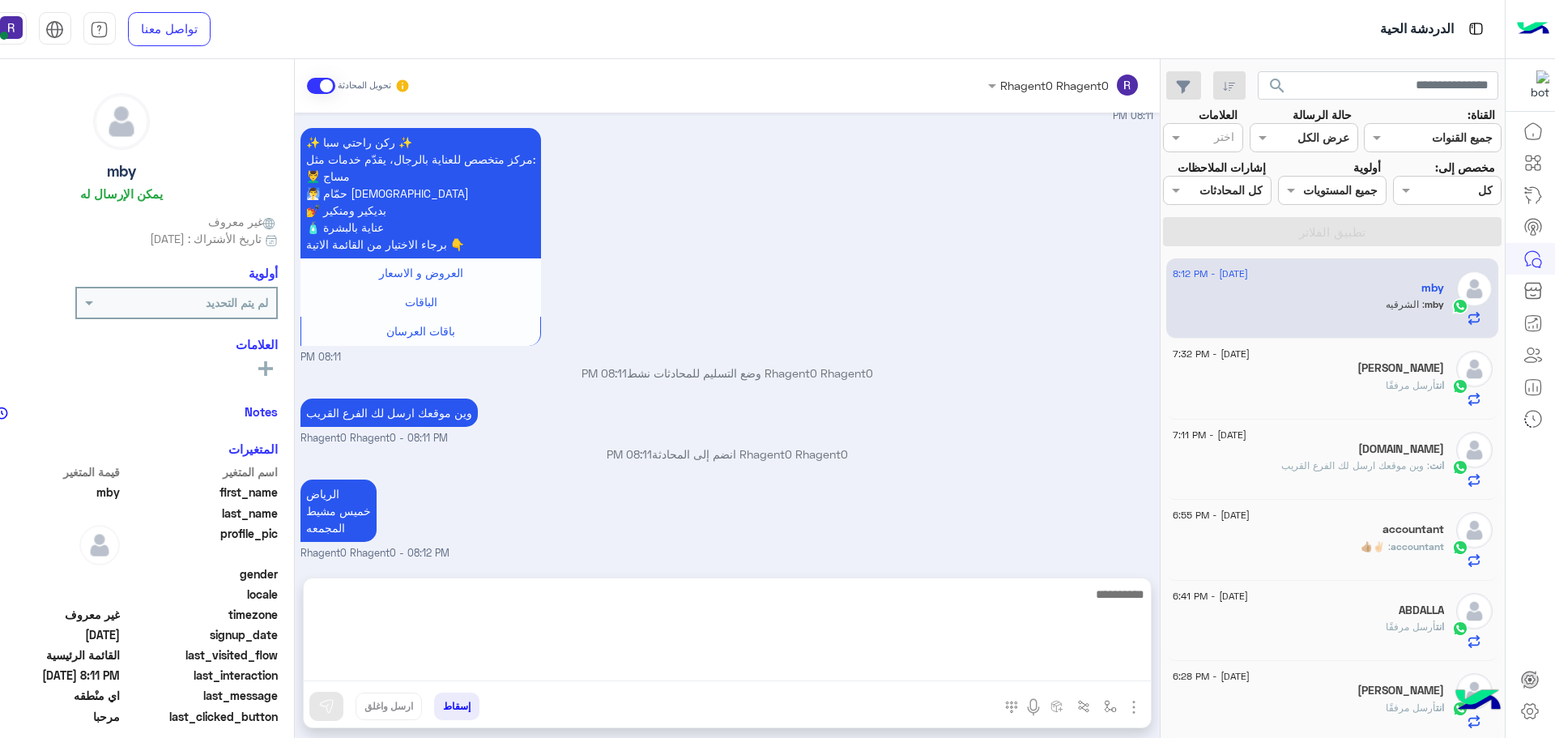
scroll to position [760, 0]
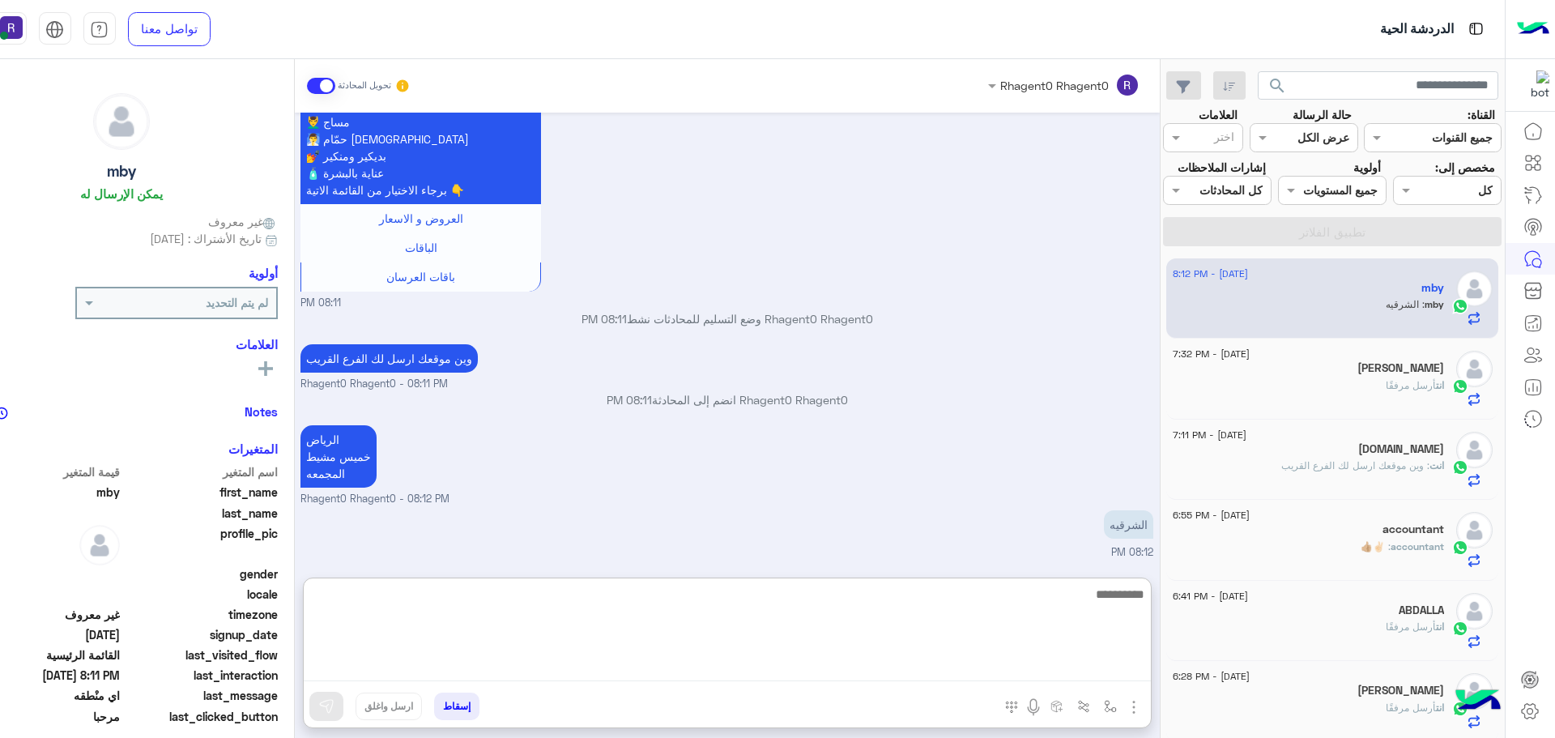
click at [1088, 641] on textarea at bounding box center [727, 632] width 847 height 97
type textarea "**********"
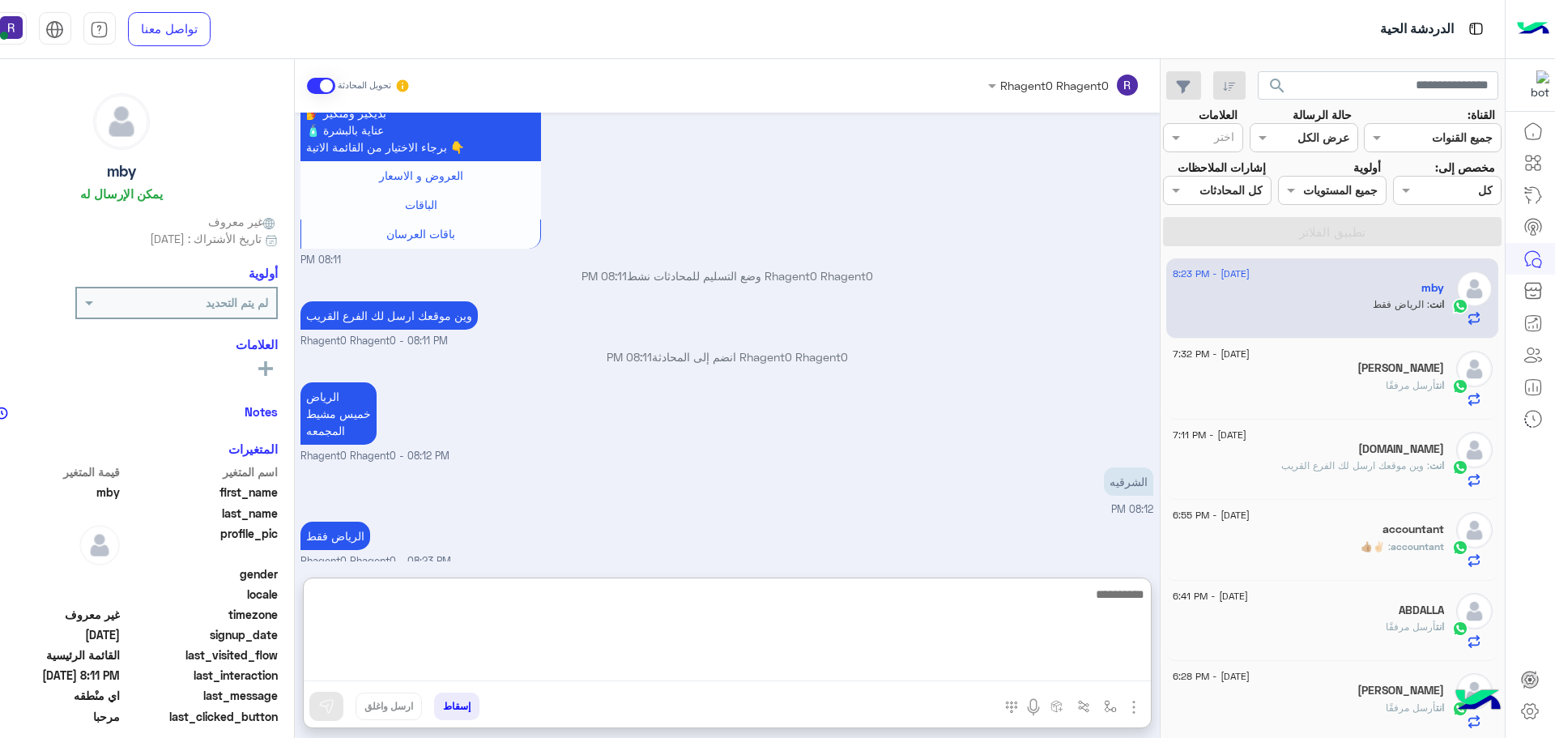
scroll to position [811, 0]
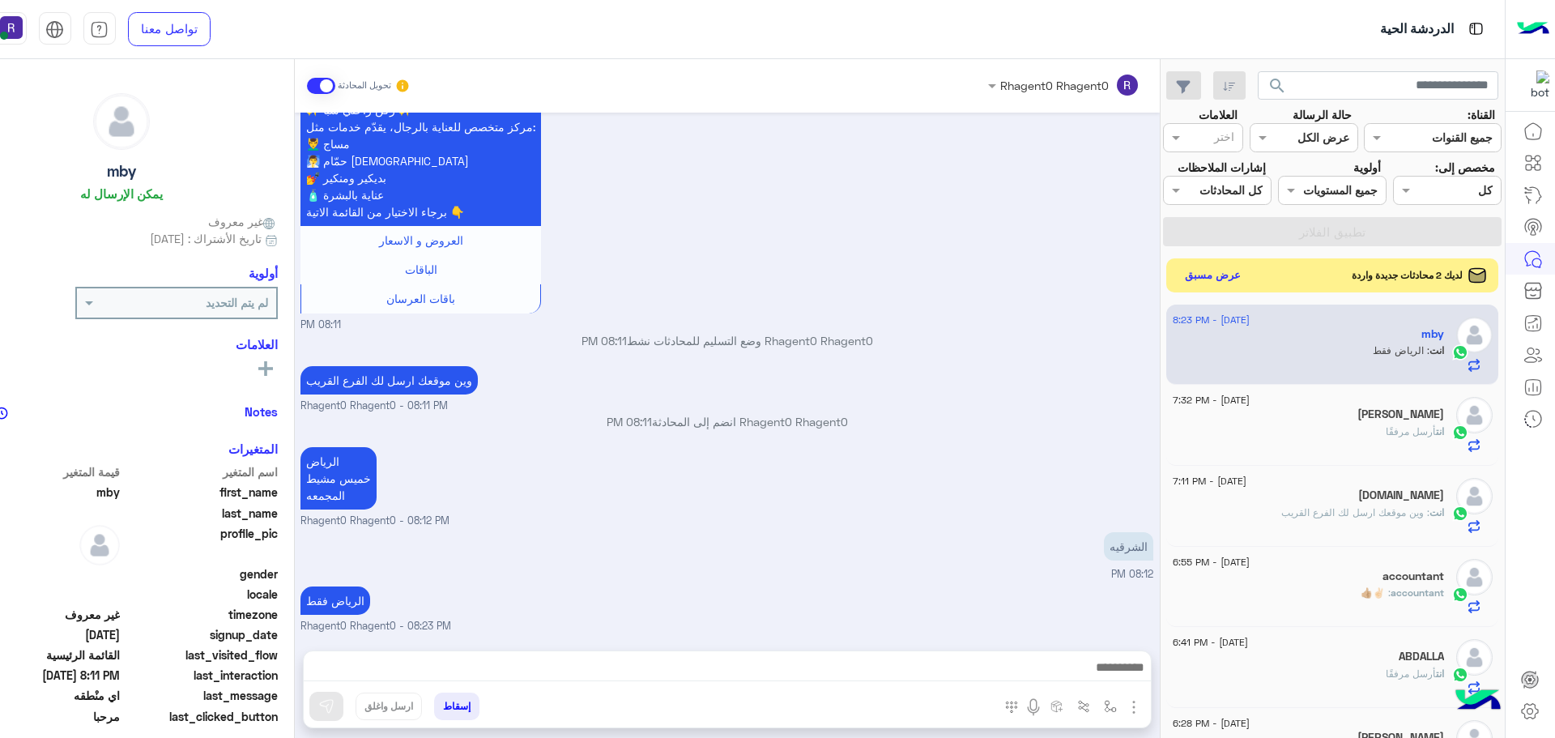
click at [1205, 273] on button "عرض مسبق" at bounding box center [1212, 275] width 68 height 22
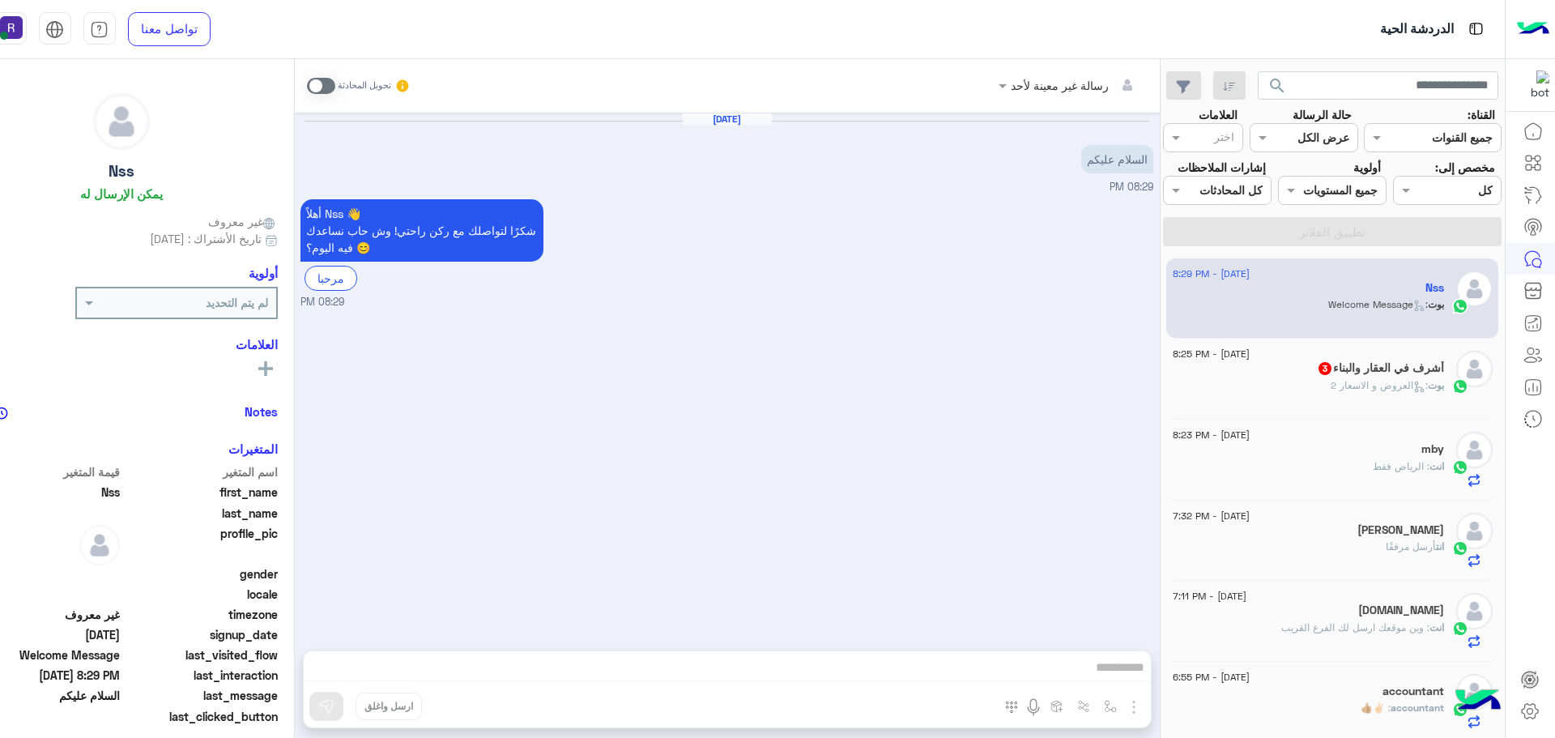
click at [320, 84] on span at bounding box center [321, 86] width 28 height 16
click at [1136, 710] on img "button" at bounding box center [1133, 706] width 19 height 19
click at [1104, 679] on span "الصور" at bounding box center [1103, 671] width 30 height 19
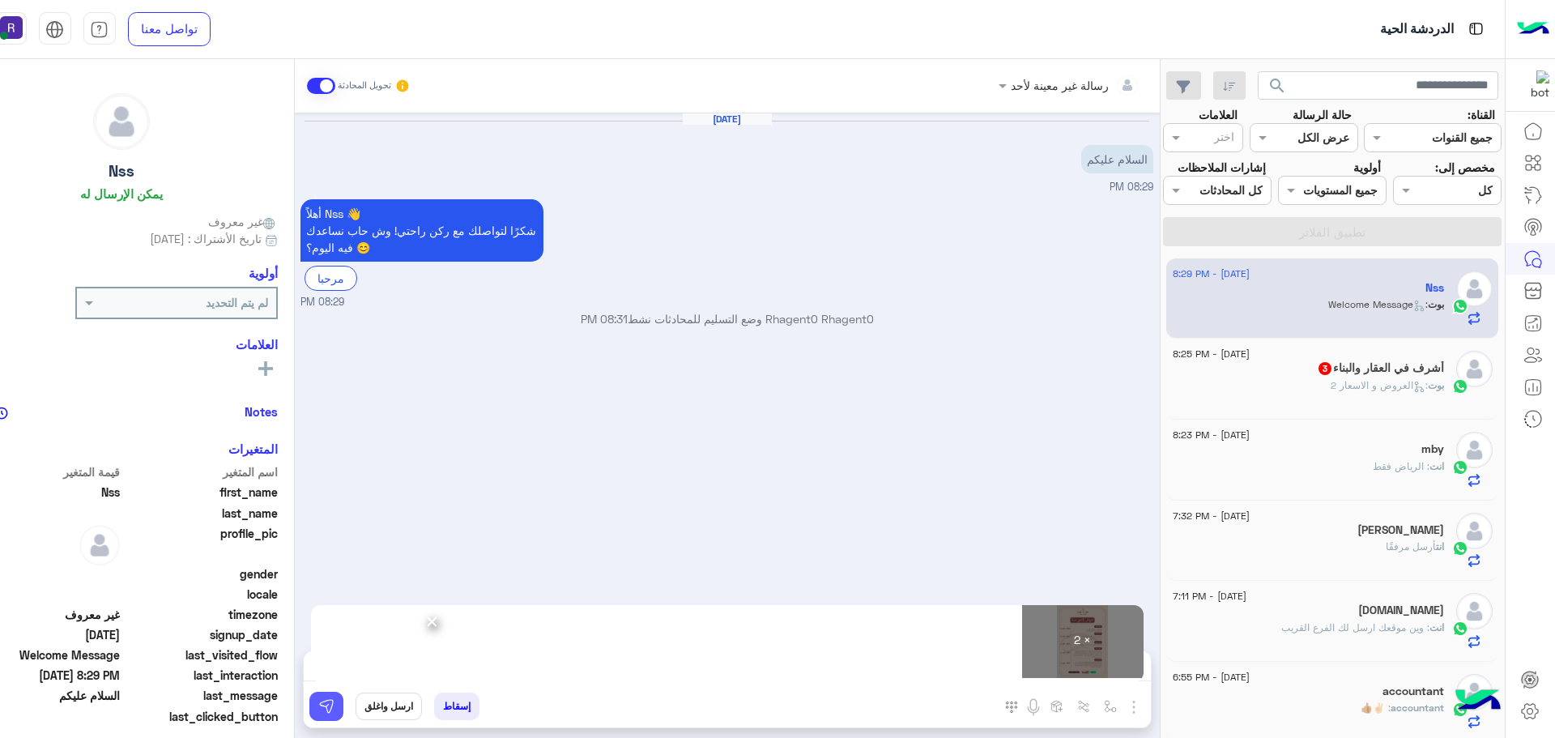
click at [326, 709] on img at bounding box center [326, 706] width 16 height 16
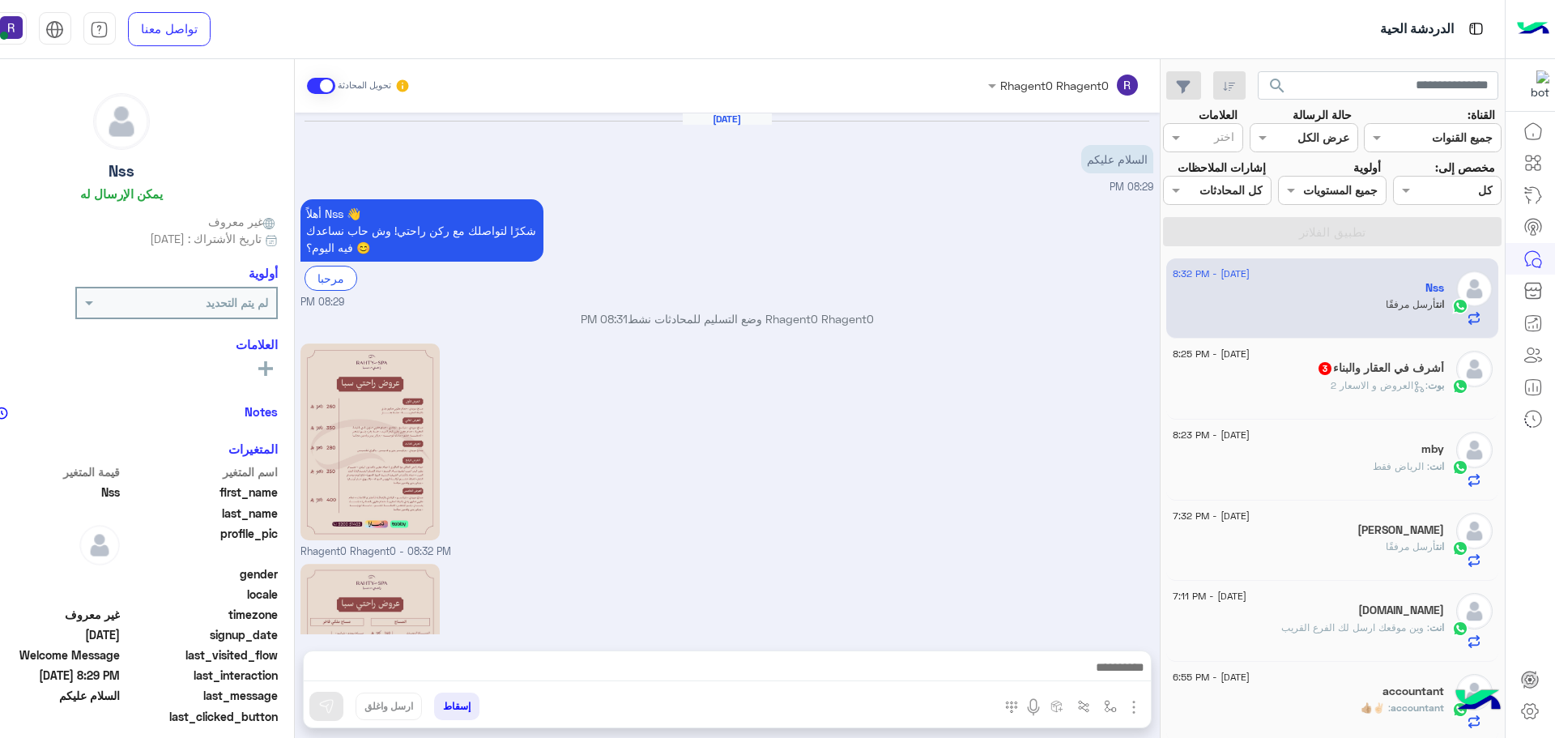
scroll to position [175, 0]
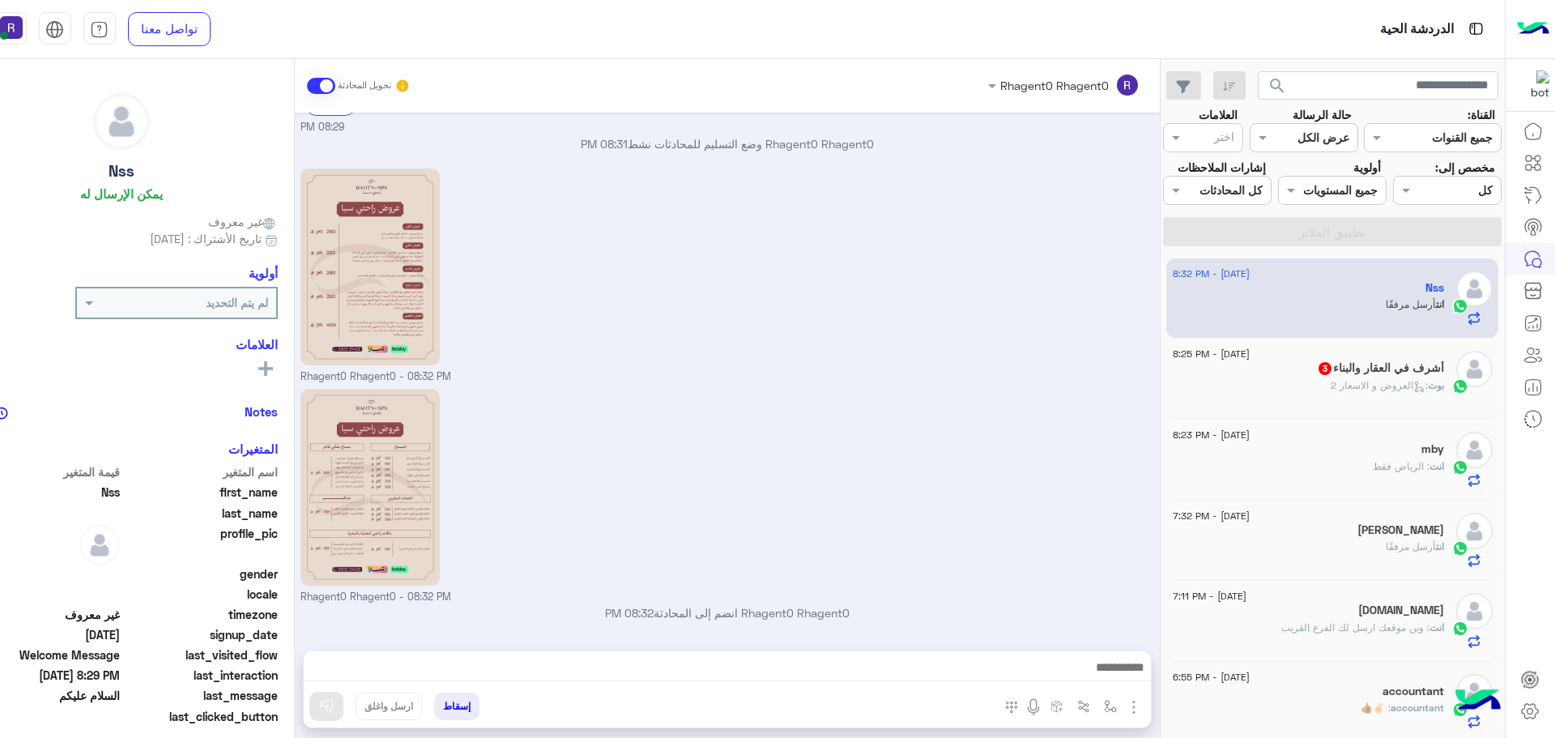
click at [1350, 364] on h5 "أشرف في العقار والبناء 3" at bounding box center [1380, 368] width 127 height 14
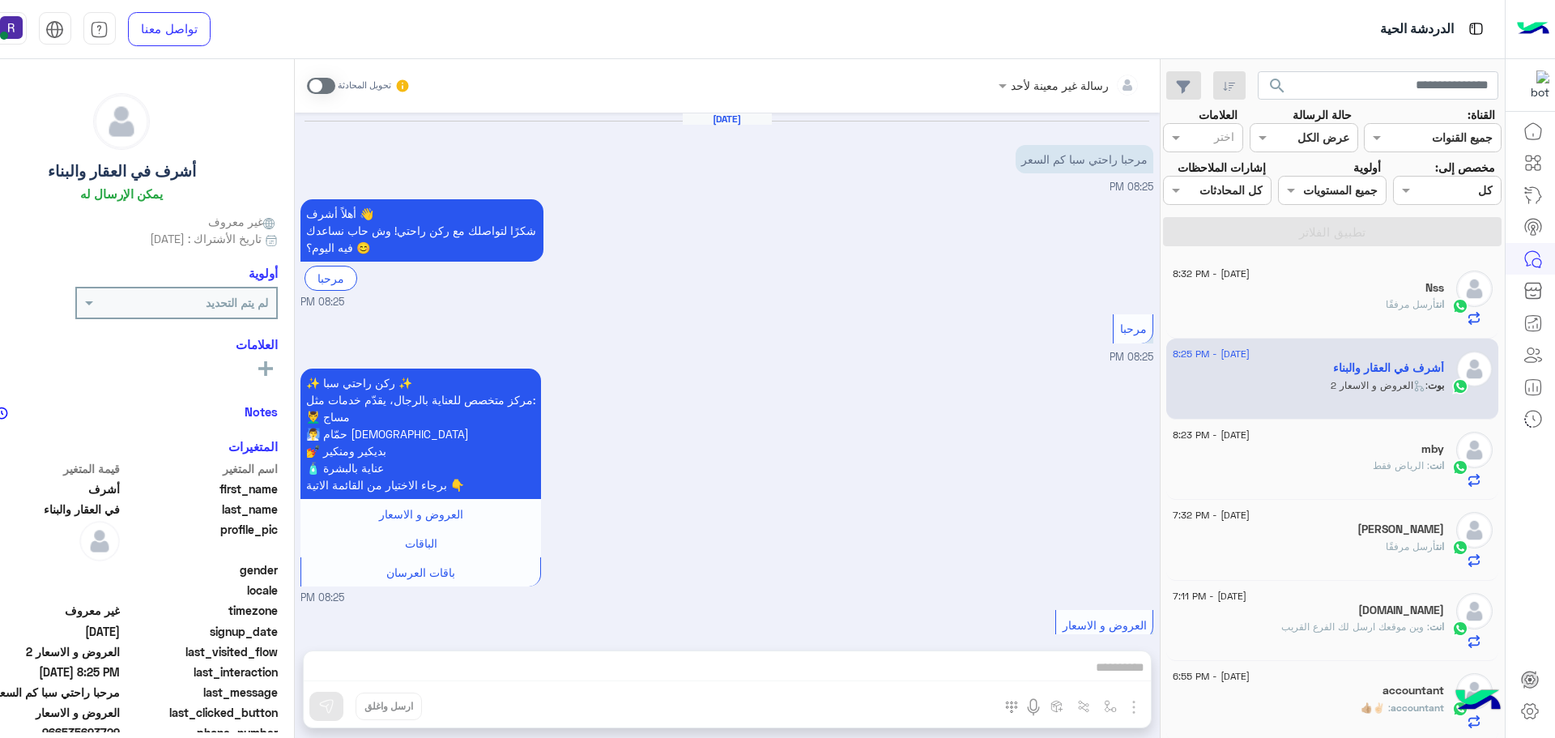
scroll to position [130, 0]
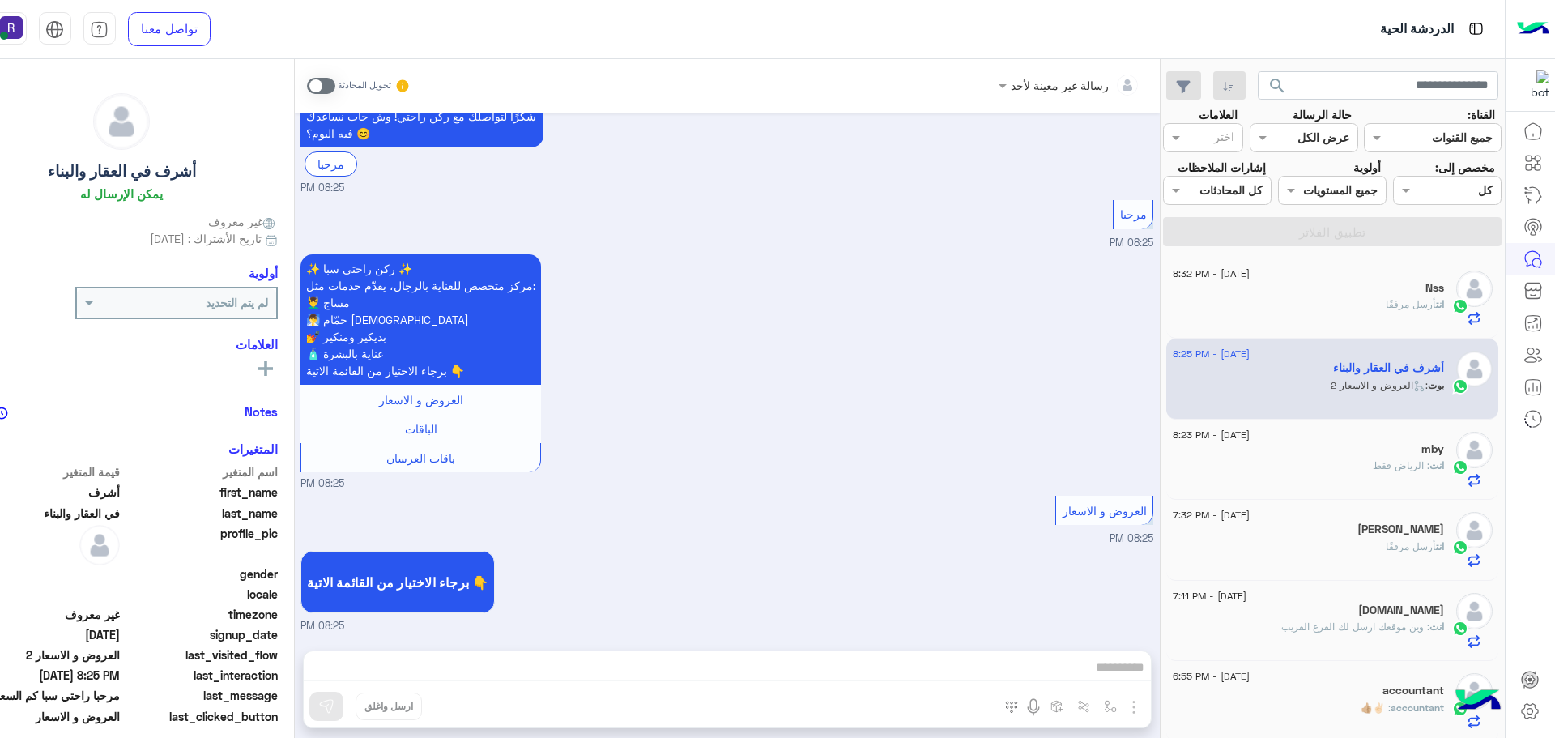
click at [313, 86] on span at bounding box center [321, 86] width 28 height 16
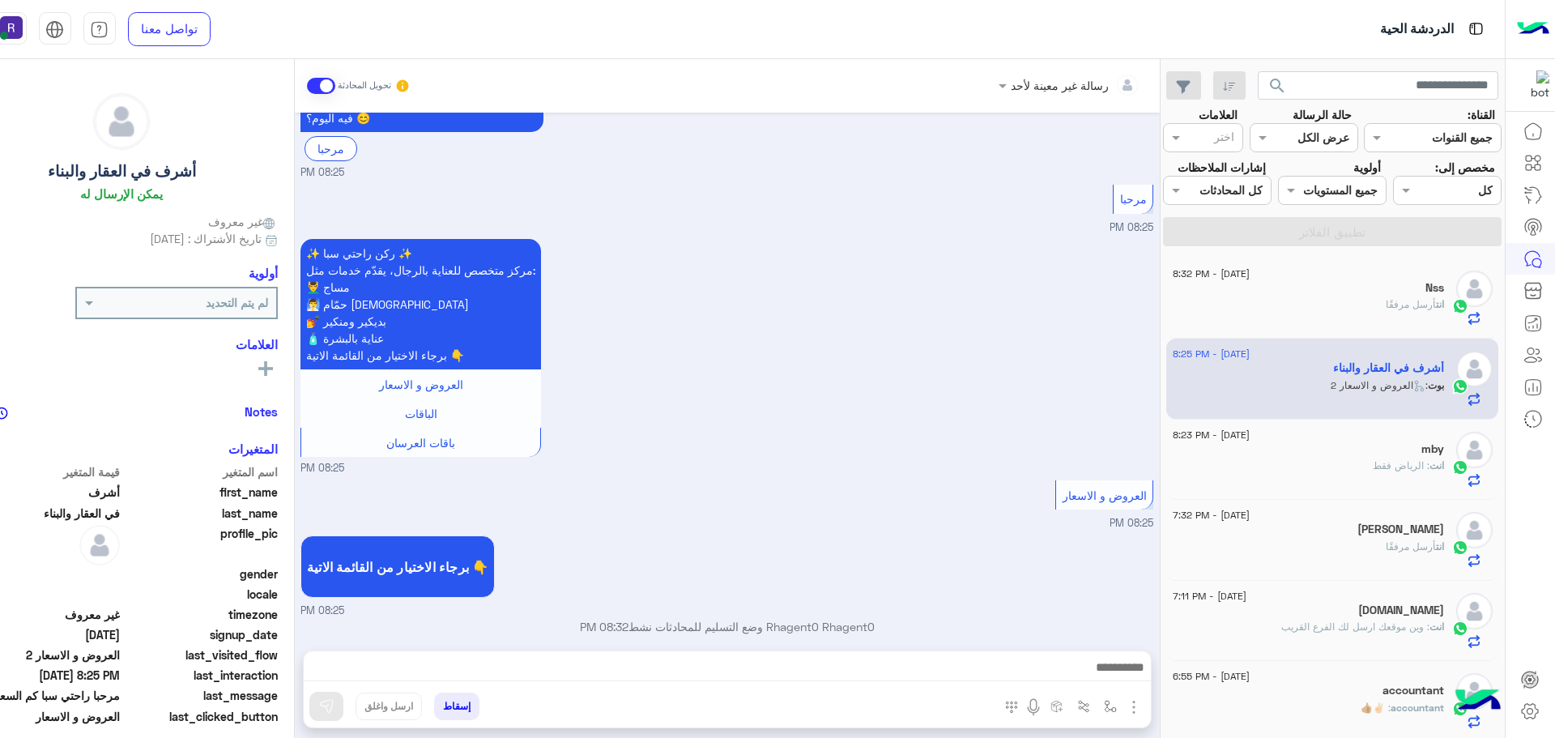
scroll to position [159, 0]
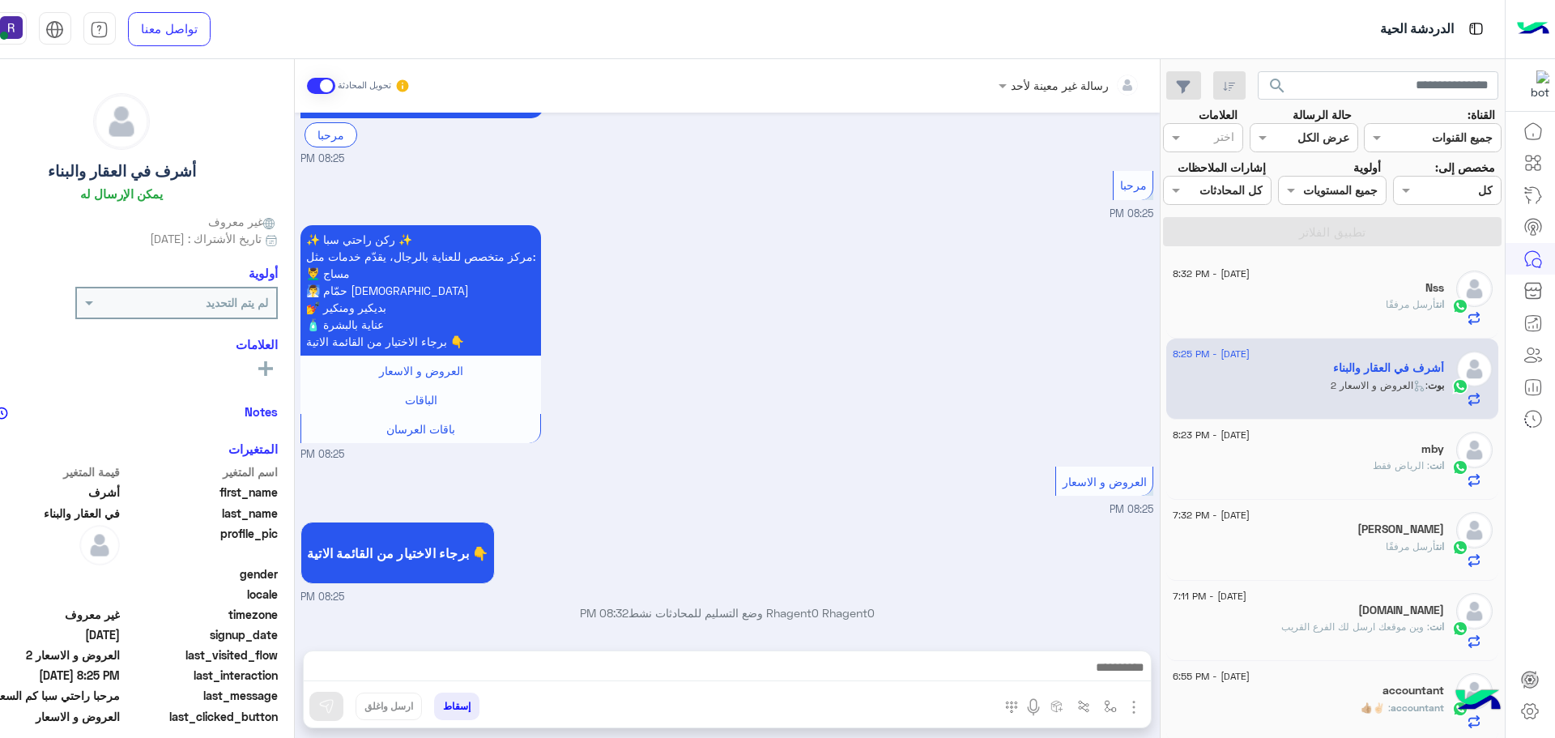
click at [1129, 703] on img "button" at bounding box center [1133, 706] width 19 height 19
click at [1109, 679] on span "الصور" at bounding box center [1103, 671] width 30 height 19
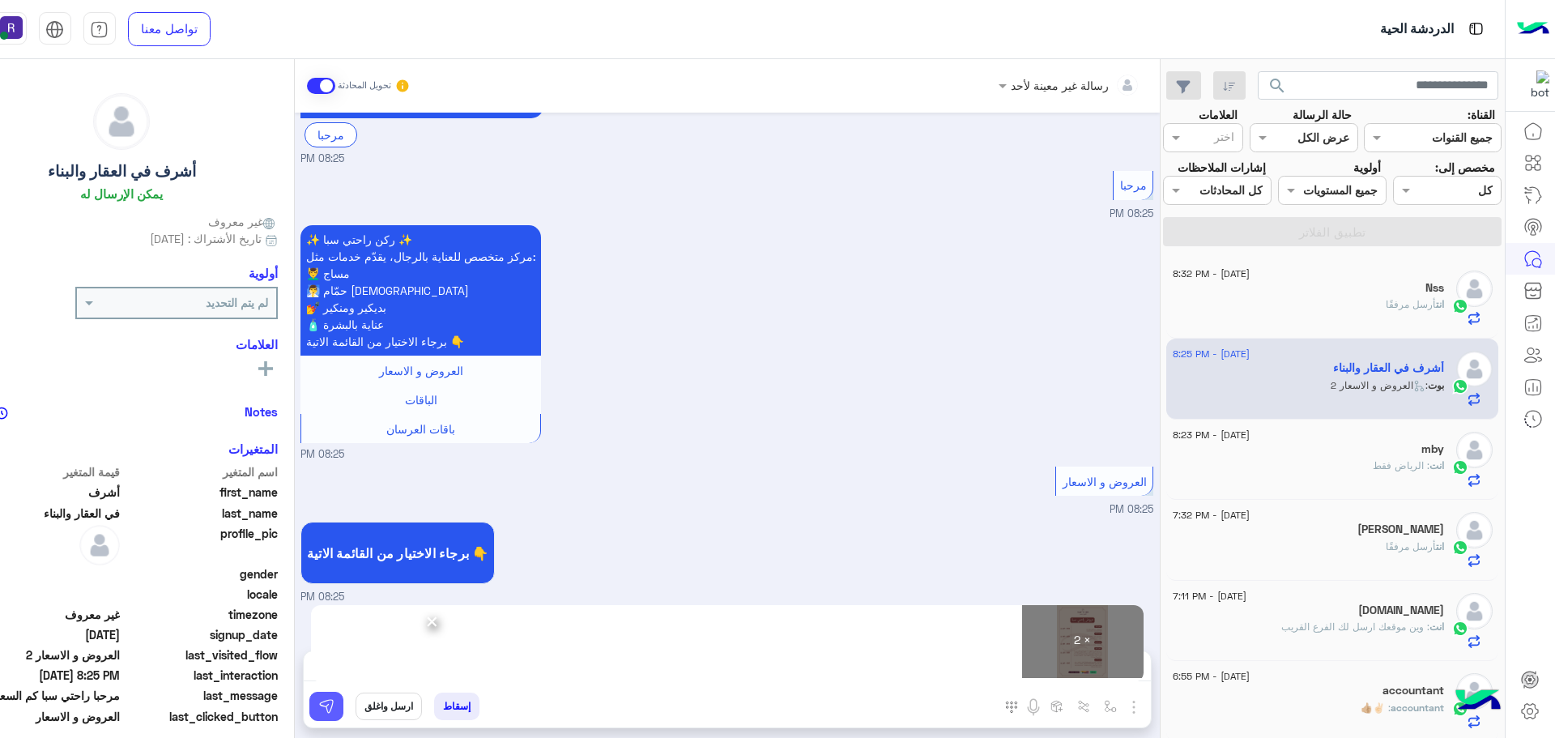
click at [322, 706] on img at bounding box center [326, 706] width 16 height 16
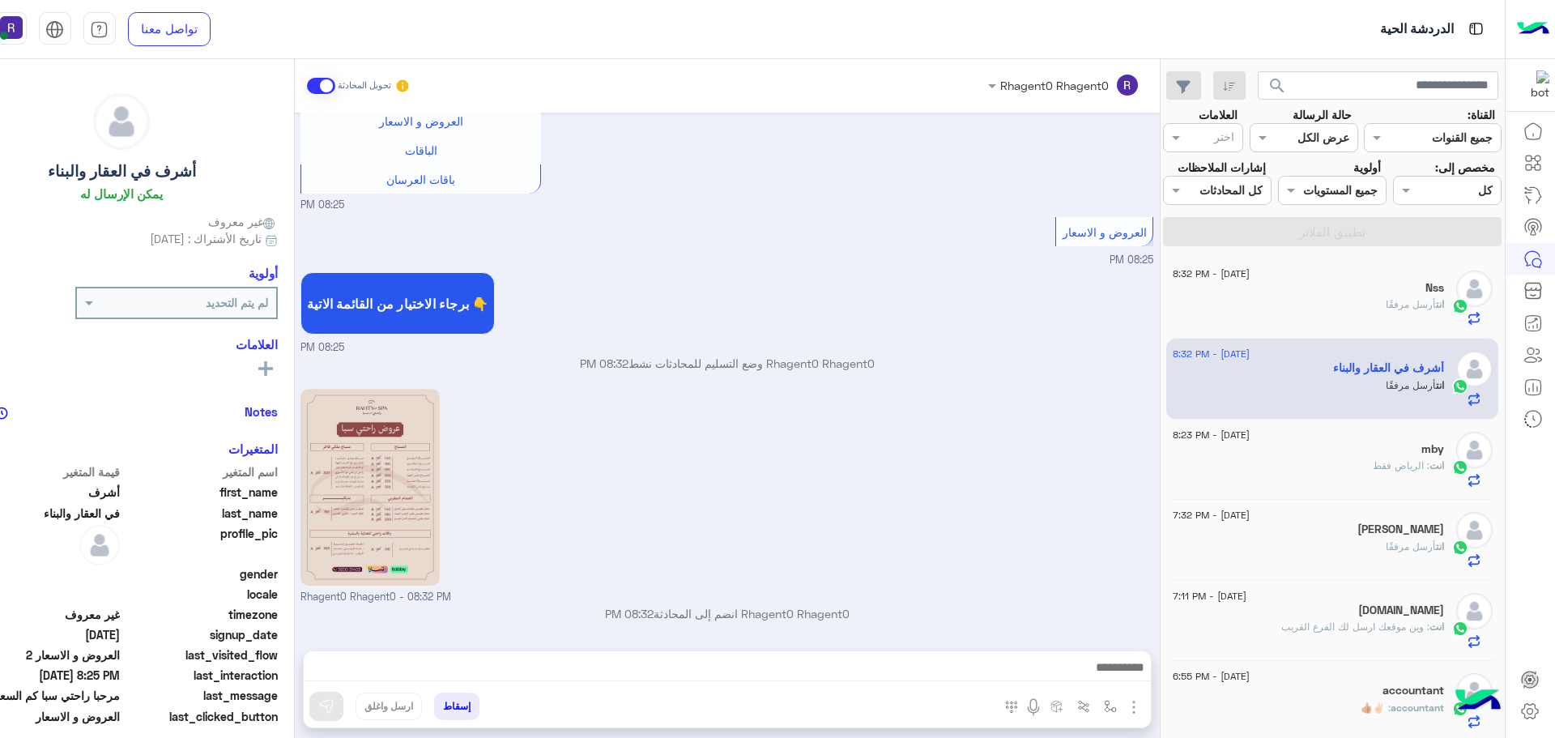
scroll to position [628, 0]
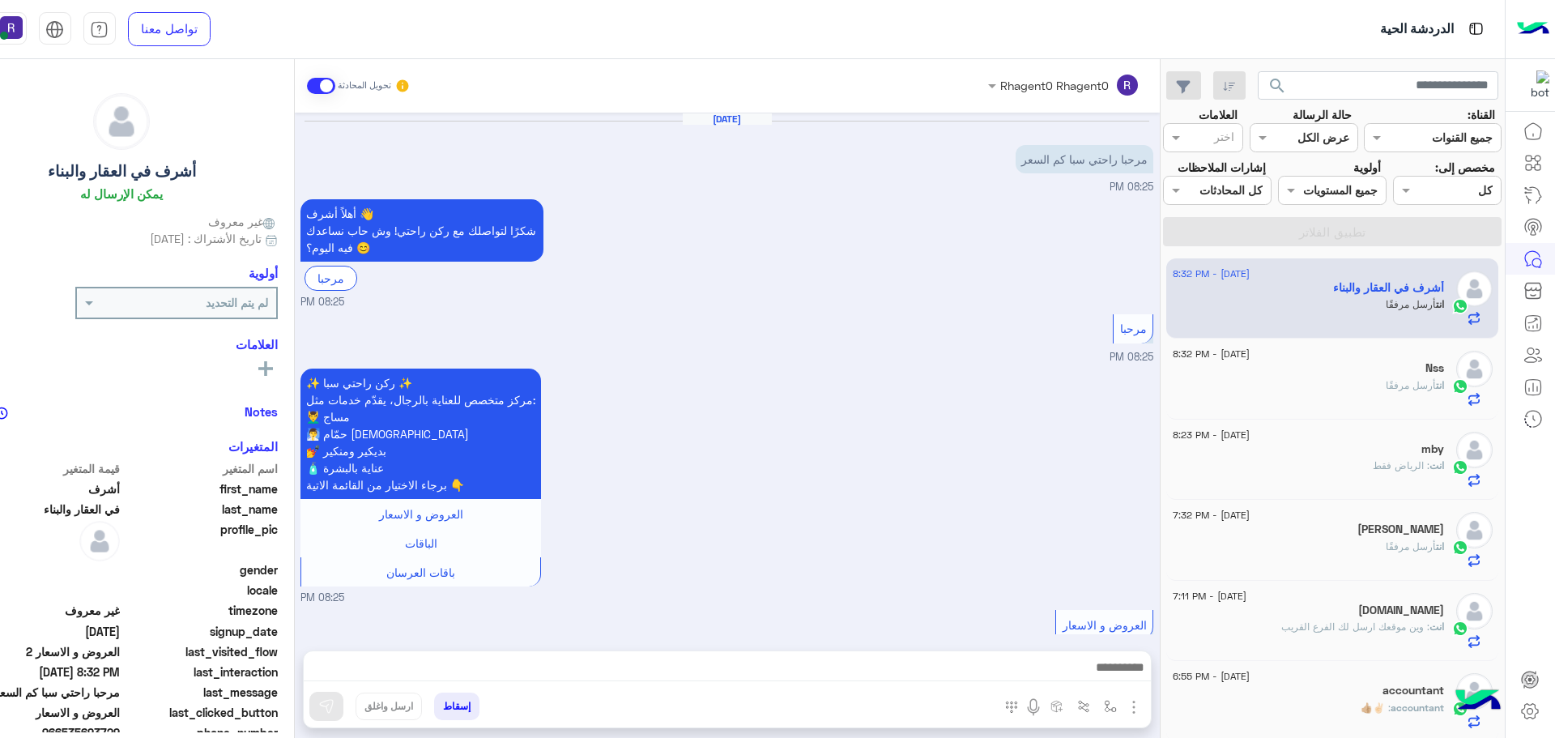
scroll to position [628, 0]
